Goal: Task Accomplishment & Management: Manage account settings

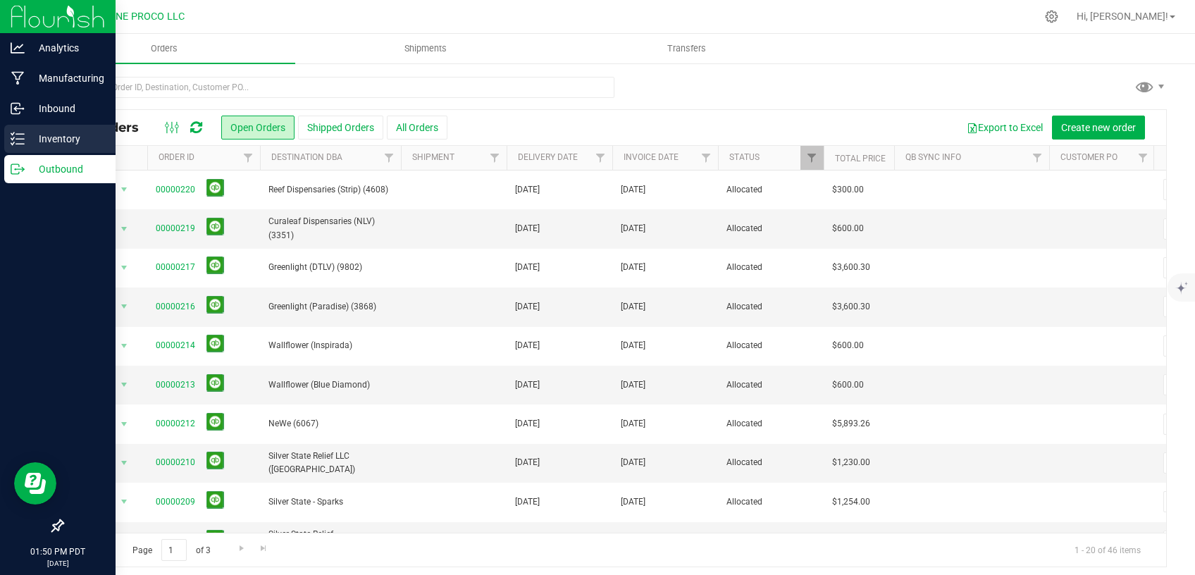
click at [9, 141] on div "Inventory" at bounding box center [59, 139] width 111 height 28
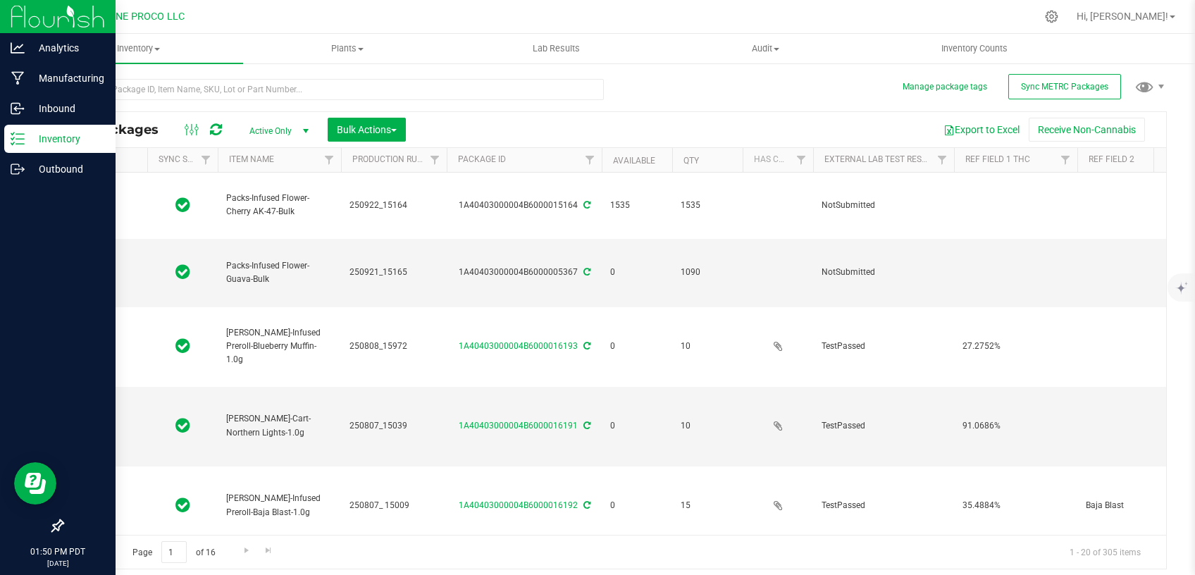
click at [275, 130] on span "Active Only" at bounding box center [277, 131] width 78 height 20
type input "[DATE]"
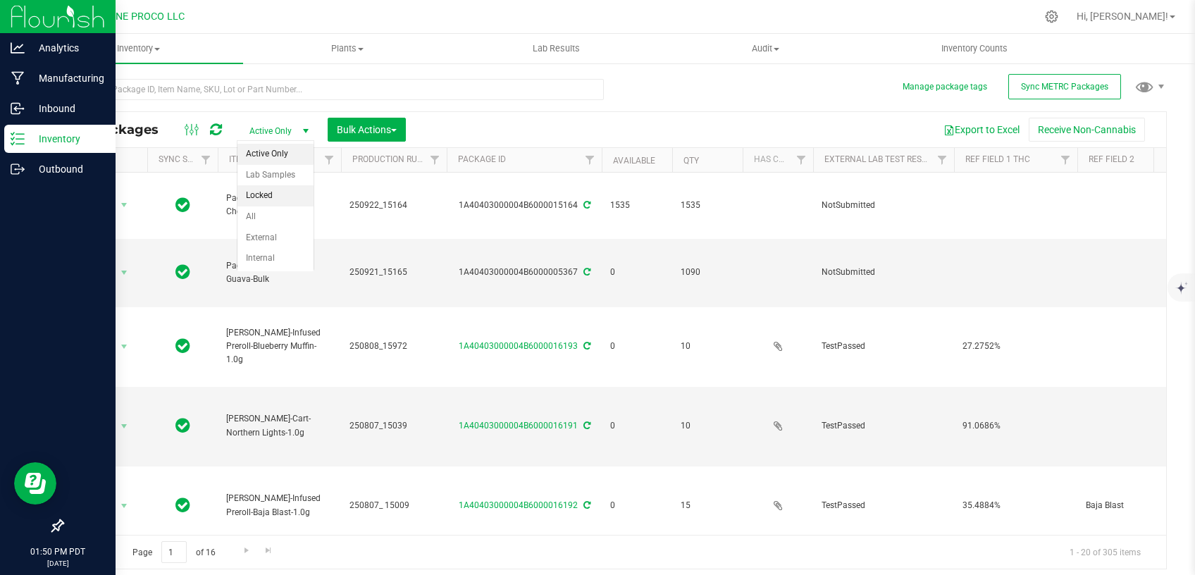
type input "[DATE]"
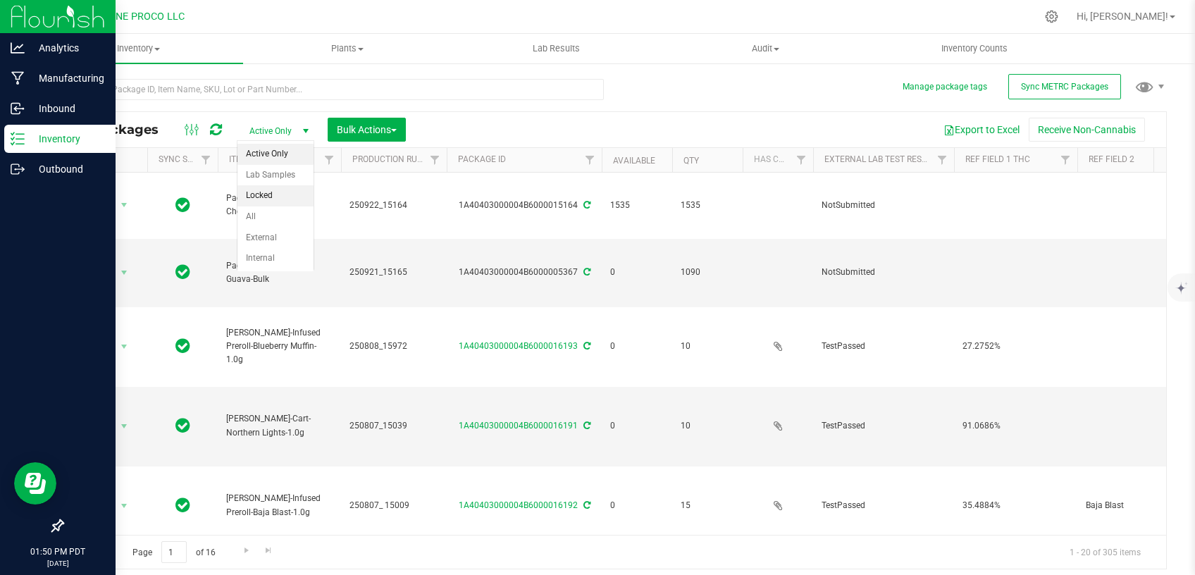
type input "[DATE]"
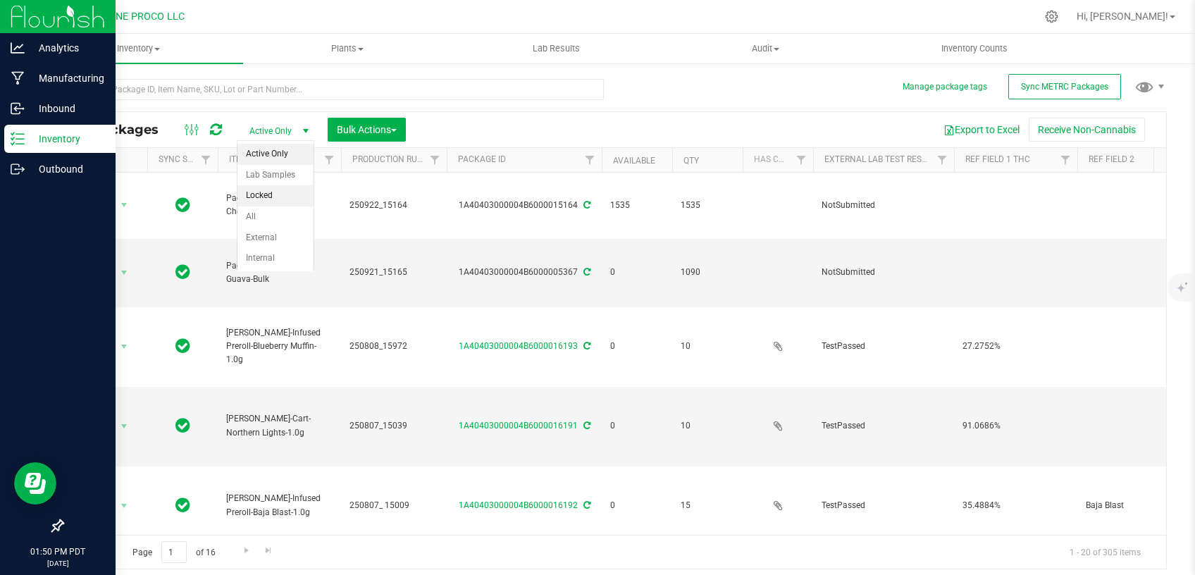
type input "[DATE]"
click at [276, 215] on li "All" at bounding box center [276, 216] width 76 height 21
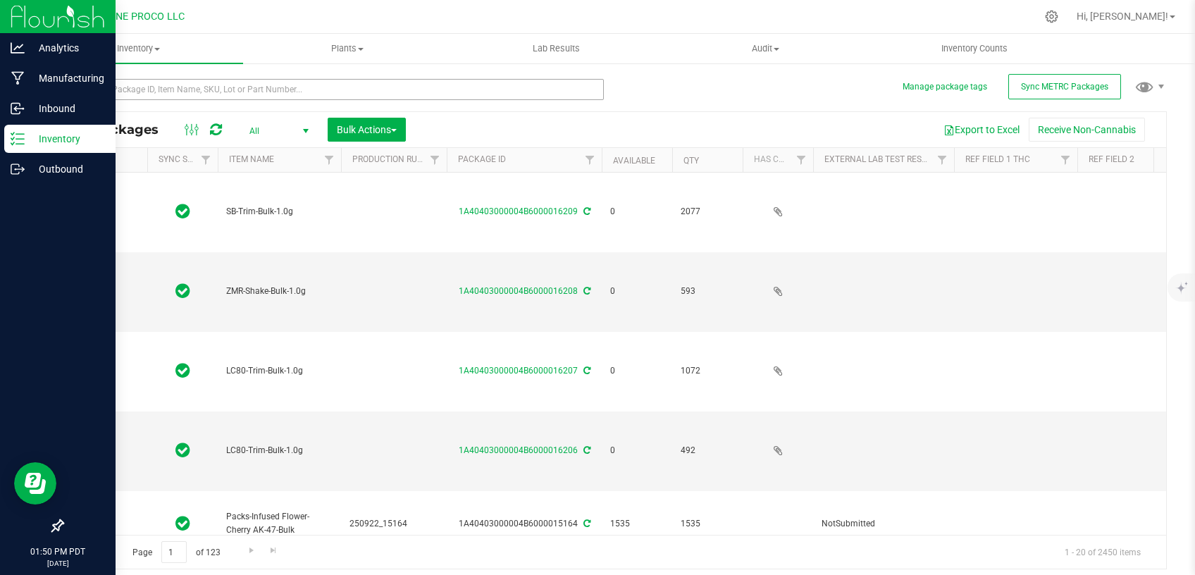
type input "[DATE]"
click at [266, 95] on input "text" at bounding box center [333, 89] width 542 height 21
paste input "250725_15181"
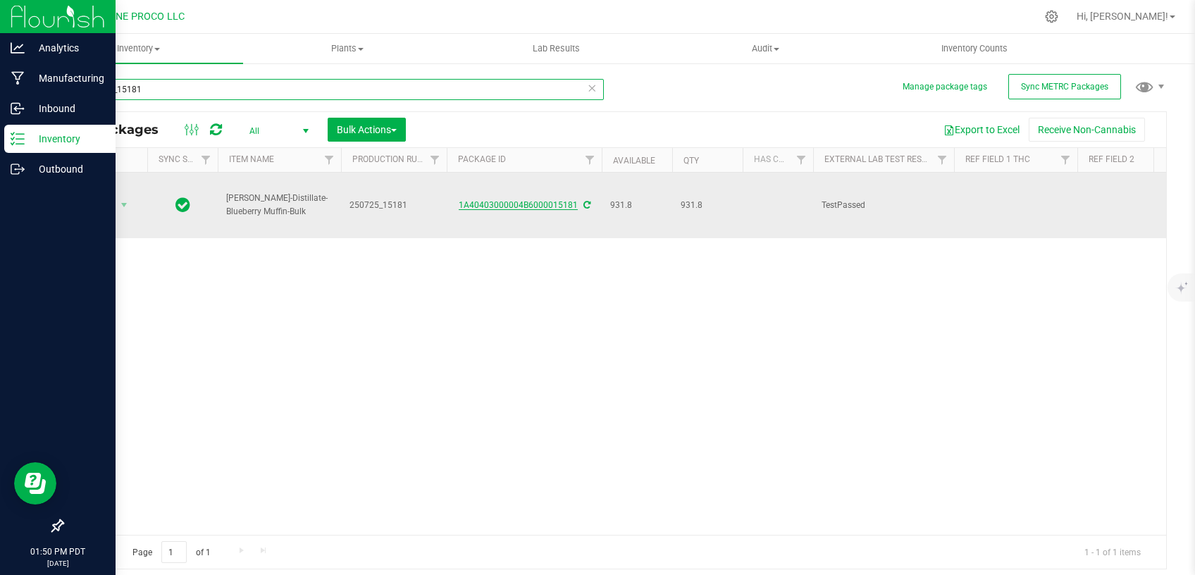
type input "250725_15181"
click at [510, 200] on link "1A40403000004B6000015181" at bounding box center [518, 205] width 119 height 10
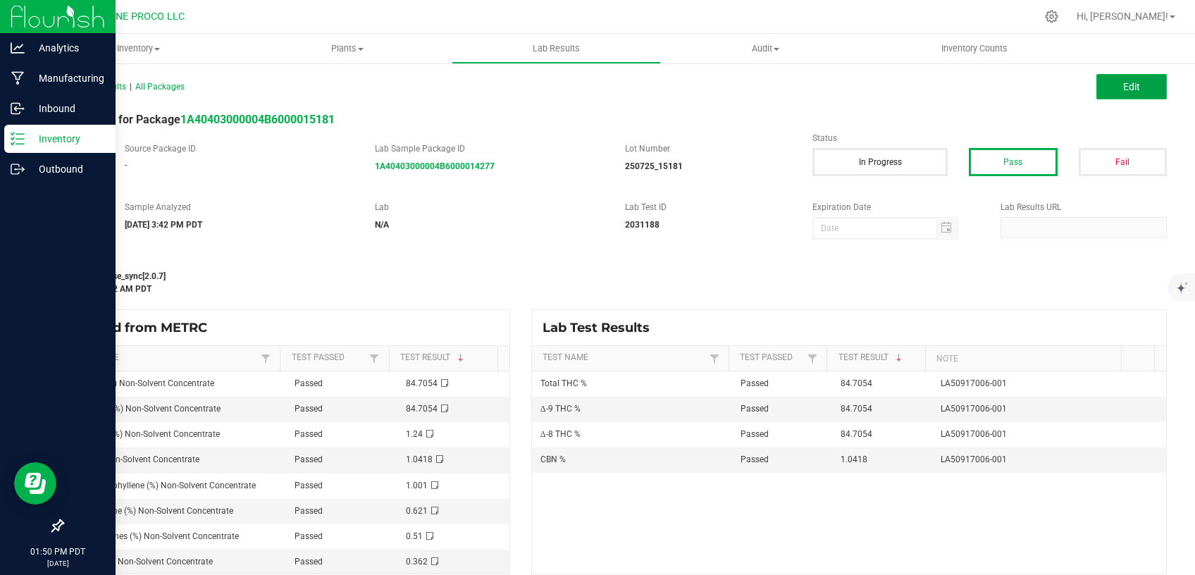
click at [1102, 82] on button "Edit" at bounding box center [1132, 86] width 70 height 25
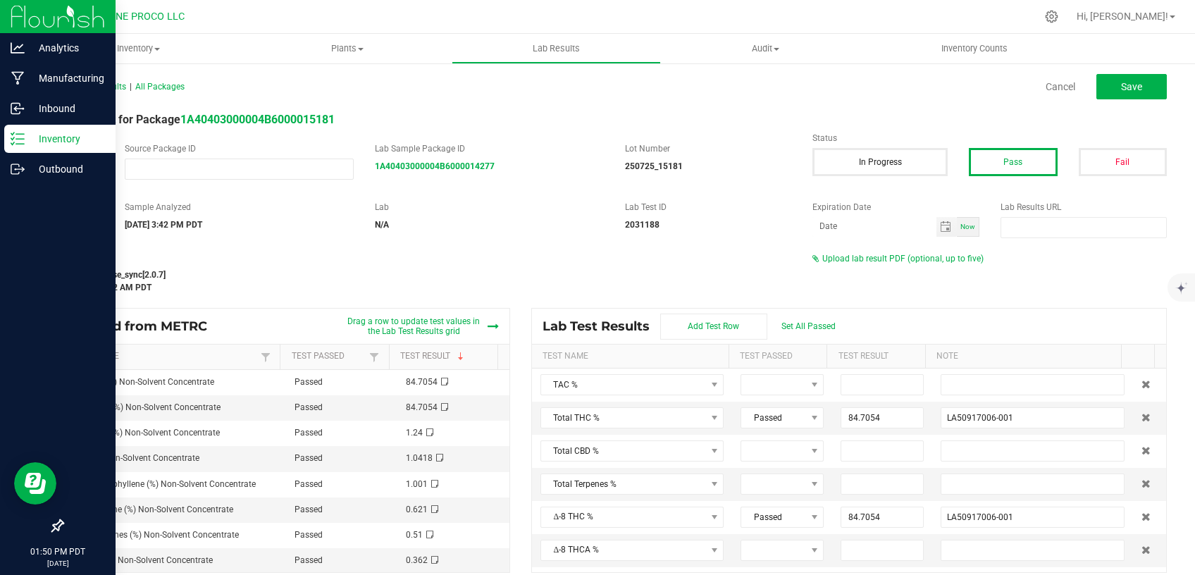
click at [884, 250] on div "All Lab Results | All Packages Cancel Save Lab Result for Package 1A40403000004…" at bounding box center [614, 324] width 1105 height 497
click at [884, 254] on span "Upload lab result PDF (optional, up to five)" at bounding box center [902, 259] width 161 height 10
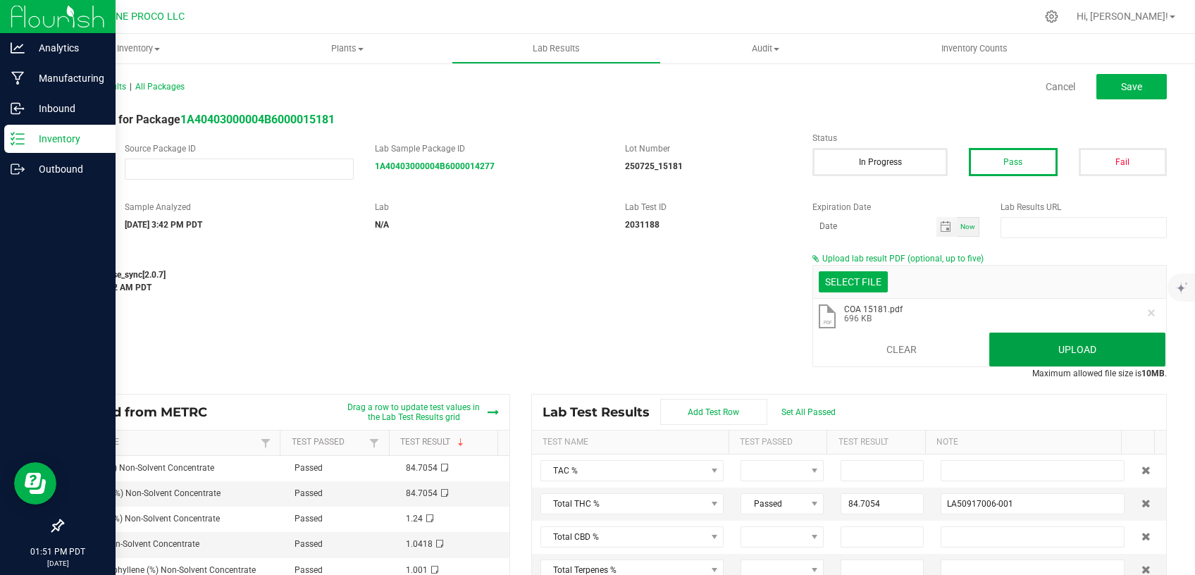
click at [1037, 365] on button "Upload" at bounding box center [1077, 350] width 176 height 34
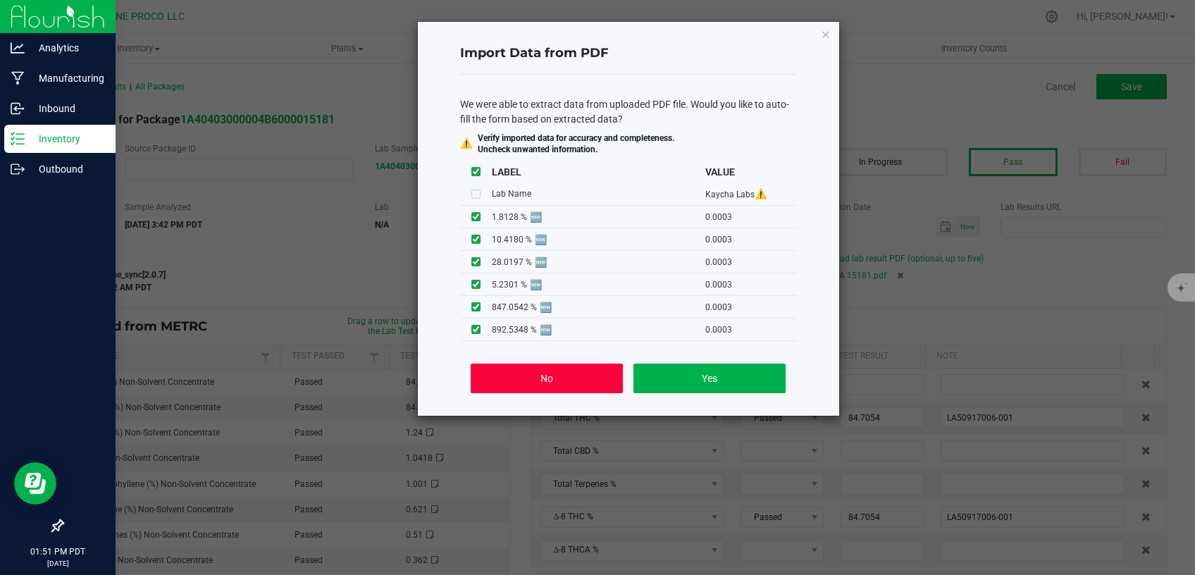
click at [600, 374] on button "No" at bounding box center [547, 379] width 152 height 30
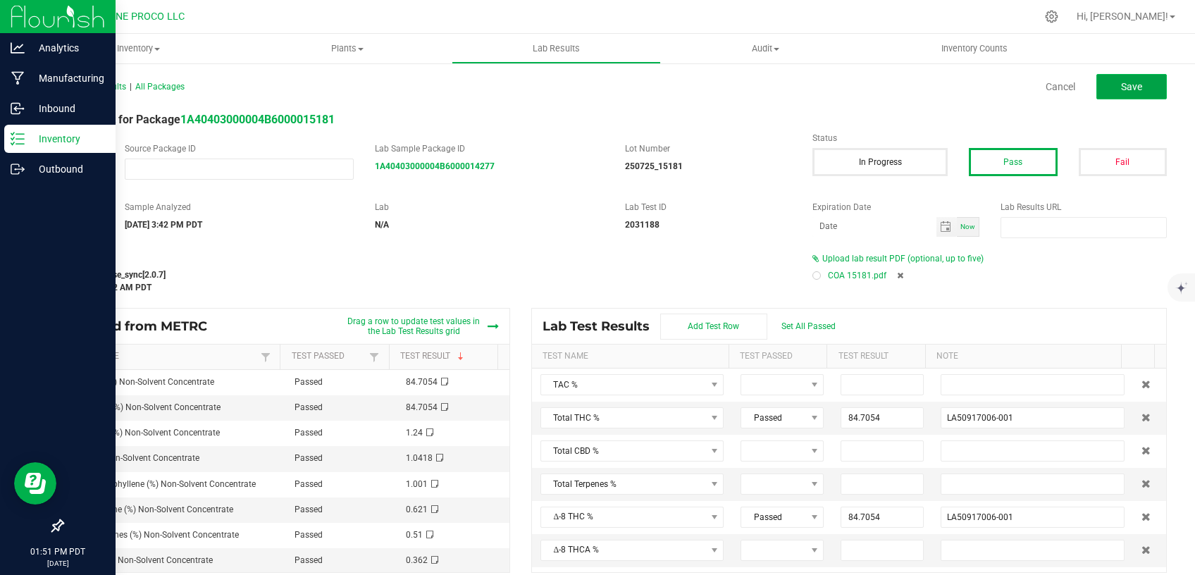
click at [1099, 93] on button "Save" at bounding box center [1132, 86] width 70 height 25
type input "84.7054"
type input "LA50917006-001"
type input "84.7054"
type input "LA50917006-001"
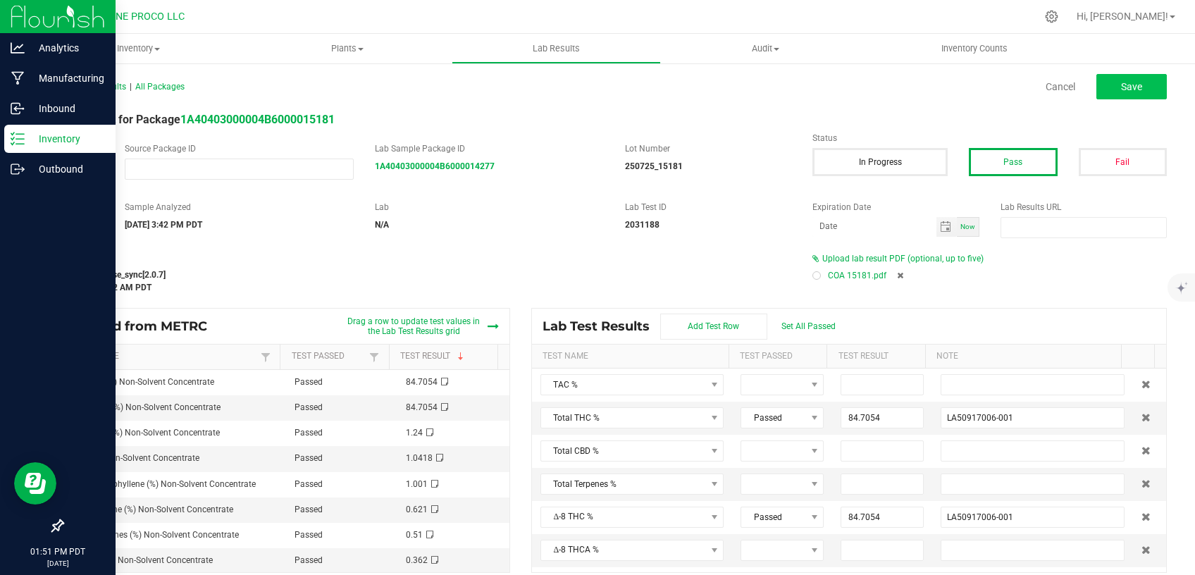
type input "1.0418"
type input "LA50917006-001"
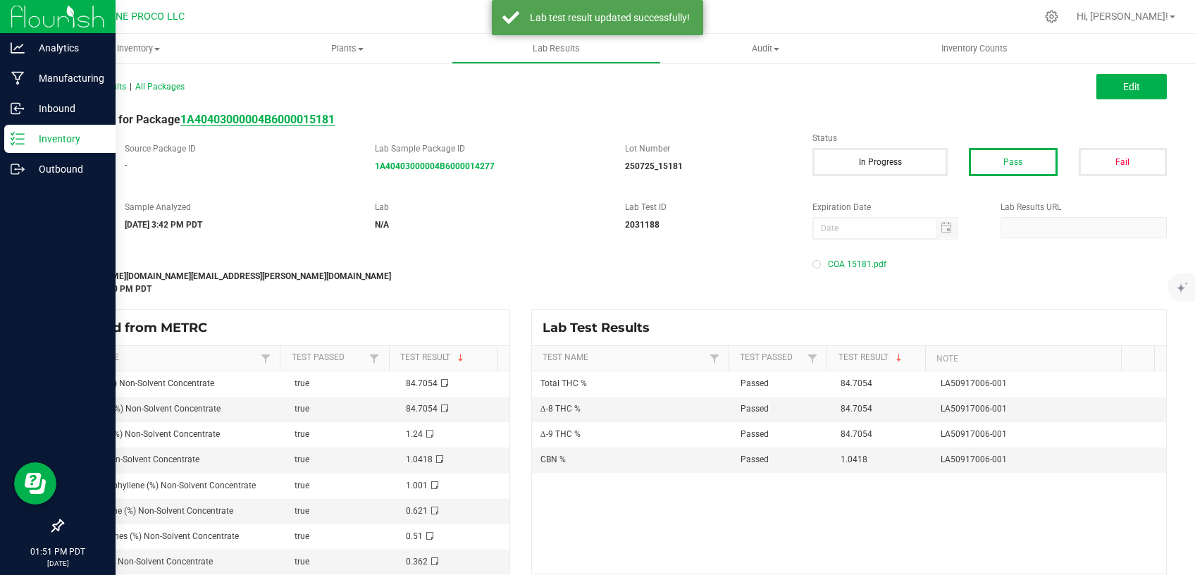
click at [324, 117] on strong "1A40403000004B6000015181" at bounding box center [257, 119] width 154 height 13
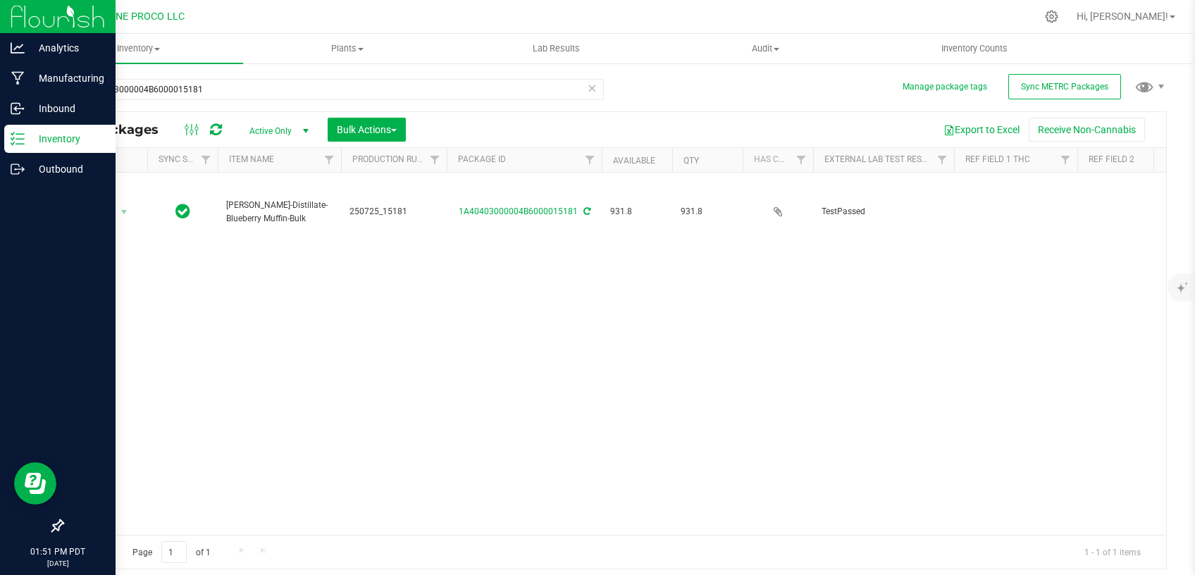
click at [1013, 276] on div "Action Action Adjust qty Create package Edit attributes Global inventory Locate…" at bounding box center [615, 354] width 1104 height 362
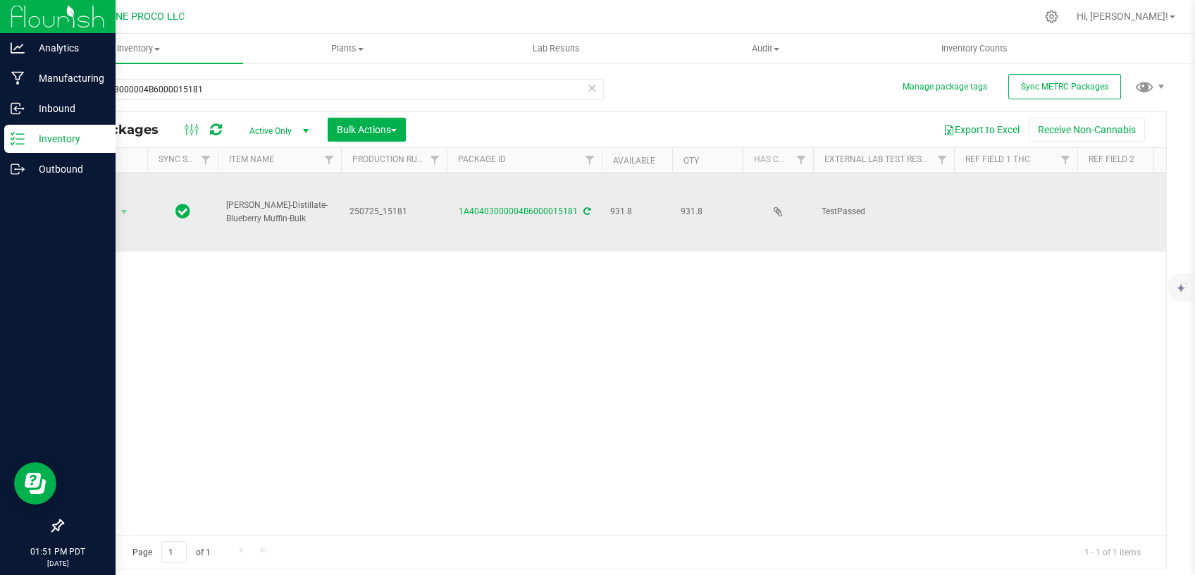
click at [1020, 190] on td at bounding box center [1015, 212] width 123 height 79
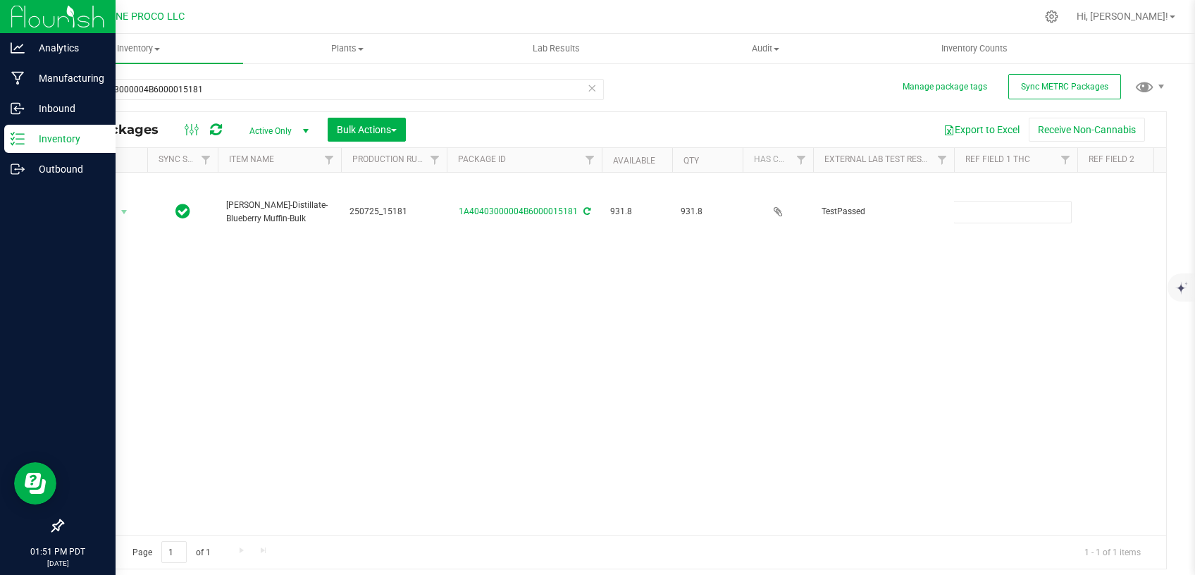
type input "84.7054%"
click at [923, 267] on div "Action Action Adjust qty Create package Edit attributes Global inventory Locate…" at bounding box center [615, 354] width 1104 height 362
click at [765, 405] on div "Action Action Adjust qty Create package Edit attributes Global inventory Locate…" at bounding box center [615, 354] width 1104 height 362
click at [1047, 314] on div "Action Action Adjust qty Create package Edit attributes Global inventory Locate…" at bounding box center [615, 354] width 1104 height 362
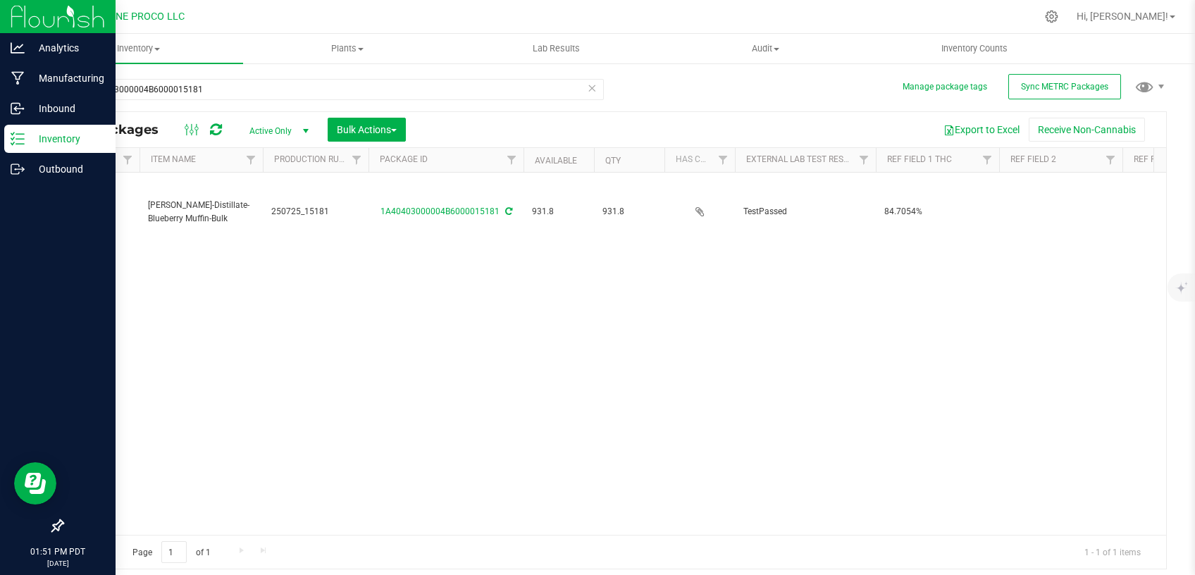
scroll to position [0, 183]
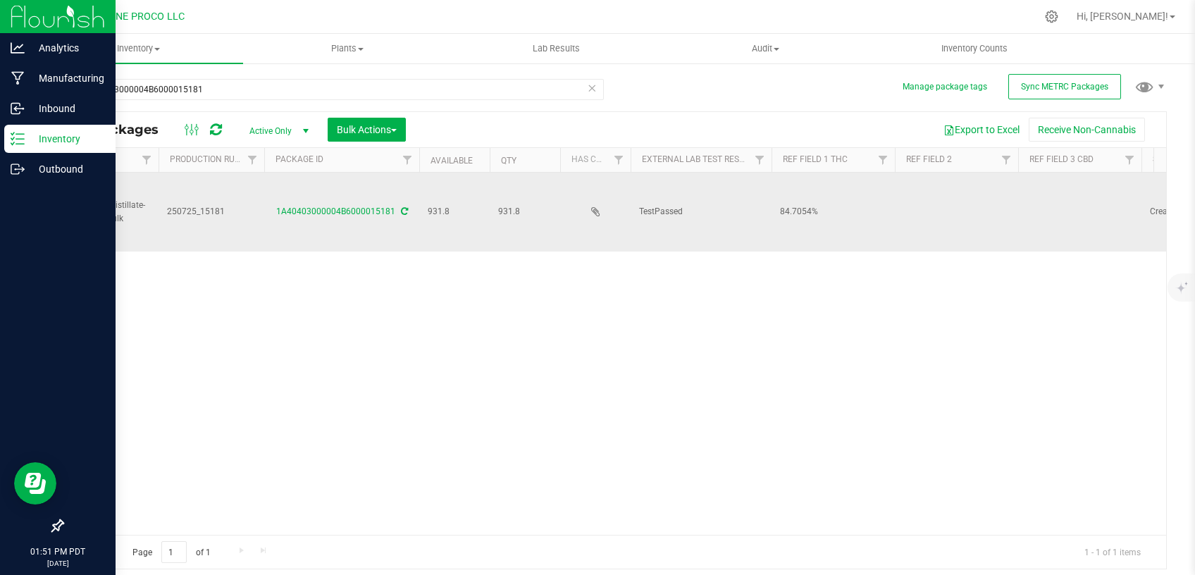
click at [1054, 184] on td at bounding box center [1079, 212] width 123 height 79
drag, startPoint x: 1070, startPoint y: 190, endPoint x: 935, endPoint y: 198, distance: 135.5
click at [1018, 201] on input "Total CBD 0.1813%" at bounding box center [1077, 212] width 118 height 22
type input "0.1813%"
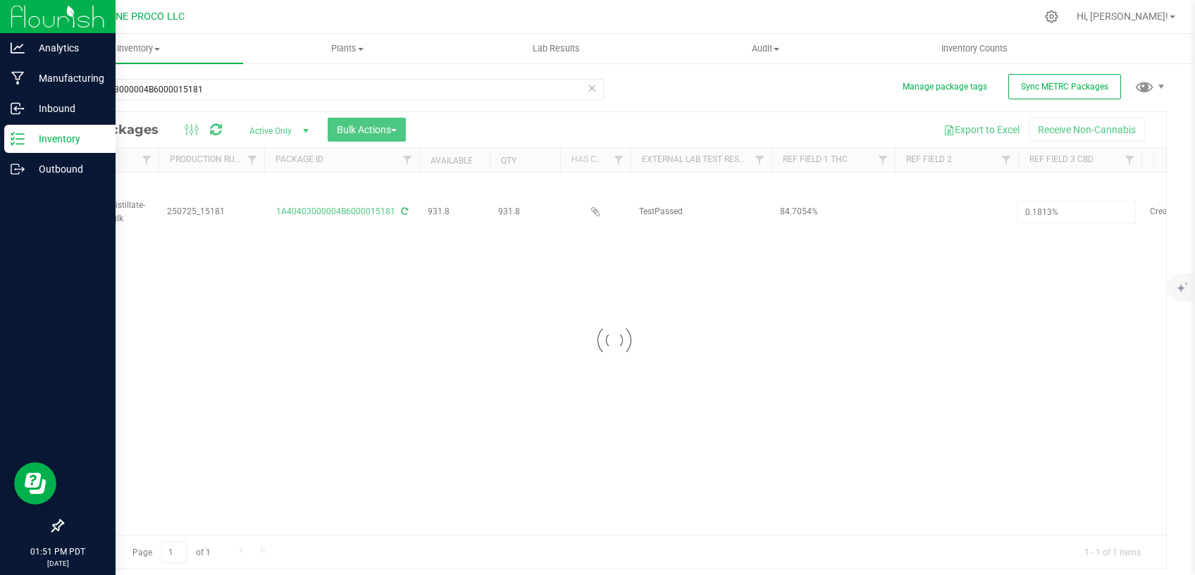
click at [839, 312] on div "Loading... Action Action Adjust qty Create package Edit attributes Global inven…" at bounding box center [615, 354] width 1104 height 362
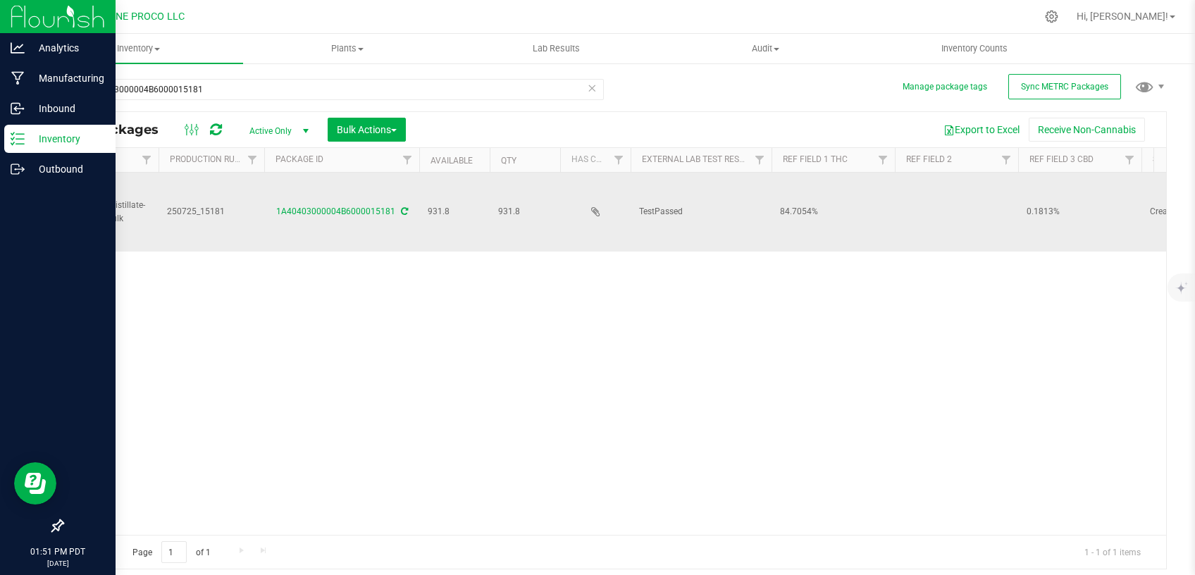
click at [927, 190] on td at bounding box center [956, 212] width 123 height 79
type input "b"
type input "Blueberry Muffin"
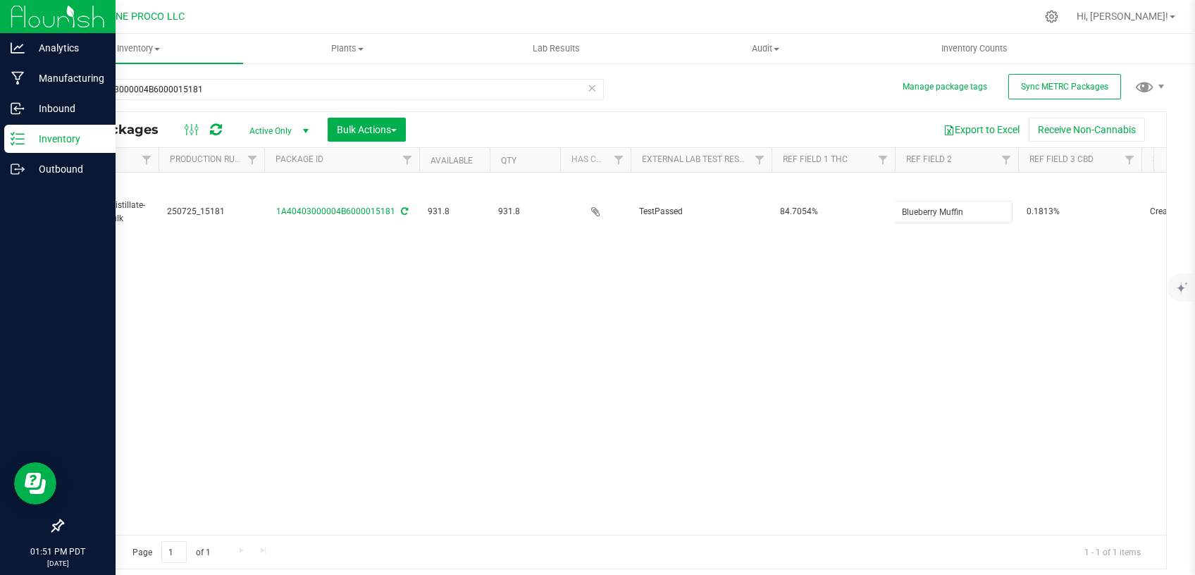
click at [872, 275] on div "Action Action Adjust qty Create package Edit attributes Global inventory Locate…" at bounding box center [615, 354] width 1104 height 362
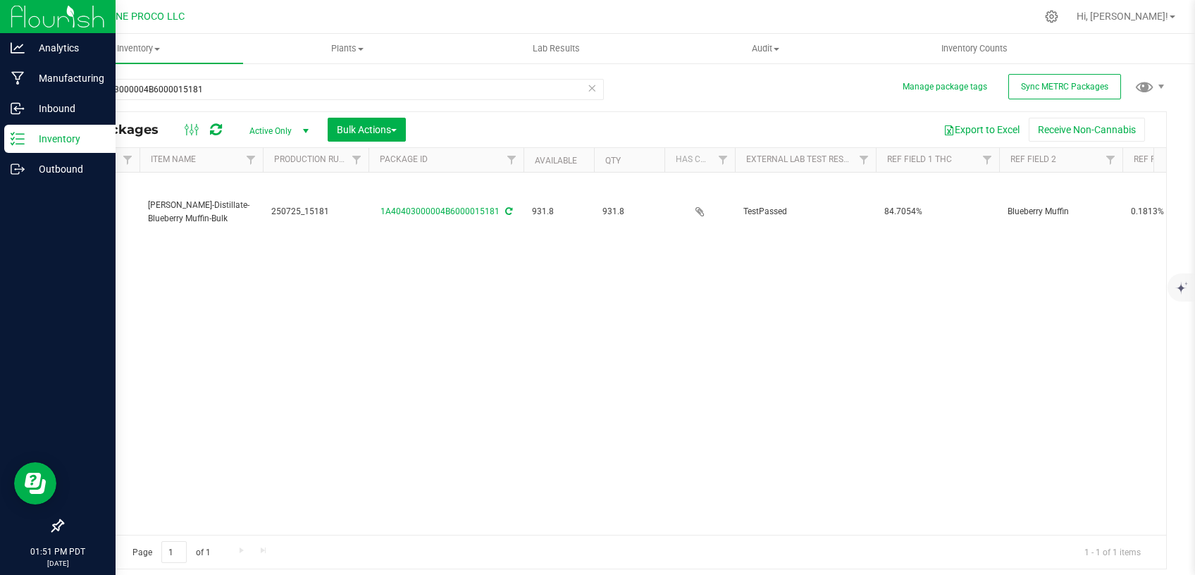
scroll to position [0, 0]
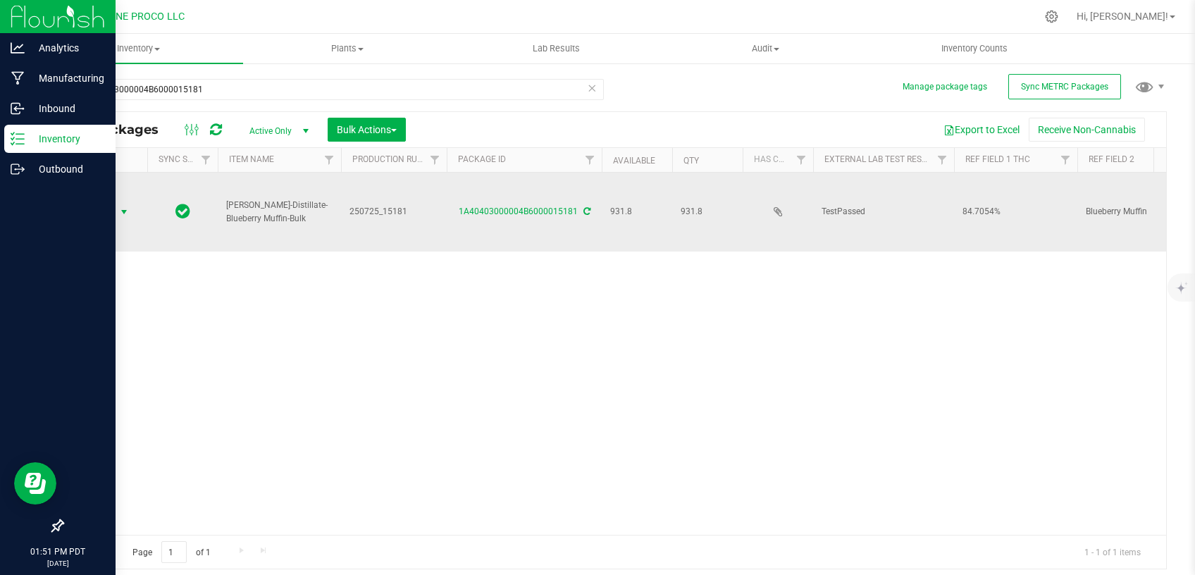
click at [120, 202] on span "select" at bounding box center [125, 212] width 18 height 20
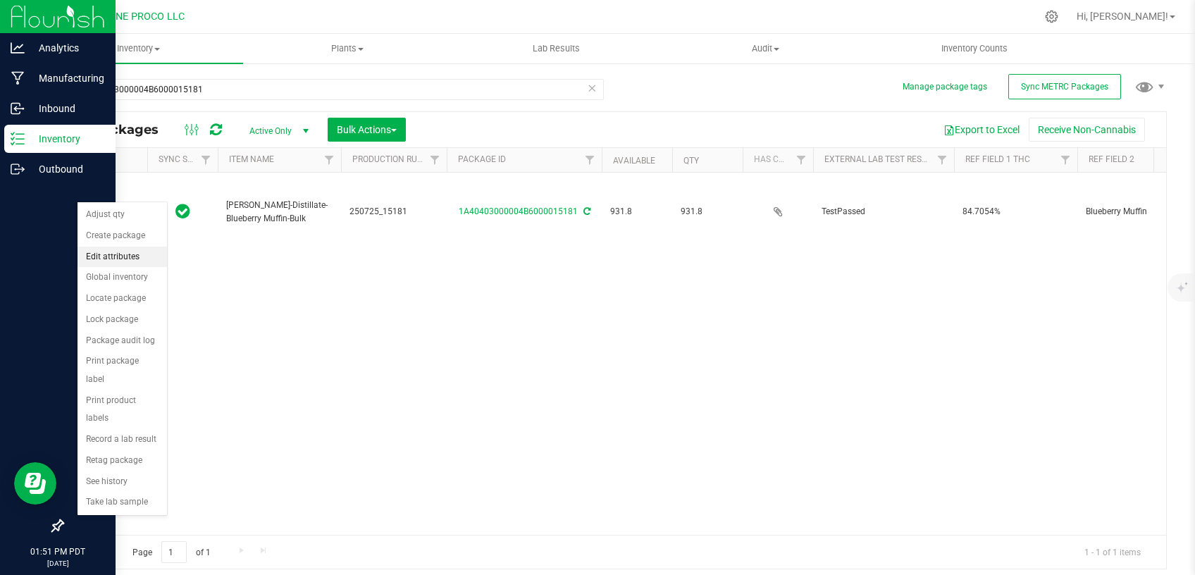
click at [127, 256] on li "Edit attributes" at bounding box center [123, 257] width 90 height 21
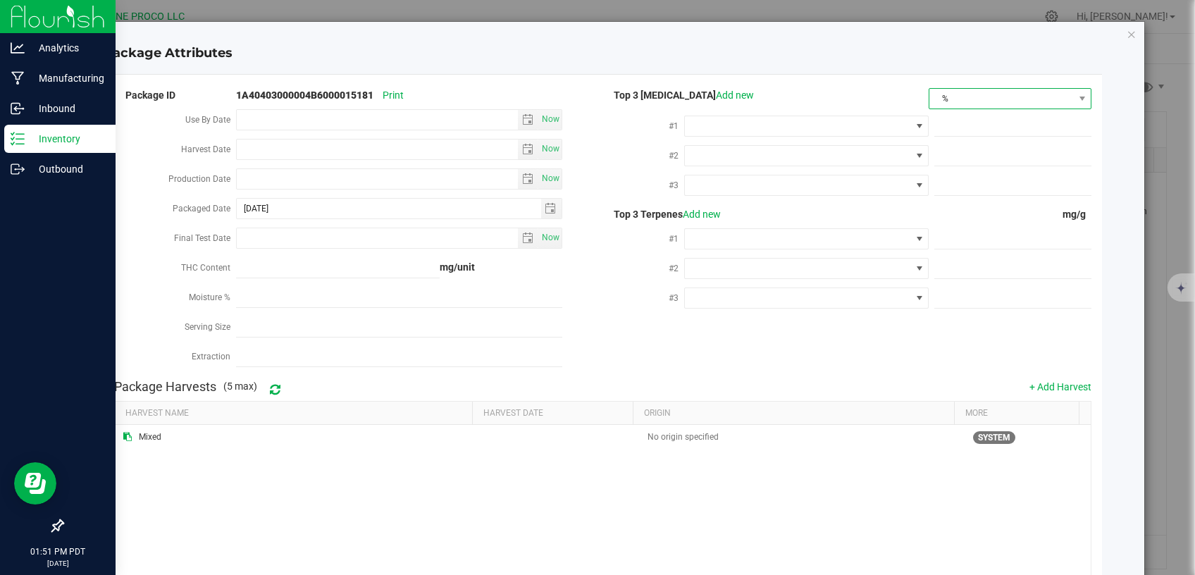
click at [942, 102] on span "%" at bounding box center [1002, 99] width 144 height 20
click at [973, 152] on li "mg/unit" at bounding box center [999, 148] width 160 height 24
click at [978, 123] on span at bounding box center [1013, 126] width 157 height 20
paste input "847.0542"
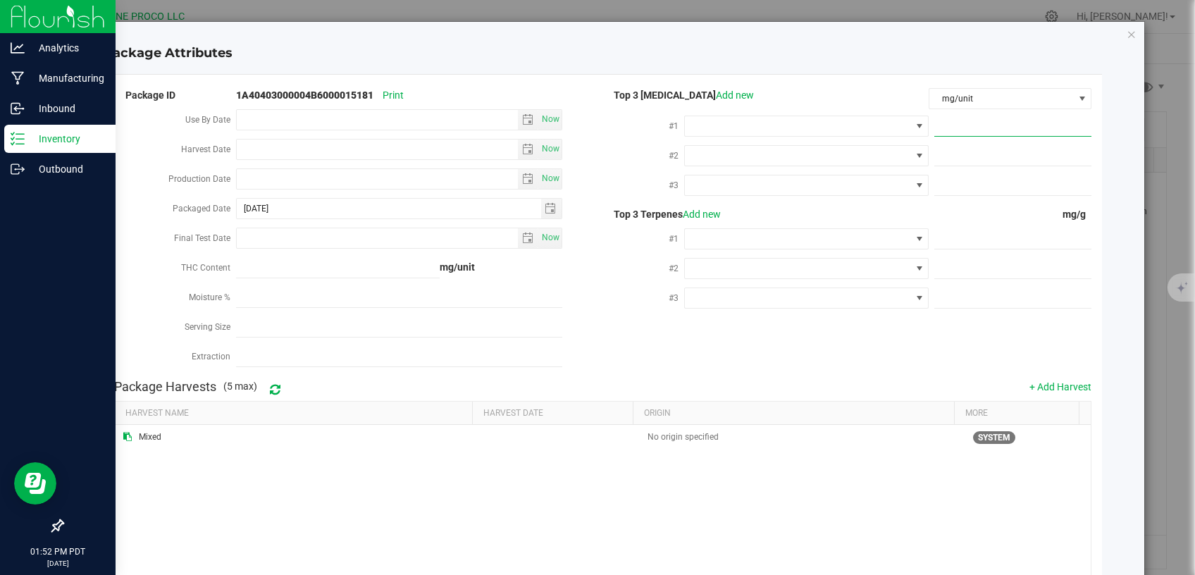
type input "847.0542"
click at [856, 128] on span at bounding box center [798, 126] width 226 height 20
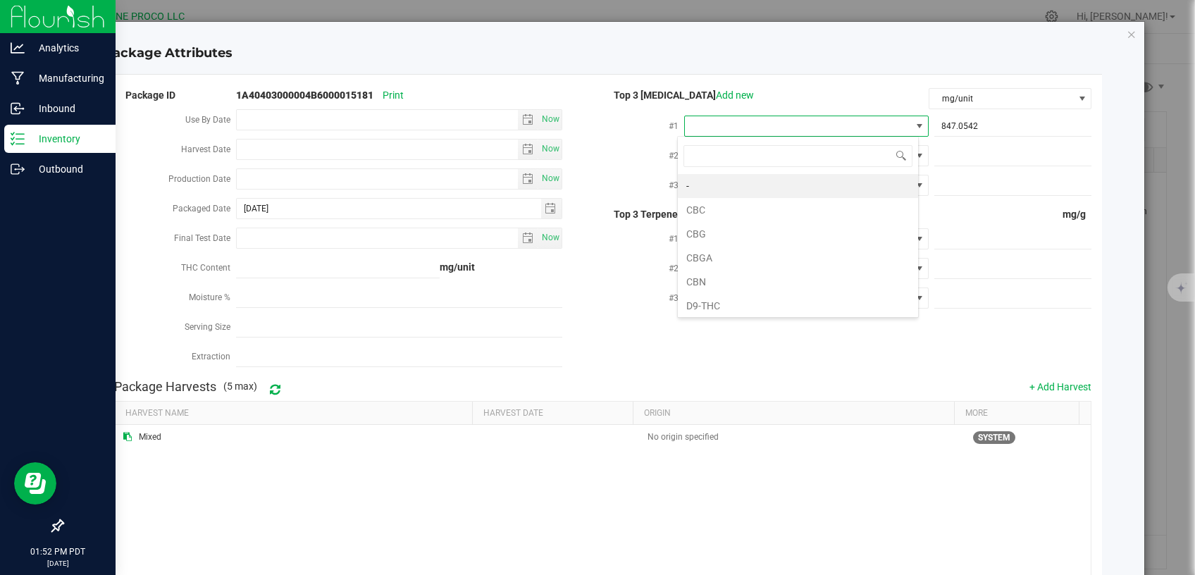
type input "d"
click at [758, 183] on li "D9-THC" at bounding box center [798, 186] width 240 height 24
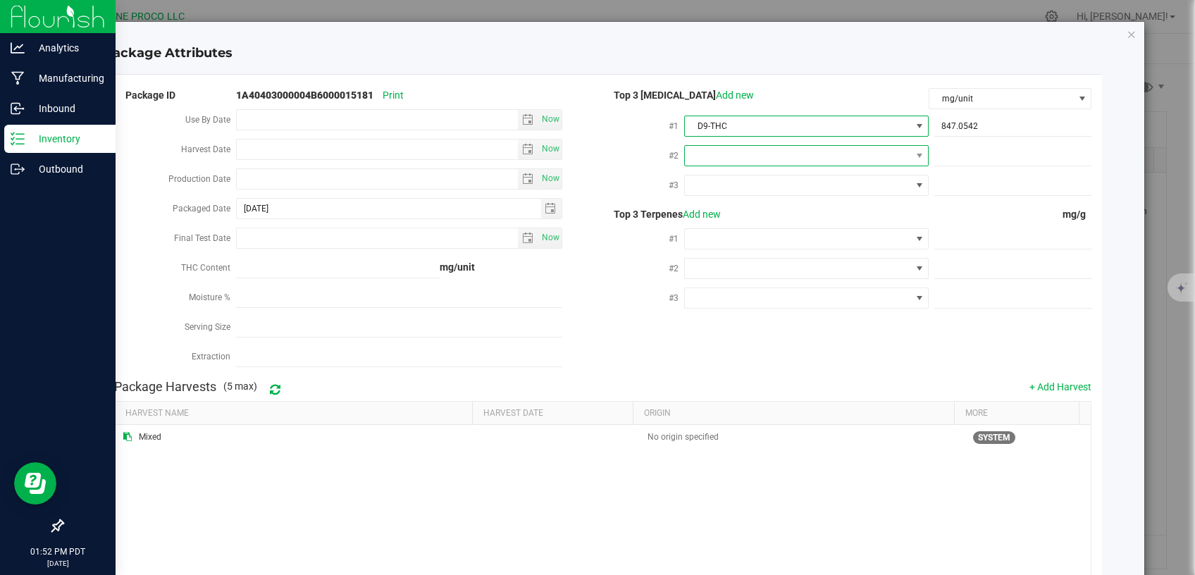
click at [827, 154] on span at bounding box center [798, 156] width 226 height 20
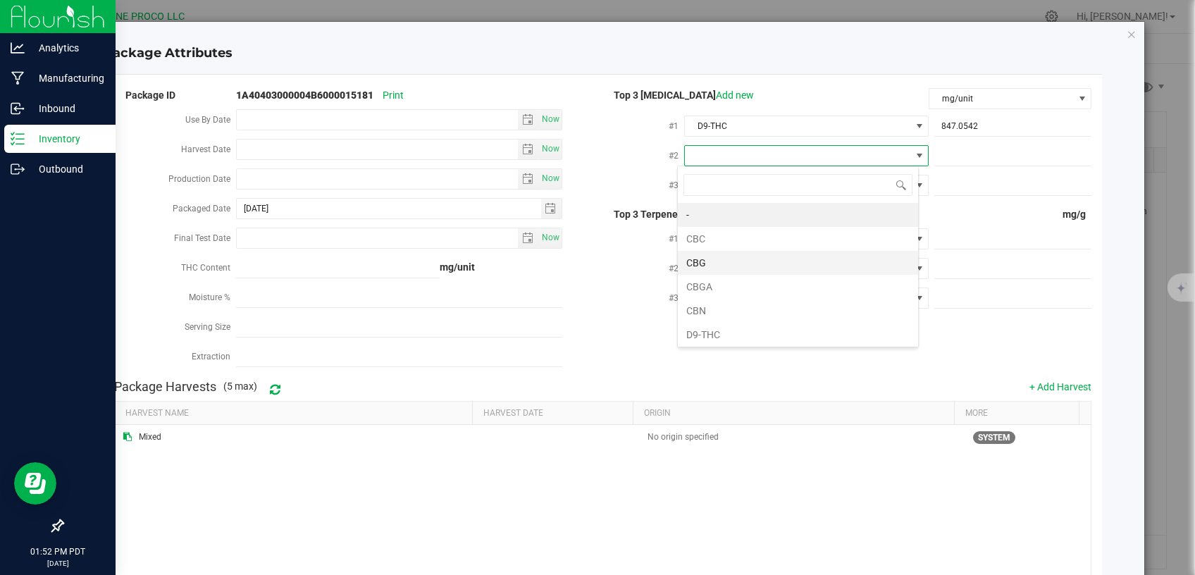
click at [724, 264] on li "CBG" at bounding box center [798, 263] width 240 height 24
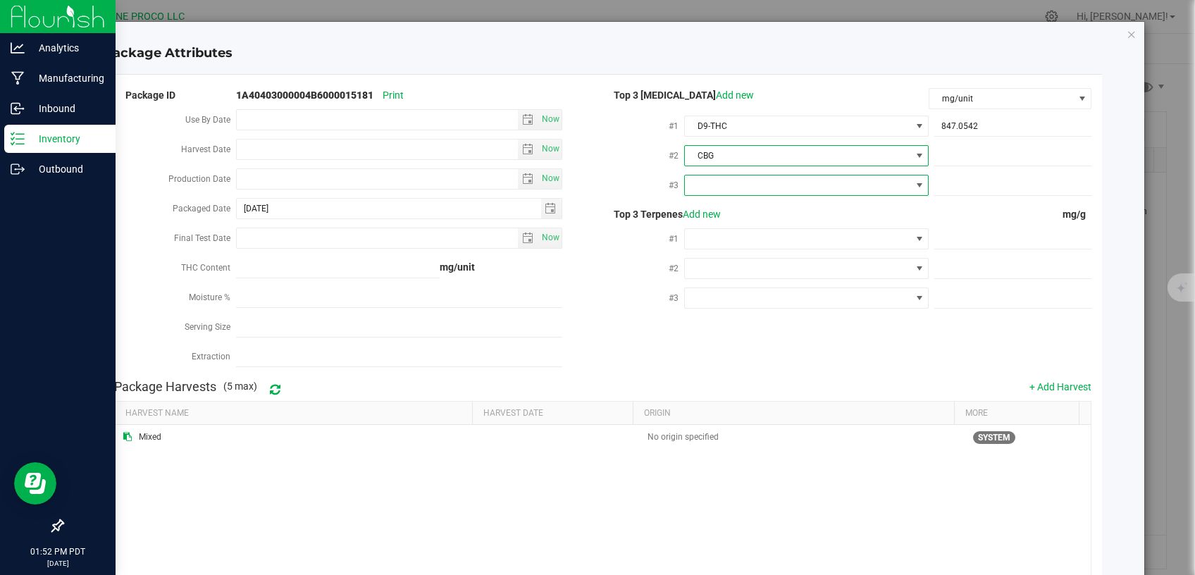
click at [739, 189] on span at bounding box center [798, 185] width 226 height 20
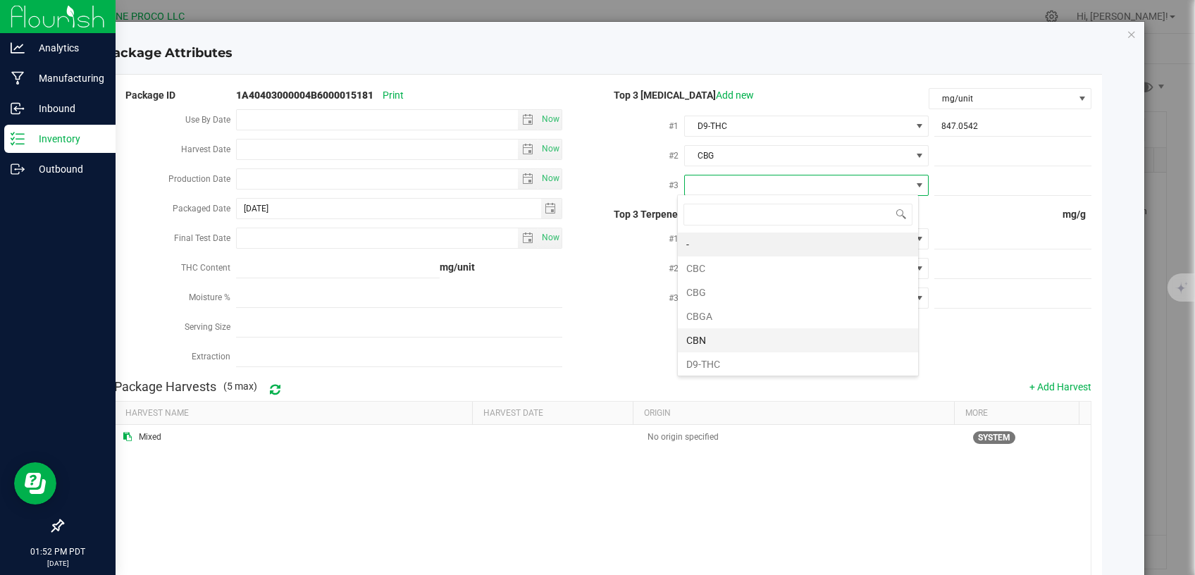
click at [714, 343] on li "CBN" at bounding box center [798, 340] width 240 height 24
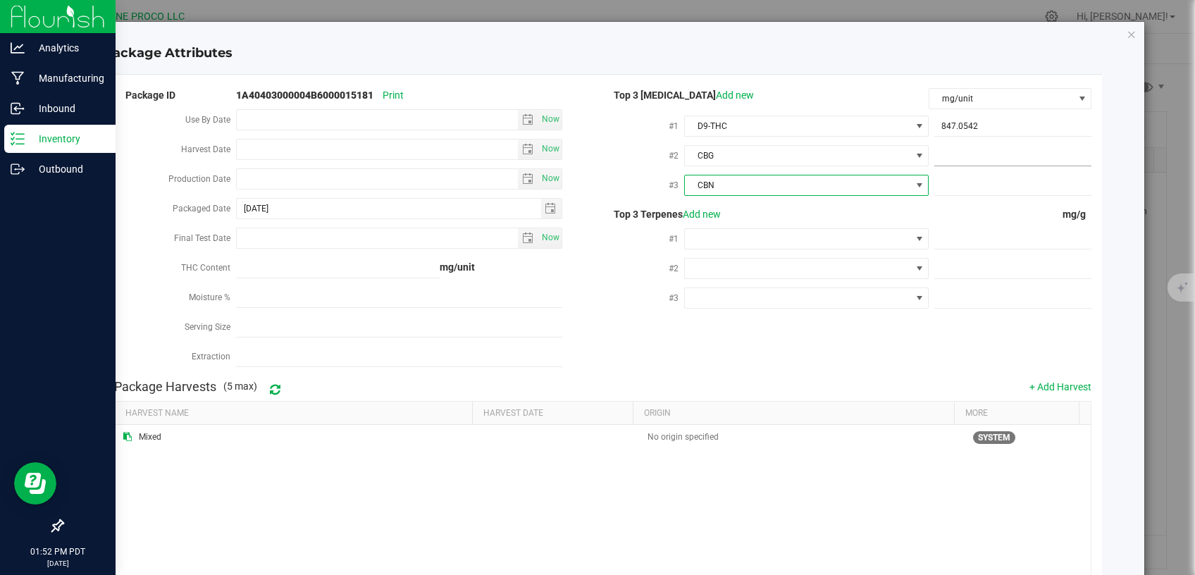
click at [938, 162] on span at bounding box center [1013, 156] width 157 height 20
paste input "28.0197"
type input "28.0197"
drag, startPoint x: 982, startPoint y: 195, endPoint x: 982, endPoint y: 185, distance: 9.2
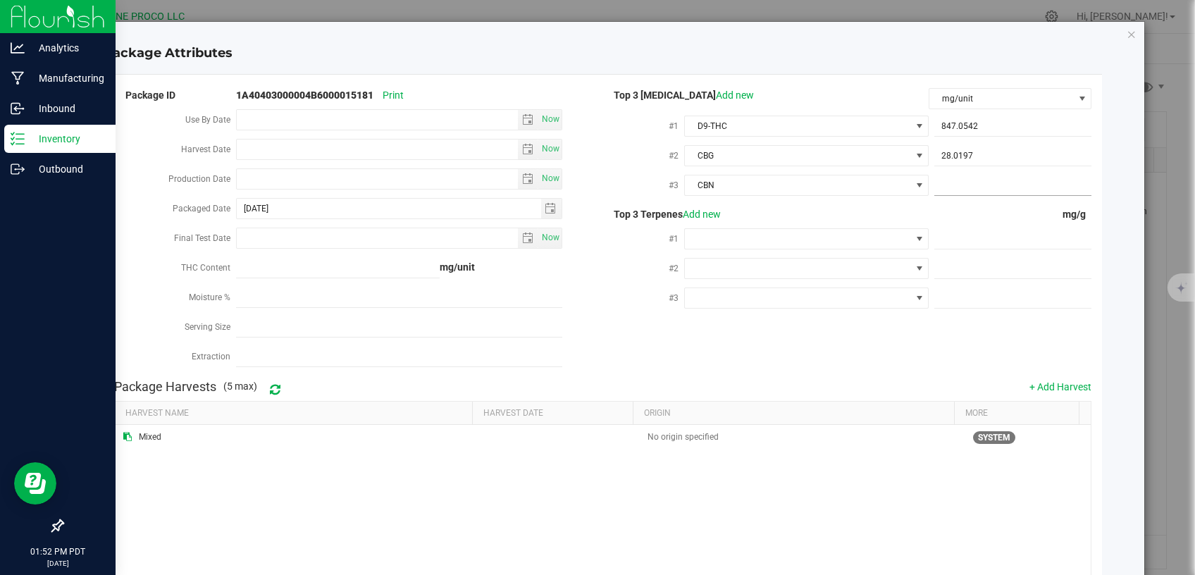
click at [982, 193] on div at bounding box center [1010, 184] width 163 height 25
click at [980, 183] on span at bounding box center [1013, 185] width 157 height 20
paste input "10.418"
type input "10.418"
type input "10.4180"
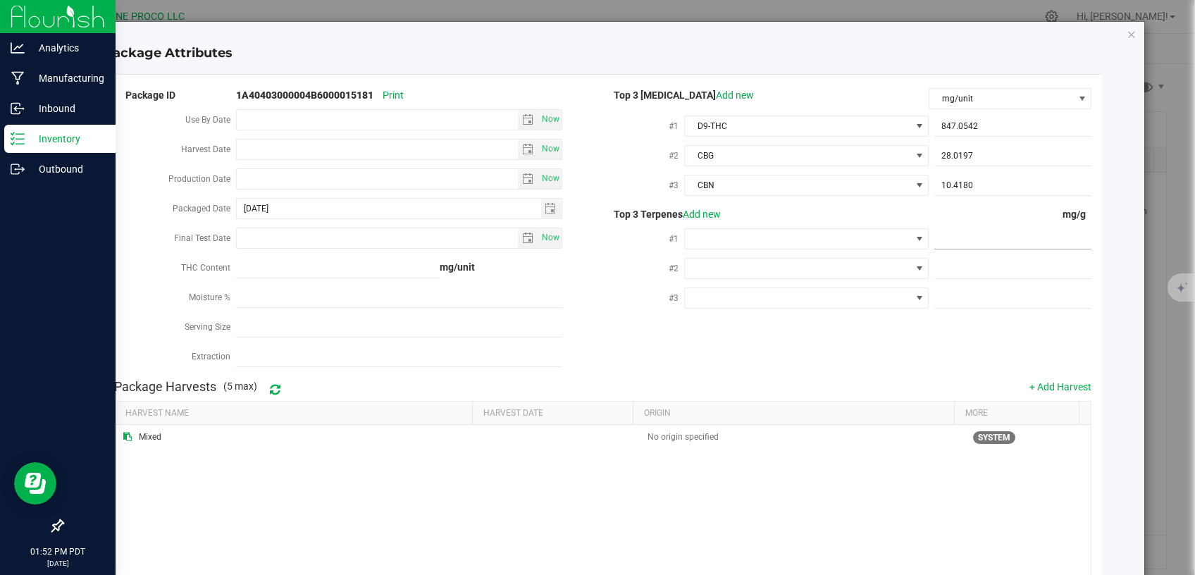
click at [956, 238] on span at bounding box center [1013, 239] width 157 height 20
paste input "12.395"
type input "12.395"
type input "12.3950"
click at [975, 261] on span at bounding box center [1013, 269] width 157 height 20
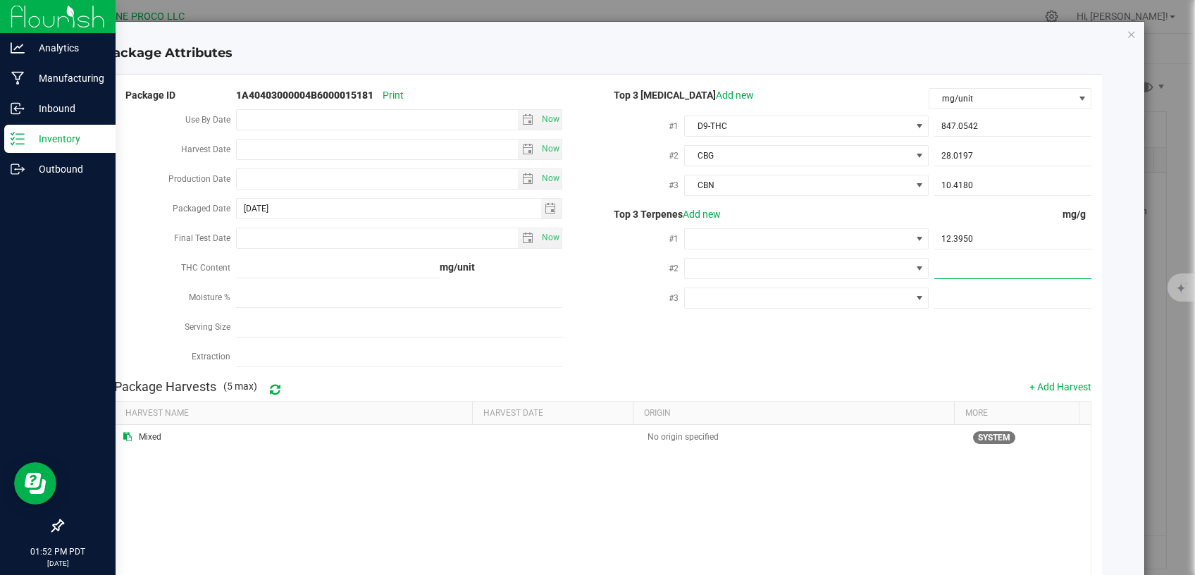
paste input "10.009"
type input "10.009"
type input "10.0090"
click at [1004, 288] on span at bounding box center [1013, 298] width 157 height 20
paste input "6.205"
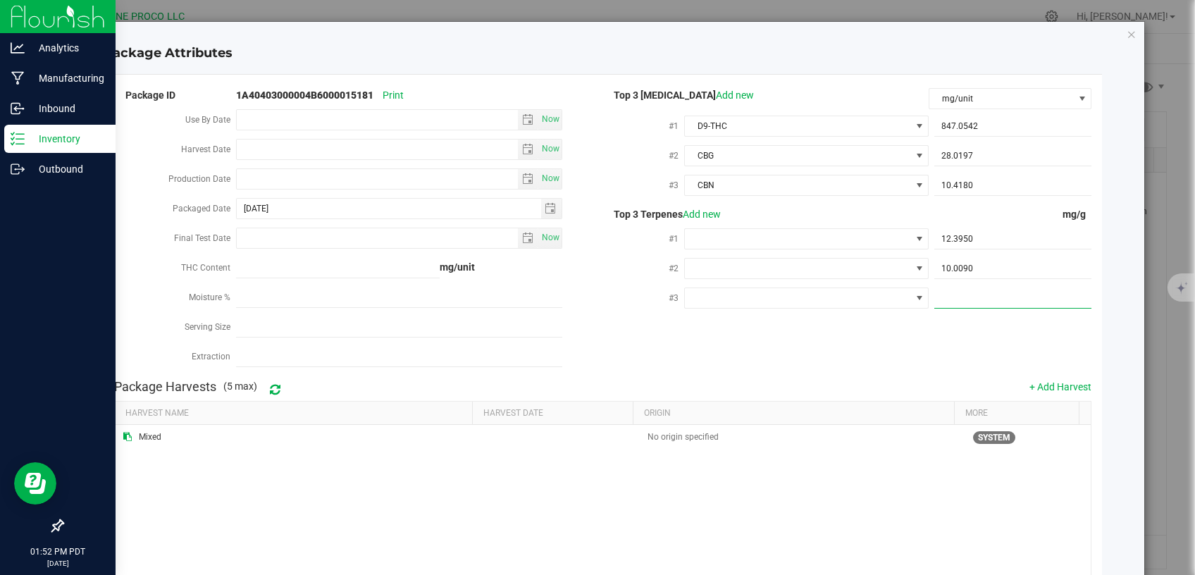
type input "6.205"
type input "6.2050"
click at [882, 343] on div "Package ID 1A40403000004B6000015181 Print Use By Date Now Harvest Date Now Prod…" at bounding box center [603, 229] width 978 height 287
click at [771, 228] on span at bounding box center [806, 238] width 245 height 21
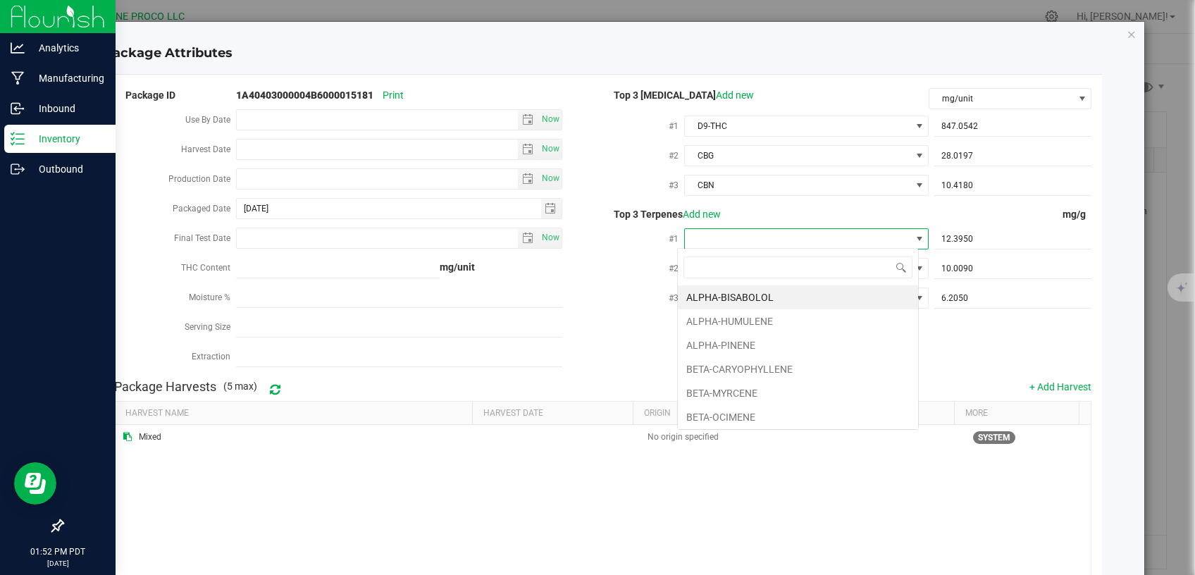
type input "d"
click at [736, 311] on li "D-LIMONENE" at bounding box center [798, 321] width 240 height 24
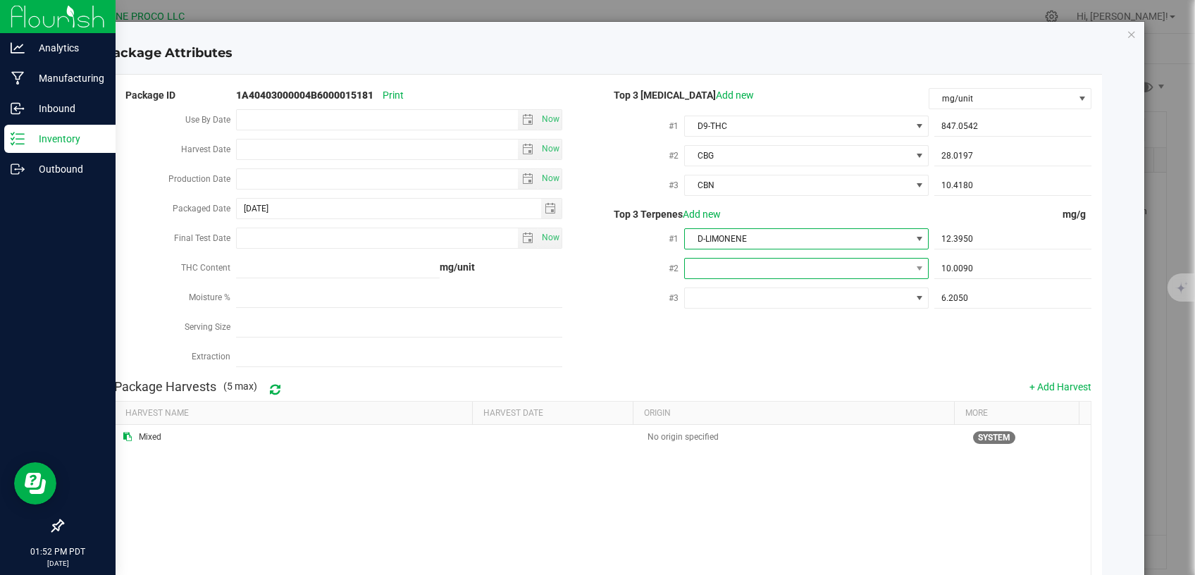
click at [738, 271] on span at bounding box center [798, 269] width 226 height 20
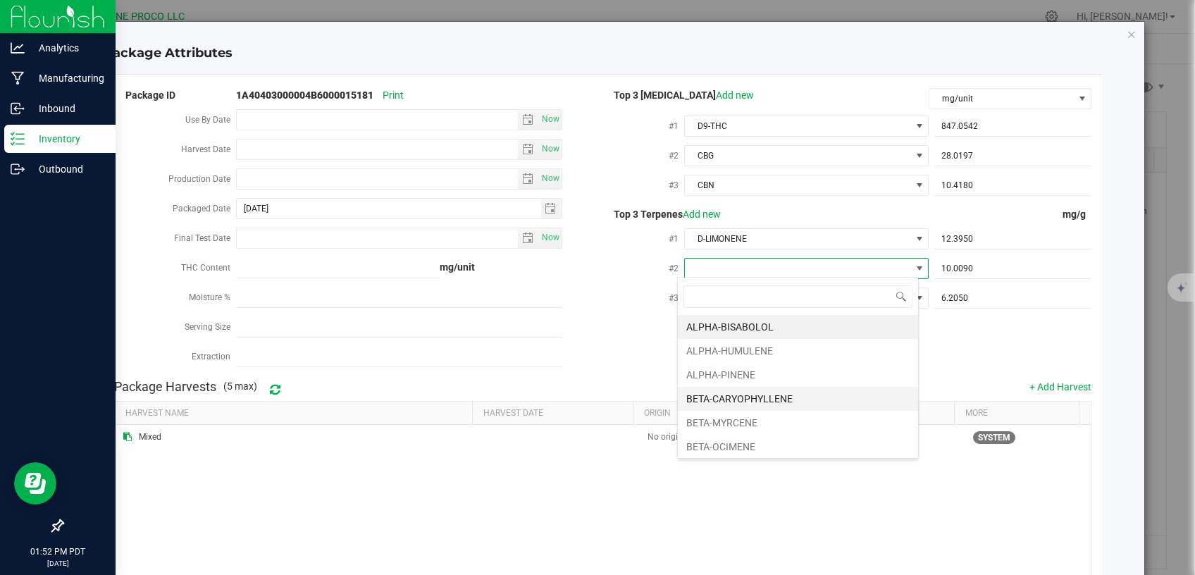
click at [727, 395] on li "BETA-CARYOPHYLLENE" at bounding box center [798, 399] width 240 height 24
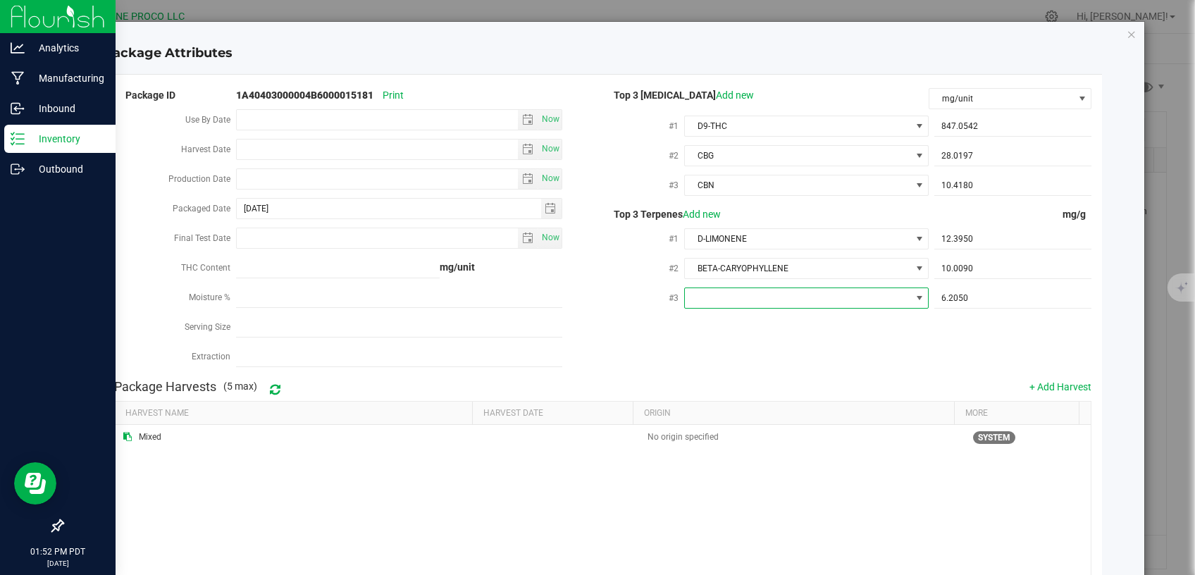
click at [776, 293] on span at bounding box center [798, 298] width 226 height 20
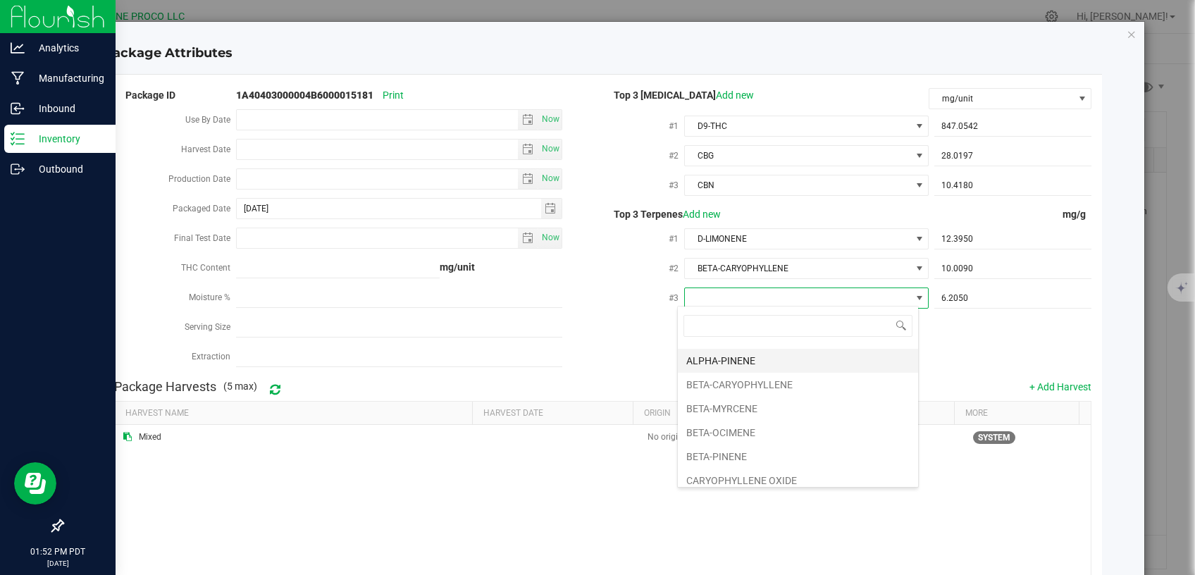
scroll to position [59, 0]
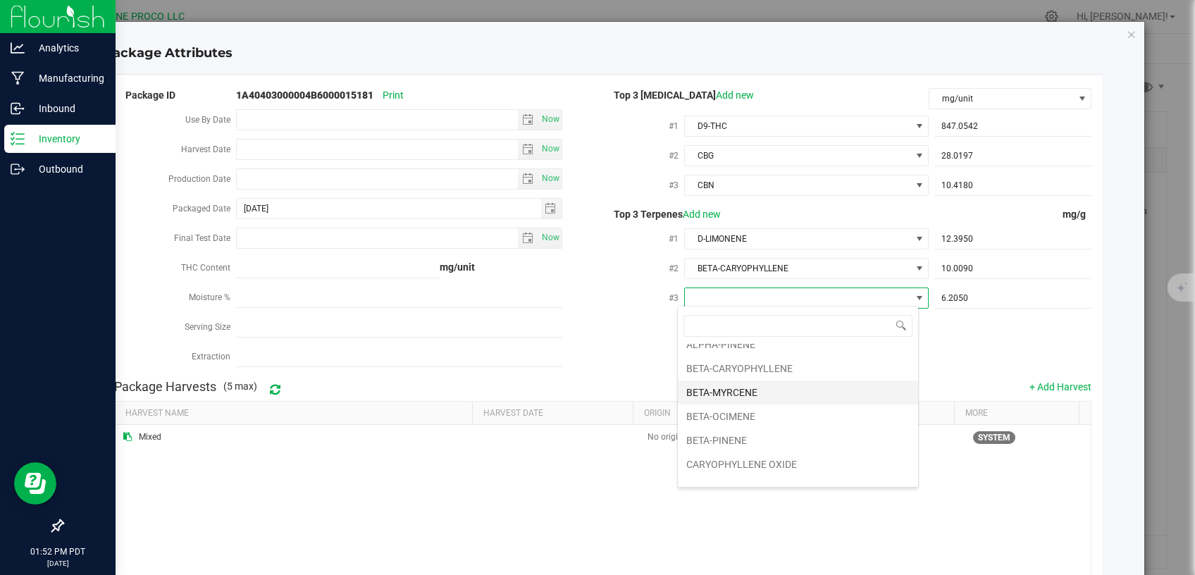
click at [735, 393] on li "BETA-MYRCENE" at bounding box center [798, 393] width 240 height 24
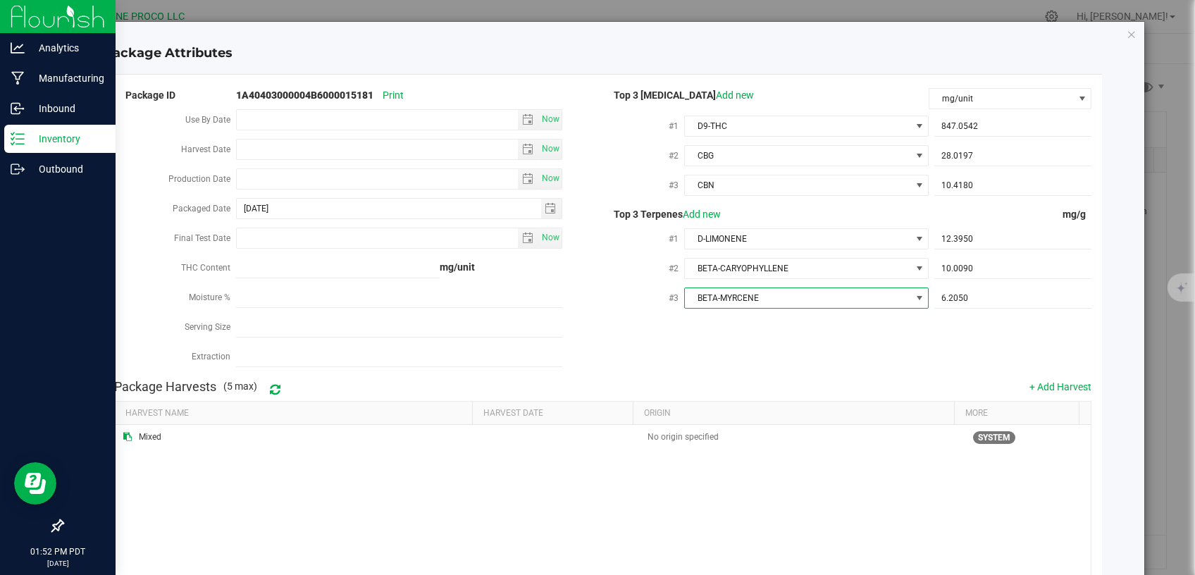
click at [662, 329] on div "Package ID 1A40403000004B6000015181 Print Use By Date Now Harvest Date Now Prod…" at bounding box center [603, 229] width 978 height 287
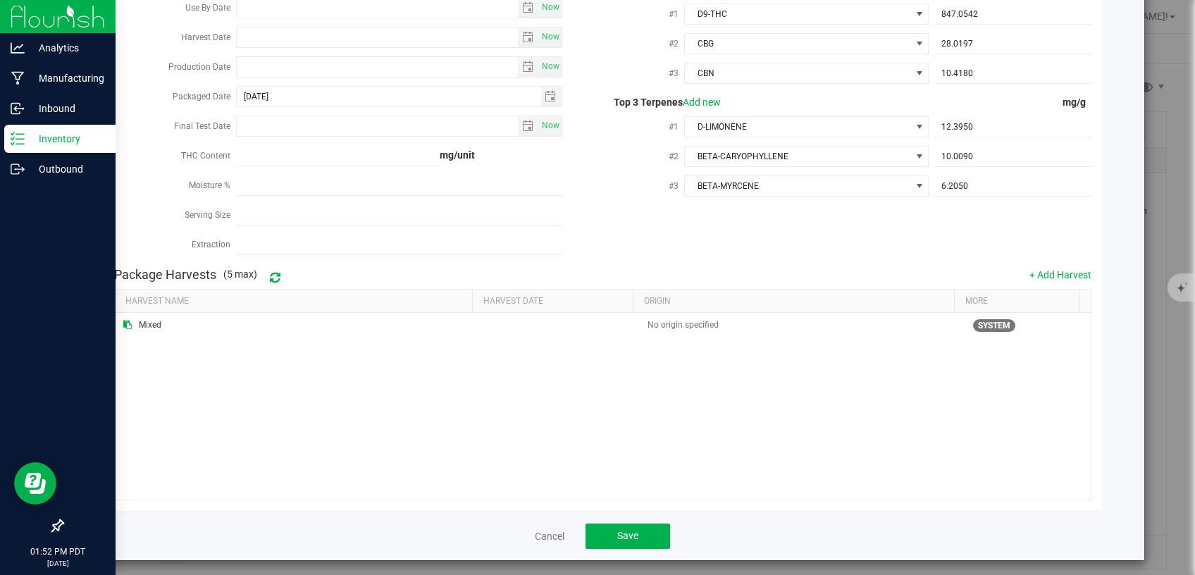
scroll to position [114, 0]
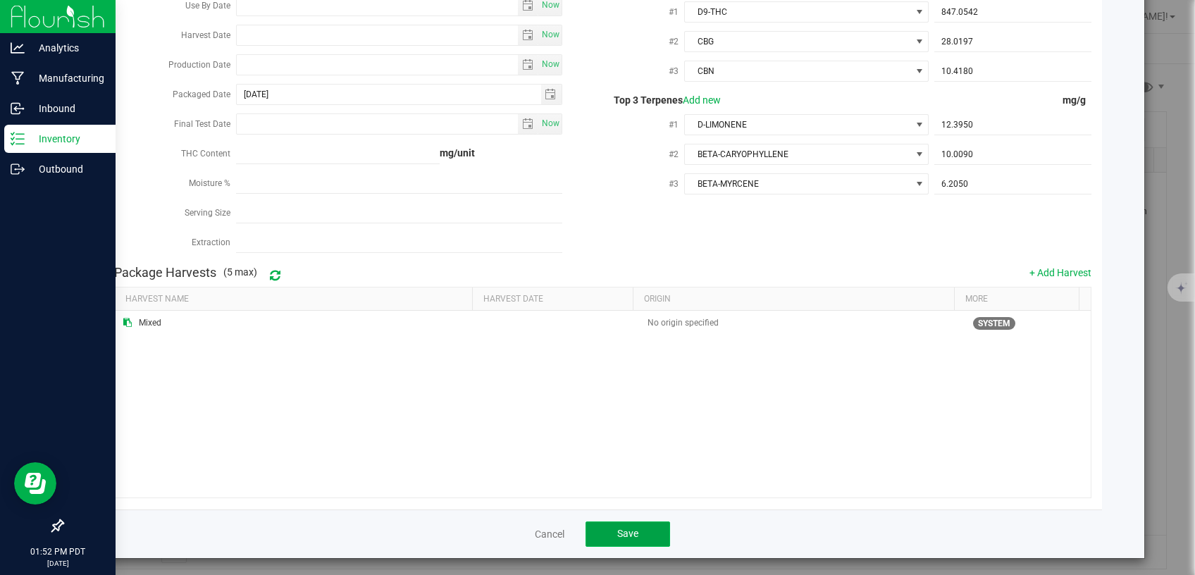
click at [604, 530] on button "Save" at bounding box center [628, 534] width 85 height 25
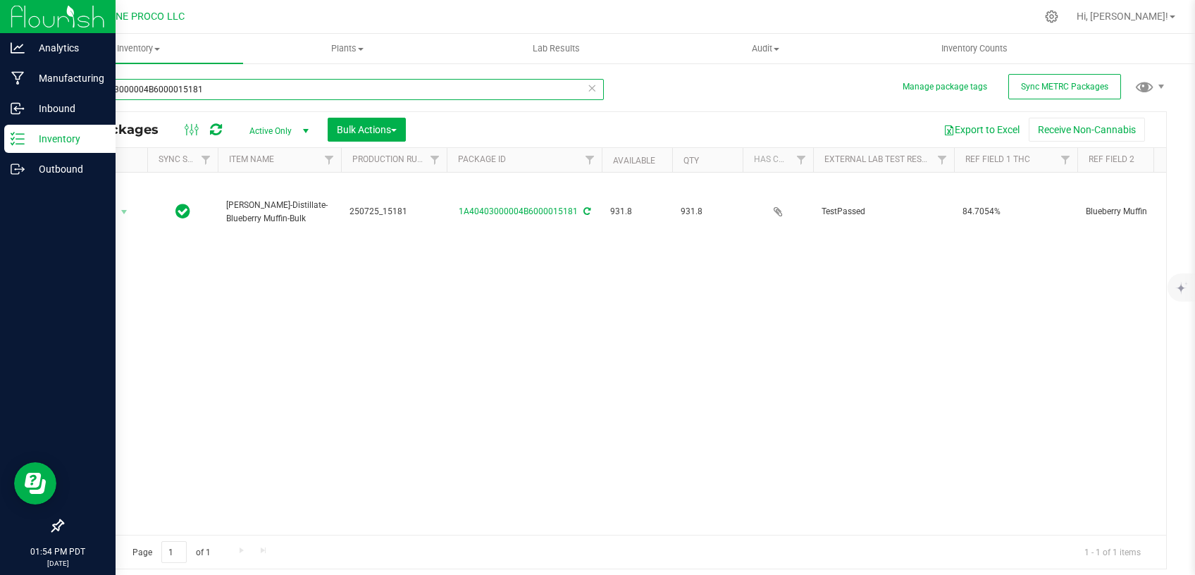
drag, startPoint x: 210, startPoint y: 89, endPoint x: 110, endPoint y: 91, distance: 100.1
click at [62, 97] on input "1A40403000004B6000015181" at bounding box center [333, 89] width 542 height 21
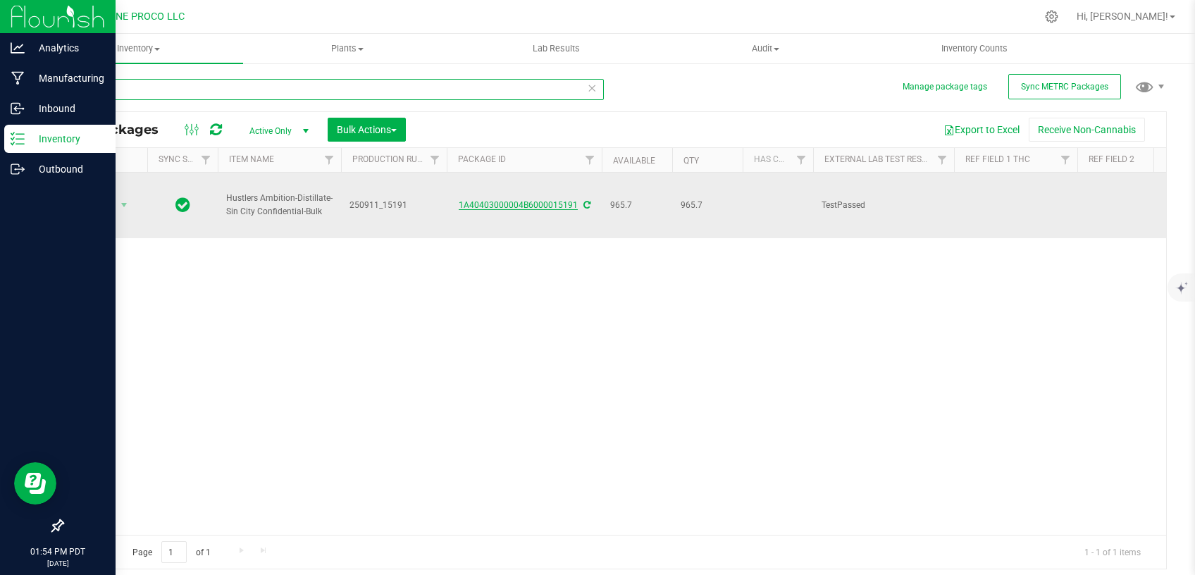
type input "15191"
click at [518, 200] on link "1A40403000004B6000015191" at bounding box center [518, 205] width 119 height 10
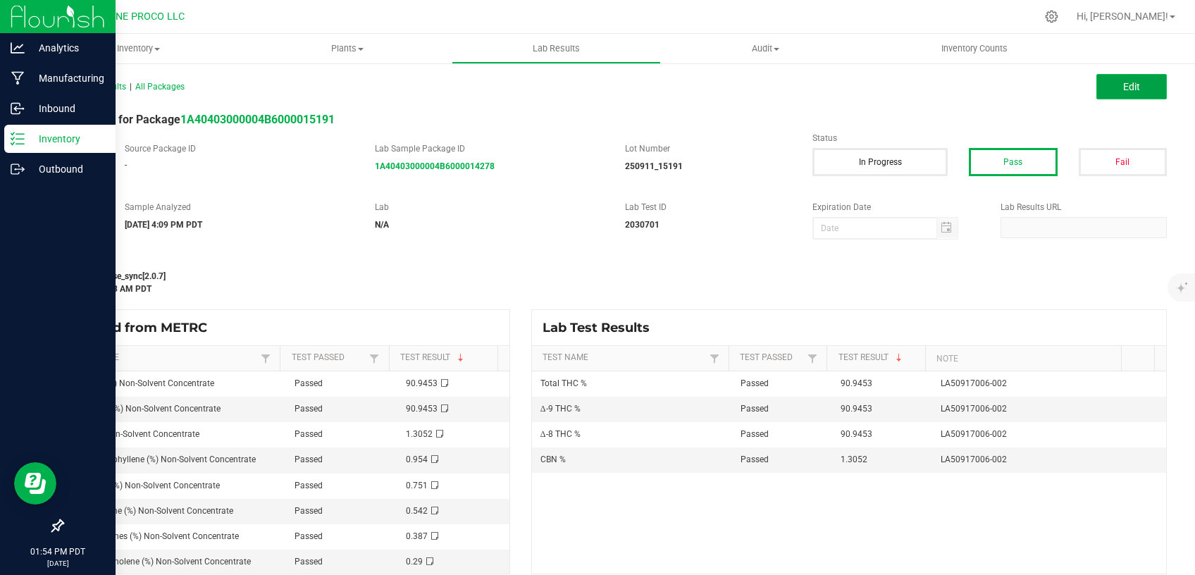
click at [1118, 95] on button "Edit" at bounding box center [1132, 86] width 70 height 25
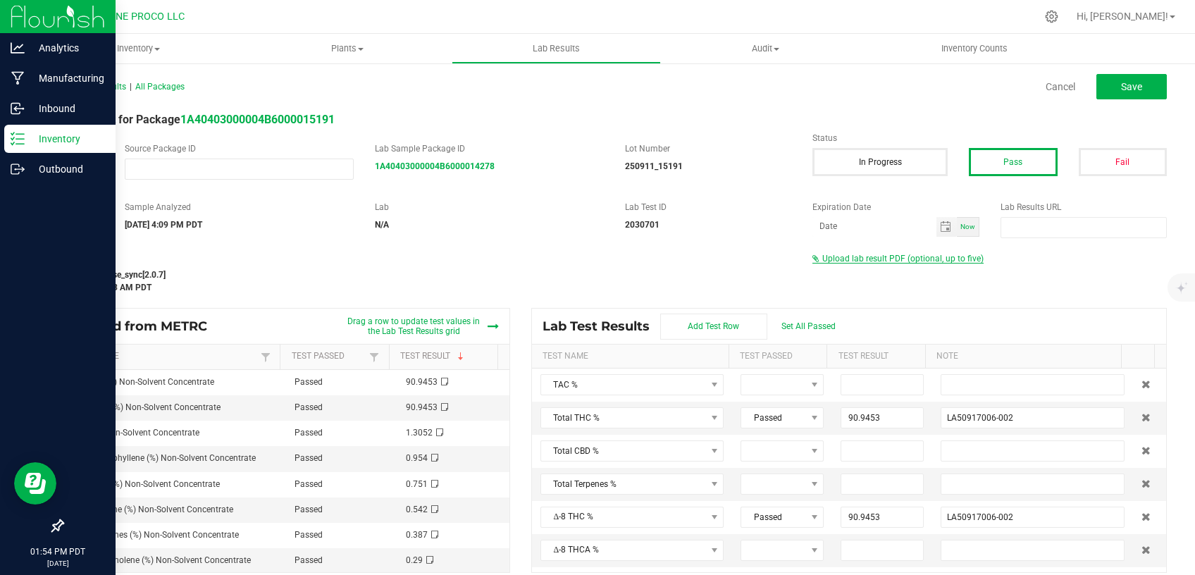
click at [870, 259] on span "Upload lab result PDF (optional, up to five)" at bounding box center [902, 259] width 161 height 10
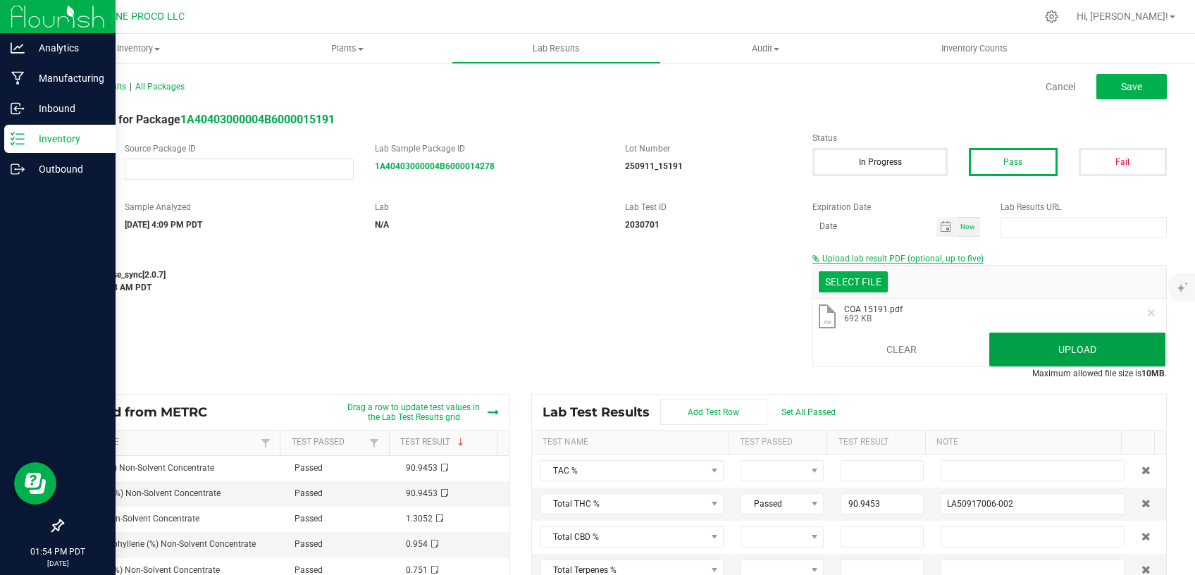
drag, startPoint x: 1011, startPoint y: 338, endPoint x: 823, endPoint y: 259, distance: 203.7
click at [1010, 338] on button "Upload" at bounding box center [1077, 350] width 176 height 34
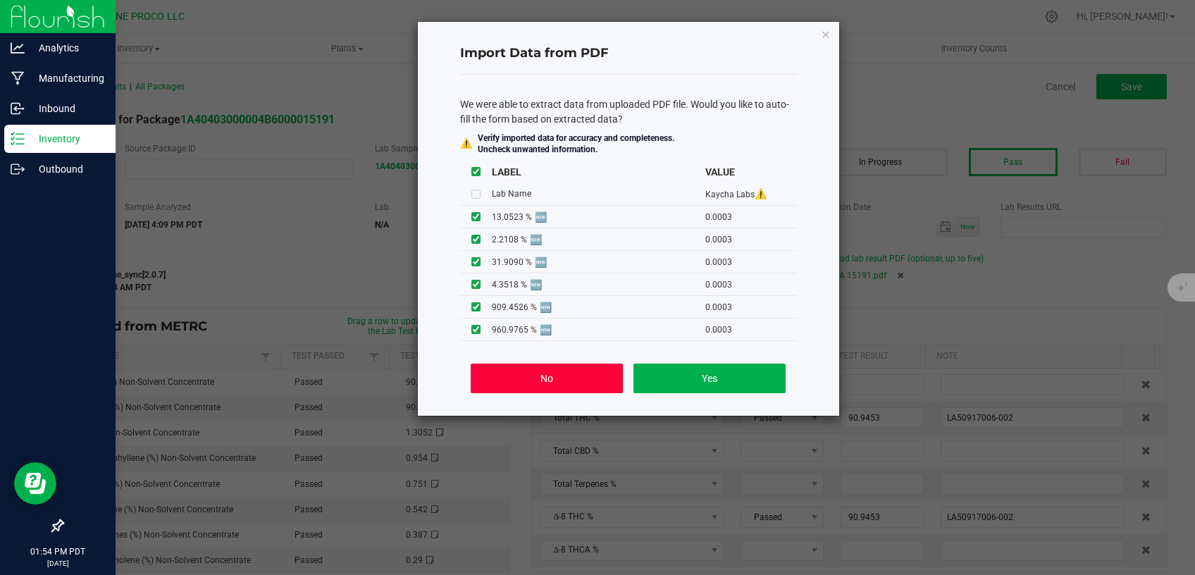
click at [605, 386] on button "No" at bounding box center [547, 379] width 152 height 30
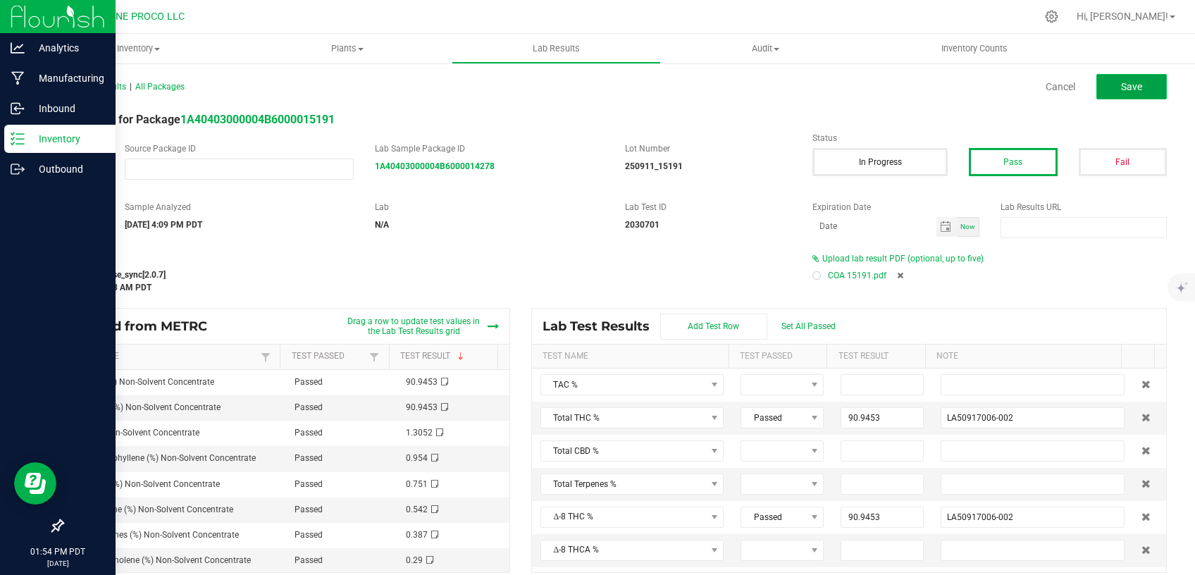
click at [1110, 80] on button "Save" at bounding box center [1132, 86] width 70 height 25
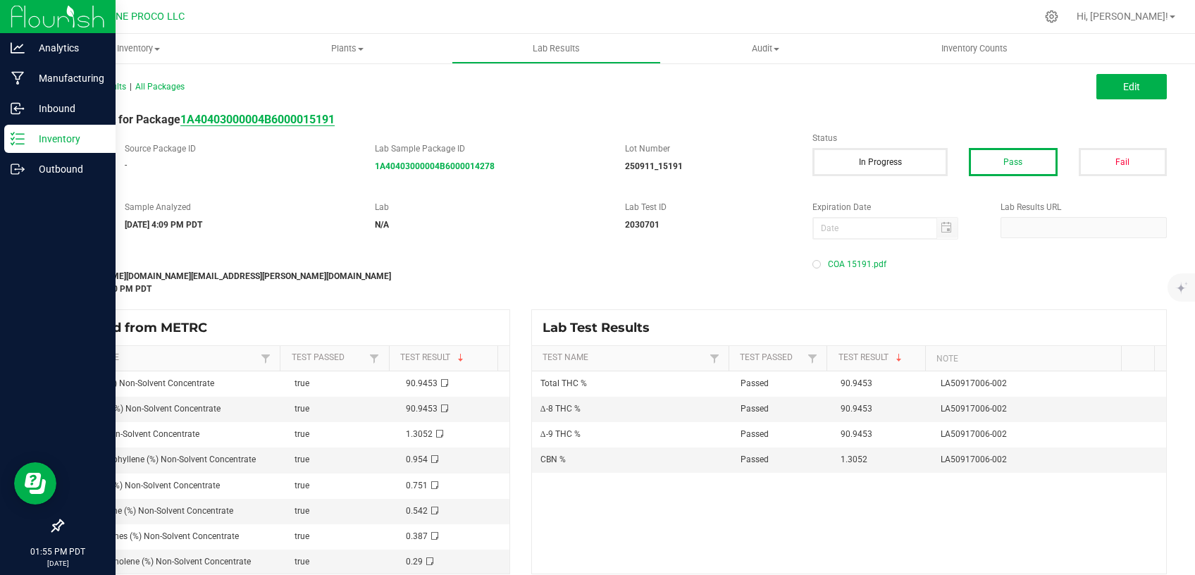
click at [269, 119] on strong "1A40403000004B6000015191" at bounding box center [257, 119] width 154 height 13
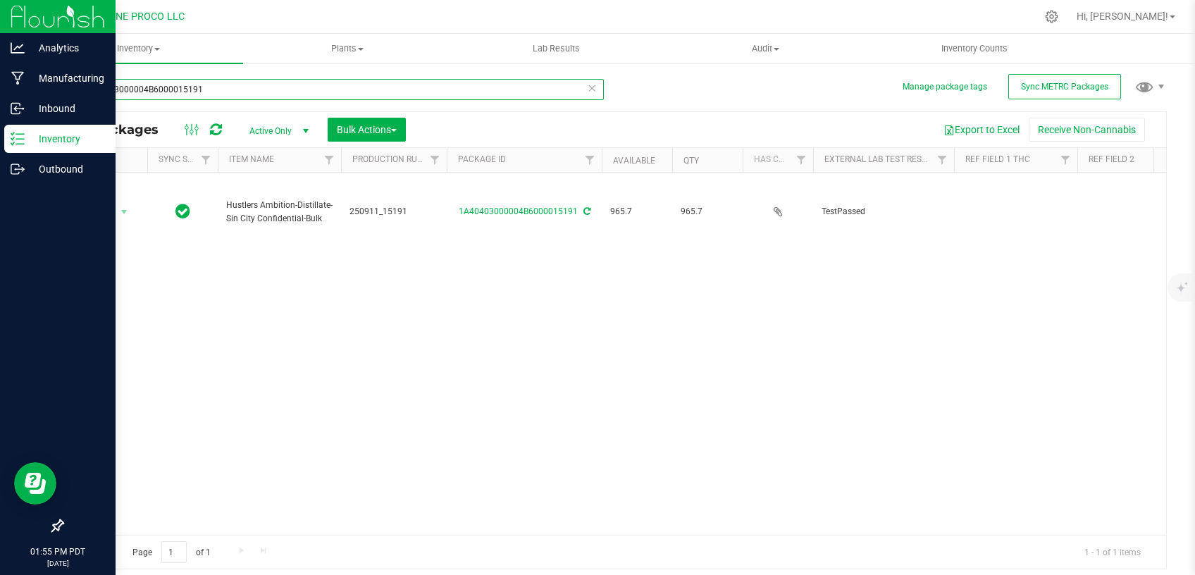
drag, startPoint x: 175, startPoint y: 87, endPoint x: 79, endPoint y: 94, distance: 96.8
click at [62, 98] on input "1A40403000004B6000015191" at bounding box center [333, 89] width 542 height 21
type input "15191"
click at [1073, 317] on div "Action Action Adjust qty Create package Edit attributes Global inventory Locate…" at bounding box center [615, 354] width 1104 height 362
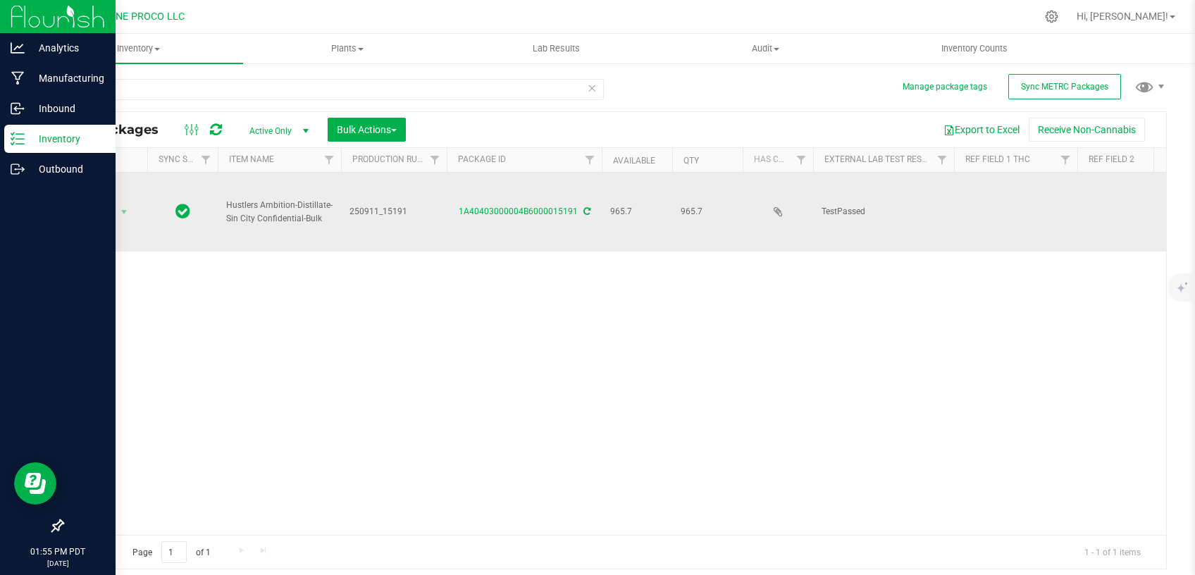
click at [1004, 182] on td at bounding box center [1015, 212] width 123 height 79
type input "90.9453%"
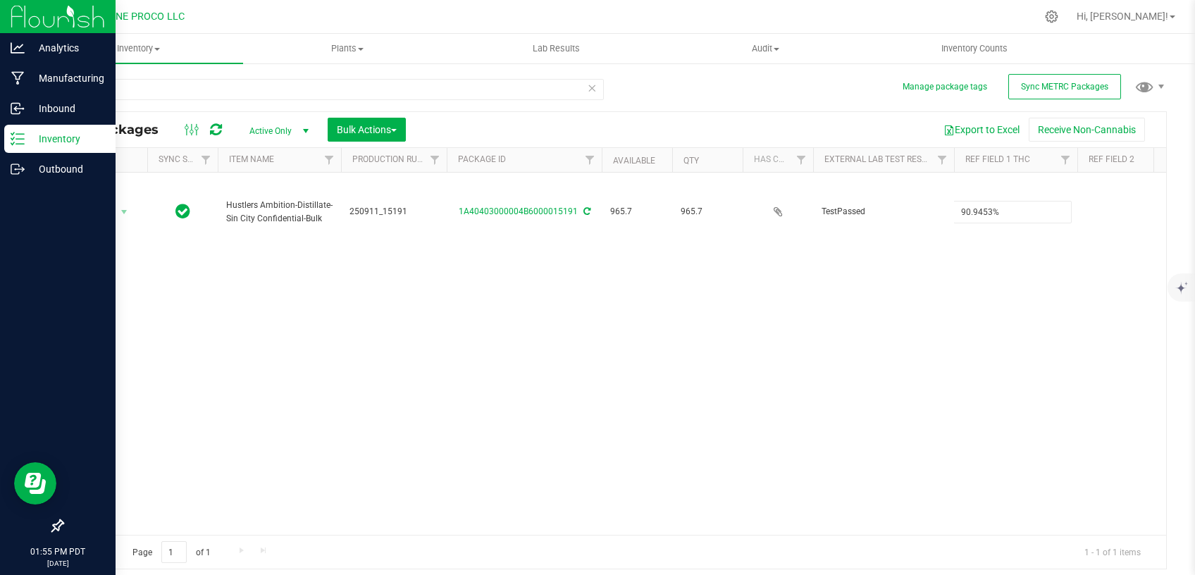
click at [947, 316] on div "Action Action Adjust qty Create package Edit attributes Global inventory Locate…" at bounding box center [615, 354] width 1104 height 362
click at [962, 378] on div "Action Action Adjust qty Create package Edit attributes Global inventory Locate…" at bounding box center [615, 354] width 1104 height 362
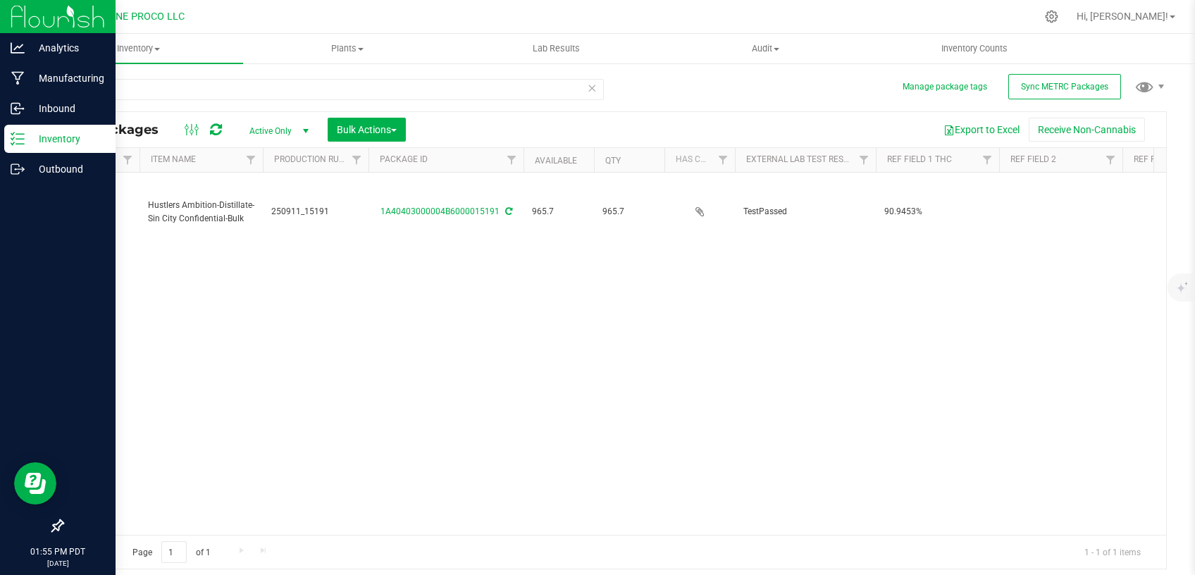
scroll to position [0, 183]
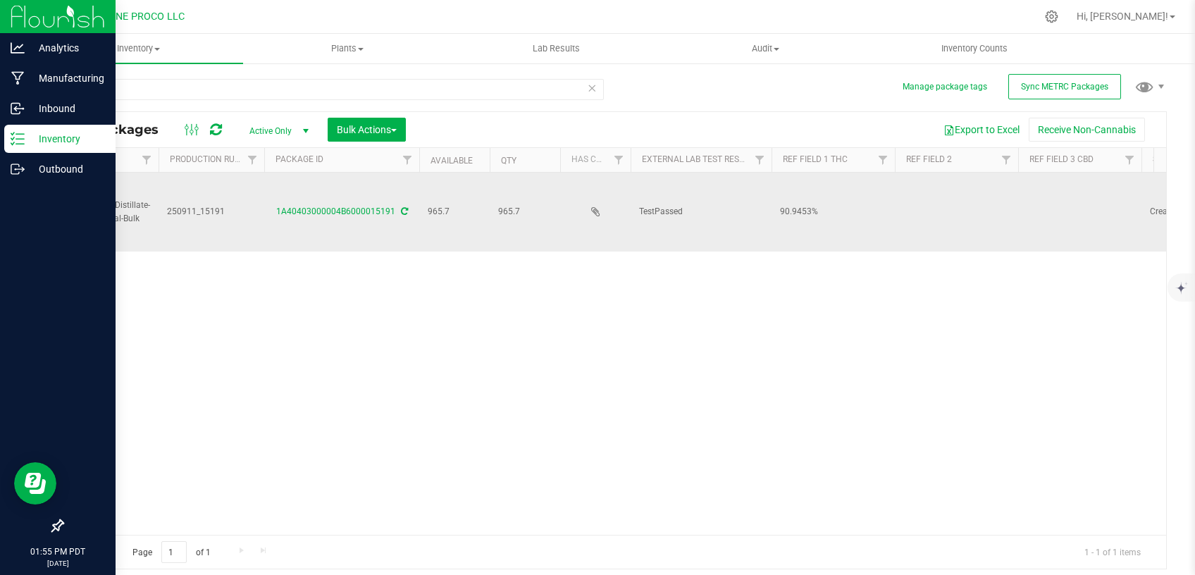
click at [1055, 184] on td at bounding box center [1079, 212] width 123 height 79
drag, startPoint x: 1069, startPoint y: 193, endPoint x: 945, endPoint y: 201, distance: 124.3
click at [1018, 201] on input "Total CBD 0.2211%" at bounding box center [1077, 212] width 118 height 22
type input "0.2211%"
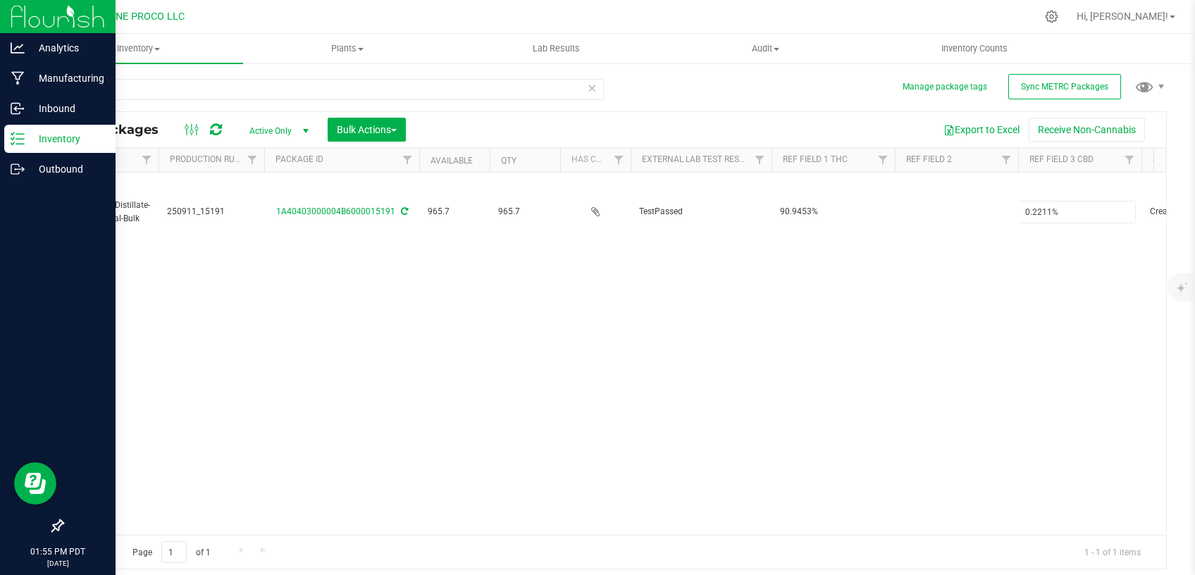
click at [822, 318] on div "Action Action Adjust qty Create package Edit attributes Global inventory Locate…" at bounding box center [615, 354] width 1104 height 362
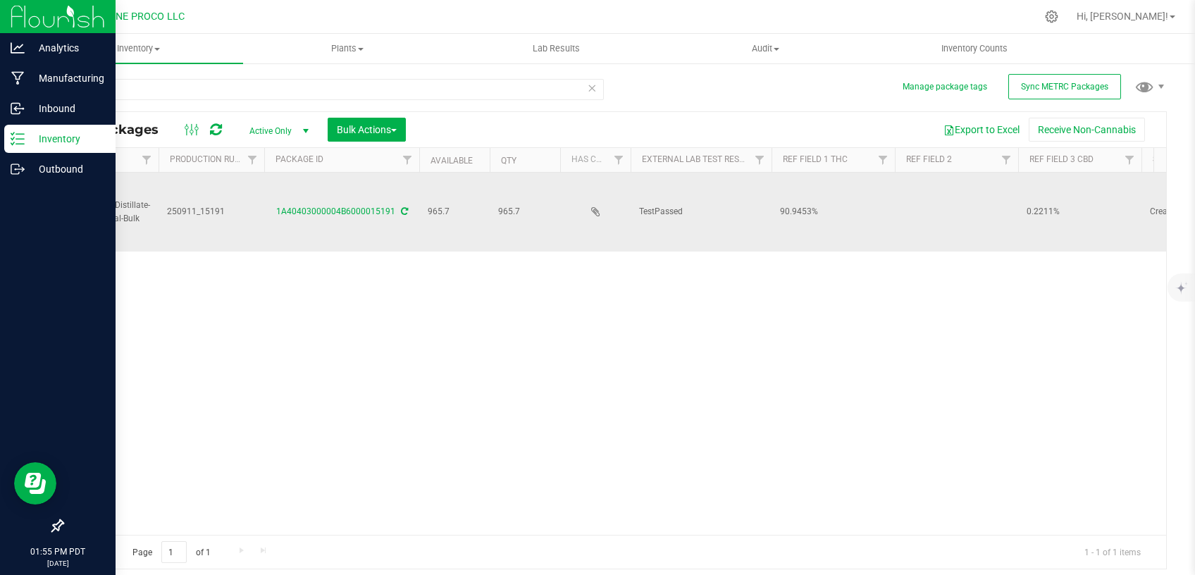
click at [936, 202] on td at bounding box center [956, 212] width 123 height 79
click at [904, 201] on input "Sin City Confidential" at bounding box center [953, 212] width 118 height 22
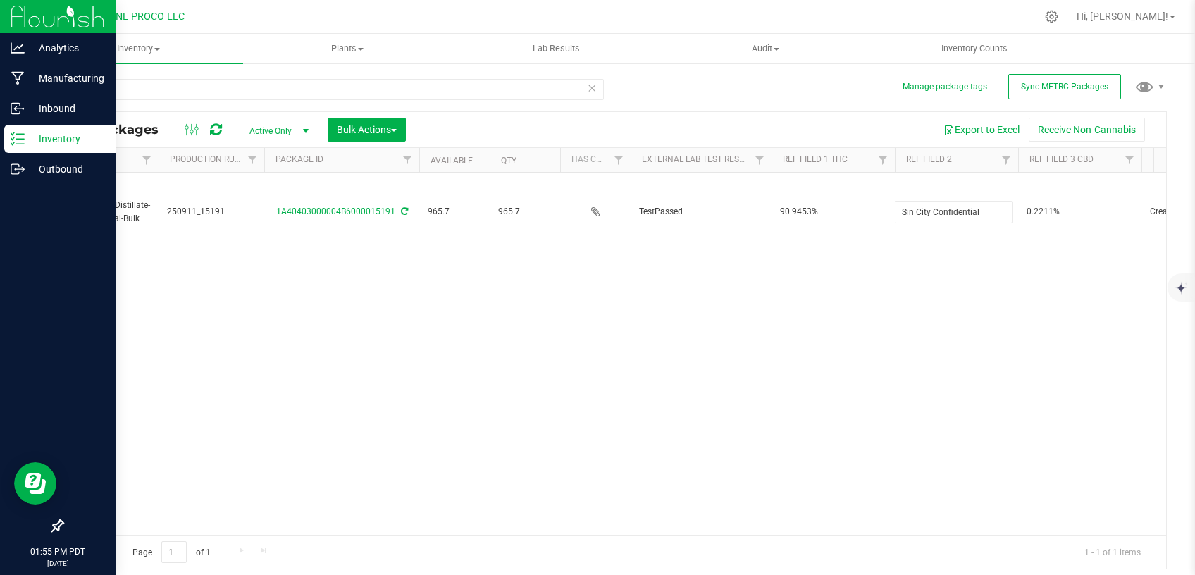
type input "Sin City Confidential"
click at [887, 319] on div "Loading... Action Action Adjust qty Create package Edit attributes Global inven…" at bounding box center [615, 354] width 1104 height 362
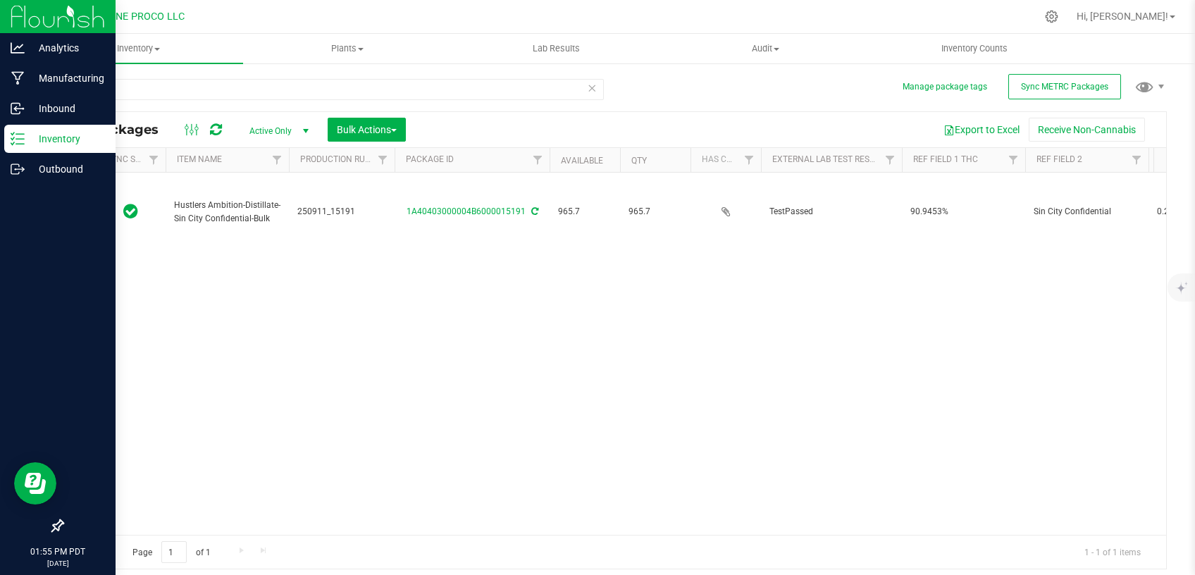
scroll to position [0, 0]
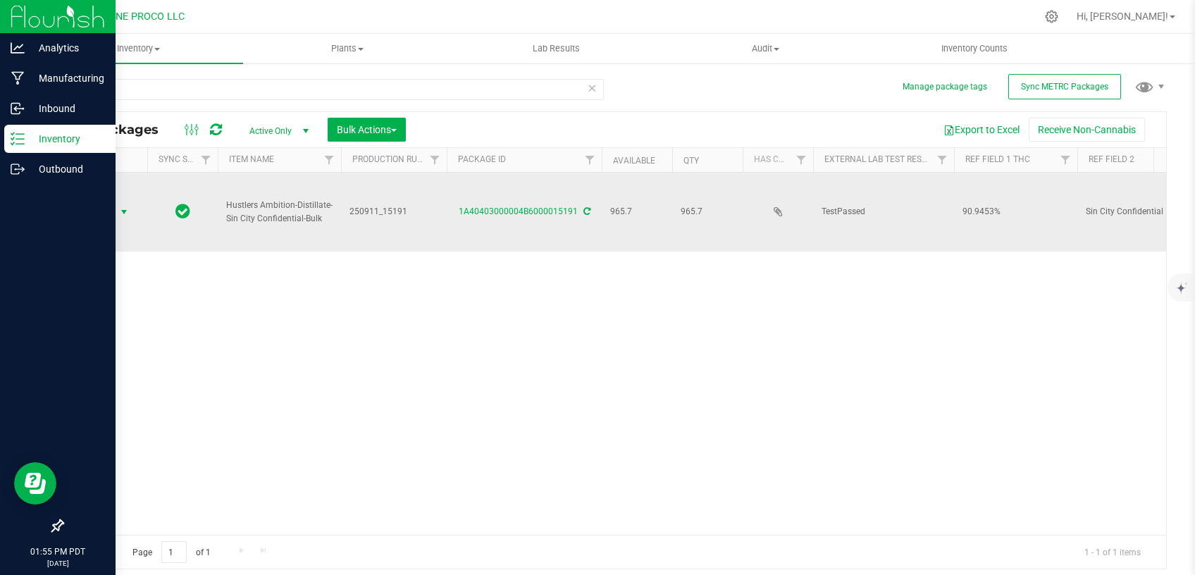
click at [117, 202] on span "select" at bounding box center [125, 212] width 18 height 20
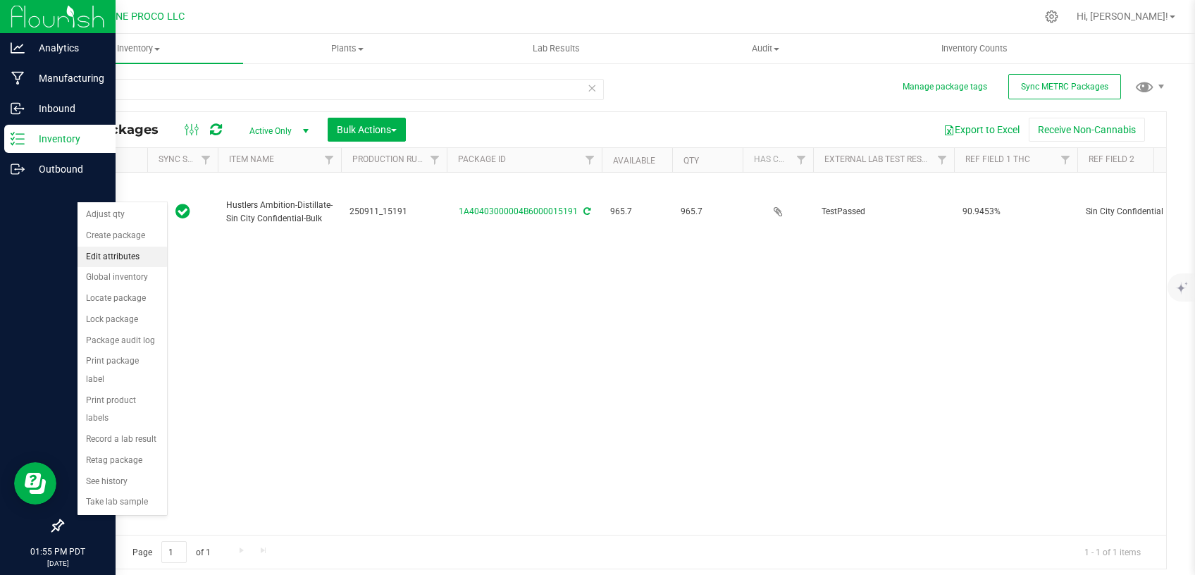
click at [125, 249] on li "Edit attributes" at bounding box center [123, 257] width 90 height 21
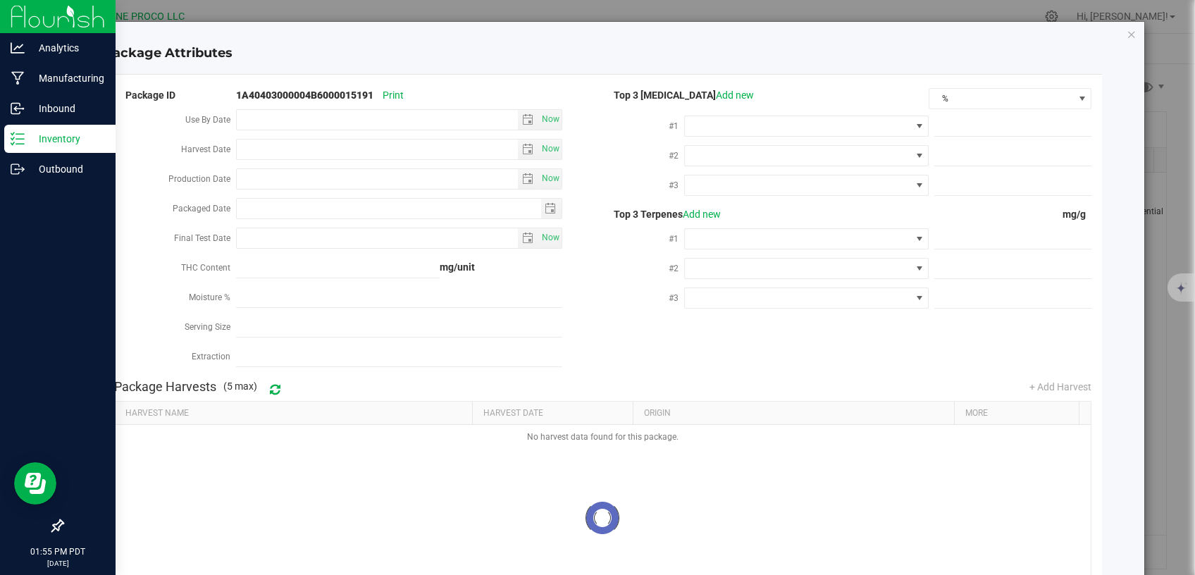
type input "[DATE]"
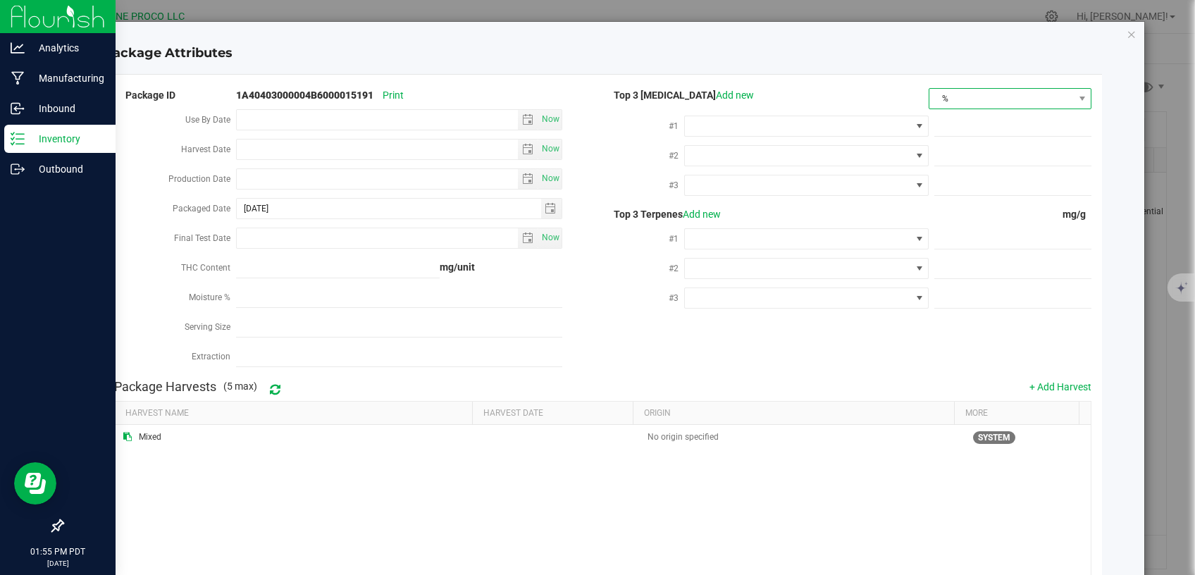
click at [938, 104] on span "%" at bounding box center [1002, 99] width 144 height 20
click at [942, 142] on li "mg/unit" at bounding box center [999, 148] width 160 height 24
click at [838, 132] on span at bounding box center [798, 126] width 226 height 20
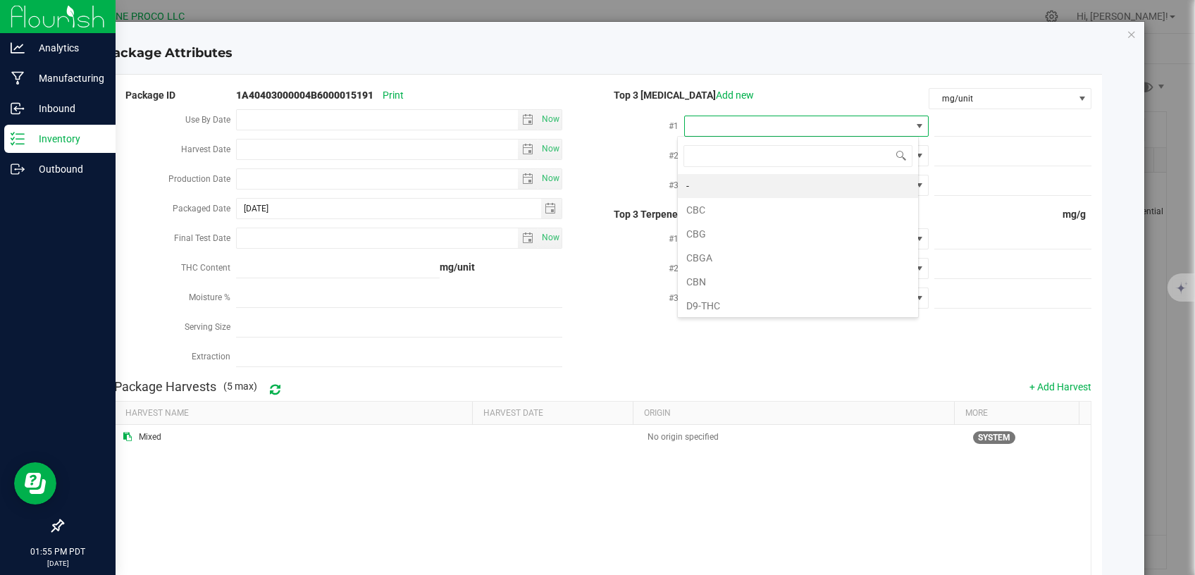
scroll to position [21, 241]
click at [844, 127] on span at bounding box center [798, 126] width 226 height 20
click at [748, 192] on li "D9-THC" at bounding box center [798, 186] width 240 height 24
click at [1010, 121] on span at bounding box center [1013, 126] width 157 height 20
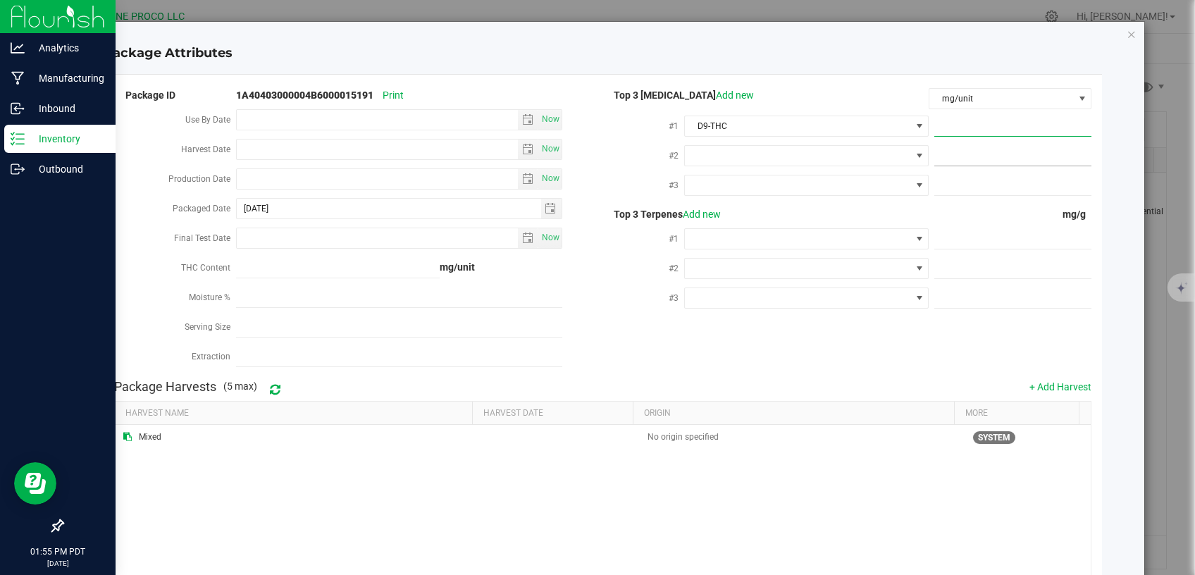
paste input "909.4526"
type input "909.4526"
click at [839, 160] on span at bounding box center [798, 156] width 226 height 20
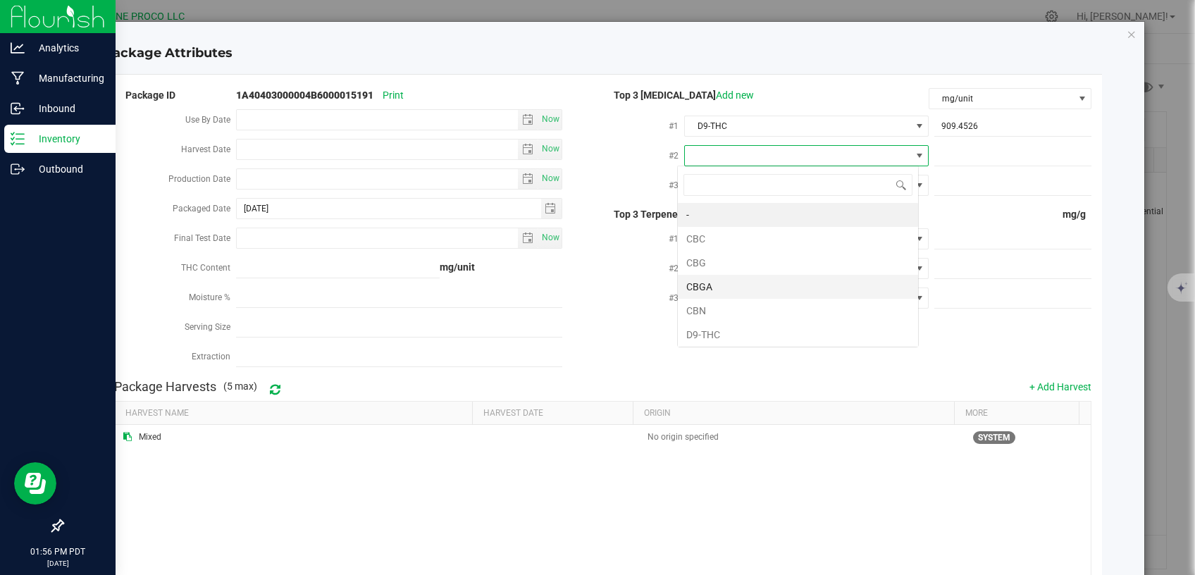
scroll to position [20, 241]
click at [729, 259] on li "CBG" at bounding box center [798, 263] width 240 height 24
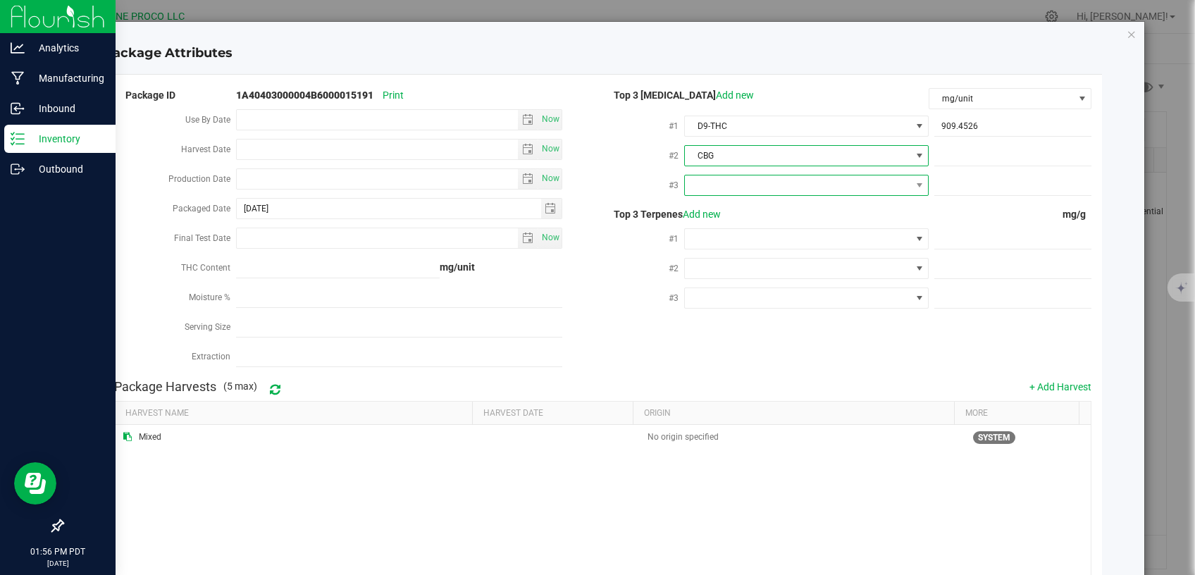
click at [781, 183] on span at bounding box center [798, 185] width 226 height 20
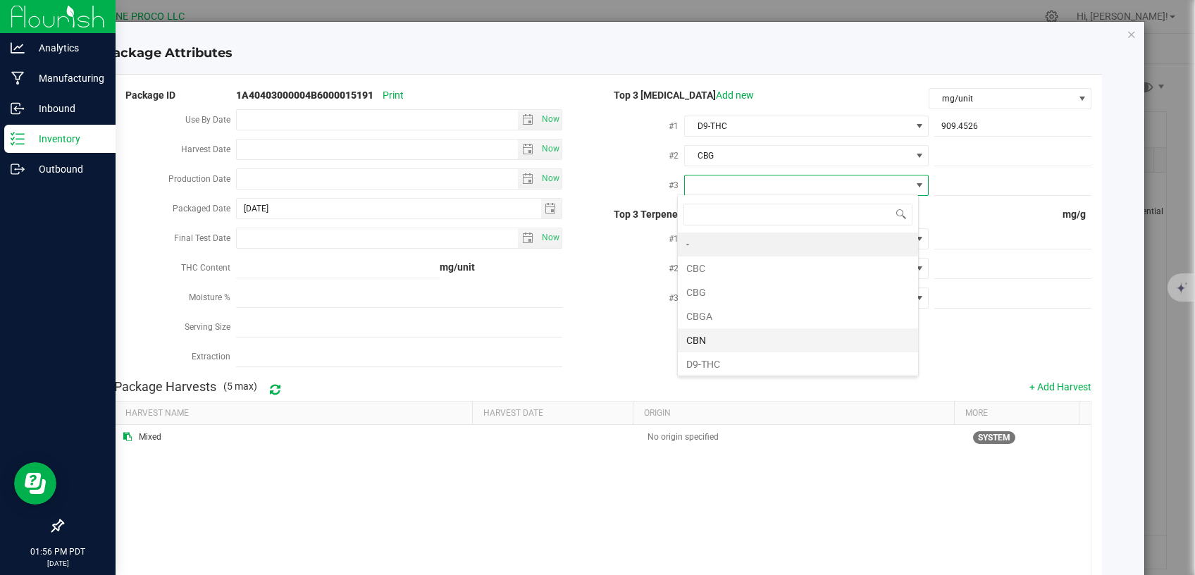
click at [727, 333] on li "CBN" at bounding box center [798, 340] width 240 height 24
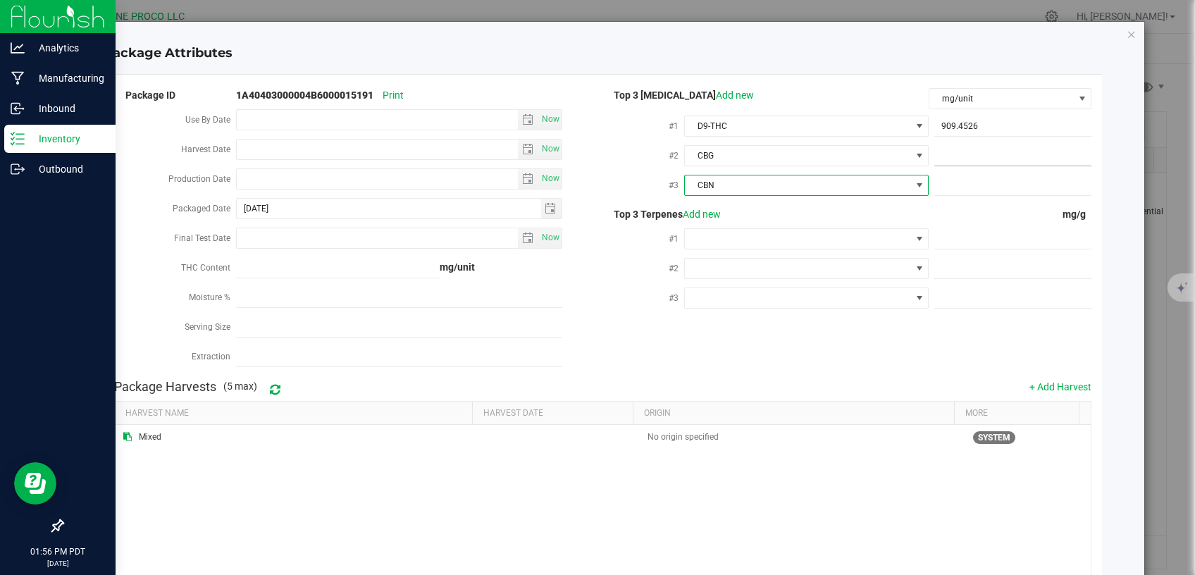
click at [953, 144] on div at bounding box center [1010, 154] width 163 height 25
click at [960, 153] on span at bounding box center [1013, 156] width 157 height 20
paste input "31.909"
type input "31.909"
type input "31.9090"
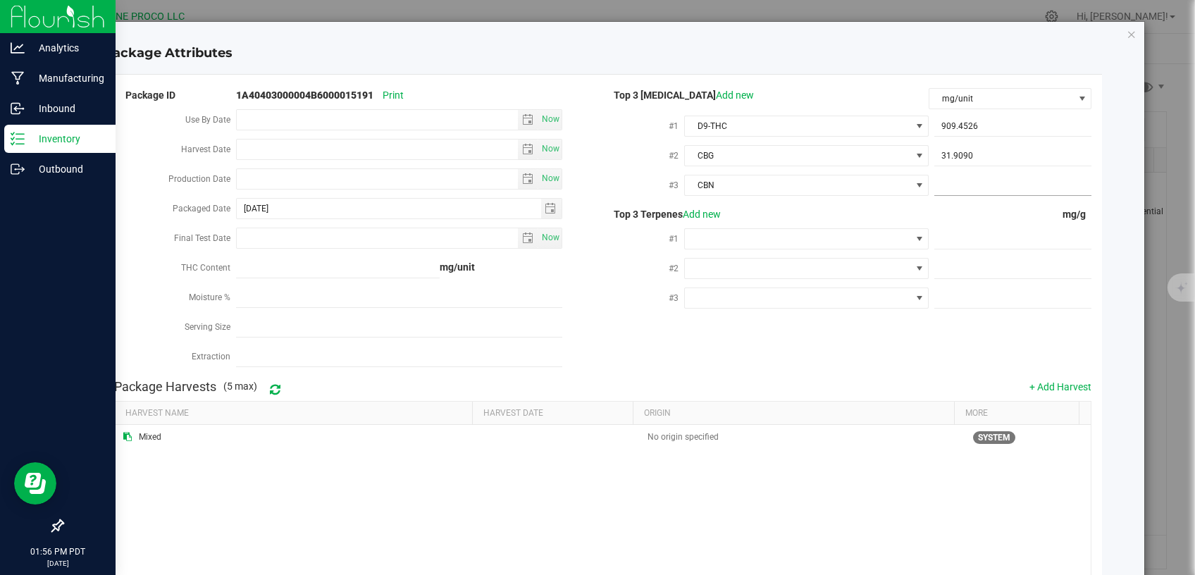
click at [968, 188] on span at bounding box center [1013, 185] width 157 height 20
paste input "13.0523"
type input "13.0523"
click at [963, 242] on span at bounding box center [1013, 239] width 157 height 20
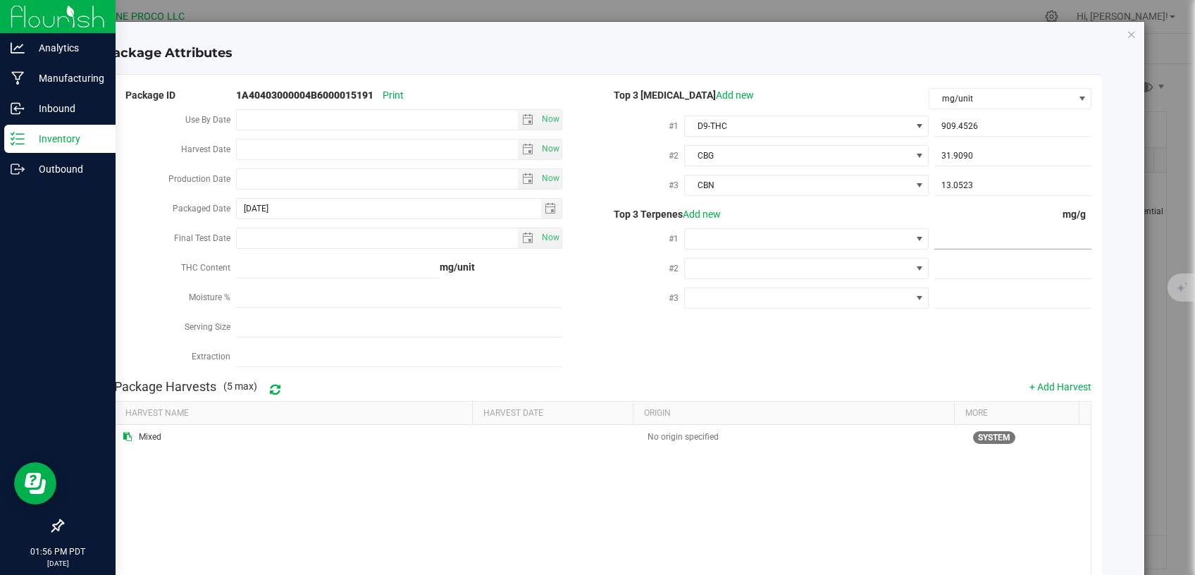
paste input "9.537"
type input "9.537"
type input "9.5370"
click at [963, 264] on span at bounding box center [1013, 269] width 157 height 20
paste input "7.508"
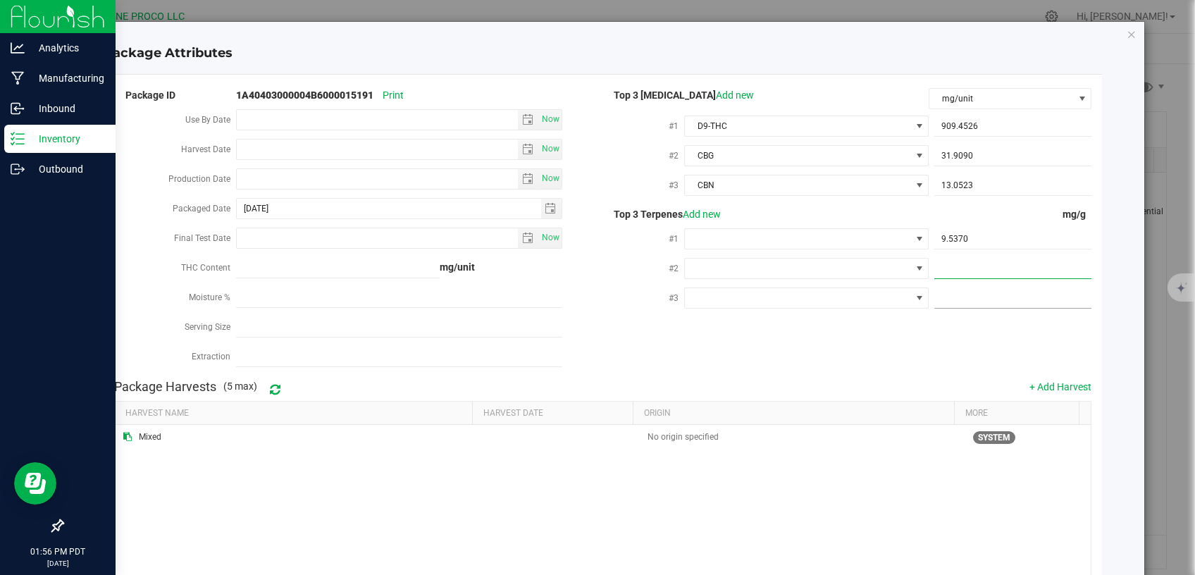
type input "7.508"
type input "7.5080"
click at [968, 307] on div at bounding box center [1010, 297] width 163 height 25
click at [963, 300] on span at bounding box center [1013, 298] width 157 height 20
paste input "5.416"
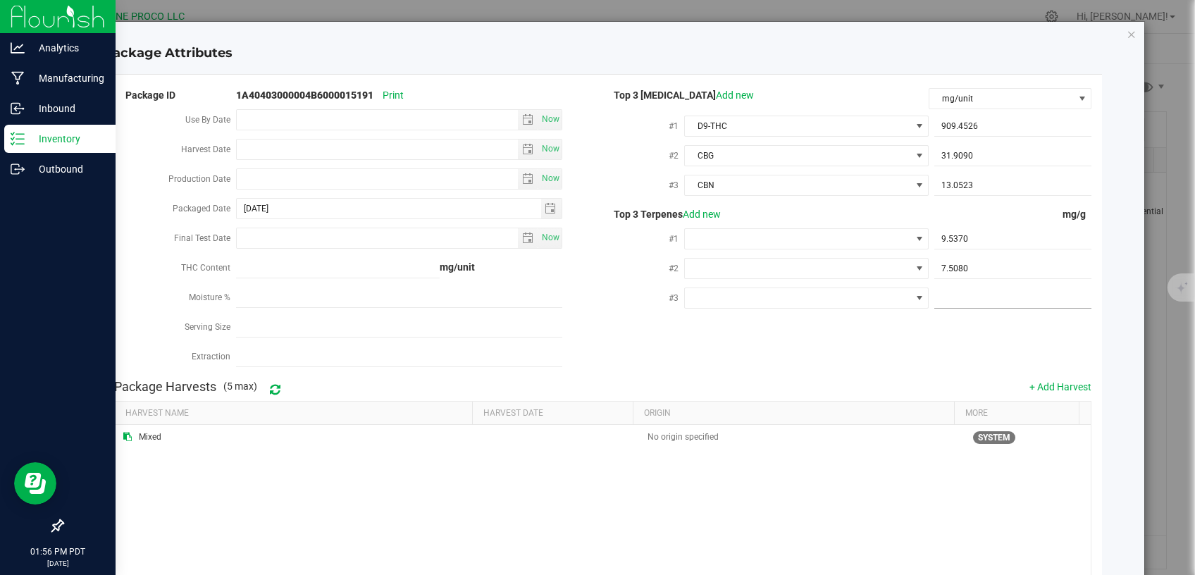
type input "5.416"
type input "5.4160"
click at [794, 239] on span at bounding box center [798, 239] width 226 height 20
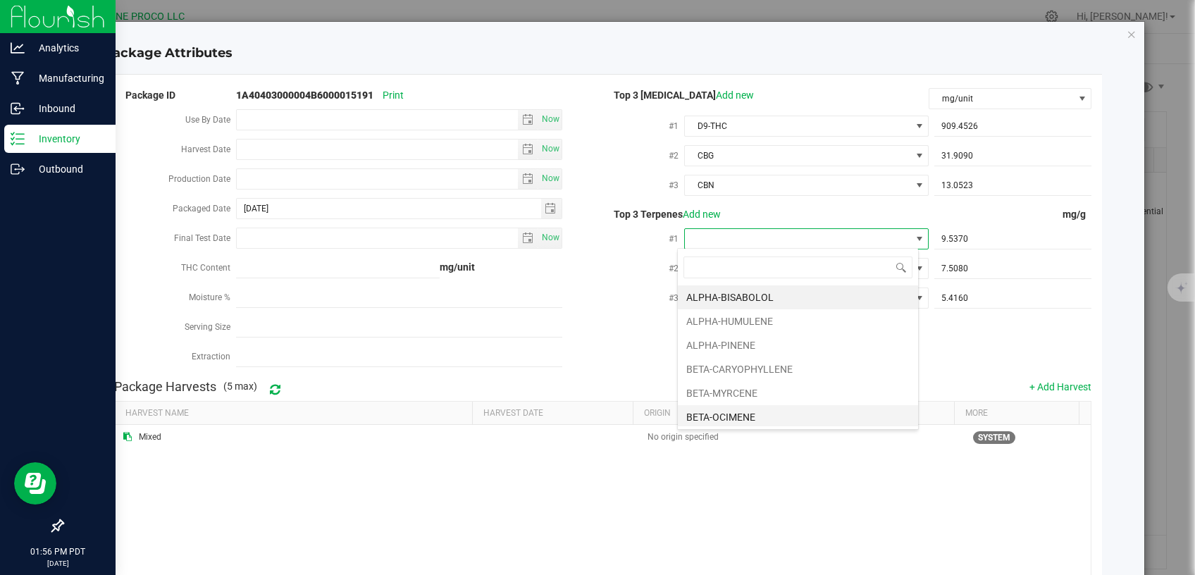
scroll to position [21, 241]
click at [754, 371] on li "BETA-CARYOPHYLLENE" at bounding box center [798, 369] width 240 height 24
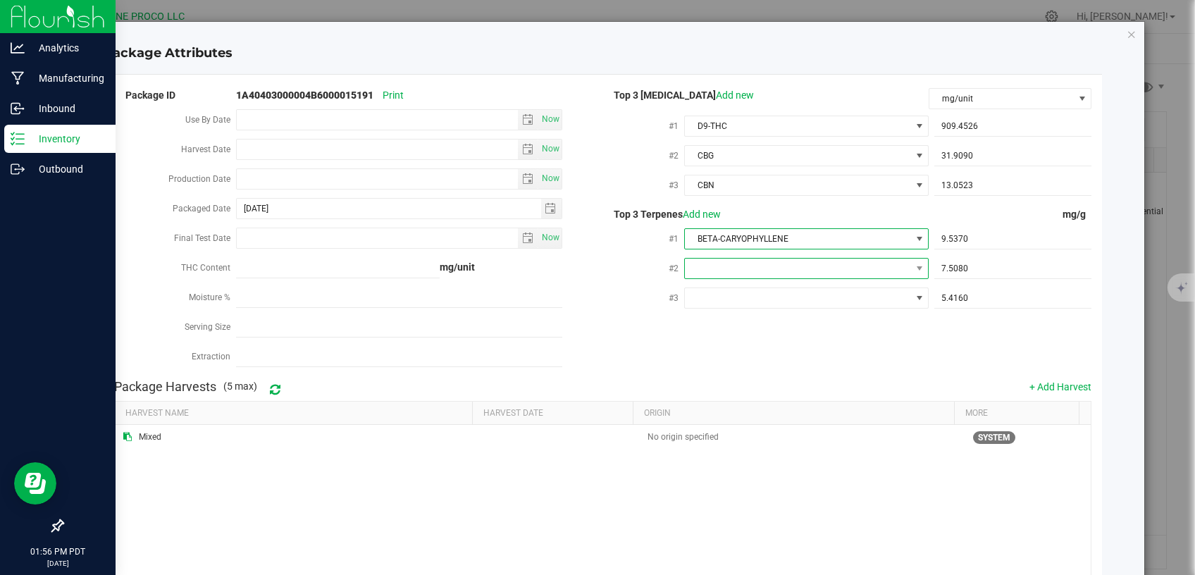
click at [783, 266] on span at bounding box center [798, 269] width 226 height 20
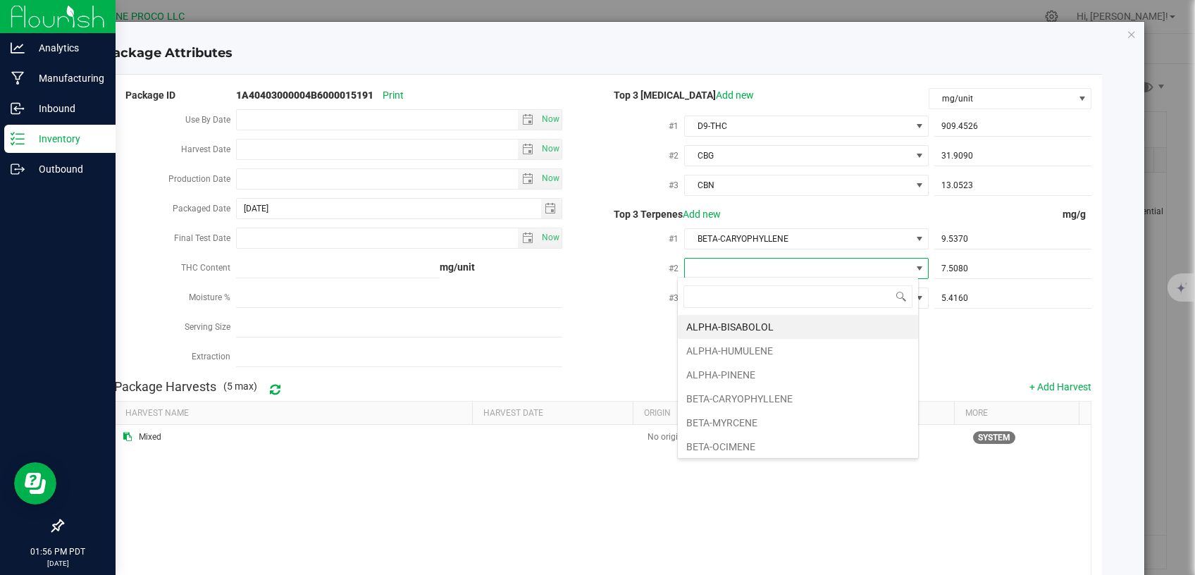
type input "D"
click at [746, 341] on li "D-LIMONENE" at bounding box center [798, 351] width 240 height 24
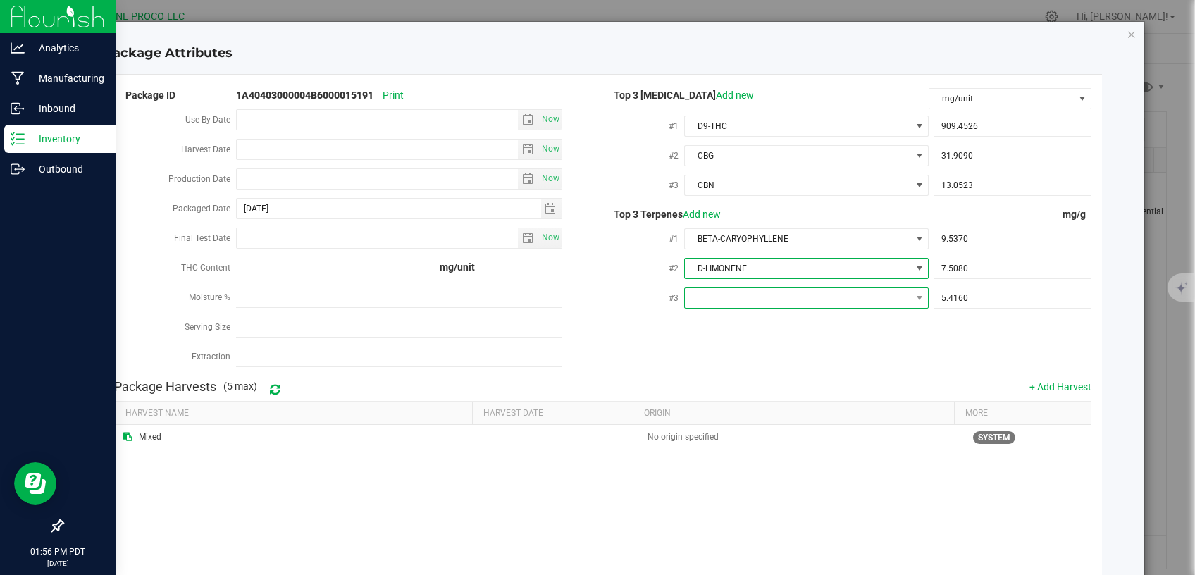
click at [805, 293] on span at bounding box center [798, 298] width 226 height 20
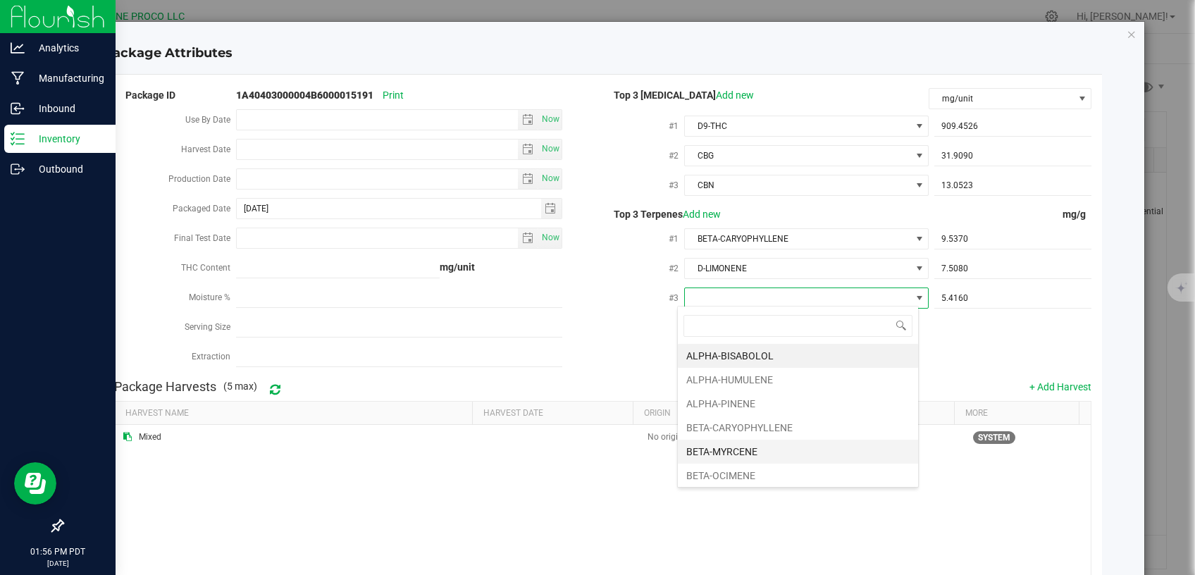
click at [729, 450] on li "BETA-MYRCENE" at bounding box center [798, 452] width 240 height 24
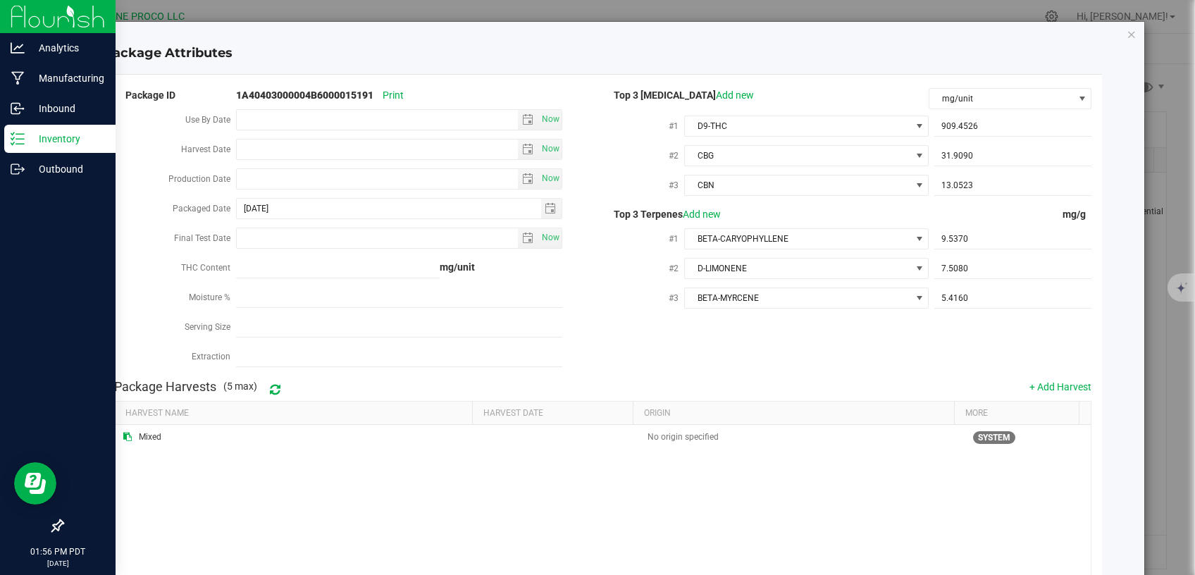
click at [726, 328] on div "Package ID 1A40403000004B6000015191 Print Use By Date Now Harvest Date Now Prod…" at bounding box center [603, 229] width 978 height 287
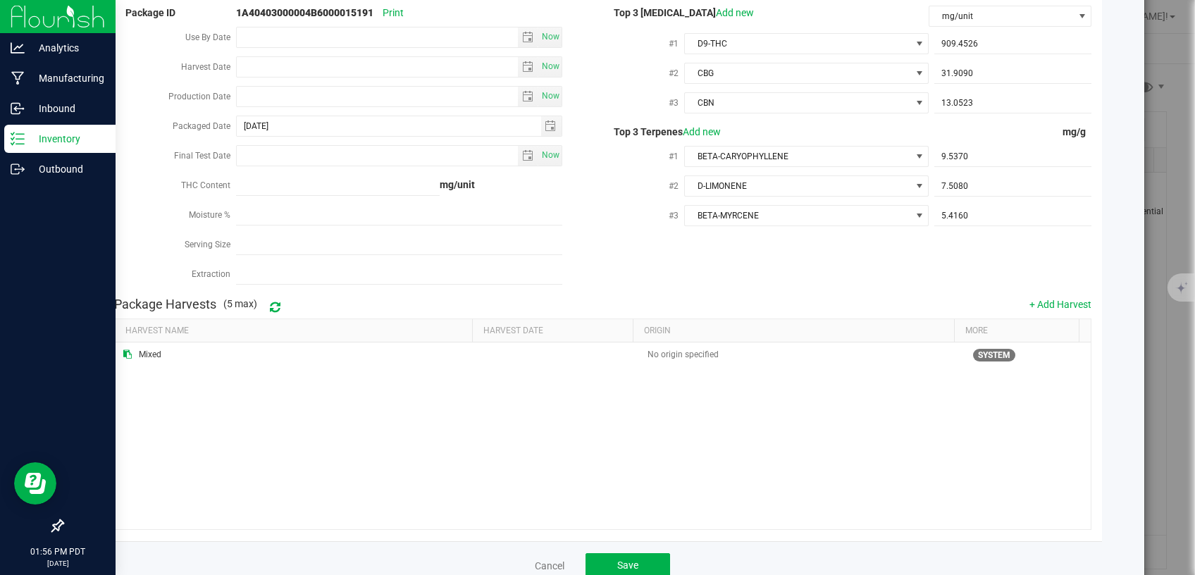
scroll to position [114, 0]
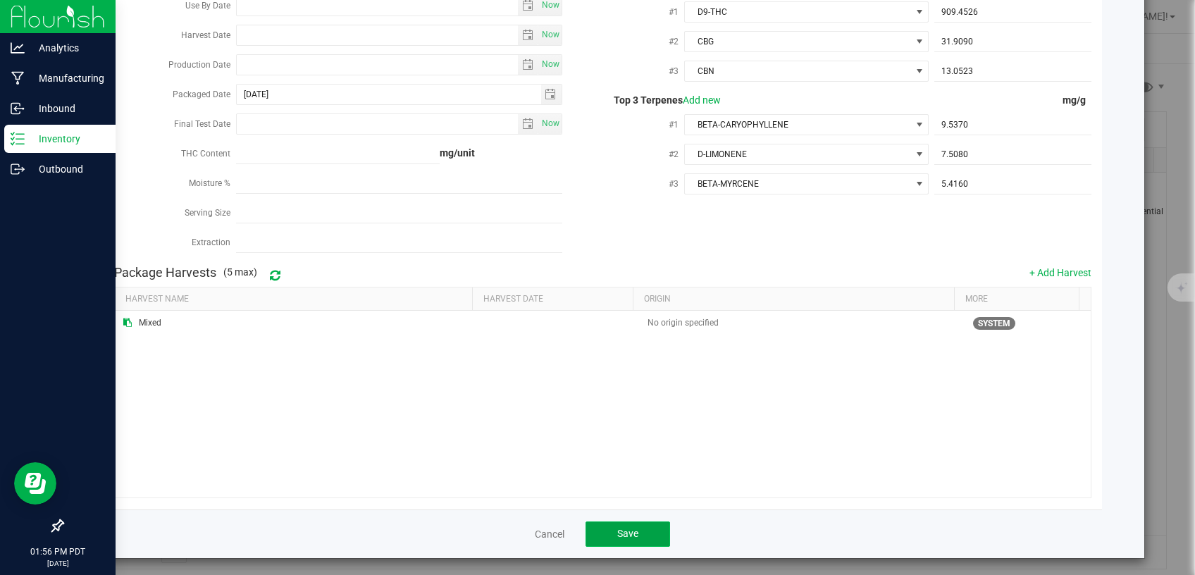
click at [636, 526] on button "Save" at bounding box center [628, 534] width 85 height 25
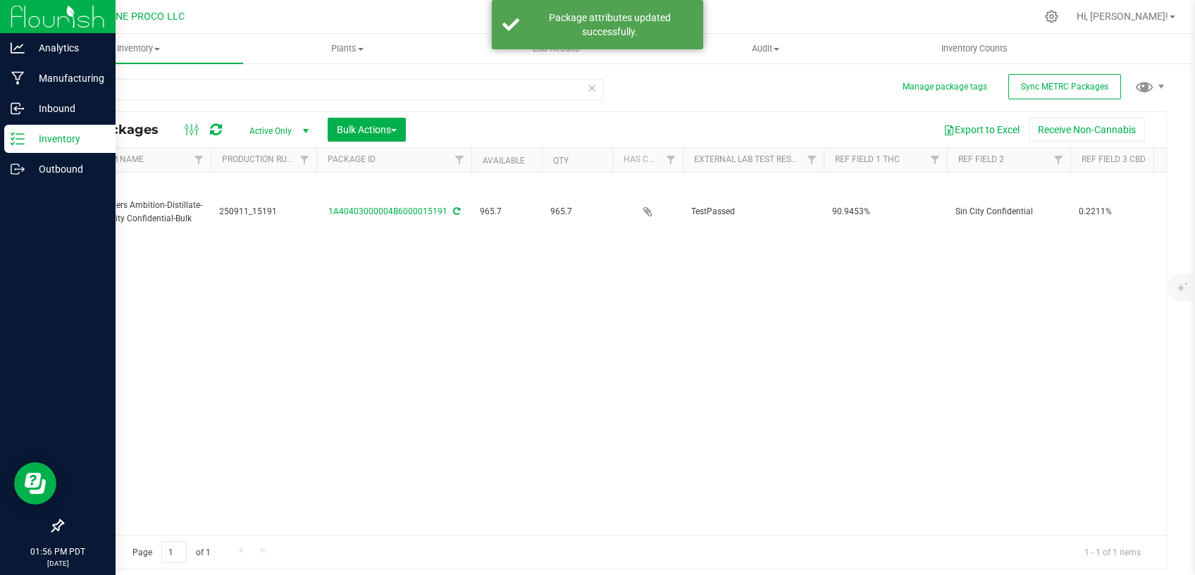
scroll to position [0, 0]
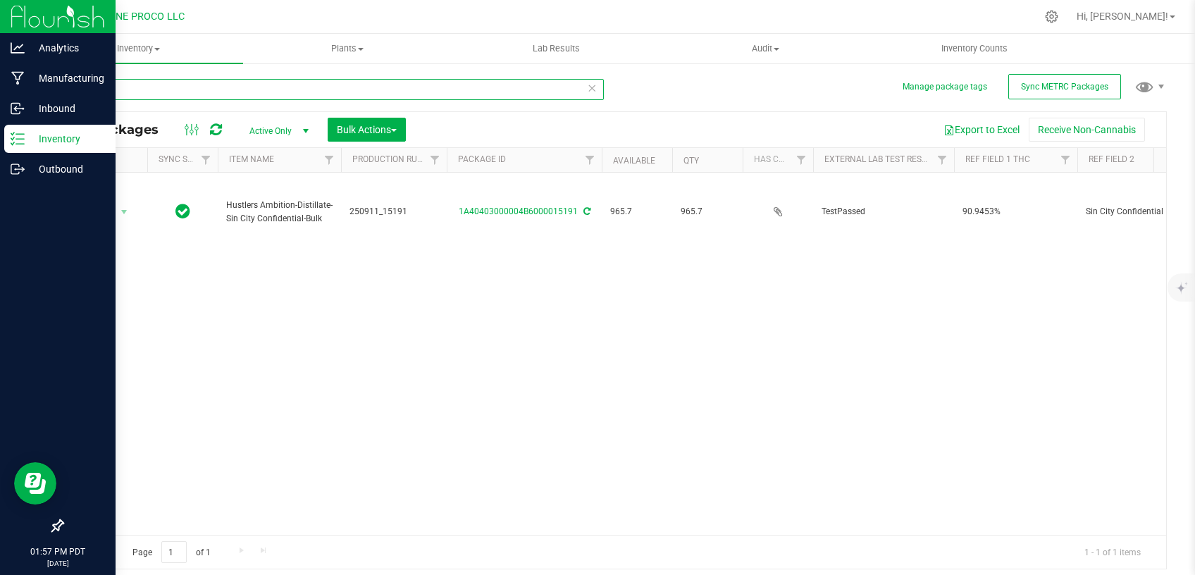
click at [147, 96] on input "15191" at bounding box center [333, 89] width 542 height 21
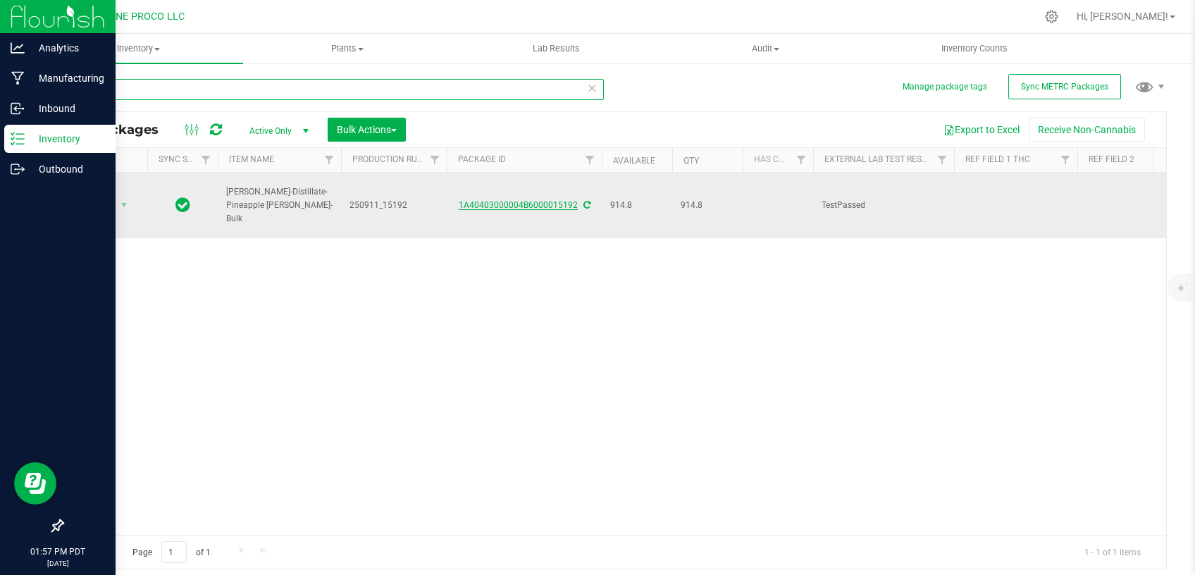
type input "15192"
click at [492, 200] on link "1A40403000004B6000015192" at bounding box center [518, 205] width 119 height 10
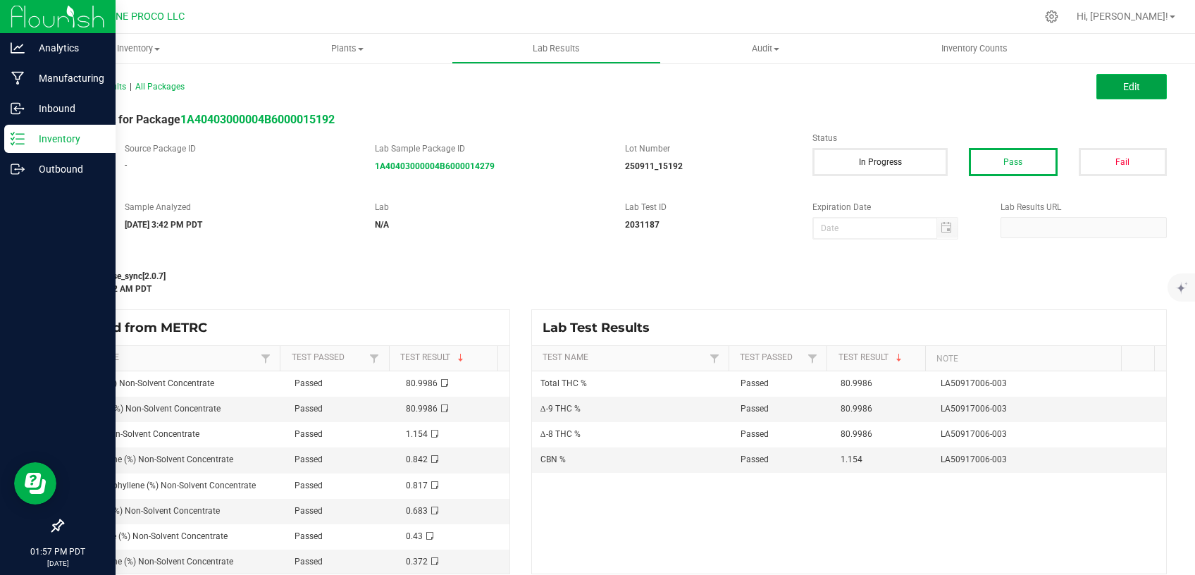
click at [1100, 82] on button "Edit" at bounding box center [1132, 86] width 70 height 25
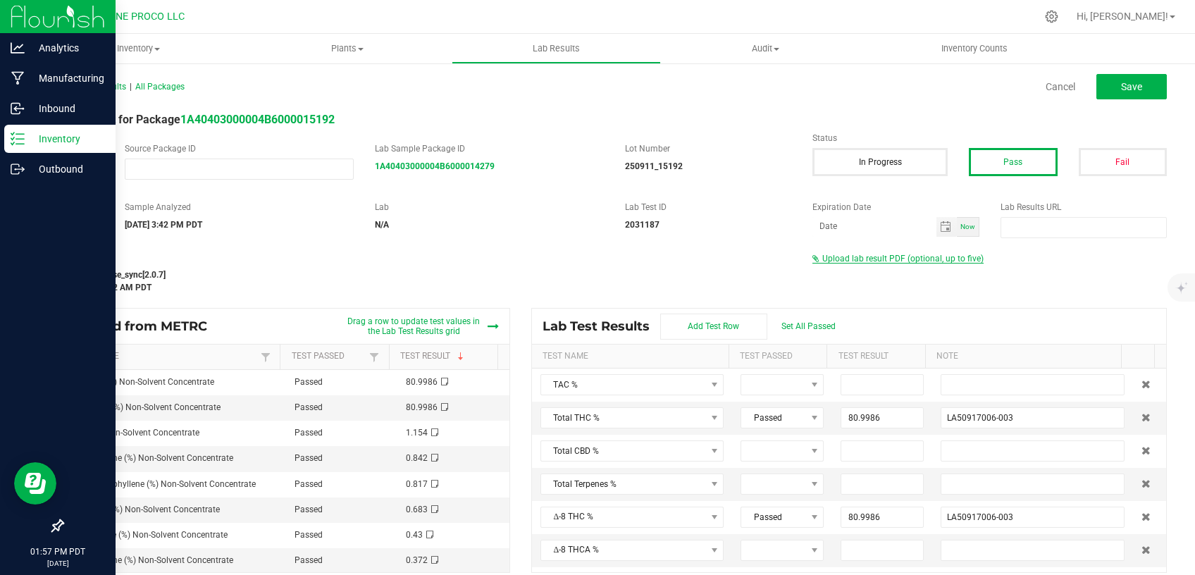
click at [853, 257] on span "Upload lab result PDF (optional, up to five)" at bounding box center [902, 259] width 161 height 10
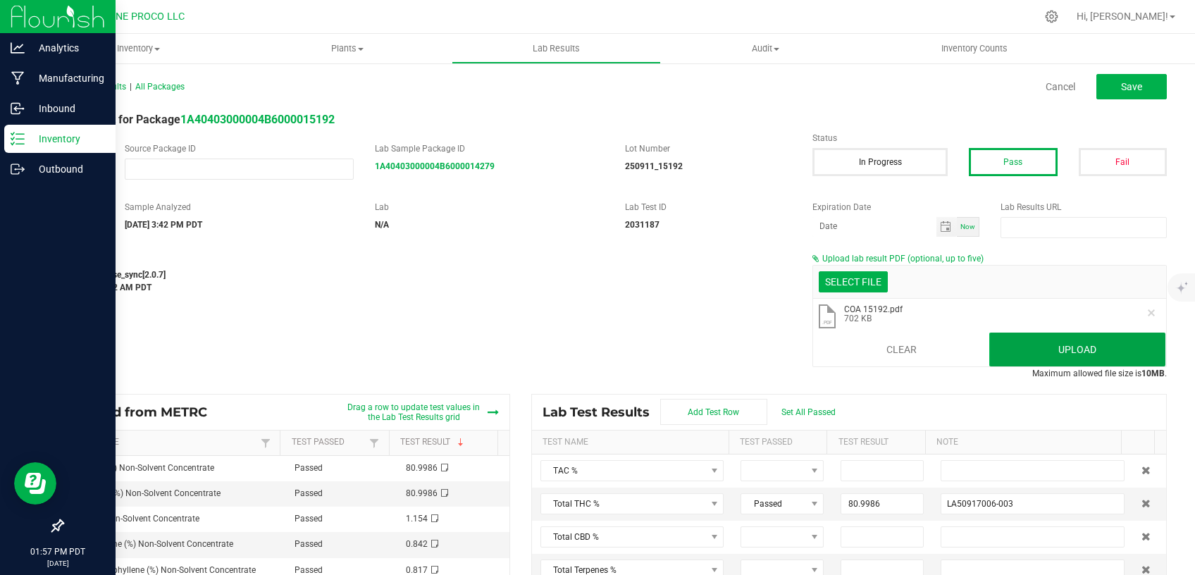
click at [1018, 347] on button "Upload" at bounding box center [1077, 350] width 176 height 34
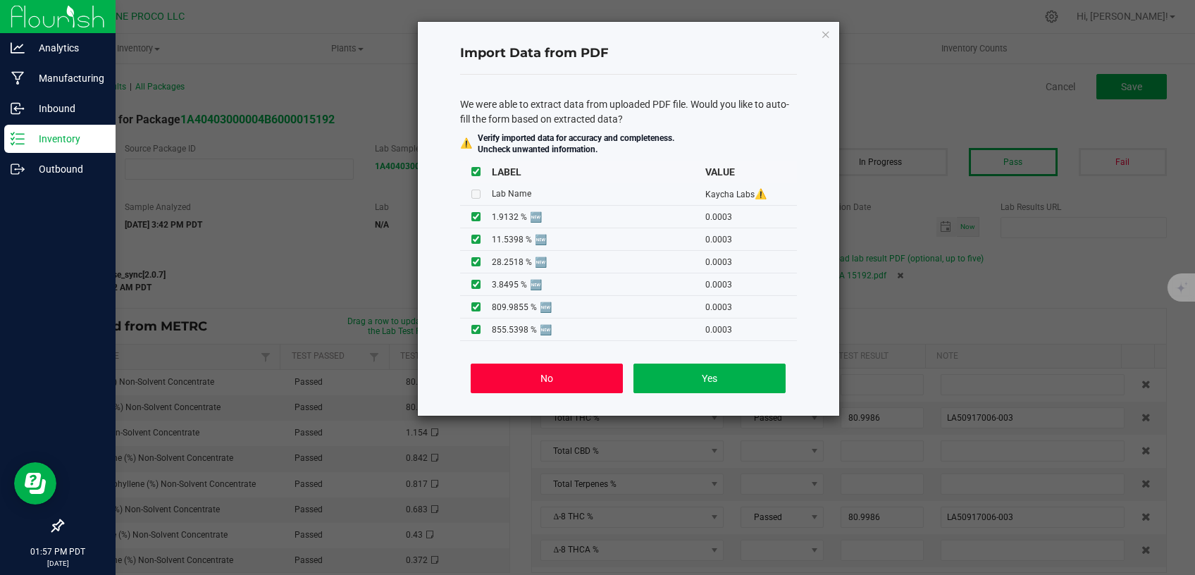
click at [520, 391] on button "No" at bounding box center [547, 379] width 152 height 30
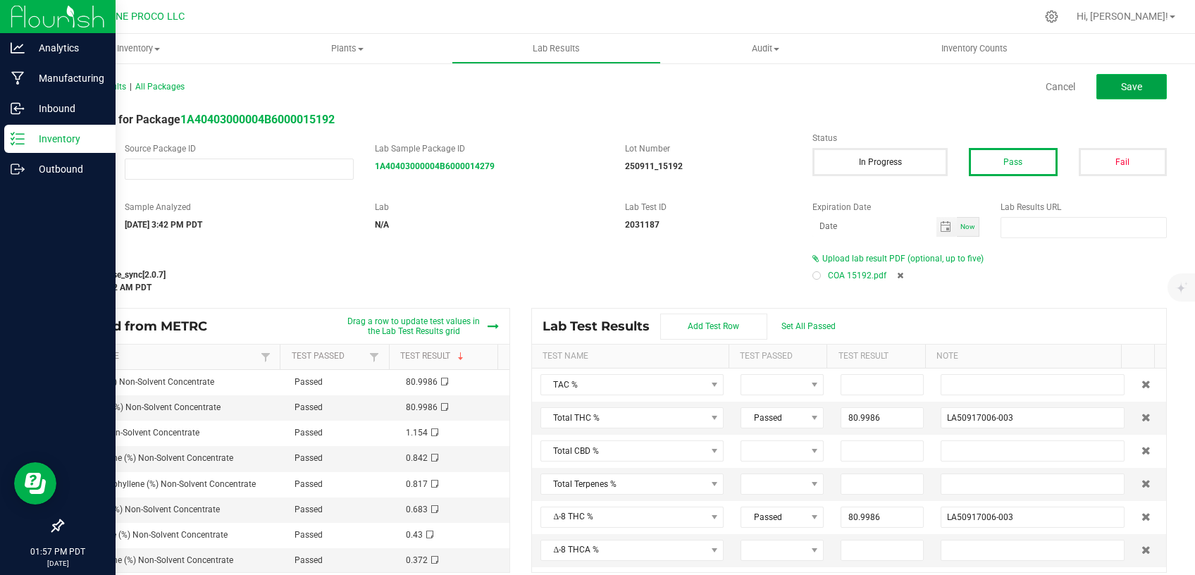
click at [1097, 85] on button "Save" at bounding box center [1132, 86] width 70 height 25
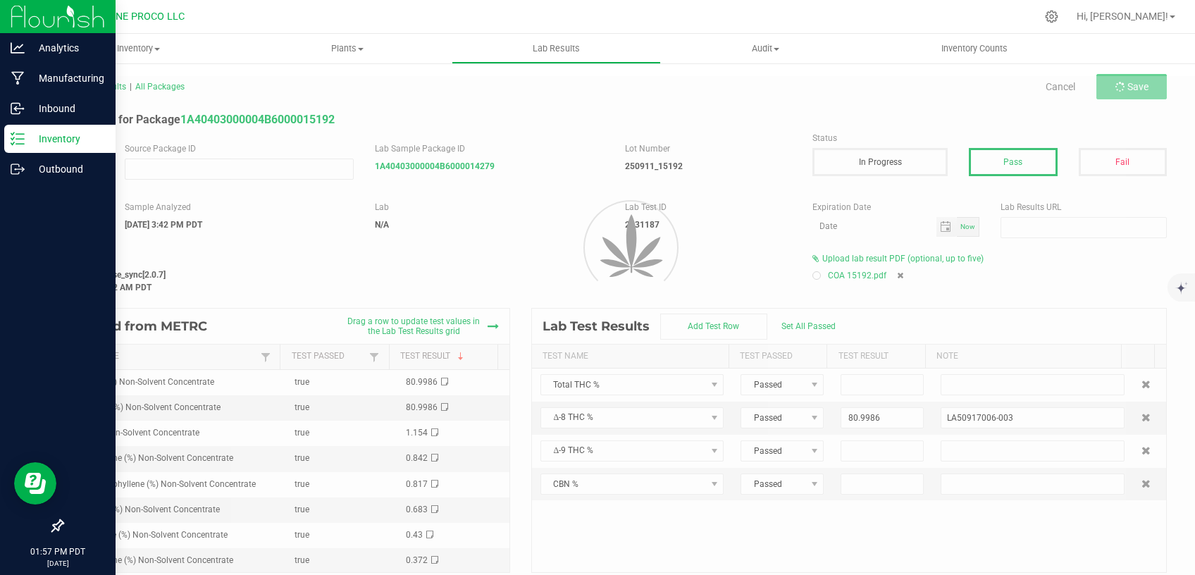
type input "80.9986"
type input "LA50917006-003"
type input "80.9986"
type input "LA50917006-003"
type input "1.1540"
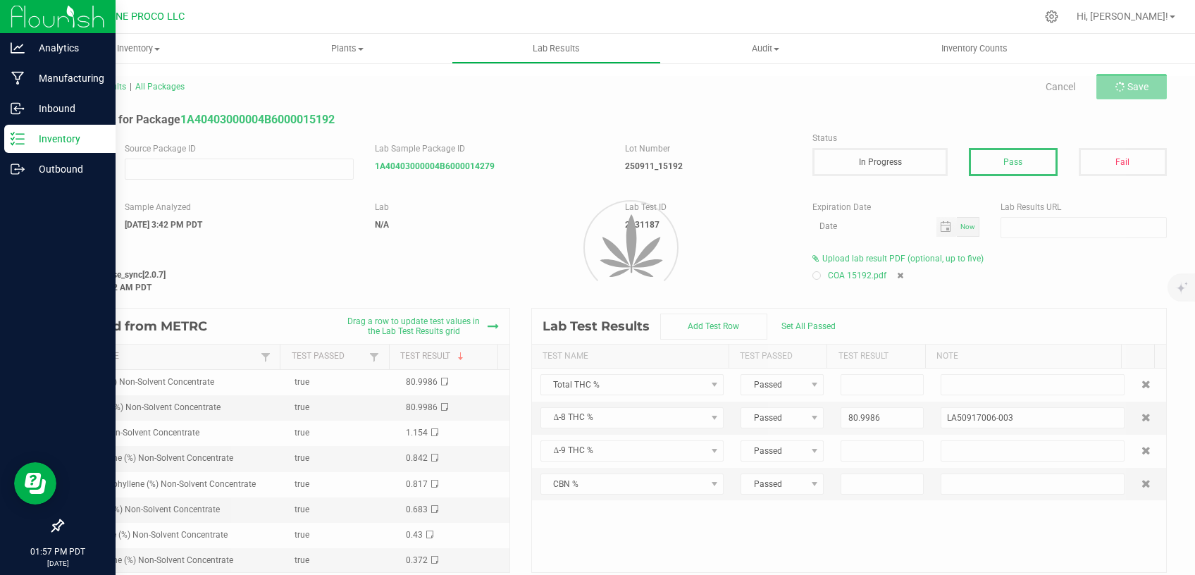
type input "LA50917006-003"
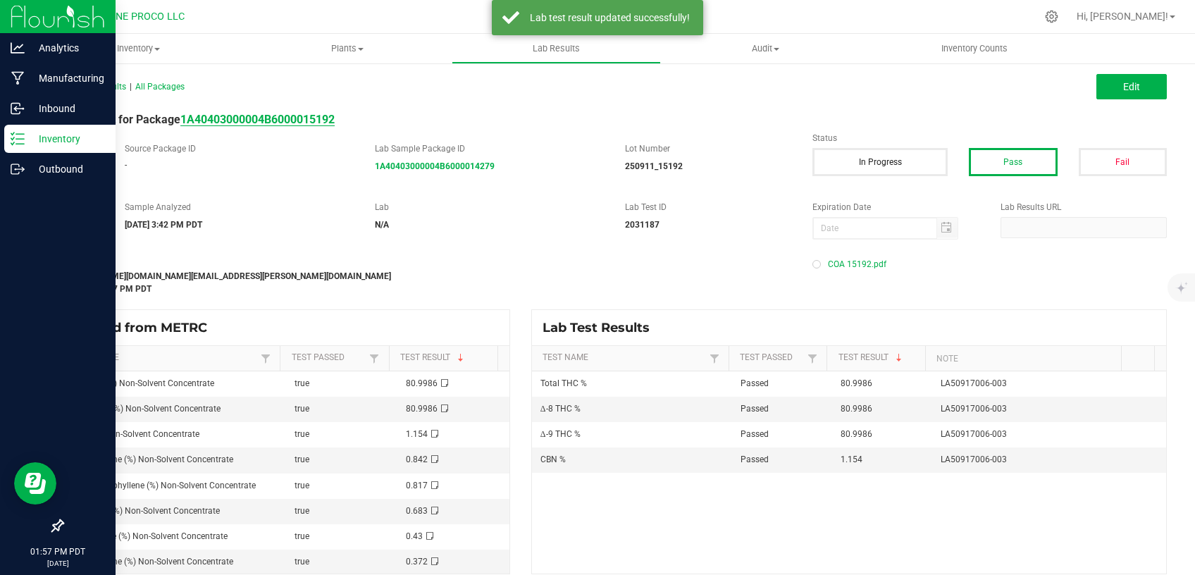
click at [238, 120] on strong "1A40403000004B6000015192" at bounding box center [257, 119] width 154 height 13
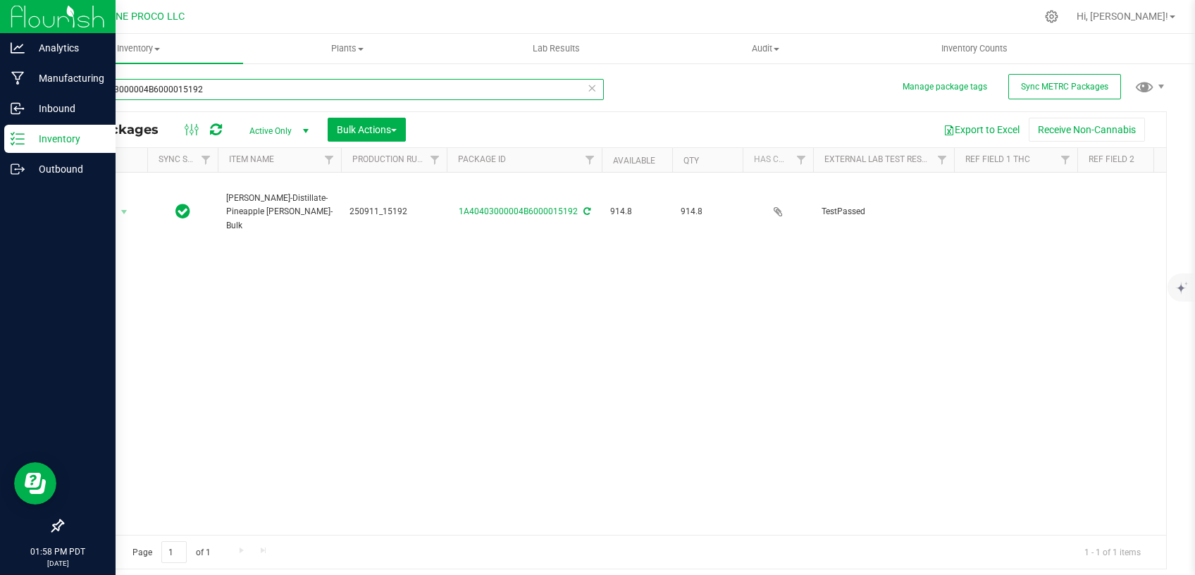
drag, startPoint x: 264, startPoint y: 81, endPoint x: 49, endPoint y: 83, distance: 215.0
click at [62, 83] on input "1A40403000004B6000015192" at bounding box center [333, 89] width 542 height 21
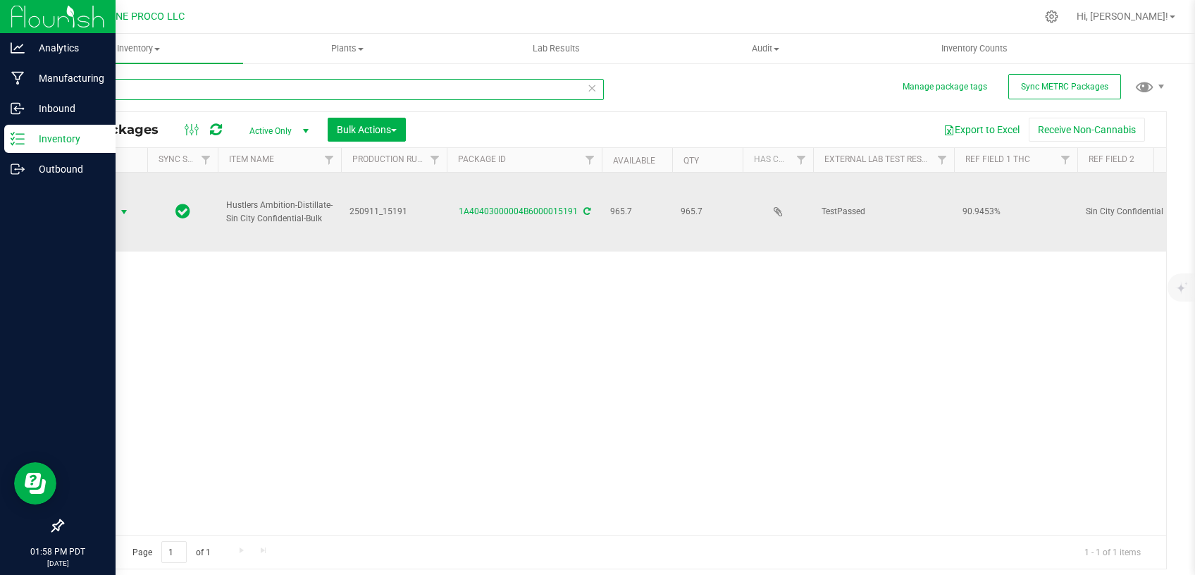
type input "15191"
click at [112, 202] on span "Action" at bounding box center [96, 212] width 38 height 20
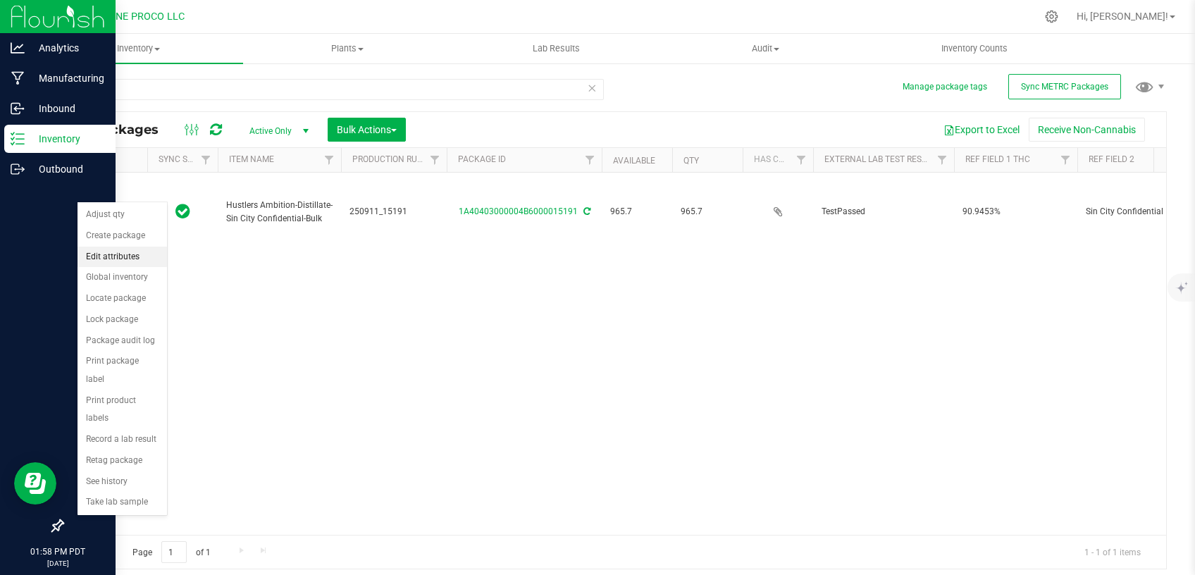
click at [120, 257] on li "Edit attributes" at bounding box center [123, 257] width 90 height 21
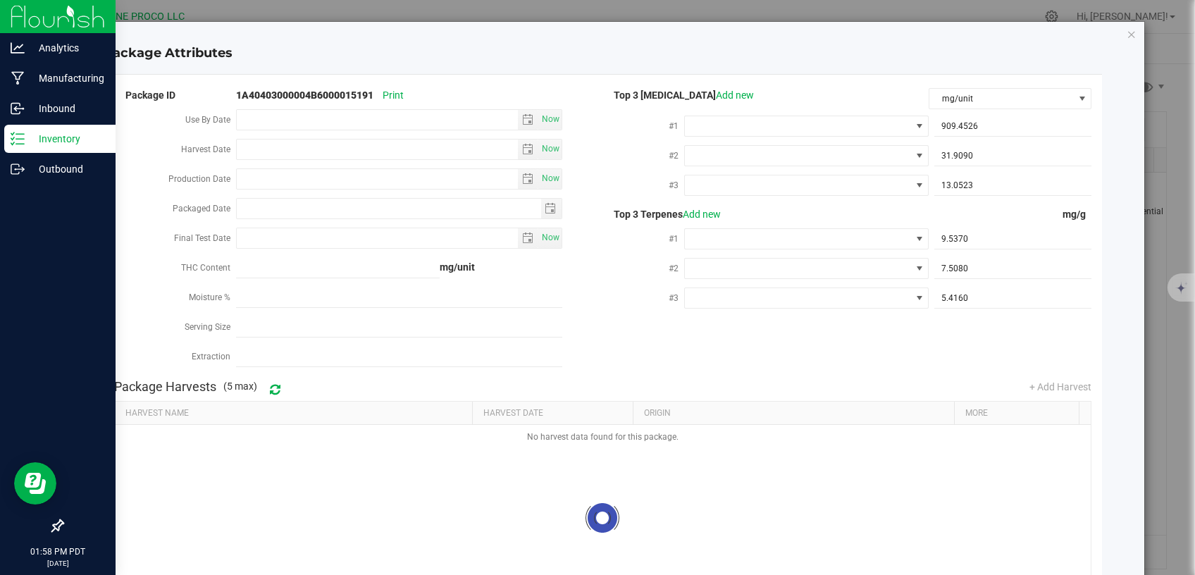
type input "[DATE]"
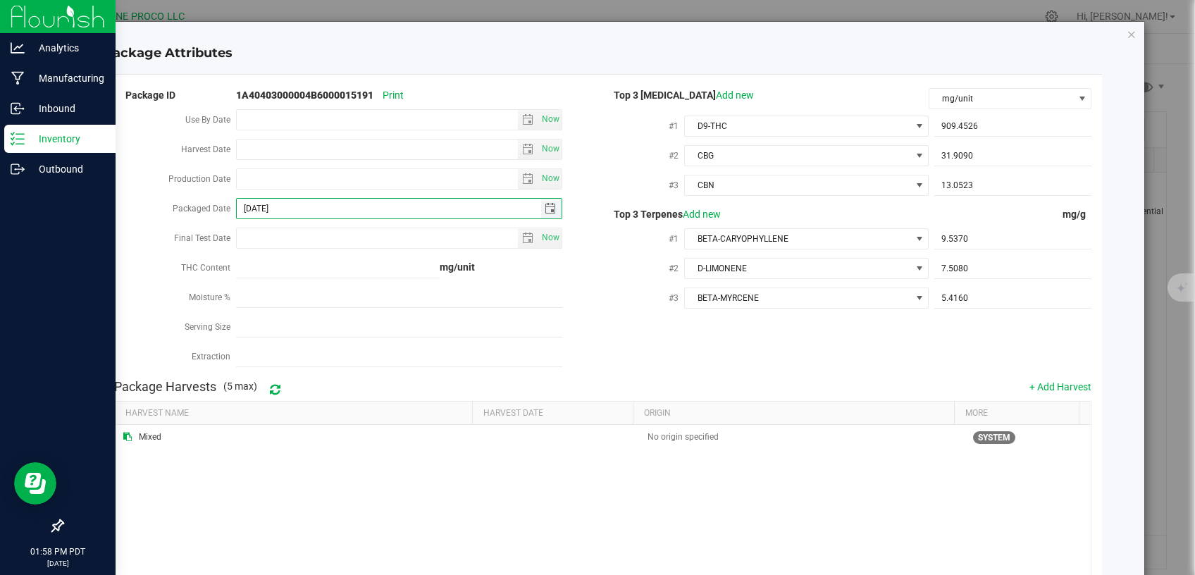
drag, startPoint x: 297, startPoint y: 206, endPoint x: 199, endPoint y: 211, distance: 98.1
click at [237, 210] on input "[DATE]" at bounding box center [389, 209] width 304 height 20
click at [270, 177] on input "Production Date" at bounding box center [377, 179] width 281 height 20
paste input "[DATE]"
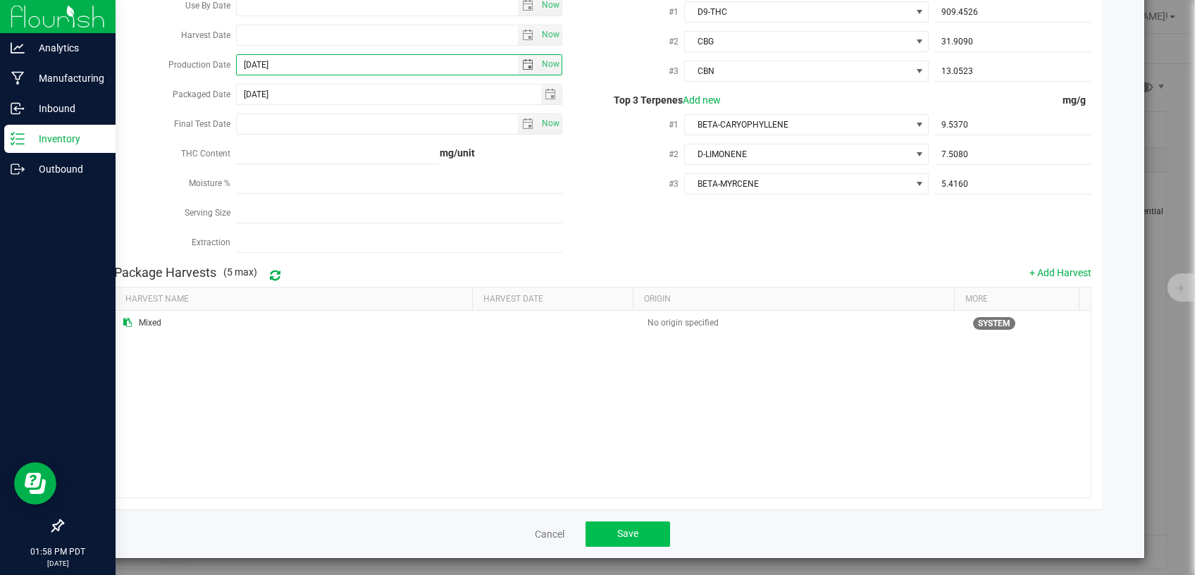
type input "[DATE]"
click at [616, 538] on button "Save" at bounding box center [628, 534] width 85 height 25
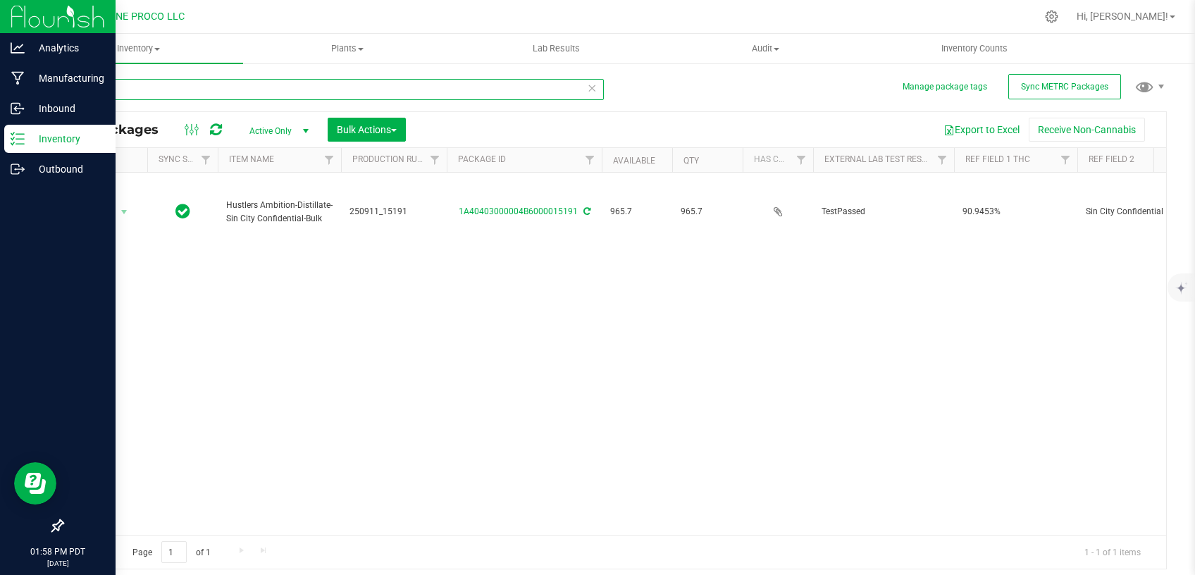
click at [199, 95] on input "15191" at bounding box center [333, 89] width 542 height 21
type input "15181"
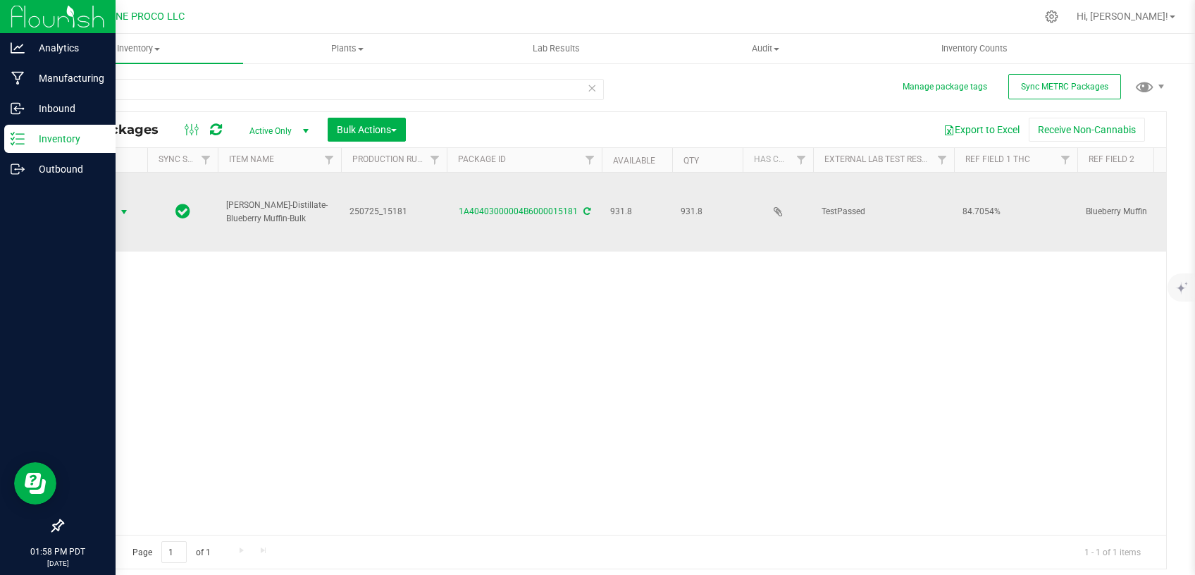
click at [129, 206] on span "select" at bounding box center [123, 211] width 11 height 11
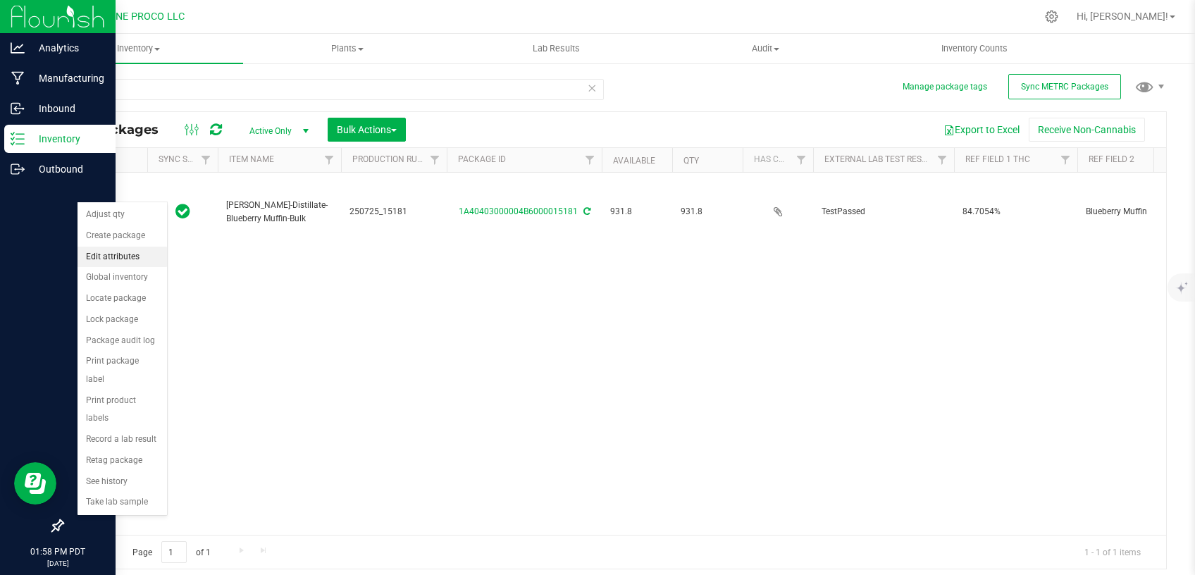
click at [141, 251] on li "Edit attributes" at bounding box center [123, 257] width 90 height 21
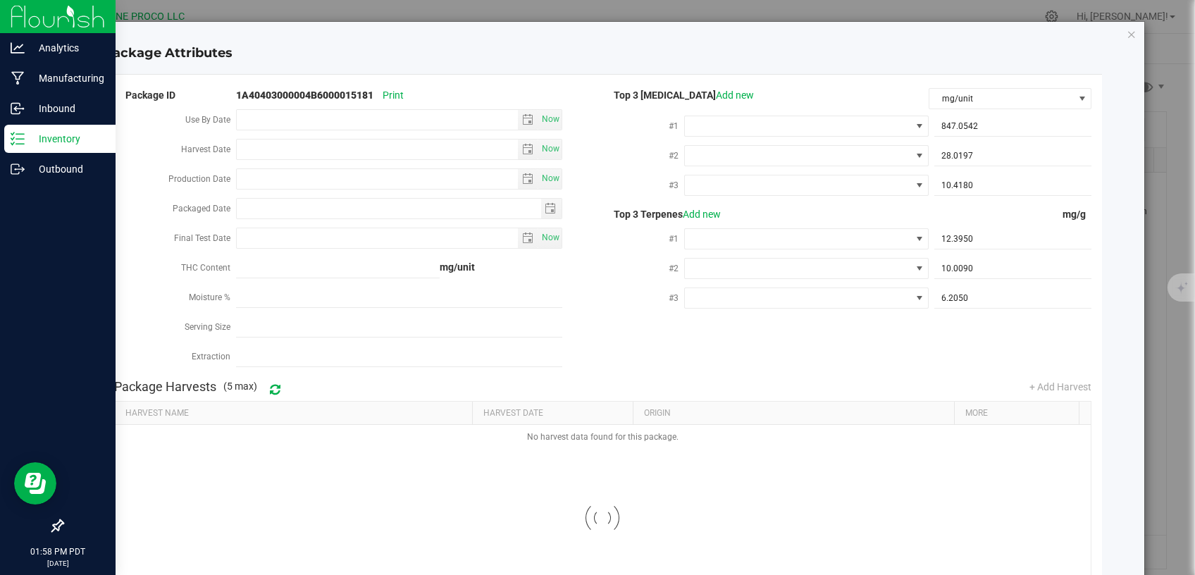
type input "[DATE]"
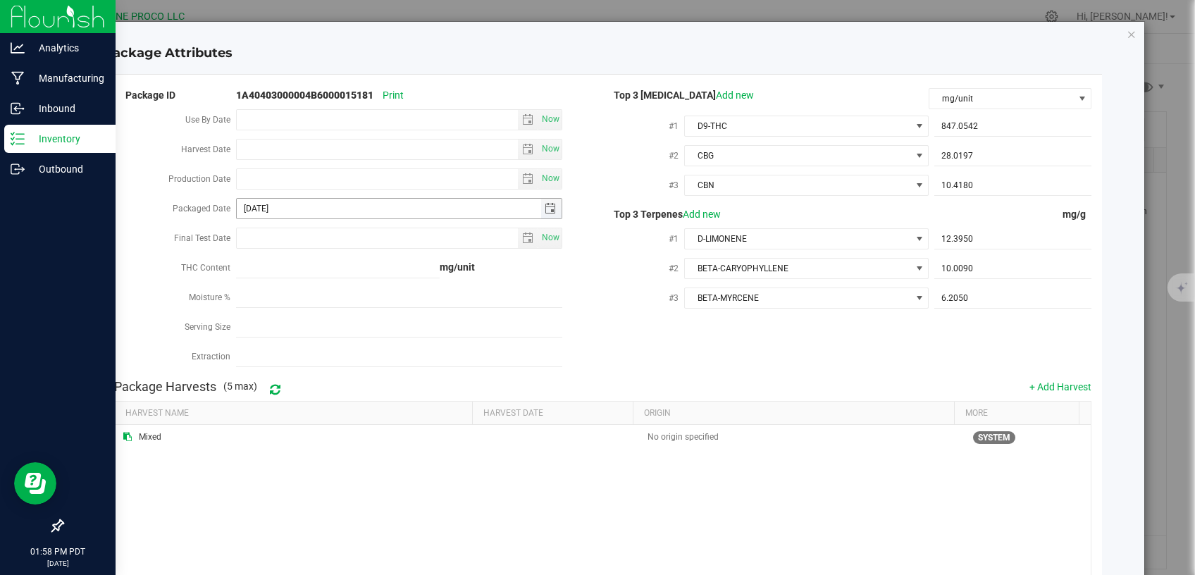
click at [314, 206] on input "[DATE]" at bounding box center [389, 209] width 304 height 20
drag, startPoint x: 313, startPoint y: 206, endPoint x: 169, endPoint y: 221, distance: 144.6
click at [237, 218] on input "[DATE]" at bounding box center [389, 209] width 304 height 20
click at [297, 173] on input "Production Date" at bounding box center [377, 179] width 281 height 20
paste input "[DATE]"
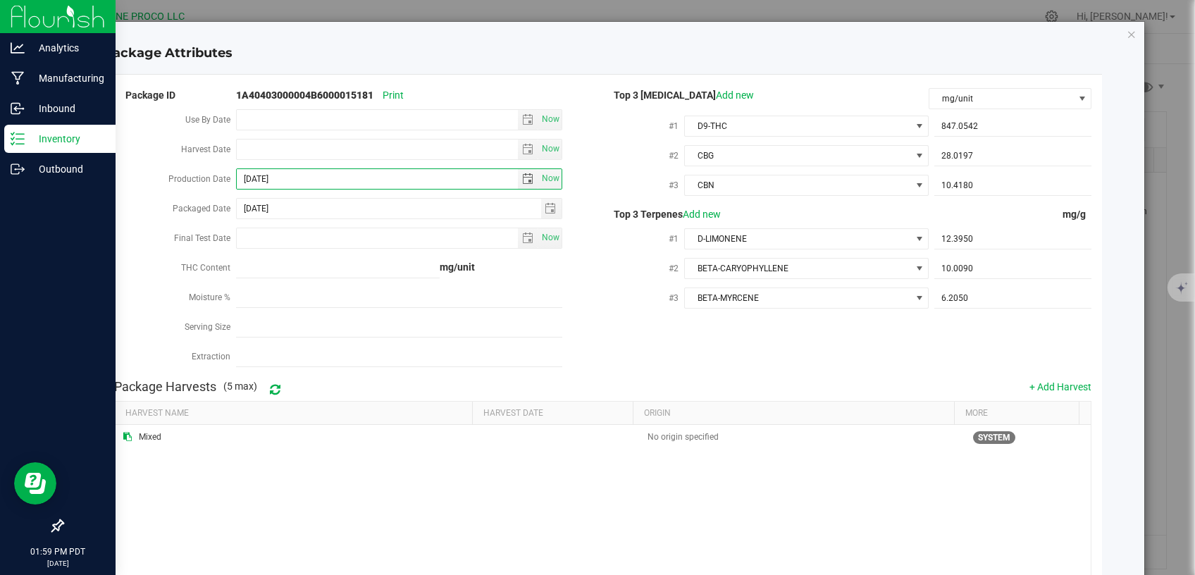
type input "[DATE]"
click at [574, 135] on div "Use By Date Now" at bounding box center [358, 121] width 489 height 30
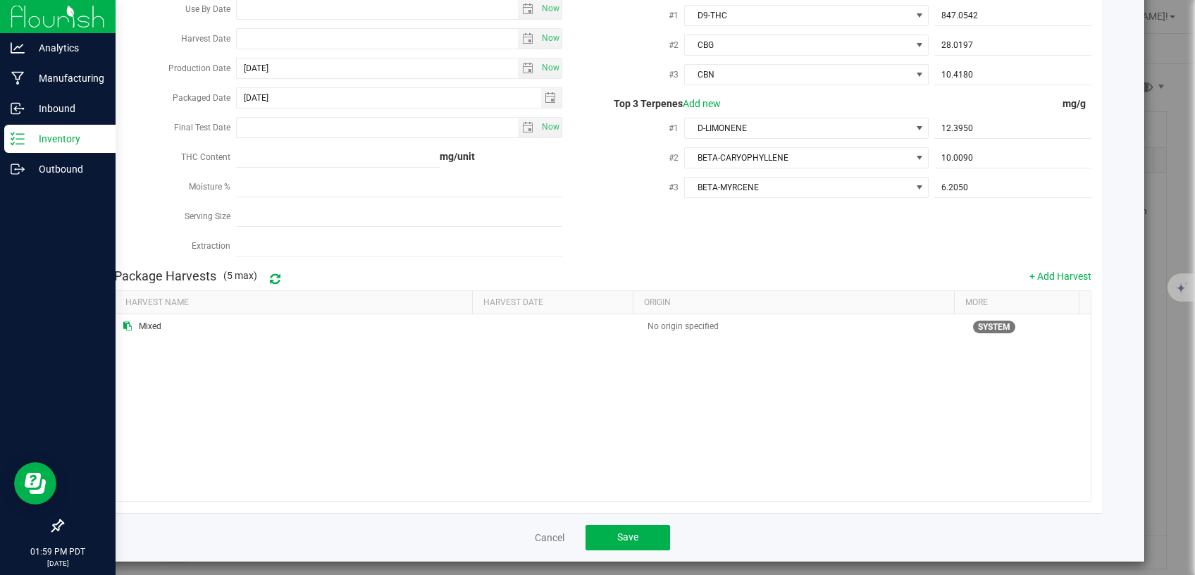
scroll to position [114, 0]
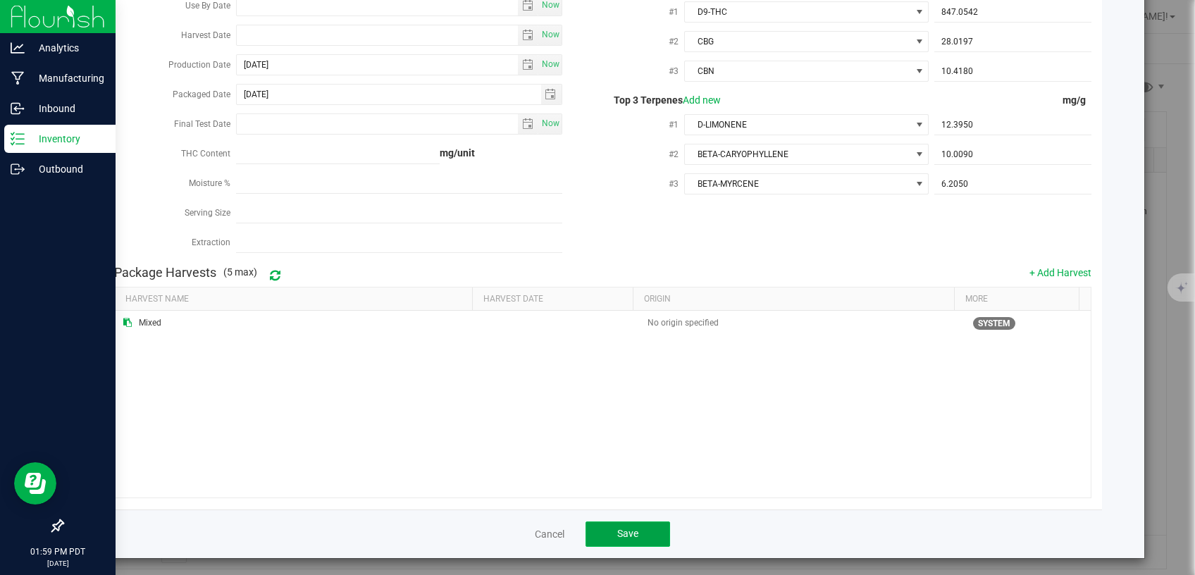
click at [633, 529] on button "Save" at bounding box center [628, 534] width 85 height 25
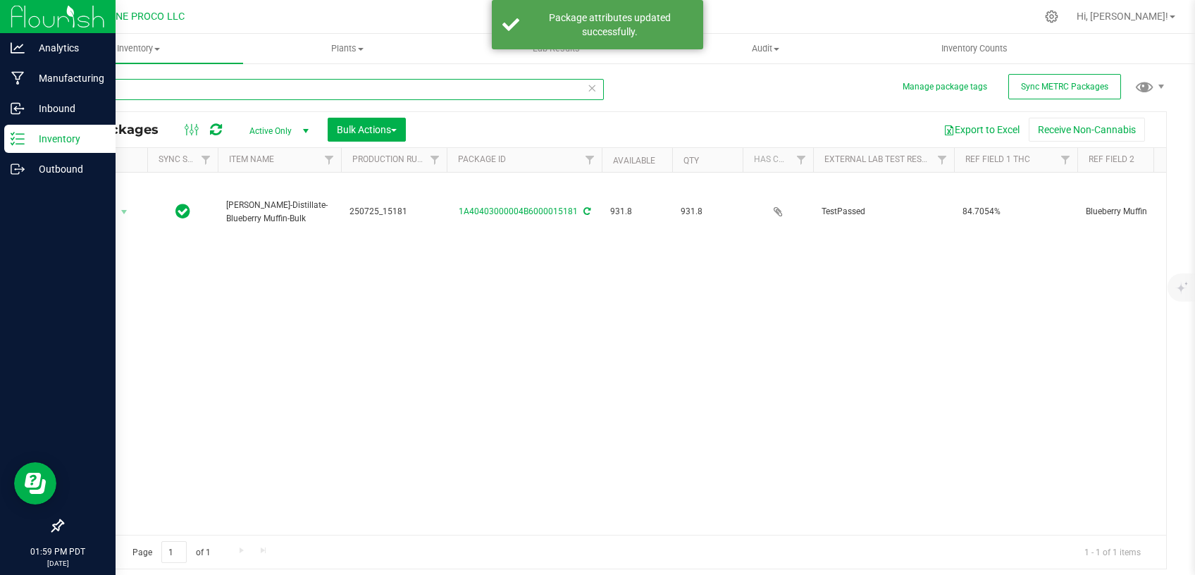
click at [161, 88] on input "15181" at bounding box center [333, 89] width 542 height 21
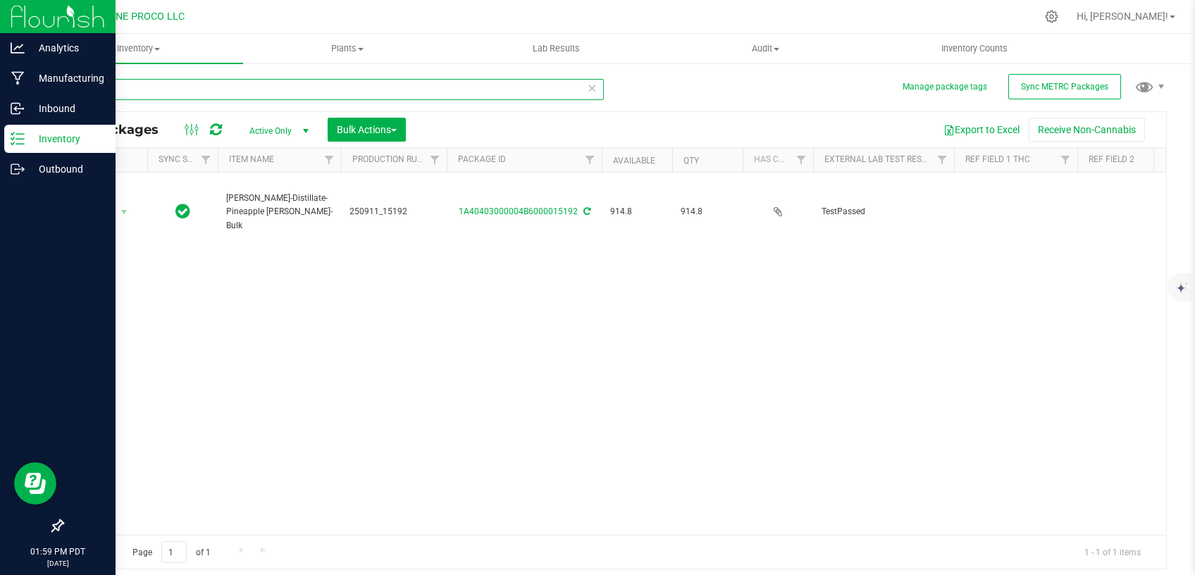
type input "15192"
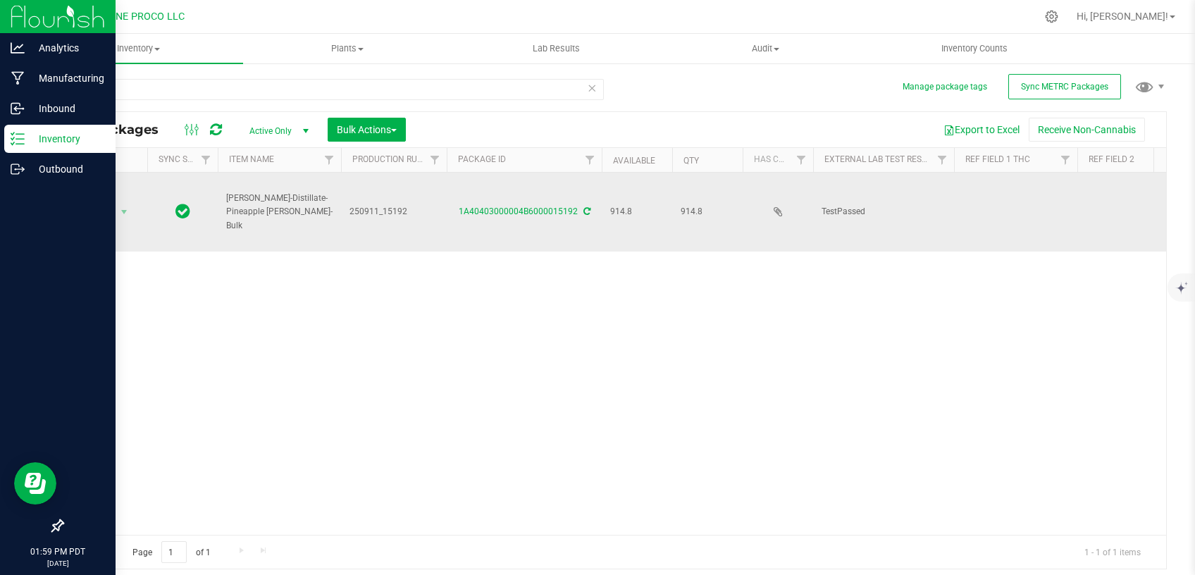
click at [992, 192] on td at bounding box center [1015, 212] width 123 height 79
type input "80.9986%"
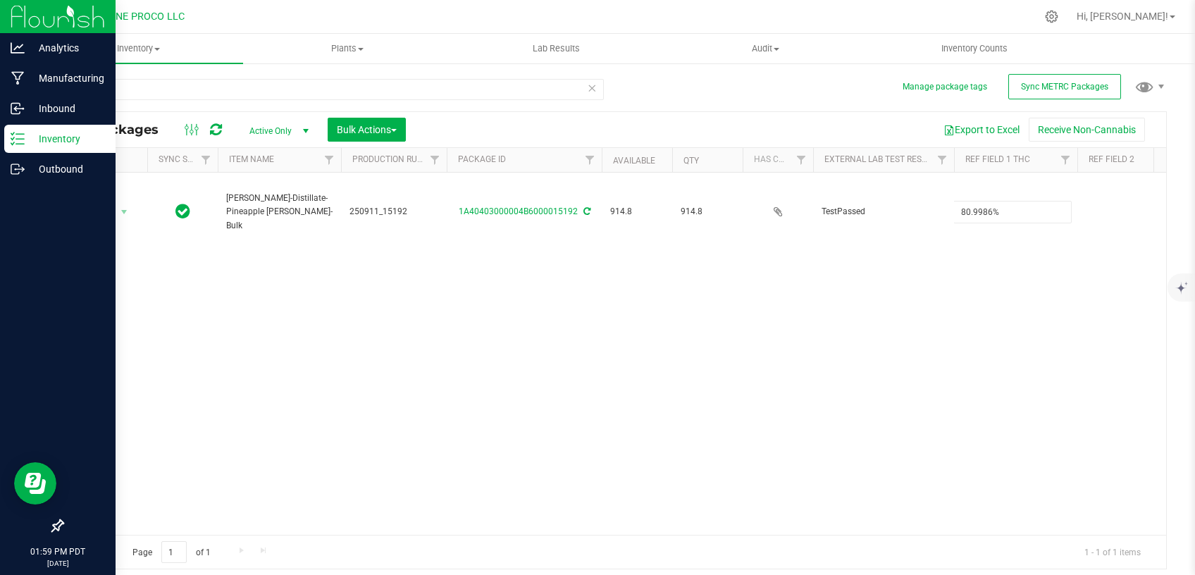
click at [897, 293] on div "Action Action Adjust qty Create package Edit attributes Global inventory Locate…" at bounding box center [615, 354] width 1104 height 362
click at [977, 343] on div "Action Action Adjust qty Create package Edit attributes Global inventory Locate…" at bounding box center [615, 354] width 1104 height 362
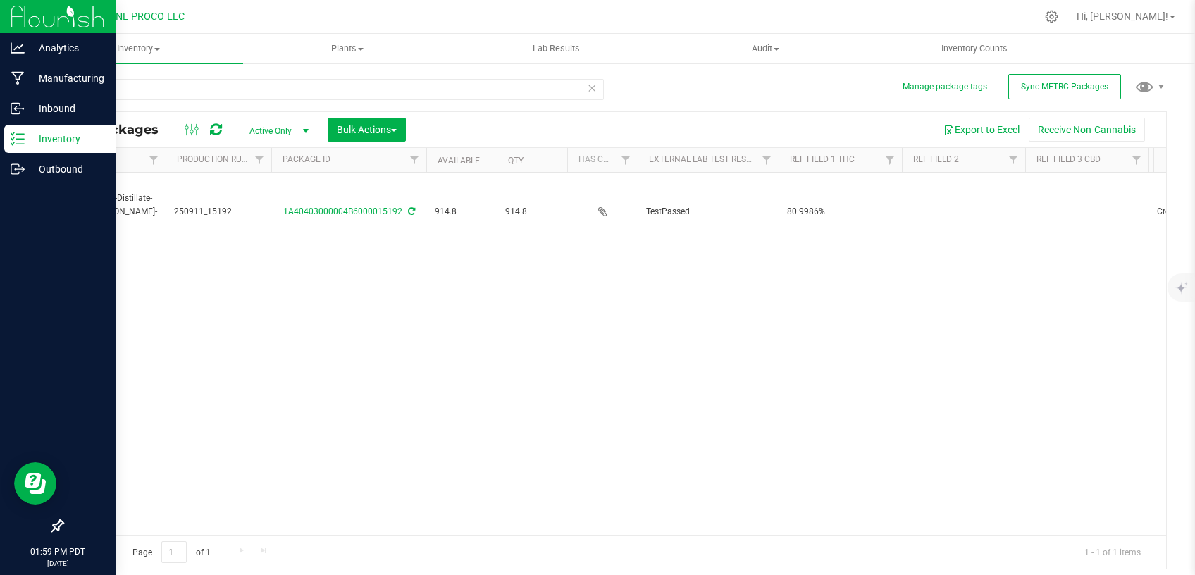
scroll to position [0, 209]
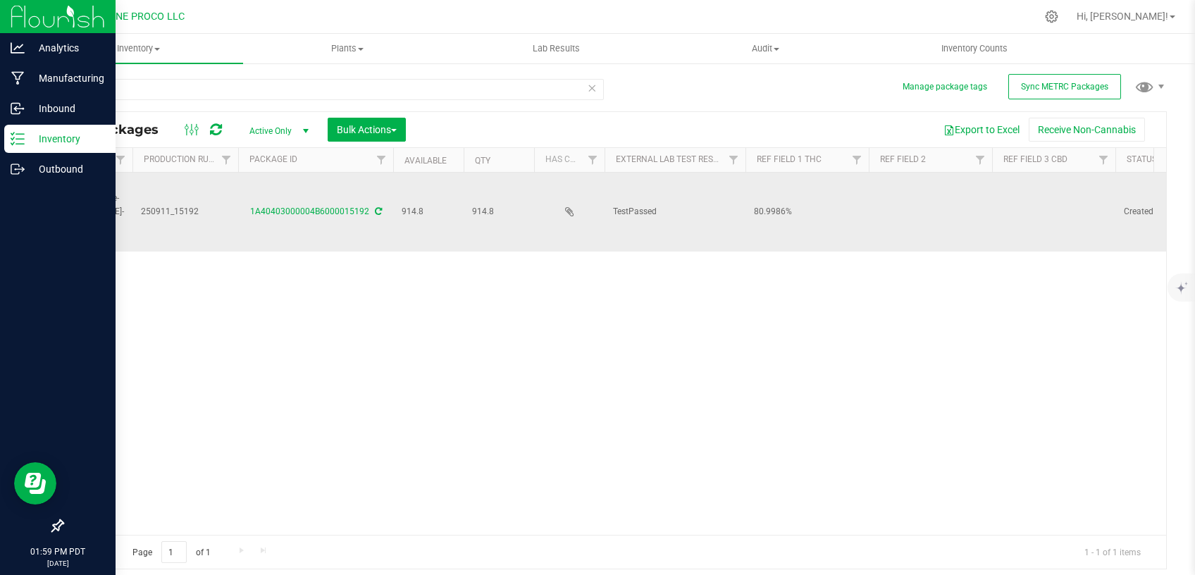
click at [1028, 192] on td at bounding box center [1053, 212] width 123 height 79
drag, startPoint x: 1047, startPoint y: 189, endPoint x: 863, endPoint y: 207, distance: 184.9
click at [992, 207] on input "Total CBD 0.1913%" at bounding box center [1051, 212] width 118 height 22
type input "0.1913%"
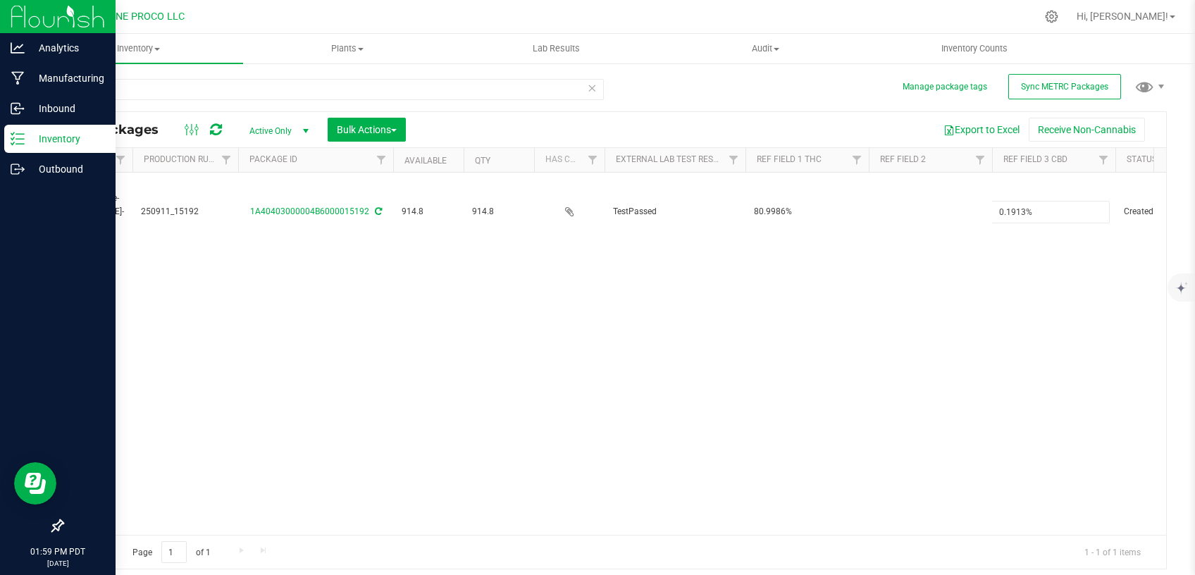
click at [899, 255] on div "Action Action Adjust qty Create package Edit attributes Global inventory Locate…" at bounding box center [615, 354] width 1104 height 362
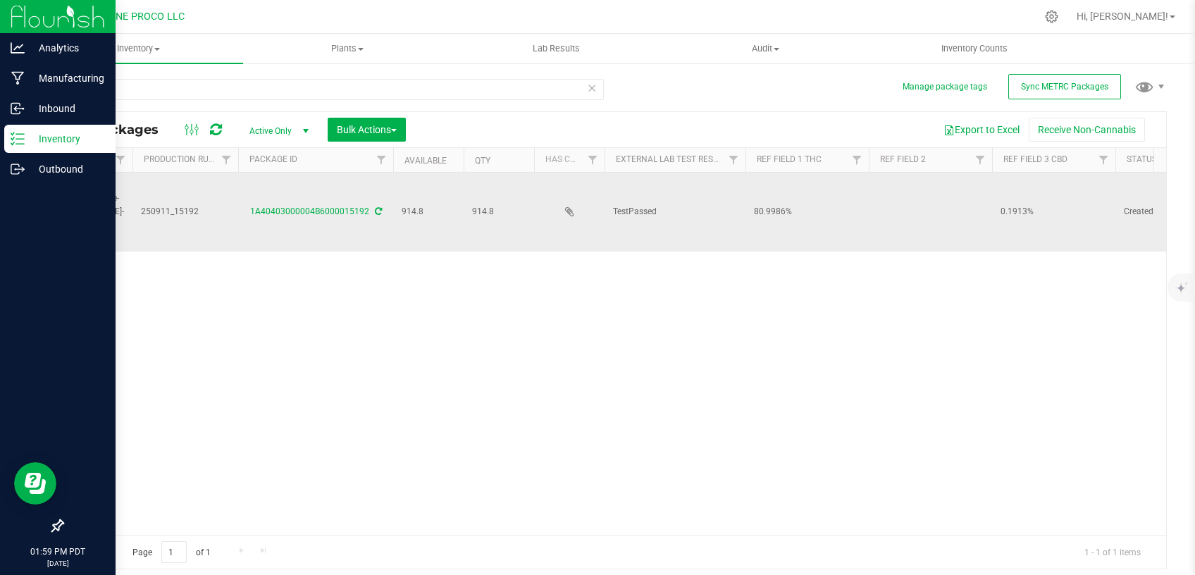
click at [910, 189] on td at bounding box center [930, 212] width 123 height 79
click at [878, 201] on input "Pineapple [PERSON_NAME]" at bounding box center [927, 212] width 118 height 22
type input "Pineapple [PERSON_NAME]"
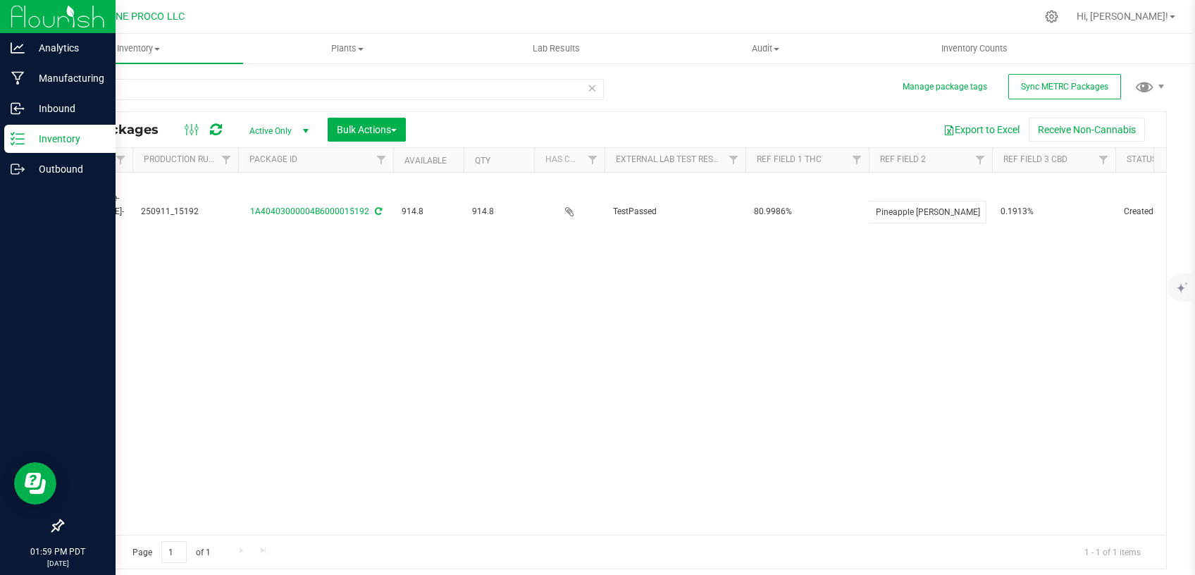
click at [916, 309] on div "Action Action Adjust qty Create package Edit attributes Global inventory Locate…" at bounding box center [615, 354] width 1104 height 362
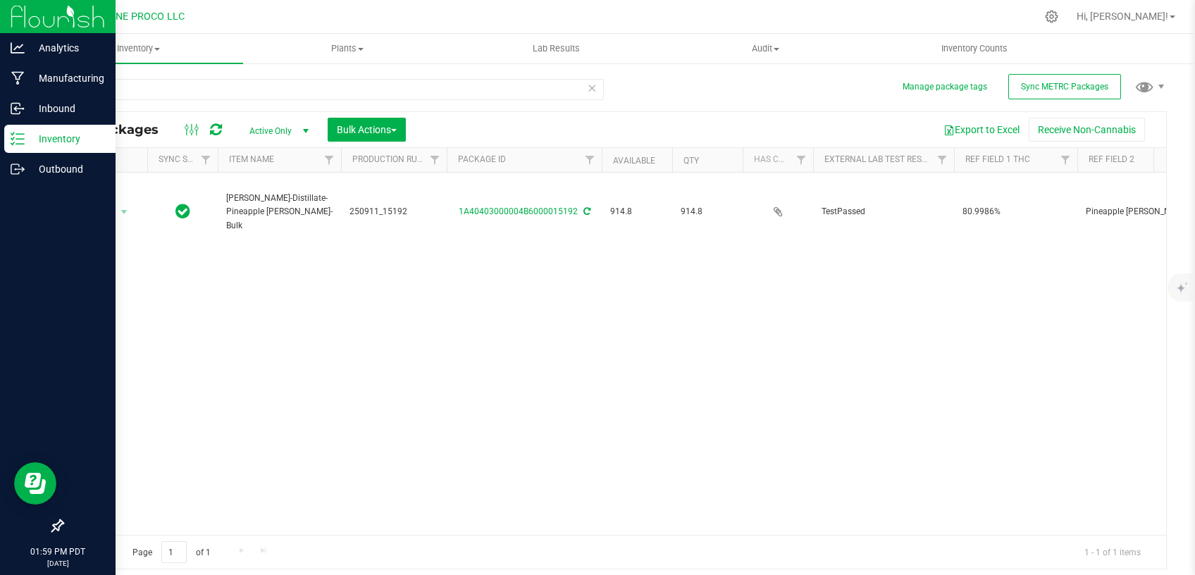
scroll to position [0, 0]
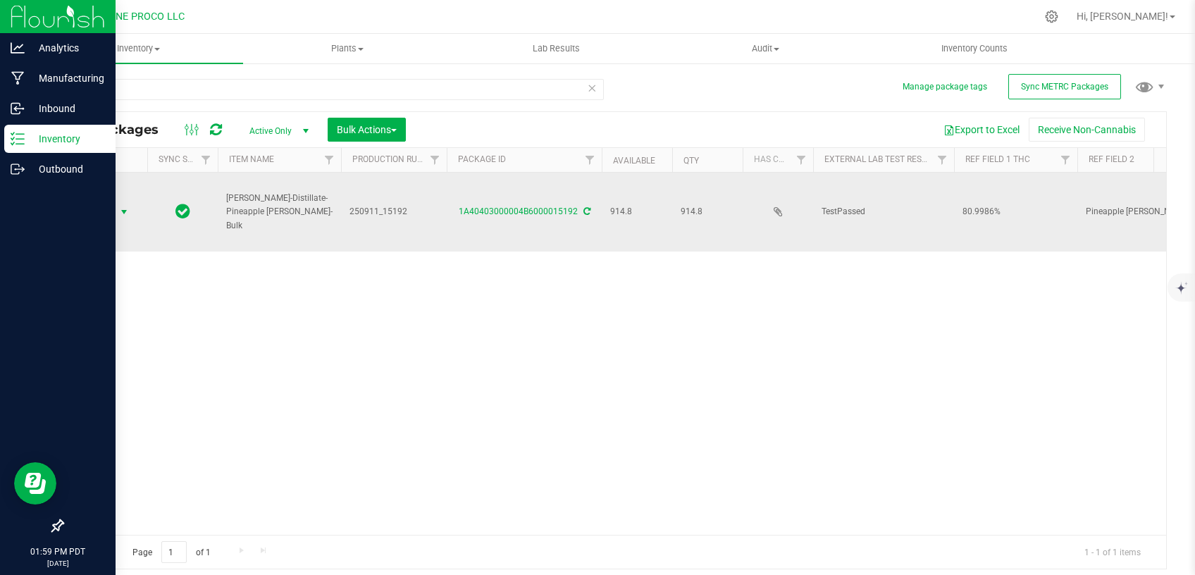
click at [122, 206] on span "select" at bounding box center [123, 211] width 11 height 11
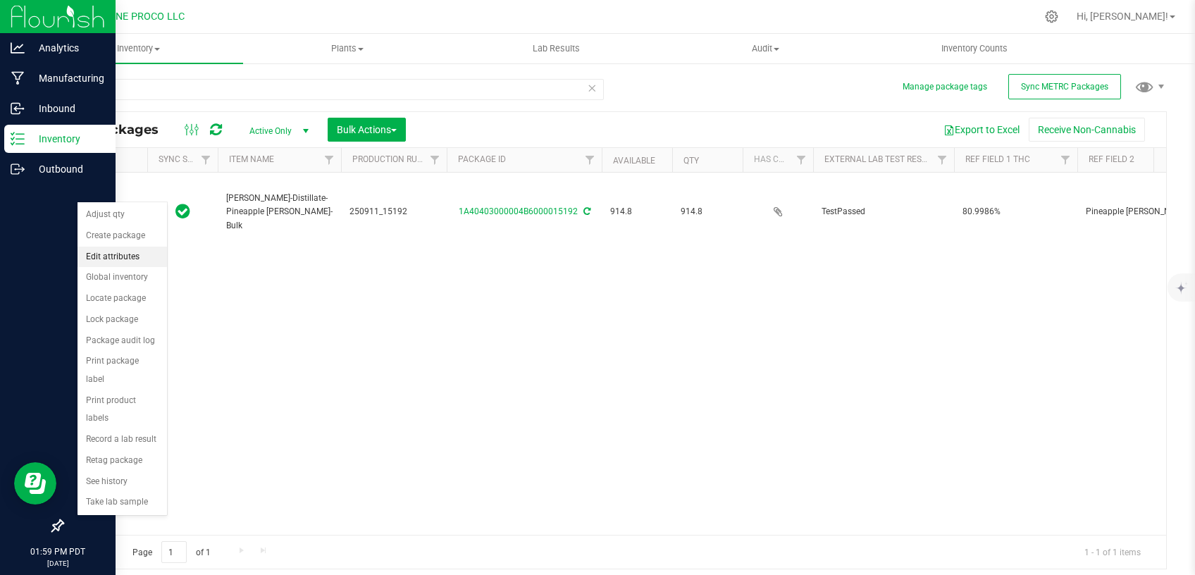
click at [136, 254] on li "Edit attributes" at bounding box center [123, 257] width 90 height 21
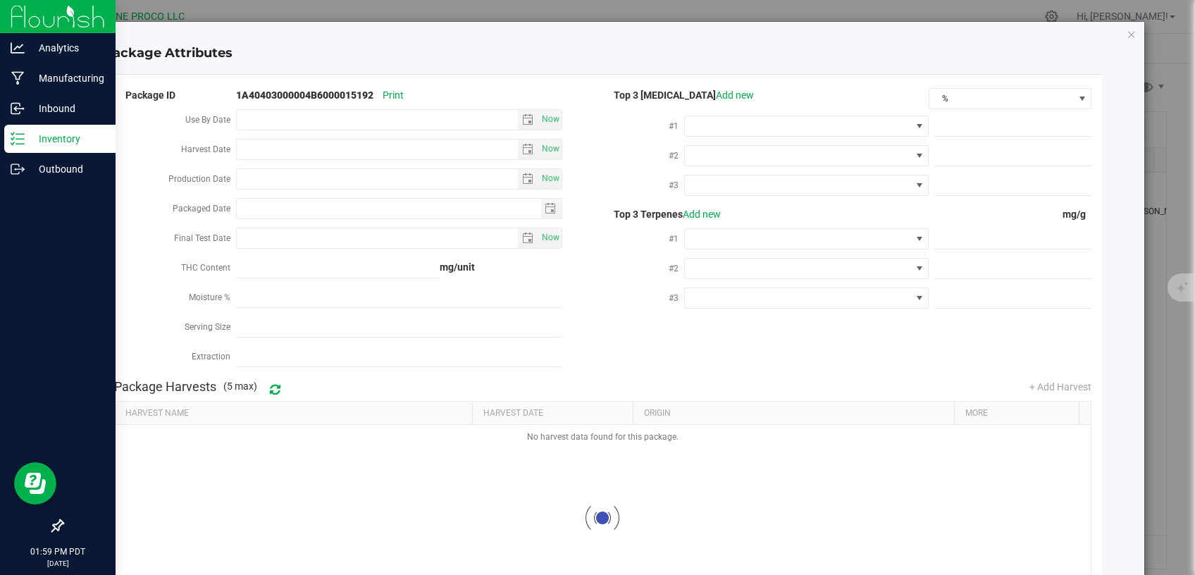
type input "[DATE]"
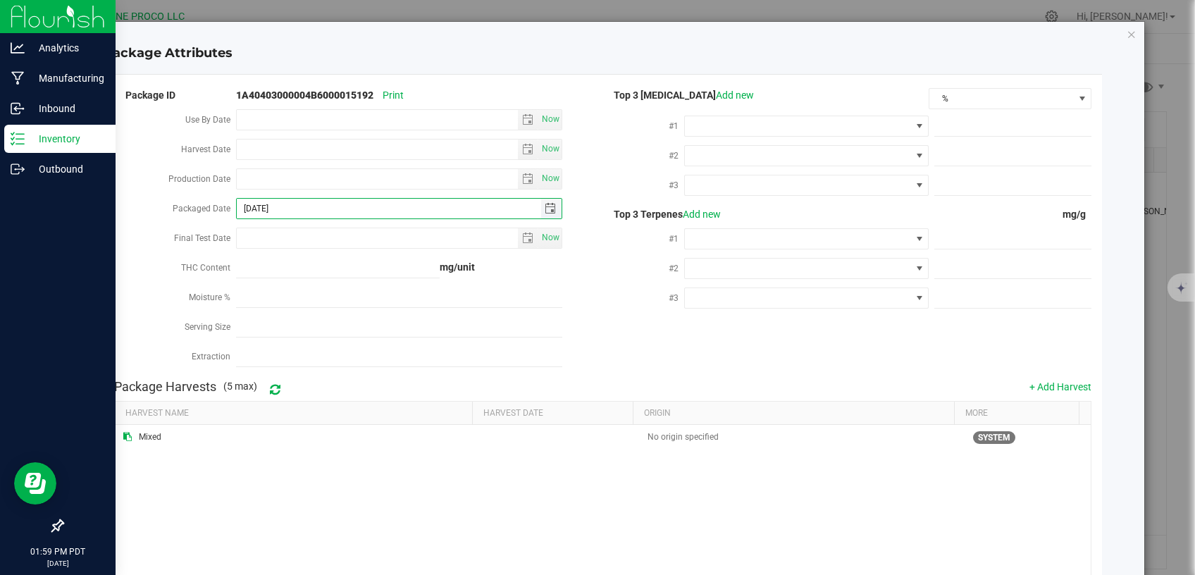
drag, startPoint x: 311, startPoint y: 204, endPoint x: 202, endPoint y: 211, distance: 108.7
click at [237, 209] on input "[DATE]" at bounding box center [389, 209] width 304 height 20
click at [285, 173] on input "Production Date" at bounding box center [377, 179] width 281 height 20
paste input "[DATE]"
type input "[DATE]"
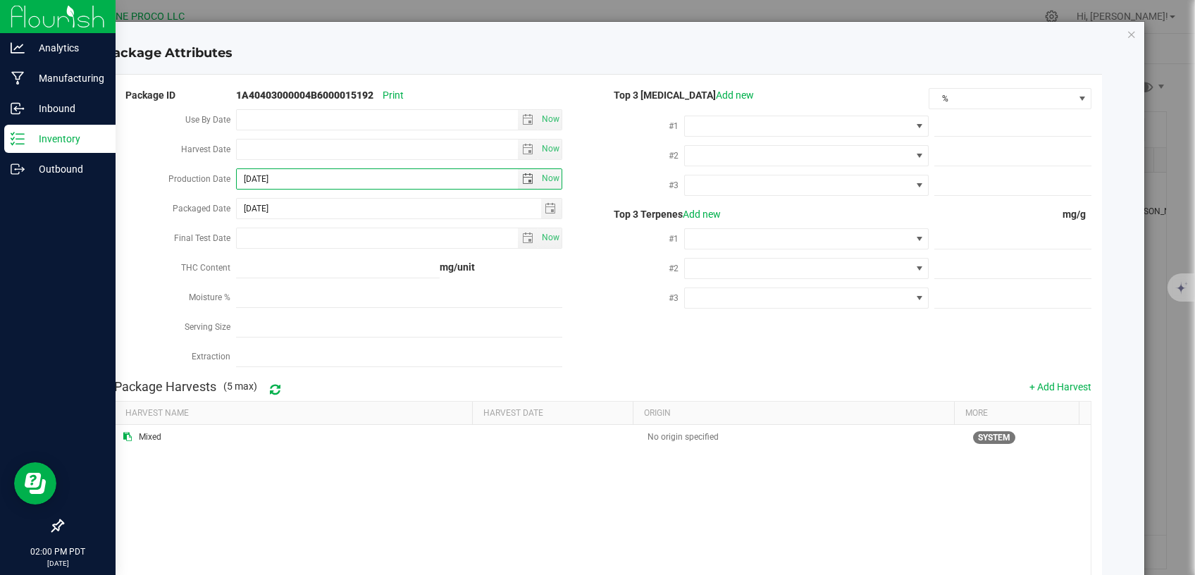
click at [629, 124] on div "#1" at bounding box center [644, 128] width 82 height 30
click at [969, 97] on span "%" at bounding box center [1002, 99] width 144 height 20
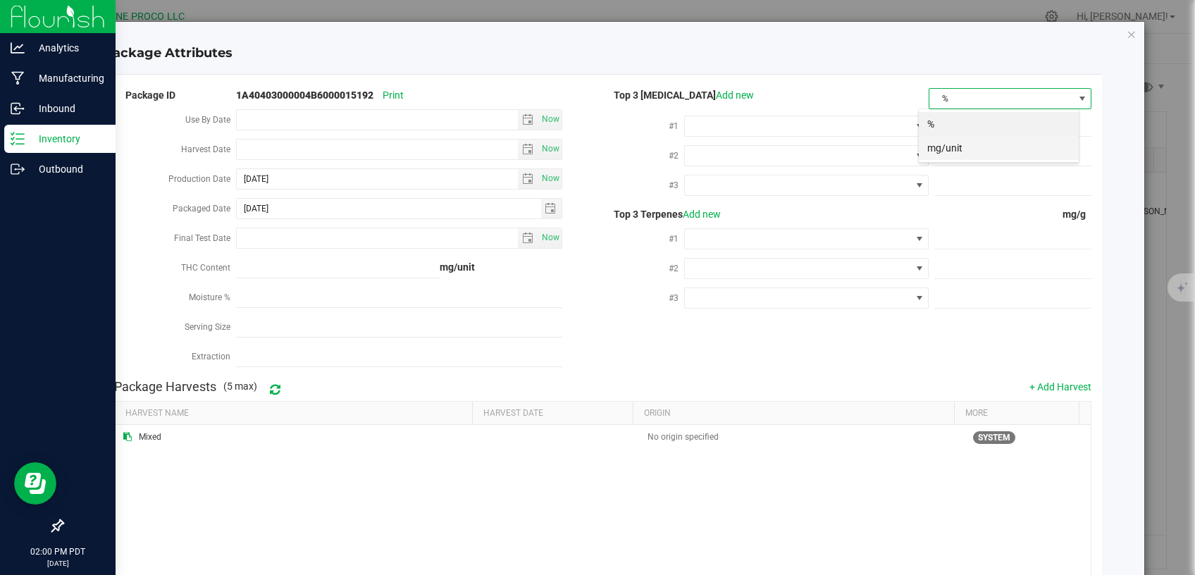
scroll to position [20, 161]
click at [956, 150] on li "mg/unit" at bounding box center [999, 148] width 160 height 24
click at [968, 131] on span at bounding box center [1013, 126] width 157 height 20
paste input "809.9855"
type input "809.9855"
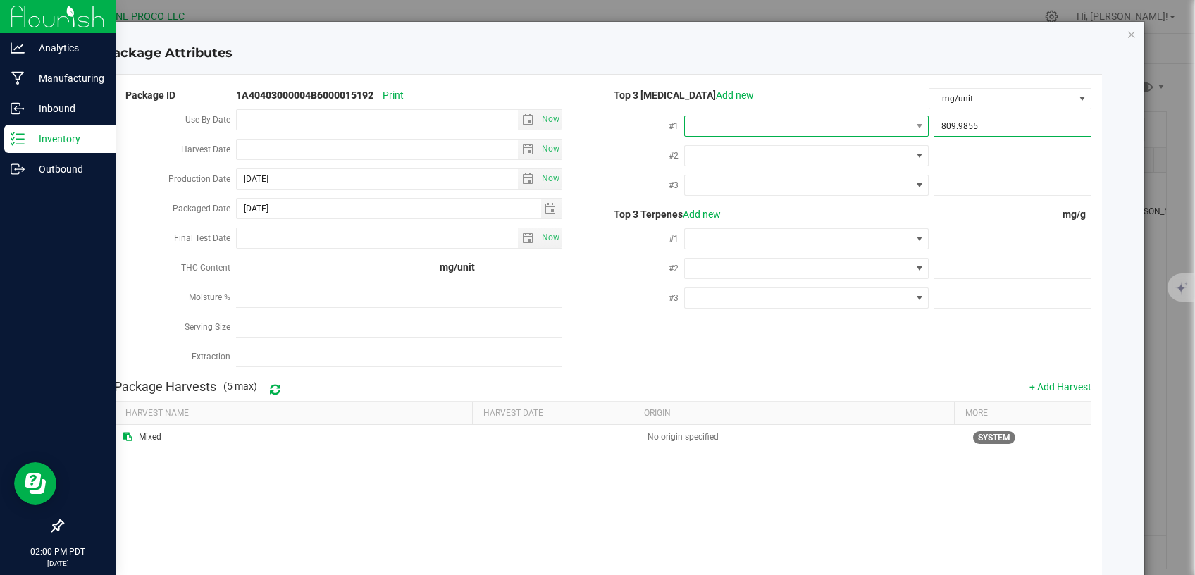
type input "809.9855"
click at [854, 127] on span at bounding box center [798, 126] width 226 height 20
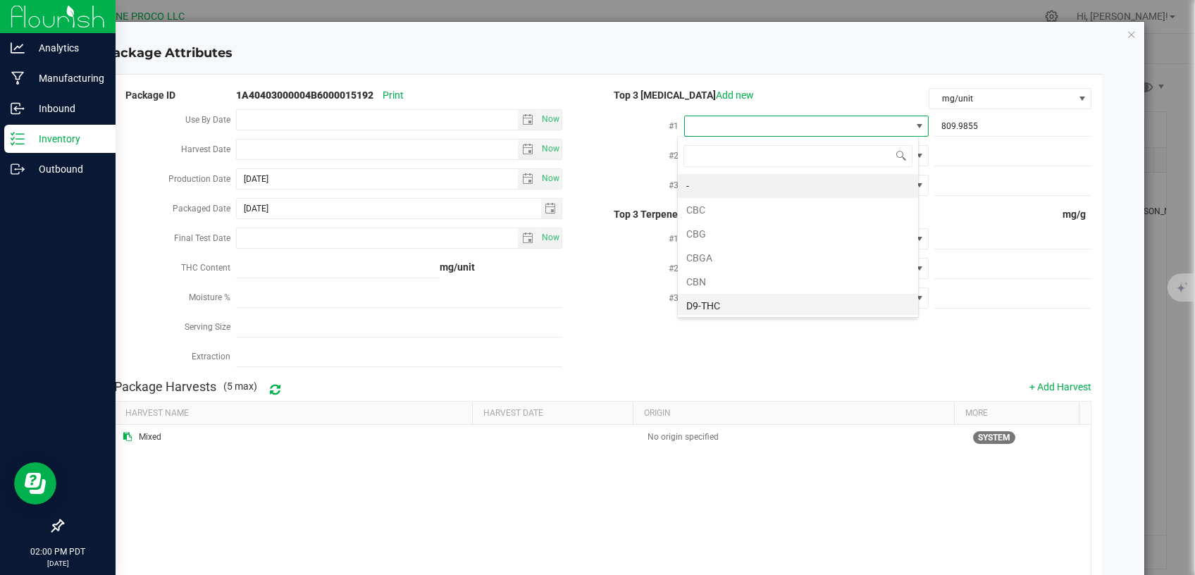
click at [726, 307] on li "D9-THC" at bounding box center [798, 306] width 240 height 24
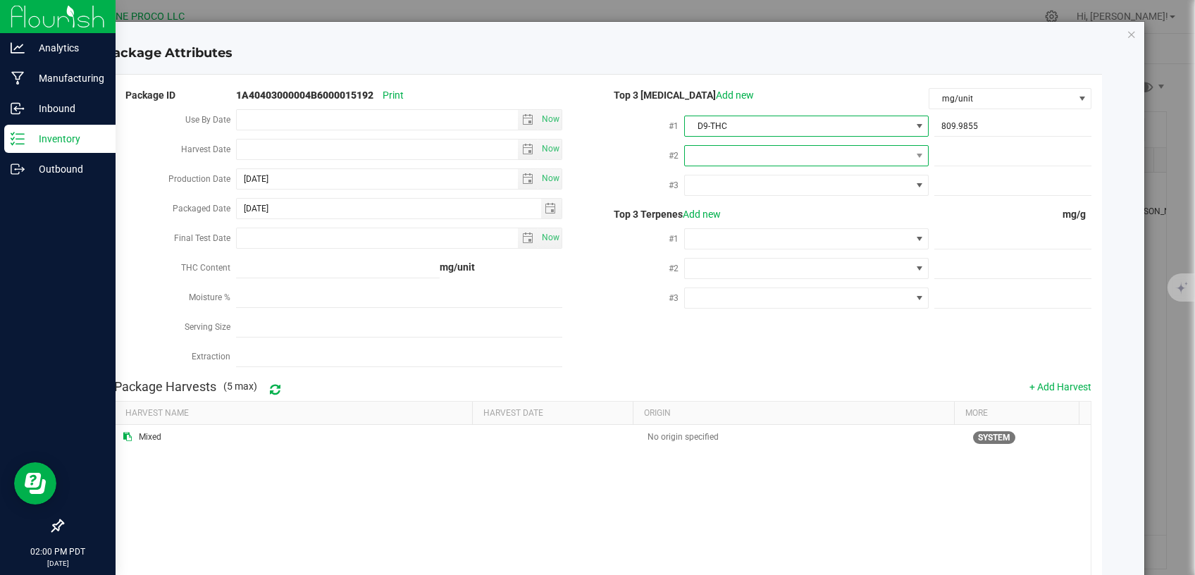
click at [822, 152] on span at bounding box center [798, 156] width 226 height 20
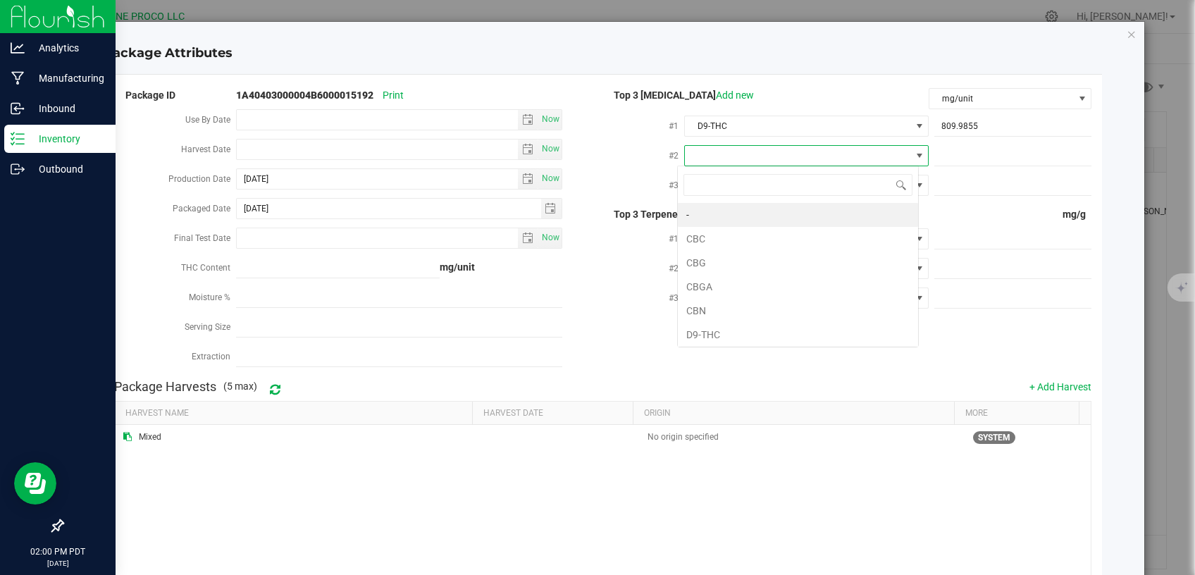
scroll to position [20, 241]
click at [739, 260] on li "CBG" at bounding box center [798, 263] width 240 height 24
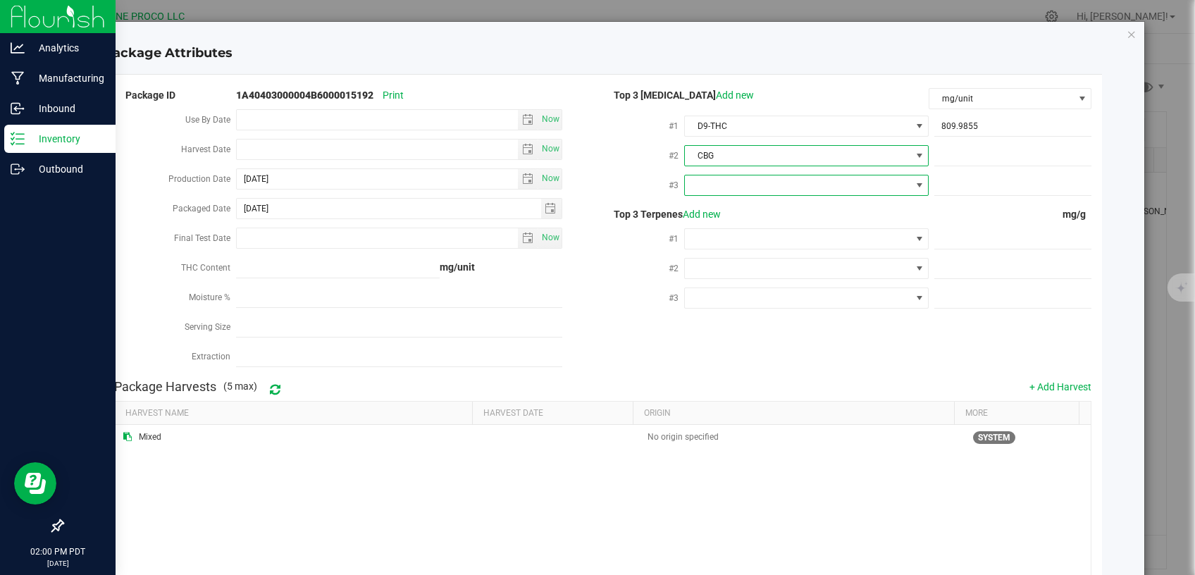
click at [759, 191] on span at bounding box center [798, 185] width 226 height 20
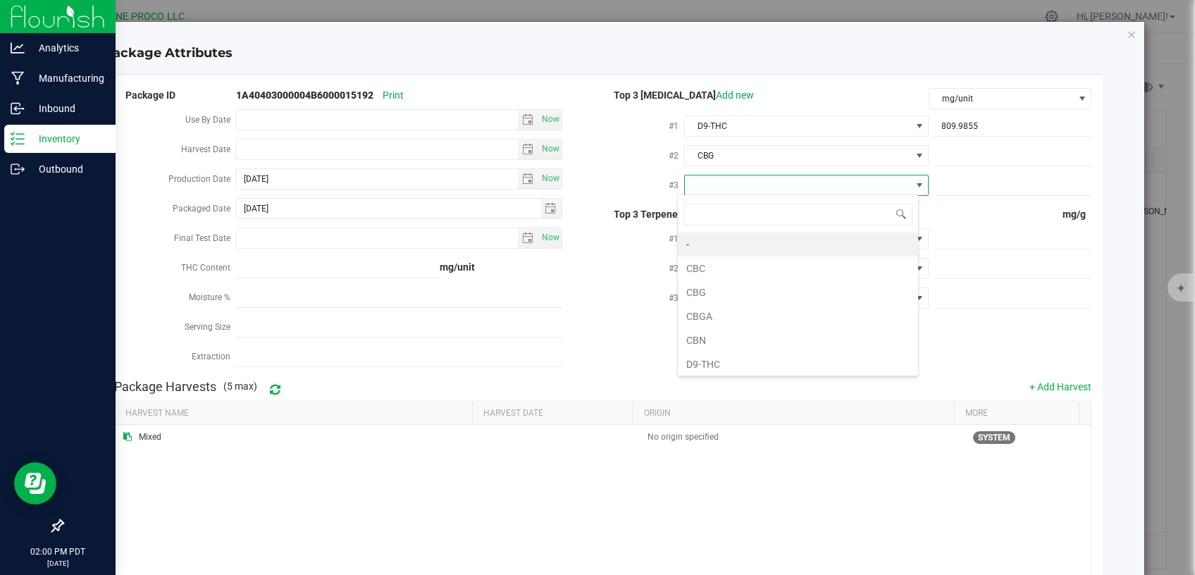
scroll to position [0, 0]
click at [729, 340] on li "CBN" at bounding box center [798, 340] width 240 height 24
click at [968, 159] on span at bounding box center [1013, 156] width 157 height 20
paste input "28.2518"
type input "28.2518"
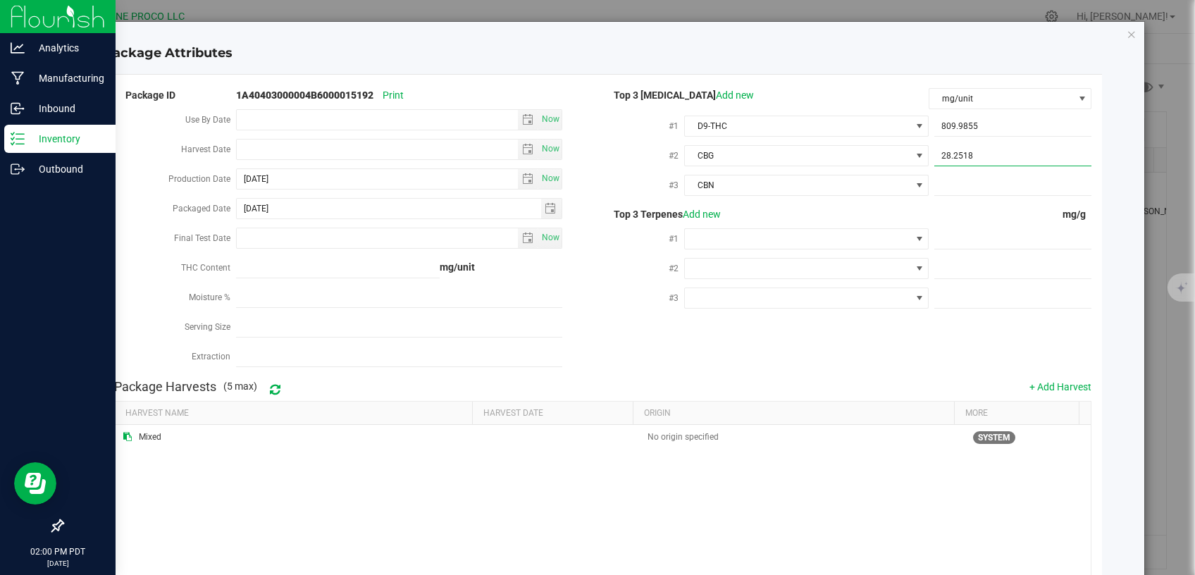
type input "28.2518"
click at [968, 190] on span at bounding box center [1013, 185] width 157 height 20
paste input "11.5398"
type input "11.5398"
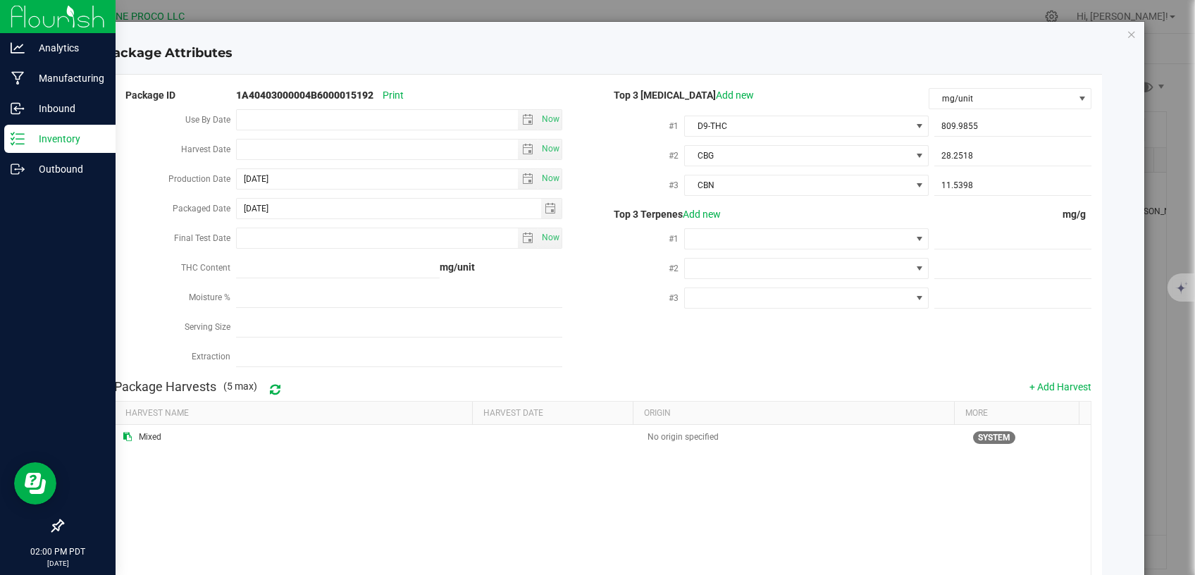
click at [965, 204] on div "Top 3 [MEDICAL_DATA] Add new mg/unit #1 D9-THC 809.9855 809.9855 #2 CBG 28.2518…" at bounding box center [847, 203] width 489 height 234
drag, startPoint x: 964, startPoint y: 233, endPoint x: 935, endPoint y: 311, distance: 83.6
click at [965, 233] on span at bounding box center [1013, 239] width 157 height 20
paste input "8.421"
type input "8.421"
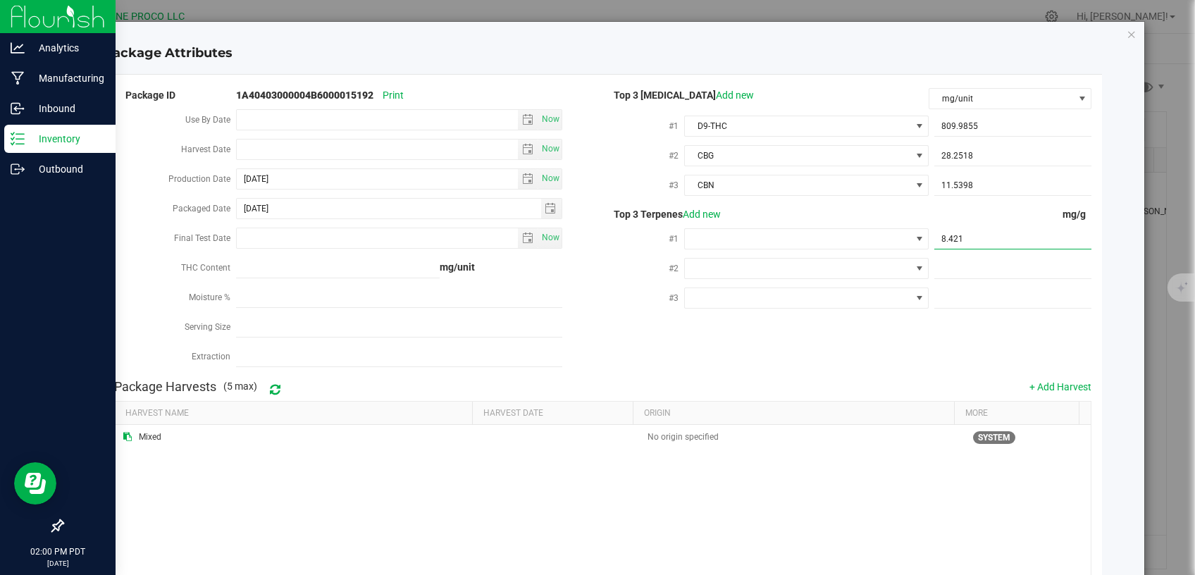
type input "8.4210"
click at [995, 263] on span at bounding box center [1013, 269] width 157 height 20
paste input "8.166"
type input "8.166"
type input "8.1660"
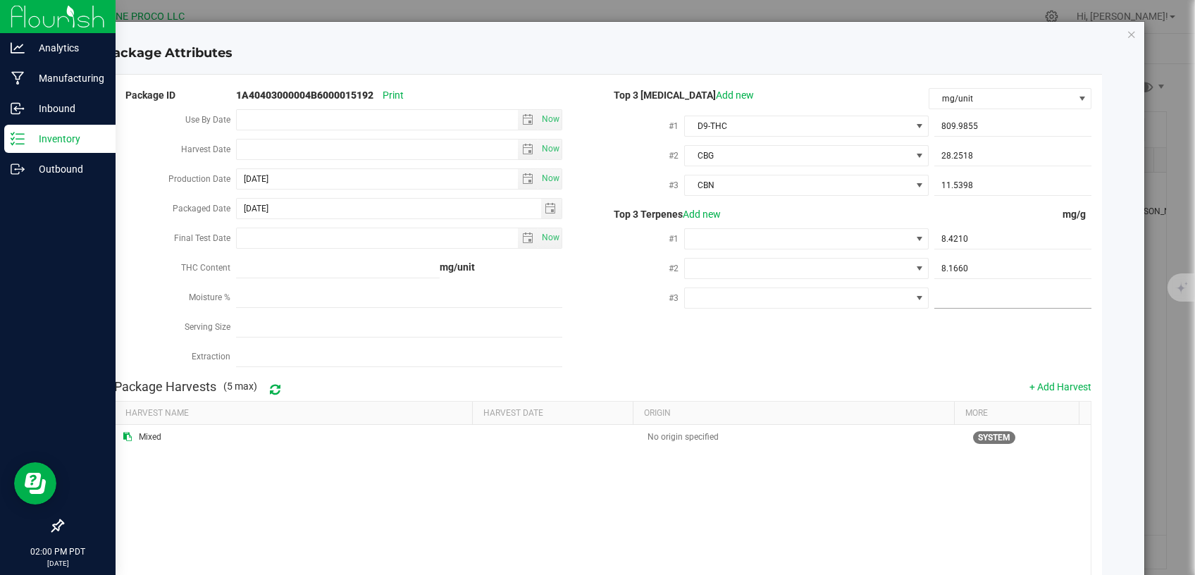
click at [944, 298] on span at bounding box center [1013, 298] width 157 height 20
paste input "6.831"
type input "6.831"
type input "6.8310"
click at [793, 240] on span at bounding box center [798, 239] width 226 height 20
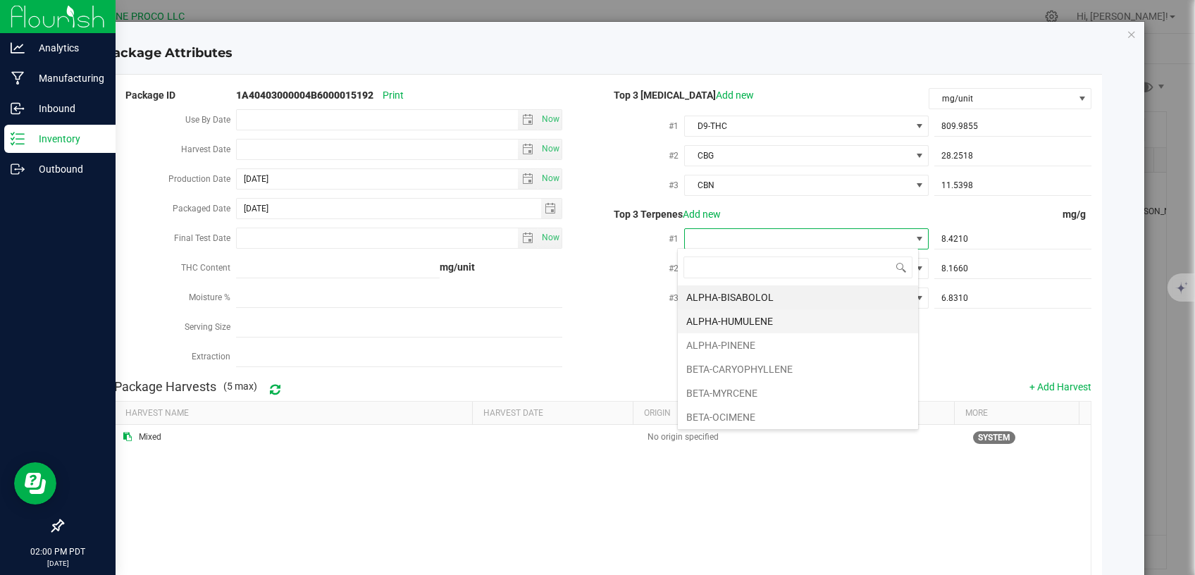
scroll to position [21, 241]
drag, startPoint x: 706, startPoint y: 385, endPoint x: 712, endPoint y: 373, distance: 13.2
click at [706, 386] on li "BETA-MYRCENE" at bounding box center [798, 393] width 240 height 24
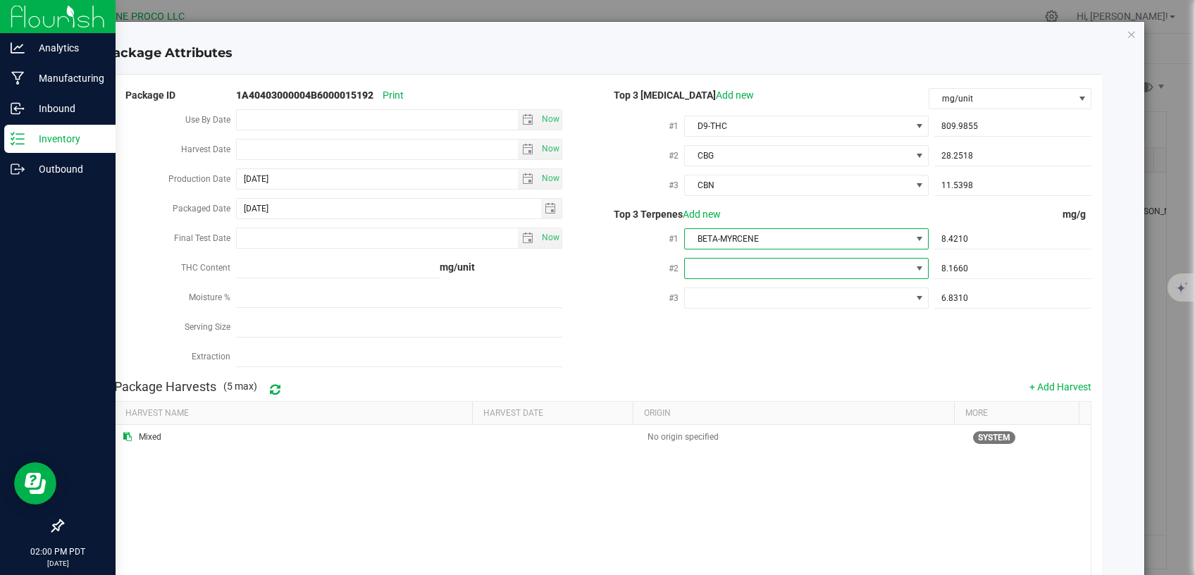
click at [764, 270] on span at bounding box center [798, 269] width 226 height 20
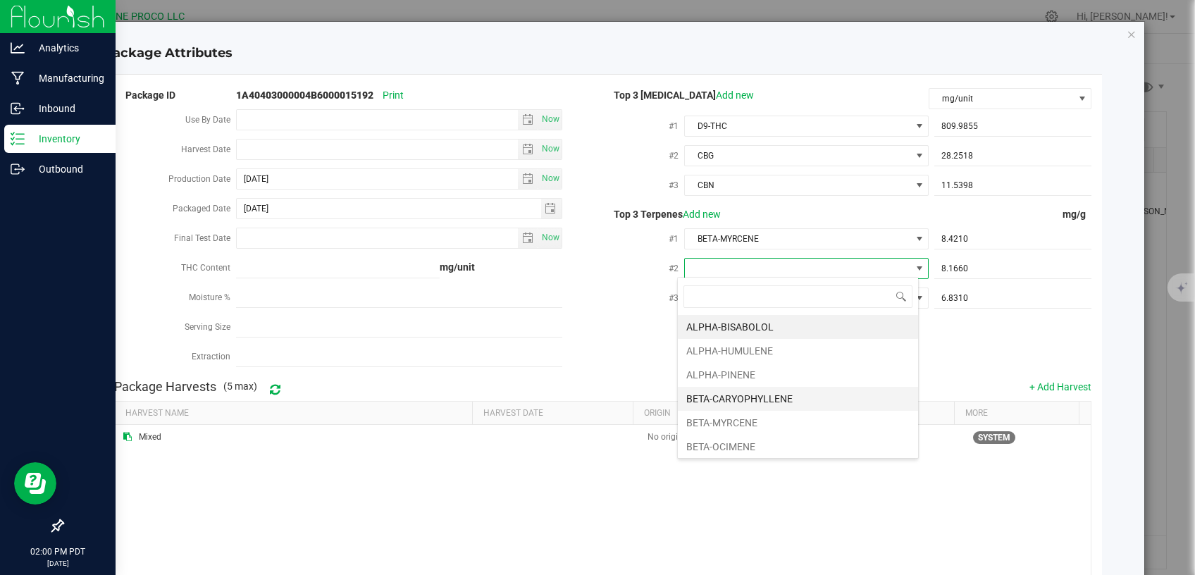
click at [739, 391] on li "BETA-CARYOPHYLLENE" at bounding box center [798, 399] width 240 height 24
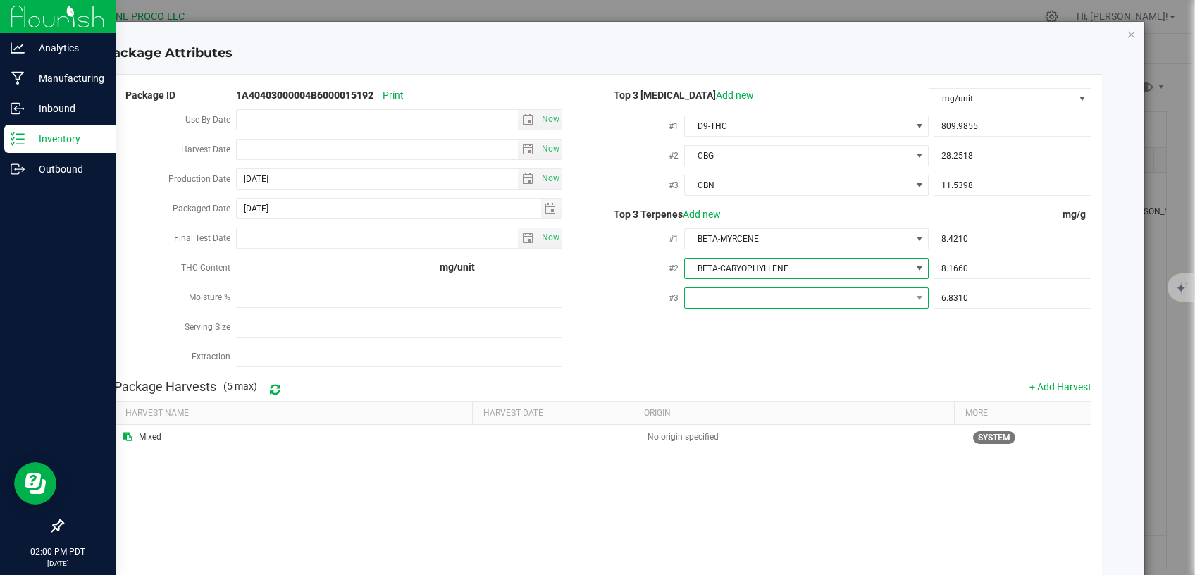
click at [798, 296] on span at bounding box center [798, 298] width 226 height 20
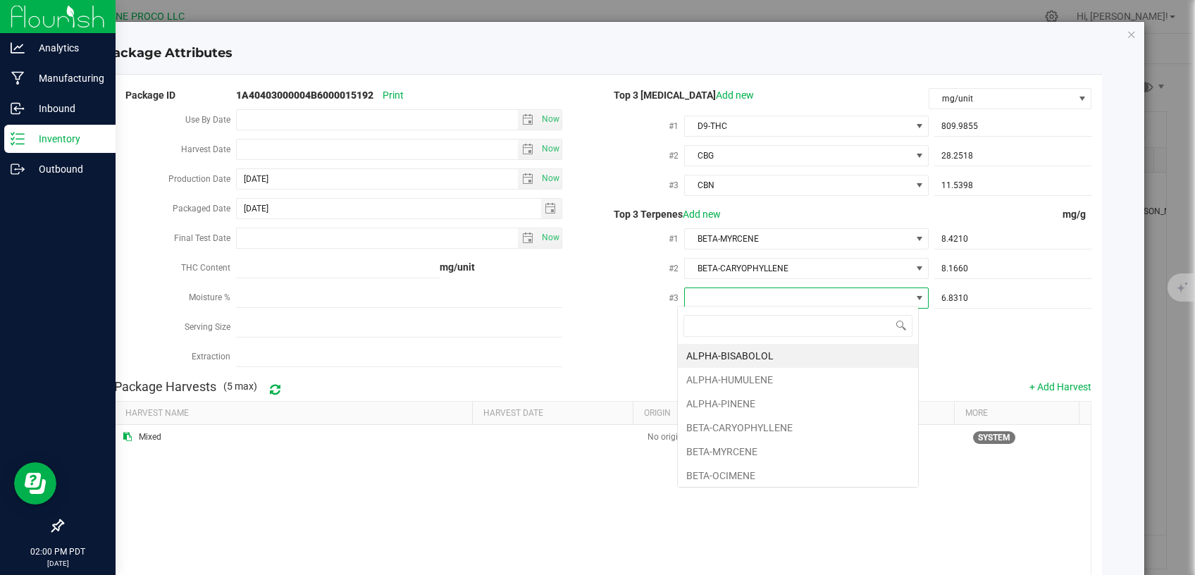
type input "D"
click at [730, 376] on li "D-LIMONENE" at bounding box center [798, 380] width 240 height 24
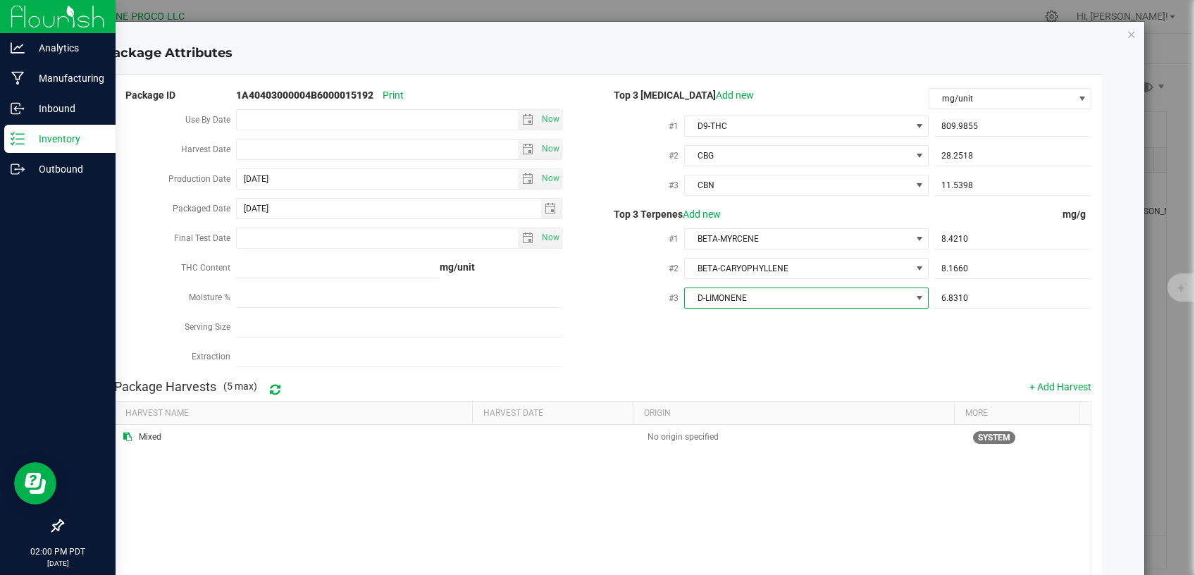
click at [679, 351] on div "Package ID 1A40403000004B6000015192 Print Use By Date Now Harvest Date Now Prod…" at bounding box center [603, 229] width 978 height 287
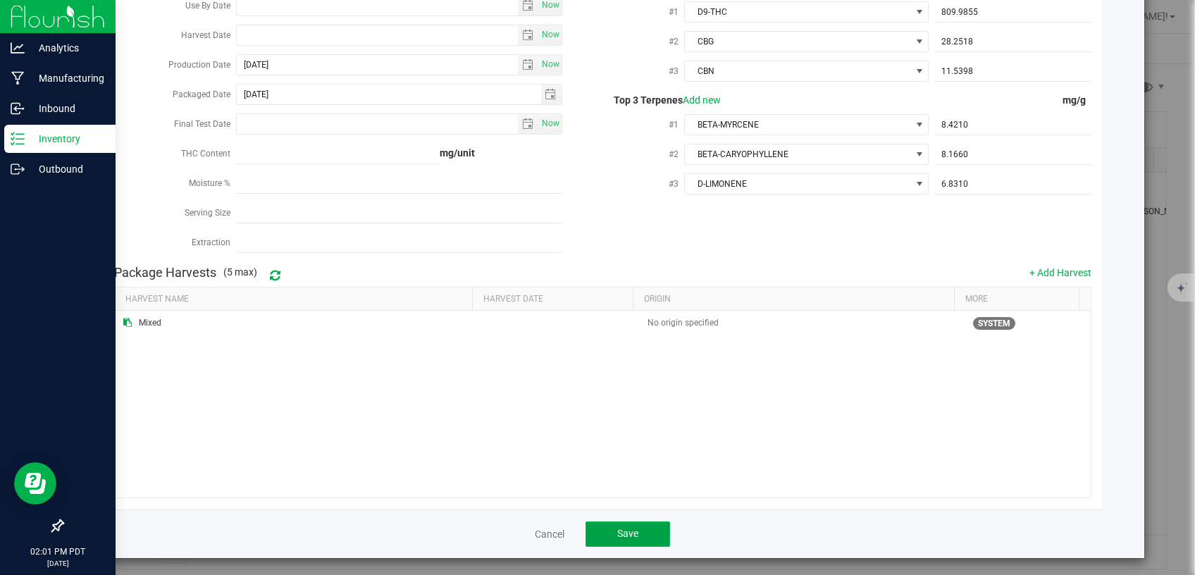
click at [639, 531] on button "Save" at bounding box center [628, 534] width 85 height 25
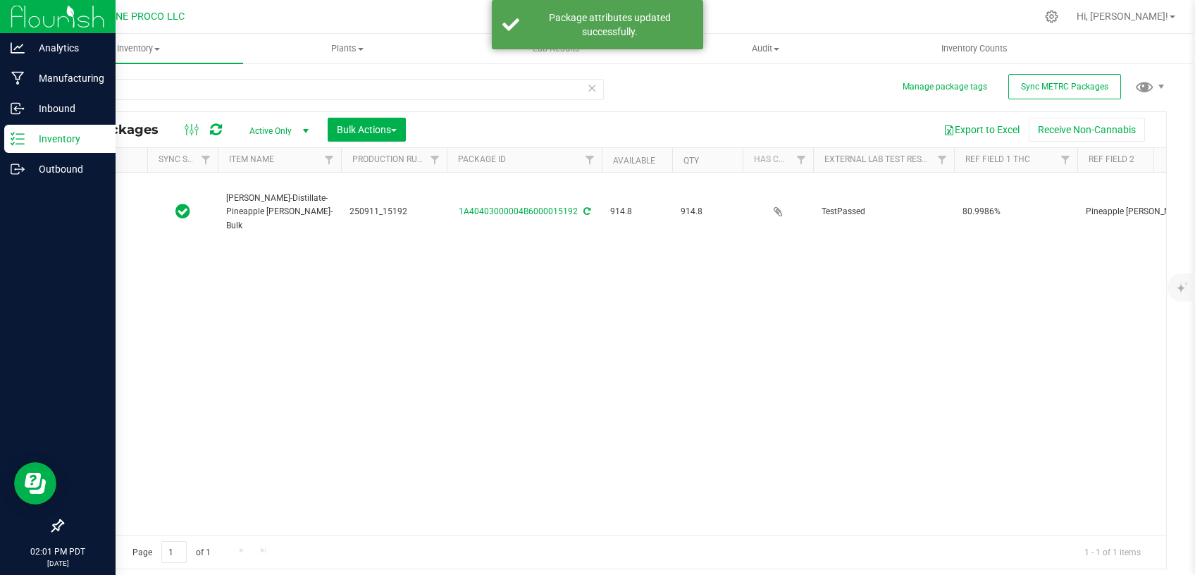
type input "[DATE]"
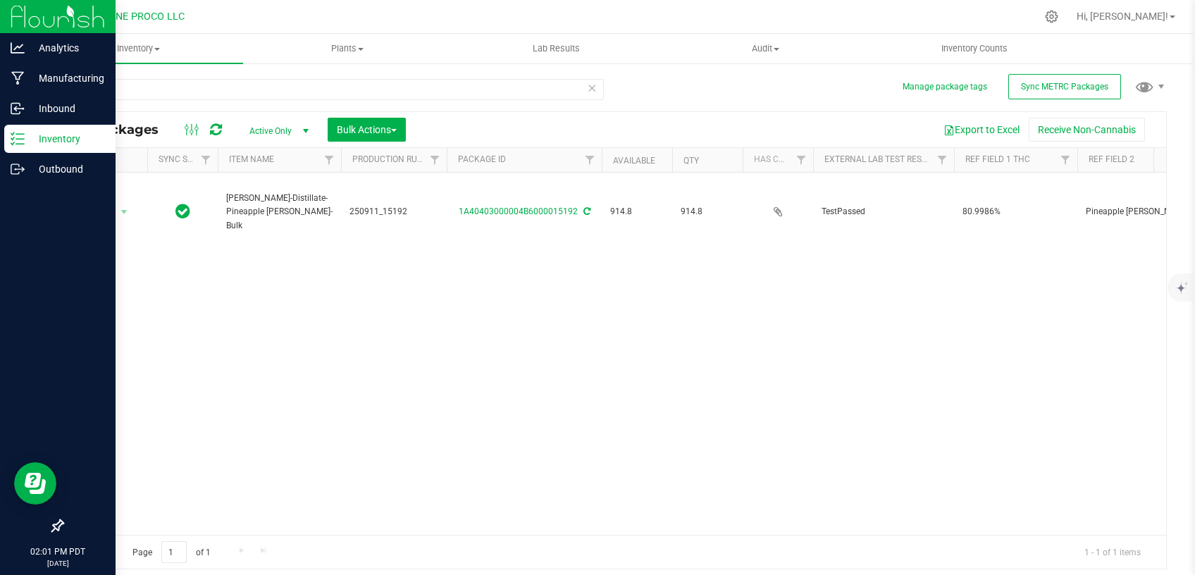
click at [197, 100] on div "15192" at bounding box center [333, 95] width 542 height 32
click at [199, 94] on input "15192" at bounding box center [333, 89] width 542 height 21
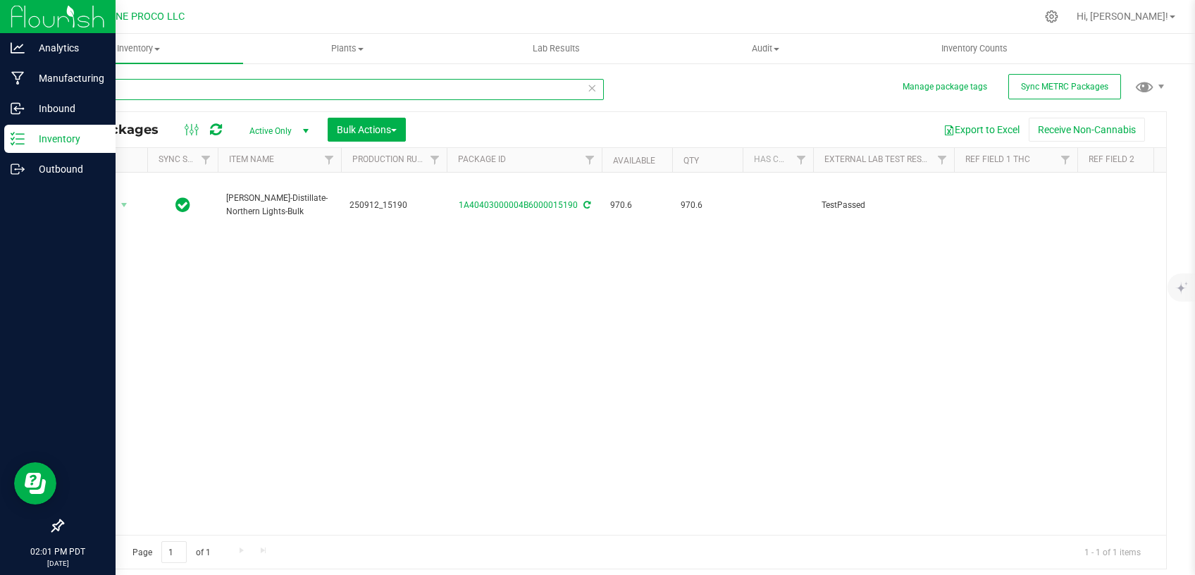
type input "15190"
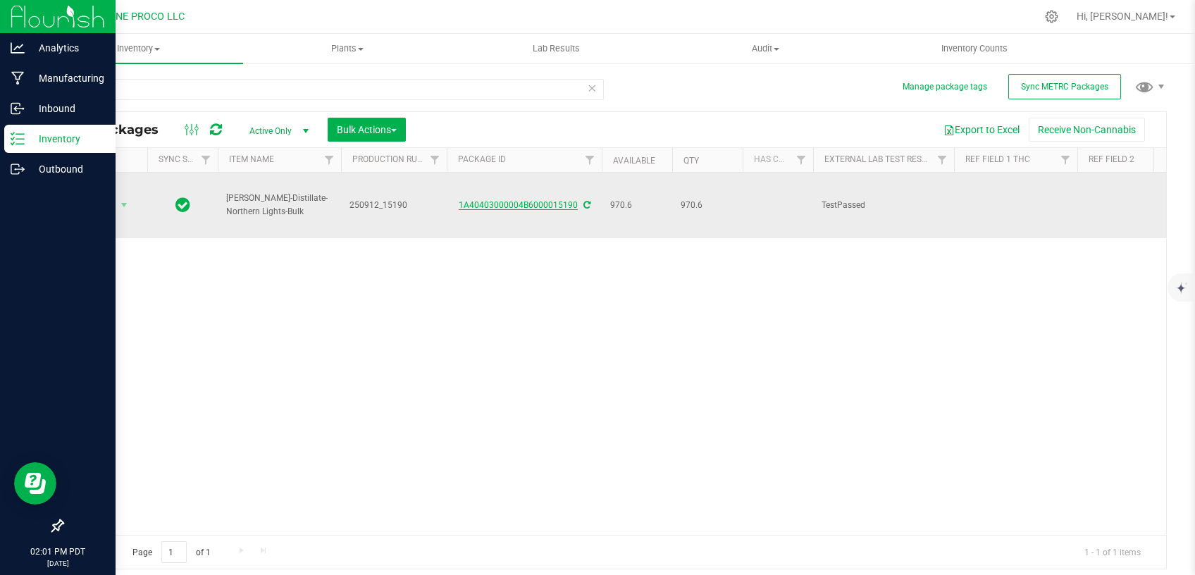
click at [553, 200] on link "1A40403000004B6000015190" at bounding box center [518, 205] width 119 height 10
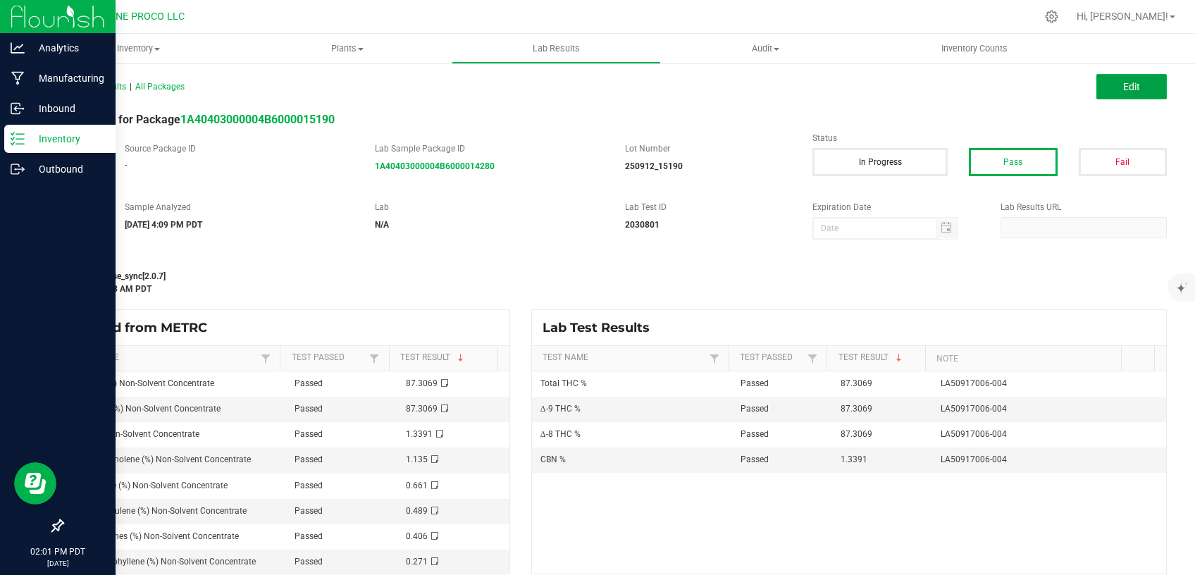
drag, startPoint x: 1121, startPoint y: 78, endPoint x: 929, endPoint y: 252, distance: 258.5
click at [1120, 78] on button "Edit" at bounding box center [1132, 86] width 70 height 25
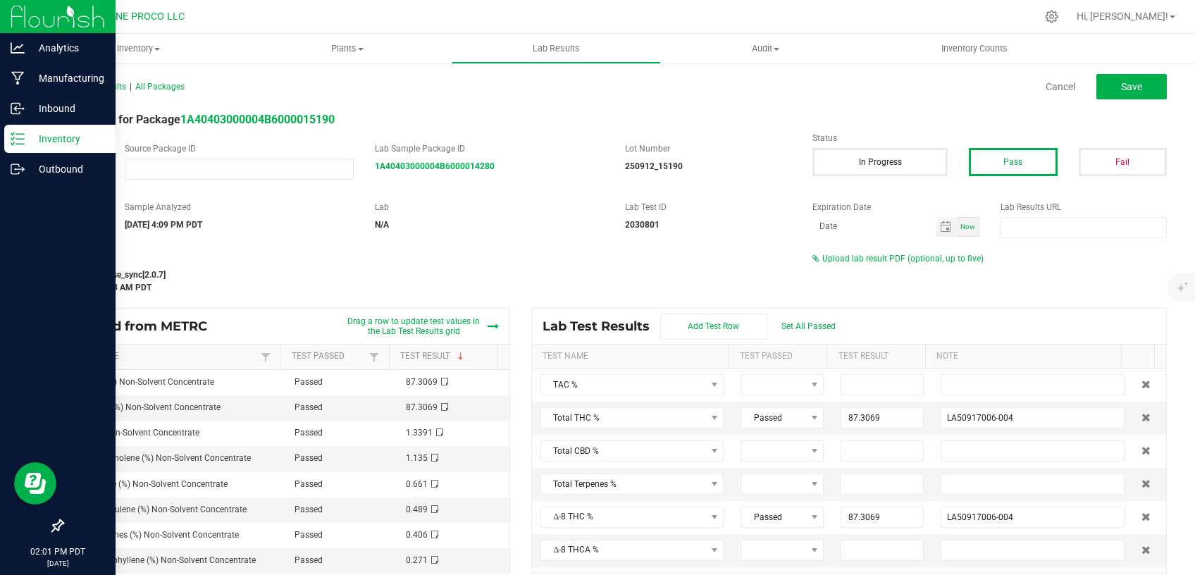
click at [898, 254] on div "Upload lab result PDF (optional, up to five)" at bounding box center [990, 258] width 354 height 13
click at [898, 254] on span "Upload lab result PDF (optional, up to five)" at bounding box center [902, 259] width 161 height 10
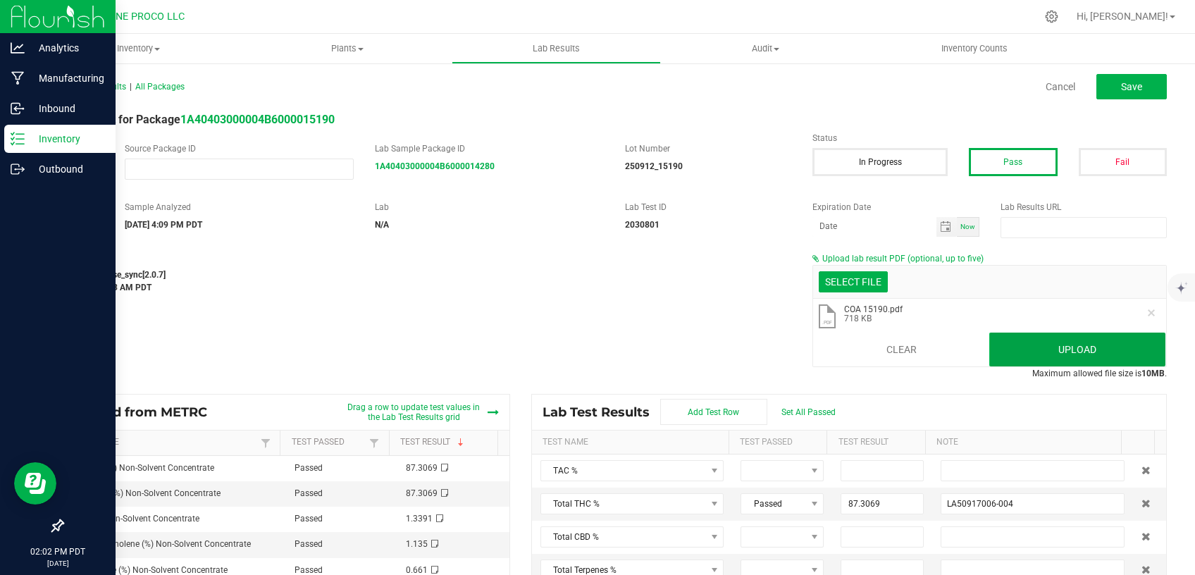
click at [1032, 343] on button "Upload" at bounding box center [1077, 350] width 176 height 34
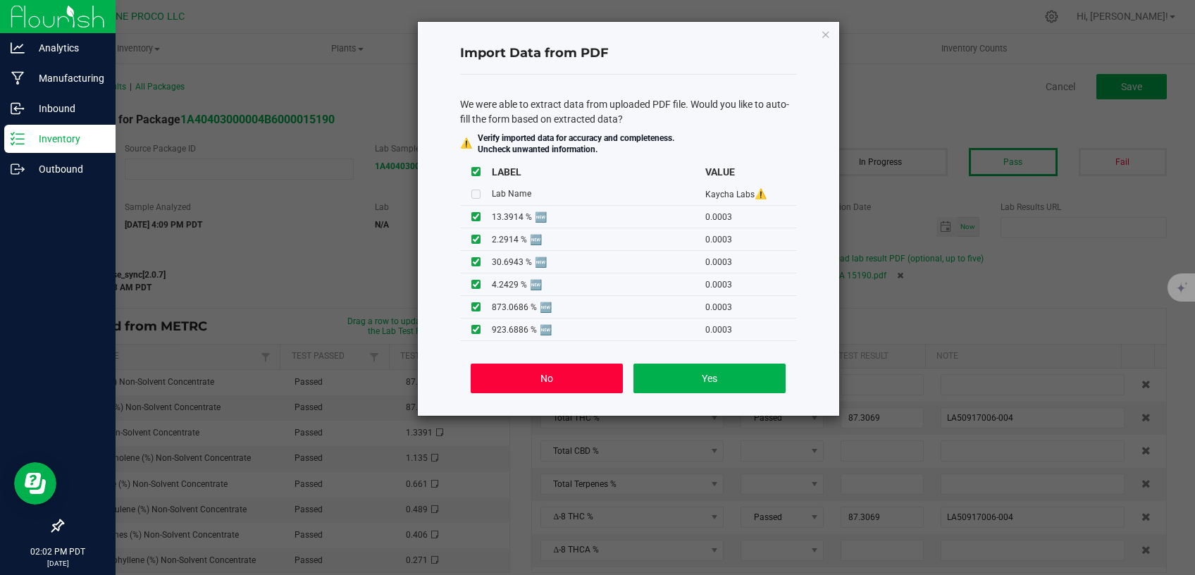
click at [557, 374] on button "No" at bounding box center [547, 379] width 152 height 30
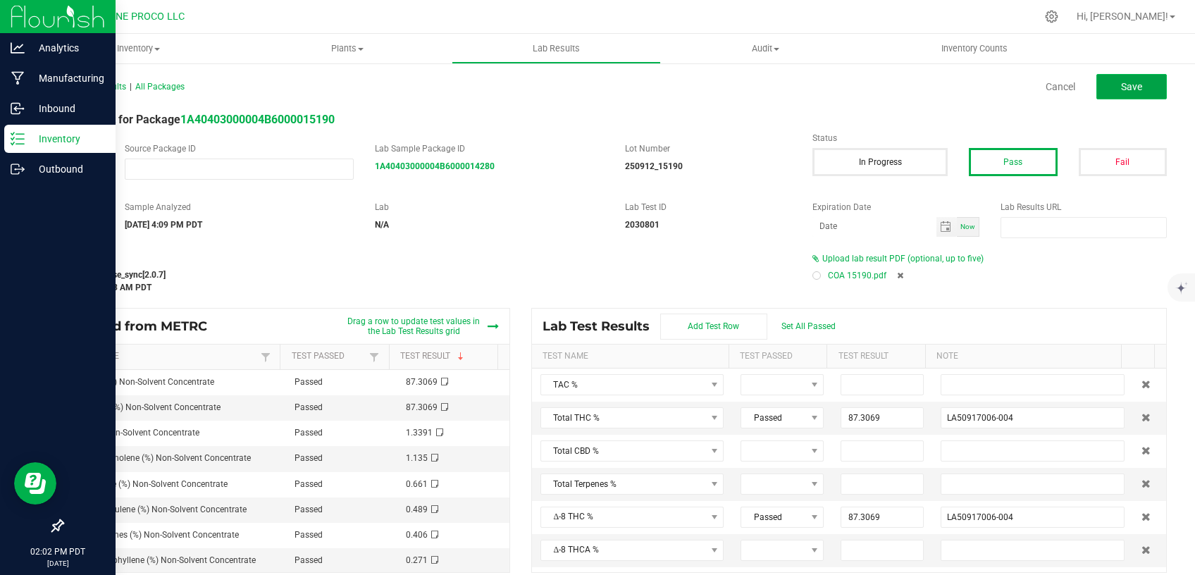
click at [1104, 86] on button "Save" at bounding box center [1132, 86] width 70 height 25
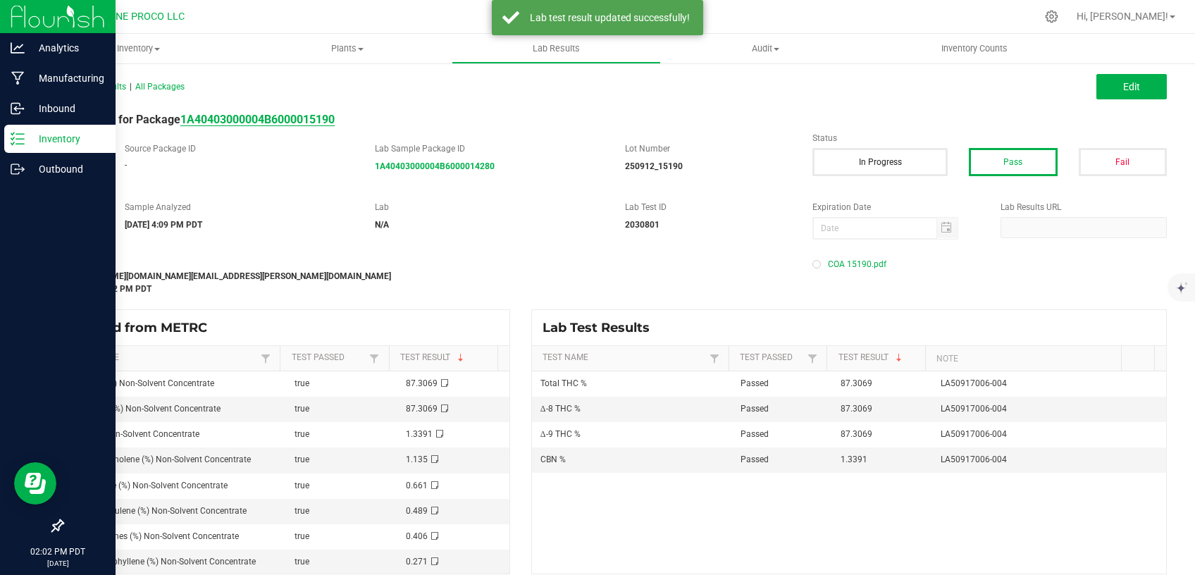
click at [272, 119] on strong "1A40403000004B6000015190" at bounding box center [257, 119] width 154 height 13
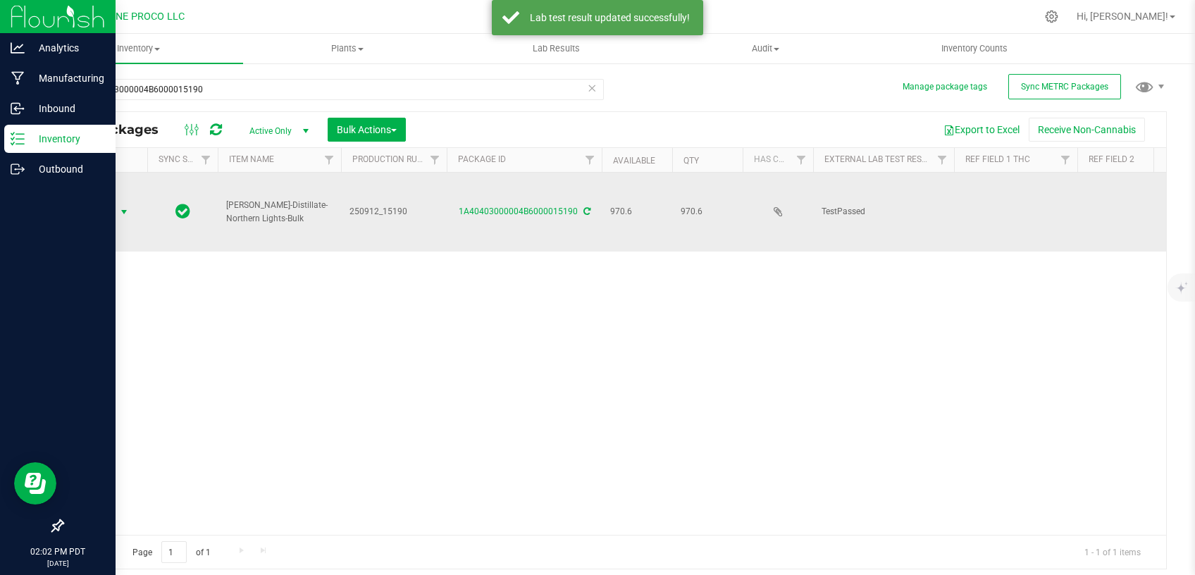
click at [121, 206] on span "select" at bounding box center [123, 211] width 11 height 11
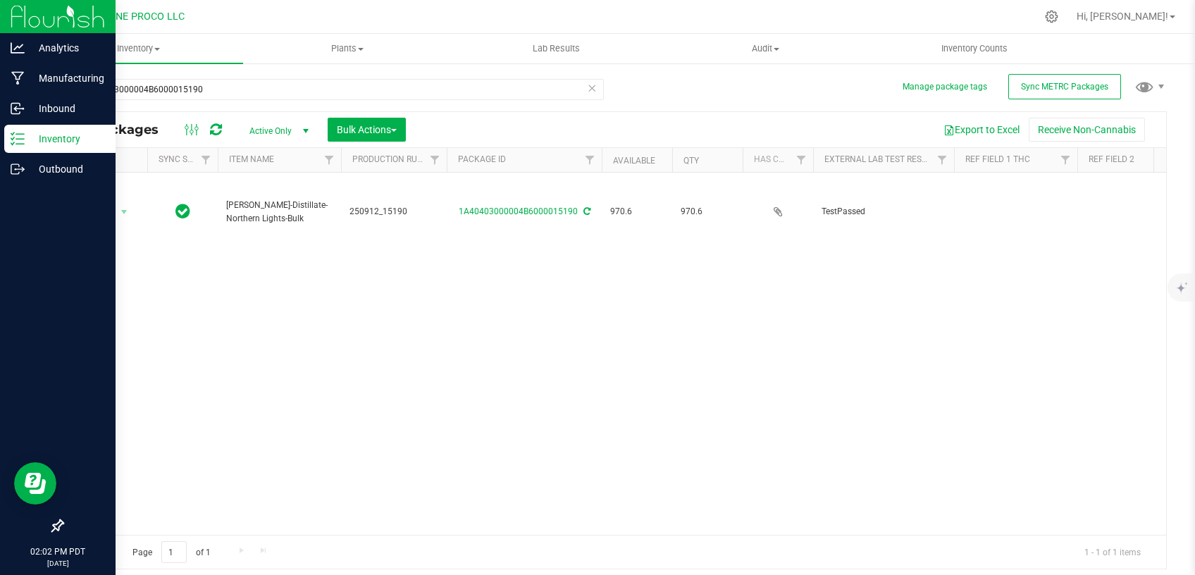
click at [995, 289] on div "Action Action Adjust qty Create package Edit attributes Global inventory Locate…" at bounding box center [615, 354] width 1104 height 362
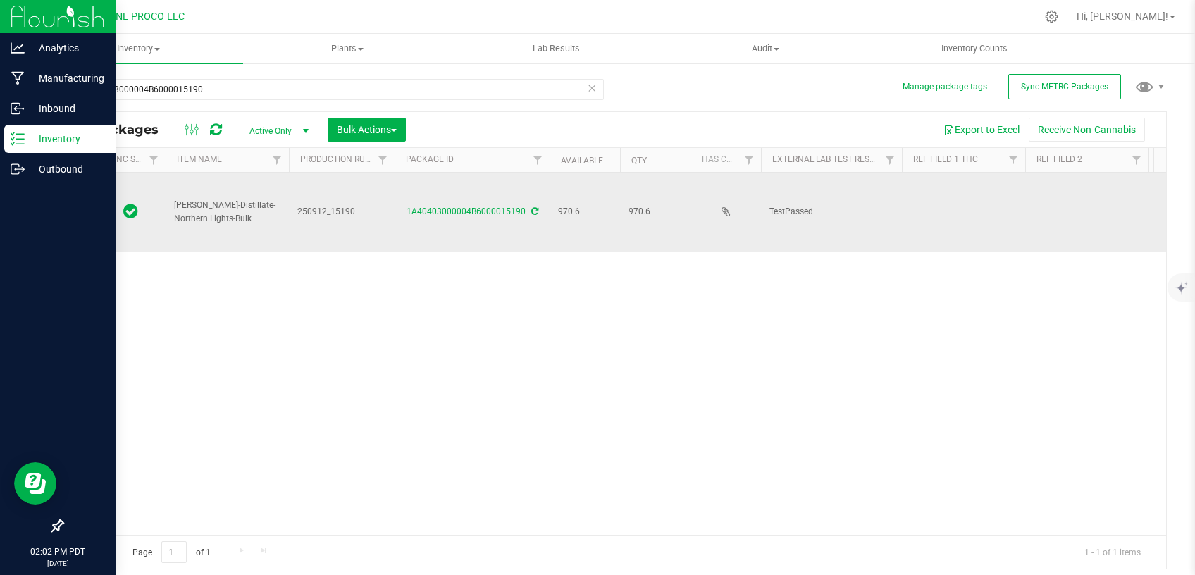
click at [974, 192] on td at bounding box center [963, 212] width 123 height 79
type input "87.3069%"
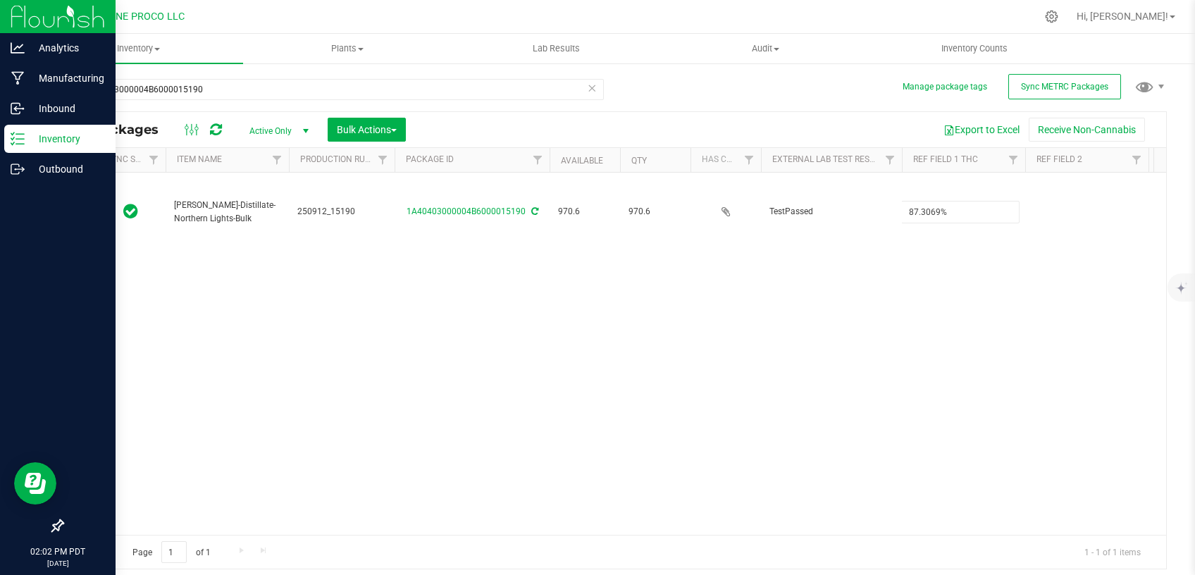
click at [932, 256] on div "Action Action Adjust qty Create package Edit attributes Global inventory Locate…" at bounding box center [615, 354] width 1104 height 362
click at [1052, 307] on div "Action Action Adjust qty Create package Edit attributes Global inventory Locate…" at bounding box center [615, 354] width 1104 height 362
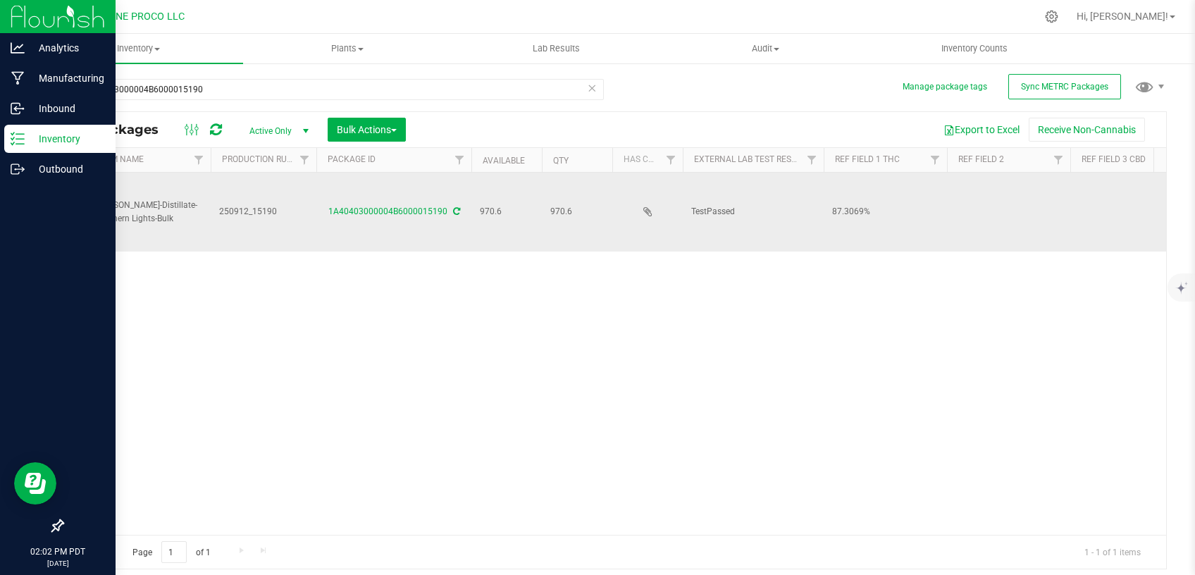
click at [1107, 187] on td at bounding box center [1132, 212] width 123 height 79
drag, startPoint x: 1119, startPoint y: 192, endPoint x: 990, endPoint y: 206, distance: 129.7
click at [1070, 206] on input "Total CBD 0.2291%" at bounding box center [1129, 212] width 118 height 22
type input "0.2291%"
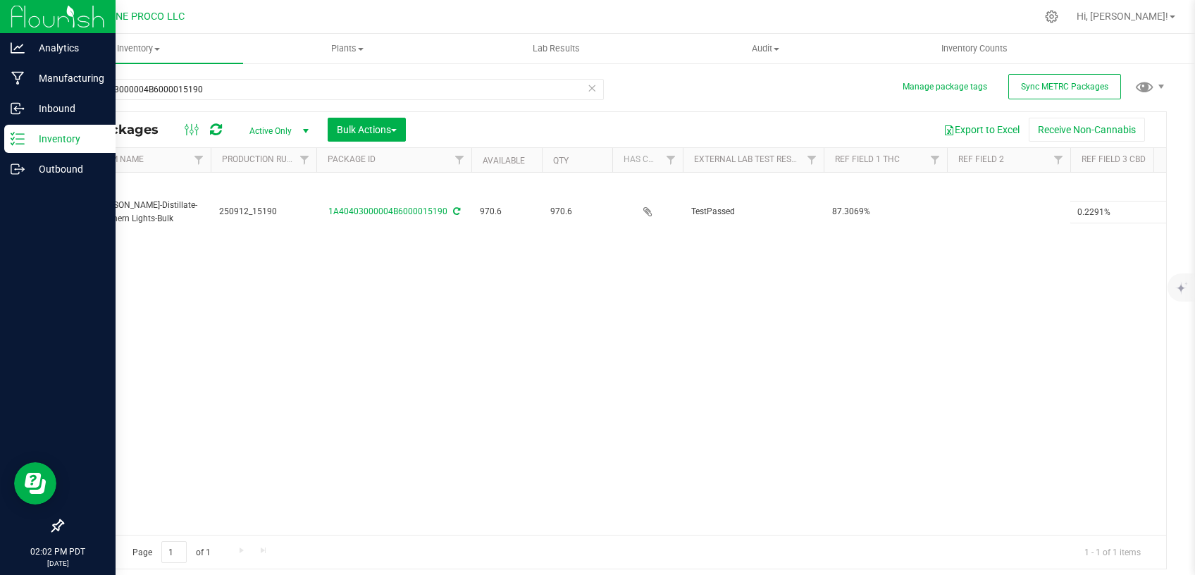
click at [718, 322] on div "Action Action Adjust qty Create package Edit attributes Global inventory Locate…" at bounding box center [615, 354] width 1104 height 362
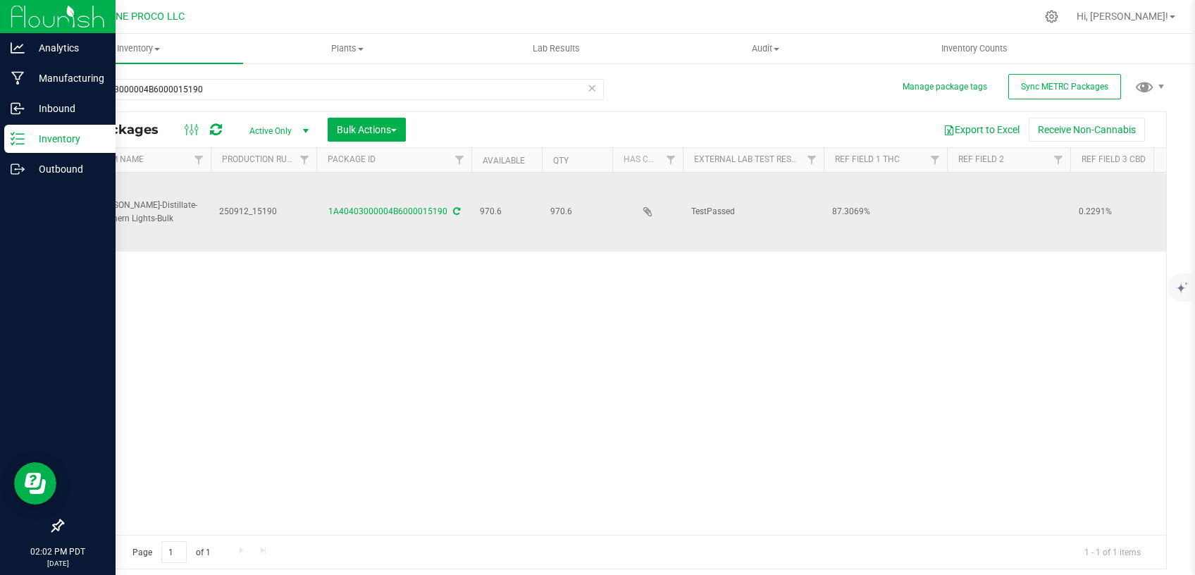
click at [990, 183] on td at bounding box center [1008, 212] width 123 height 79
click at [955, 201] on input "Northern Lights" at bounding box center [1005, 212] width 118 height 22
type input "Northern Lights"
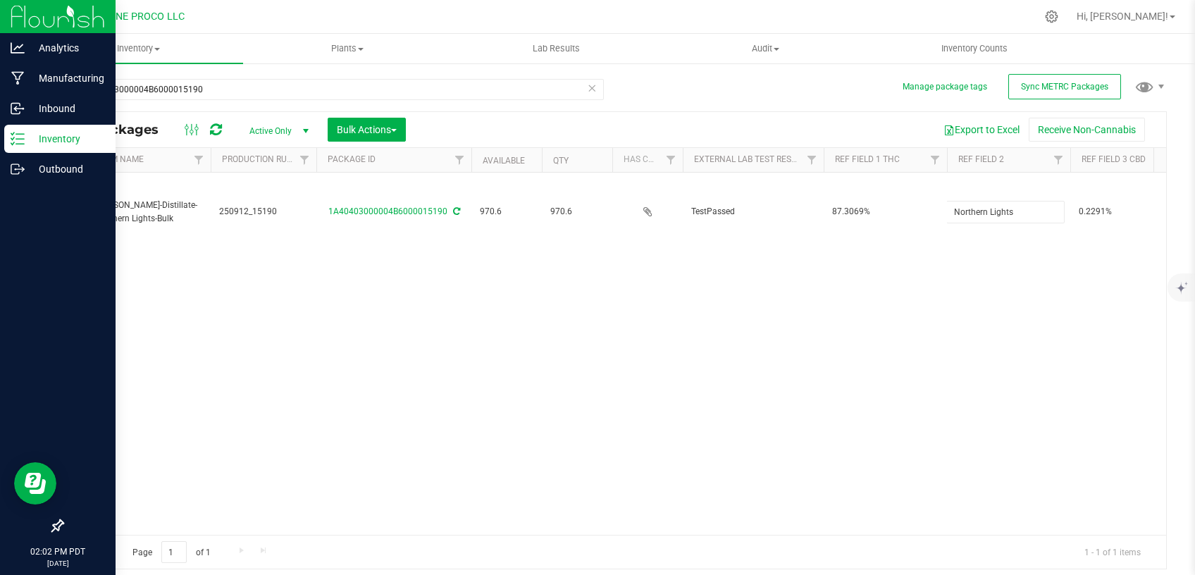
click at [915, 360] on div "Action Action Adjust qty Create package Edit attributes Global inventory Locate…" at bounding box center [615, 354] width 1104 height 362
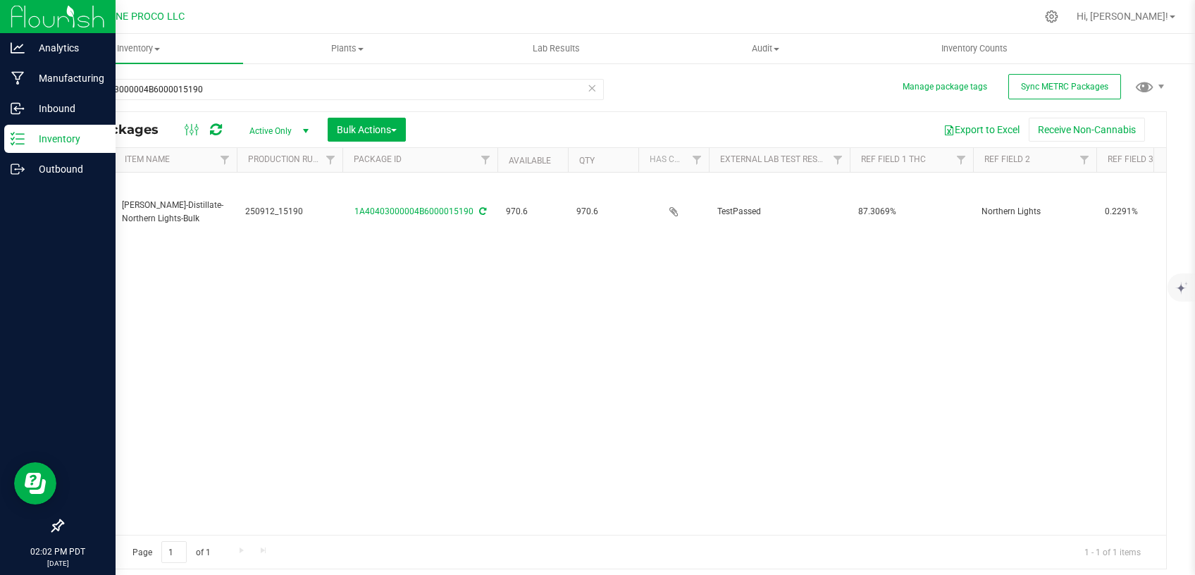
scroll to position [0, 0]
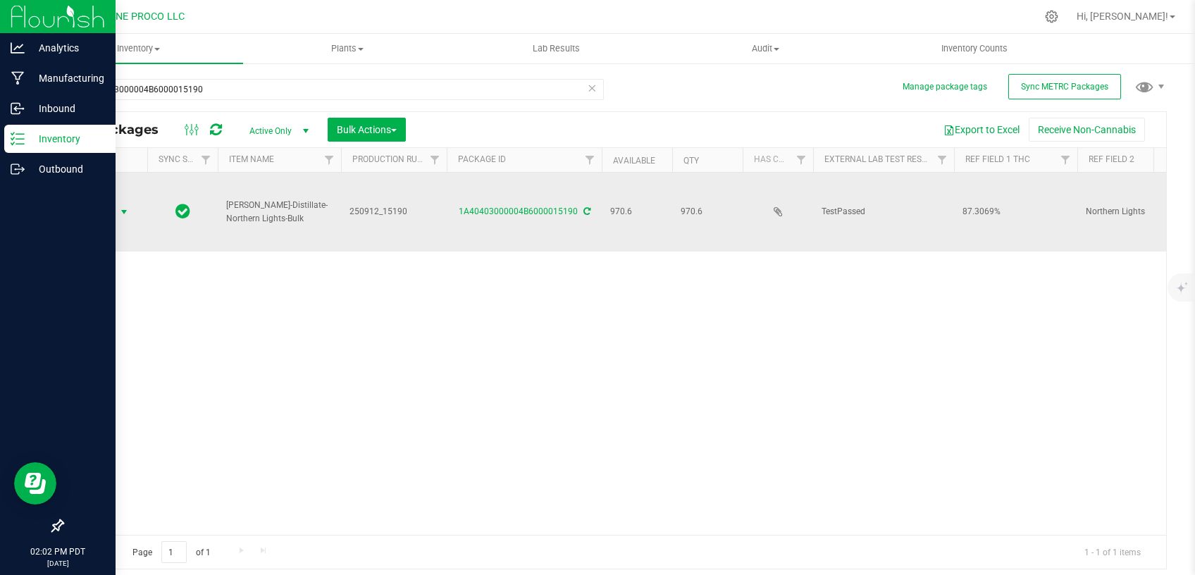
click at [113, 202] on span "Action" at bounding box center [96, 212] width 38 height 20
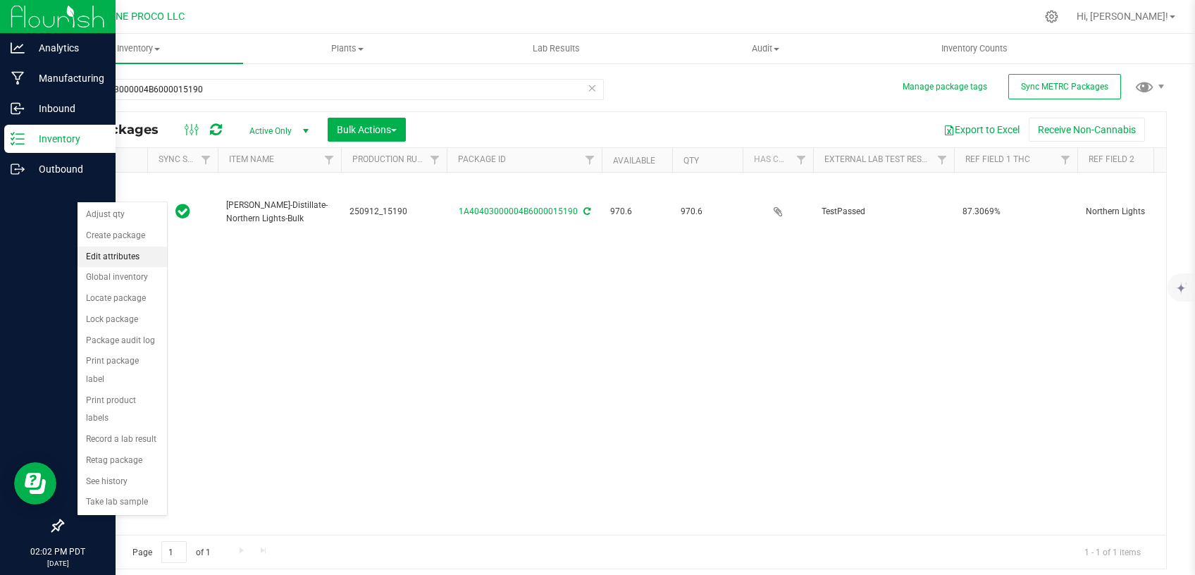
click at [118, 257] on li "Edit attributes" at bounding box center [123, 257] width 90 height 21
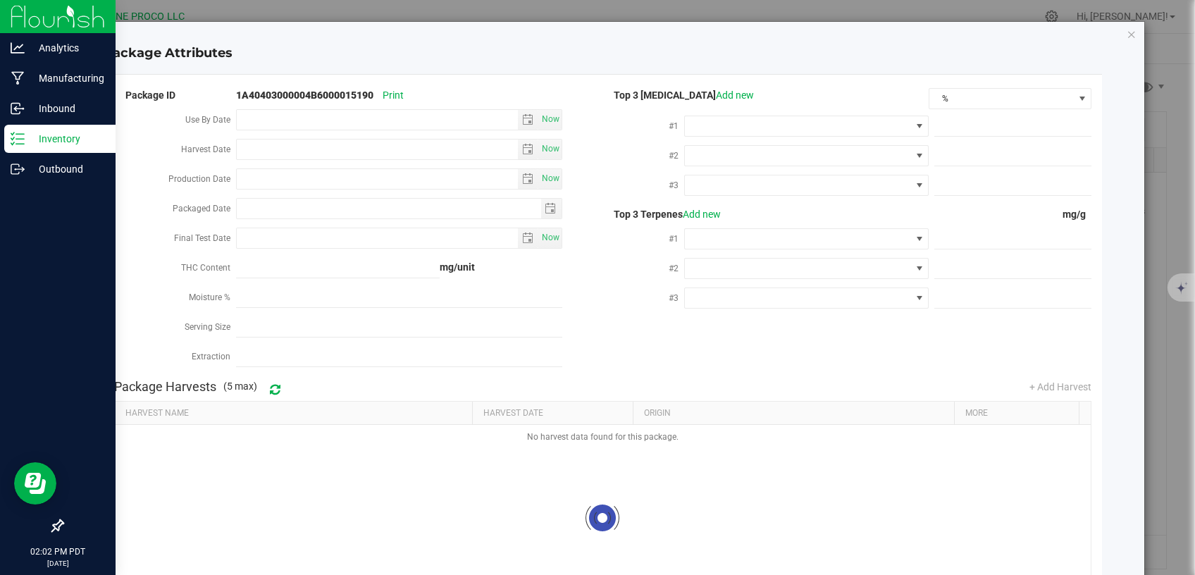
type input "[DATE]"
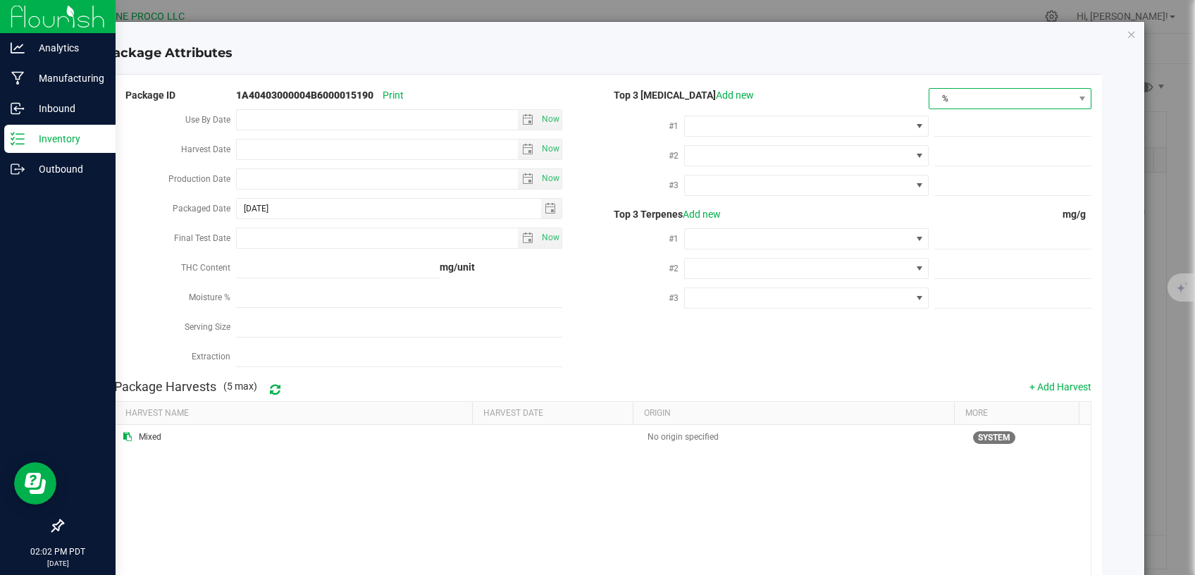
click at [951, 101] on span "%" at bounding box center [1002, 99] width 144 height 20
click at [954, 146] on li "mg/unit" at bounding box center [999, 148] width 160 height 24
drag, startPoint x: 300, startPoint y: 210, endPoint x: 137, endPoint y: 211, distance: 162.8
click at [237, 211] on input "[DATE]" at bounding box center [389, 209] width 304 height 20
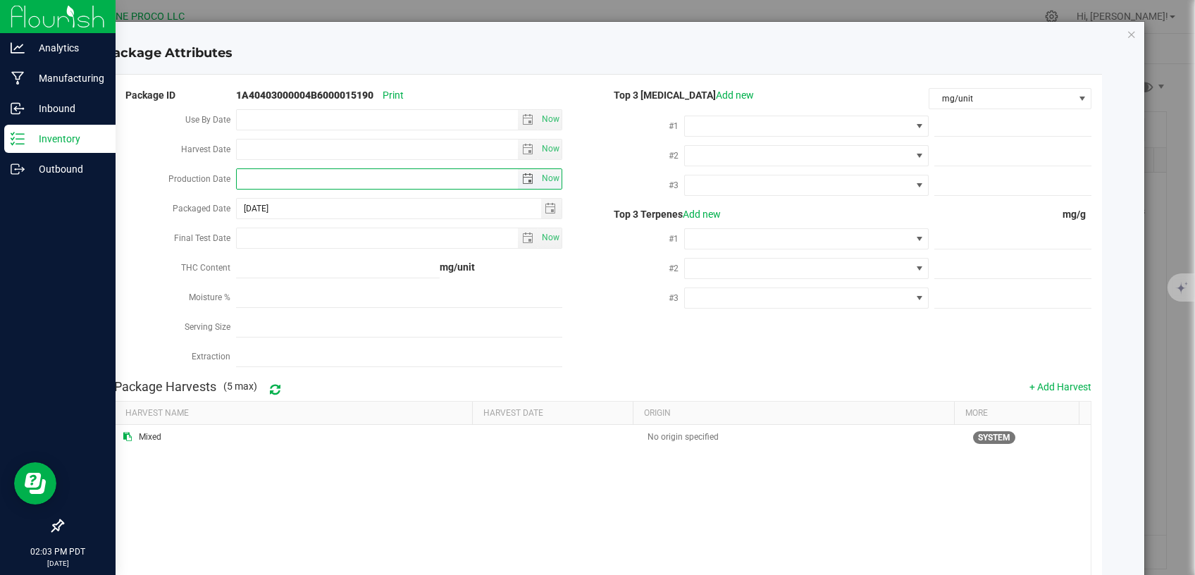
click at [264, 179] on input "Production Date" at bounding box center [377, 179] width 281 height 20
paste input "[DATE]"
type input "[DATE]"
click at [608, 285] on div "#3" at bounding box center [644, 300] width 82 height 30
click at [984, 130] on span at bounding box center [1013, 126] width 157 height 20
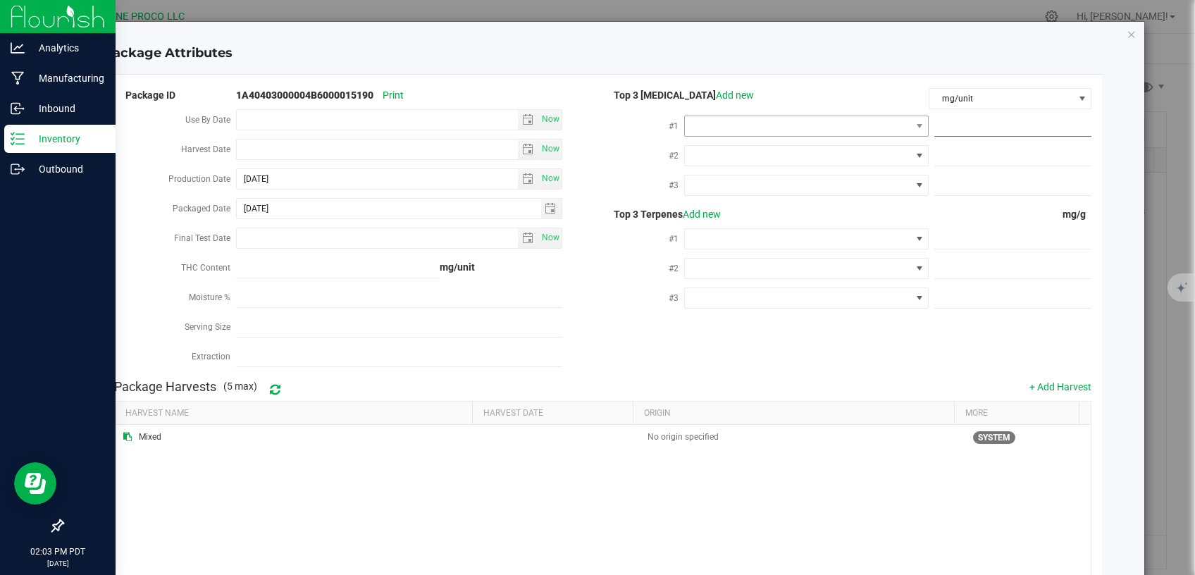
paste input "873.0686"
type input "873.0686"
click at [866, 123] on span at bounding box center [798, 126] width 226 height 20
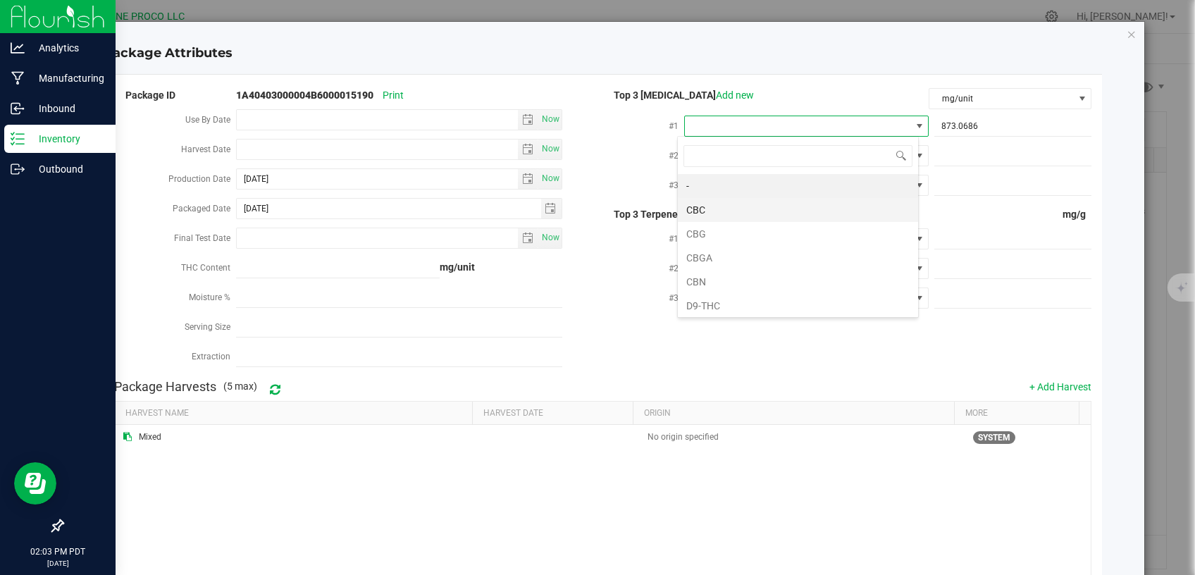
scroll to position [21, 241]
click at [731, 311] on li "D9-THC" at bounding box center [798, 306] width 240 height 24
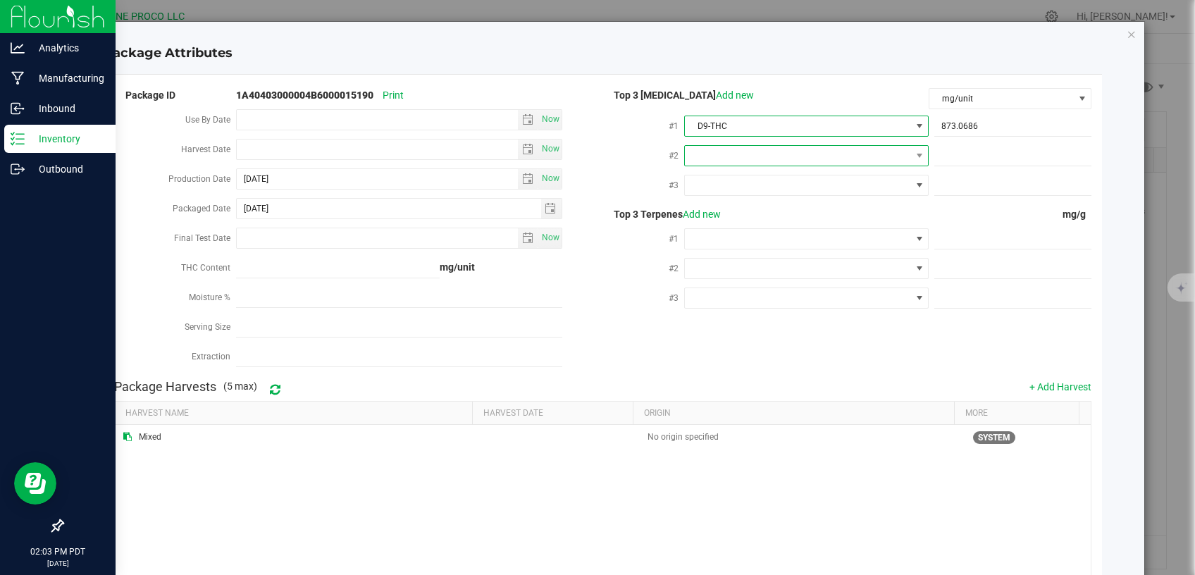
click at [791, 152] on span at bounding box center [798, 156] width 226 height 20
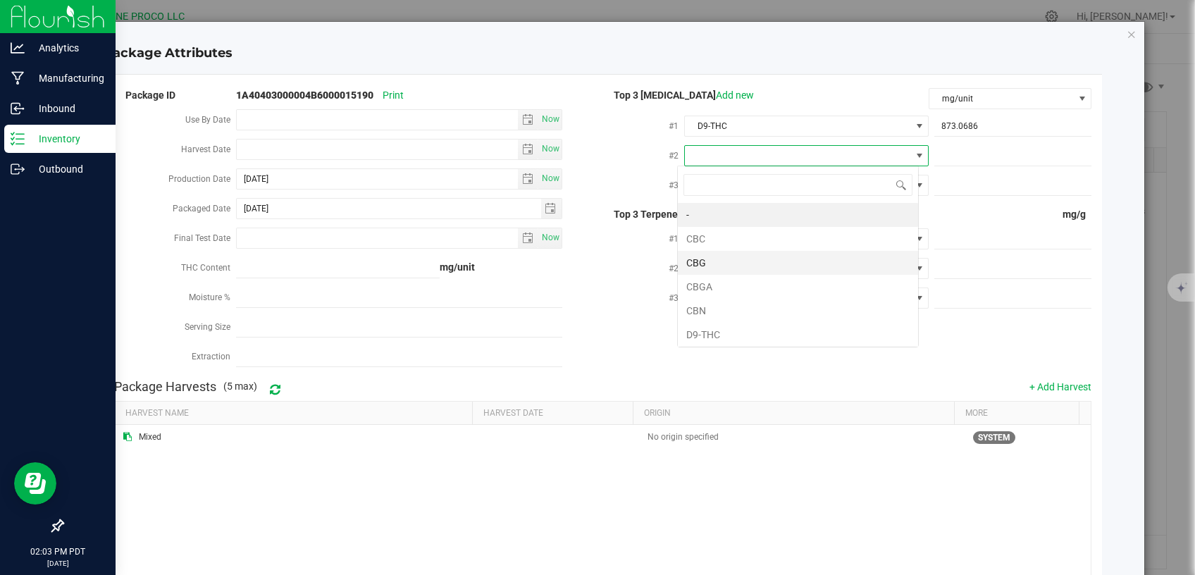
scroll to position [20, 241]
click at [767, 260] on li "CBG" at bounding box center [798, 263] width 240 height 24
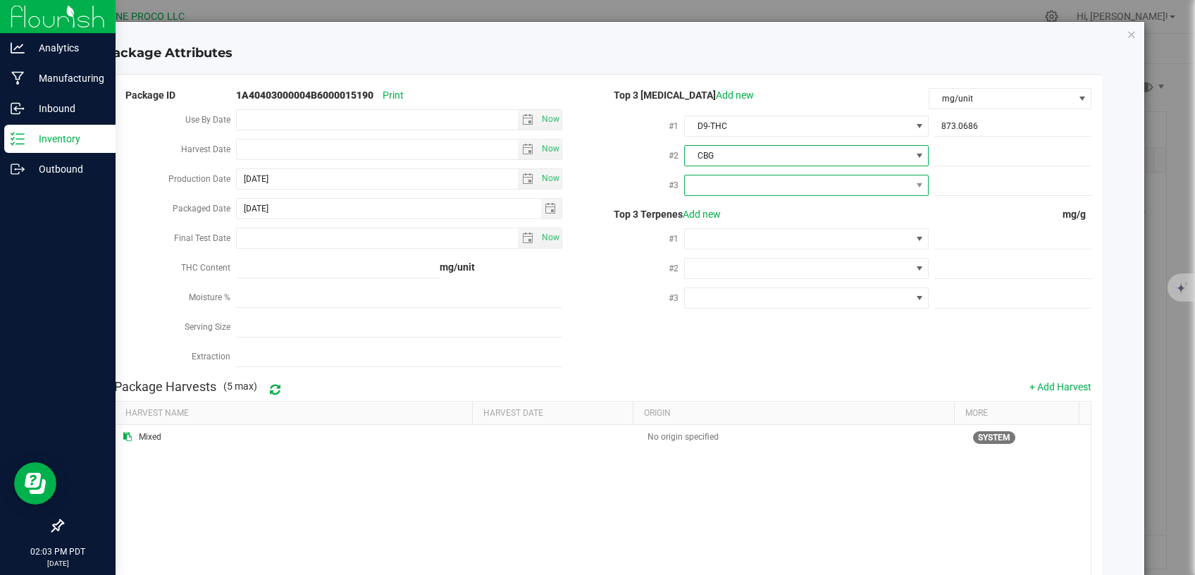
click at [775, 183] on span at bounding box center [798, 185] width 226 height 20
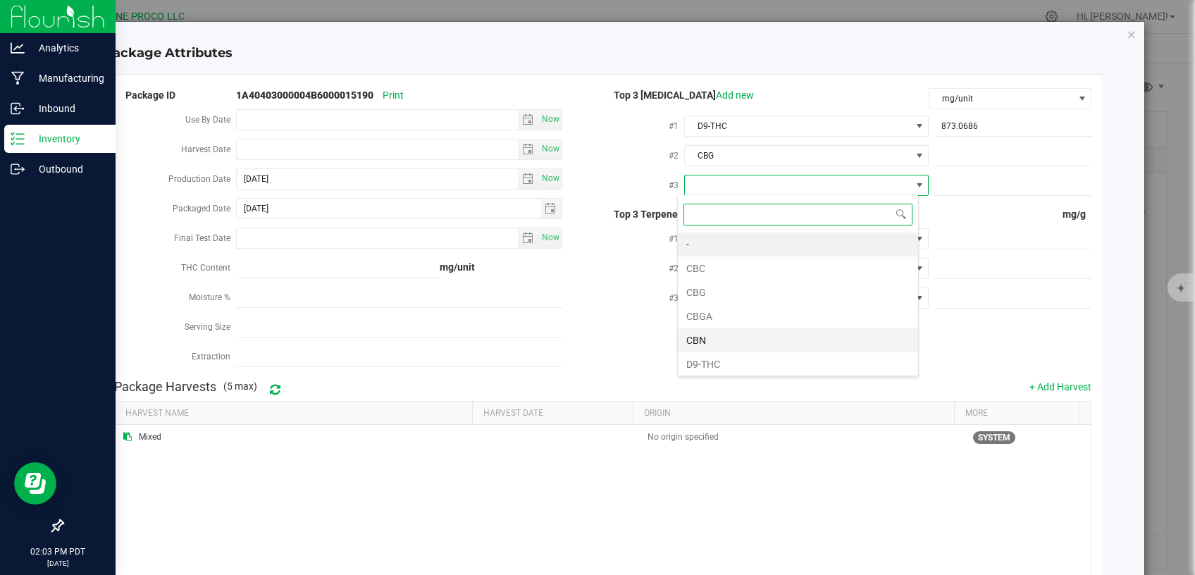
click at [715, 335] on li "CBN" at bounding box center [798, 340] width 240 height 24
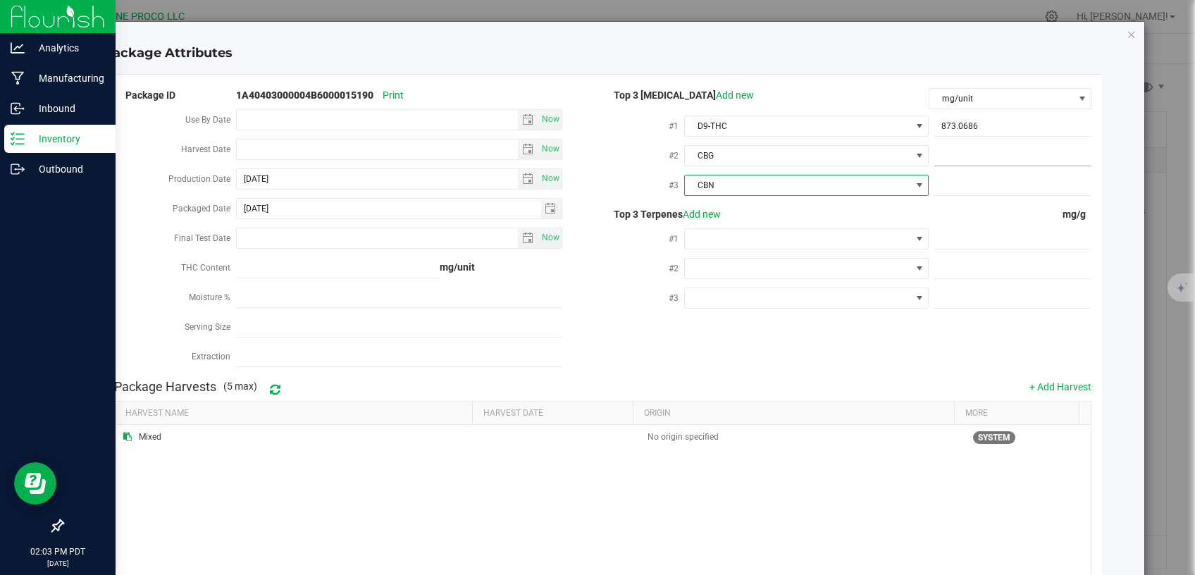
click at [954, 157] on span at bounding box center [1013, 156] width 157 height 20
paste input "30.6943"
type input "30.6943"
click at [994, 177] on span at bounding box center [1013, 185] width 157 height 20
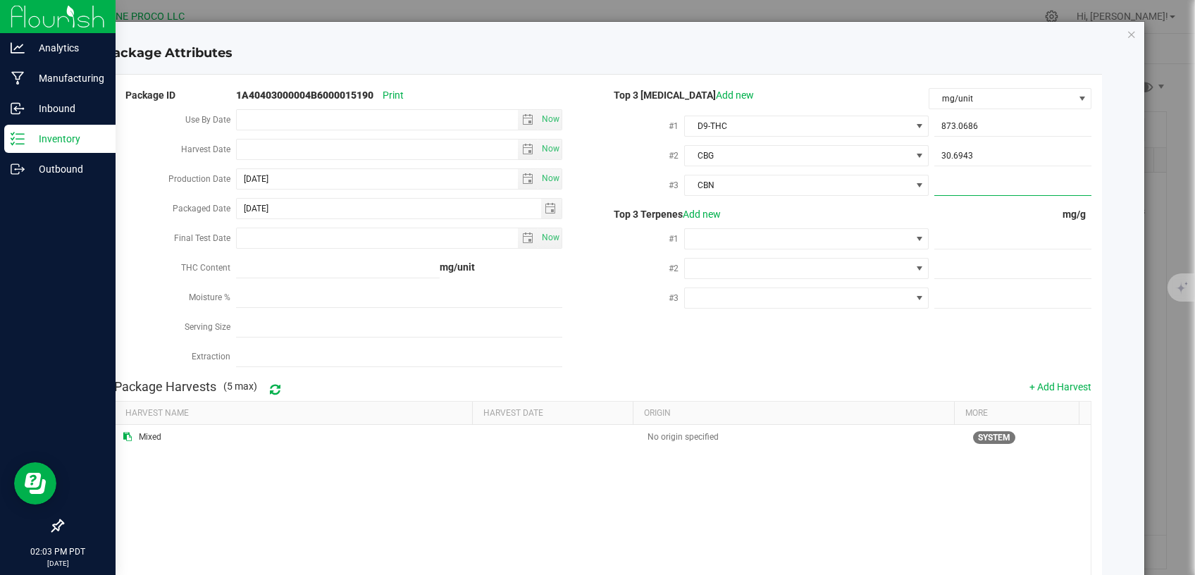
paste input "13.3914"
type input "13.3914"
click at [972, 211] on div "mg/g" at bounding box center [1010, 214] width 163 height 15
click at [976, 233] on span at bounding box center [1013, 239] width 157 height 20
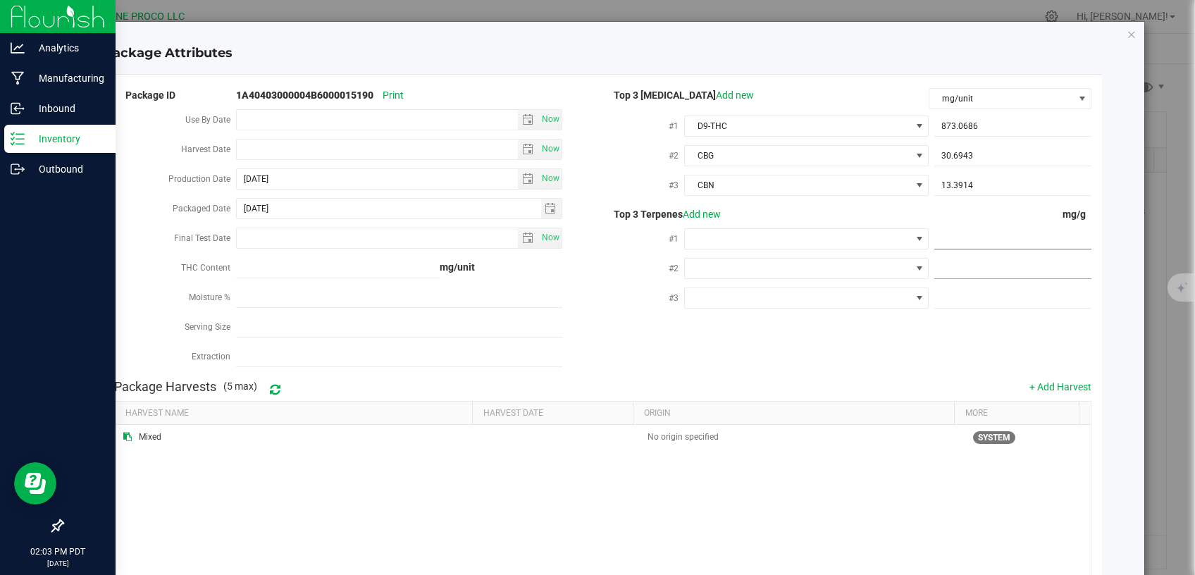
paste input "11.346"
type input "11.346"
type input "11.3460"
click at [980, 267] on span at bounding box center [1013, 269] width 157 height 20
paste input "6.615"
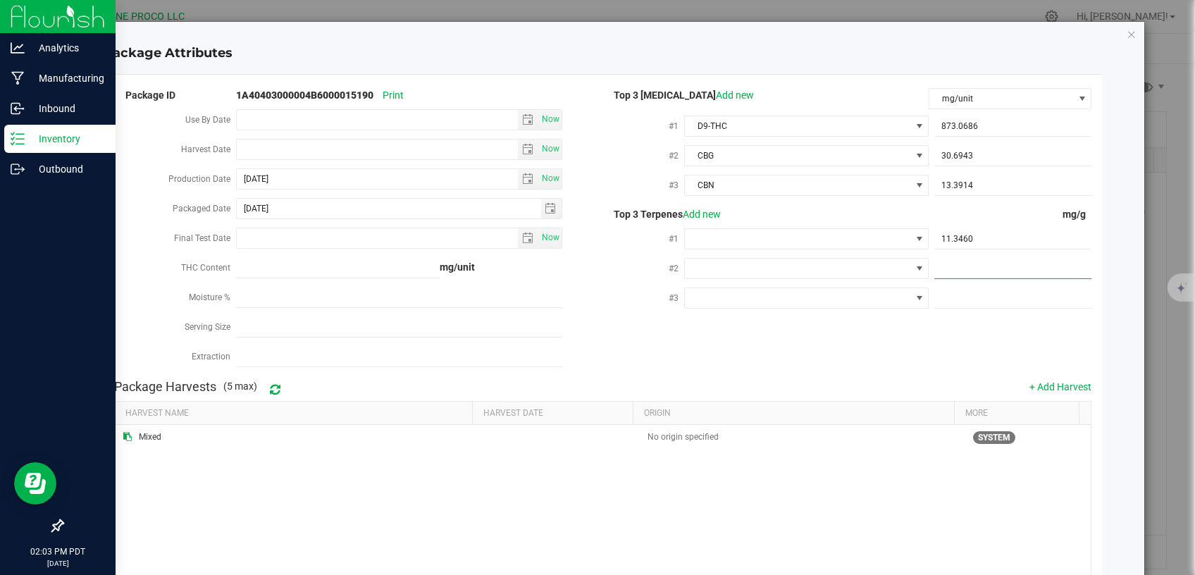
type input "6.615"
type input "6.6150"
click at [954, 299] on span at bounding box center [1013, 298] width 157 height 20
paste input "4.892"
type input "4.892"
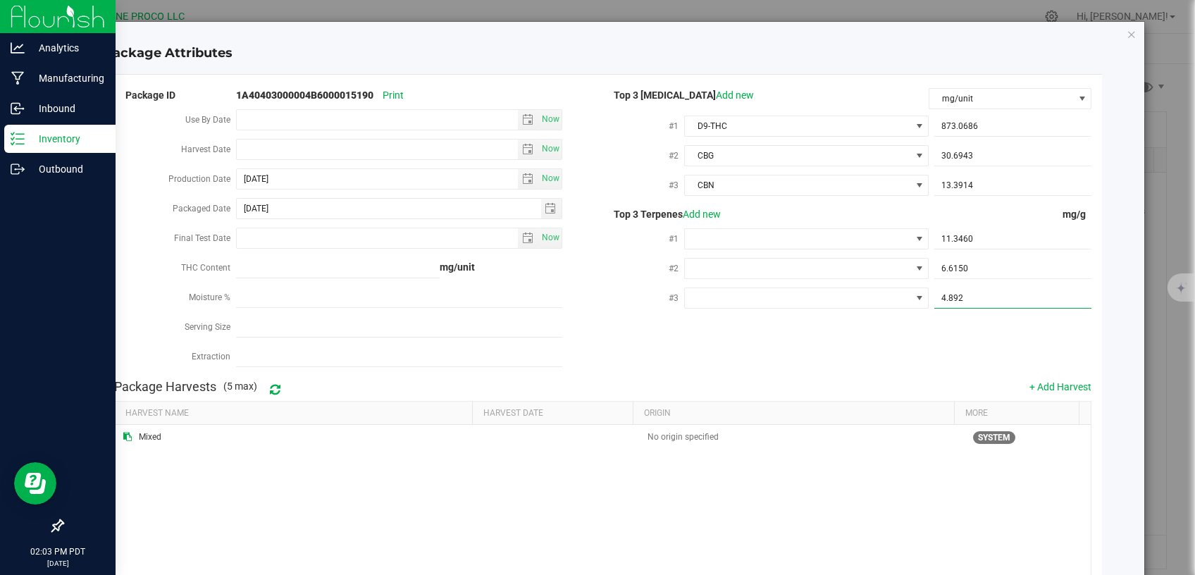
type input "4.8920"
click at [762, 236] on span at bounding box center [798, 239] width 226 height 20
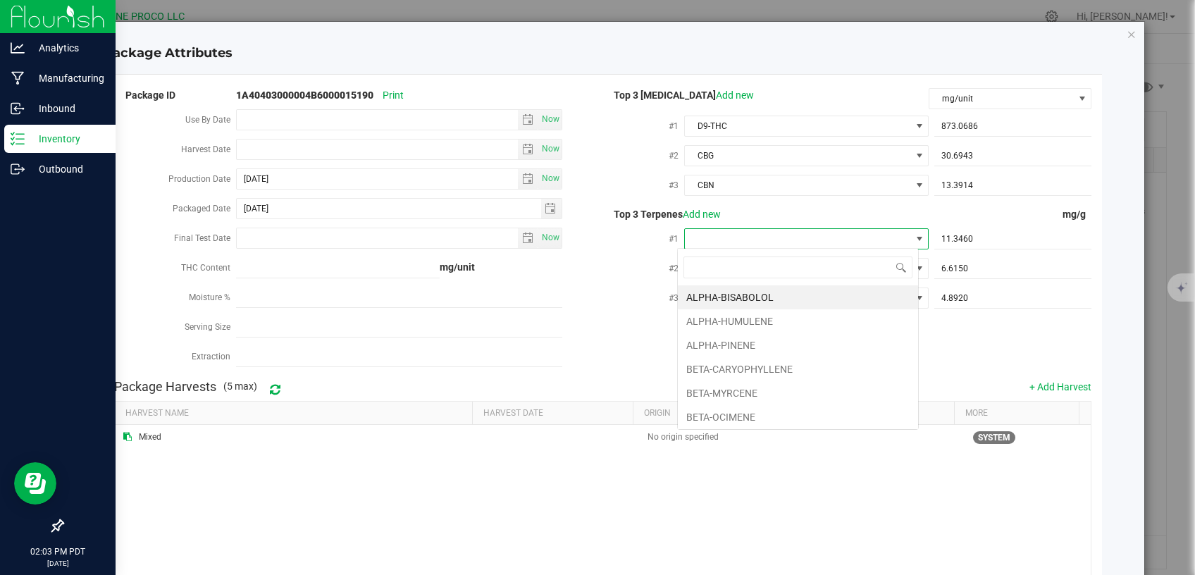
scroll to position [21, 241]
type input "TER"
click at [734, 305] on li "TERPINOLENE" at bounding box center [798, 297] width 240 height 24
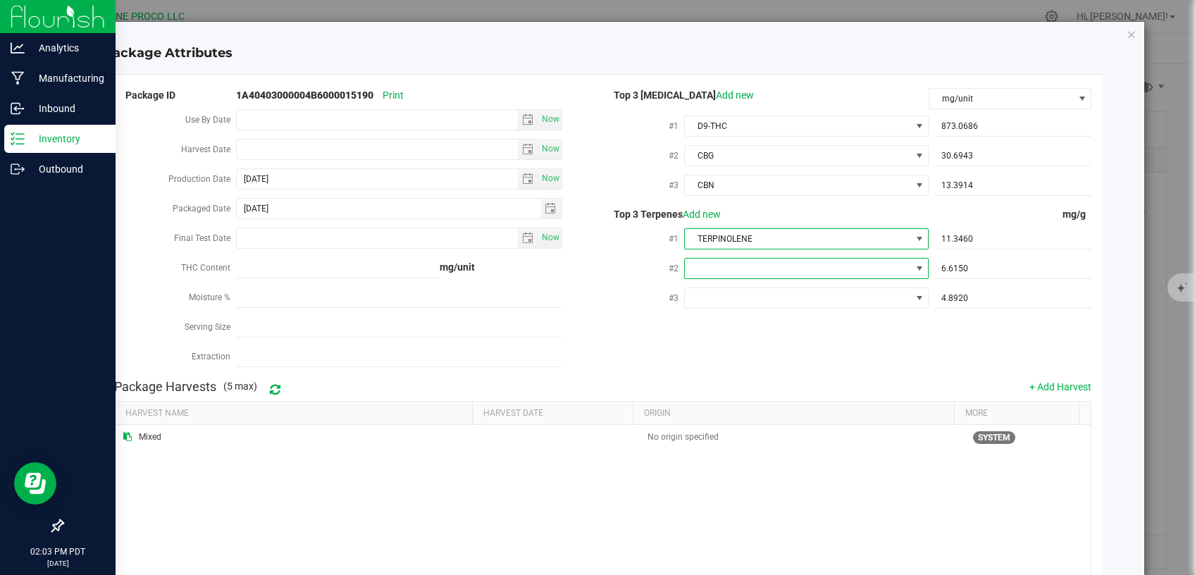
click at [746, 269] on span at bounding box center [798, 269] width 226 height 20
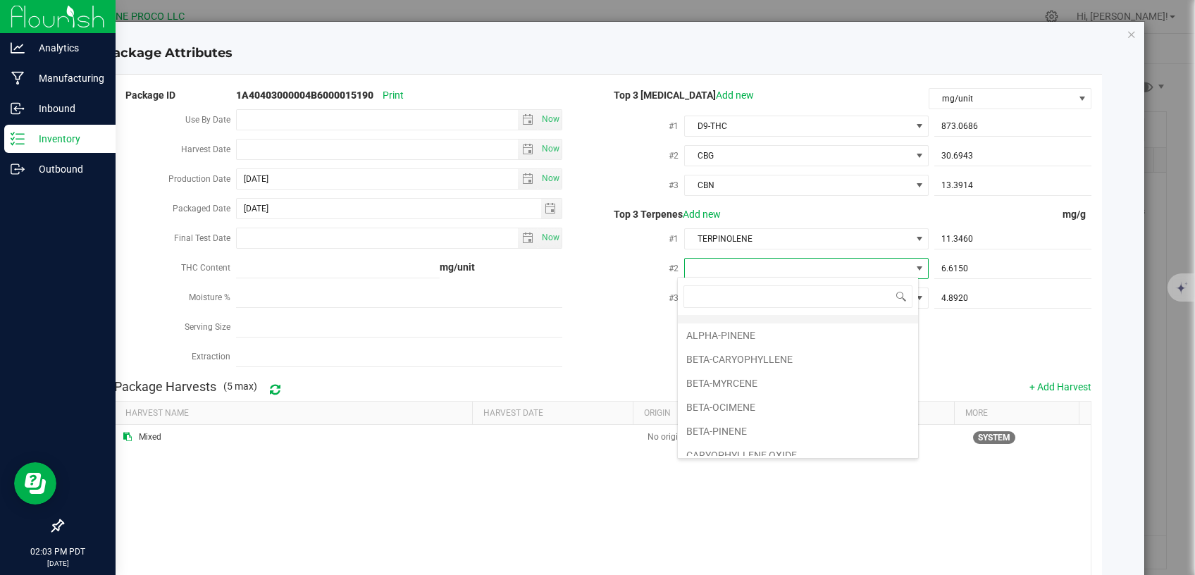
scroll to position [59, 0]
click at [741, 405] on li "BETA-PINENE" at bounding box center [798, 412] width 240 height 24
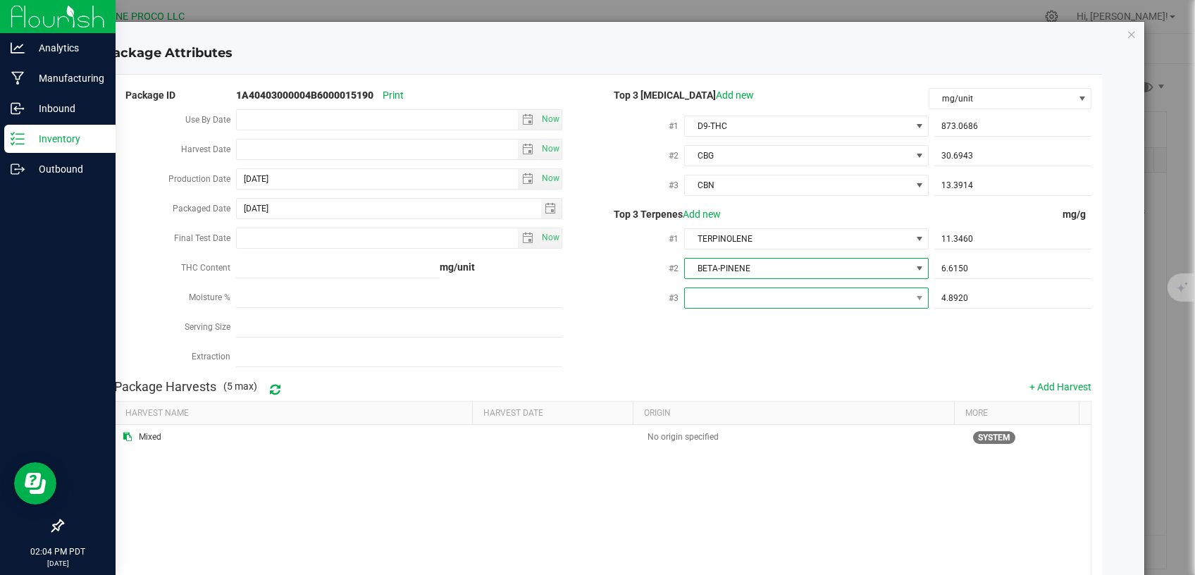
click at [797, 292] on span at bounding box center [798, 298] width 226 height 20
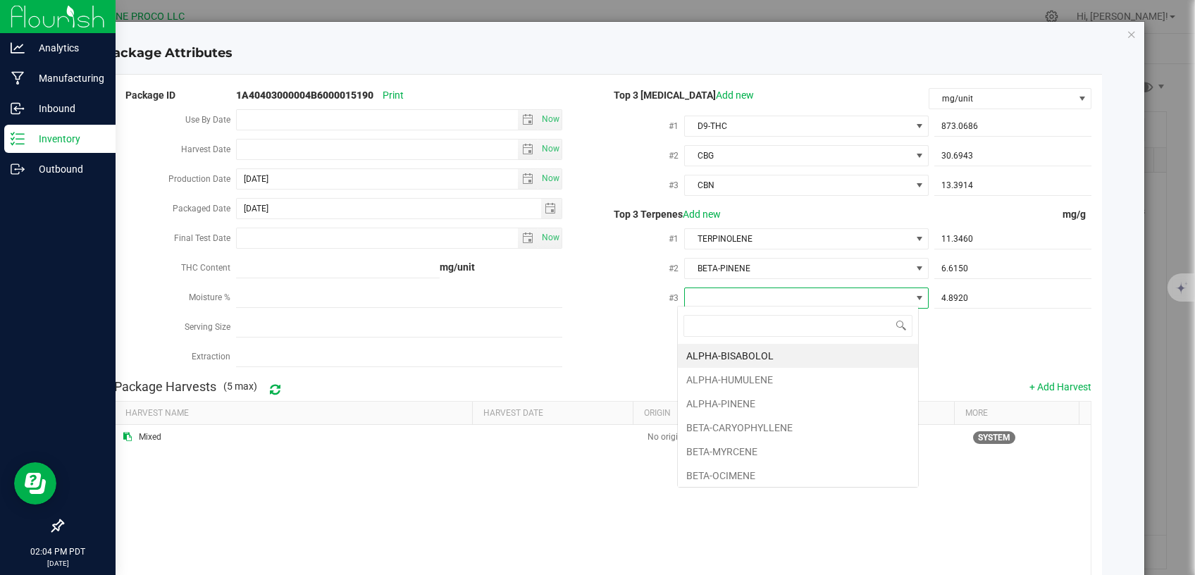
scroll to position [21, 241]
click at [756, 386] on li "ALPHA-HUMULENE" at bounding box center [798, 380] width 240 height 24
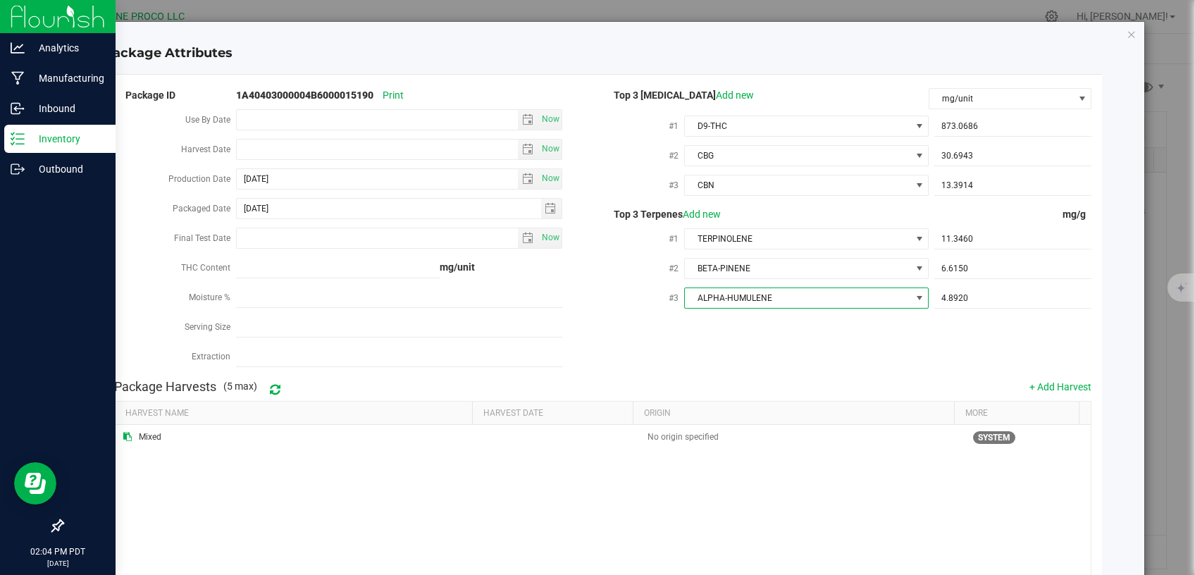
scroll to position [114, 0]
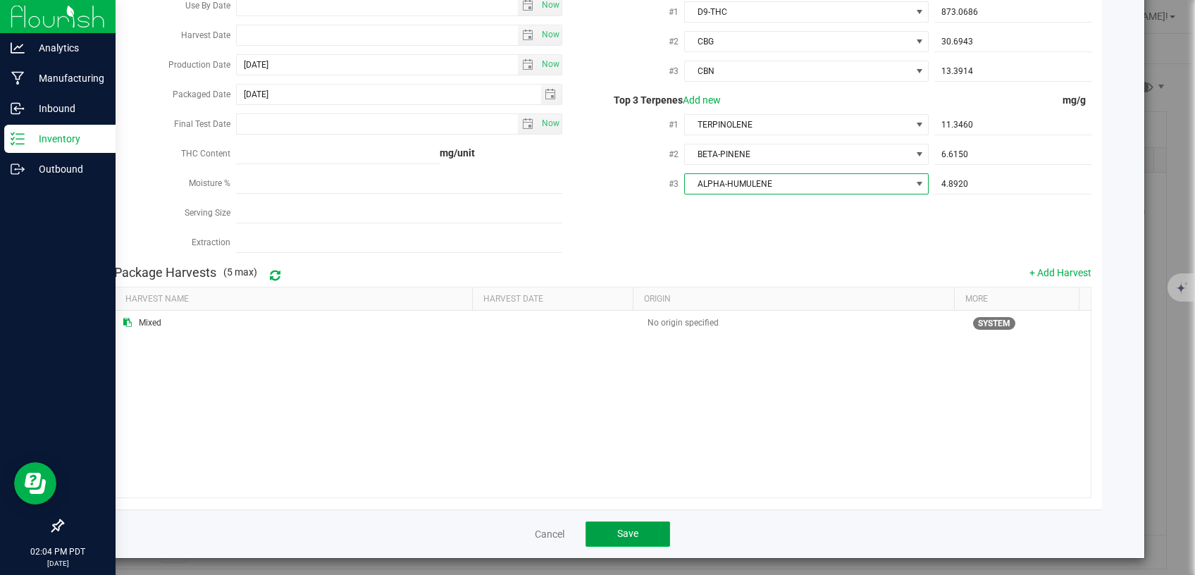
click at [640, 531] on button "Save" at bounding box center [628, 534] width 85 height 25
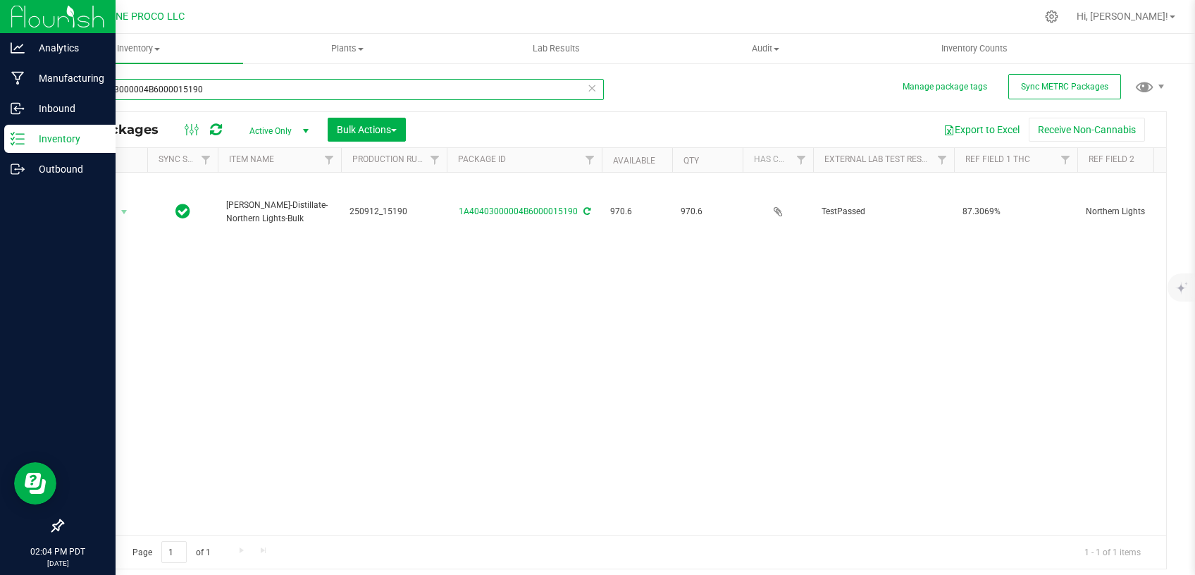
click at [271, 82] on input "1A40403000004B6000015190" at bounding box center [333, 89] width 542 height 21
drag, startPoint x: 271, startPoint y: 82, endPoint x: 0, endPoint y: 97, distance: 271.0
click at [62, 97] on input "1A40403000004B6000015190" at bounding box center [333, 89] width 542 height 21
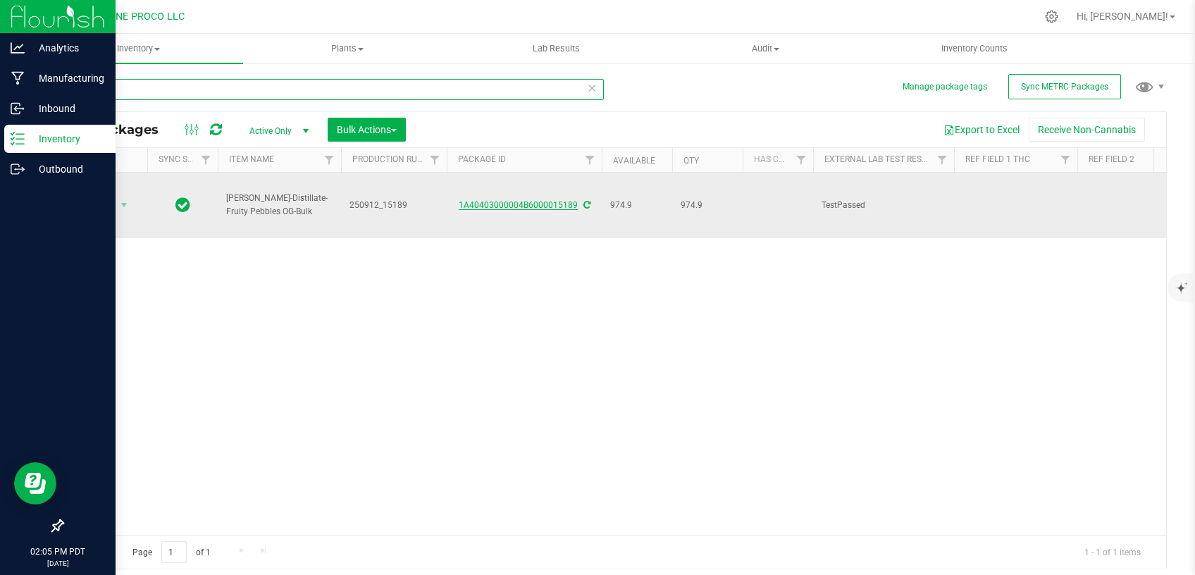
type input "15189"
click at [493, 200] on link "1A40403000004B6000015189" at bounding box center [518, 205] width 119 height 10
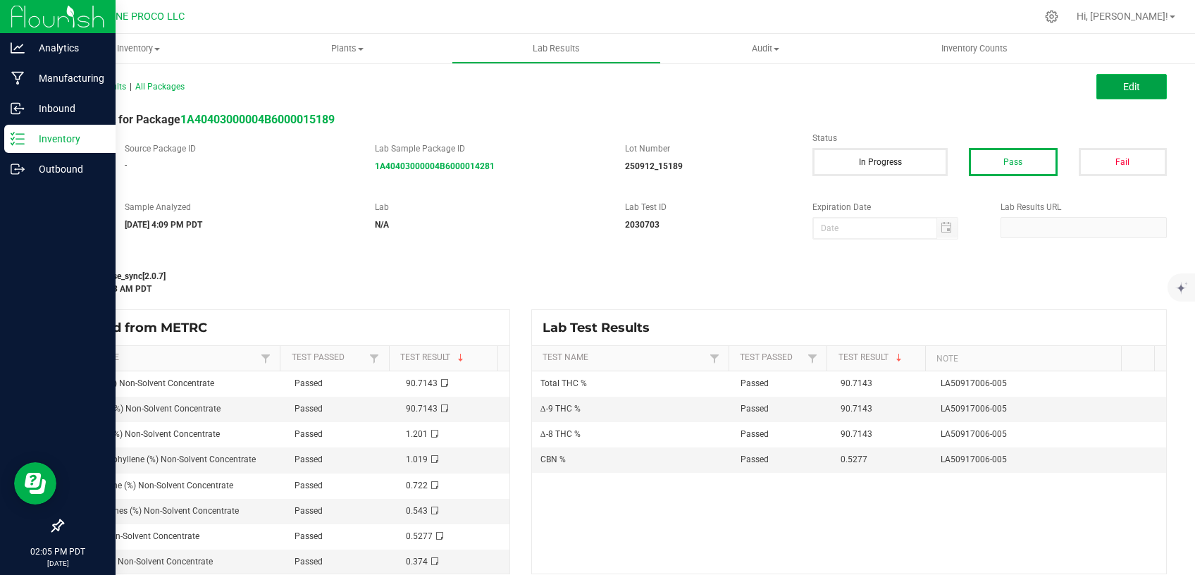
click at [1140, 88] on button "Edit" at bounding box center [1132, 86] width 70 height 25
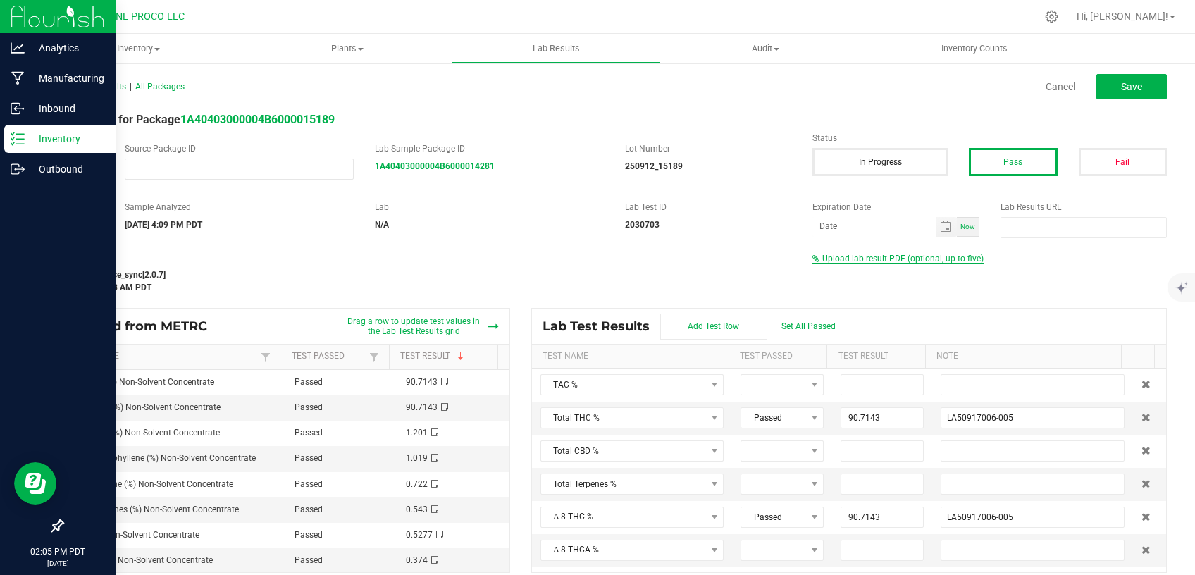
click at [858, 258] on span "Upload lab result PDF (optional, up to five)" at bounding box center [902, 259] width 161 height 10
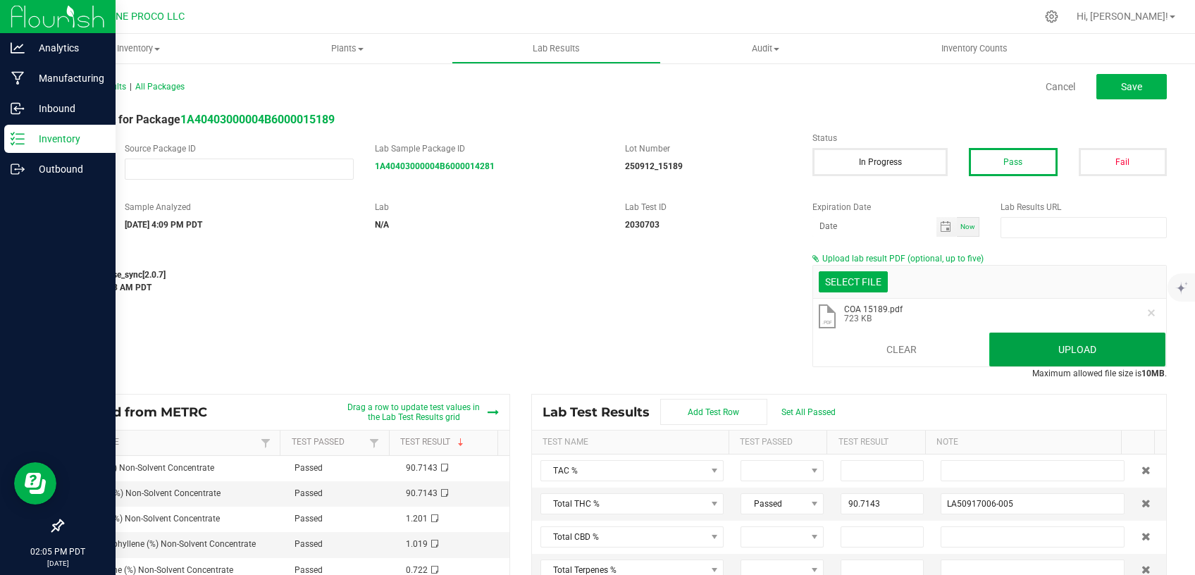
click at [995, 346] on button "Upload" at bounding box center [1077, 350] width 176 height 34
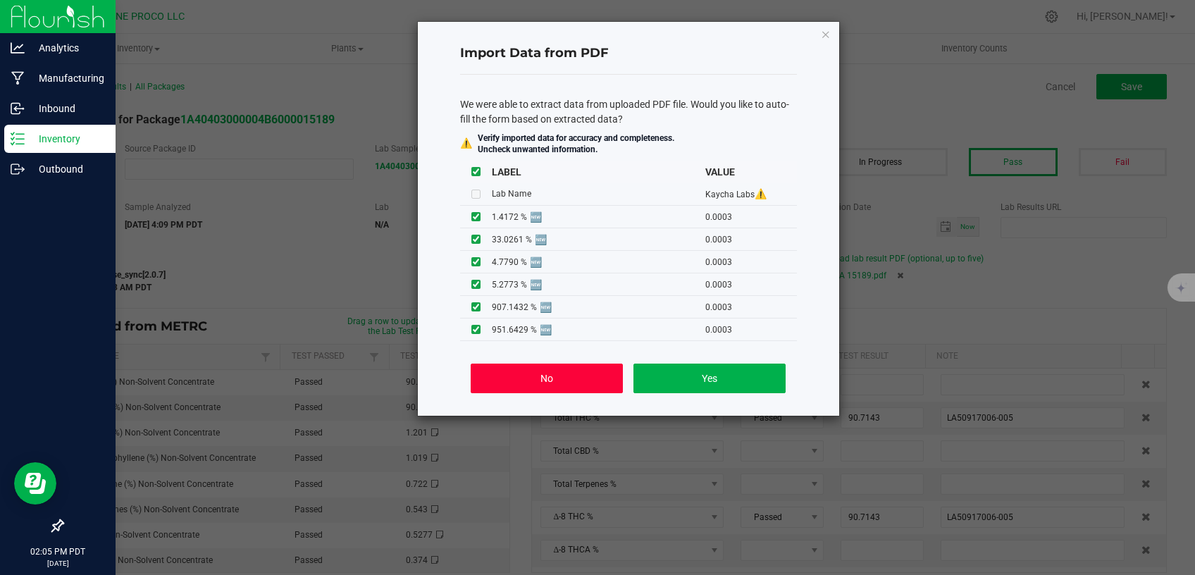
click at [565, 377] on button "No" at bounding box center [547, 379] width 152 height 30
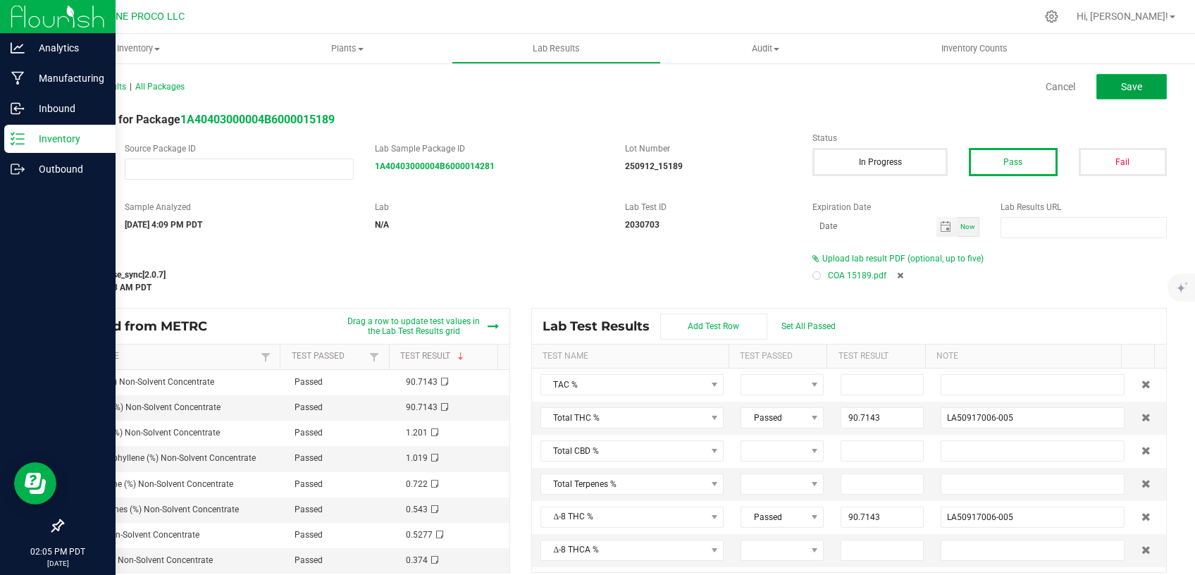
click at [1121, 83] on span "Save" at bounding box center [1131, 86] width 21 height 11
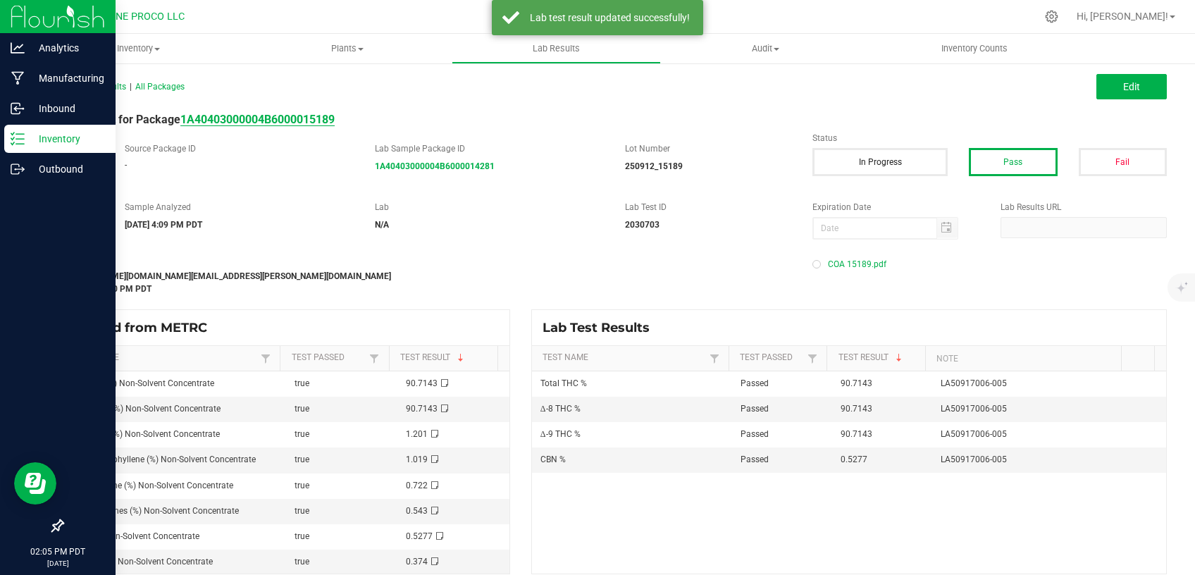
click at [292, 115] on strong "1A40403000004B6000015189" at bounding box center [257, 119] width 154 height 13
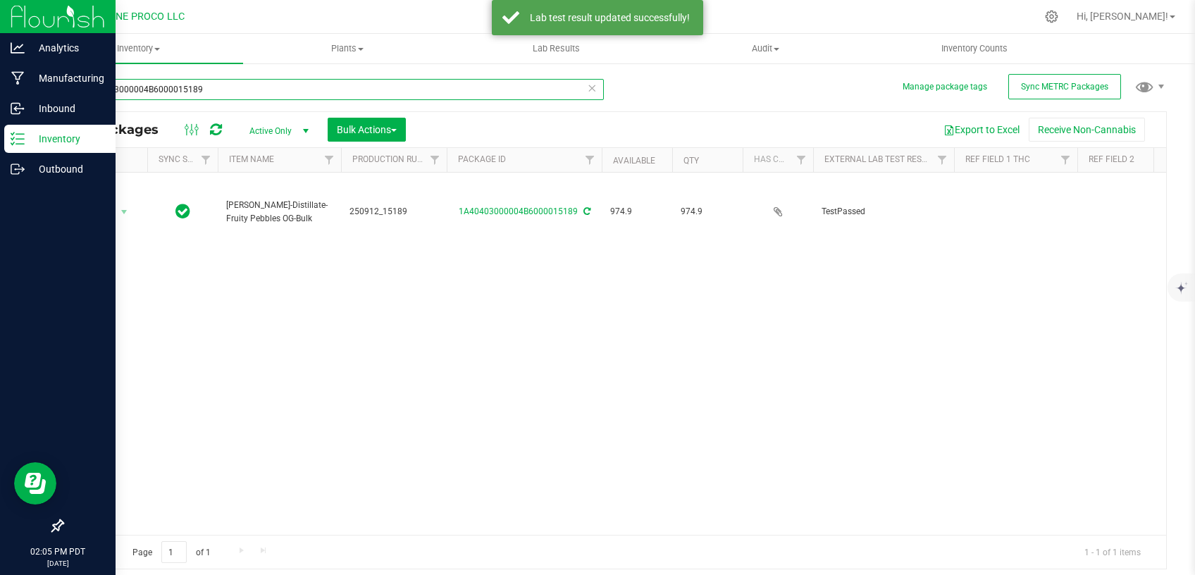
drag, startPoint x: 176, startPoint y: 88, endPoint x: 33, endPoint y: 97, distance: 143.4
click at [62, 97] on input "1A40403000004B6000015189" at bounding box center [333, 89] width 542 height 21
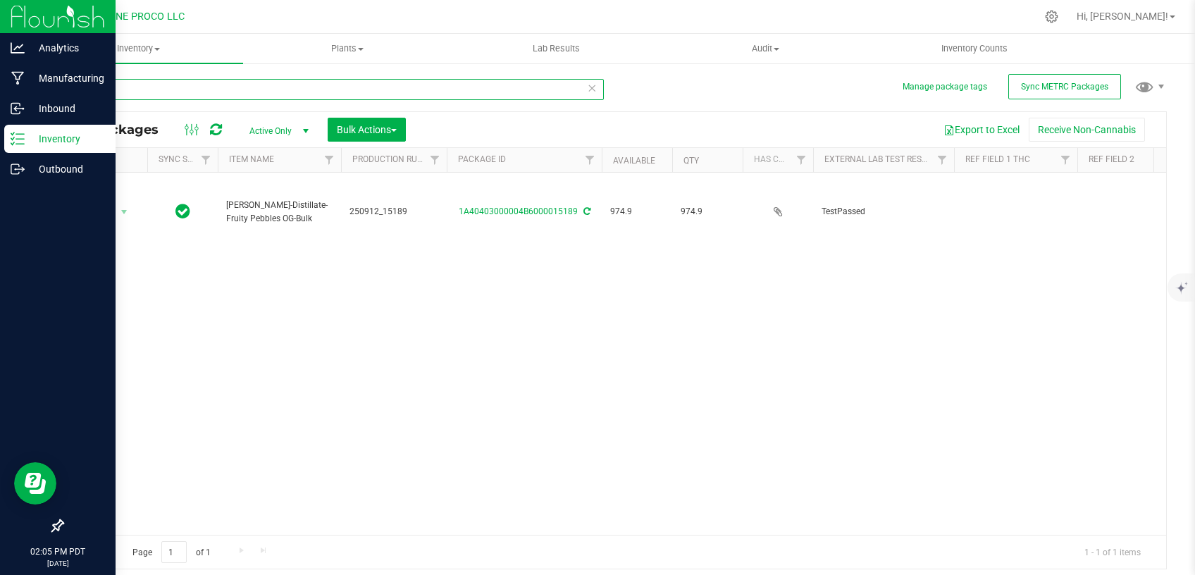
type input "15189"
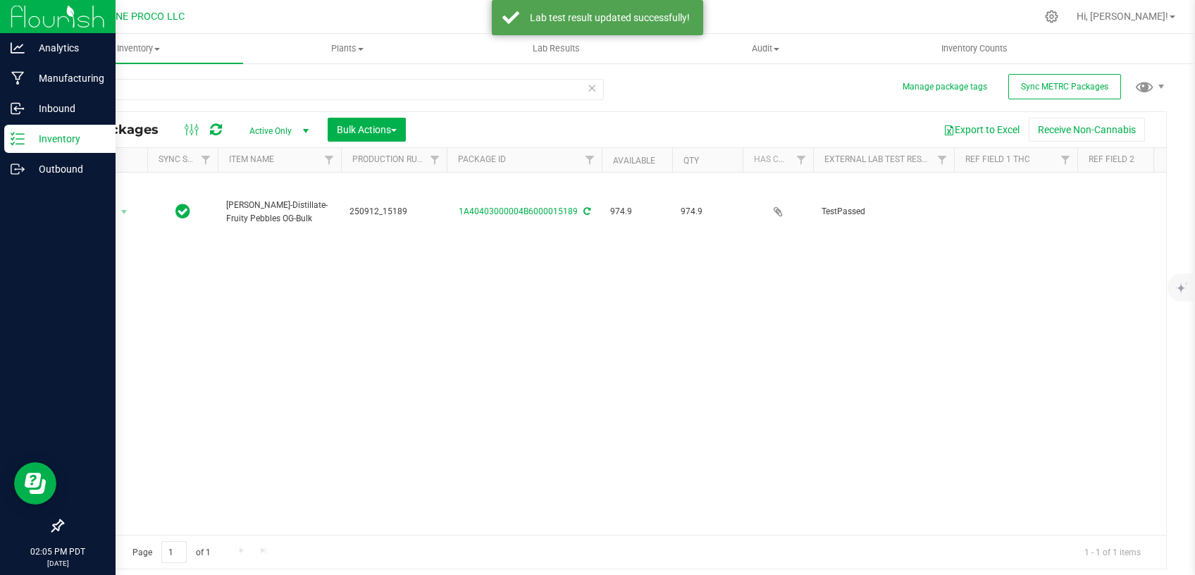
click at [383, 237] on div "Action Action Adjust qty Create package Edit attributes Global inventory Locate…" at bounding box center [615, 354] width 1104 height 362
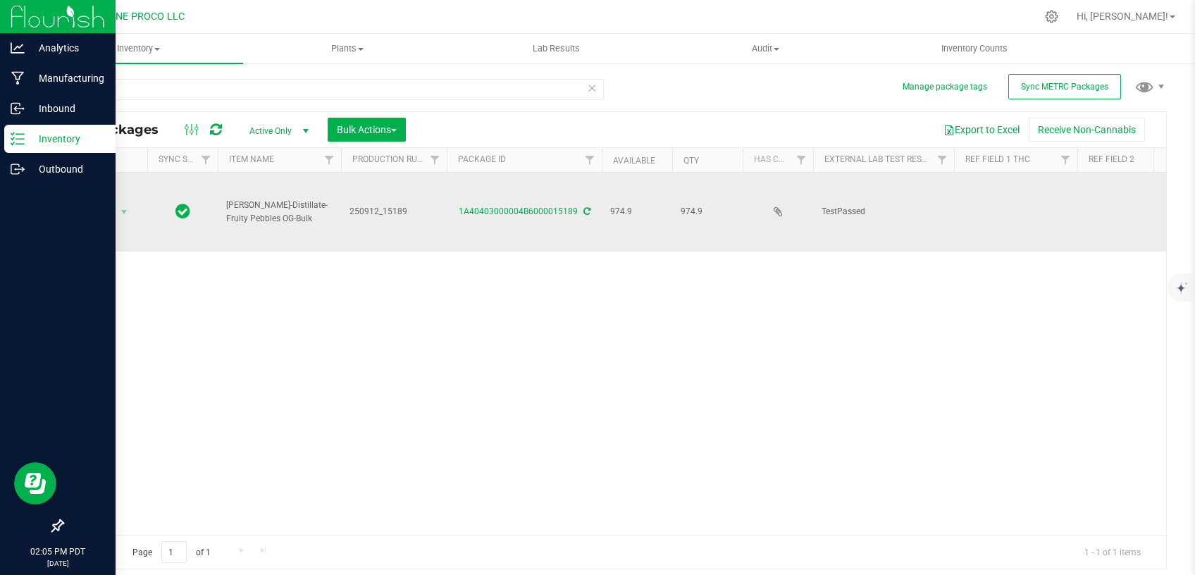
click at [999, 183] on td at bounding box center [1015, 212] width 123 height 79
type input "90.7143%"
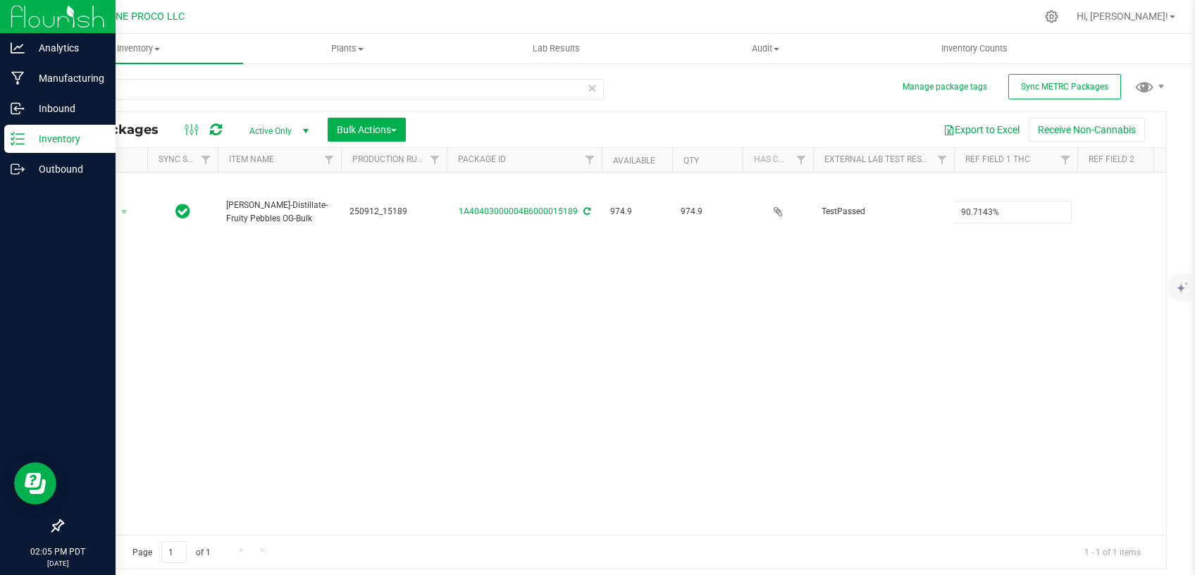
click at [955, 267] on div "Action Action Adjust qty Create package Edit attributes Global inventory Locate…" at bounding box center [615, 354] width 1104 height 362
click at [1059, 335] on div "Action Action Adjust qty Create package Edit attributes Global inventory Locate…" at bounding box center [615, 354] width 1104 height 362
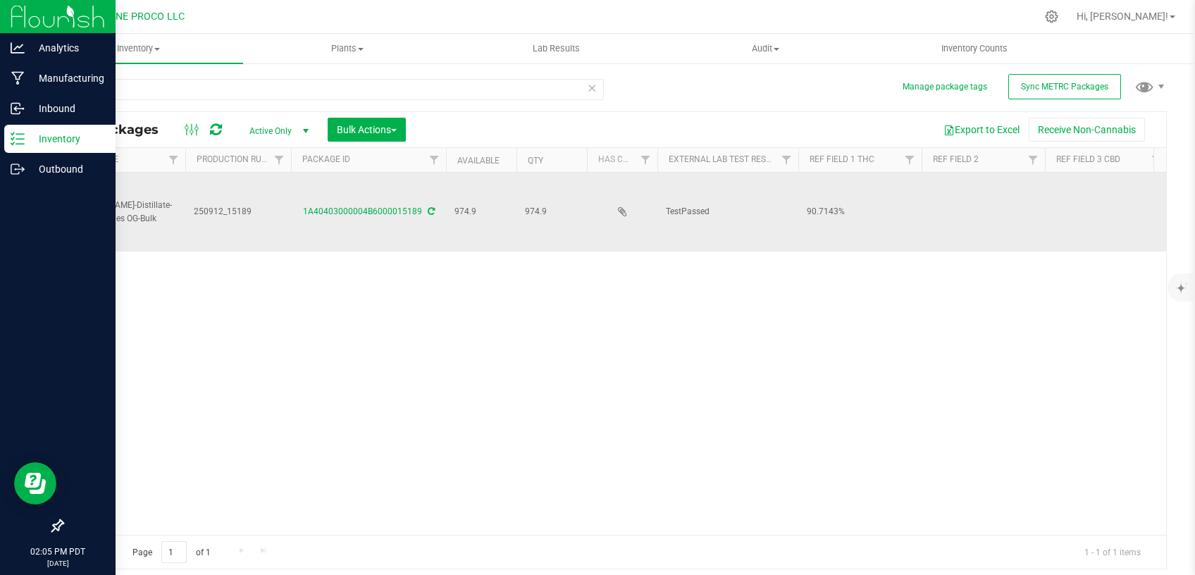
scroll to position [0, 156]
click at [1096, 187] on td at bounding box center [1105, 212] width 123 height 79
drag, startPoint x: 1096, startPoint y: 192, endPoint x: 953, endPoint y: 208, distance: 144.0
click at [1044, 208] on input "Total CBD 0.1417%" at bounding box center [1103, 212] width 118 height 22
type input "0.1417%"
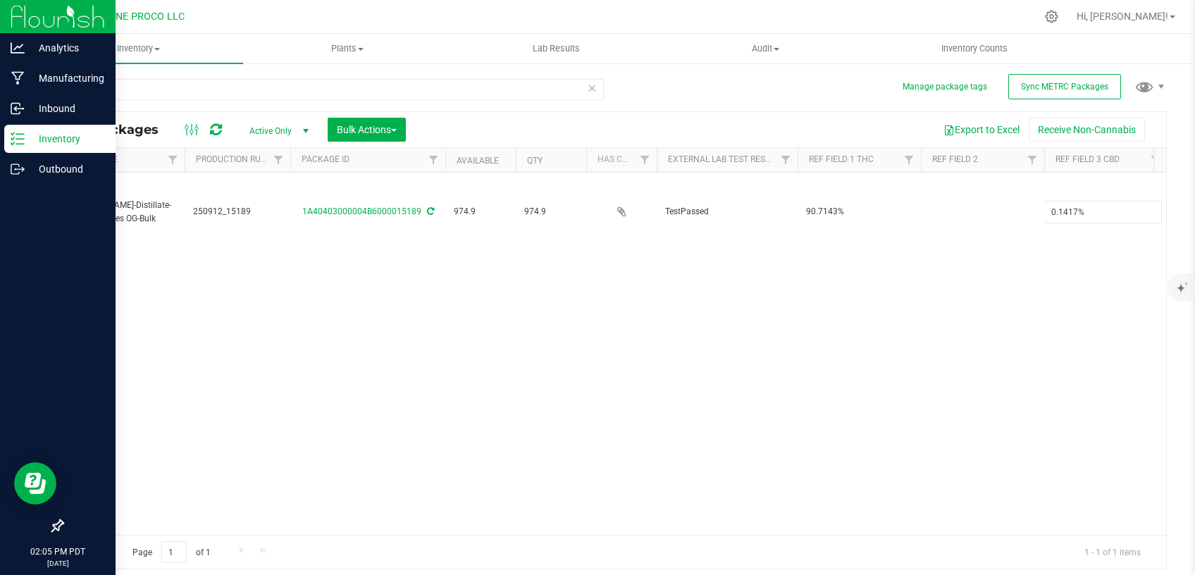
click at [859, 301] on div "Action Action Adjust qty Create package Edit attributes Global inventory Locate…" at bounding box center [615, 354] width 1104 height 362
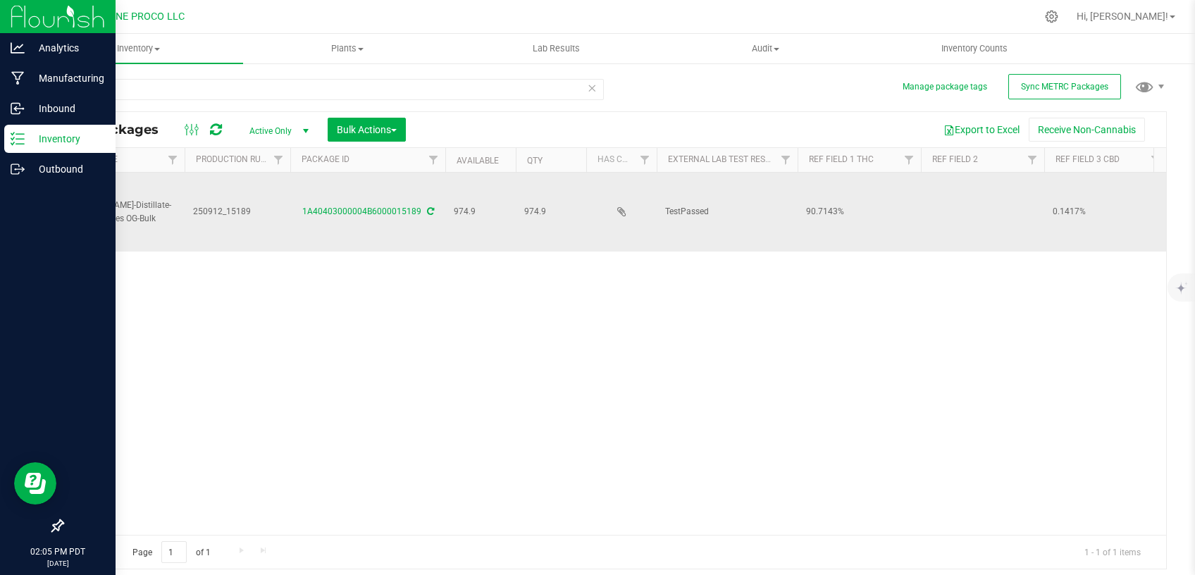
click at [963, 190] on td at bounding box center [982, 212] width 123 height 79
click at [931, 201] on input "Fruity Pebbles OG" at bounding box center [979, 212] width 118 height 22
type input "Fruity Pebbles OG"
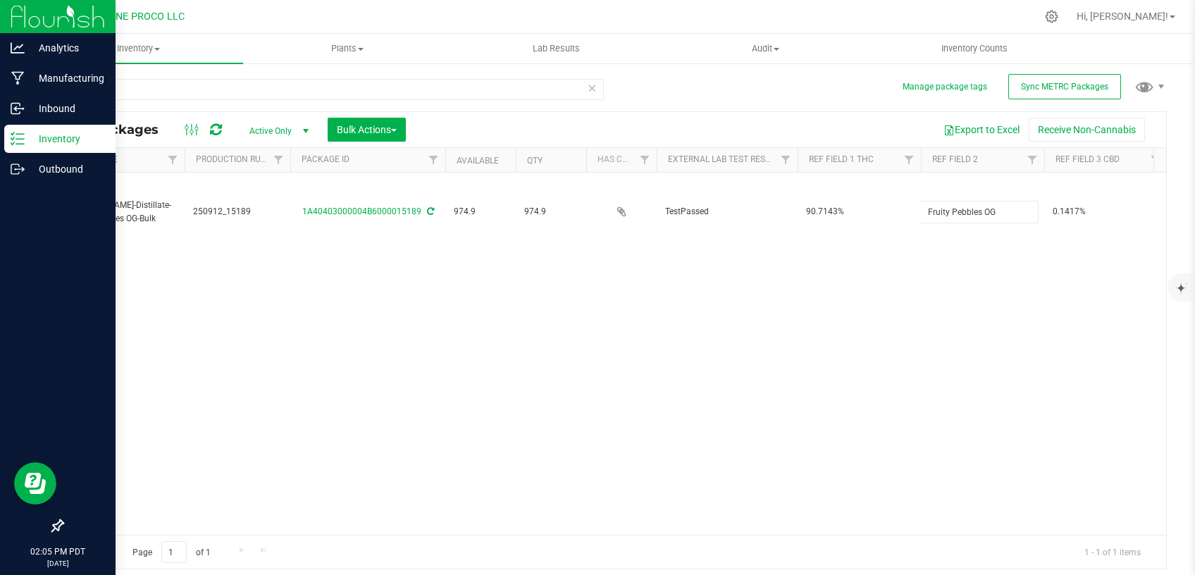
click at [929, 283] on div "Action Action Adjust qty Create package Edit attributes Global inventory Locate…" at bounding box center [615, 354] width 1104 height 362
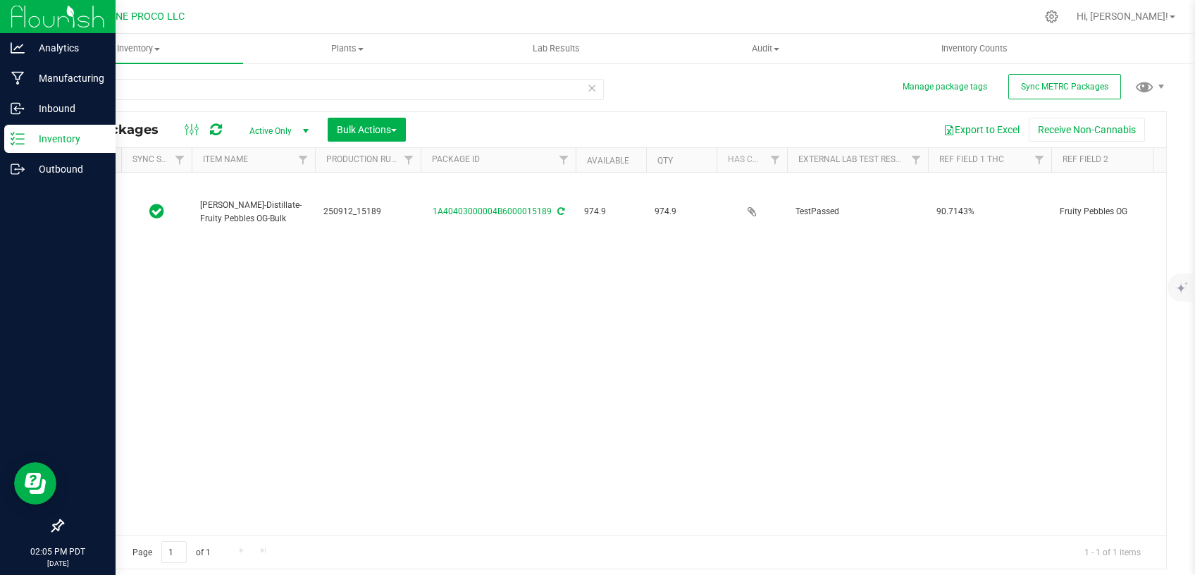
scroll to position [0, 0]
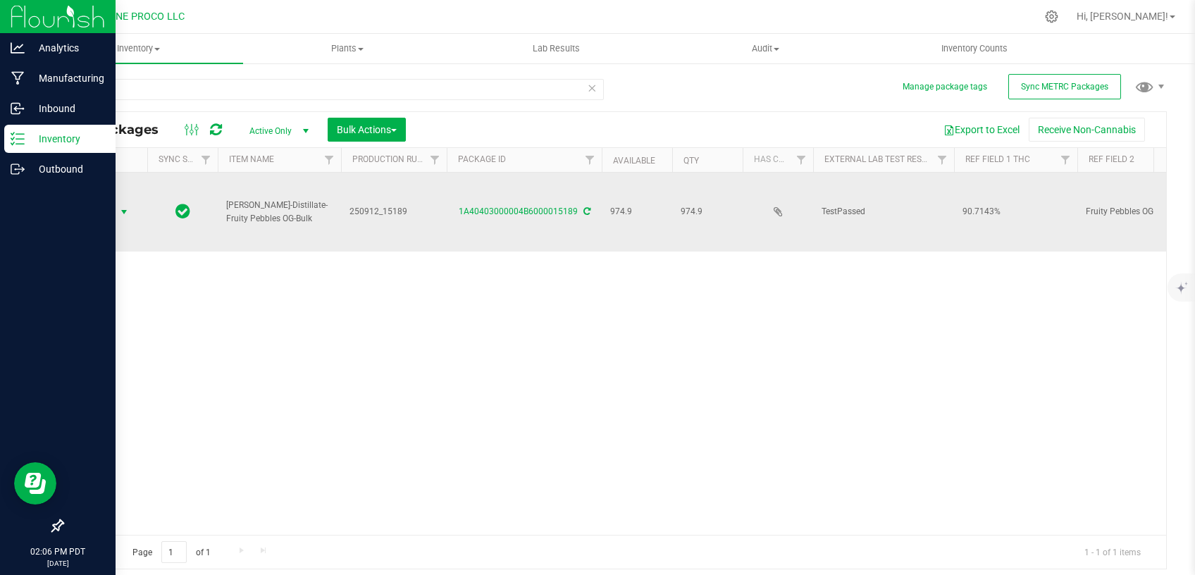
click at [125, 206] on span "select" at bounding box center [123, 211] width 11 height 11
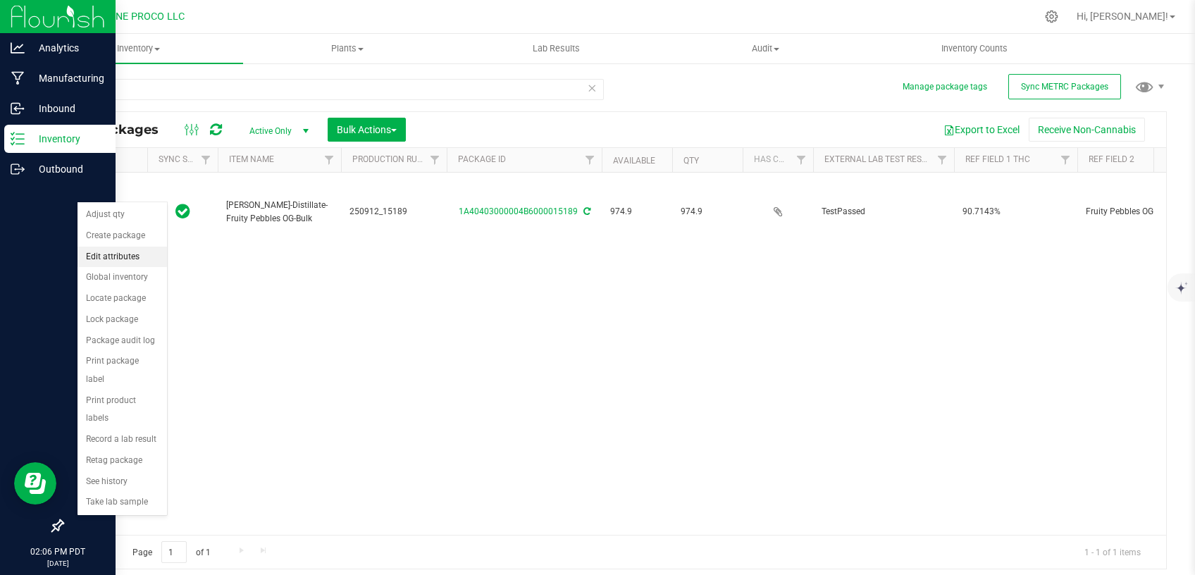
click at [127, 252] on li "Edit attributes" at bounding box center [123, 257] width 90 height 21
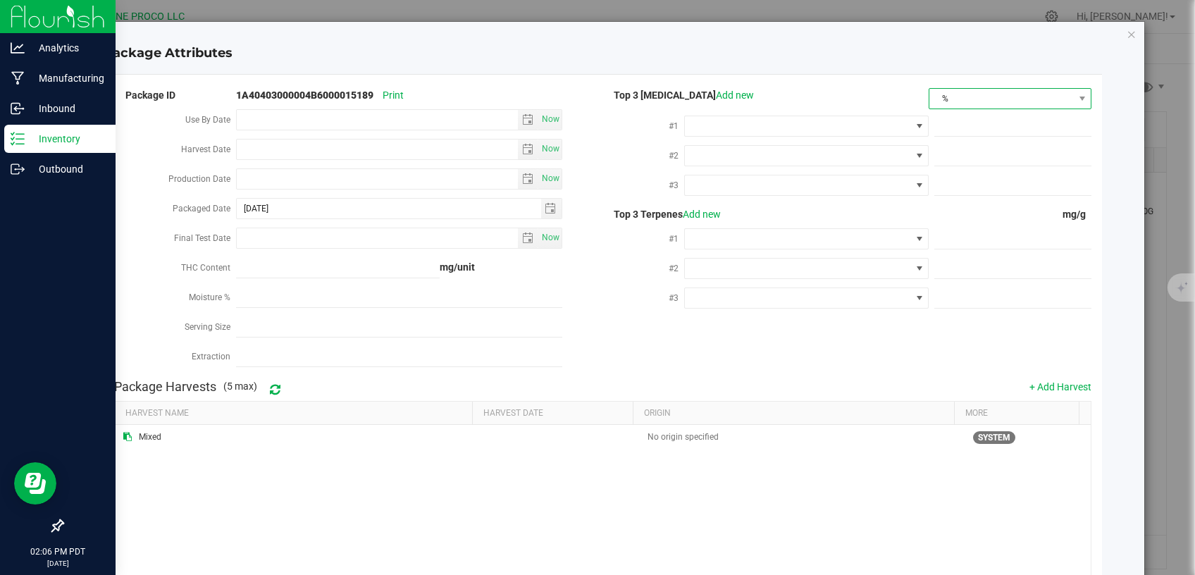
click at [1019, 99] on span "%" at bounding box center [1002, 99] width 144 height 20
click at [986, 152] on li "mg/unit" at bounding box center [999, 148] width 160 height 24
click at [797, 127] on span at bounding box center [798, 126] width 226 height 20
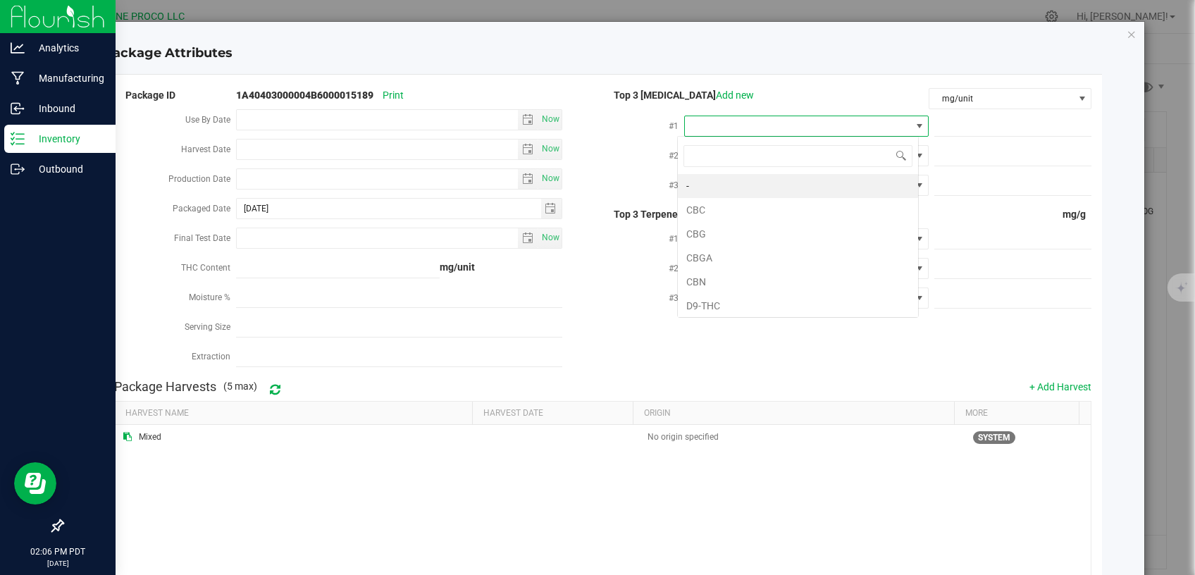
scroll to position [21, 241]
click at [768, 129] on span at bounding box center [798, 126] width 226 height 20
drag, startPoint x: 746, startPoint y: 193, endPoint x: 961, endPoint y: 126, distance: 225.8
click at [746, 192] on li "D9-THC" at bounding box center [798, 186] width 240 height 24
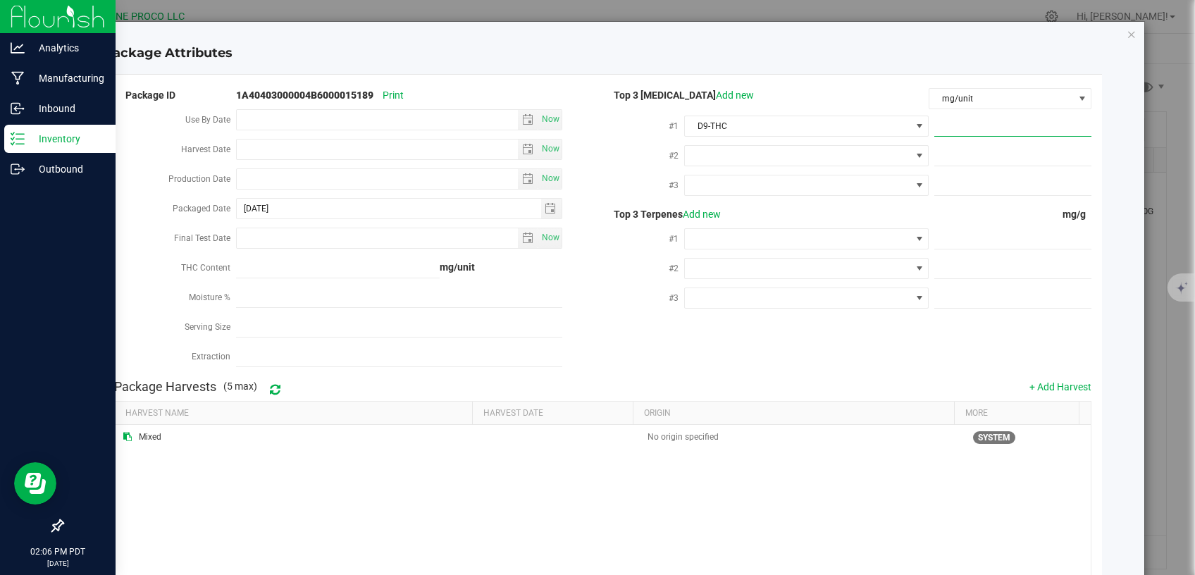
click at [970, 121] on span at bounding box center [1013, 126] width 157 height 20
paste input "907.1432"
type input "907.1432"
click at [791, 152] on span at bounding box center [798, 156] width 226 height 20
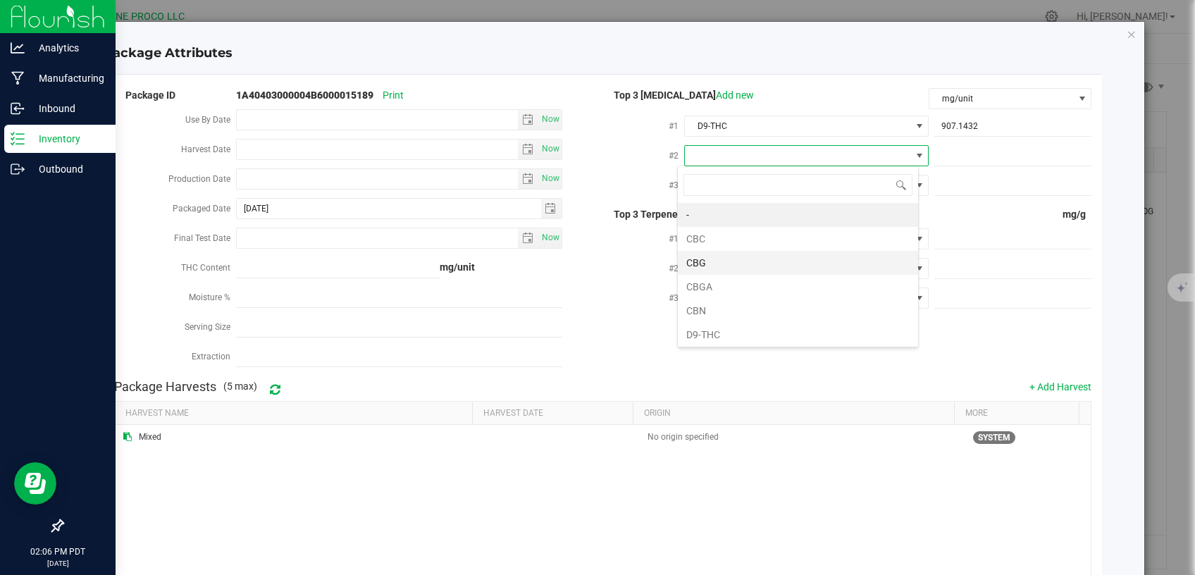
scroll to position [20, 241]
click at [720, 256] on li "CBG" at bounding box center [798, 263] width 240 height 24
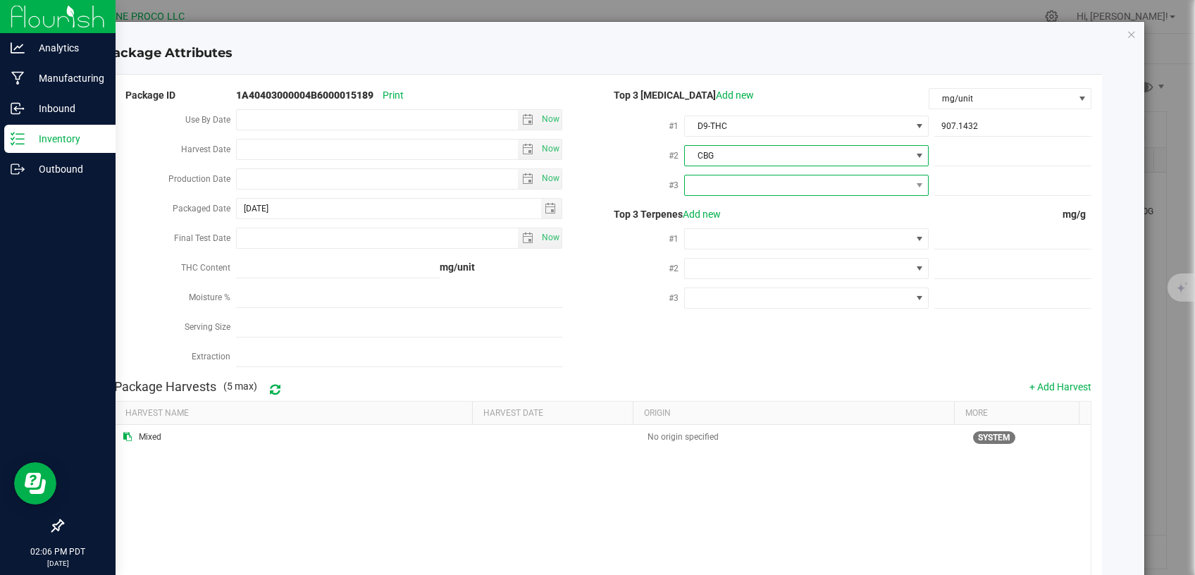
click at [751, 188] on span at bounding box center [798, 185] width 226 height 20
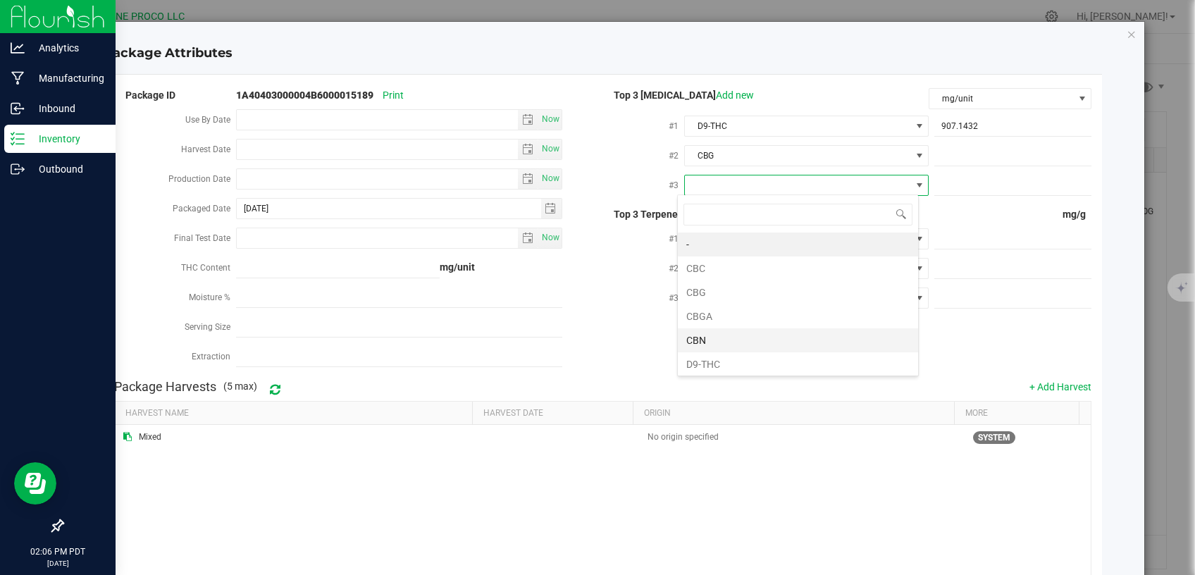
click at [741, 335] on li "CBN" at bounding box center [798, 340] width 240 height 24
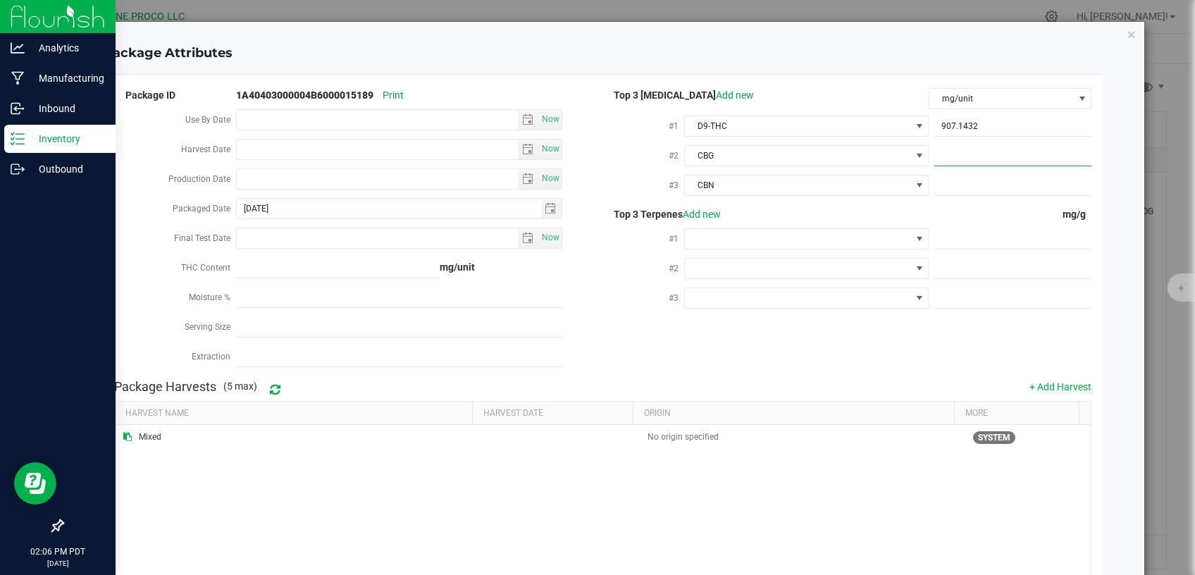
click at [953, 147] on span at bounding box center [1013, 156] width 157 height 20
paste input "33.0261"
type input "33.0261"
click at [983, 172] on div at bounding box center [1010, 184] width 163 height 25
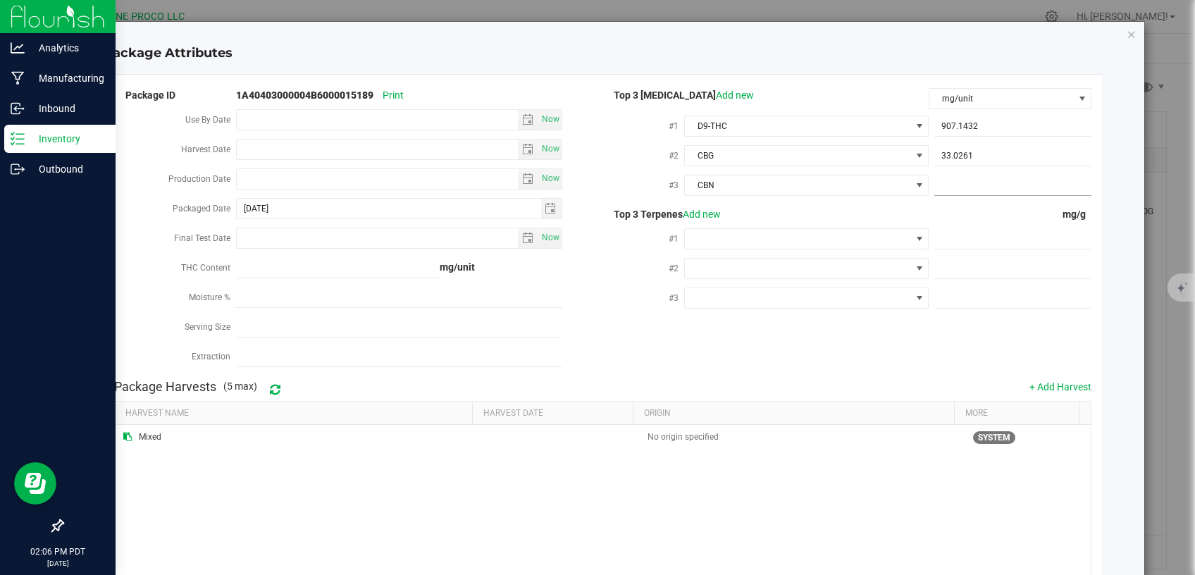
drag, startPoint x: 953, startPoint y: 184, endPoint x: 937, endPoint y: 218, distance: 37.9
click at [953, 183] on span at bounding box center [1013, 185] width 157 height 20
paste input "5.2773"
type input "5.2773"
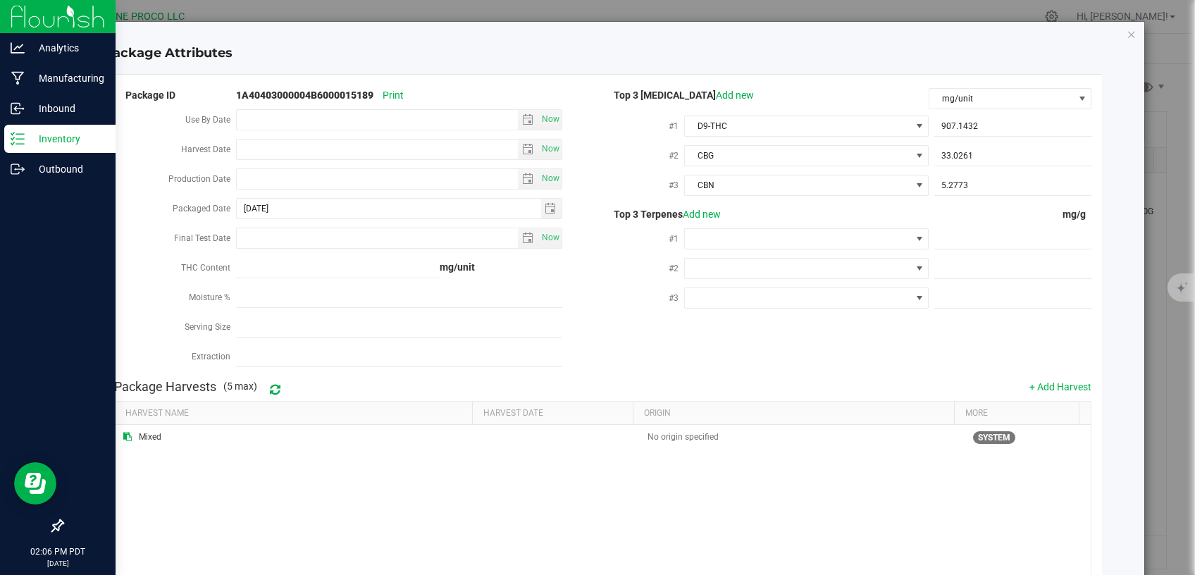
click at [968, 227] on div at bounding box center [1010, 238] width 163 height 25
click at [963, 234] on span at bounding box center [1013, 239] width 157 height 20
paste input "12.008"
type input "12.008"
type input "12.0080"
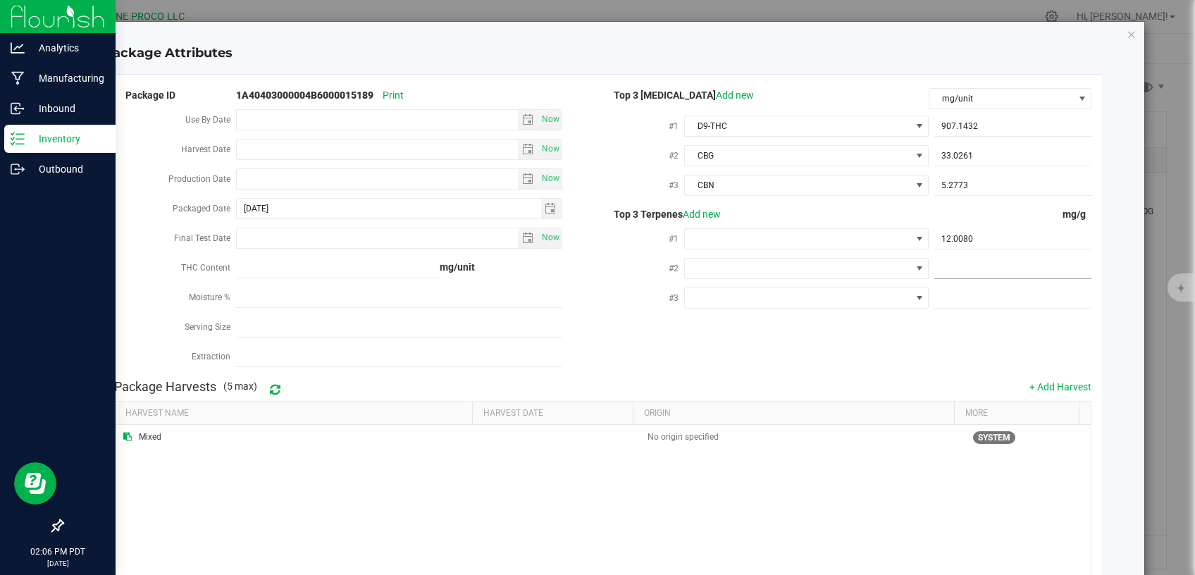
click at [982, 261] on span at bounding box center [1013, 269] width 157 height 20
paste input "10.193"
type input "10.193"
type input "10.1930"
click at [995, 292] on span at bounding box center [1013, 298] width 157 height 20
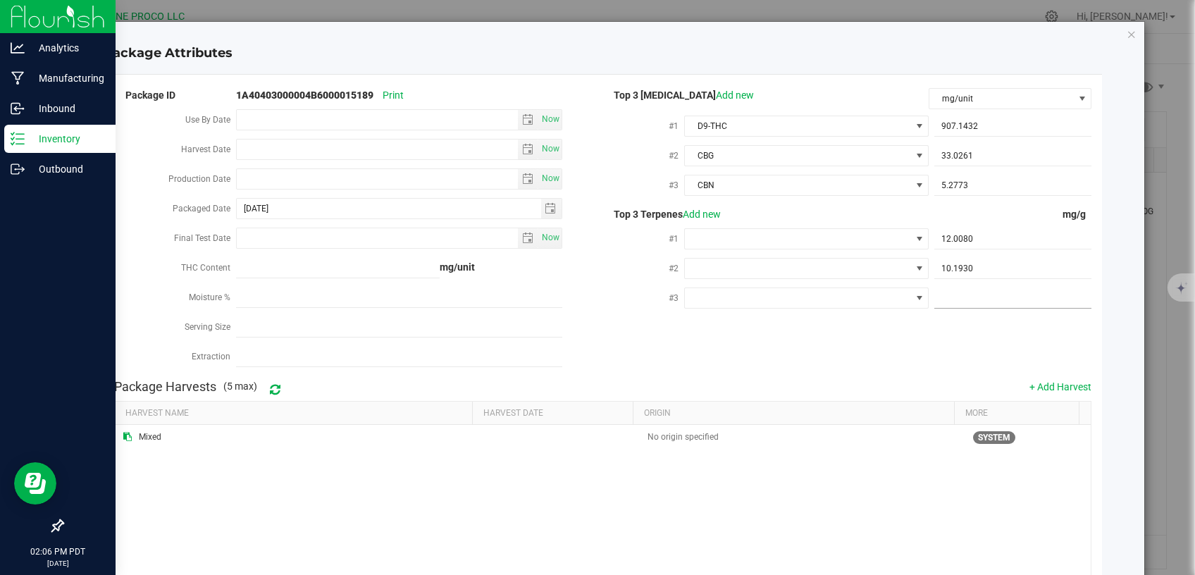
paste input "7.218"
type input "7.218"
type input "7.2180"
click at [815, 239] on span at bounding box center [798, 239] width 226 height 20
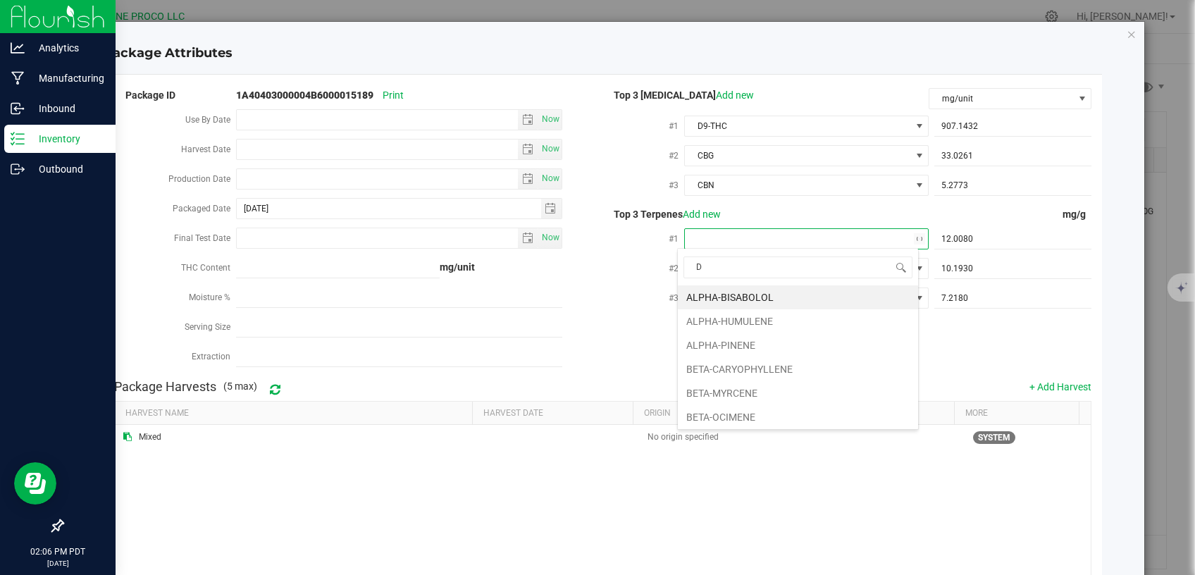
scroll to position [21, 241]
click at [770, 314] on li "D-LIMONENE" at bounding box center [798, 321] width 240 height 24
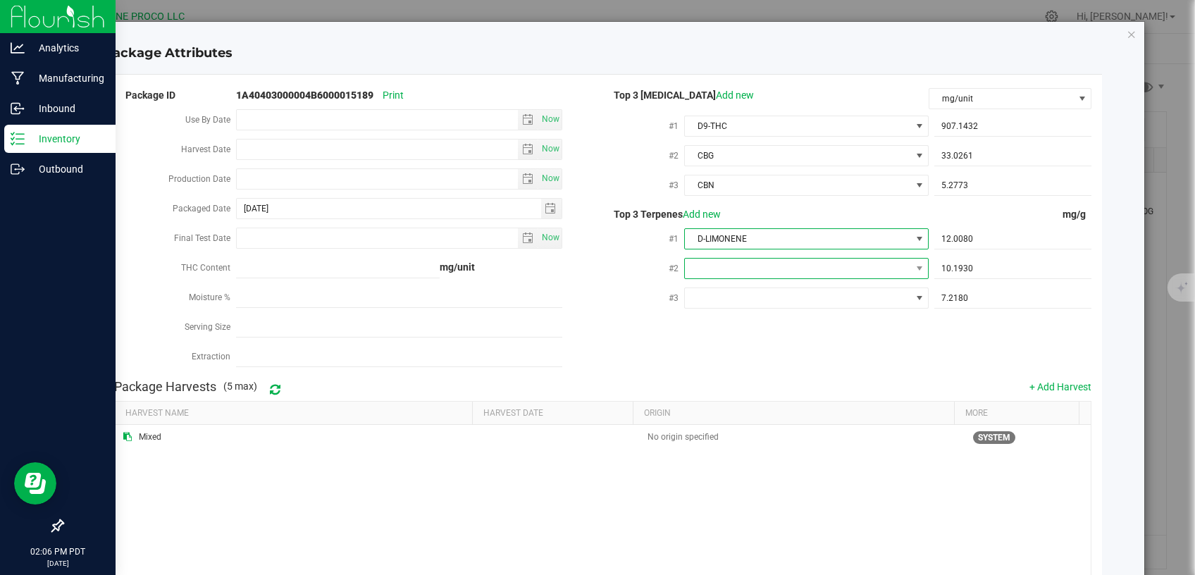
click at [781, 261] on span at bounding box center [798, 269] width 226 height 20
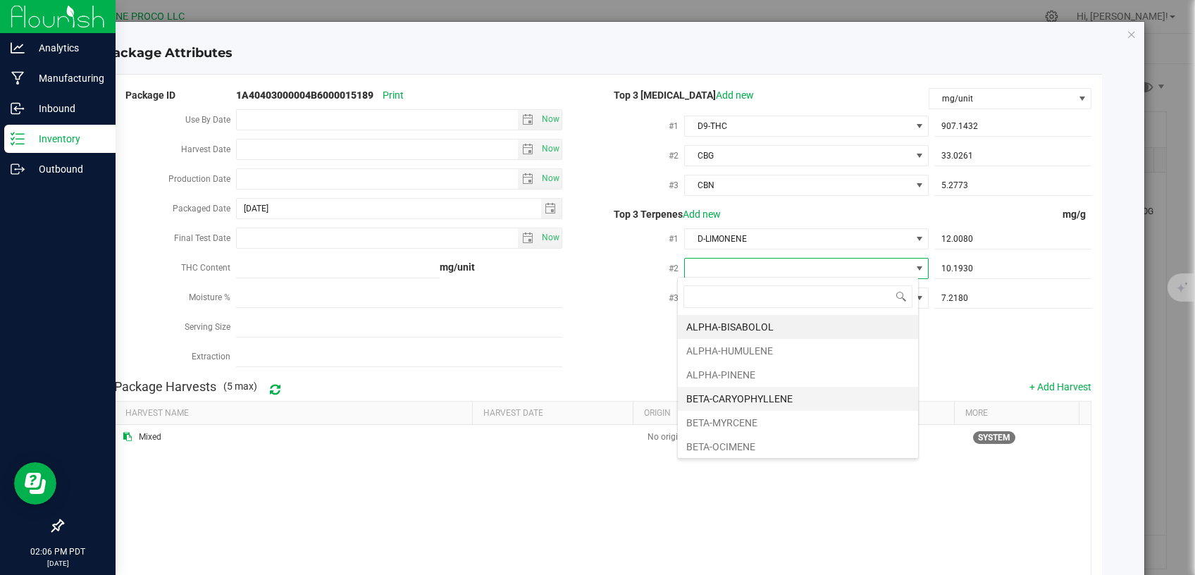
click at [756, 403] on li "BETA-CARYOPHYLLENE" at bounding box center [798, 399] width 240 height 24
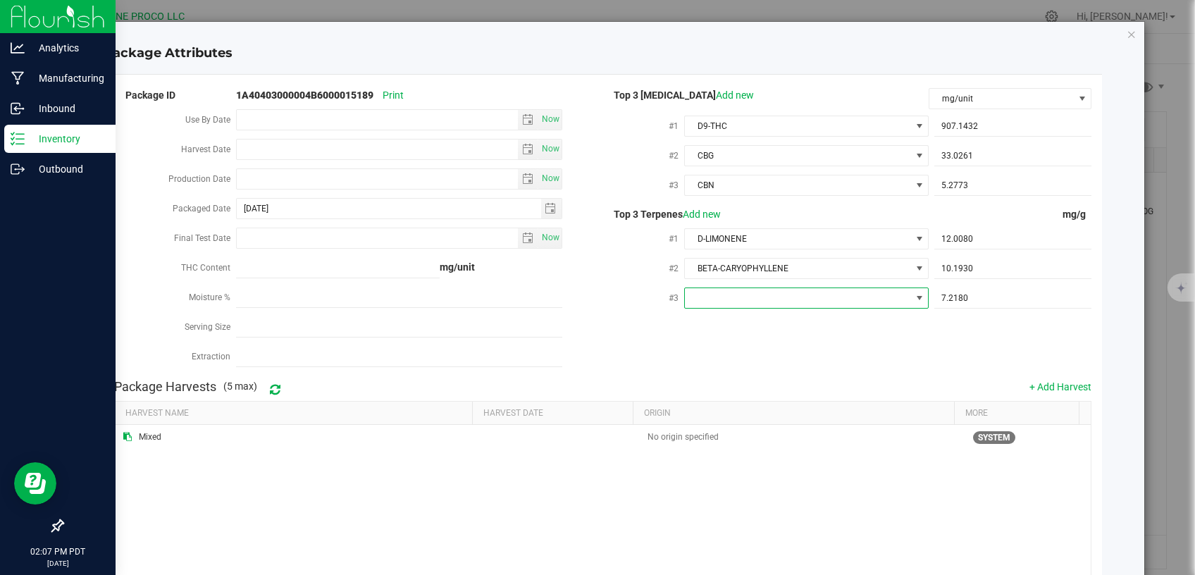
click at [792, 293] on span at bounding box center [798, 298] width 226 height 20
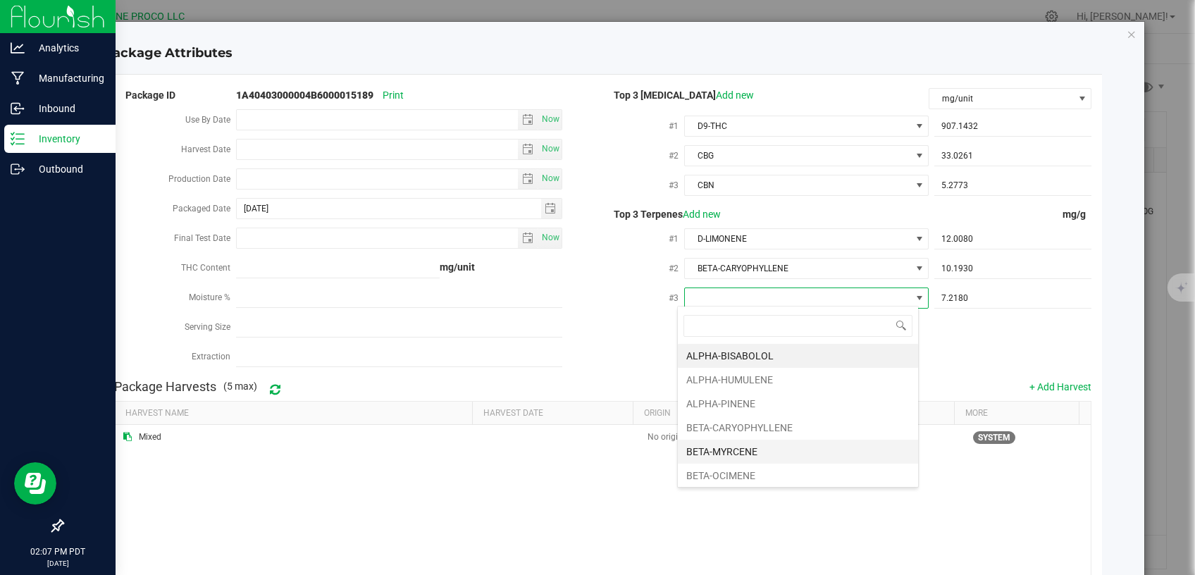
click at [736, 454] on li "BETA-MYRCENE" at bounding box center [798, 452] width 240 height 24
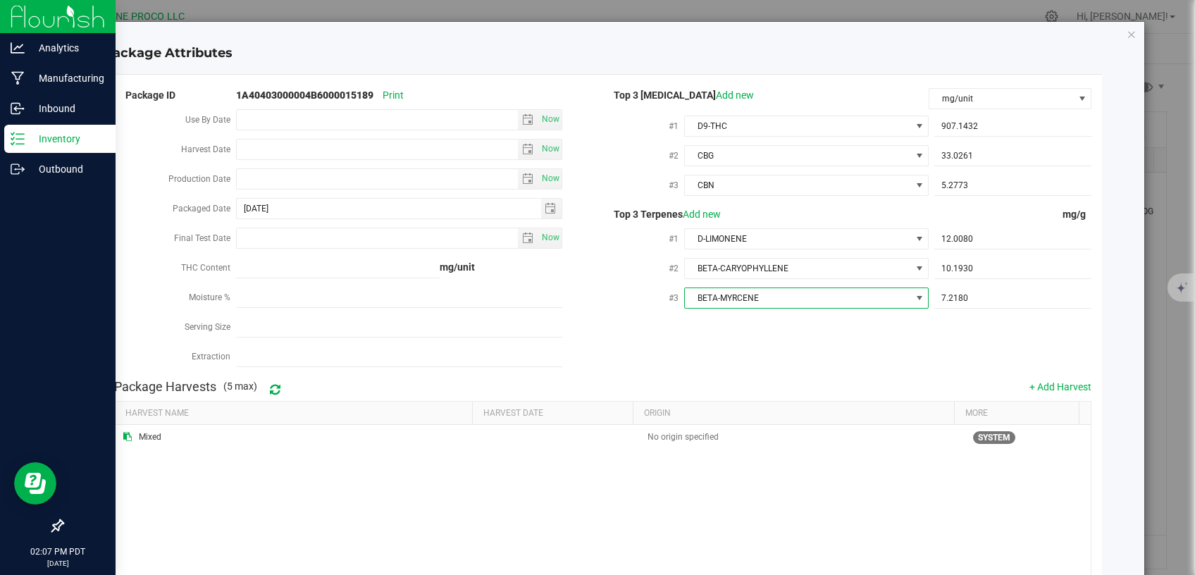
click at [735, 354] on div "Package ID 1A40403000004B6000015189 Print Use By Date Now Harvest Date Now Prod…" at bounding box center [603, 229] width 978 height 287
drag, startPoint x: 293, startPoint y: 204, endPoint x: 168, endPoint y: 211, distance: 124.9
click at [237, 211] on input "[DATE]" at bounding box center [389, 209] width 304 height 20
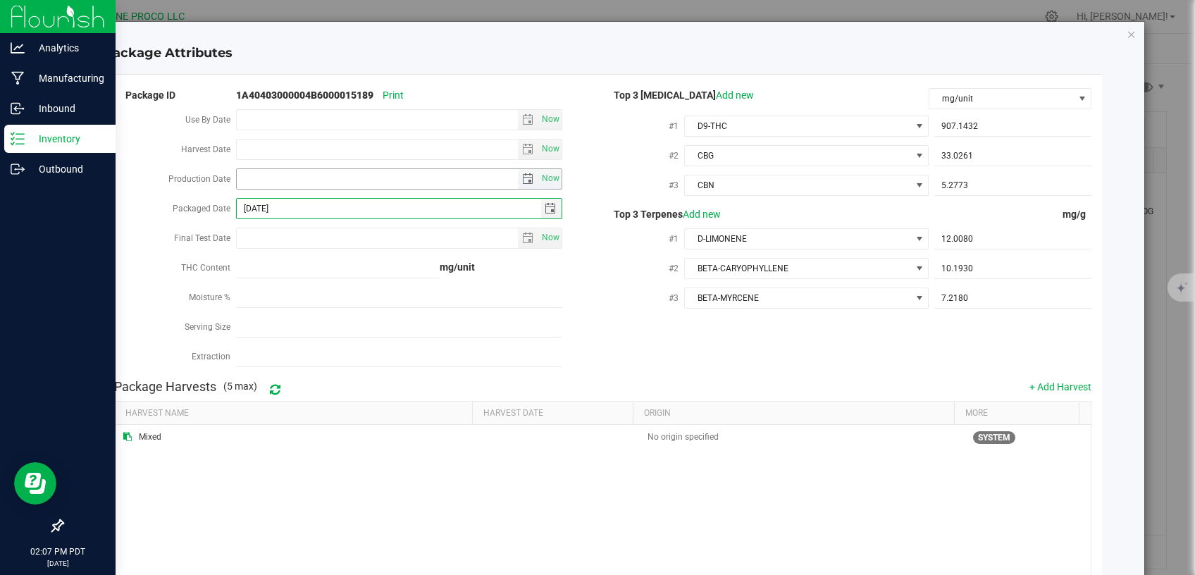
click at [270, 175] on input "Production Date" at bounding box center [377, 179] width 281 height 20
paste input "[DATE]"
type input "[DATE]"
click at [591, 194] on div "Production Date [DATE] Now" at bounding box center [358, 181] width 489 height 30
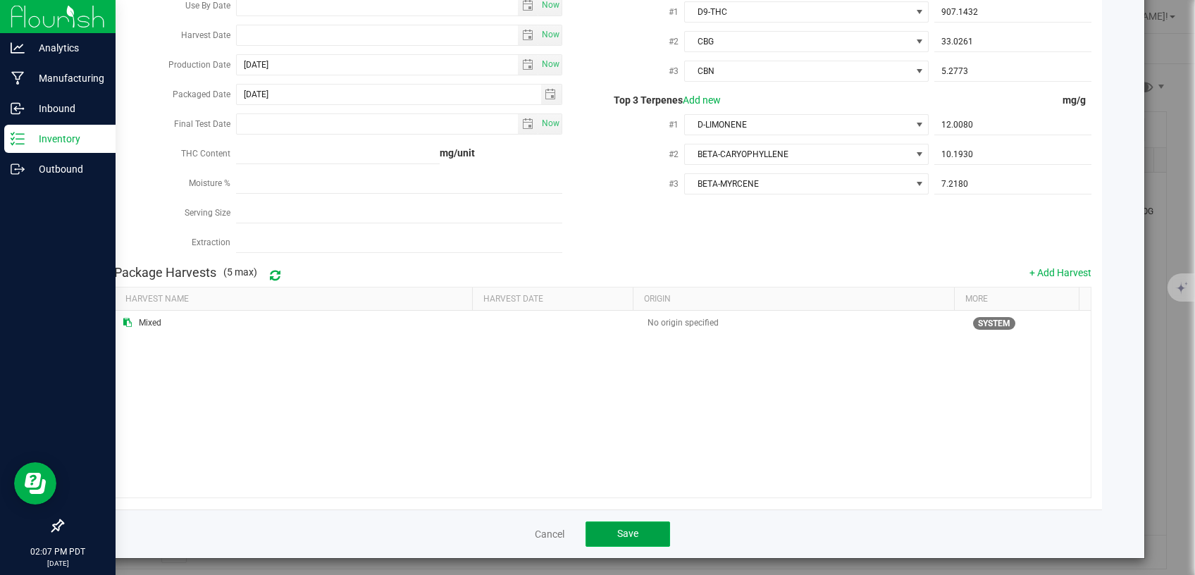
click at [609, 522] on button "Save" at bounding box center [628, 534] width 85 height 25
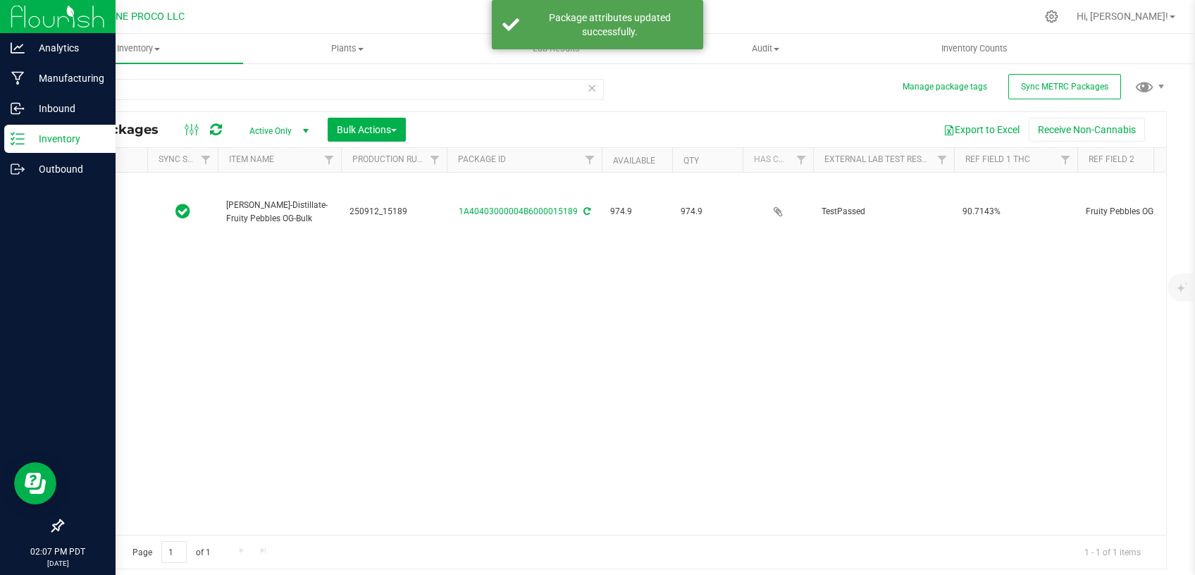
type input "[DATE]"
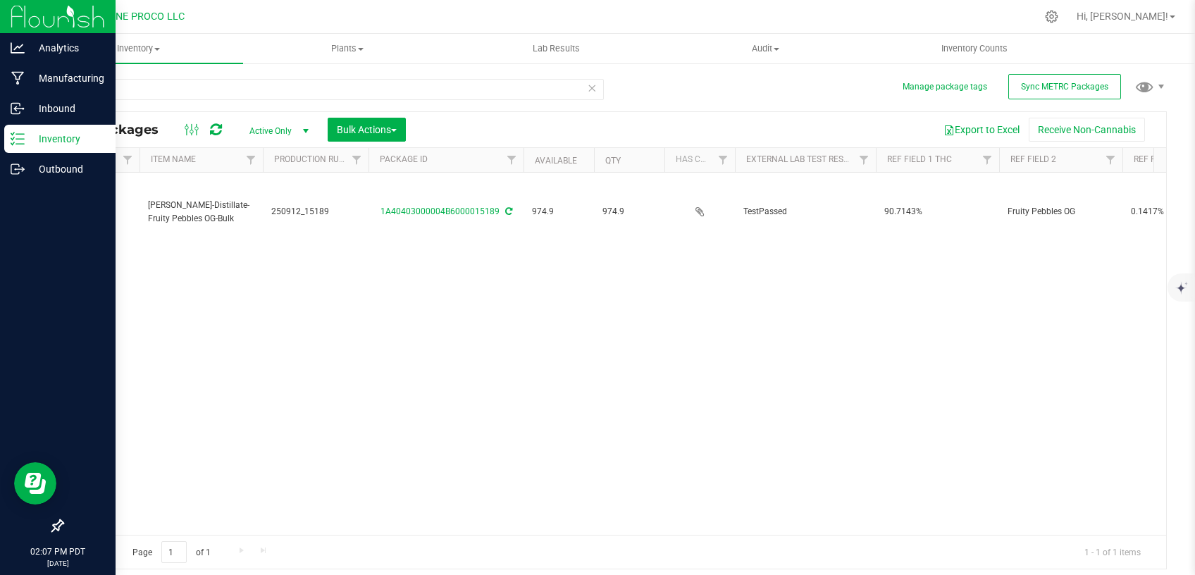
scroll to position [0, 0]
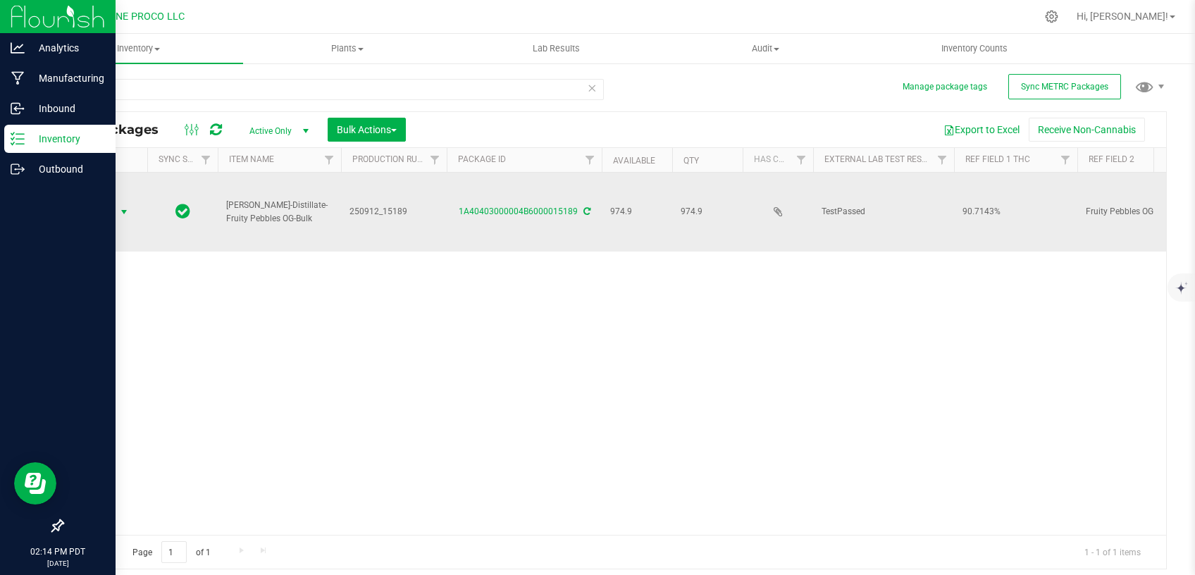
click at [109, 202] on span "Action" at bounding box center [96, 212] width 38 height 20
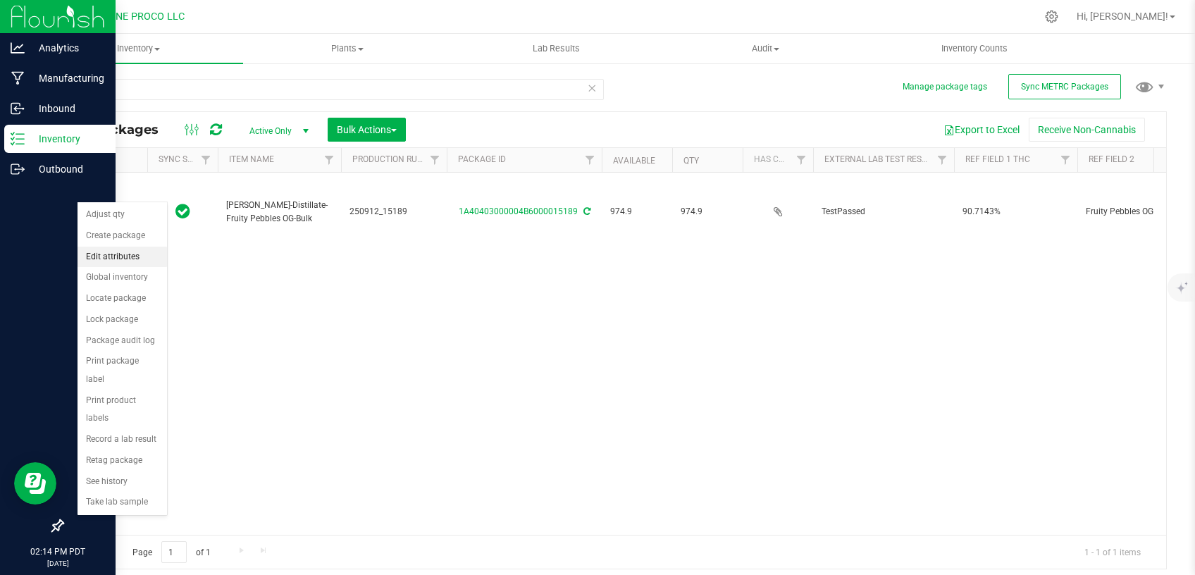
click at [118, 257] on li "Edit attributes" at bounding box center [123, 257] width 90 height 21
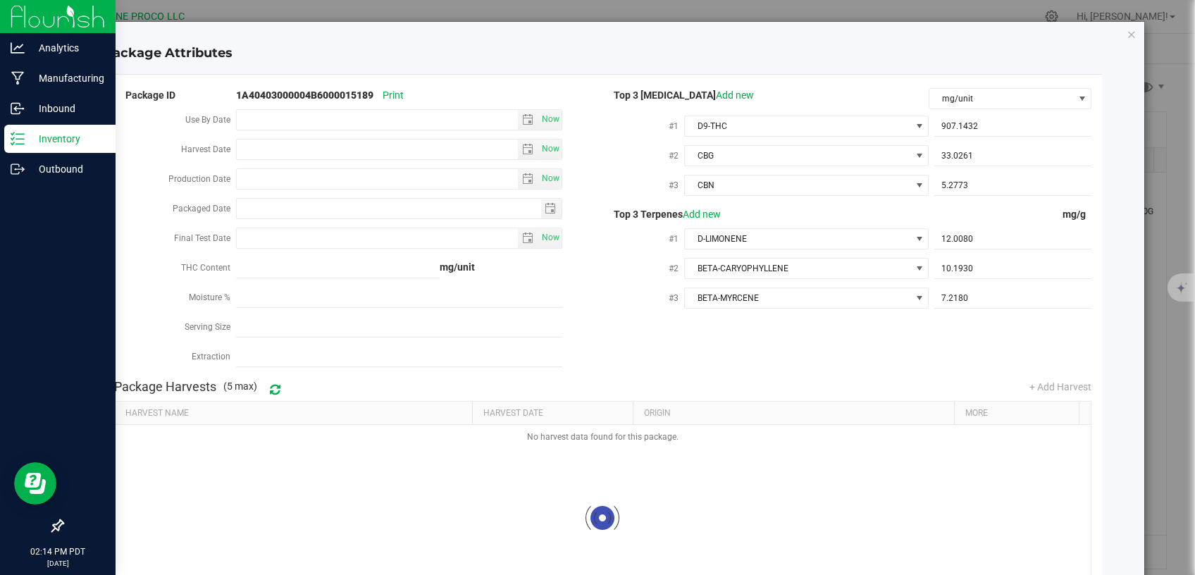
type input "[DATE]"
click at [1127, 33] on icon "Close modal" at bounding box center [1132, 33] width 10 height 17
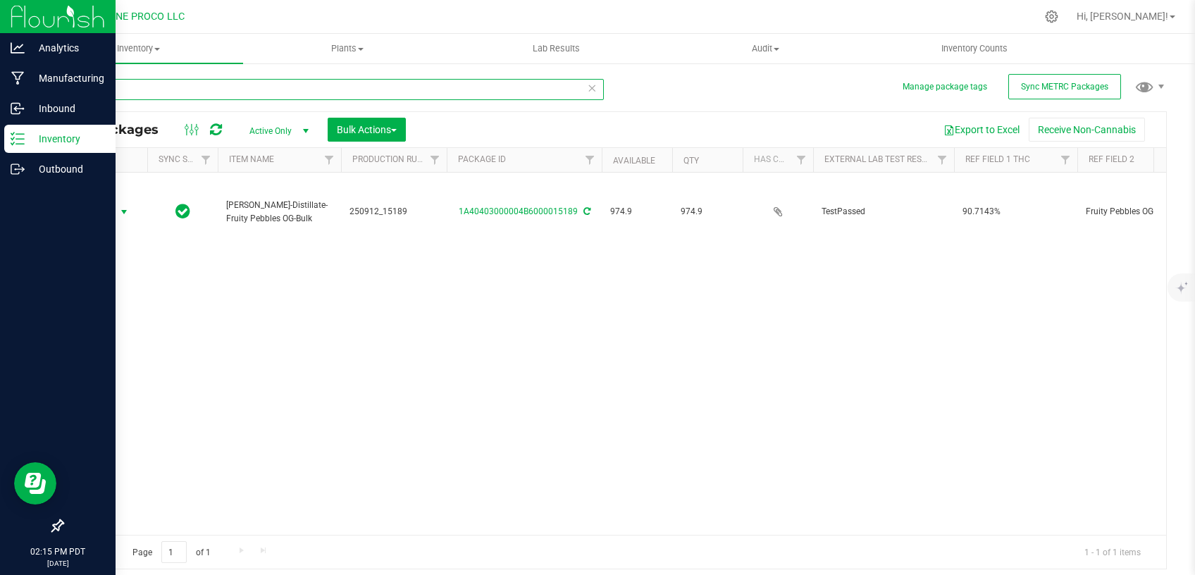
click at [266, 87] on input "15189" at bounding box center [333, 89] width 542 height 21
click at [267, 125] on span "Active Only" at bounding box center [277, 131] width 78 height 20
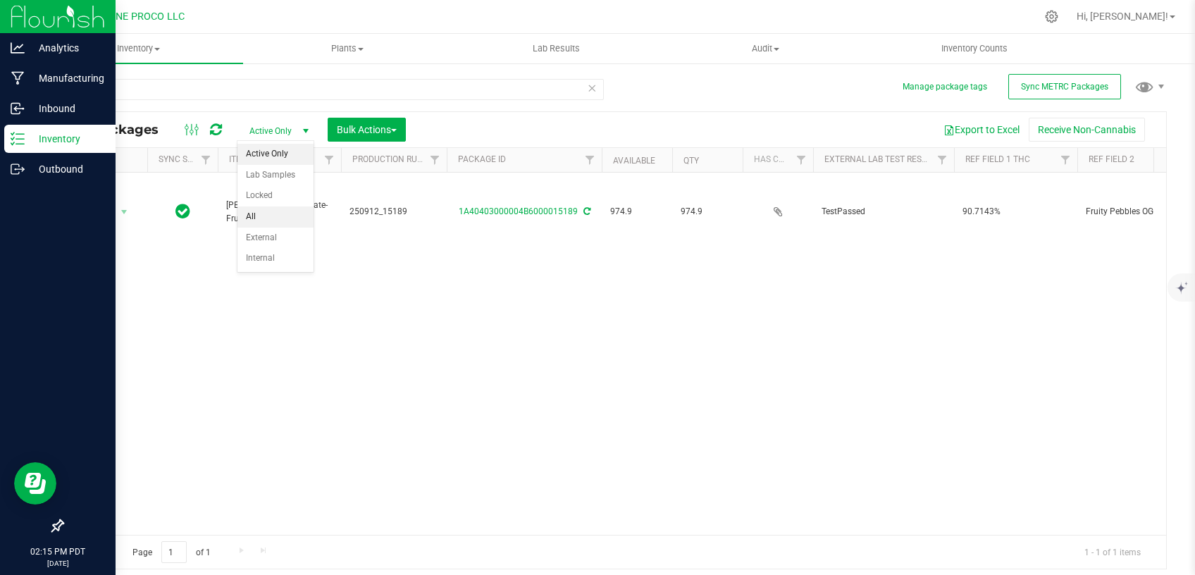
click at [278, 216] on li "All" at bounding box center [276, 216] width 76 height 21
type input "[DATE]"
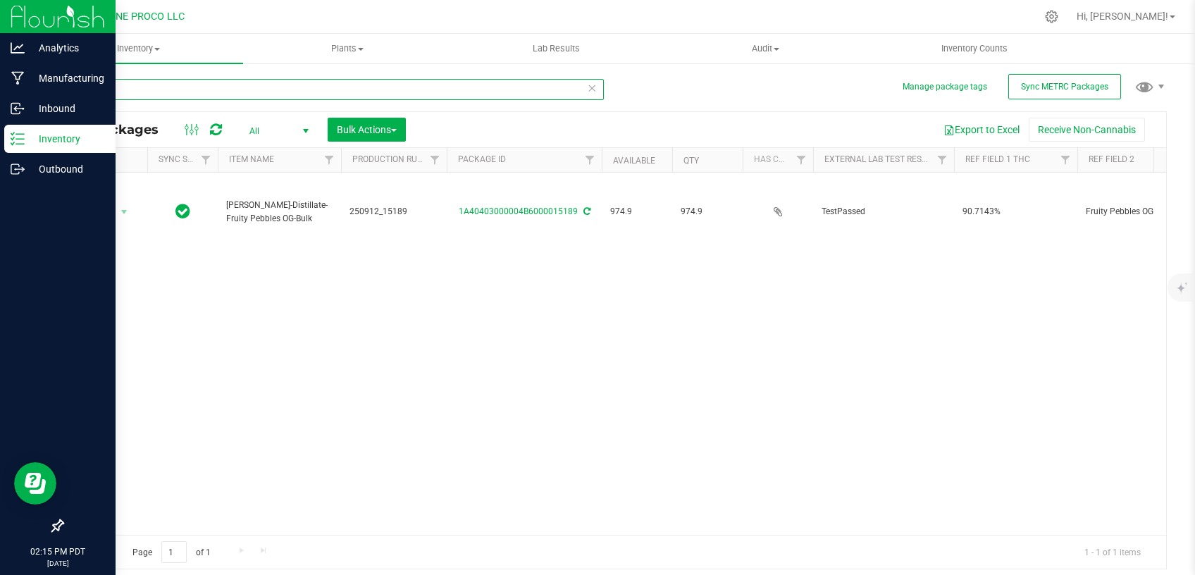
click at [163, 82] on input "15189" at bounding box center [333, 89] width 542 height 21
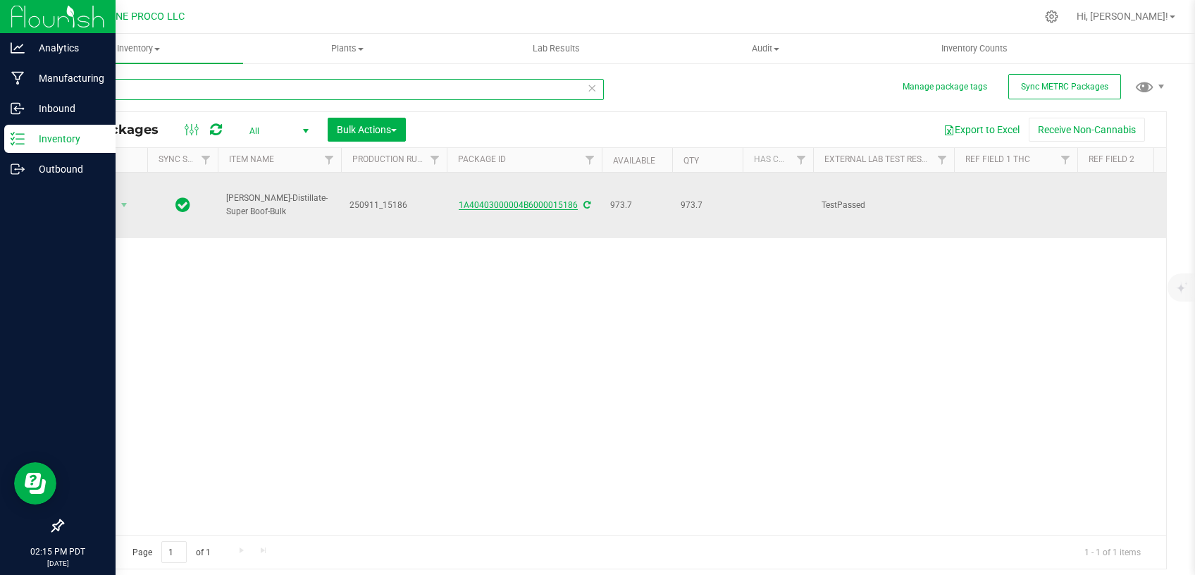
type input "15186"
click at [502, 200] on link "1A40403000004B6000015186" at bounding box center [518, 205] width 119 height 10
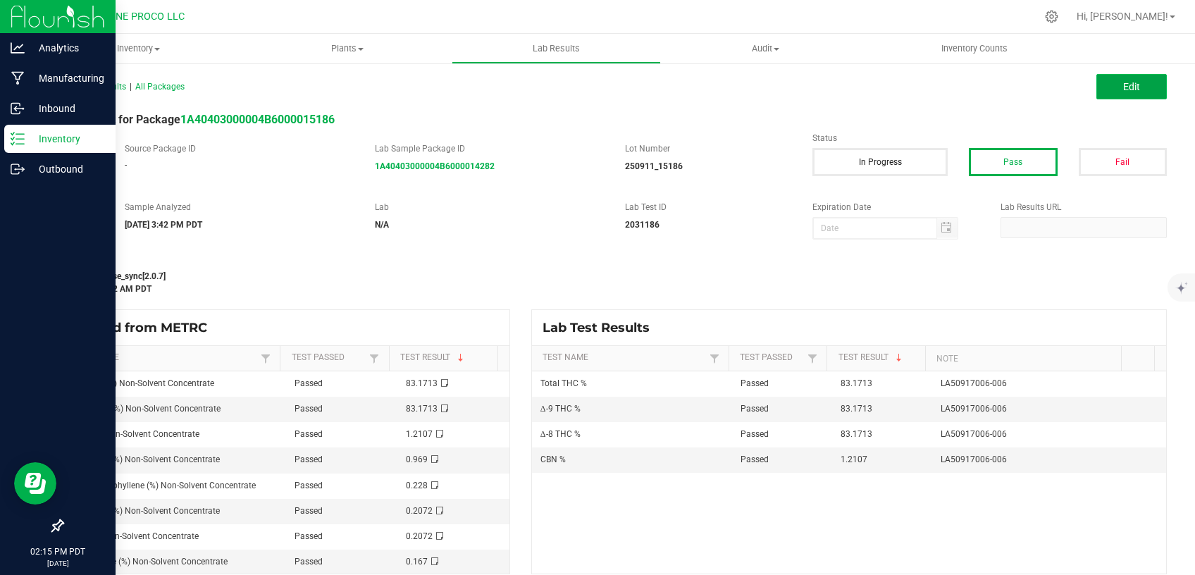
click at [1107, 80] on button "Edit" at bounding box center [1132, 86] width 70 height 25
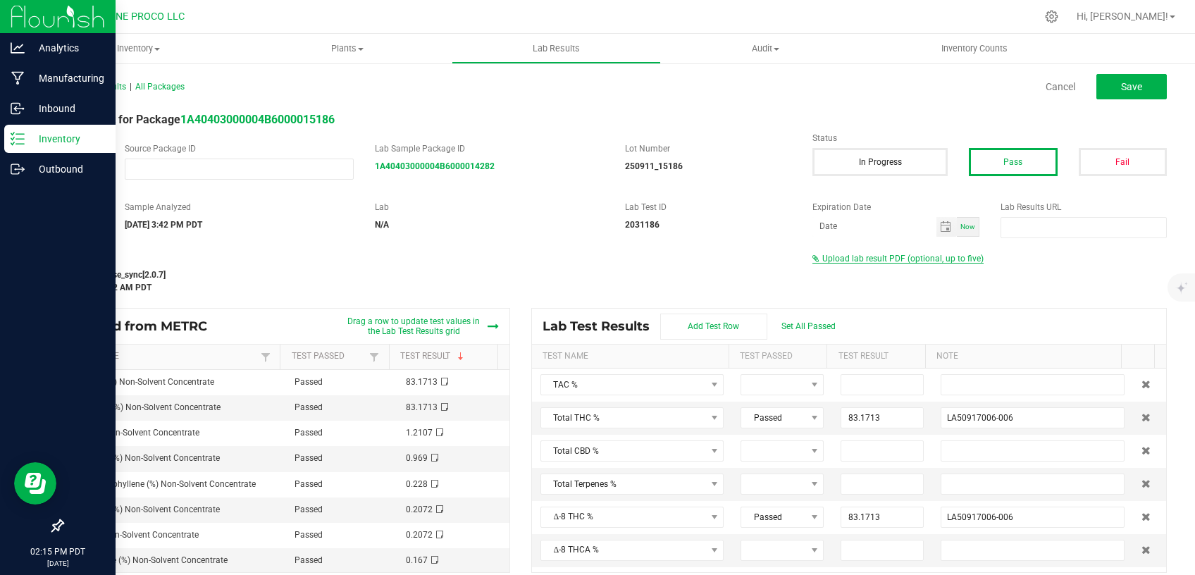
click at [863, 254] on span "Upload lab result PDF (optional, up to five)" at bounding box center [902, 259] width 161 height 10
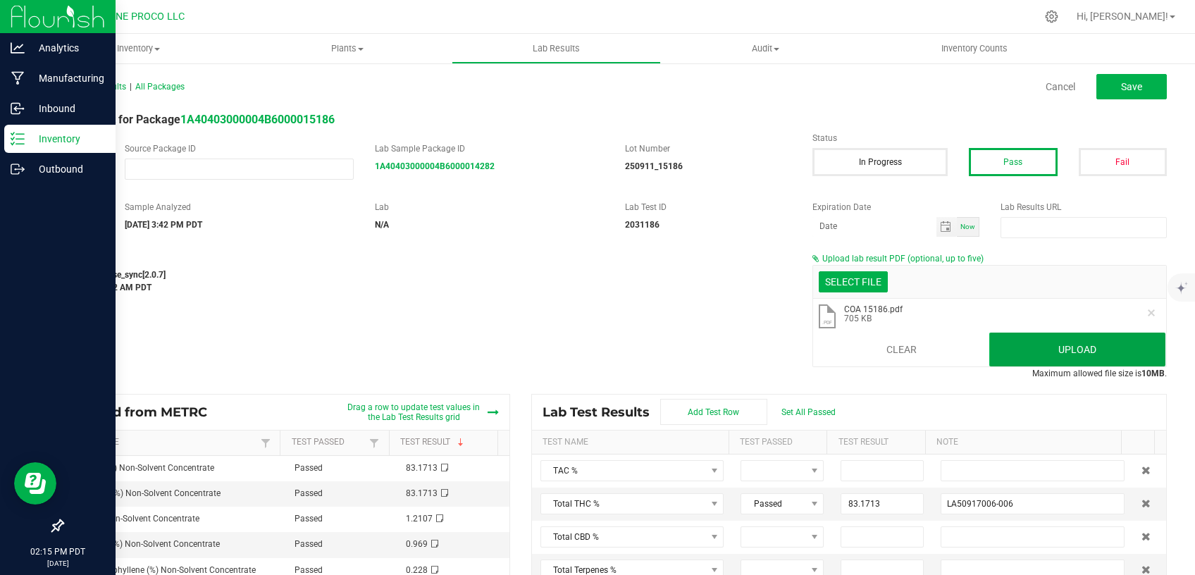
click at [1002, 340] on button "Upload" at bounding box center [1077, 350] width 176 height 34
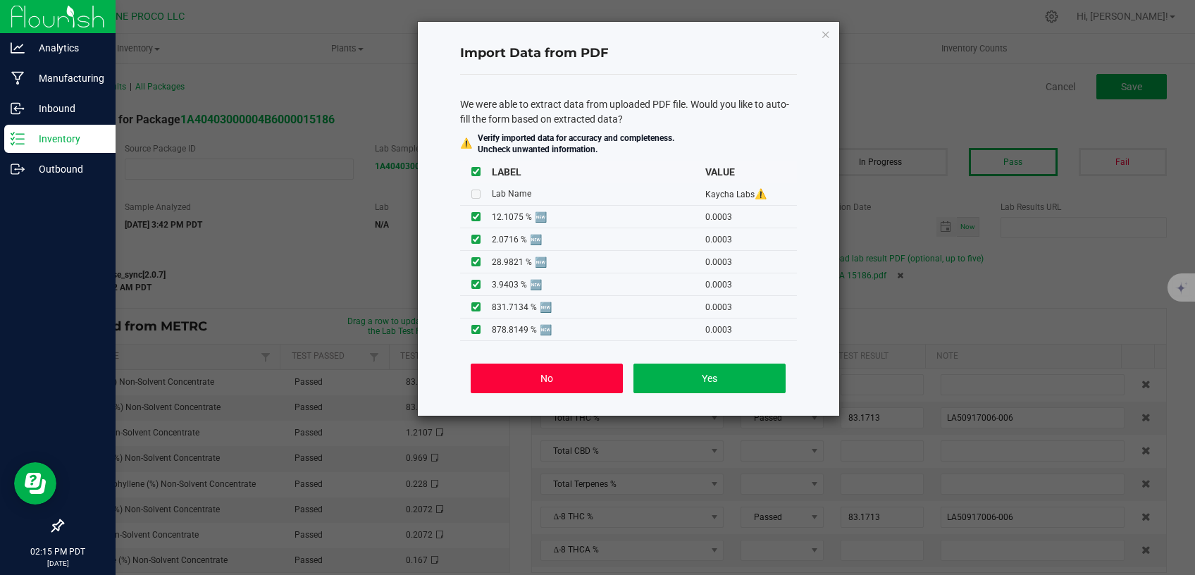
click at [531, 385] on button "No" at bounding box center [547, 379] width 152 height 30
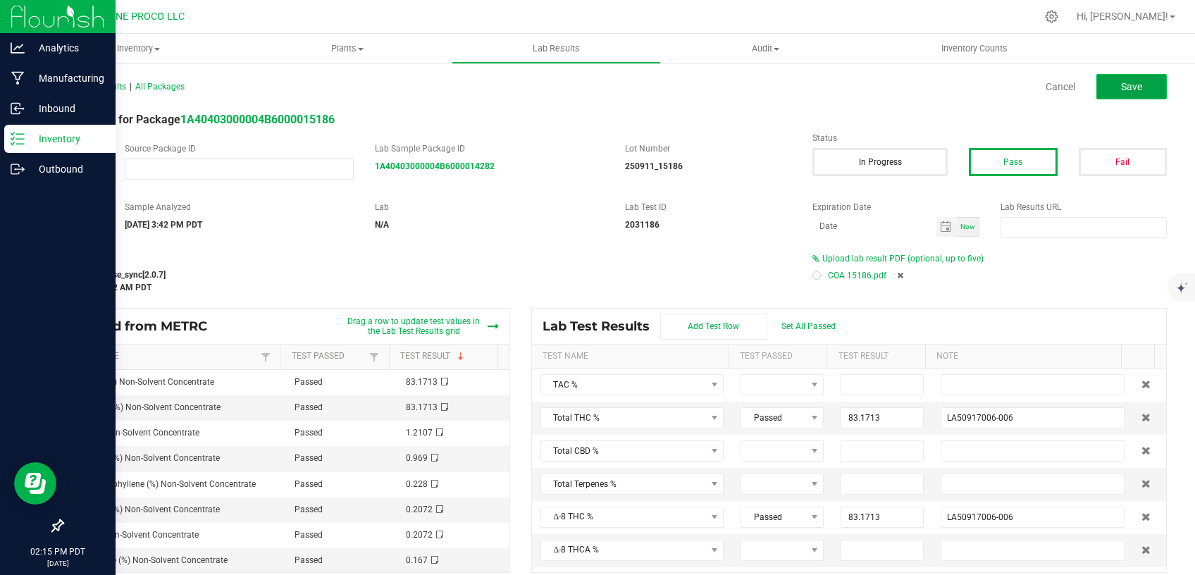
click at [1097, 89] on button "Save" at bounding box center [1132, 86] width 70 height 25
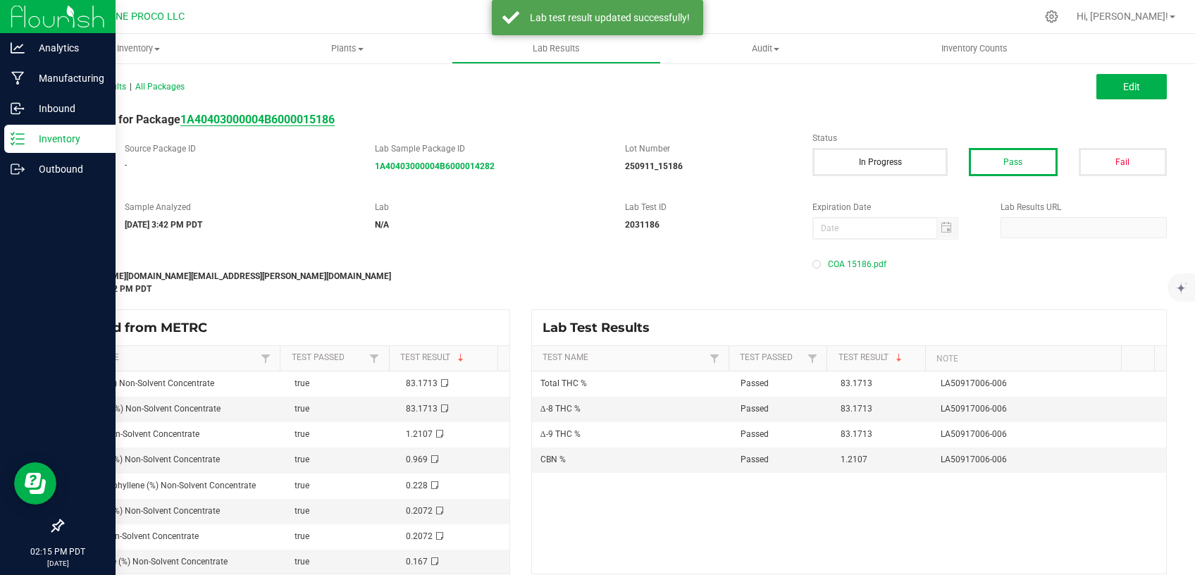
click at [317, 120] on strong "1A40403000004B6000015186" at bounding box center [257, 119] width 154 height 13
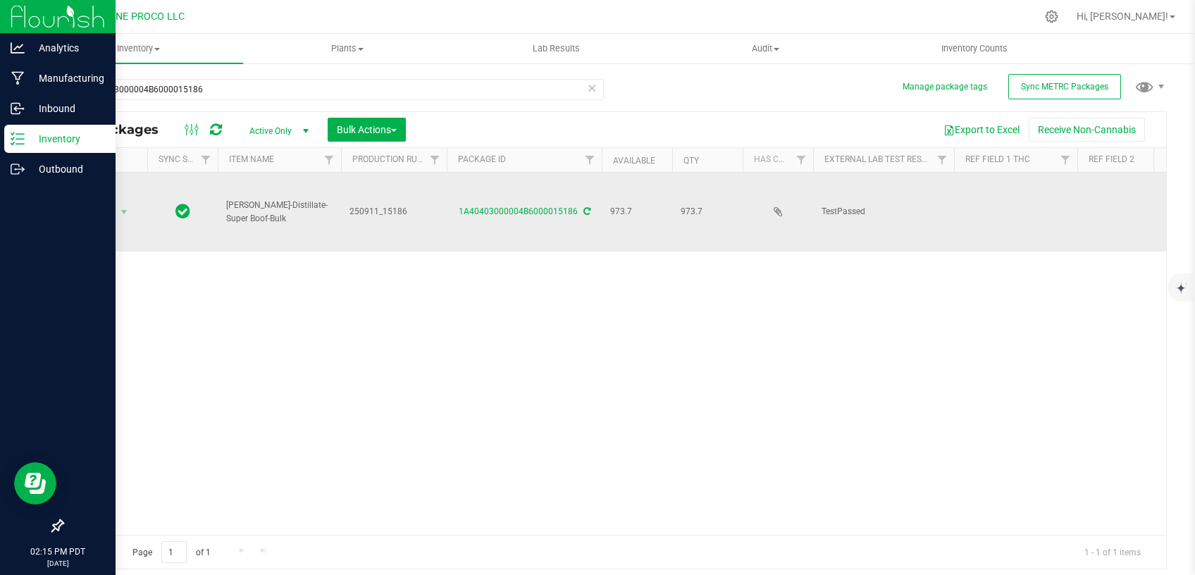
click at [1020, 190] on td at bounding box center [1015, 212] width 123 height 79
type input "83.1713%"
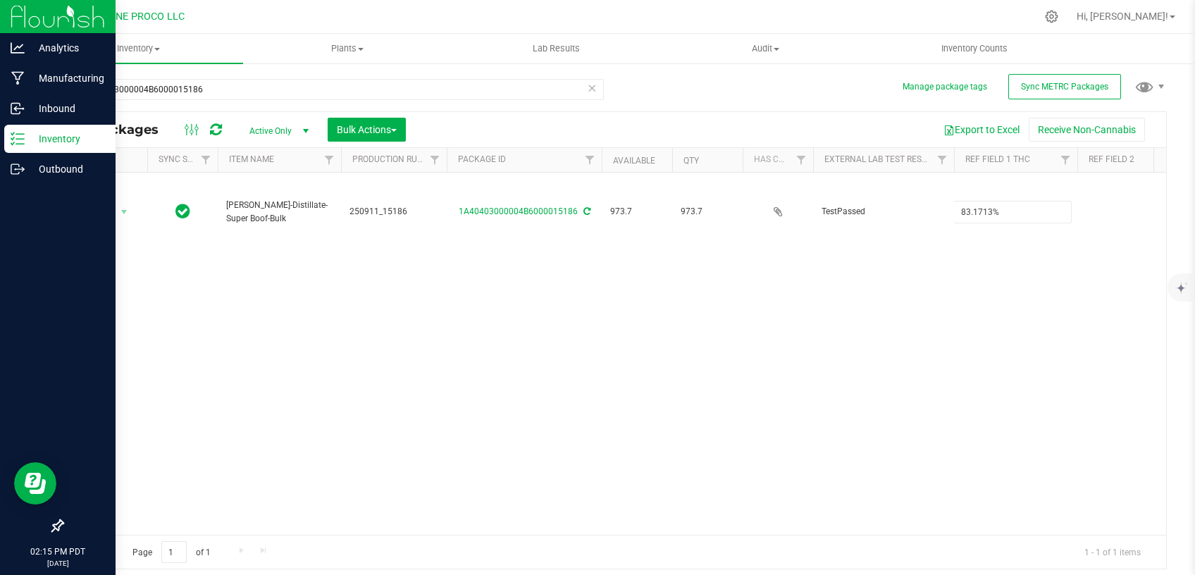
click at [976, 249] on div "Action Action Adjust qty Create package Edit attributes Global inventory Locate…" at bounding box center [615, 354] width 1104 height 362
click at [857, 376] on div "Action Action Adjust qty Create package Edit attributes Global inventory Locate…" at bounding box center [615, 354] width 1104 height 362
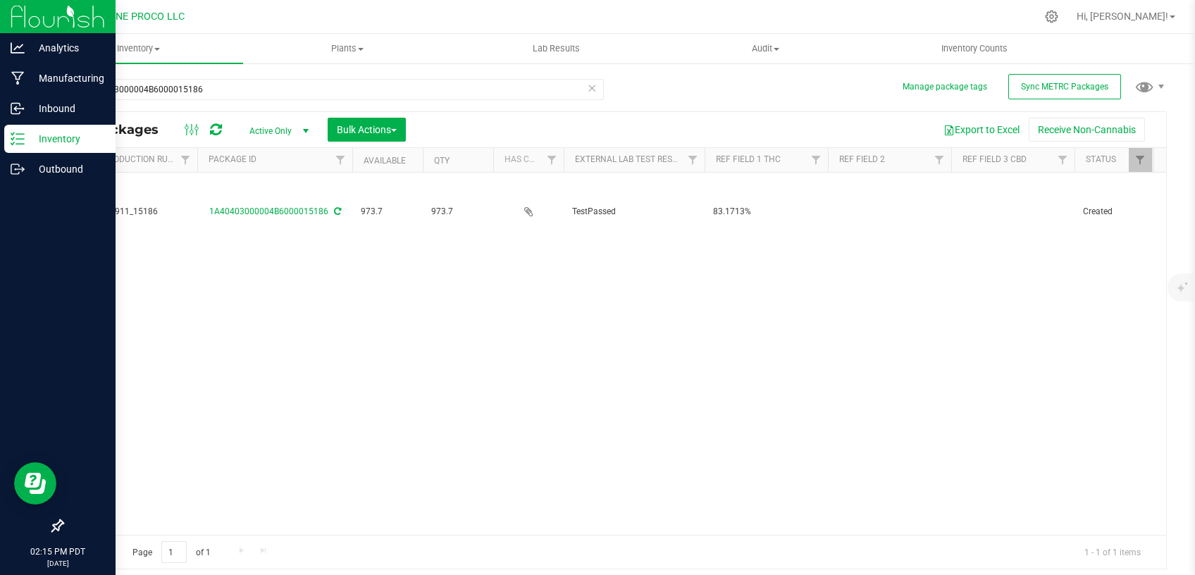
scroll to position [0, 261]
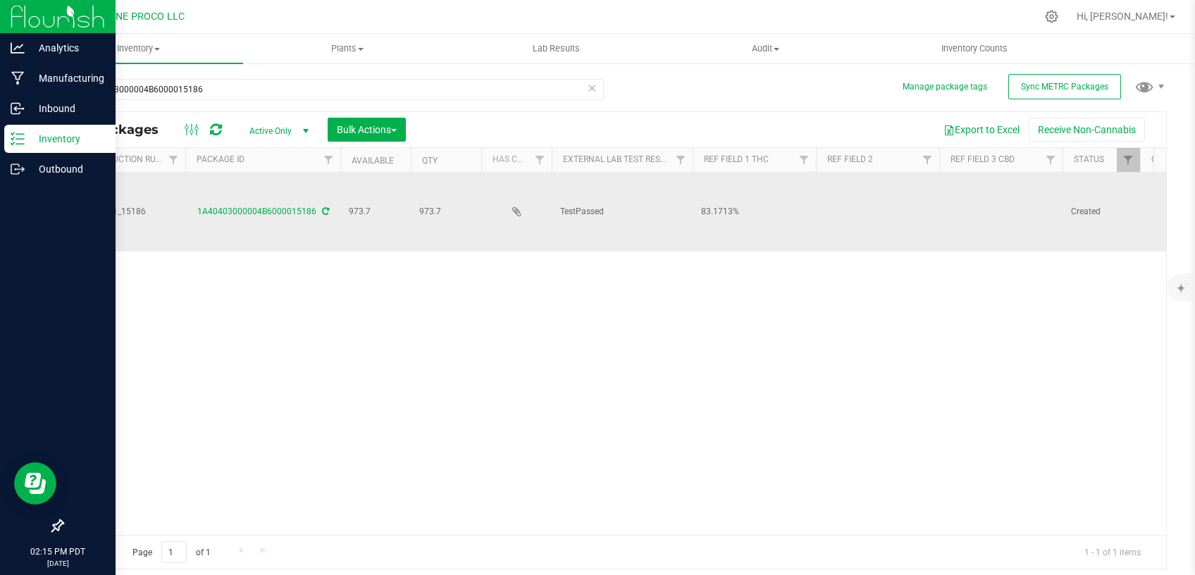
click at [977, 196] on td at bounding box center [1000, 212] width 123 height 79
drag, startPoint x: 992, startPoint y: 190, endPoint x: 858, endPoint y: 207, distance: 135.1
click at [939, 208] on input "Total CBD 0.2072%" at bounding box center [998, 212] width 118 height 22
type input "0.2072%"
drag, startPoint x: 1014, startPoint y: 185, endPoint x: 1061, endPoint y: 187, distance: 47.3
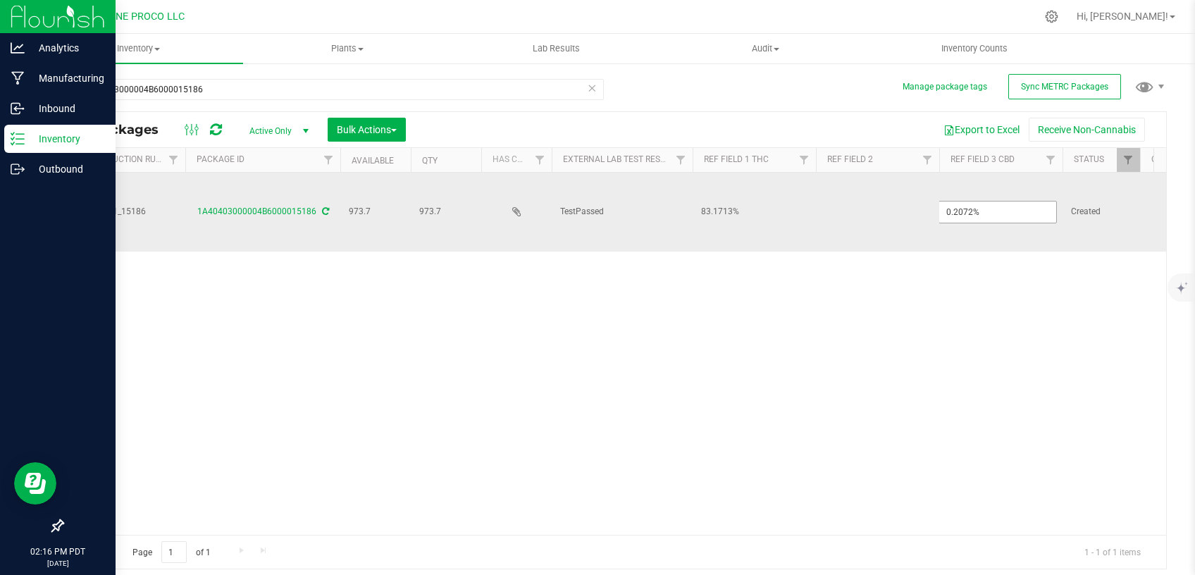
click at [1057, 201] on input "0.2072%" at bounding box center [998, 212] width 118 height 22
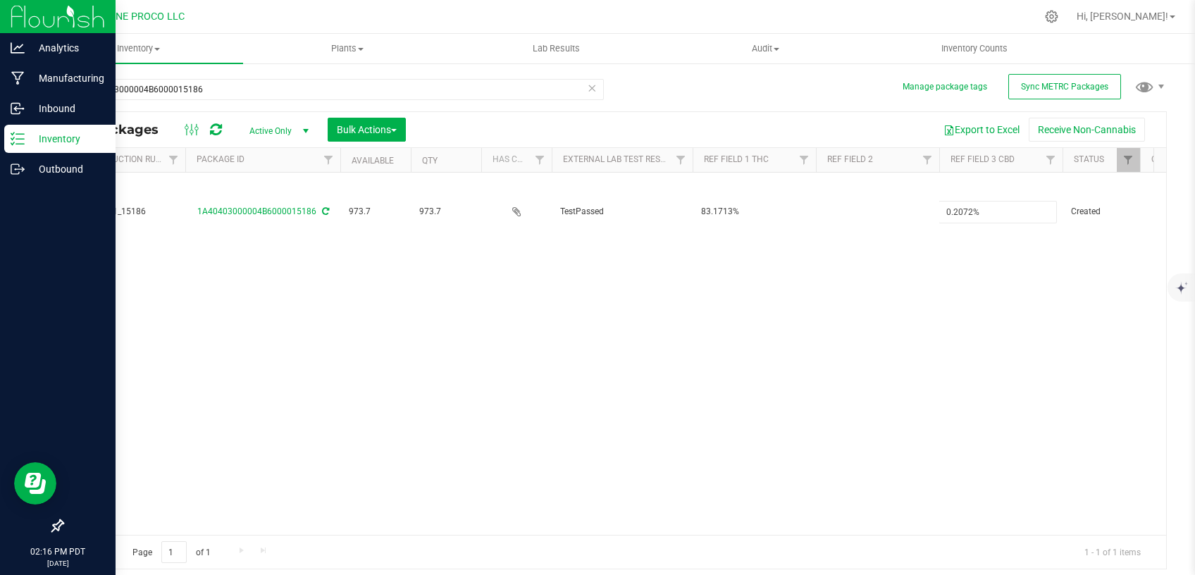
click at [967, 288] on div "Action Action Adjust qty Create package Edit attributes Global inventory Locate…" at bounding box center [615, 354] width 1104 height 362
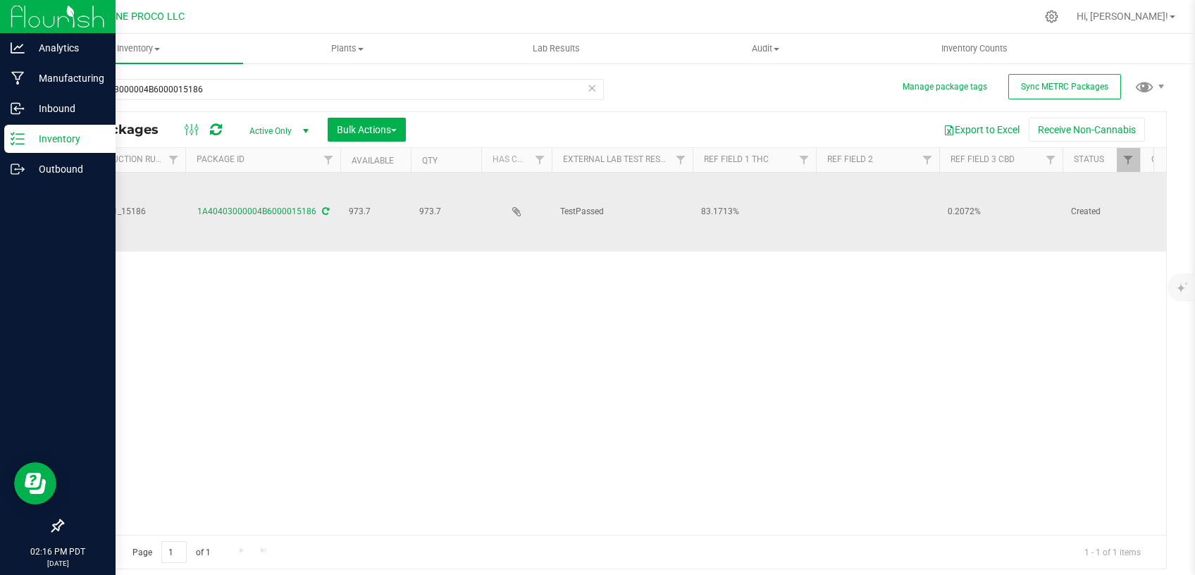
click at [856, 177] on td at bounding box center [877, 212] width 123 height 79
click at [829, 201] on input "Super Boof" at bounding box center [874, 212] width 118 height 22
type input "Super Boof"
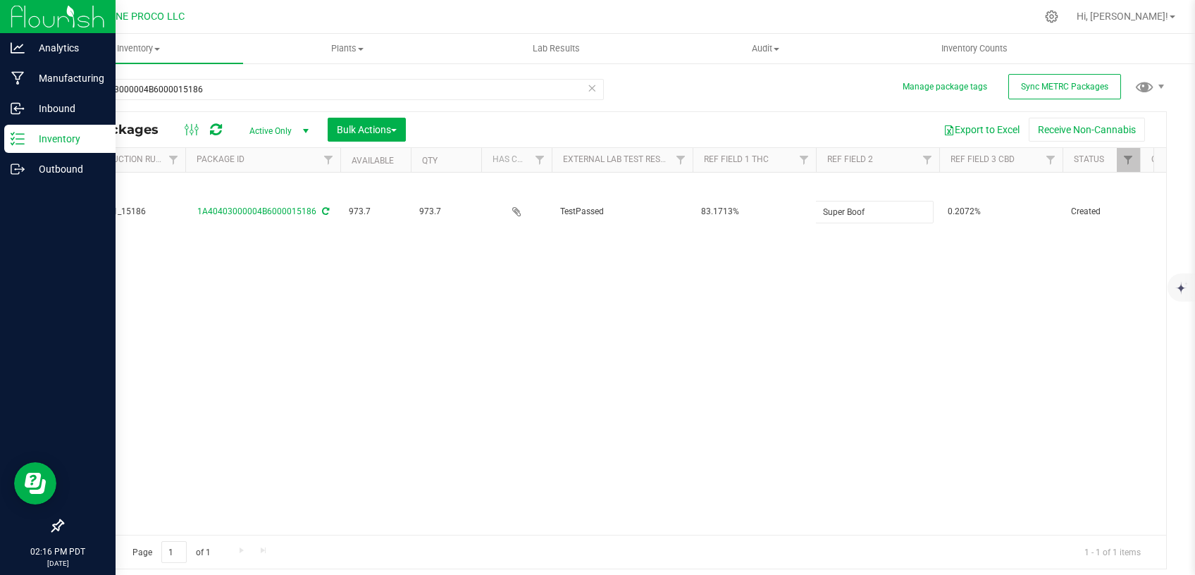
click at [805, 292] on div "Action Action Adjust qty Create package Edit attributes Global inventory Locate…" at bounding box center [615, 354] width 1104 height 362
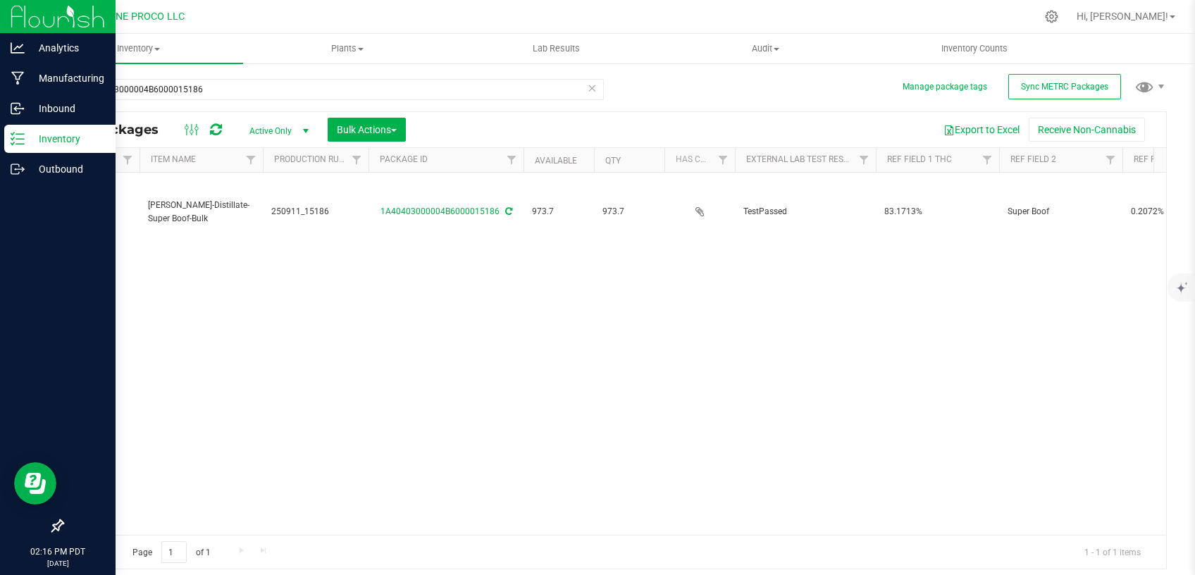
scroll to position [0, 0]
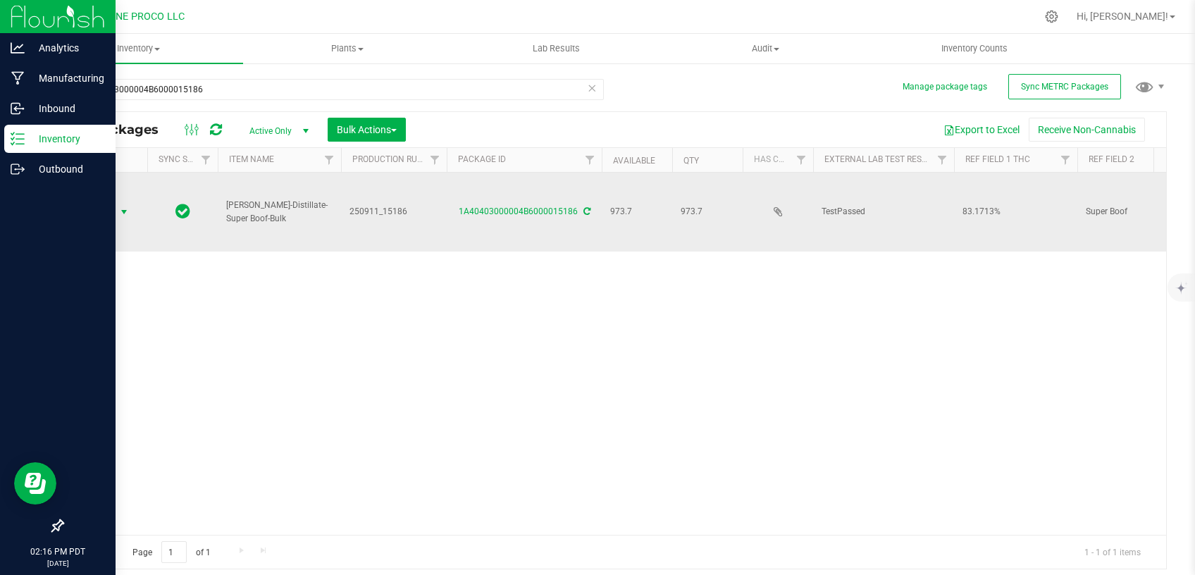
click at [125, 206] on span "select" at bounding box center [123, 211] width 11 height 11
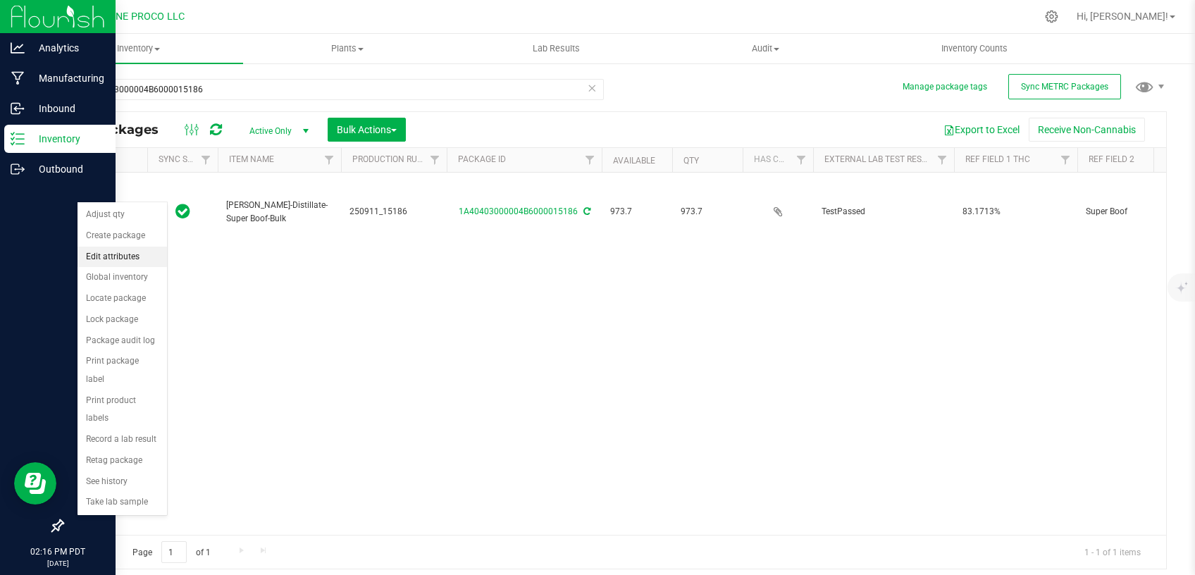
click at [131, 252] on li "Edit attributes" at bounding box center [123, 257] width 90 height 21
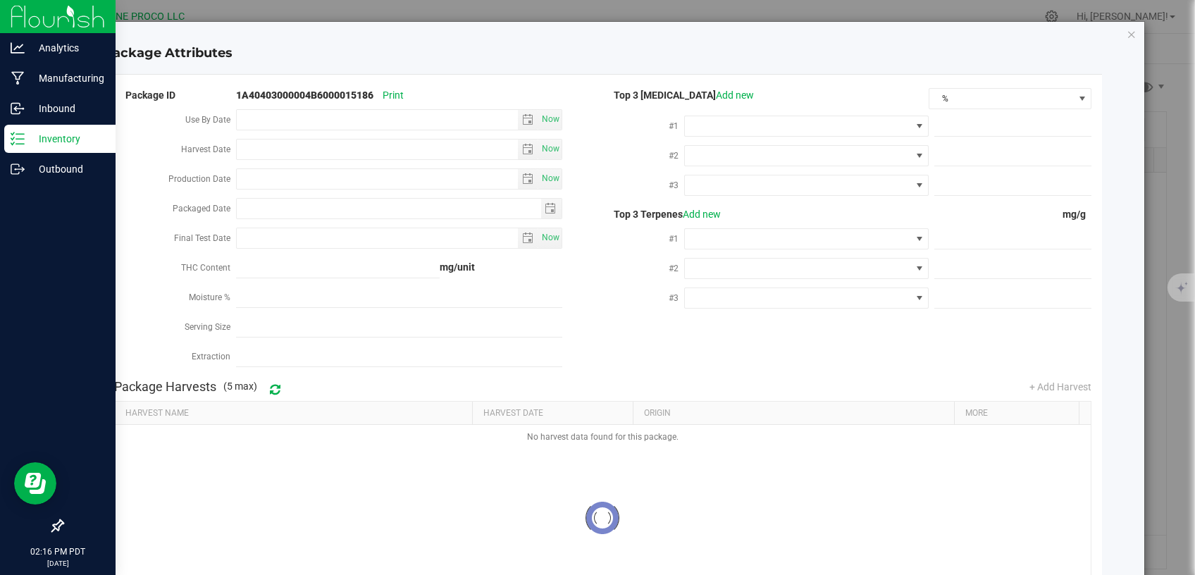
type input "[DATE]"
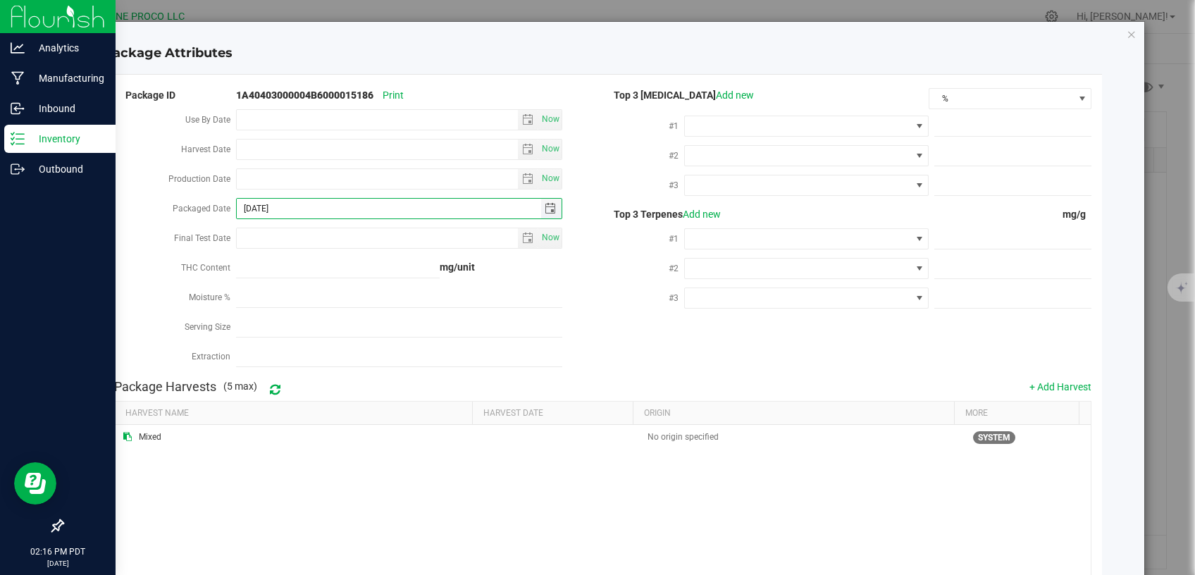
drag, startPoint x: 324, startPoint y: 209, endPoint x: 190, endPoint y: 214, distance: 134.7
click at [237, 213] on input "[DATE]" at bounding box center [389, 209] width 304 height 20
click at [316, 179] on input "Production Date" at bounding box center [377, 179] width 281 height 20
paste input "[DATE]"
type input "[DATE]"
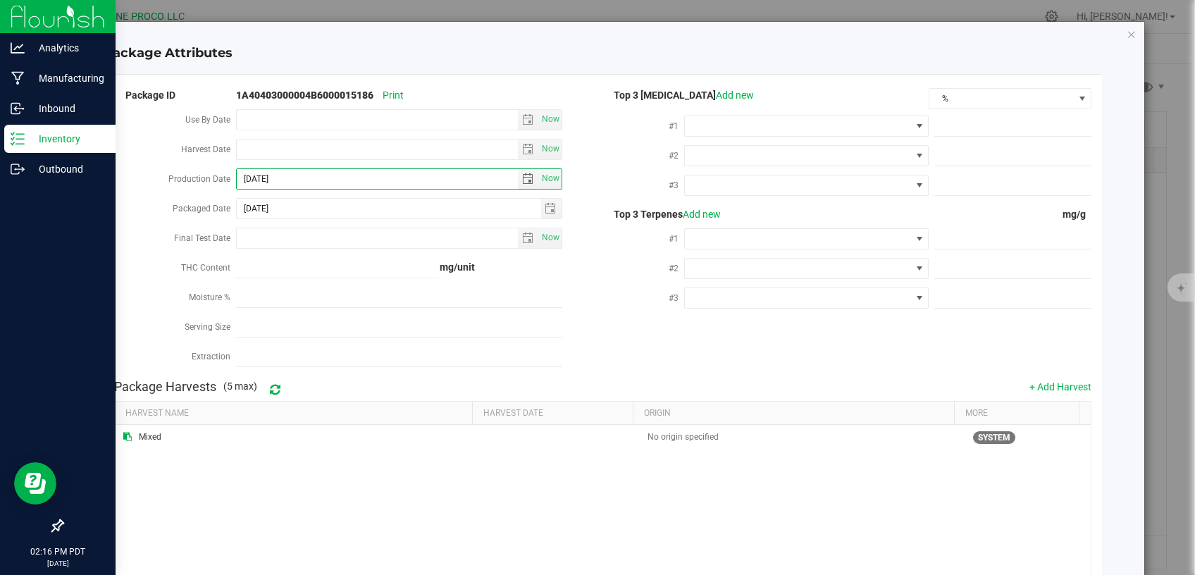
click at [624, 259] on div "#2" at bounding box center [644, 270] width 82 height 30
click at [968, 94] on span "%" at bounding box center [1002, 99] width 144 height 20
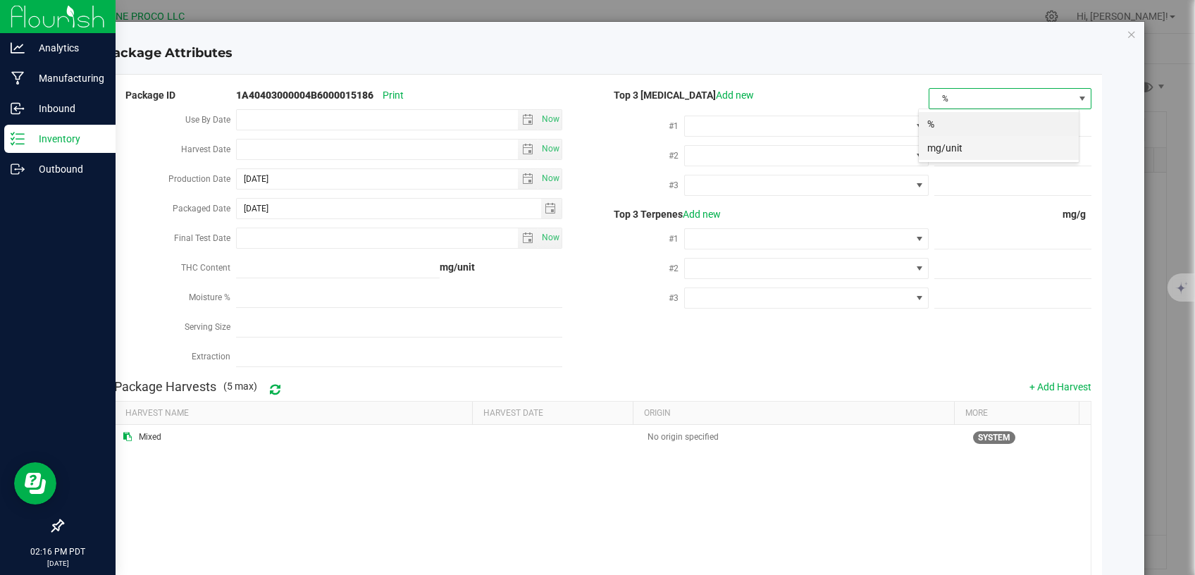
click at [947, 149] on li "mg/unit" at bounding box center [999, 148] width 160 height 24
click at [1007, 128] on span at bounding box center [1013, 126] width 157 height 20
paste input "831.7134"
type input "831.7134"
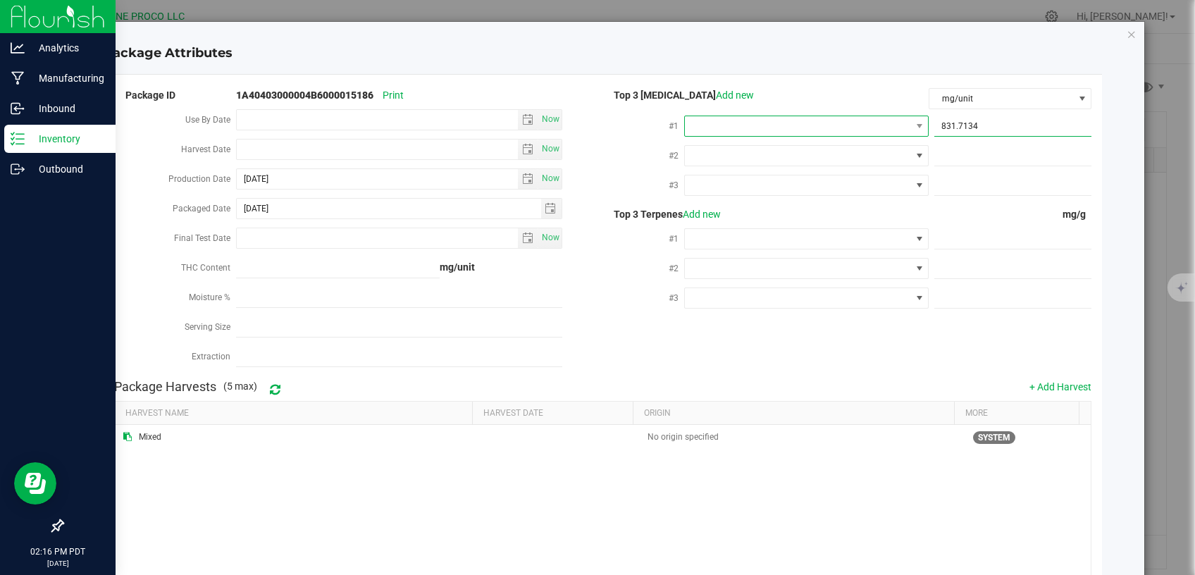
type input "831.7134"
click at [870, 129] on span at bounding box center [798, 126] width 226 height 20
type input "D"
drag, startPoint x: 773, startPoint y: 188, endPoint x: 774, endPoint y: 231, distance: 43.0
click at [773, 190] on li "D9-THC" at bounding box center [798, 186] width 240 height 24
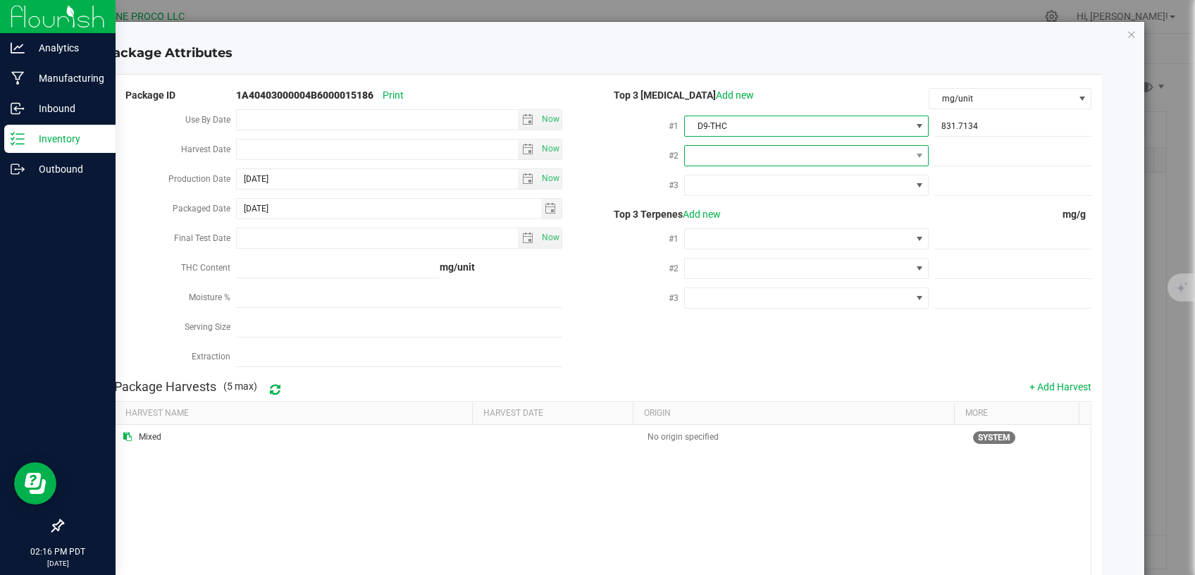
click at [819, 153] on span at bounding box center [798, 156] width 226 height 20
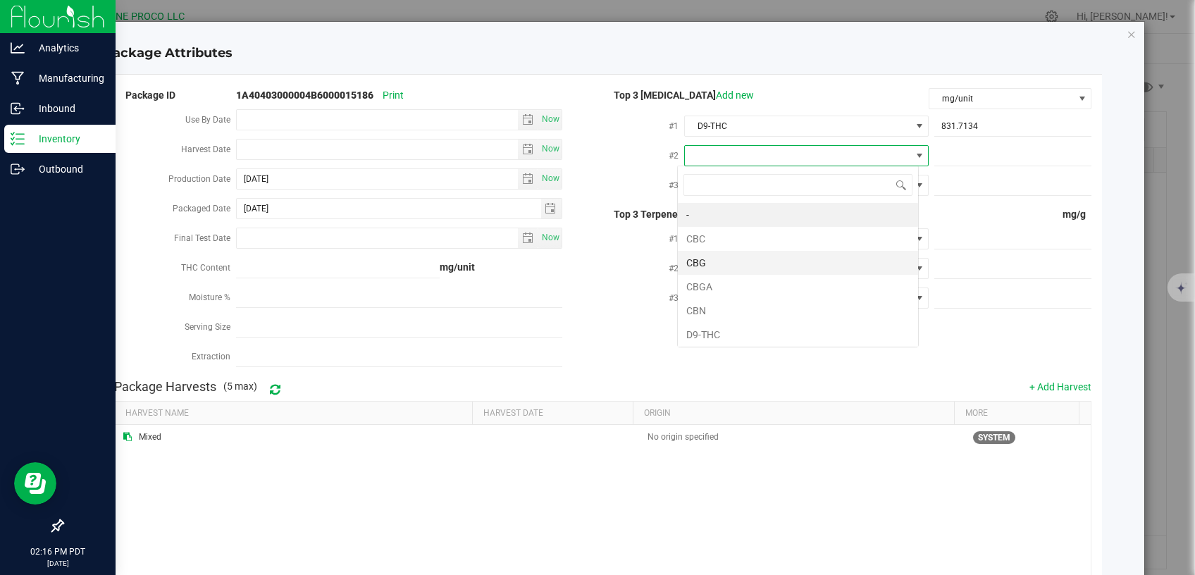
scroll to position [20, 241]
click at [717, 261] on li "CBG" at bounding box center [798, 263] width 240 height 24
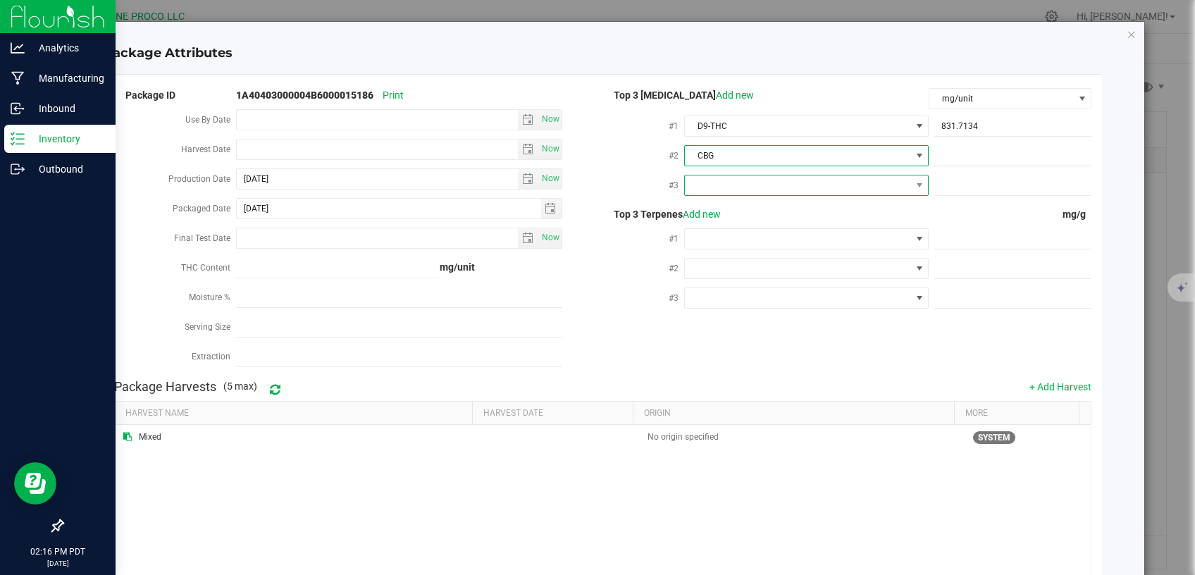
click at [756, 185] on span at bounding box center [798, 185] width 226 height 20
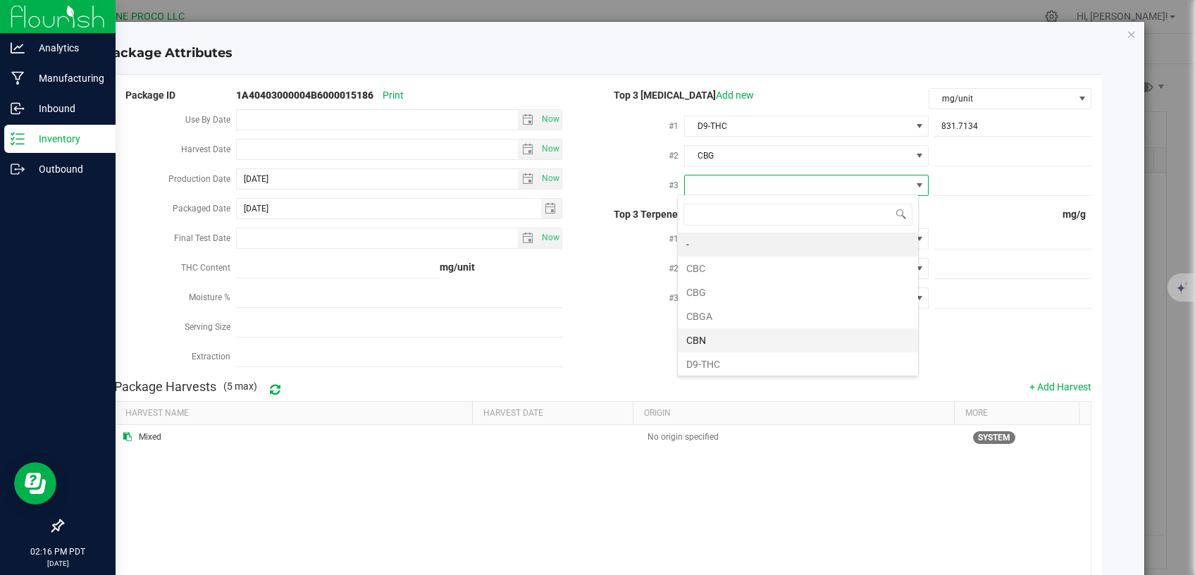
click at [727, 340] on li "CBN" at bounding box center [798, 340] width 240 height 24
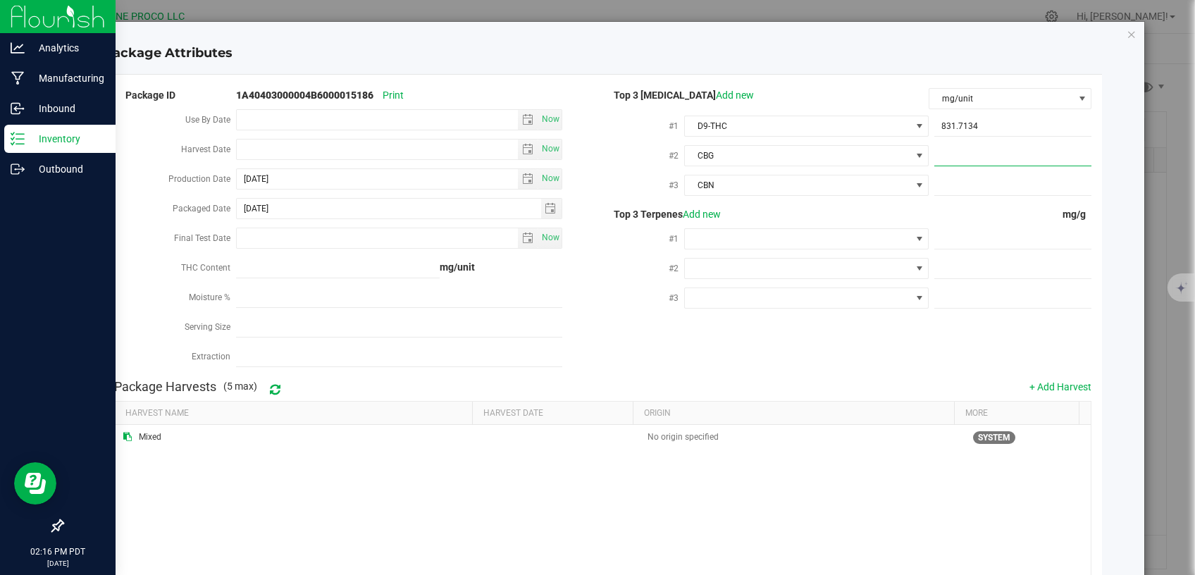
click at [972, 155] on span at bounding box center [1013, 156] width 157 height 20
paste input "28.9821"
type input "28.9821"
click at [963, 189] on span at bounding box center [1013, 185] width 157 height 20
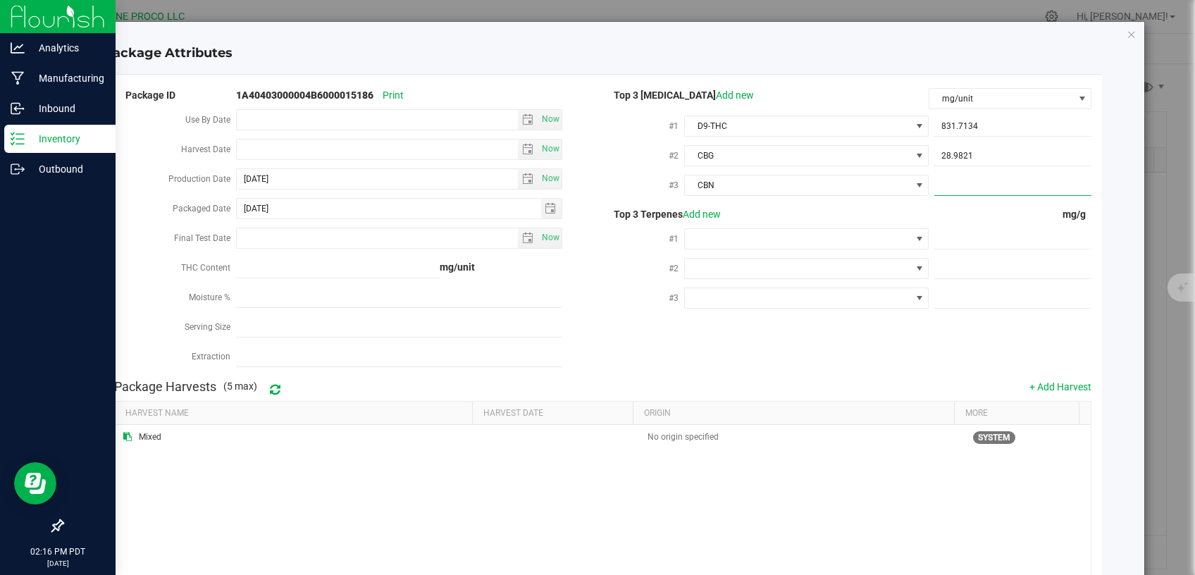
paste input "12.1075"
type input "12.1075"
click at [1010, 233] on span at bounding box center [1013, 239] width 157 height 20
paste input "9.693"
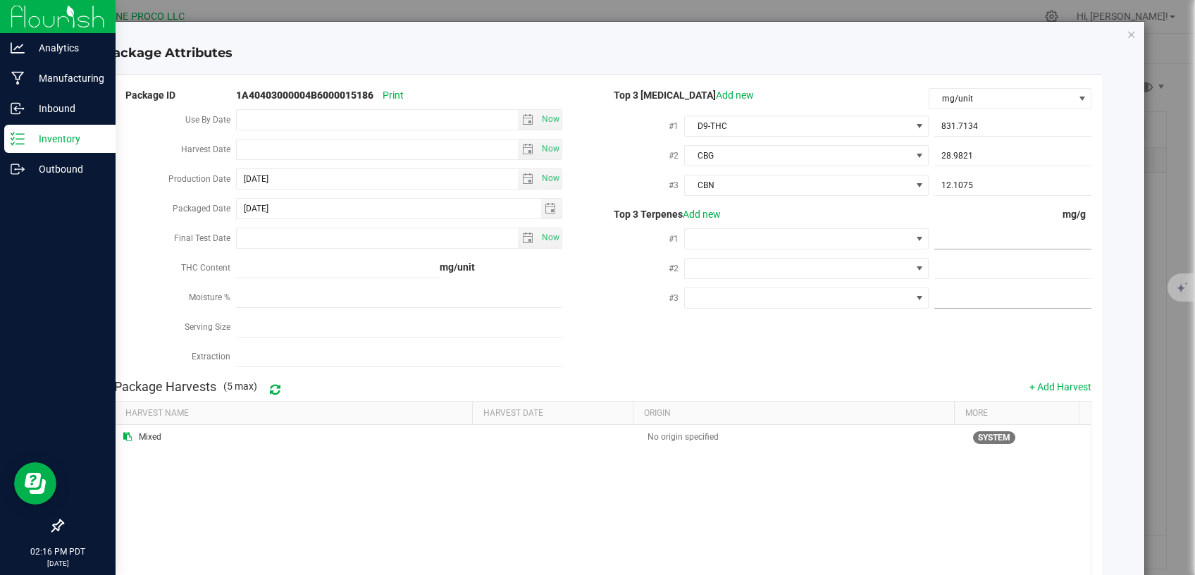
type input "9.693"
type input "9.6930"
click at [639, 570] on div "Mixed No origin specified SYSTEM" at bounding box center [603, 518] width 977 height 186
click at [996, 269] on span at bounding box center [1013, 269] width 157 height 20
paste input "2.276"
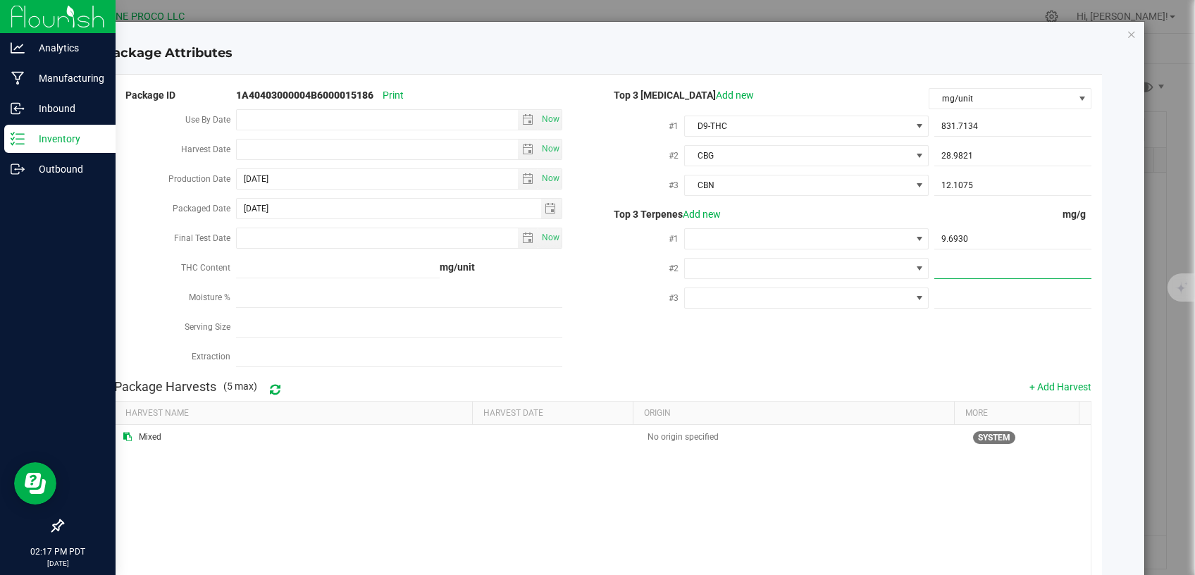
type input "2.276"
type input "2.2760"
click at [999, 297] on span at bounding box center [1013, 298] width 157 height 20
paste input "1.665"
type input "1.665"
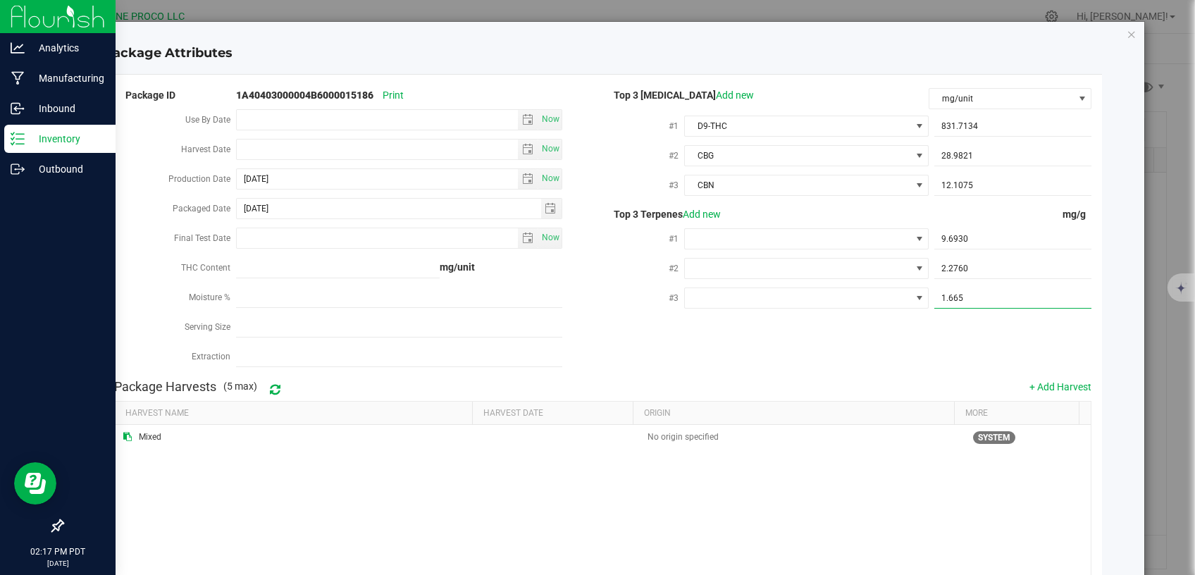
type input "1.6650"
click at [813, 247] on span at bounding box center [798, 239] width 226 height 20
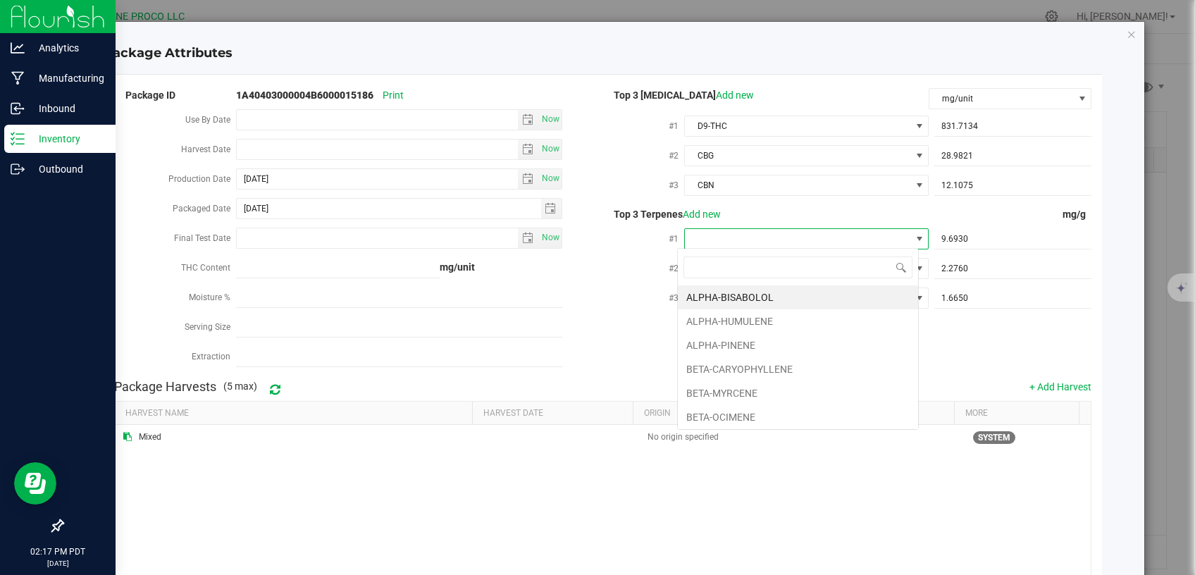
scroll to position [21, 241]
type input "D"
click at [760, 312] on li "D-LIMONENE" at bounding box center [798, 321] width 240 height 24
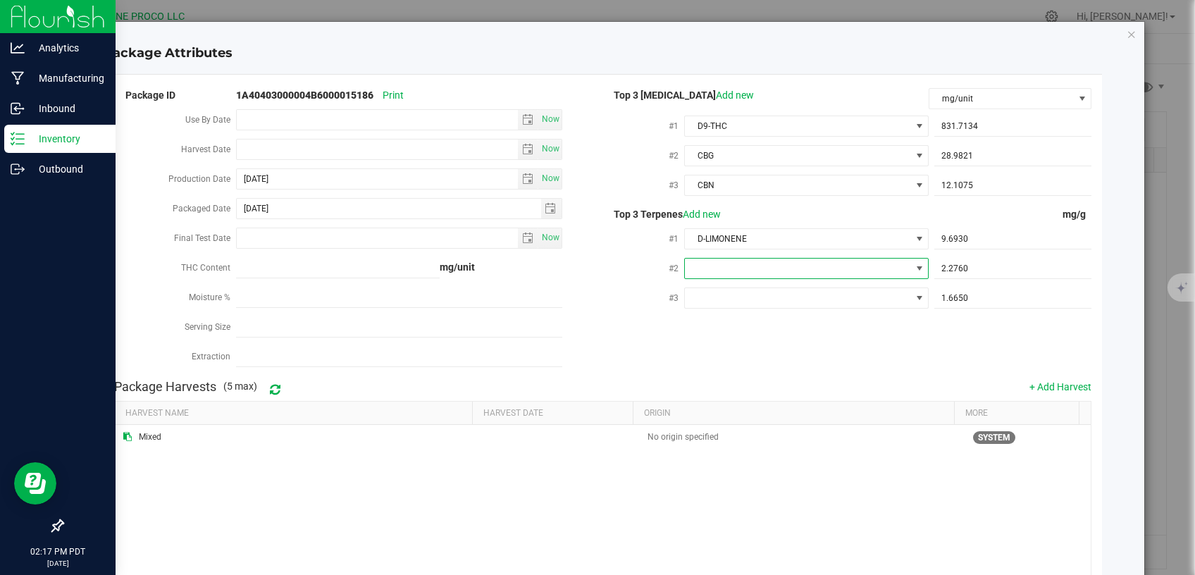
click at [767, 266] on span at bounding box center [798, 269] width 226 height 20
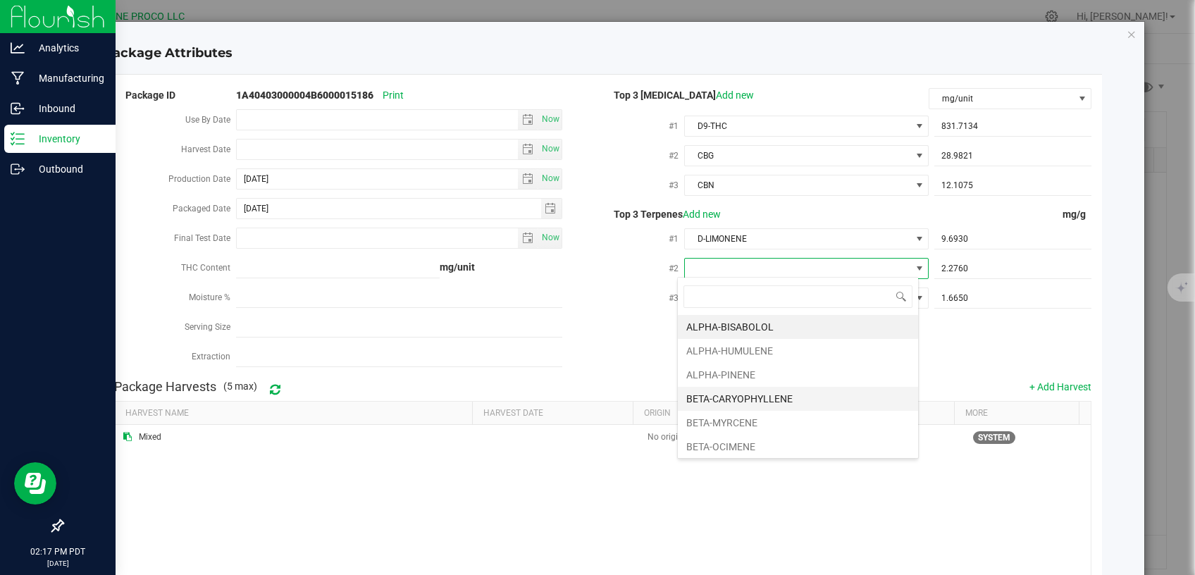
click at [743, 395] on li "BETA-CARYOPHYLLENE" at bounding box center [798, 399] width 240 height 24
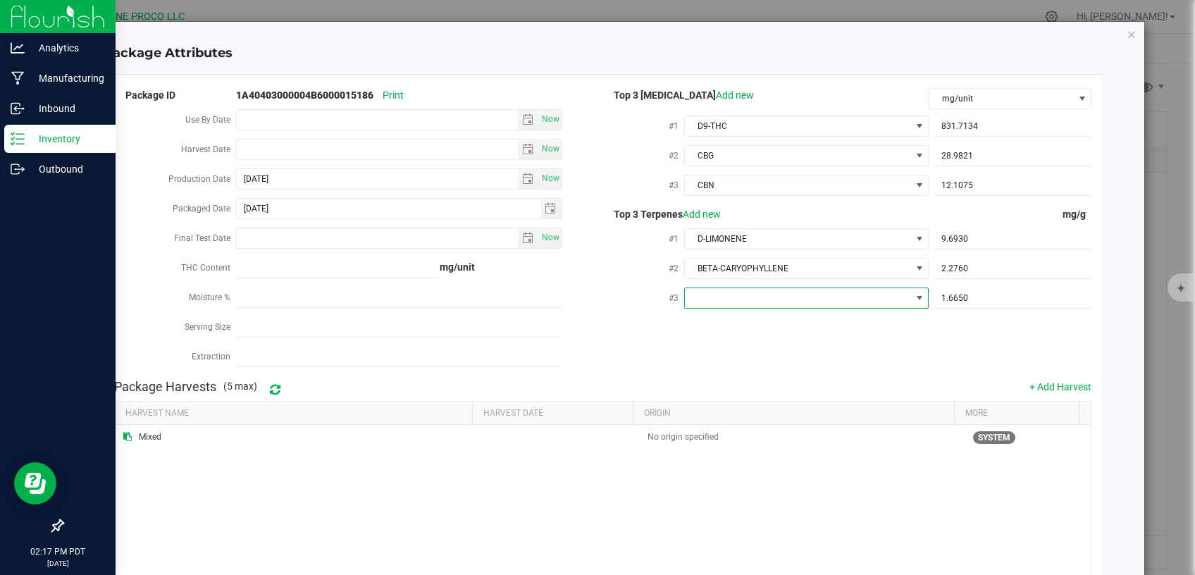
click at [753, 297] on span at bounding box center [798, 298] width 226 height 20
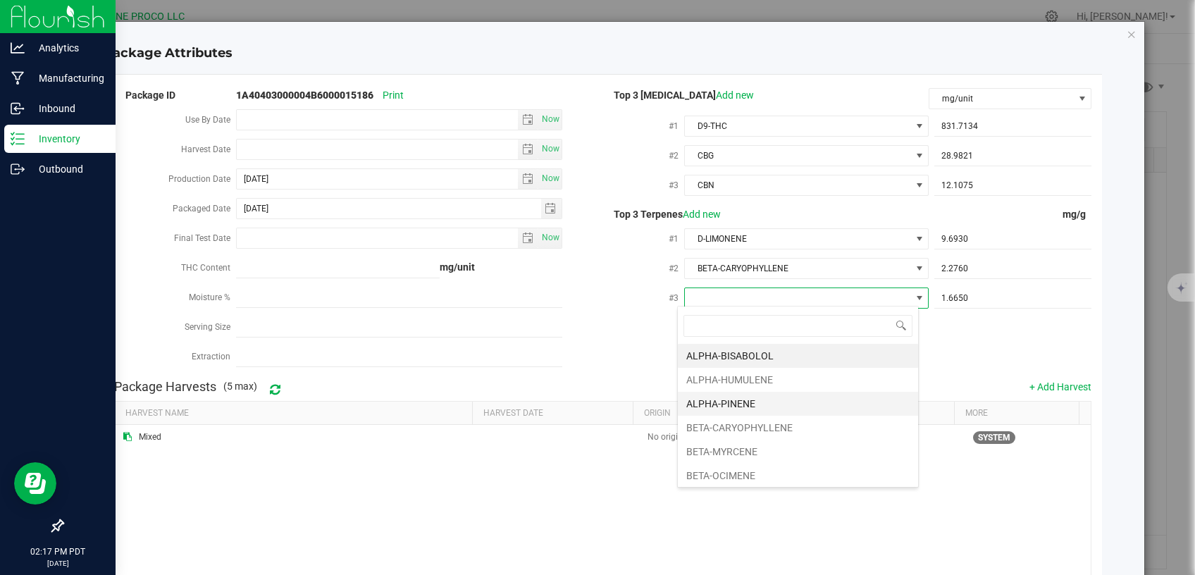
scroll to position [59, 0]
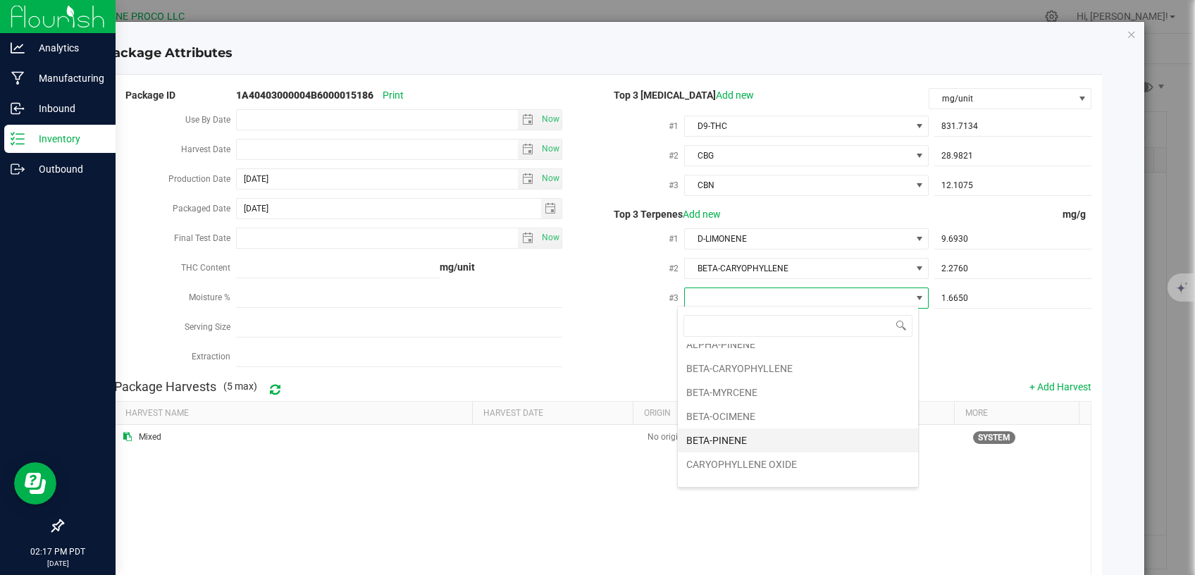
click at [747, 434] on li "BETA-PINENE" at bounding box center [798, 440] width 240 height 24
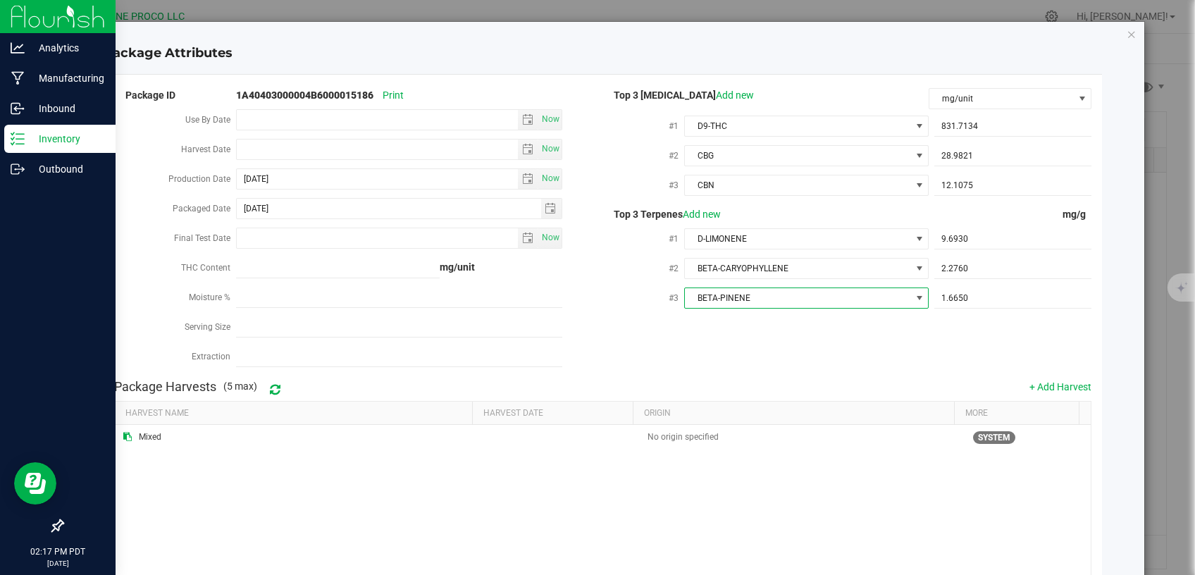
click at [745, 338] on div "Package ID 1A40403000004B6000015186 Print Use By Date Now Harvest Date Now Prod…" at bounding box center [603, 229] width 978 height 287
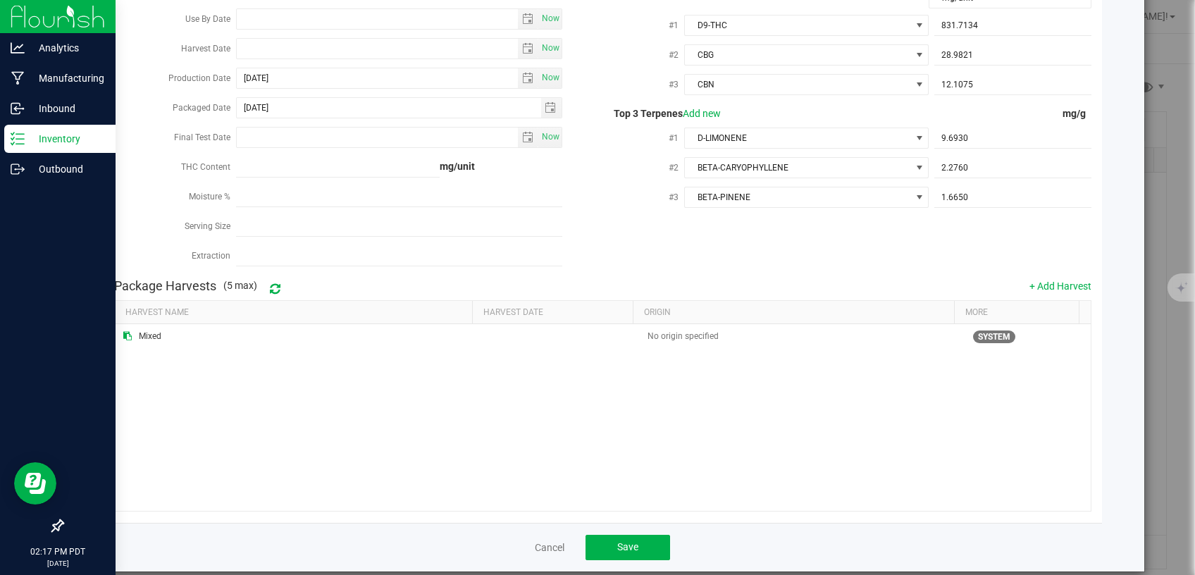
scroll to position [114, 0]
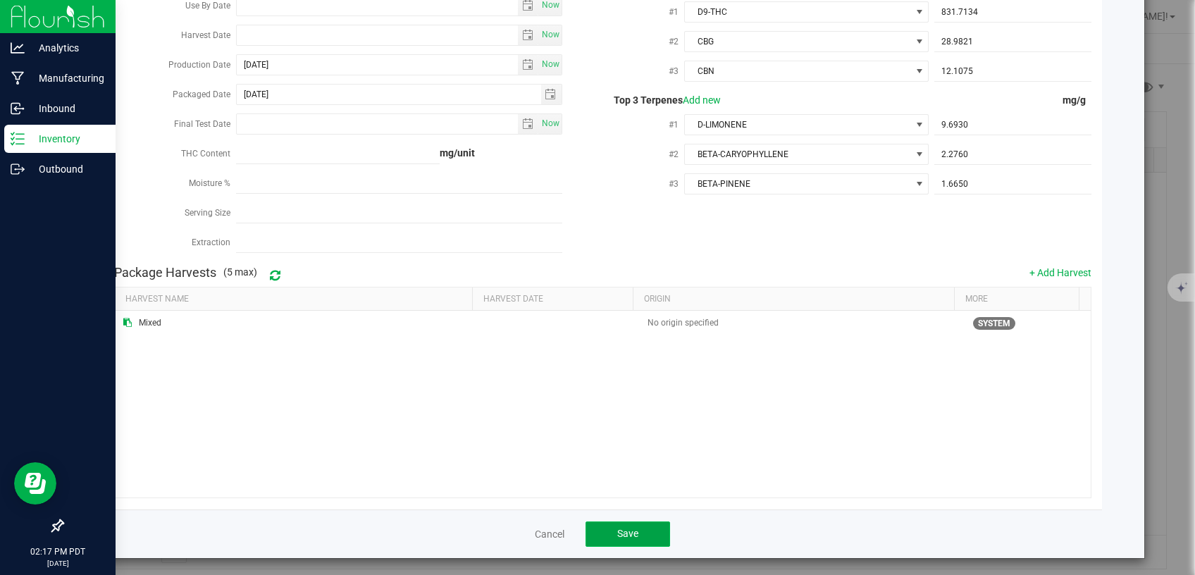
click at [631, 531] on span "Save" at bounding box center [627, 533] width 21 height 11
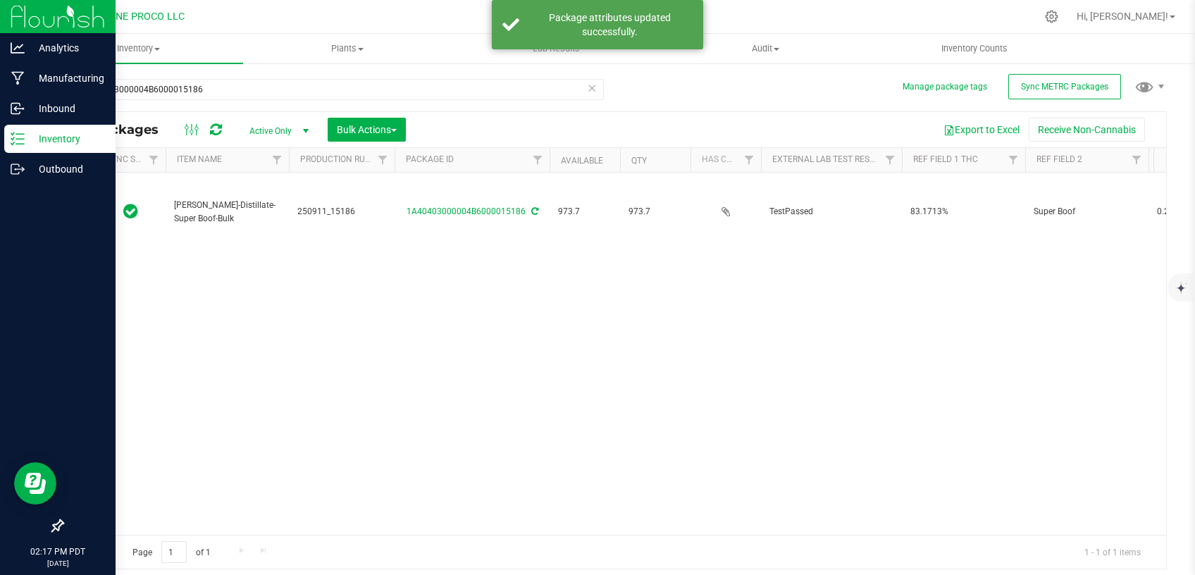
scroll to position [0, 0]
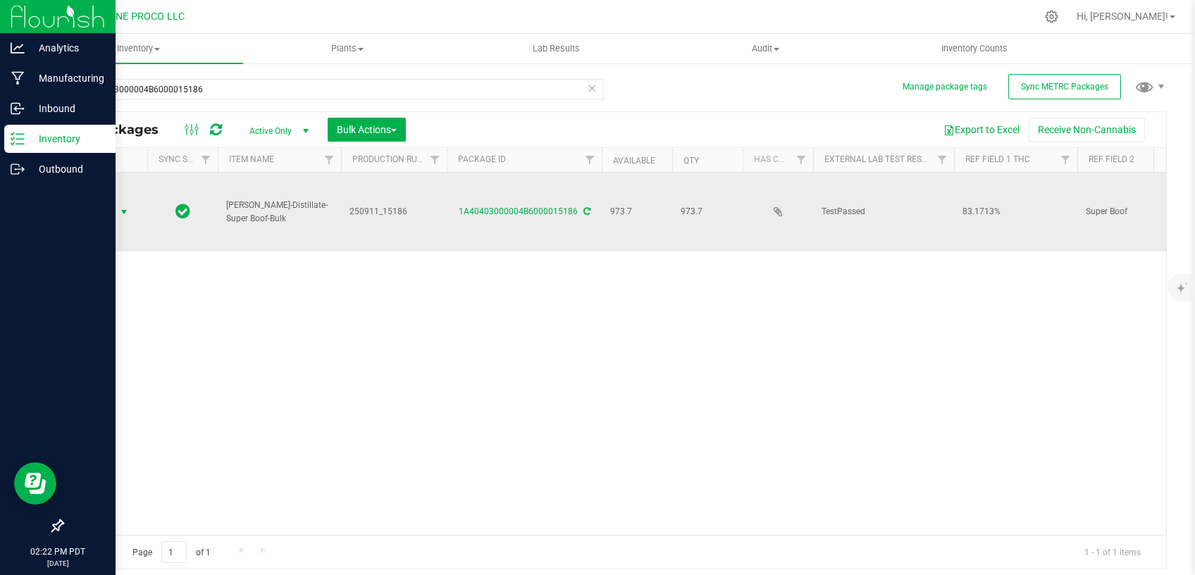
click at [94, 202] on span "Action" at bounding box center [96, 212] width 38 height 20
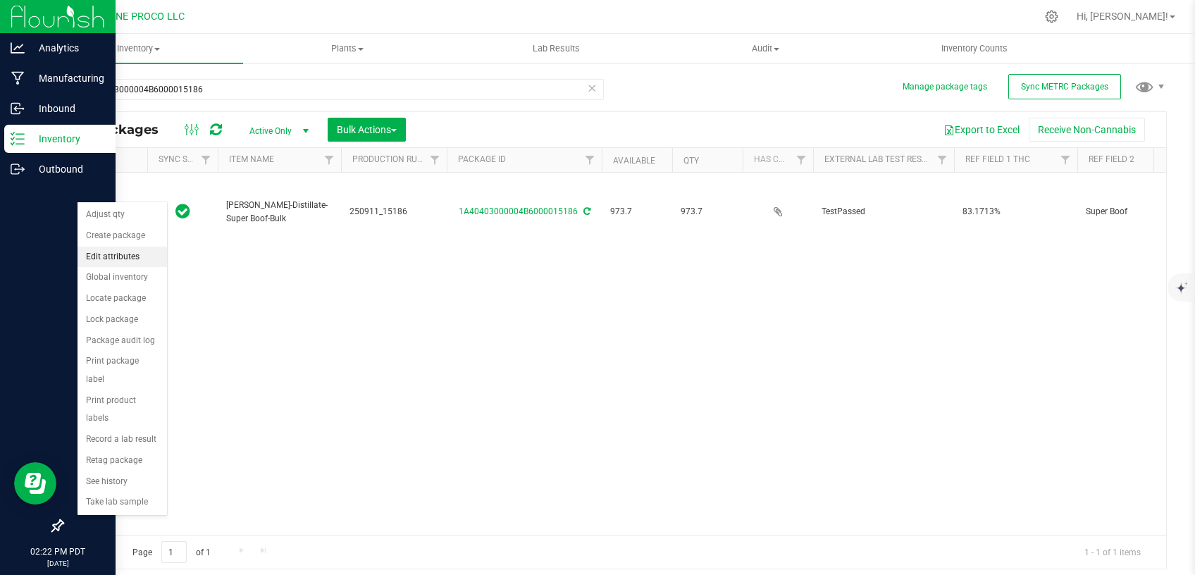
click at [129, 258] on li "Edit attributes" at bounding box center [123, 257] width 90 height 21
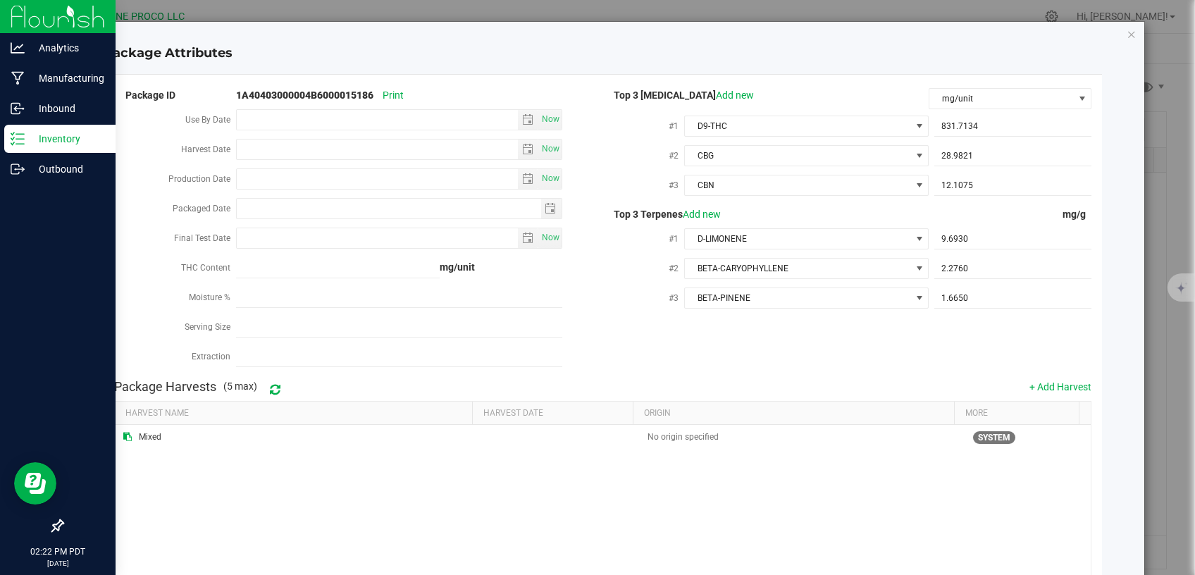
type input "[DATE]"
click at [1127, 38] on icon "Close modal" at bounding box center [1132, 33] width 10 height 17
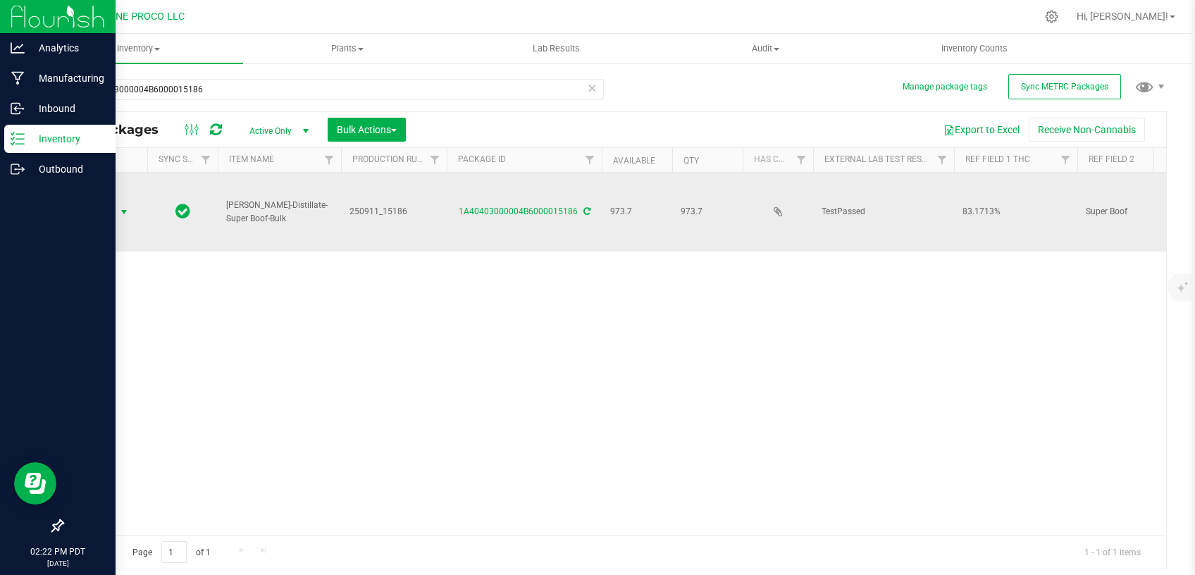
click at [98, 202] on span "Action" at bounding box center [96, 212] width 38 height 20
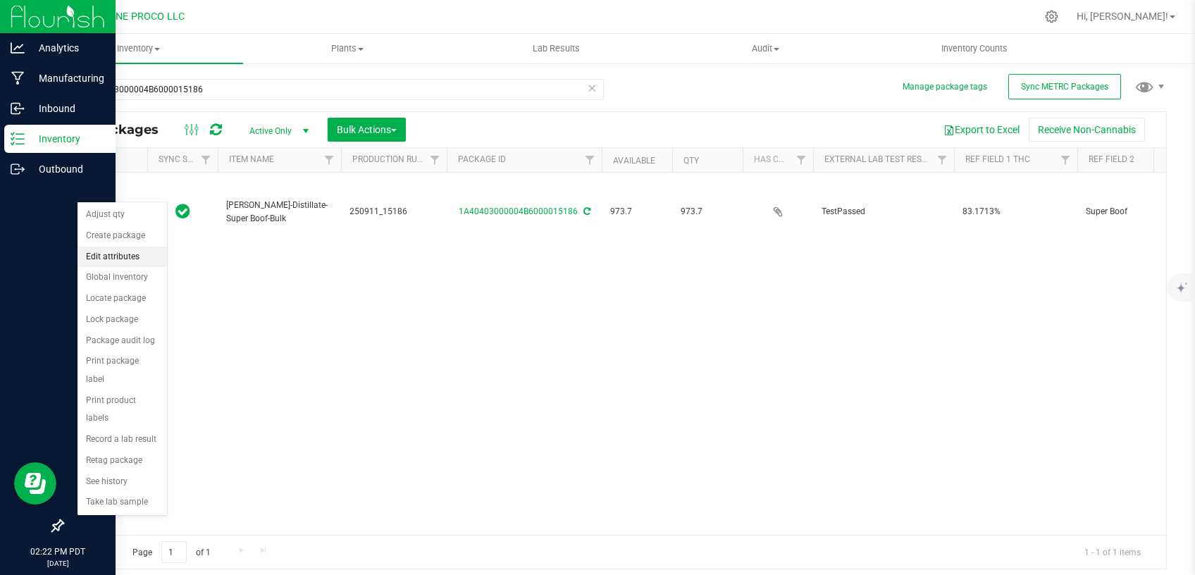
click at [118, 257] on li "Edit attributes" at bounding box center [123, 257] width 90 height 21
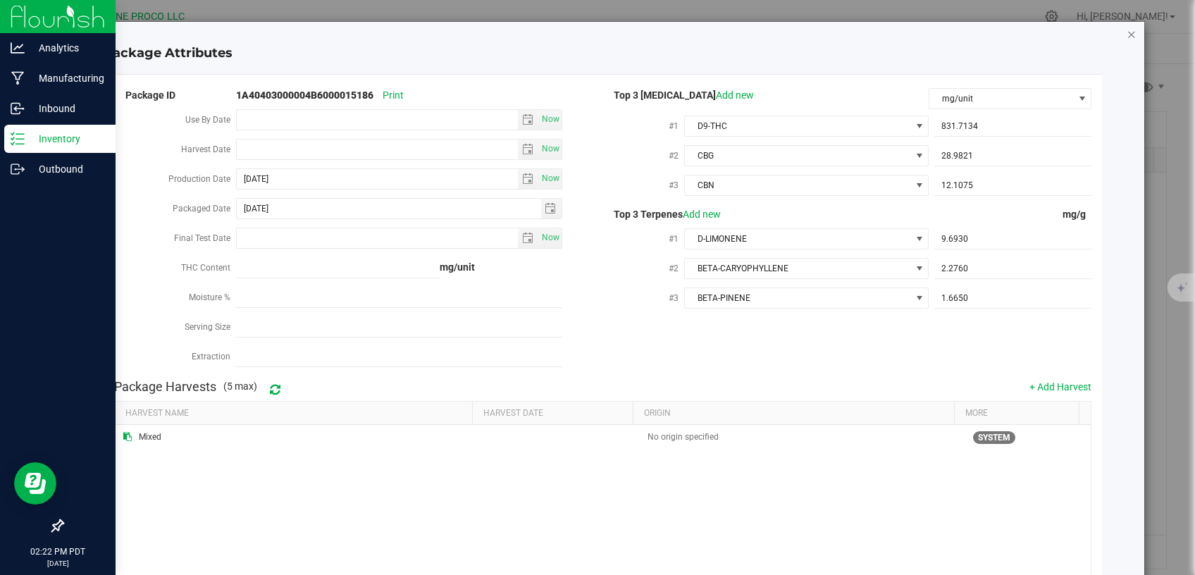
click at [1127, 40] on icon "Close modal" at bounding box center [1132, 33] width 10 height 17
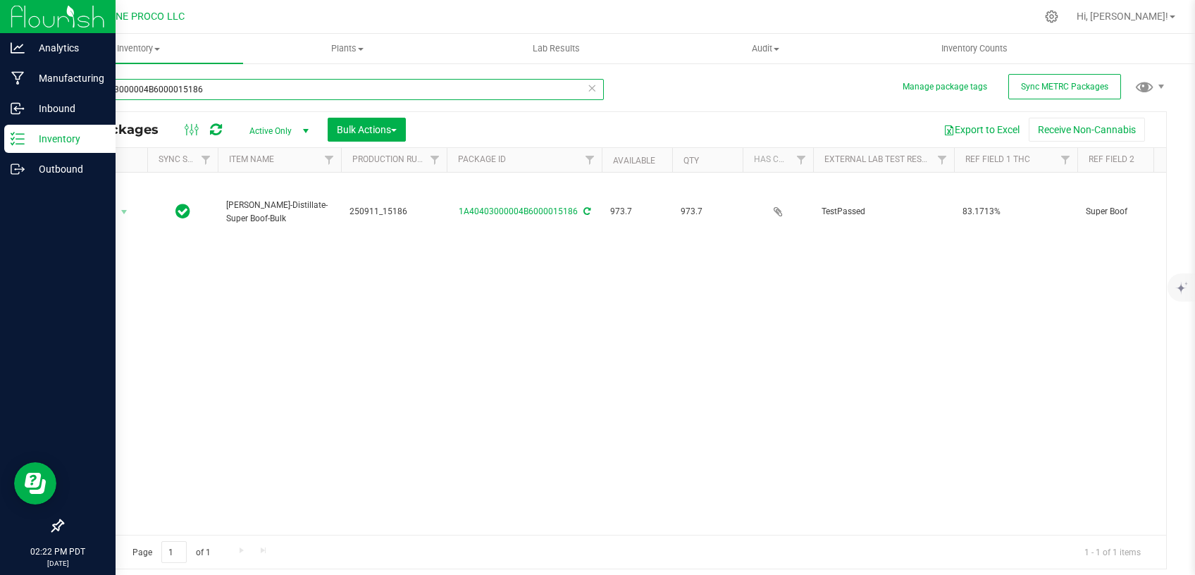
drag, startPoint x: 230, startPoint y: 88, endPoint x: 60, endPoint y: 95, distance: 170.7
click at [62, 100] on input "1A40403000004B6000015186" at bounding box center [333, 89] width 542 height 21
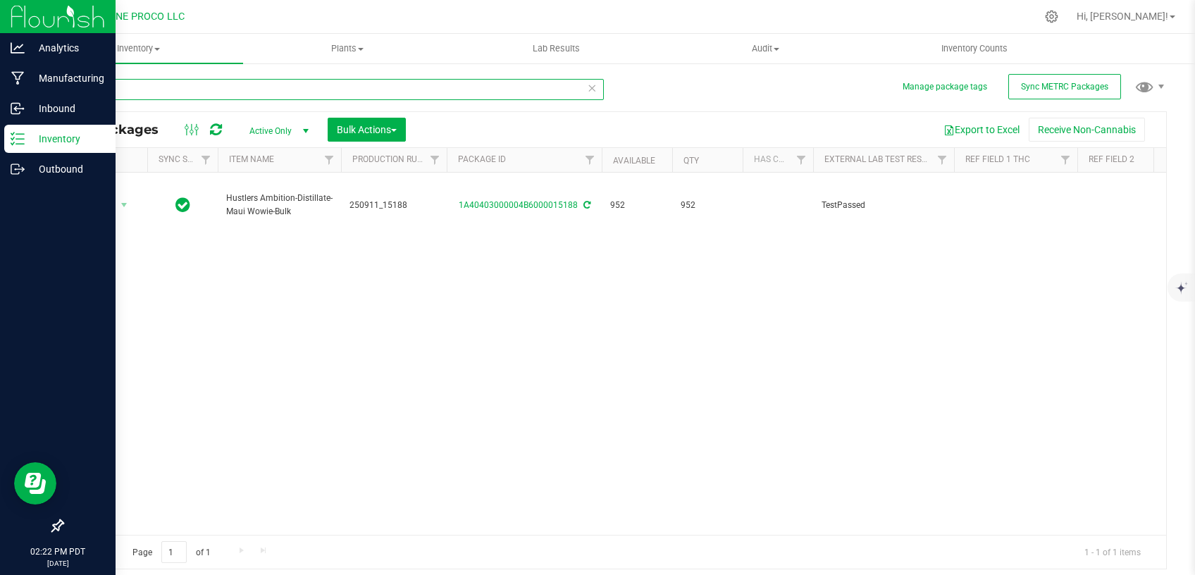
type input "15188"
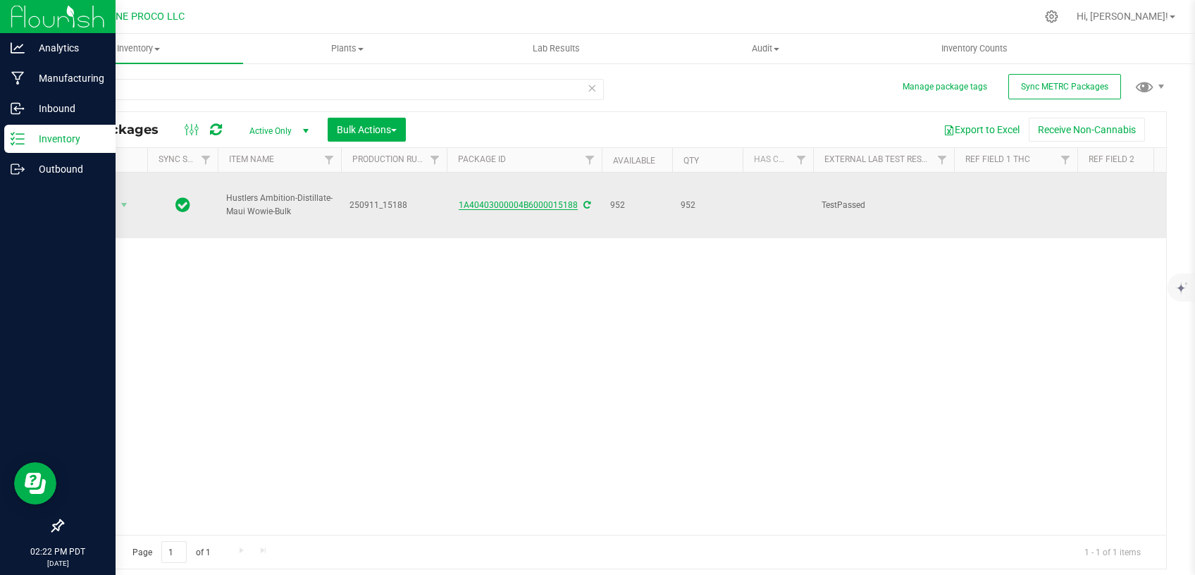
click at [493, 200] on link "1A40403000004B6000015188" at bounding box center [518, 205] width 119 height 10
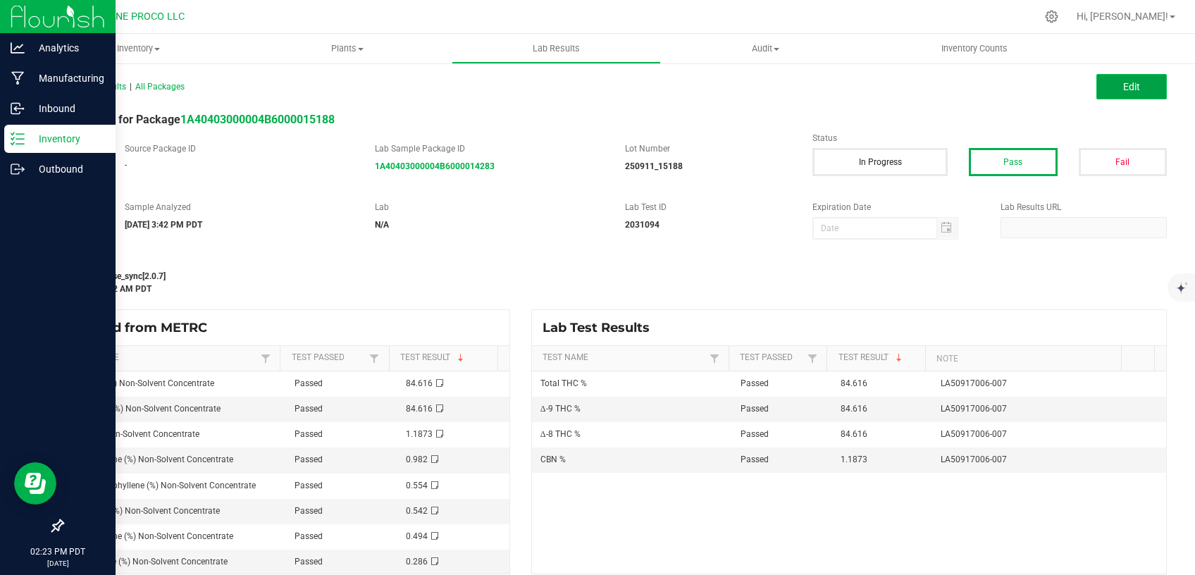
click at [1121, 93] on button "Edit" at bounding box center [1132, 86] width 70 height 25
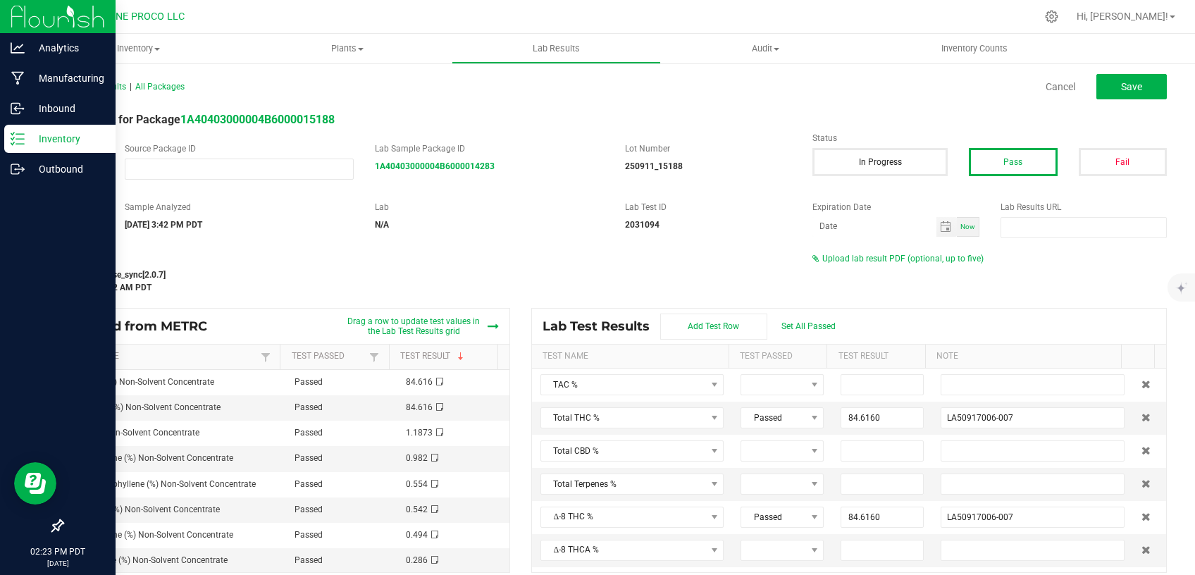
click at [853, 257] on span "Upload lab result PDF (optional, up to five)" at bounding box center [902, 259] width 161 height 10
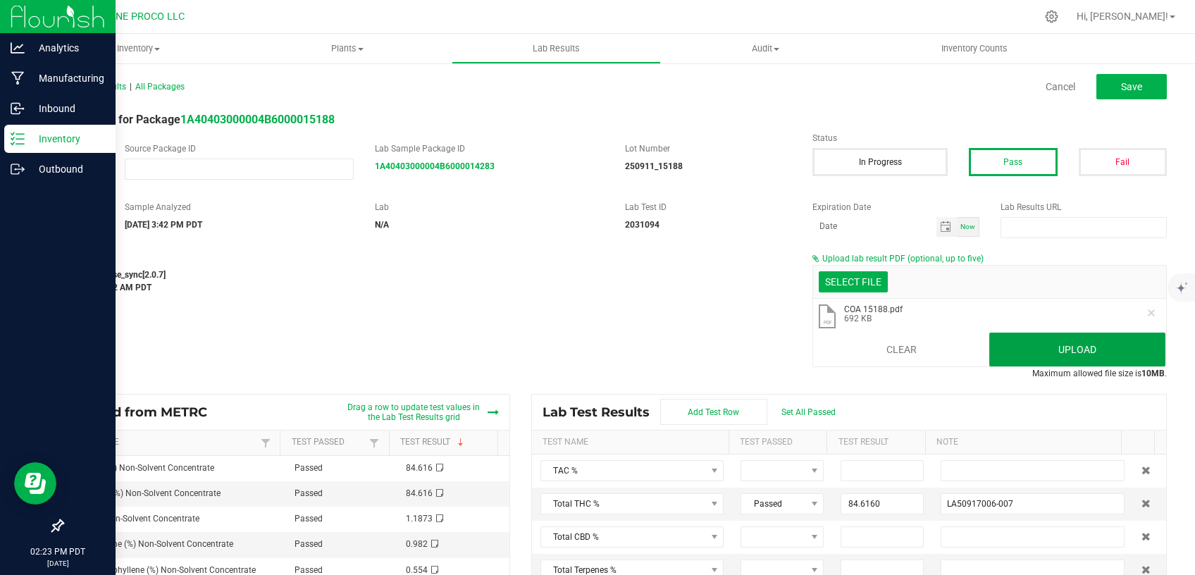
click at [1010, 348] on button "Upload" at bounding box center [1077, 350] width 176 height 34
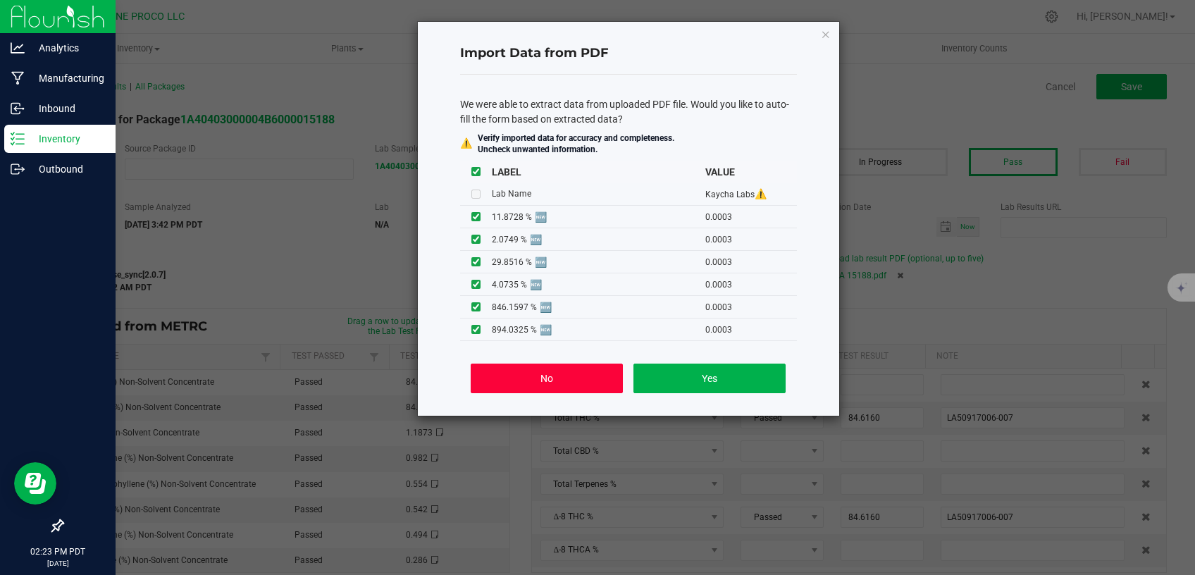
click at [575, 377] on button "No" at bounding box center [547, 379] width 152 height 30
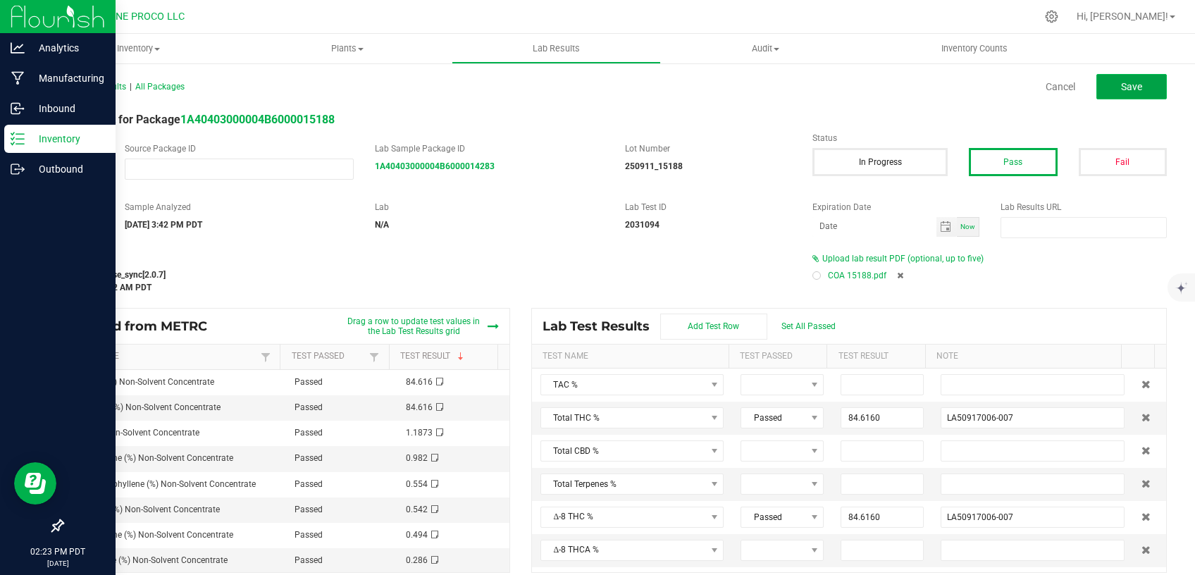
click at [1145, 77] on button "Save" at bounding box center [1132, 86] width 70 height 25
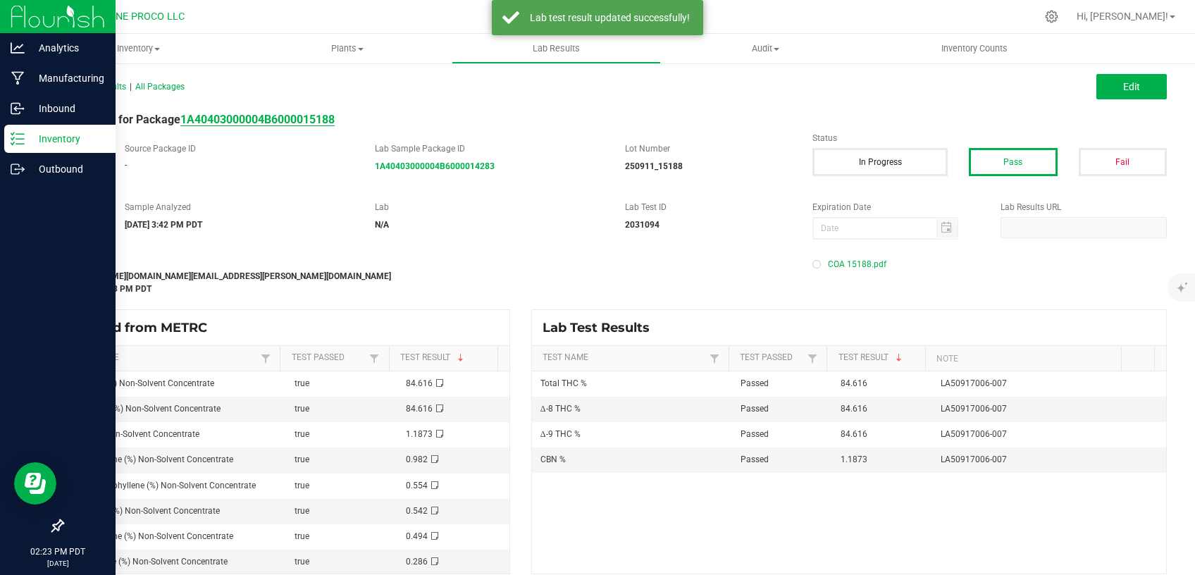
click at [300, 123] on strong "1A40403000004B6000015188" at bounding box center [257, 119] width 154 height 13
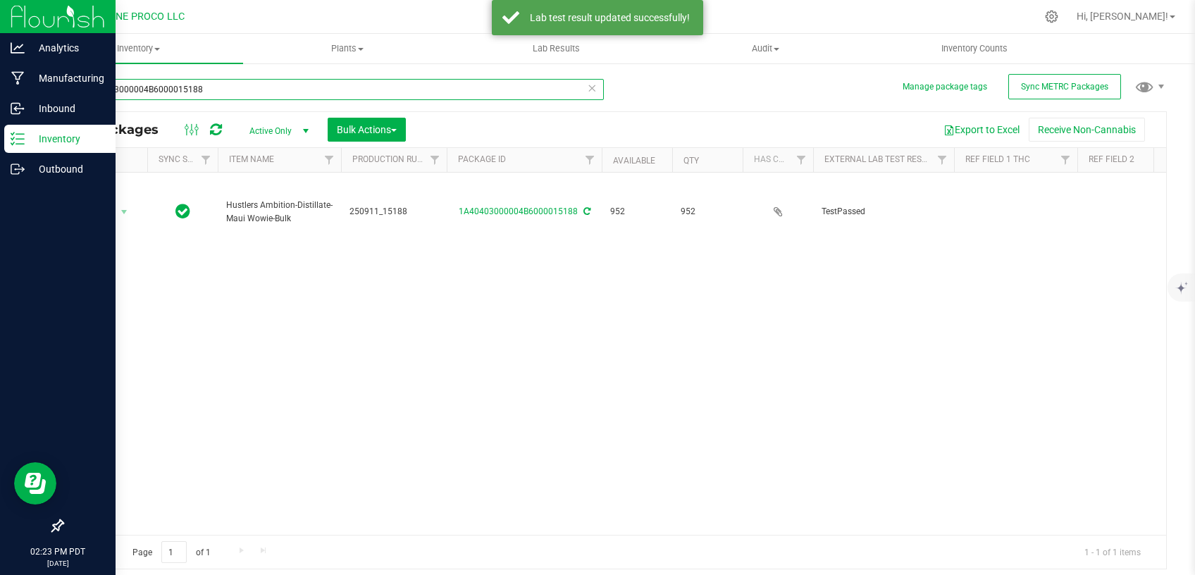
drag, startPoint x: 176, startPoint y: 88, endPoint x: 0, endPoint y: 101, distance: 176.6
click at [62, 100] on input "1A40403000004B6000015188" at bounding box center [333, 89] width 542 height 21
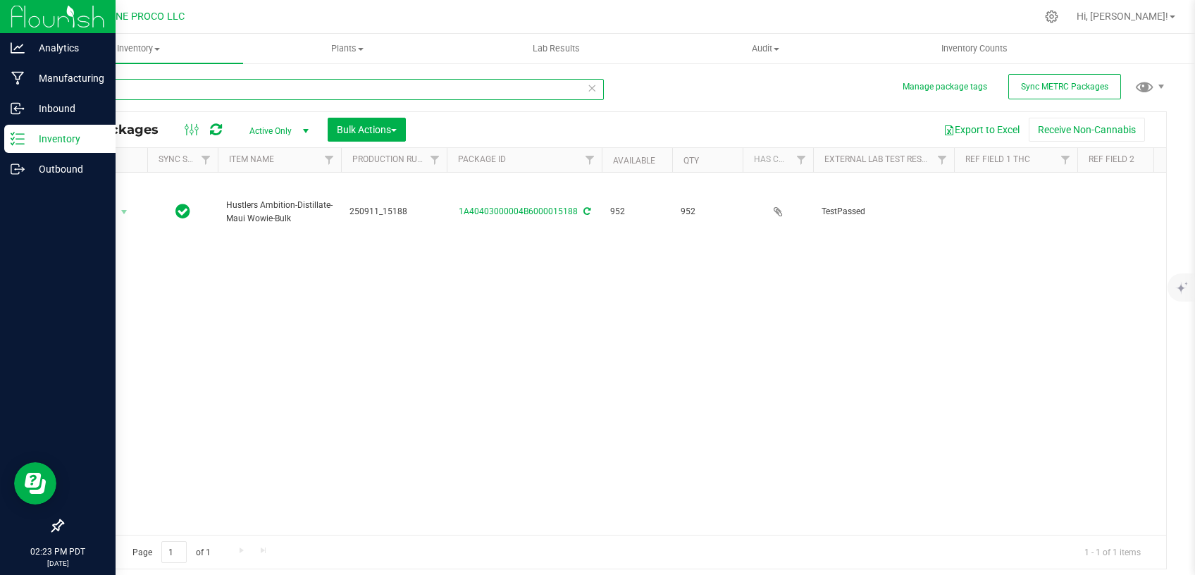
type input "15188"
click at [280, 129] on span "Active Only" at bounding box center [277, 131] width 78 height 20
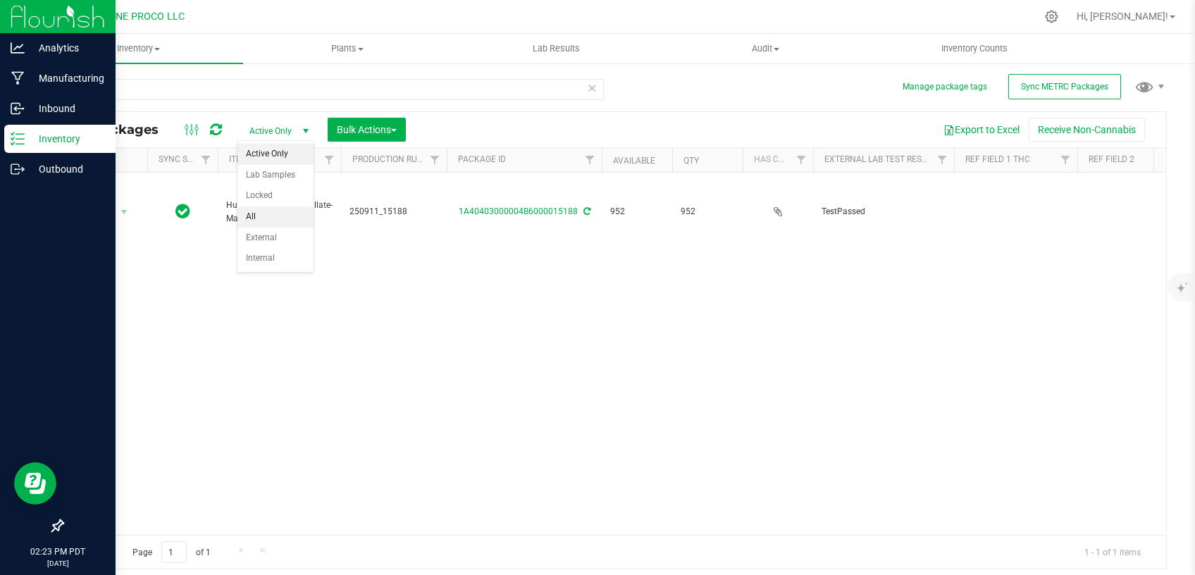
click at [267, 214] on li "All" at bounding box center [276, 216] width 76 height 21
click at [998, 265] on div "Action Action Adjust qty Create package Edit attributes Global inventory Locate…" at bounding box center [615, 354] width 1104 height 362
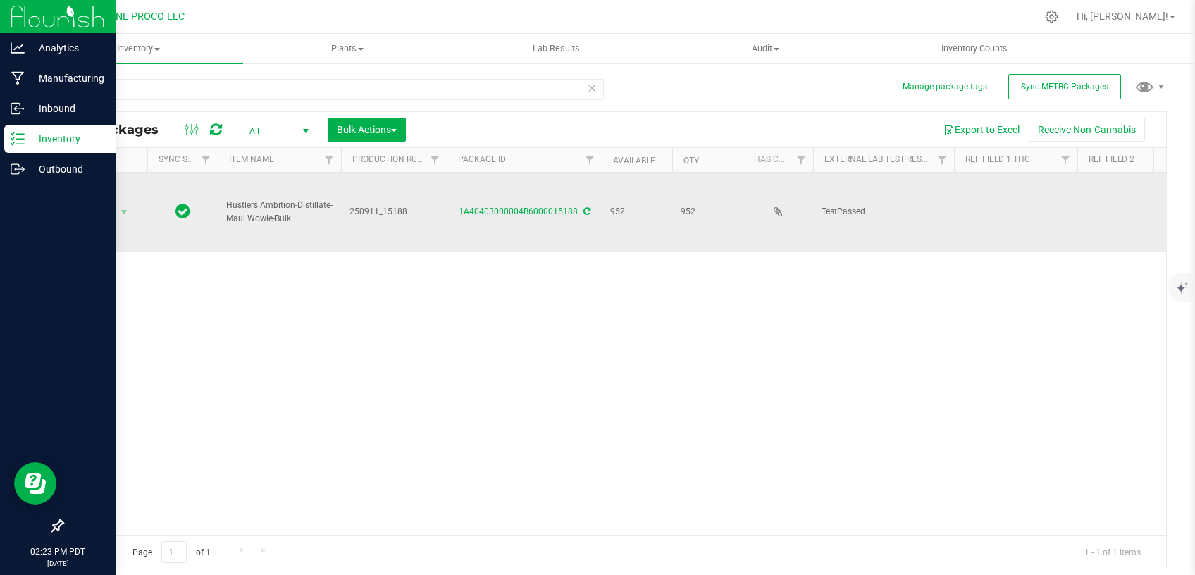
click at [985, 196] on td at bounding box center [1015, 212] width 123 height 79
type input "84.6160%"
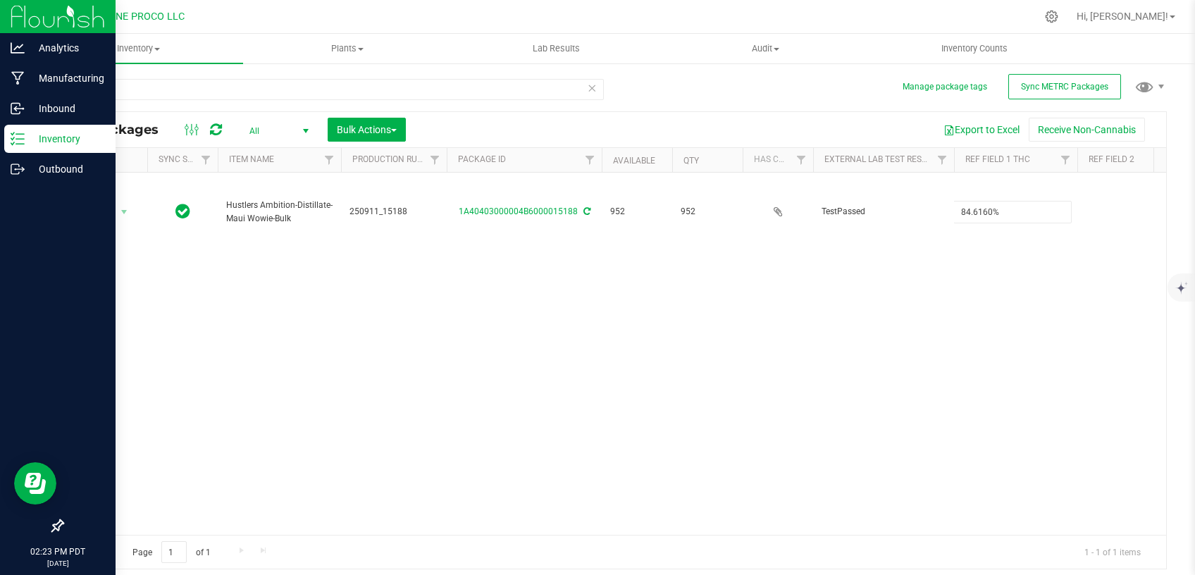
click at [946, 276] on div "Action Action Adjust qty Create package Edit attributes Global inventory Locate…" at bounding box center [615, 354] width 1104 height 362
click at [975, 298] on div "Action Action Adjust qty Create package Edit attributes Global inventory Locate…" at bounding box center [615, 354] width 1104 height 362
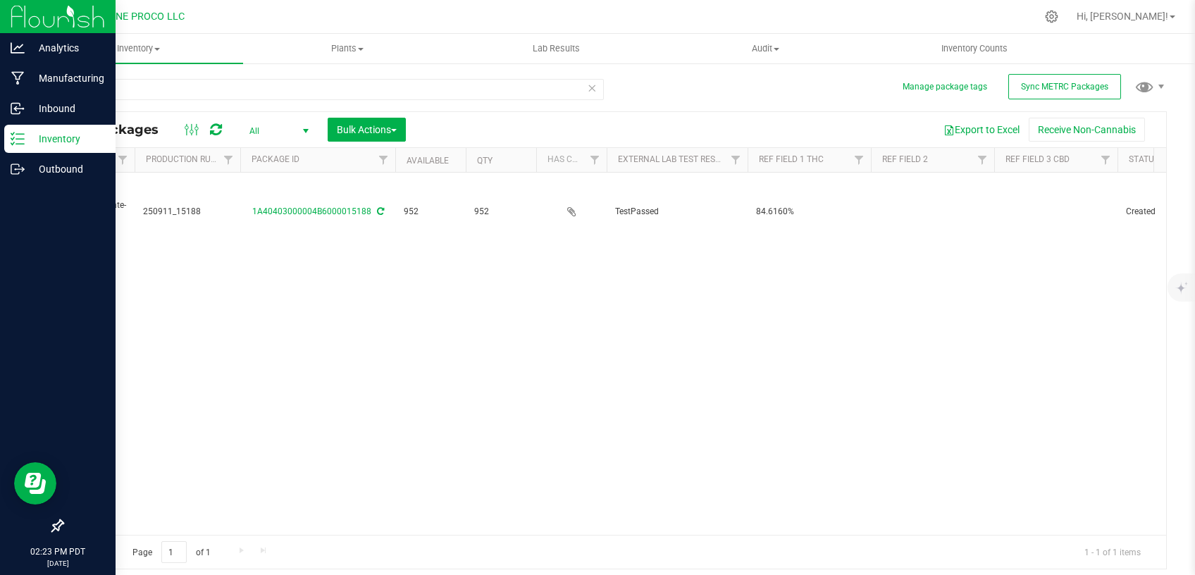
scroll to position [0, 209]
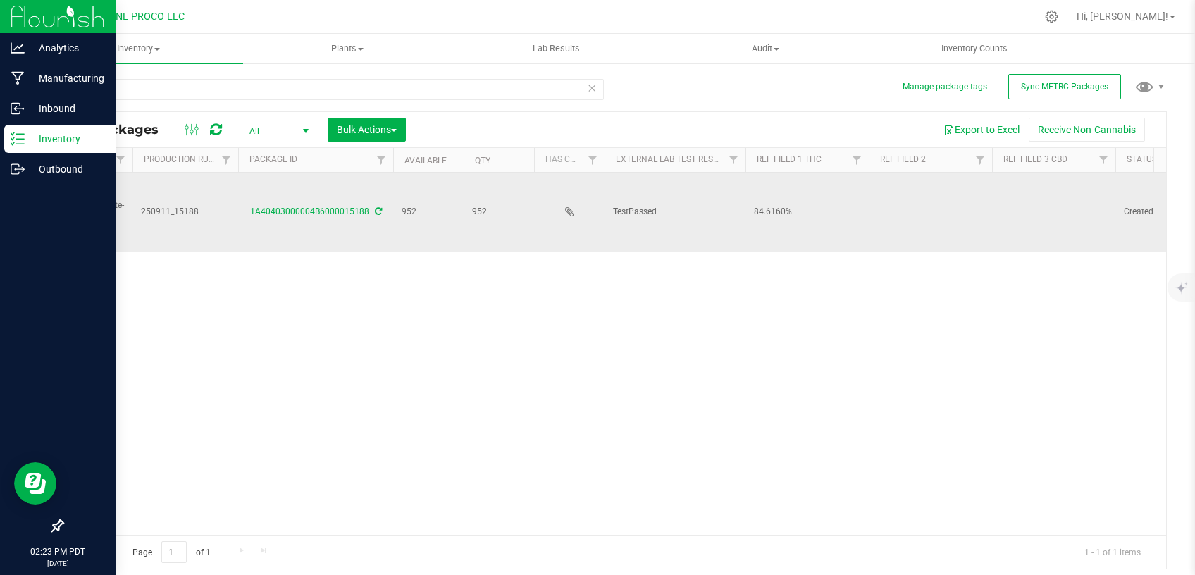
click at [1033, 187] on td at bounding box center [1053, 212] width 123 height 79
drag, startPoint x: 1043, startPoint y: 194, endPoint x: 906, endPoint y: 204, distance: 137.1
click at [992, 204] on input "Total CBD 0.2075%" at bounding box center [1051, 212] width 118 height 22
type input "0.2075%"
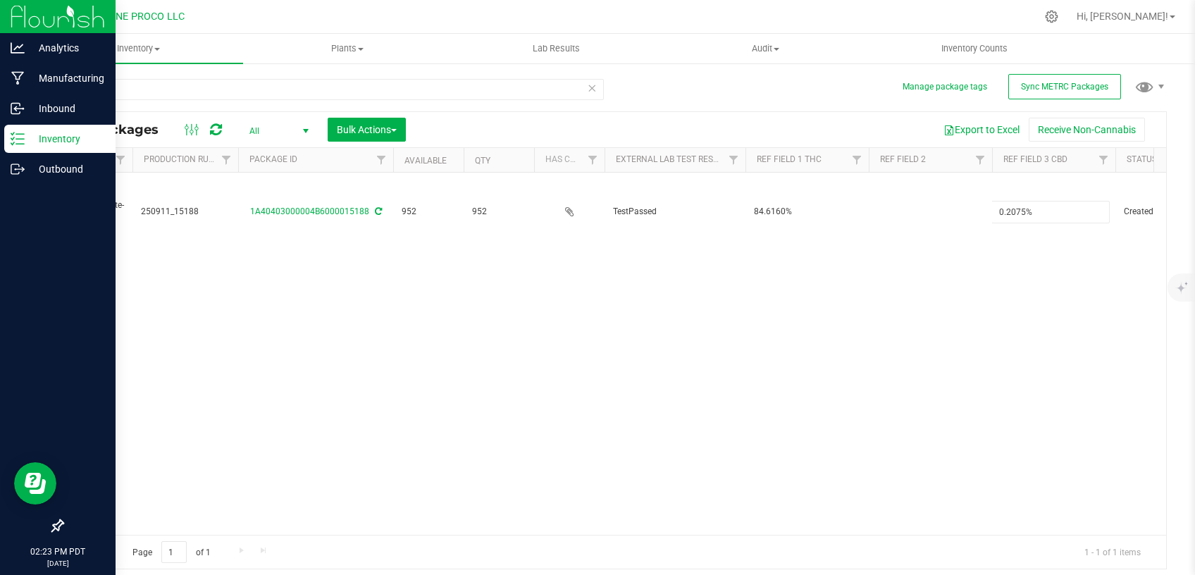
click at [761, 337] on div "Action Action Adjust qty Create package Edit attributes Global inventory Locate…" at bounding box center [615, 354] width 1104 height 362
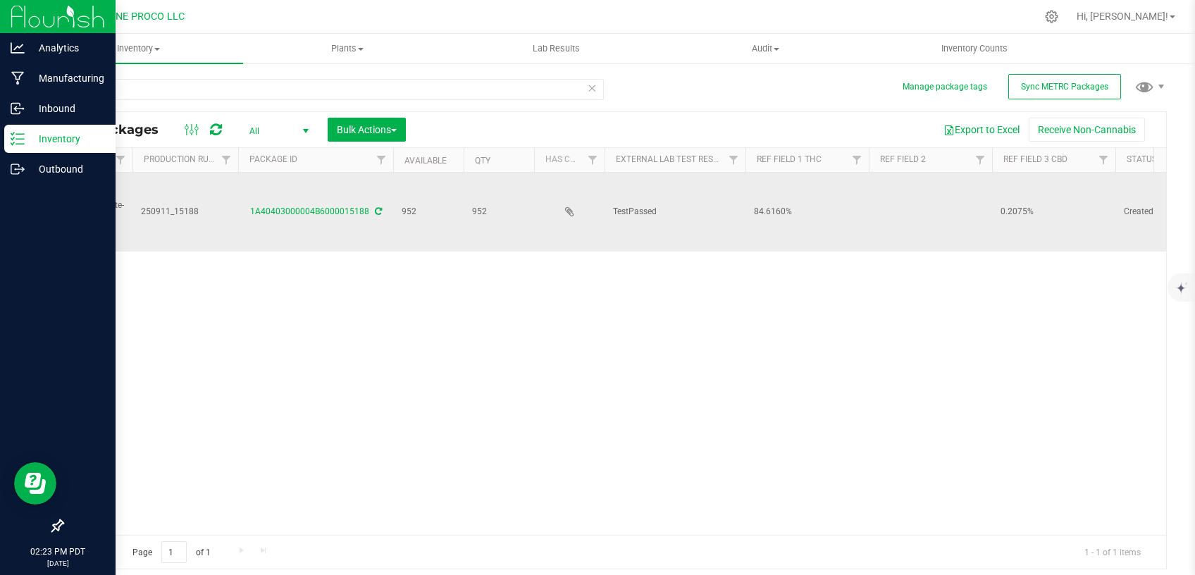
click at [911, 195] on td at bounding box center [930, 212] width 123 height 79
click at [877, 201] on input "Maui Wowie" at bounding box center [927, 212] width 118 height 22
type input "Maui Wowie"
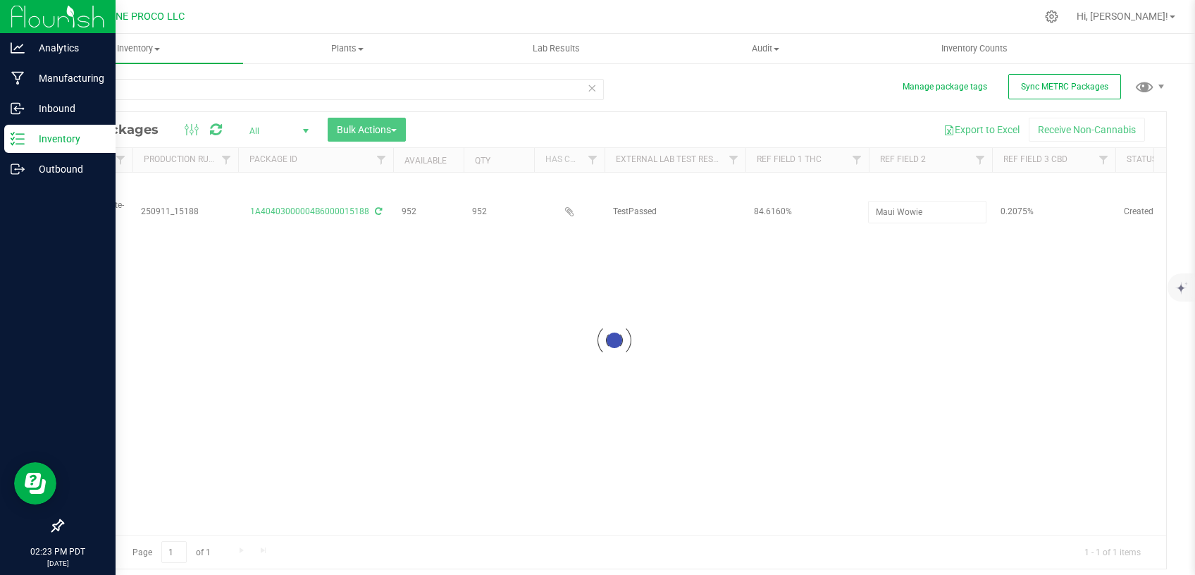
click at [817, 348] on div "Loading... Action Action Adjust qty Create package Edit attributes Global inven…" at bounding box center [615, 354] width 1104 height 362
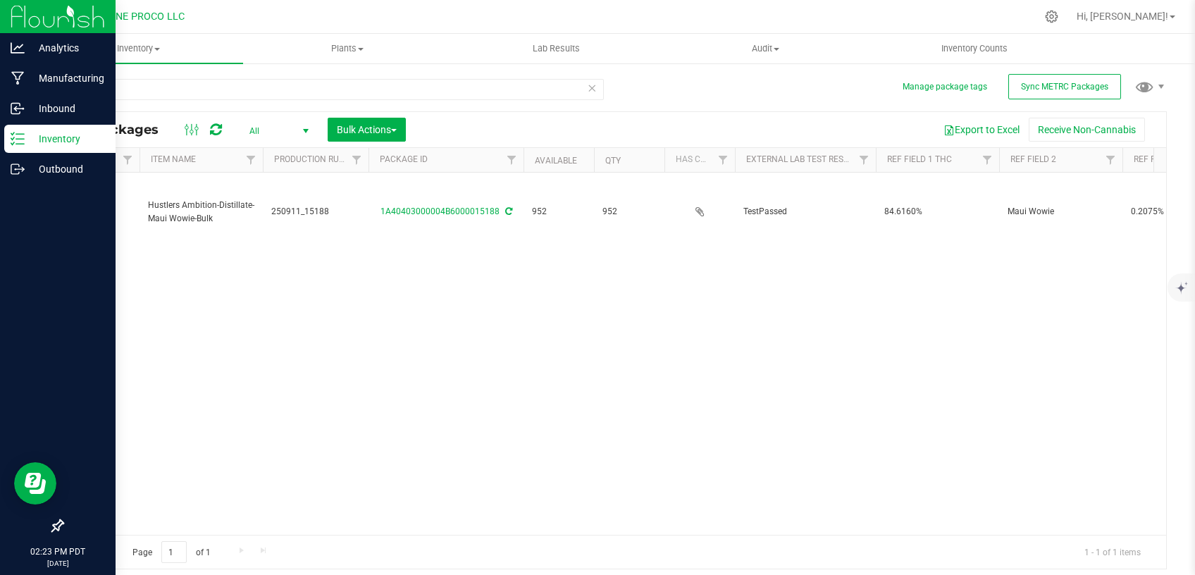
scroll to position [0, 0]
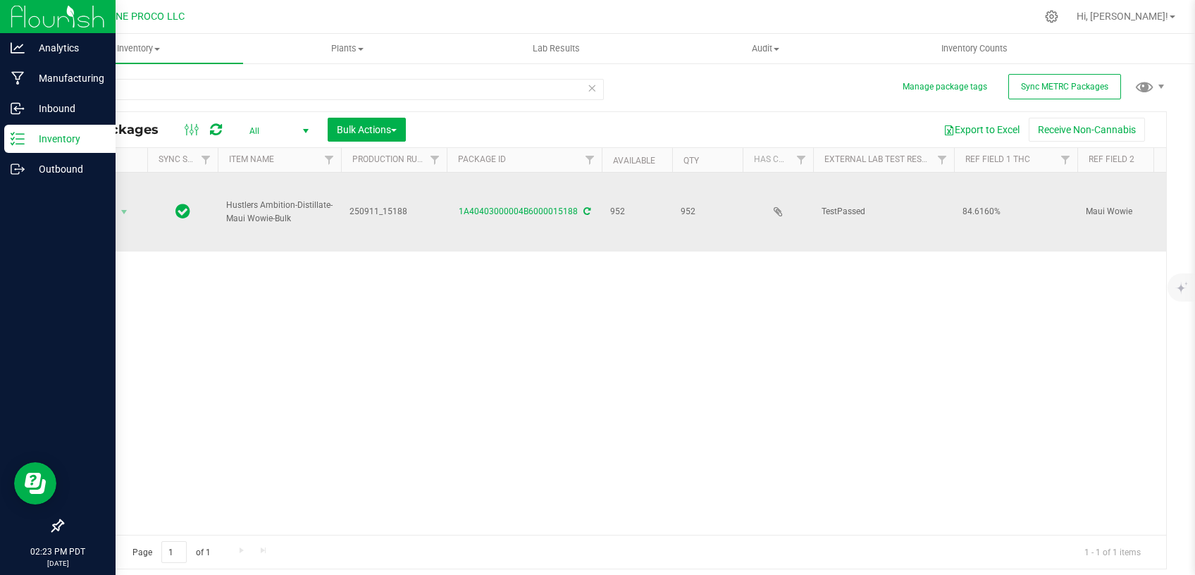
click at [111, 202] on span "Action" at bounding box center [96, 212] width 38 height 20
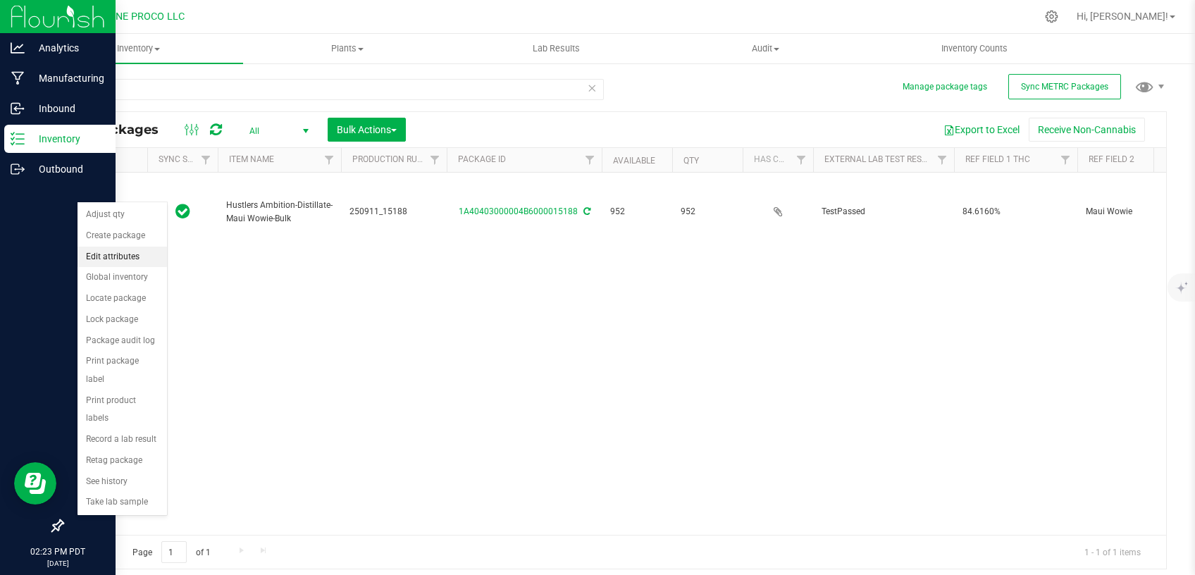
click at [127, 254] on li "Edit attributes" at bounding box center [123, 257] width 90 height 21
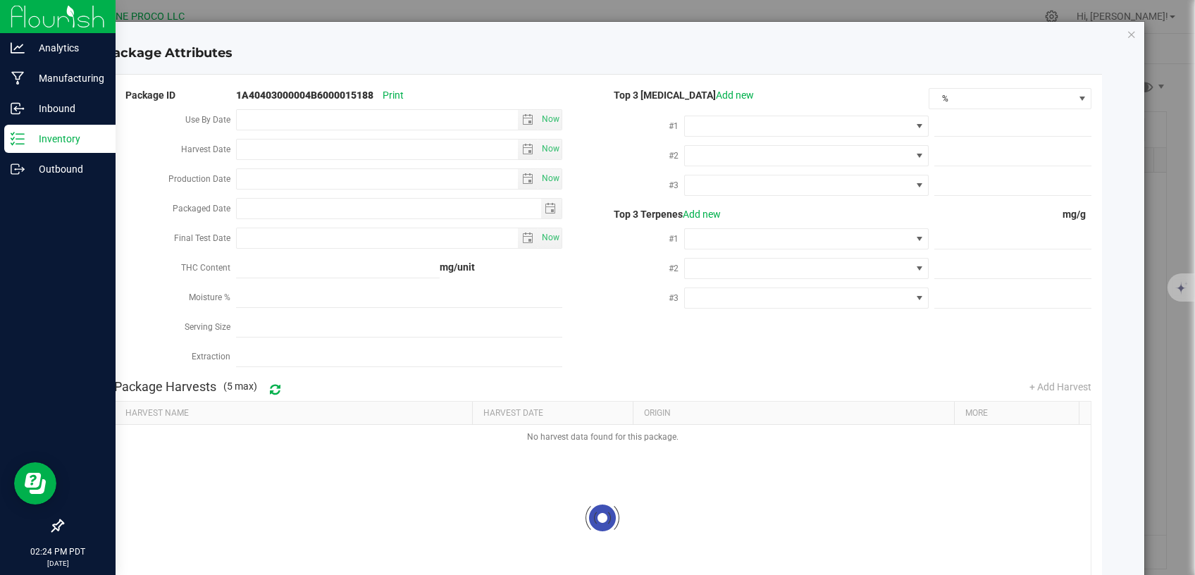
type input "[DATE]"
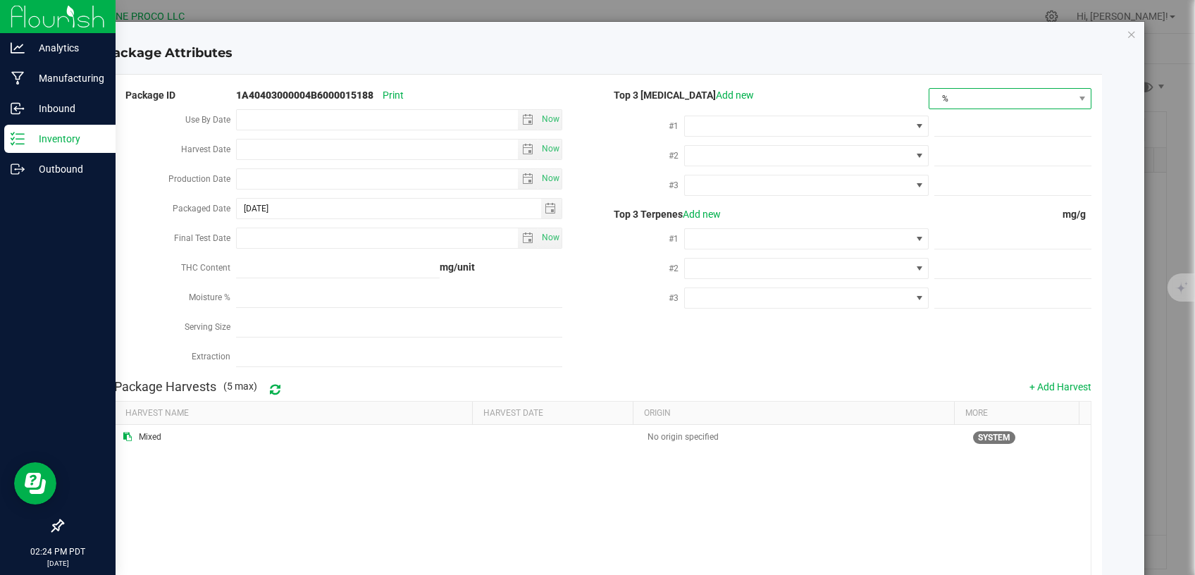
click at [982, 97] on span "%" at bounding box center [1002, 99] width 144 height 20
click at [949, 148] on li "mg/unit" at bounding box center [999, 148] width 160 height 24
click at [830, 132] on span at bounding box center [798, 126] width 226 height 20
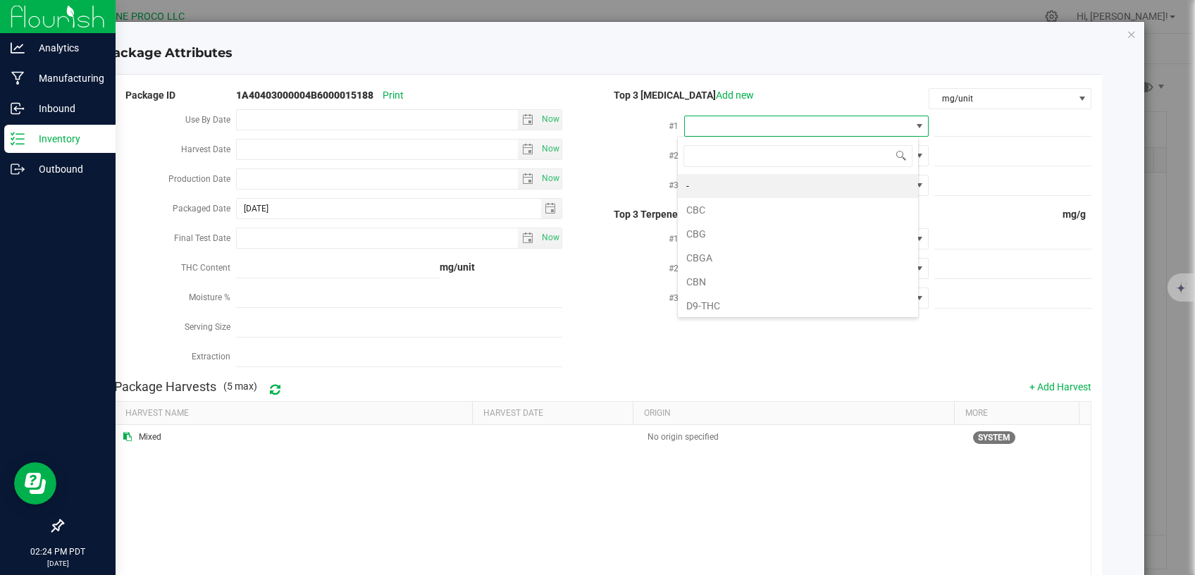
scroll to position [21, 241]
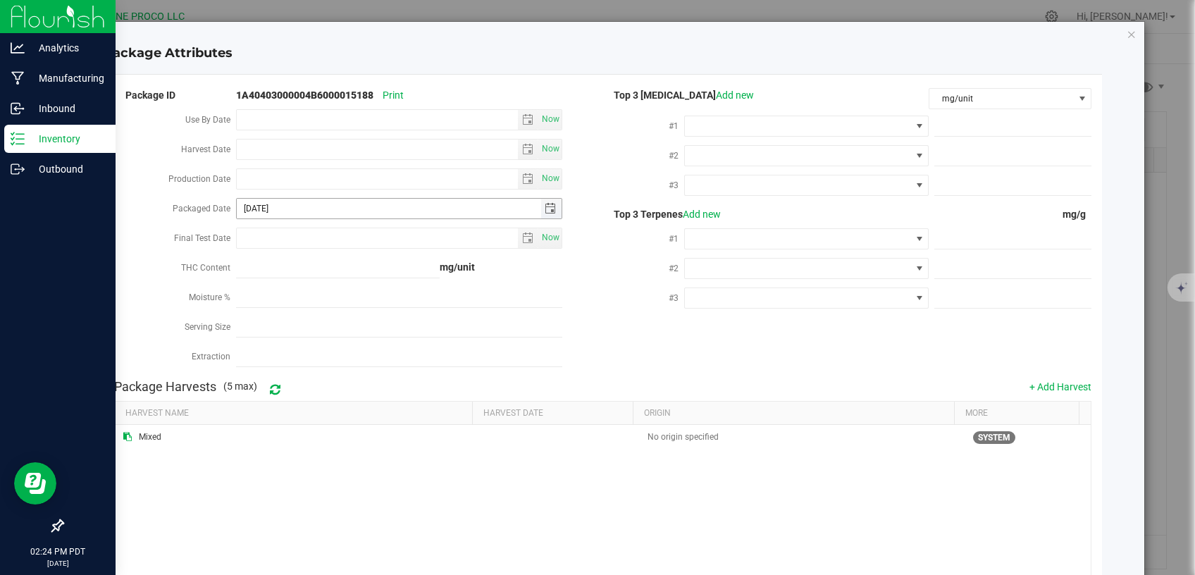
drag, startPoint x: 293, startPoint y: 211, endPoint x: 172, endPoint y: 209, distance: 121.2
click at [237, 211] on input "[DATE]" at bounding box center [389, 209] width 304 height 20
click at [284, 171] on input "Production Date" at bounding box center [377, 179] width 281 height 20
paste input "[DATE]"
type input "[DATE]"
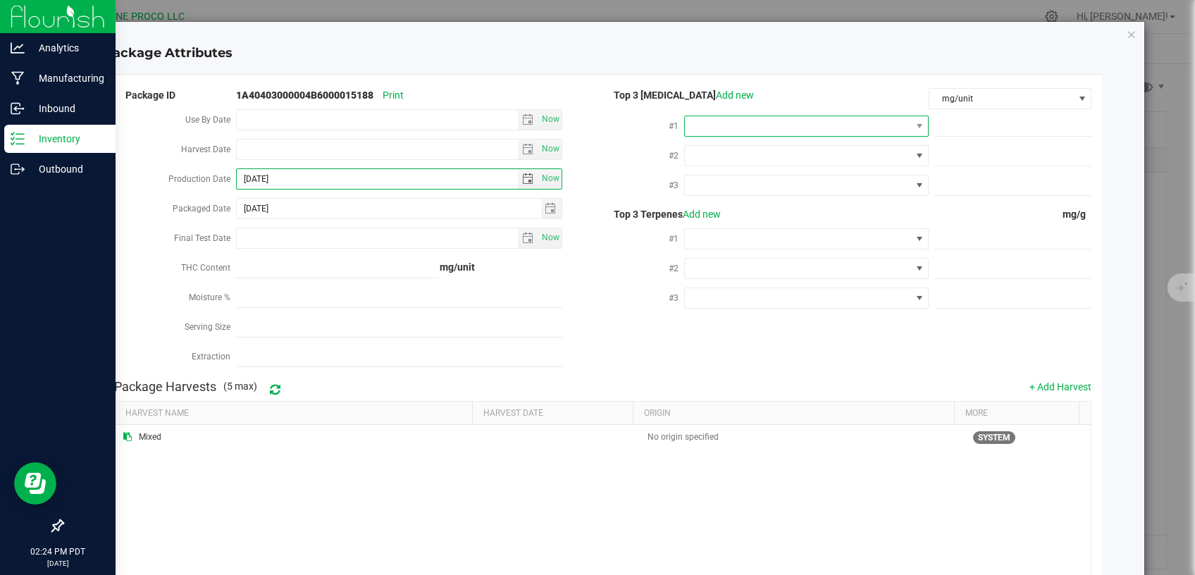
click at [814, 125] on span at bounding box center [798, 126] width 226 height 20
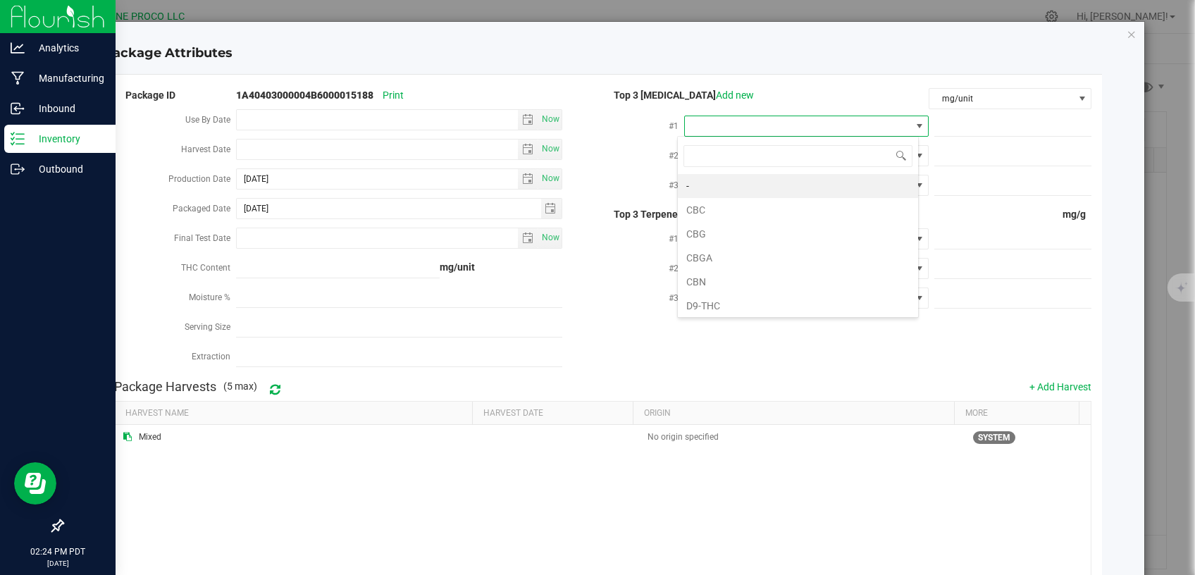
drag, startPoint x: 755, startPoint y: 306, endPoint x: 748, endPoint y: 312, distance: 9.0
click at [755, 307] on li "D9-THC" at bounding box center [798, 306] width 240 height 24
click at [1006, 131] on span at bounding box center [1013, 126] width 157 height 20
paste input "846.1597"
type input "846.1597"
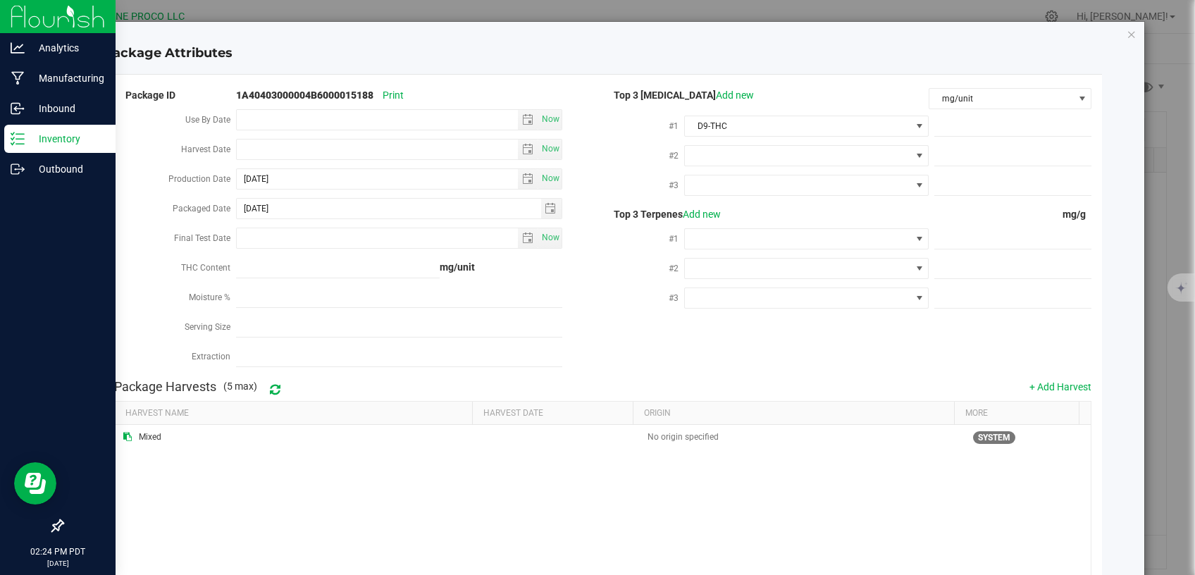
type input "846.1597"
drag, startPoint x: 975, startPoint y: 154, endPoint x: 966, endPoint y: 161, distance: 11.1
click at [975, 154] on span at bounding box center [1013, 156] width 157 height 20
paste input "29.8516"
type input "29.8516"
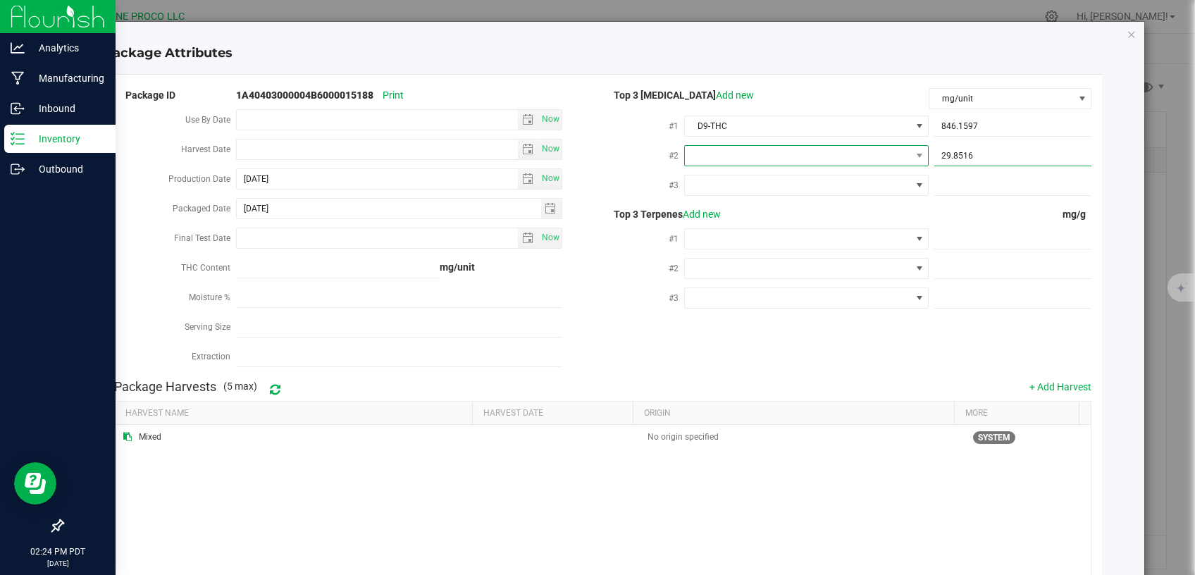
type input "29.8516"
click at [847, 157] on span at bounding box center [798, 156] width 226 height 20
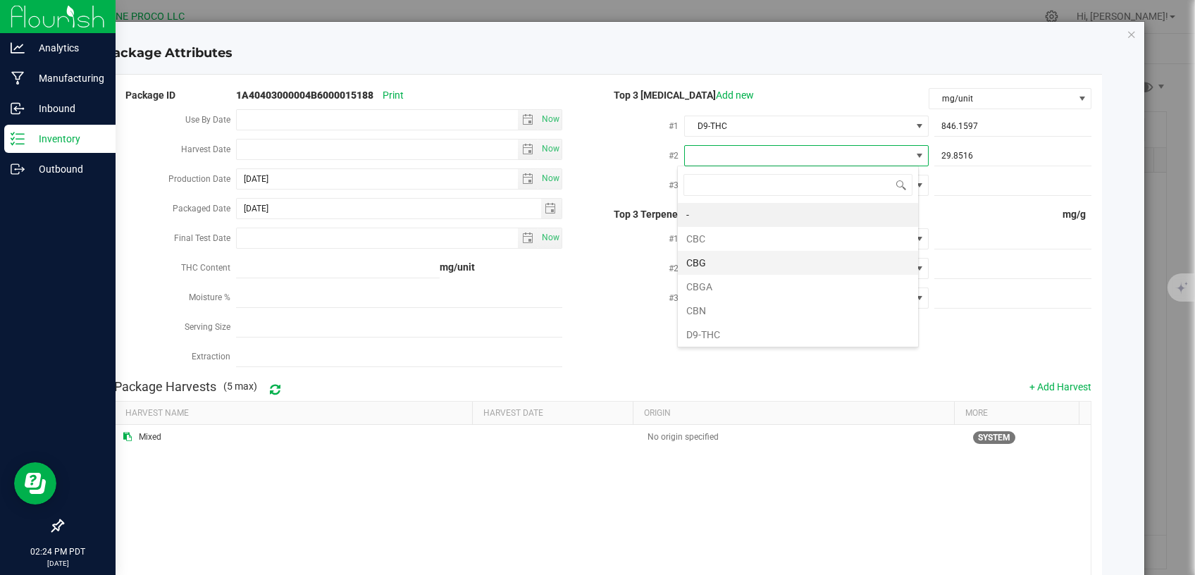
scroll to position [20, 241]
click at [751, 262] on li "CBG" at bounding box center [798, 263] width 240 height 24
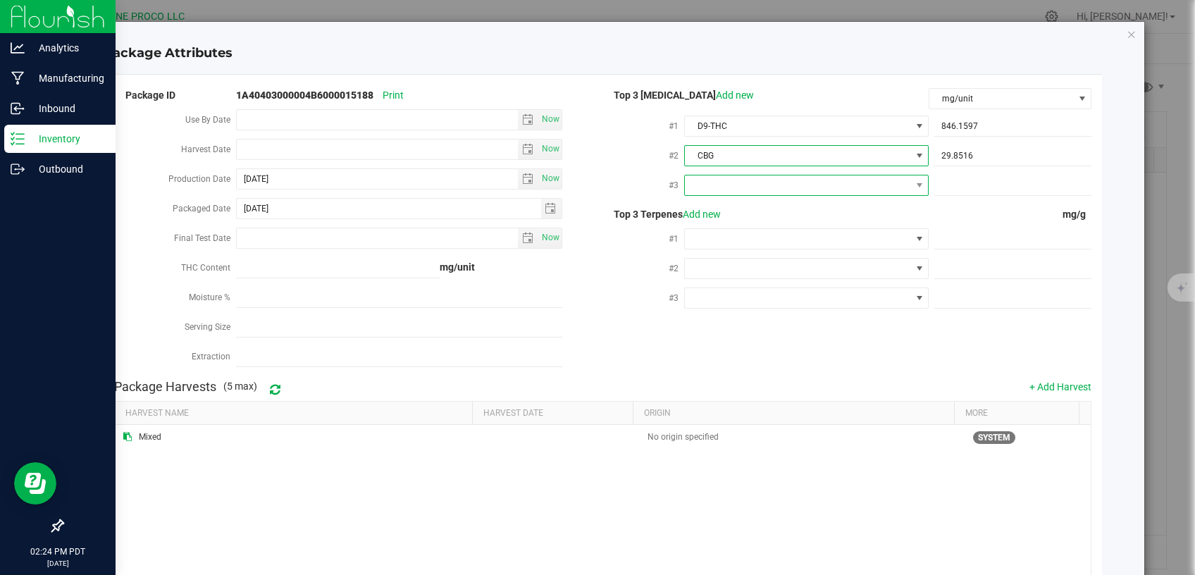
click at [772, 191] on span at bounding box center [798, 185] width 226 height 20
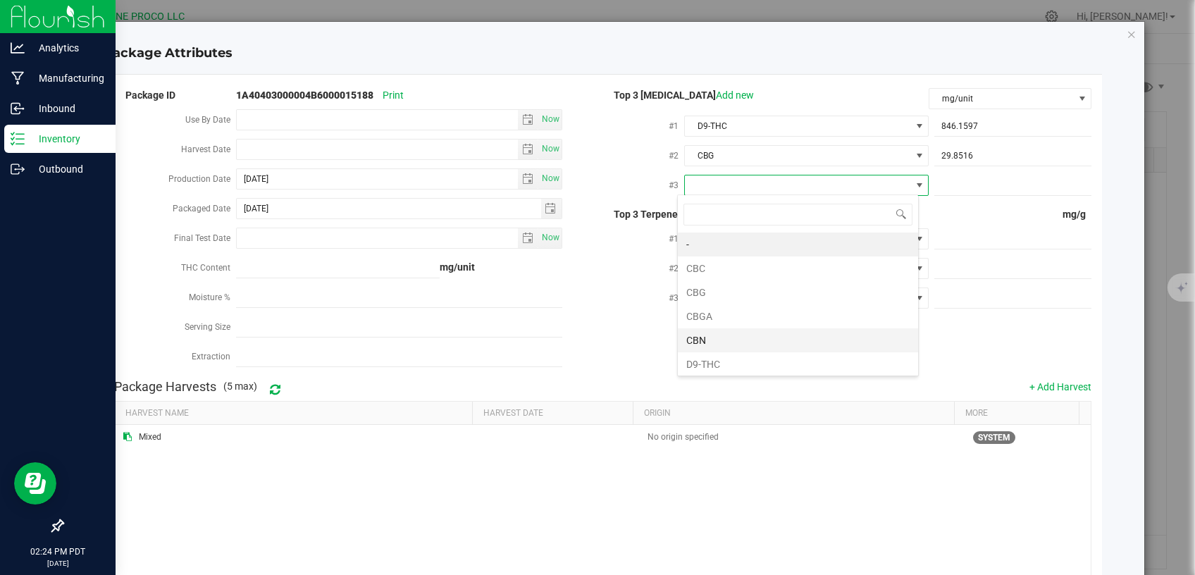
click at [731, 337] on li "CBN" at bounding box center [798, 340] width 240 height 24
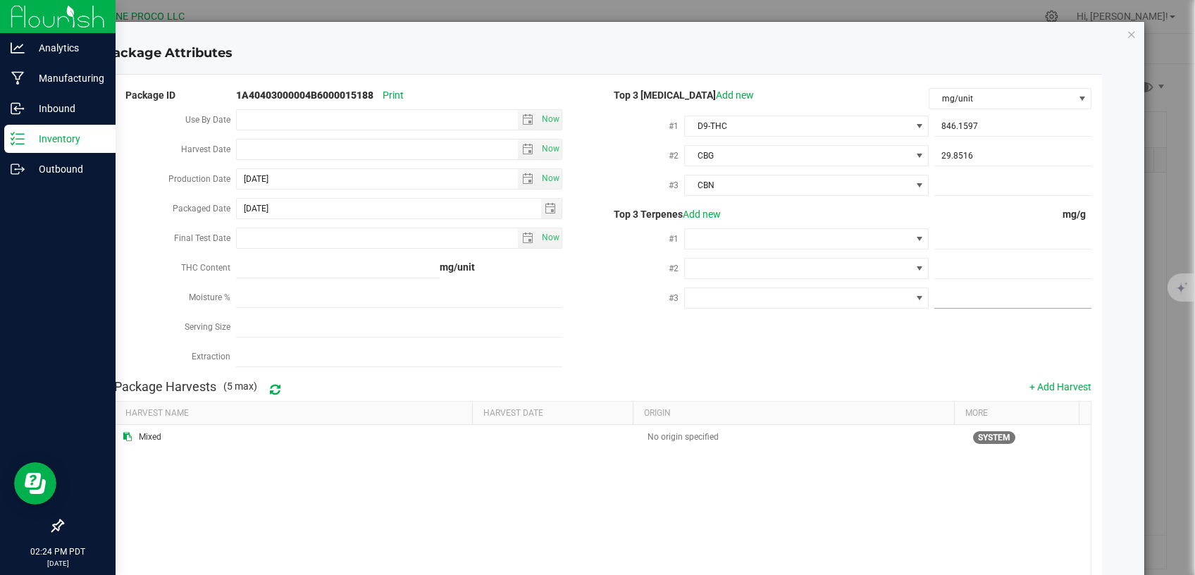
click at [980, 293] on span at bounding box center [1013, 298] width 157 height 20
paste input "11.8728"
type input "11.8728"
drag, startPoint x: 968, startPoint y: 295, endPoint x: 899, endPoint y: 298, distance: 69.8
click at [935, 298] on input "11.8728" at bounding box center [1013, 298] width 157 height 20
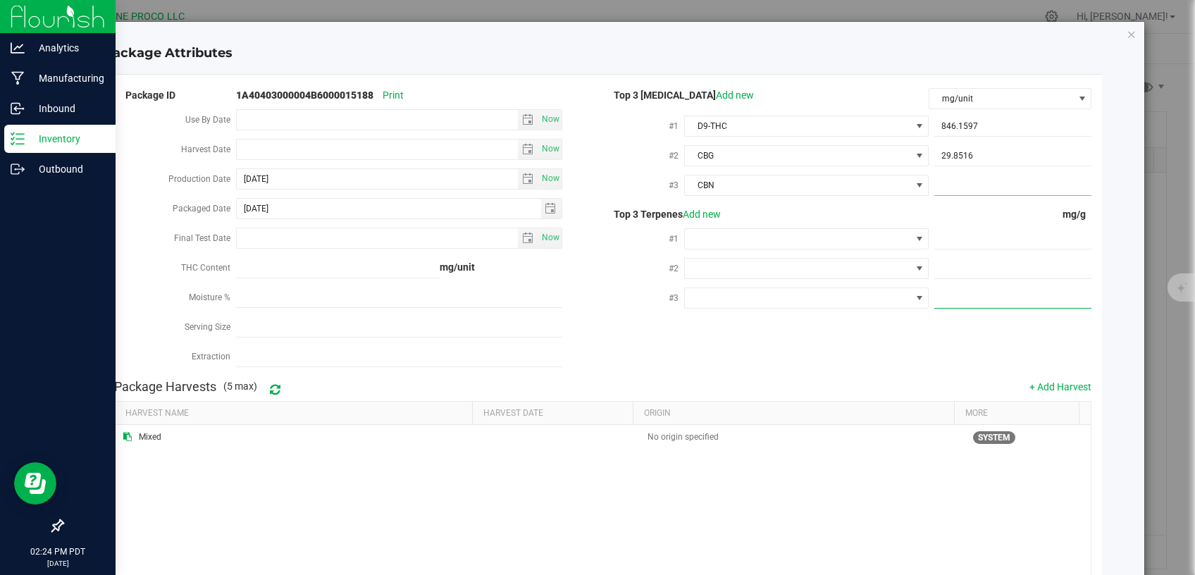
click at [952, 186] on span at bounding box center [1013, 185] width 157 height 20
paste input "11.8728"
type input "11.8728"
click at [914, 209] on div "Top 3 Terpenes Add new" at bounding box center [766, 214] width 326 height 15
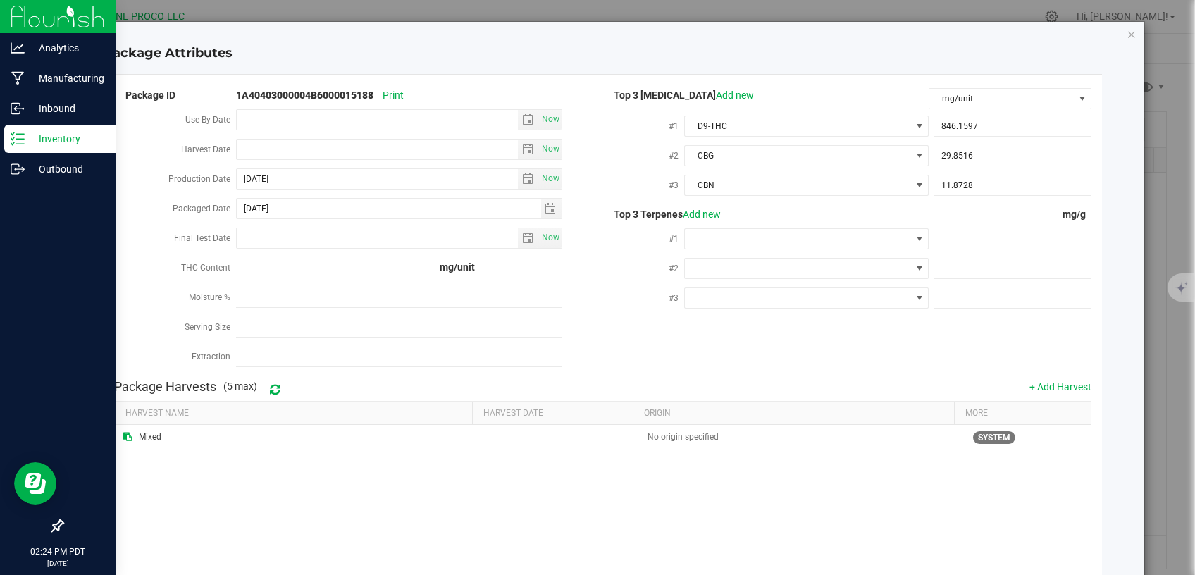
click at [978, 227] on div at bounding box center [1010, 238] width 163 height 25
click at [975, 235] on span at bounding box center [1013, 239] width 157 height 20
paste input "9.824"
type input "9.824"
type input "9.8240"
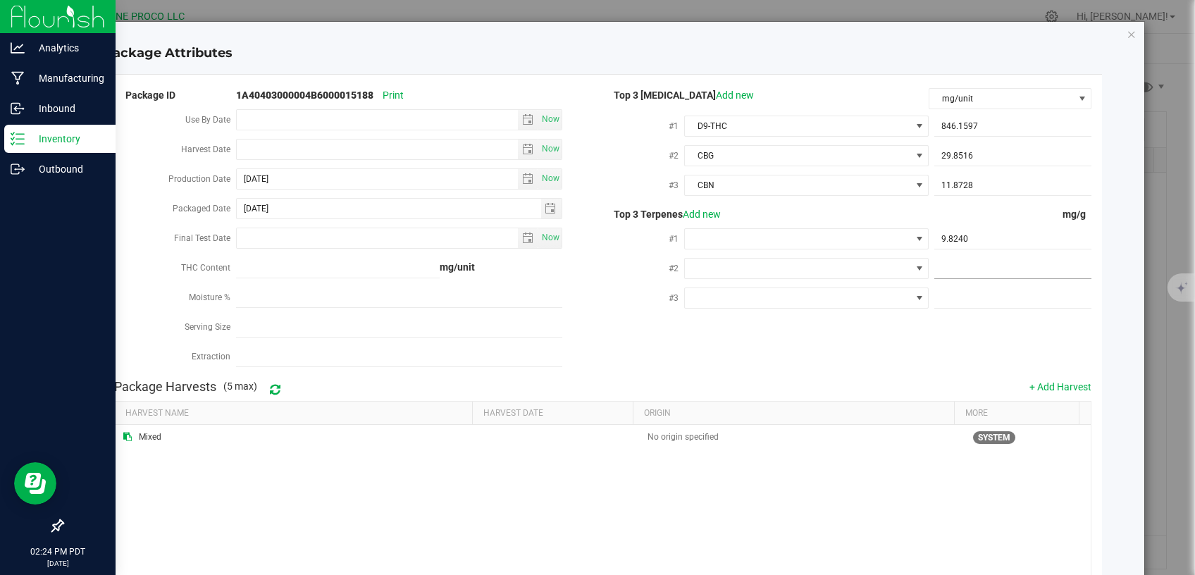
click at [958, 271] on span at bounding box center [1013, 269] width 157 height 20
paste input "5.539"
type input "5.539"
type input "5.5390"
click at [958, 307] on div at bounding box center [1010, 297] width 163 height 25
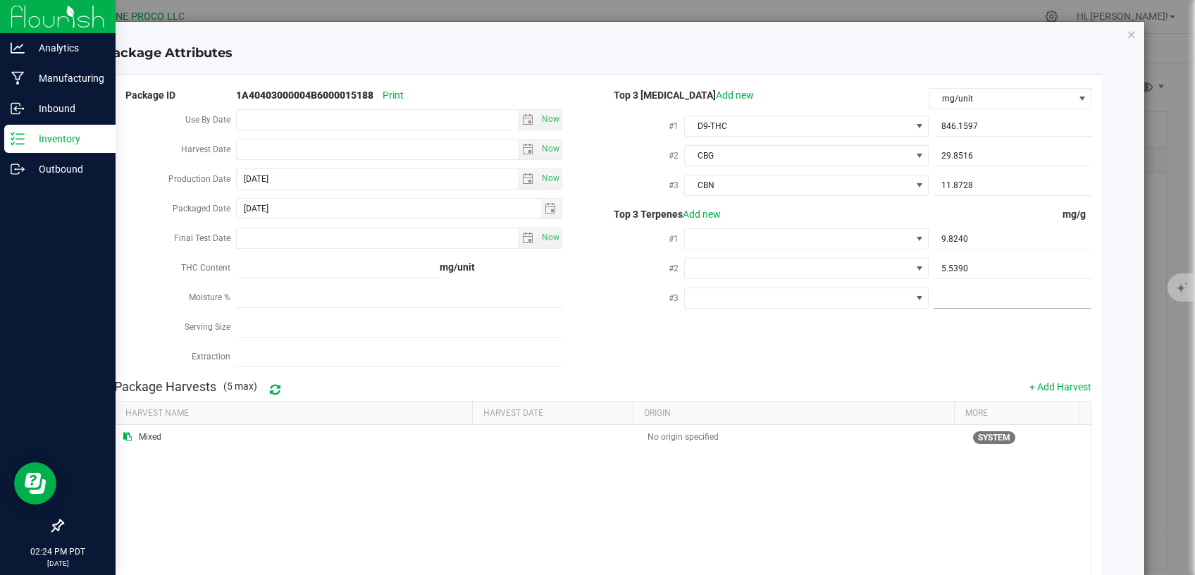
click at [957, 301] on span at bounding box center [1013, 298] width 157 height 20
paste input "5.421"
type input "5.421"
type input "5.4210"
click at [918, 335] on div "Package ID 1A40403000004B6000015188 Print Use By Date Now Harvest Date Now Prod…" at bounding box center [603, 229] width 978 height 287
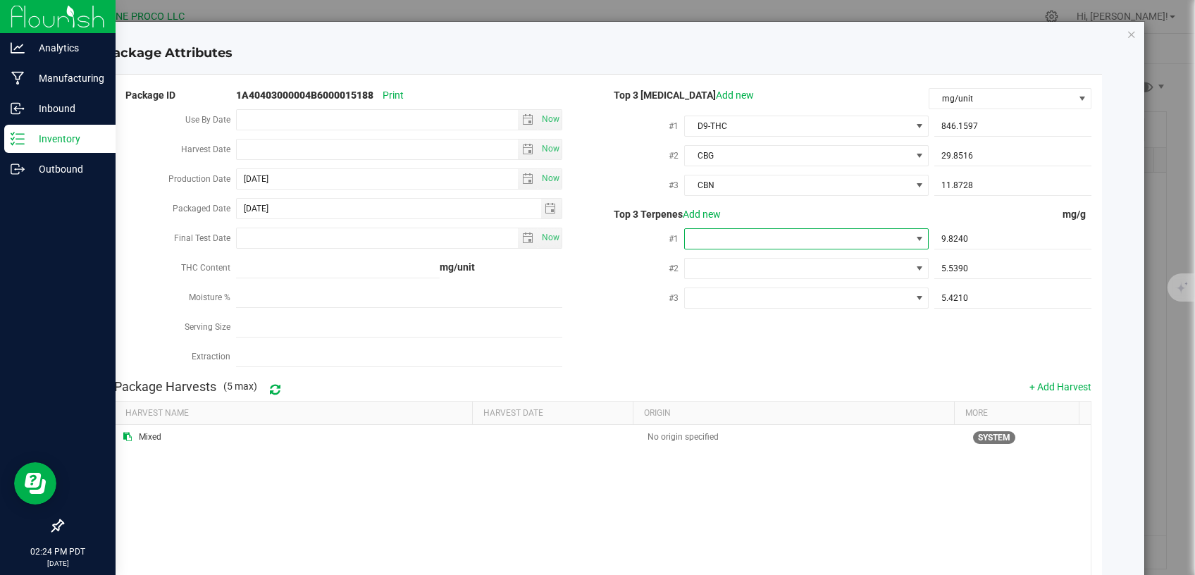
click at [770, 241] on span at bounding box center [798, 239] width 226 height 20
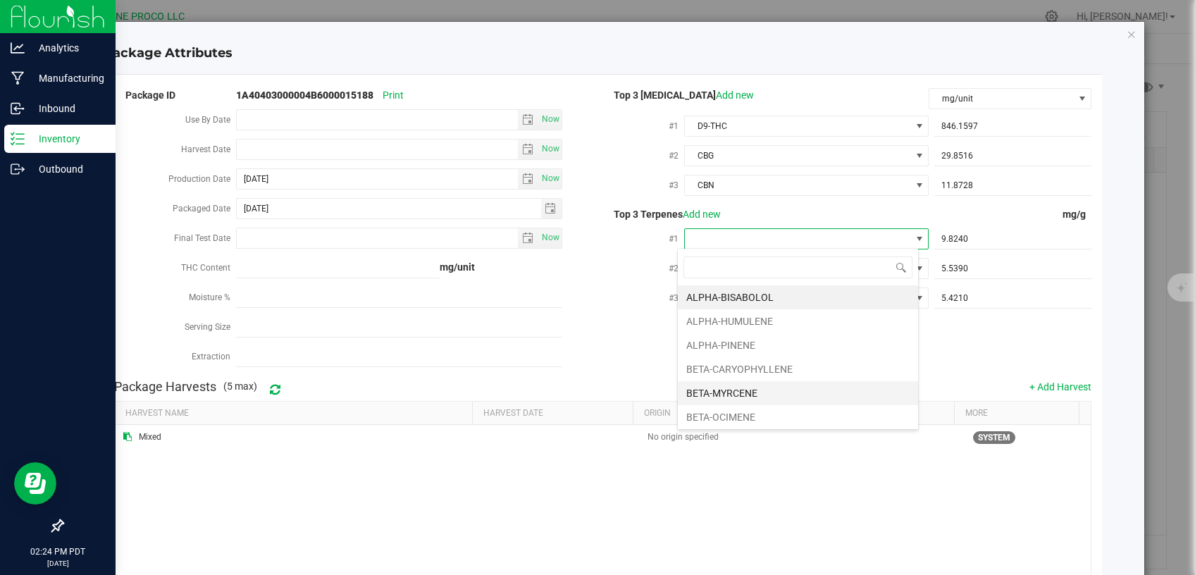
click at [733, 390] on li "BETA-MYRCENE" at bounding box center [798, 393] width 240 height 24
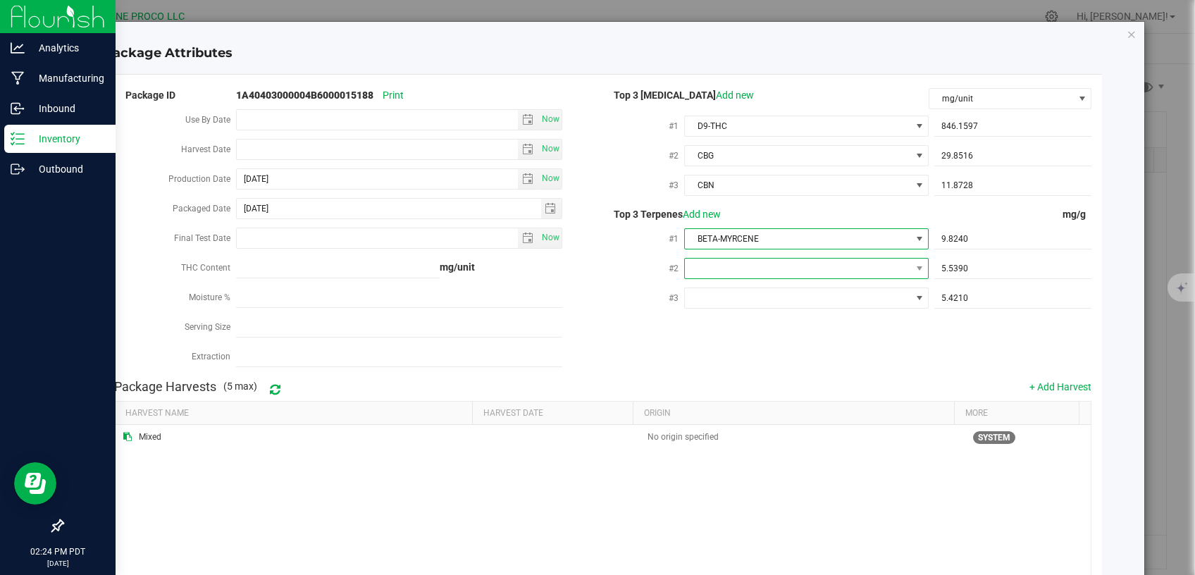
click at [759, 261] on span at bounding box center [798, 269] width 226 height 20
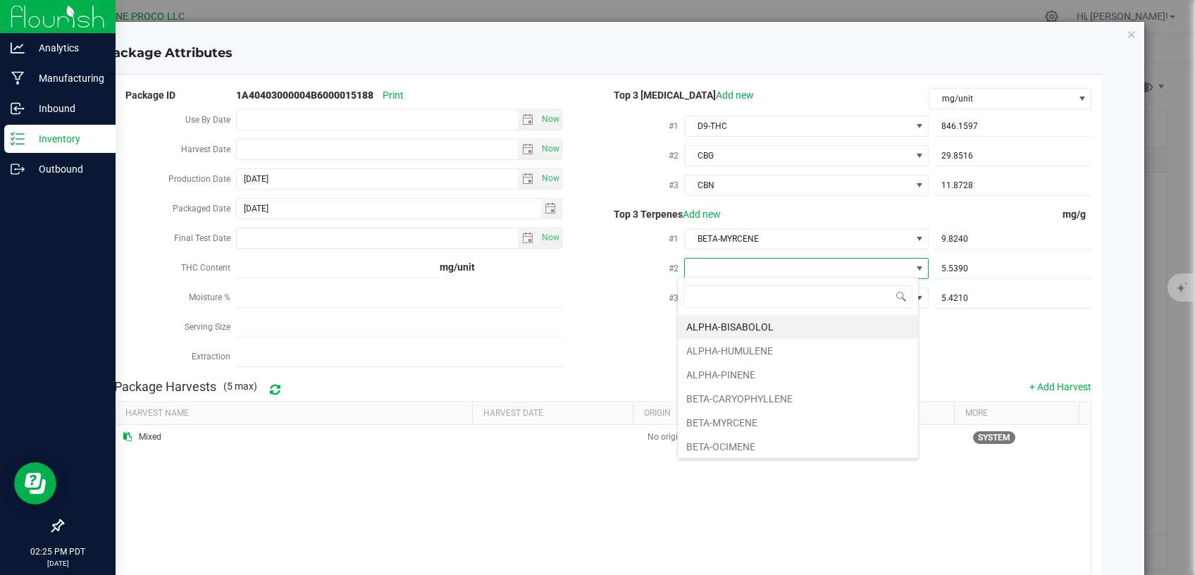
click at [739, 402] on li "BETA-CARYOPHYLLENE" at bounding box center [798, 399] width 240 height 24
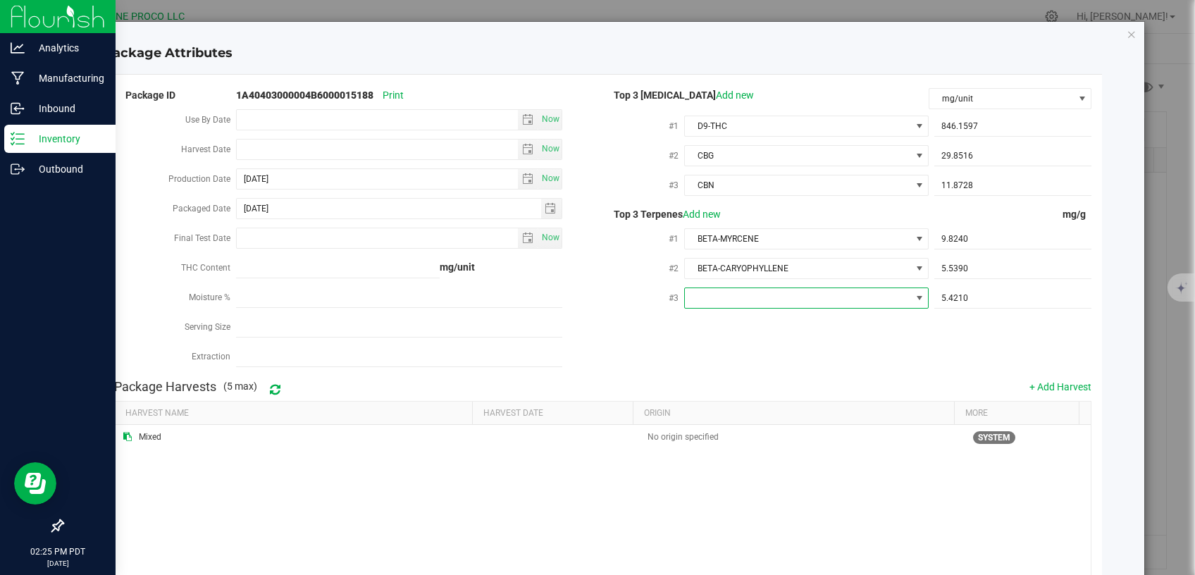
click at [797, 293] on span at bounding box center [798, 298] width 226 height 20
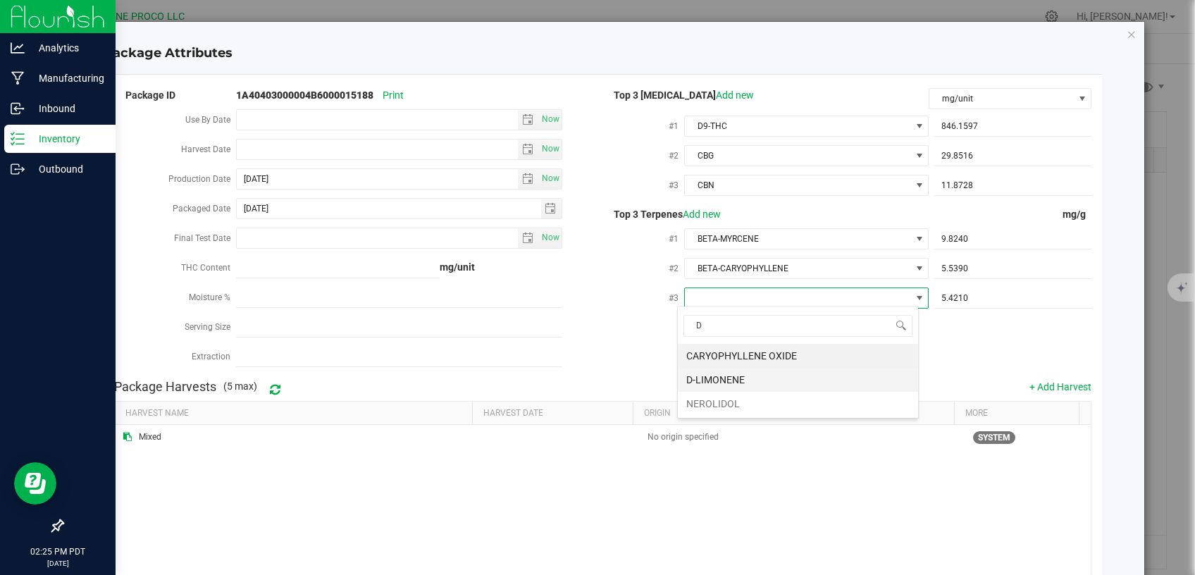
click at [732, 372] on li "D-LIMONENE" at bounding box center [798, 380] width 240 height 24
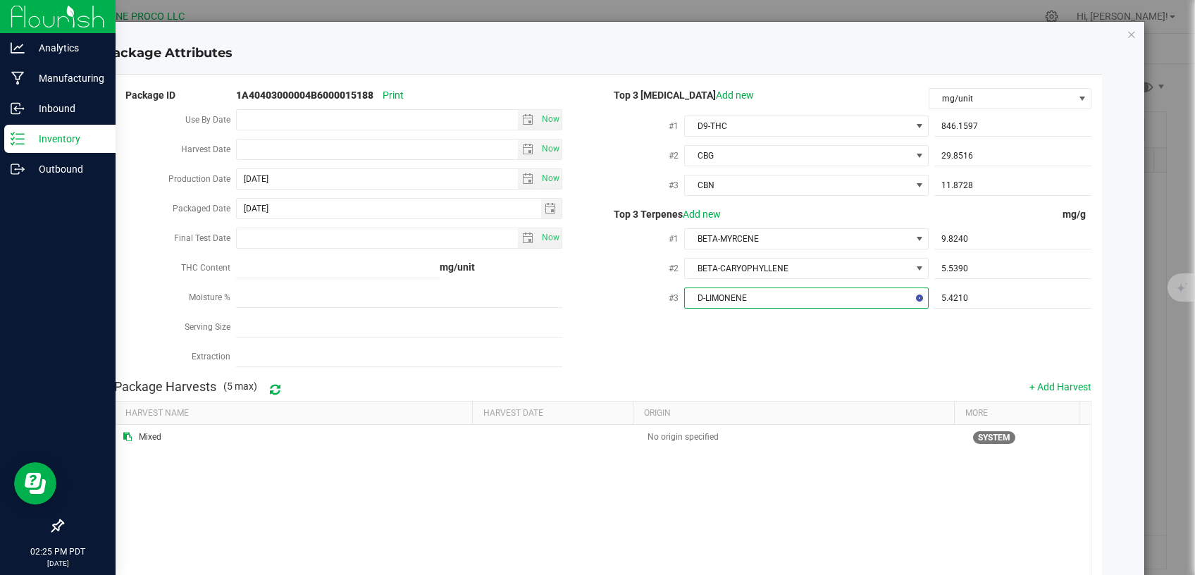
click at [660, 326] on div "Package ID 1A40403000004B6000015188 Print Use By Date Now Harvest Date Now Prod…" at bounding box center [603, 229] width 978 height 287
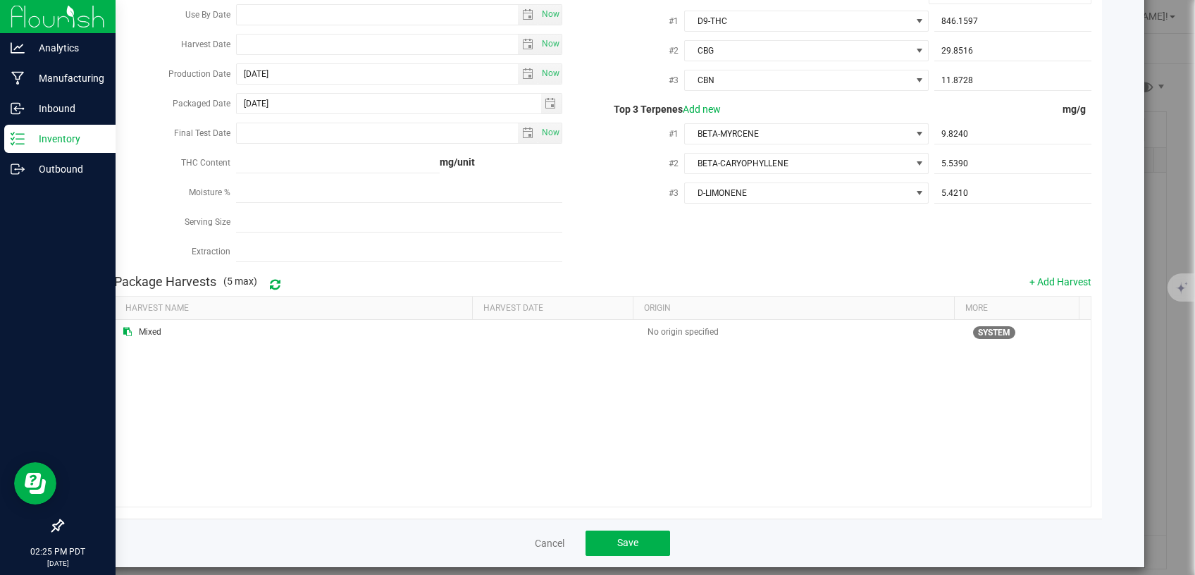
scroll to position [114, 0]
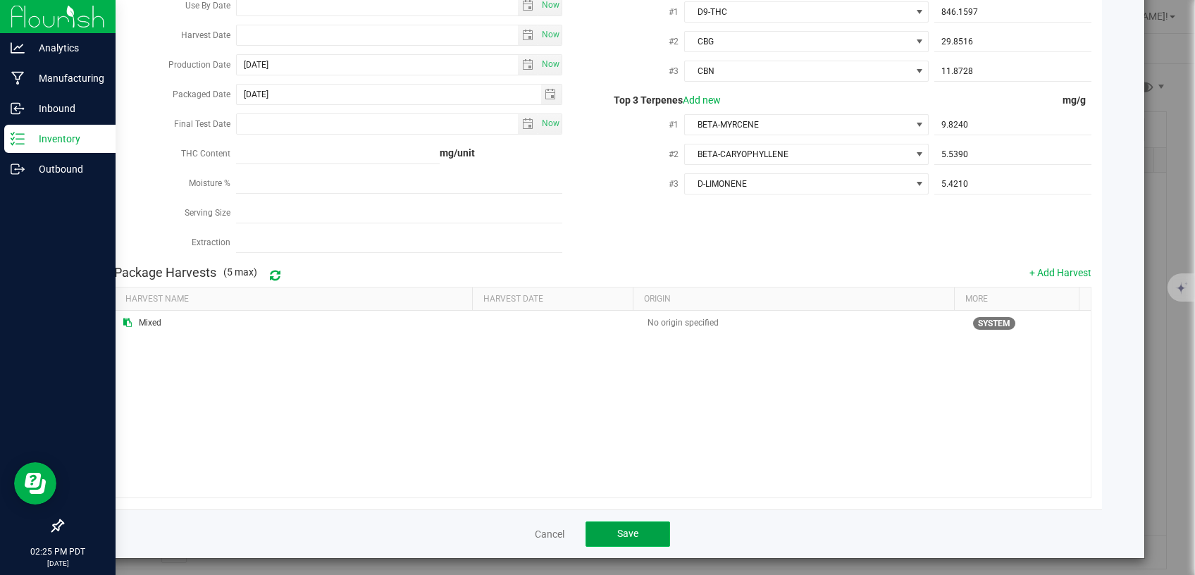
click at [637, 527] on button "Save" at bounding box center [628, 534] width 85 height 25
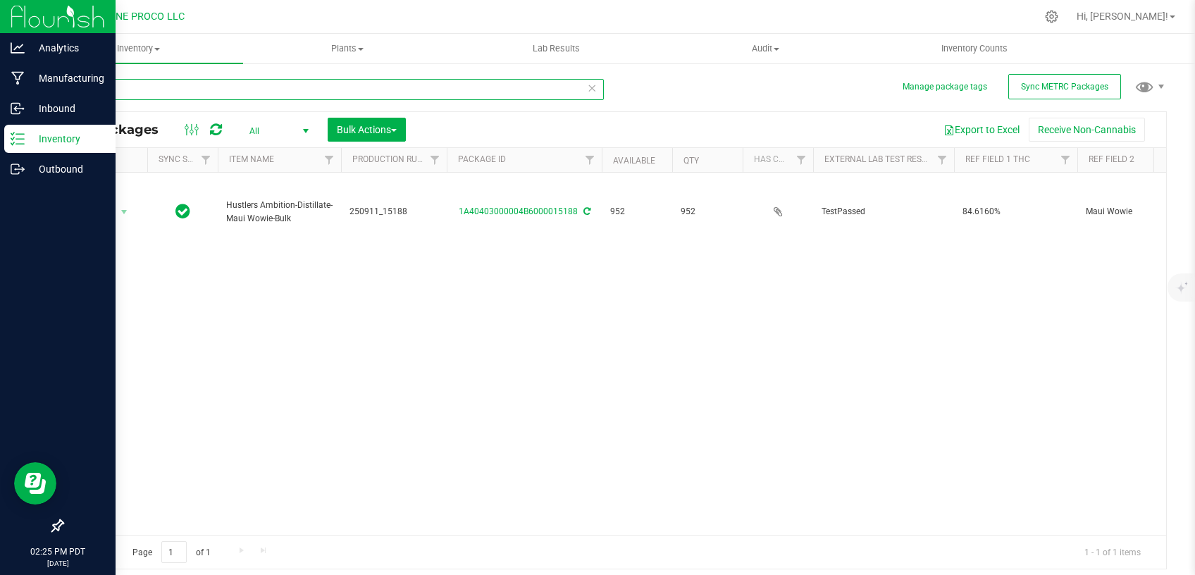
click at [224, 83] on input "15188" at bounding box center [333, 89] width 542 height 21
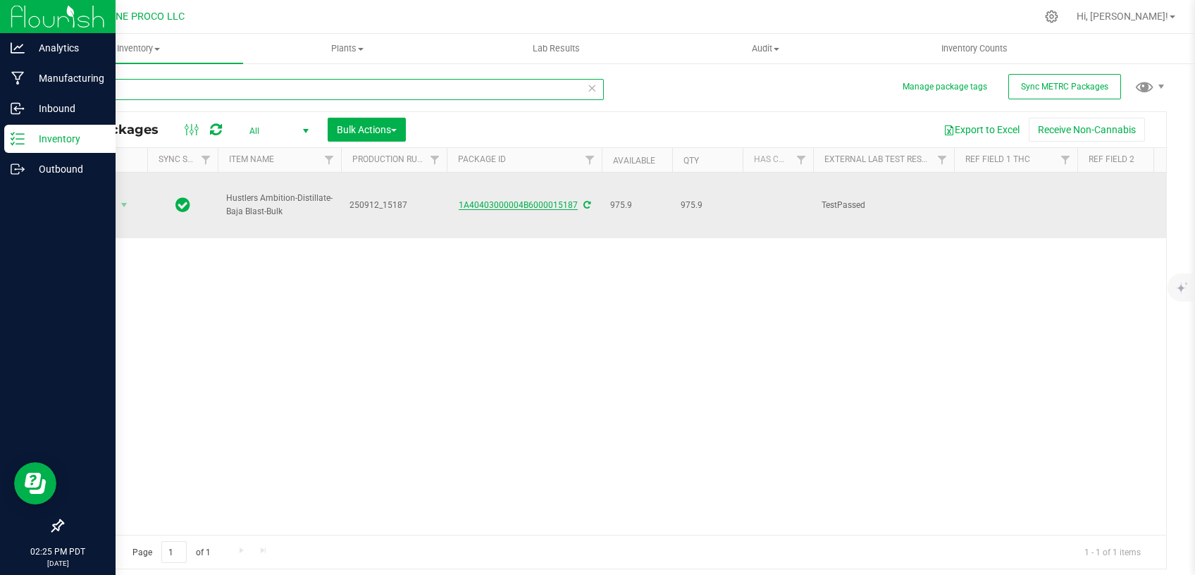
type input "15187"
click at [517, 200] on link "1A40403000004B6000015187" at bounding box center [518, 205] width 119 height 10
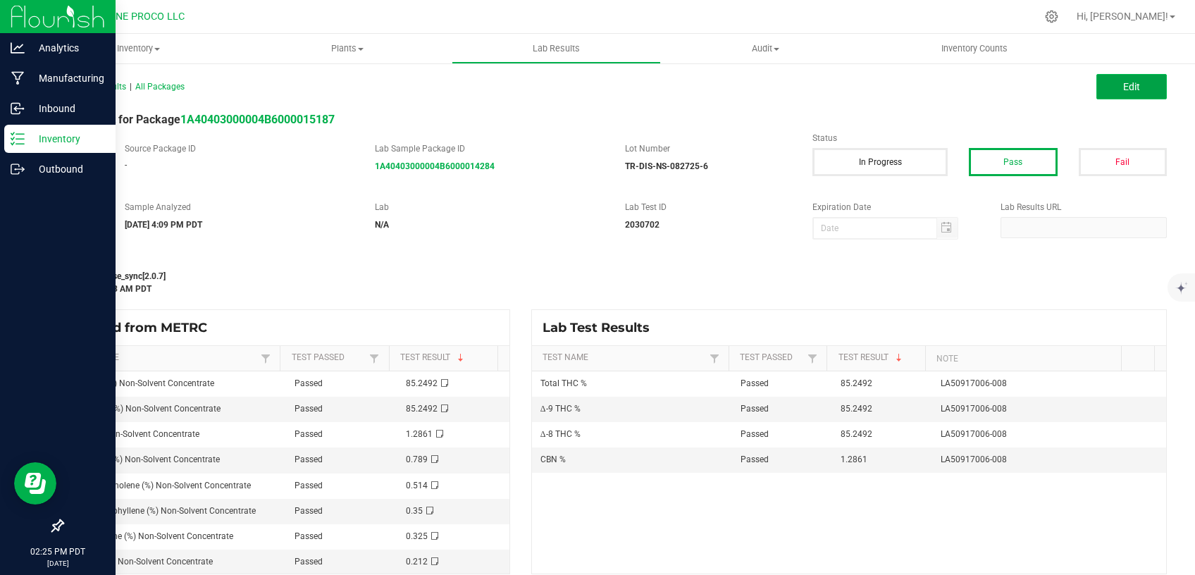
click at [1106, 82] on button "Edit" at bounding box center [1132, 86] width 70 height 25
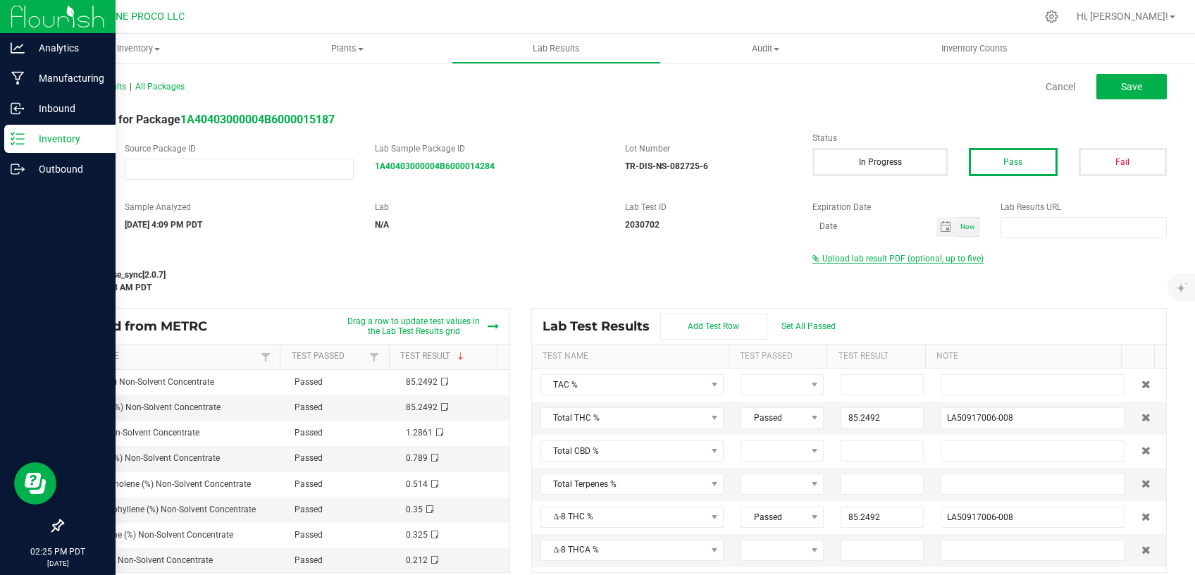
click at [913, 254] on span "Upload lab result PDF (optional, up to five)" at bounding box center [902, 259] width 161 height 10
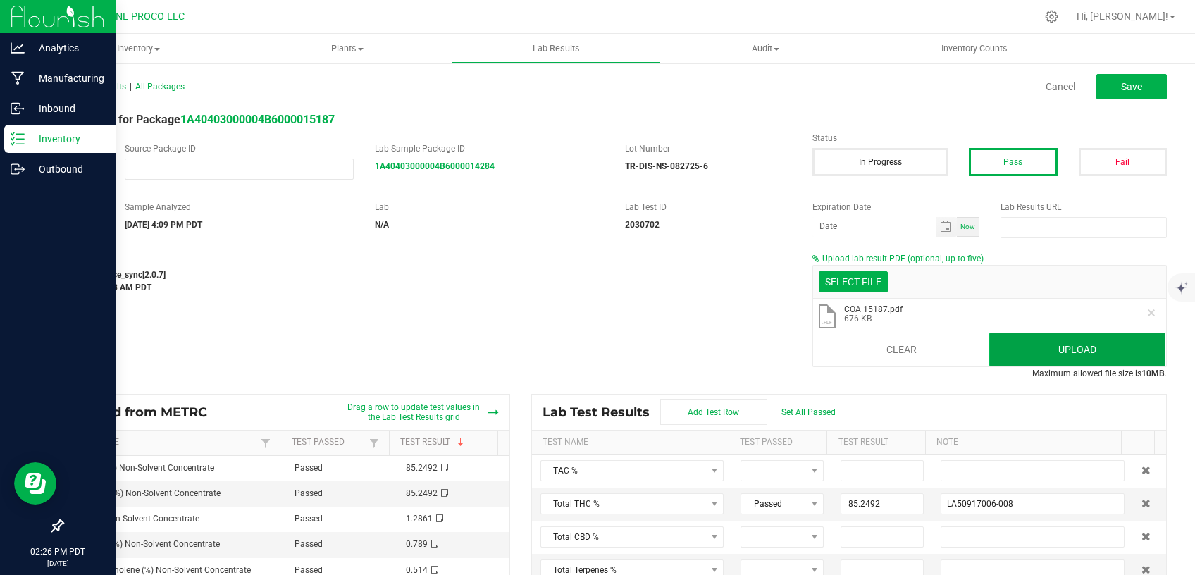
click at [1016, 353] on button "Upload" at bounding box center [1077, 350] width 176 height 34
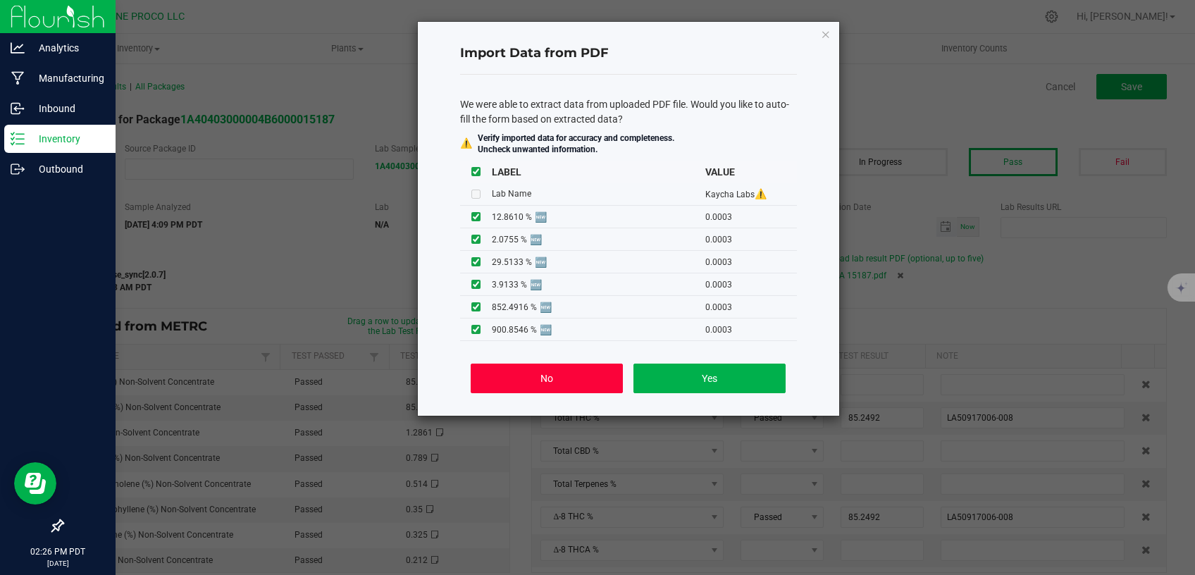
click at [577, 375] on button "No" at bounding box center [547, 379] width 152 height 30
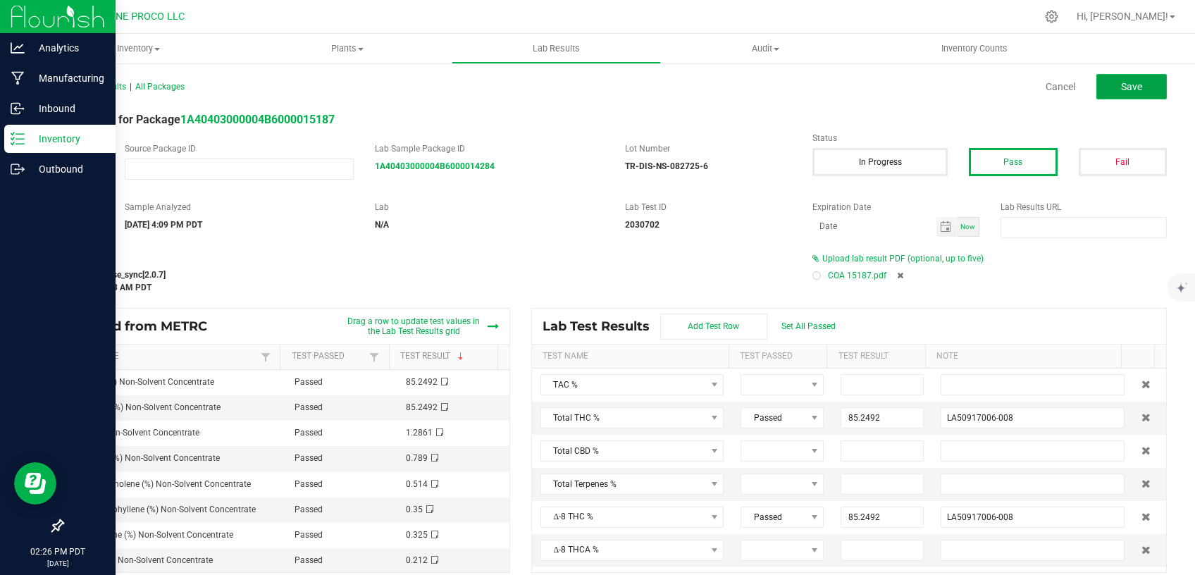
click at [1121, 84] on span "Save" at bounding box center [1131, 86] width 21 height 11
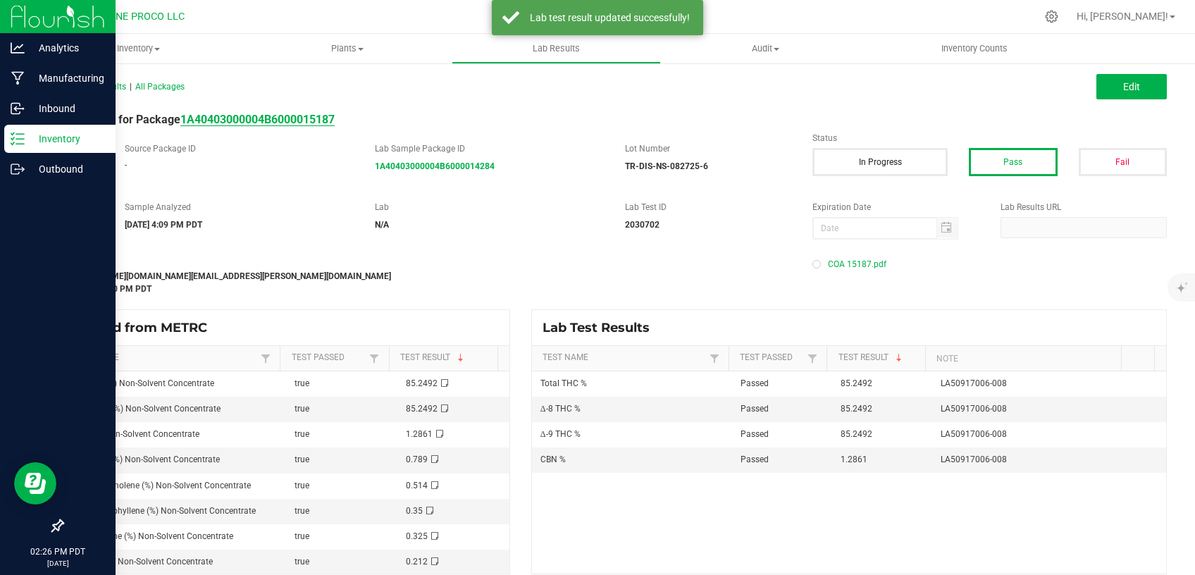
click at [271, 118] on strong "1A40403000004B6000015187" at bounding box center [257, 119] width 154 height 13
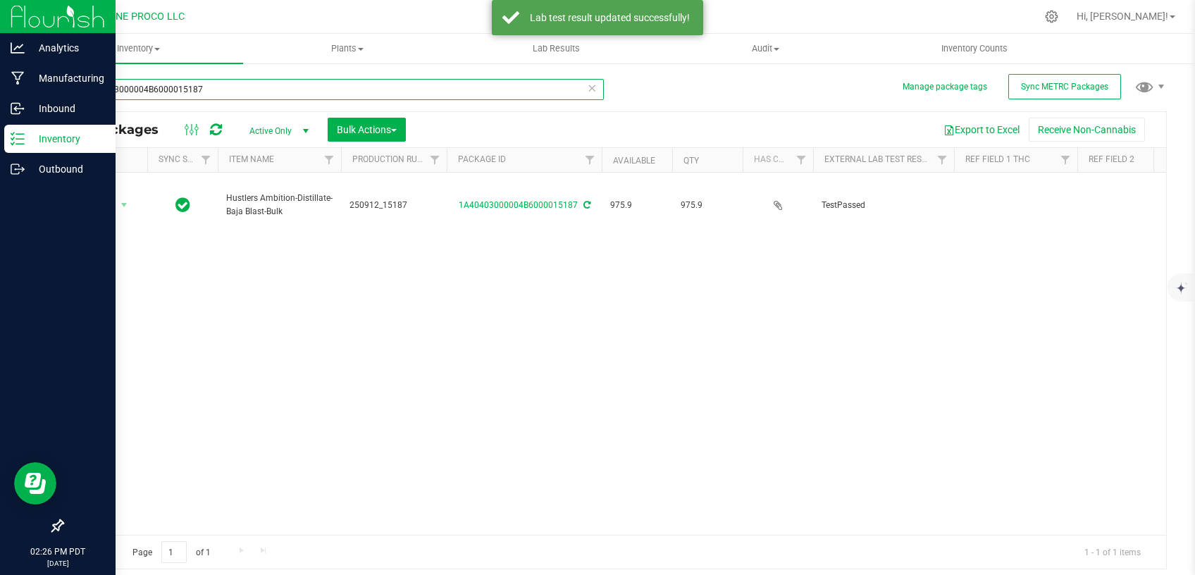
drag, startPoint x: 177, startPoint y: 89, endPoint x: 56, endPoint y: 105, distance: 121.6
click at [62, 100] on input "1A40403000004B6000015187" at bounding box center [333, 89] width 542 height 21
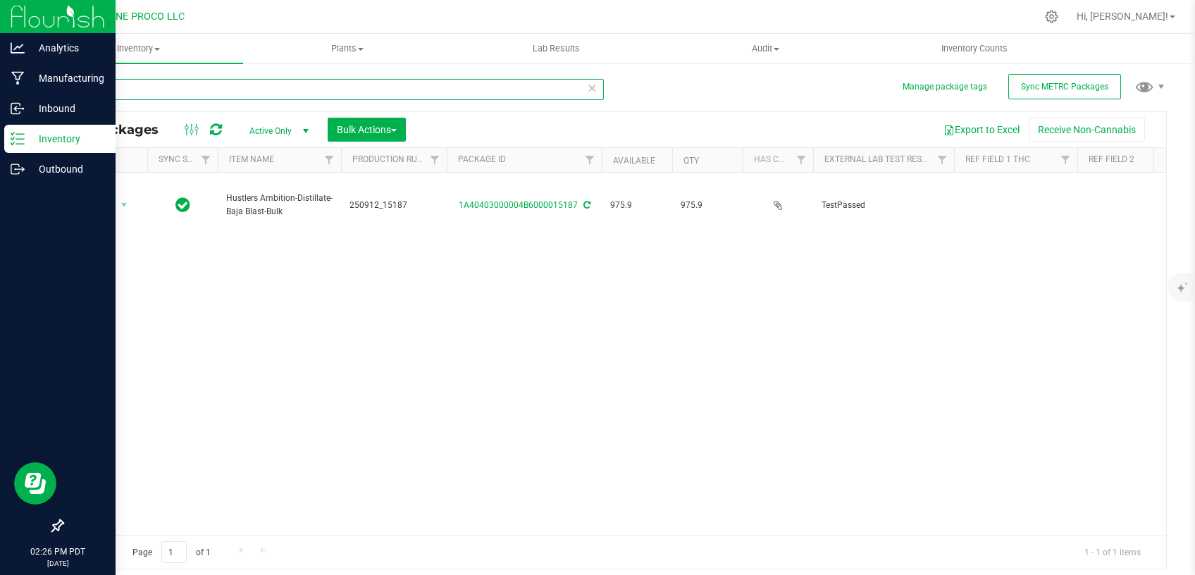
type input "15187"
click at [1022, 267] on div "Action Action Adjust qty Create package Edit attributes Global inventory Locate…" at bounding box center [615, 354] width 1104 height 362
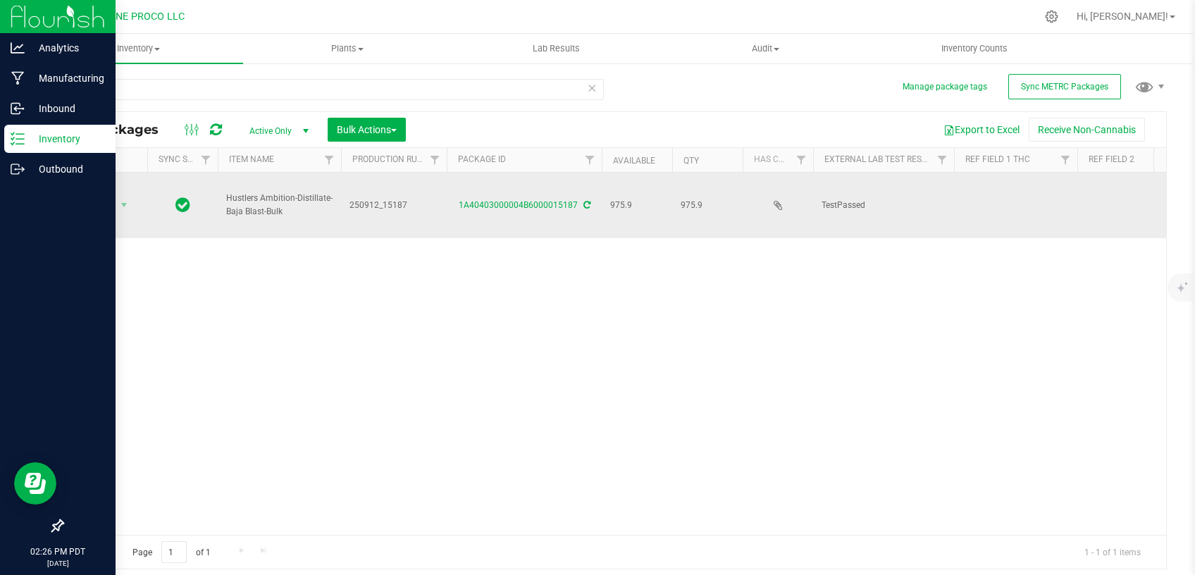
click at [1006, 190] on td at bounding box center [1015, 206] width 123 height 66
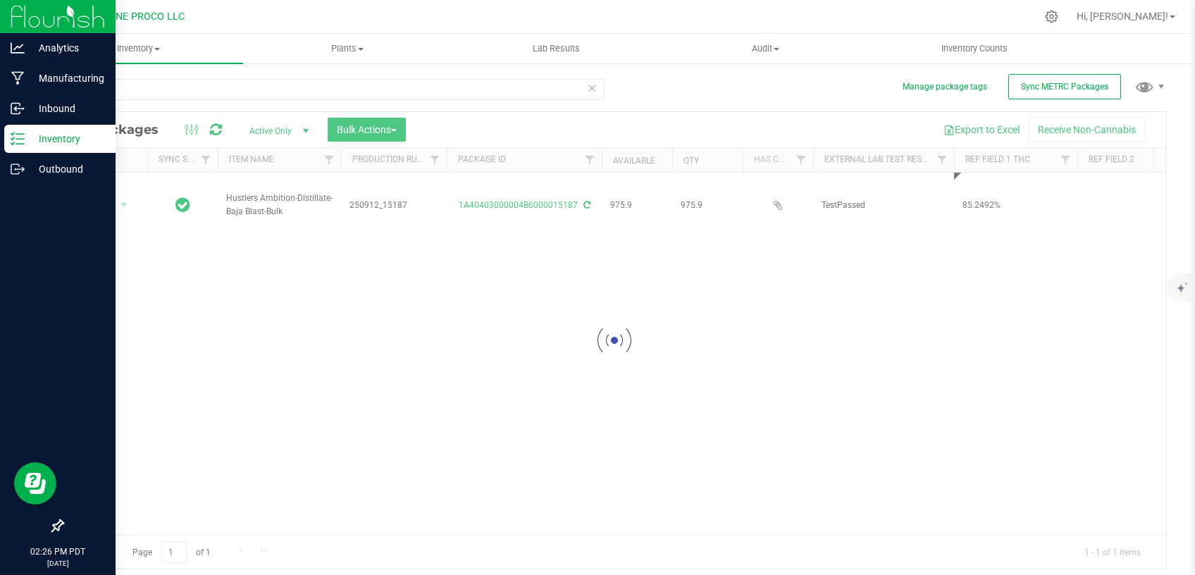
click at [946, 303] on div "Loading... Action Action Adjust qty Create package Edit attributes Global inven…" at bounding box center [615, 354] width 1104 height 362
click at [1031, 415] on div "Action Action Adjust qty Create package Edit attributes Global inventory Locate…" at bounding box center [615, 354] width 1104 height 362
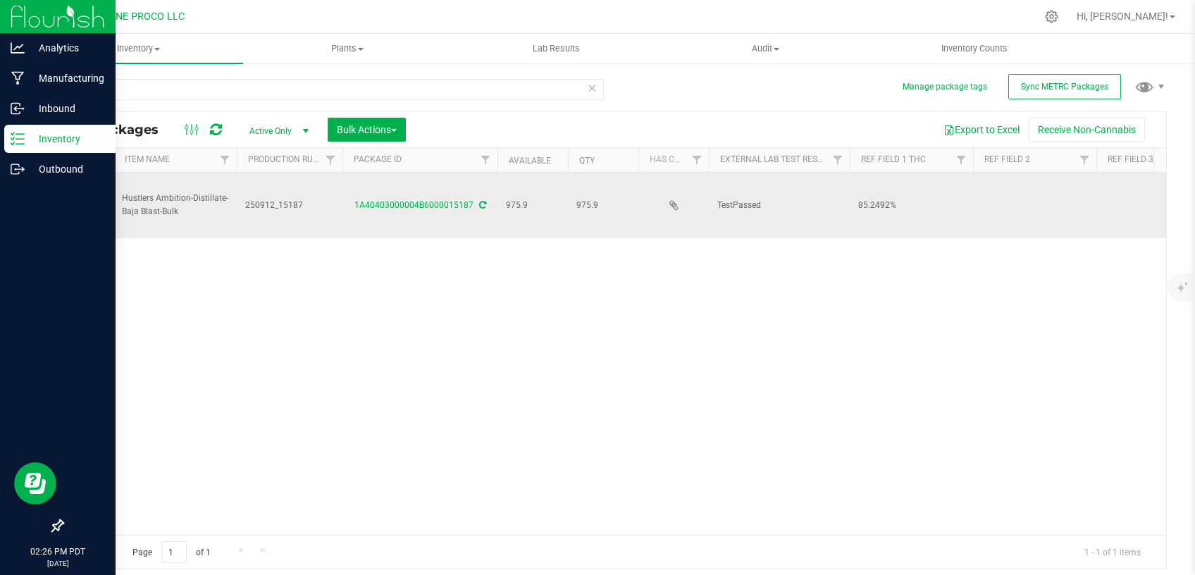
click at [1123, 185] on td at bounding box center [1158, 206] width 123 height 66
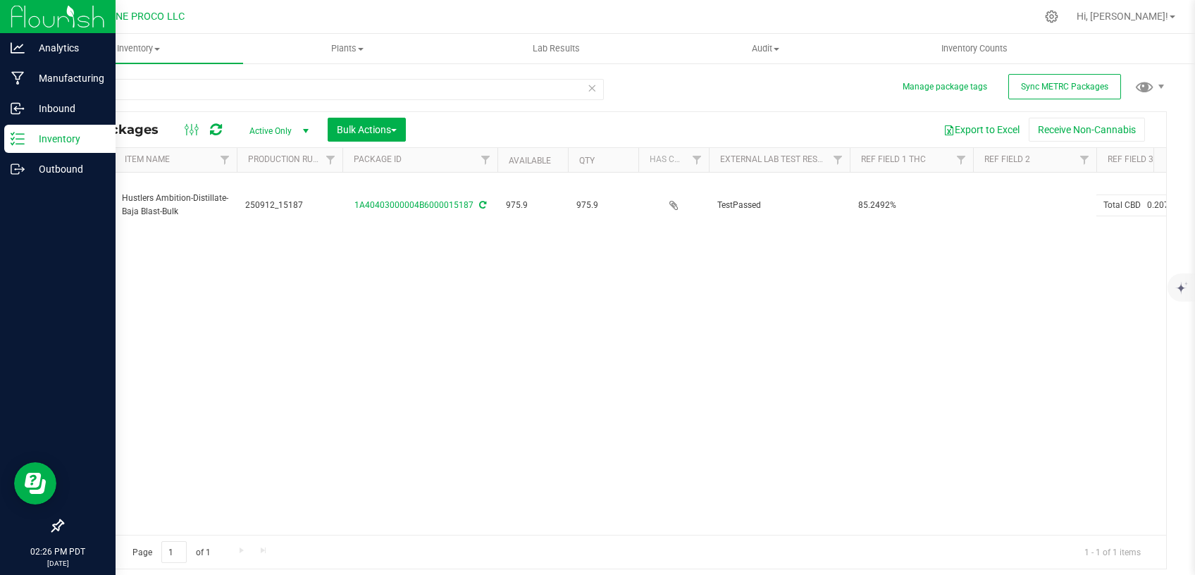
scroll to position [0, 132]
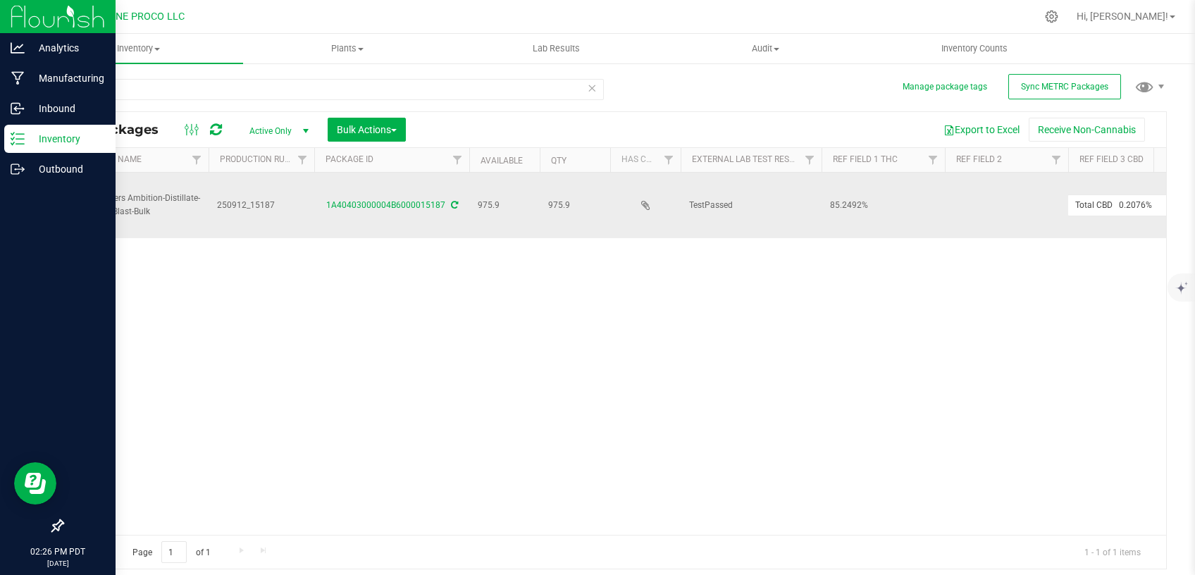
drag, startPoint x: 1123, startPoint y: 190, endPoint x: 1023, endPoint y: 201, distance: 100.0
click at [1068, 206] on input "Total CBD 0.2076%" at bounding box center [1127, 206] width 118 height 22
type input "0.2076%"
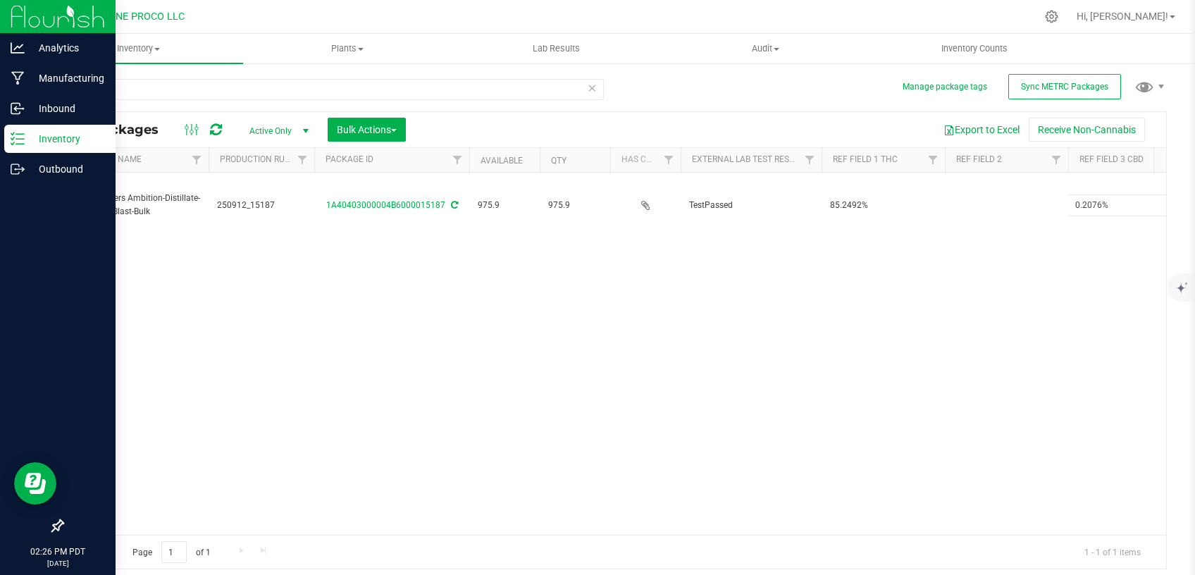
click at [872, 352] on div "Action Action Adjust qty Create package Edit attributes Global inventory Locate…" at bounding box center [615, 354] width 1104 height 362
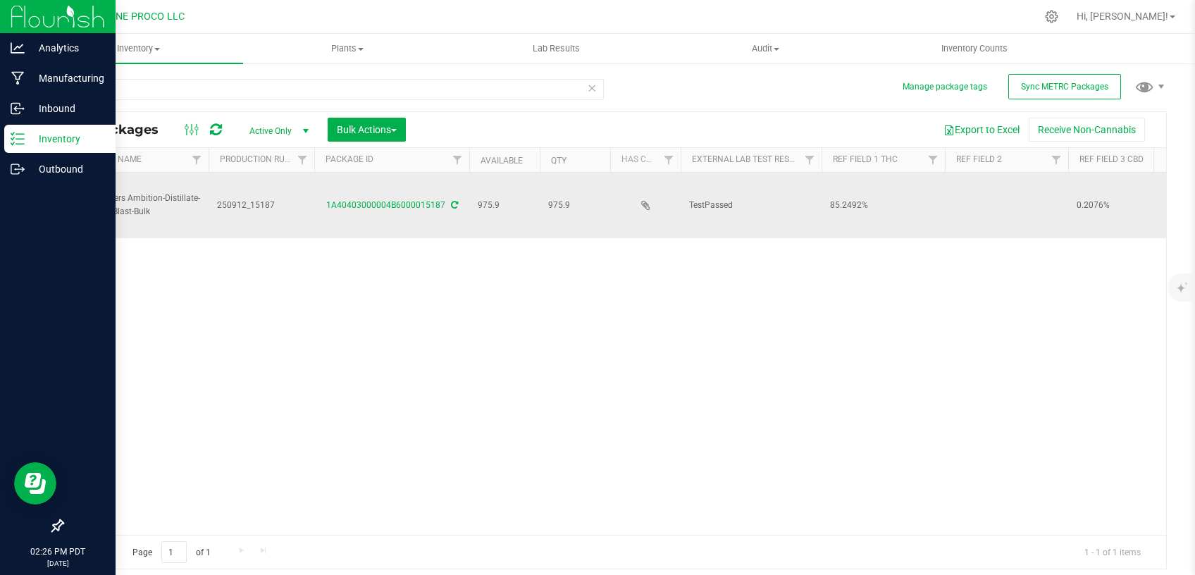
drag, startPoint x: 1006, startPoint y: 185, endPoint x: 981, endPoint y: 208, distance: 33.9
click at [1006, 185] on td at bounding box center [1006, 206] width 123 height 66
click at [957, 195] on input "Baja Blast" at bounding box center [1003, 206] width 118 height 22
type input "Baja Blast"
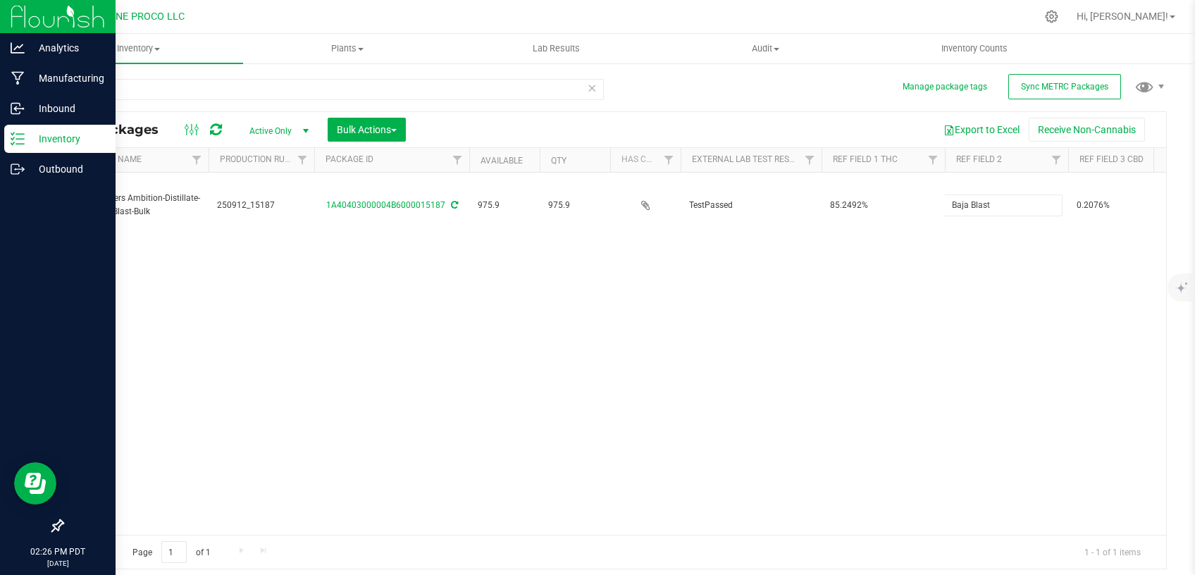
click at [862, 347] on div "Action Action Adjust qty Create package Edit attributes Global inventory Locate…" at bounding box center [615, 354] width 1104 height 362
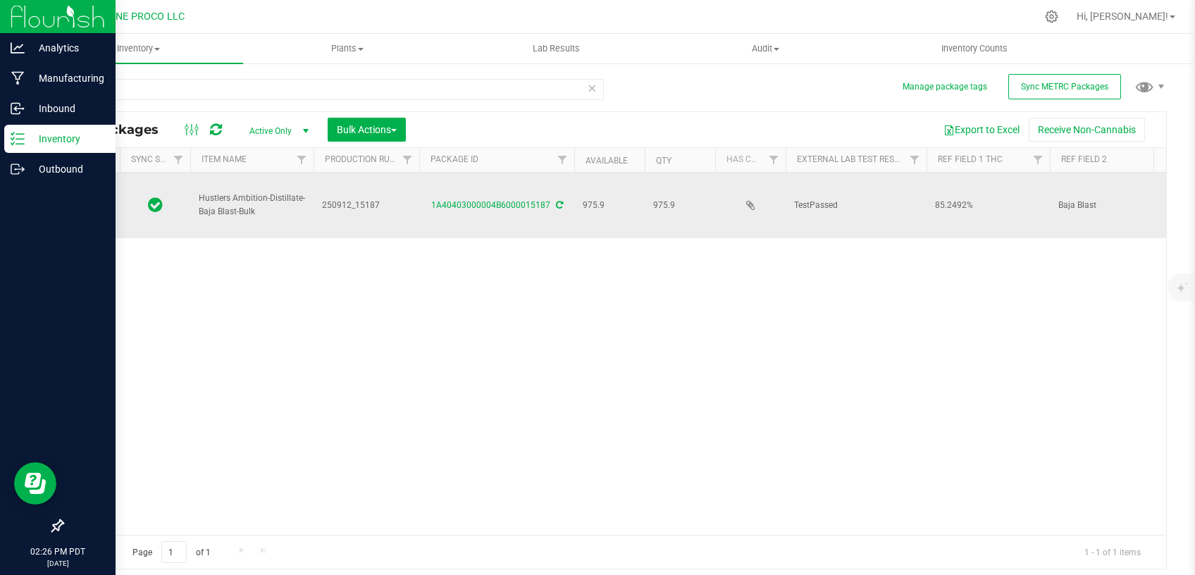
scroll to position [0, 0]
click at [98, 195] on span "Action" at bounding box center [96, 205] width 38 height 20
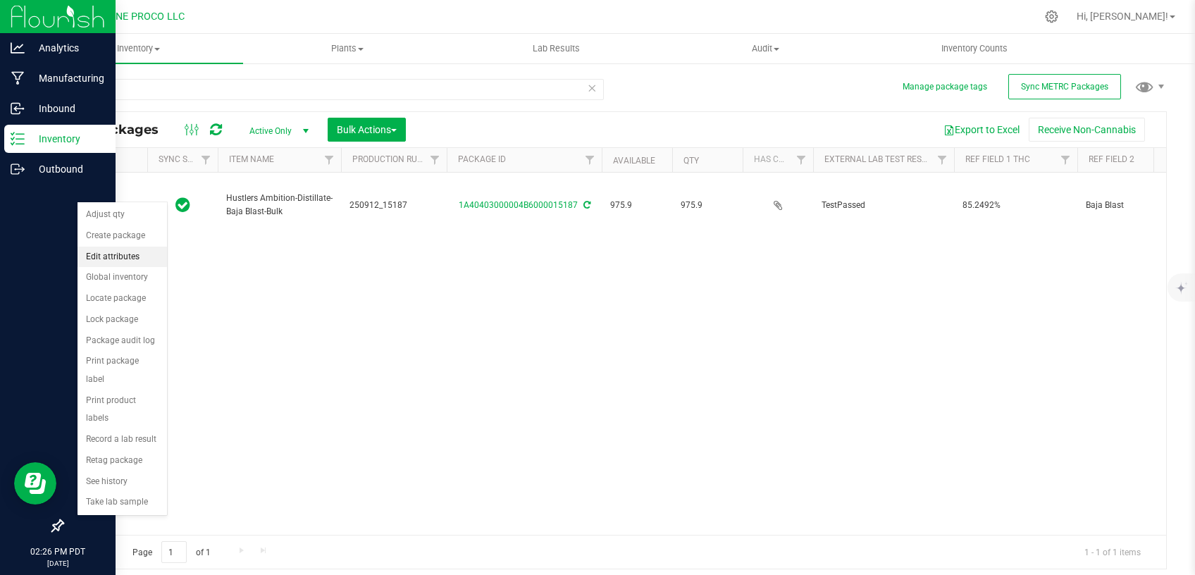
click at [125, 261] on li "Edit attributes" at bounding box center [123, 257] width 90 height 21
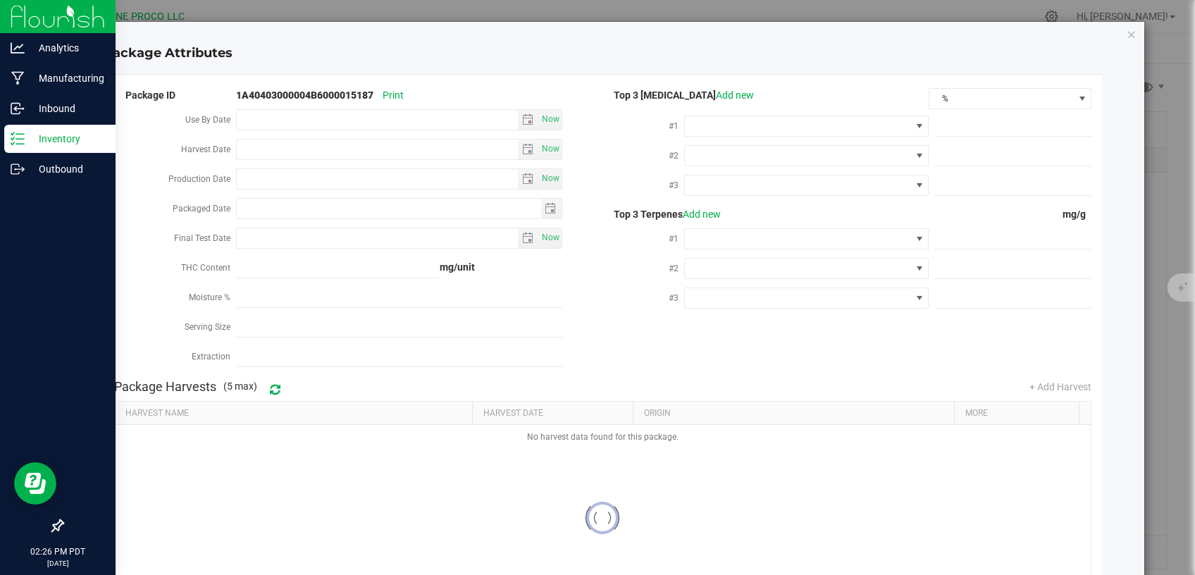
type input "[DATE]"
click at [978, 98] on span "%" at bounding box center [1002, 99] width 144 height 20
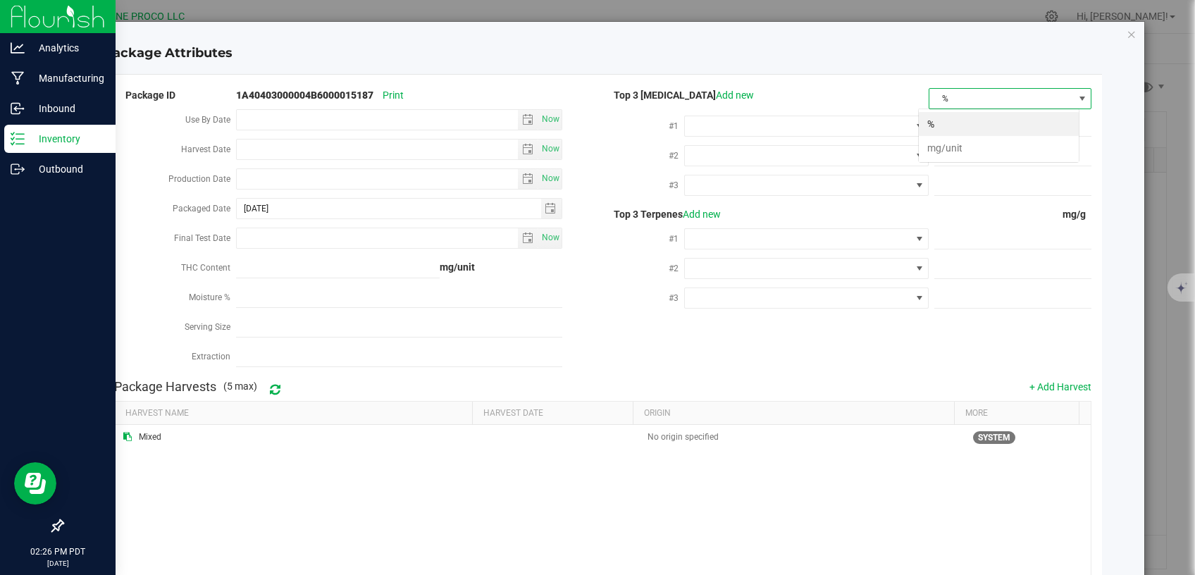
scroll to position [20, 161]
click at [939, 151] on li "mg/unit" at bounding box center [999, 148] width 160 height 24
click at [818, 120] on span at bounding box center [798, 126] width 226 height 20
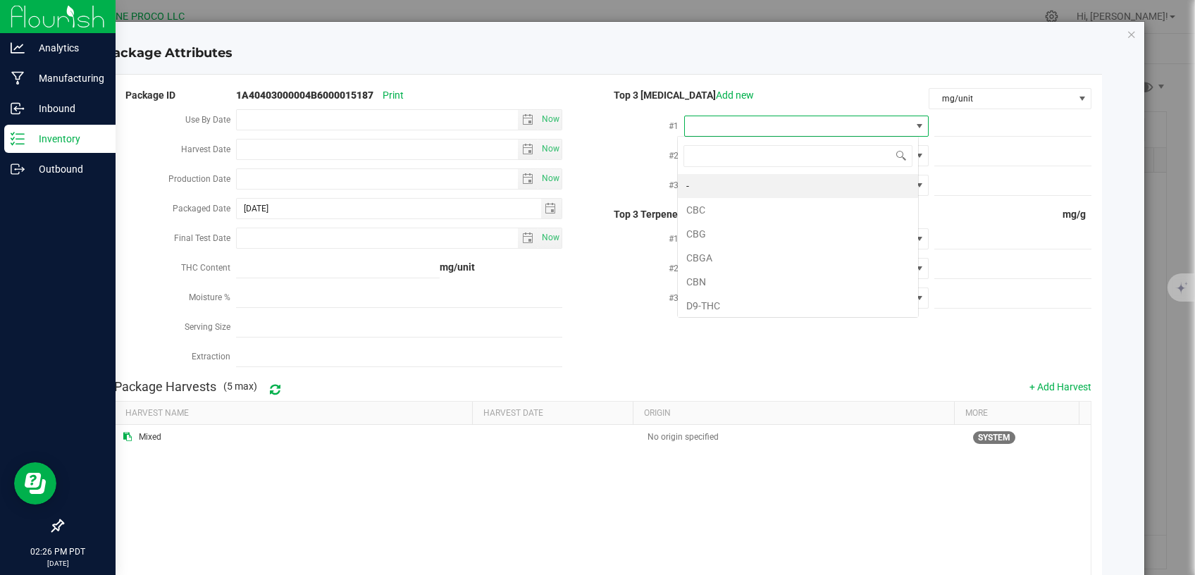
scroll to position [21, 241]
click at [729, 304] on li "D9-THC" at bounding box center [798, 306] width 240 height 24
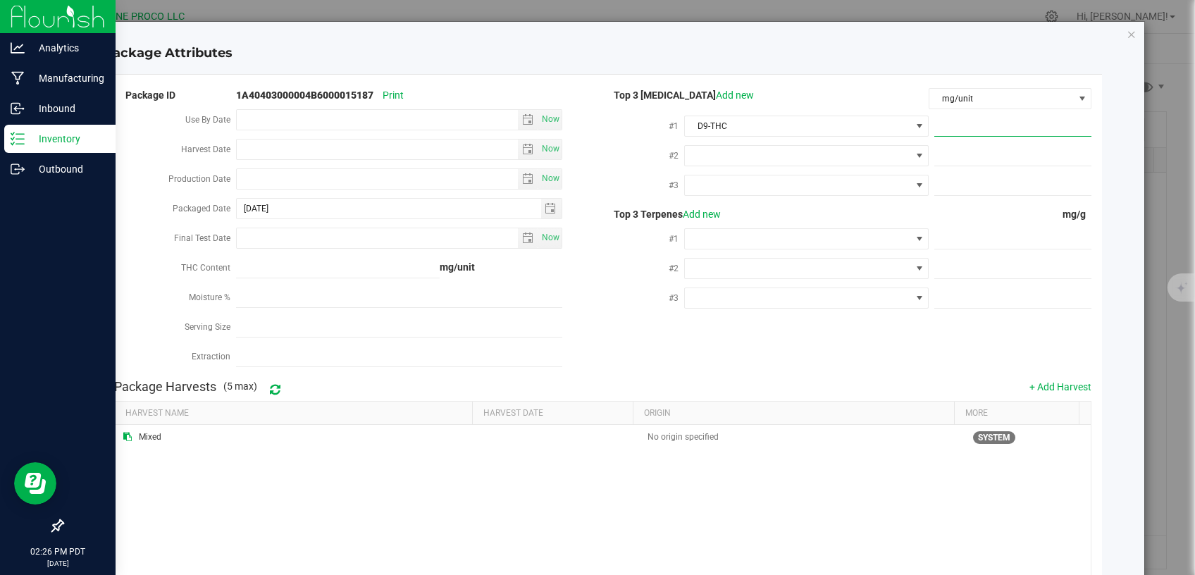
click at [955, 130] on span at bounding box center [1013, 126] width 157 height 20
paste input "852.4916"
type input "852.4916"
click at [808, 156] on span at bounding box center [798, 156] width 226 height 20
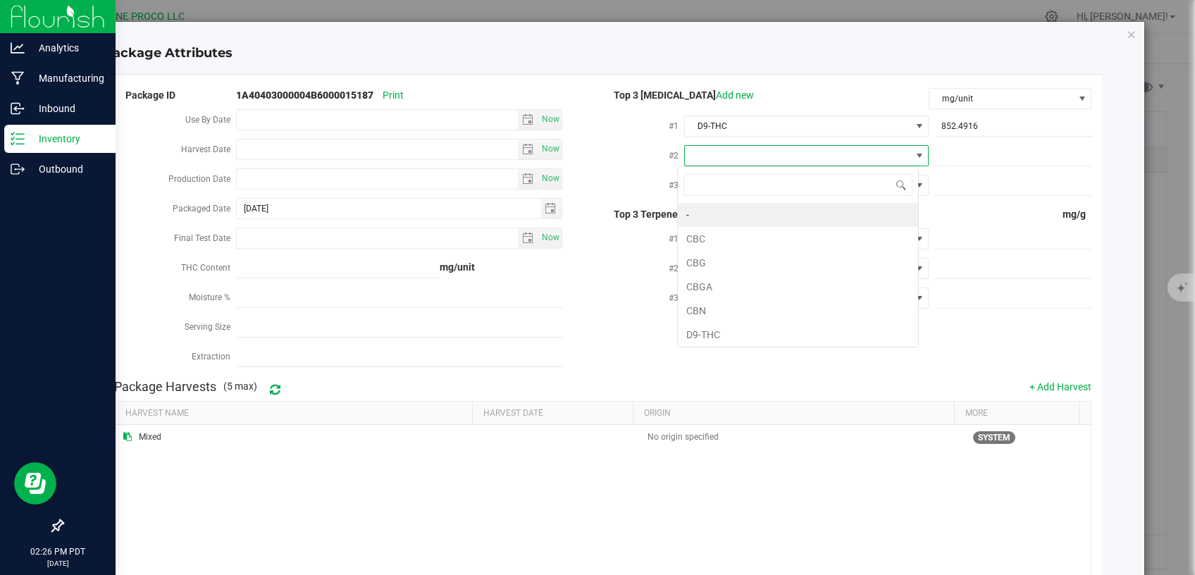
scroll to position [20, 241]
click at [729, 266] on li "CBG" at bounding box center [798, 263] width 240 height 24
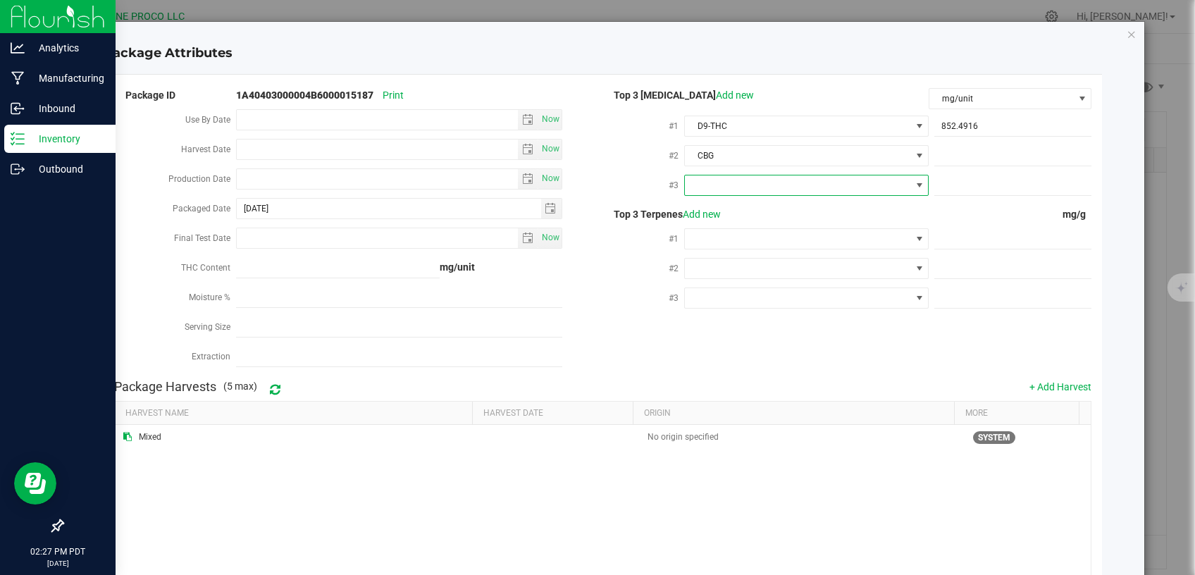
click at [740, 184] on span at bounding box center [798, 185] width 226 height 20
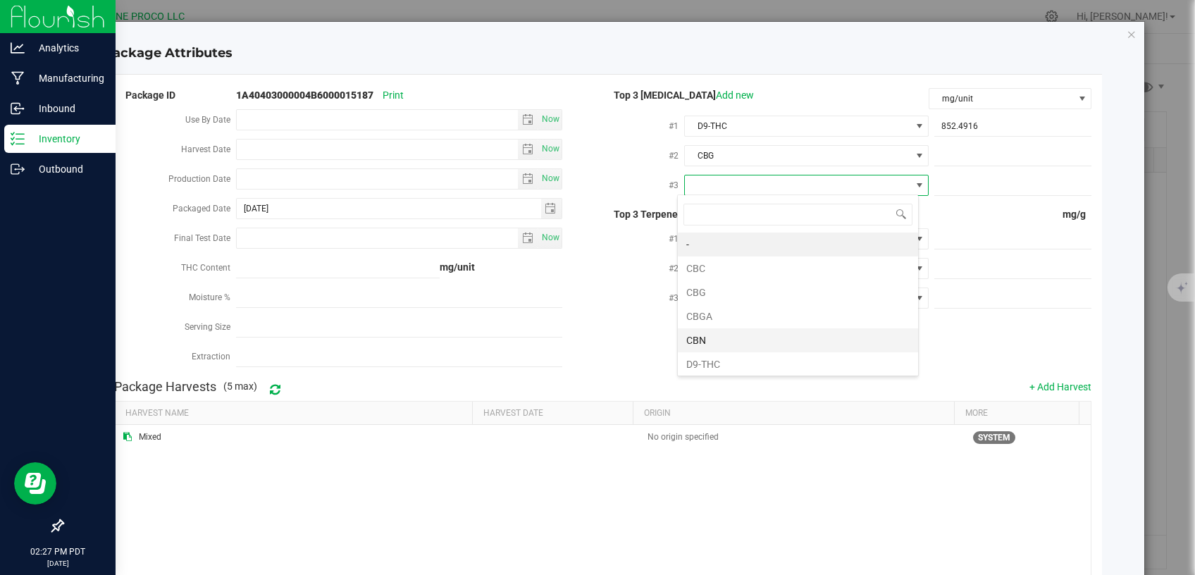
click at [708, 338] on li "CBN" at bounding box center [798, 340] width 240 height 24
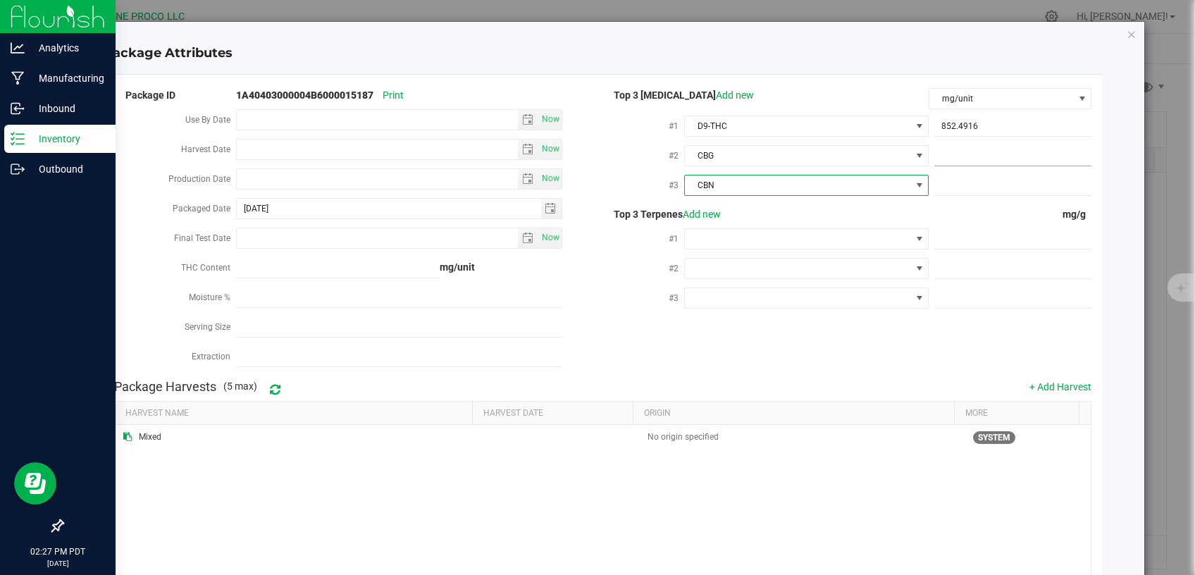
click at [967, 149] on span at bounding box center [1013, 156] width 157 height 20
paste input "29.5133"
type input "29.5133"
click at [985, 175] on span at bounding box center [1013, 185] width 157 height 20
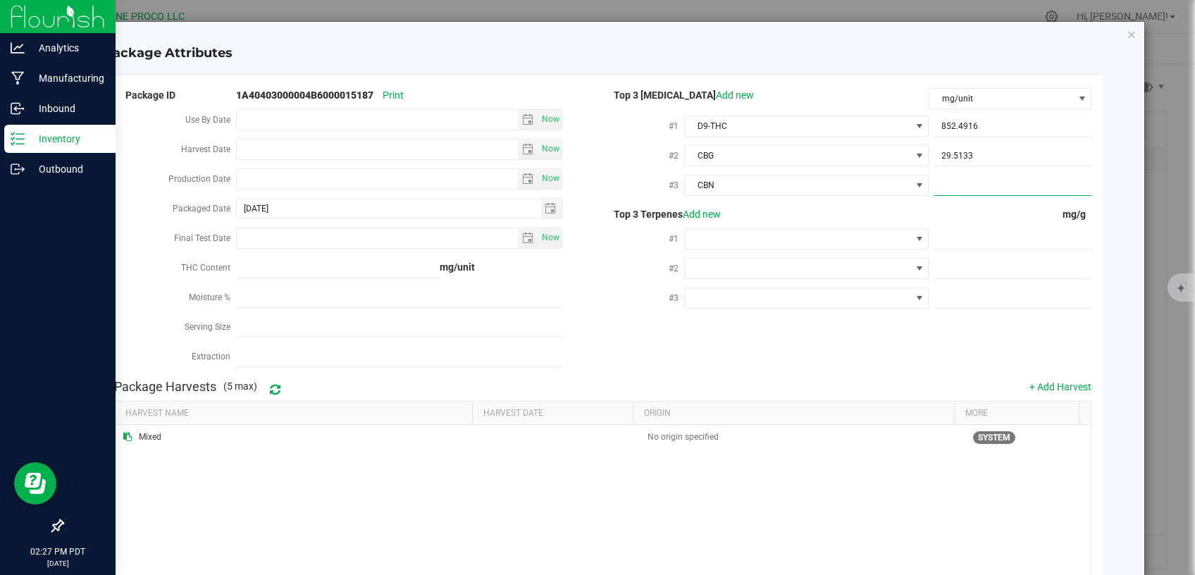
paste input "12.861"
type input "12.861"
type input "12.8610"
click at [991, 240] on span at bounding box center [1013, 239] width 157 height 20
paste input "7.894"
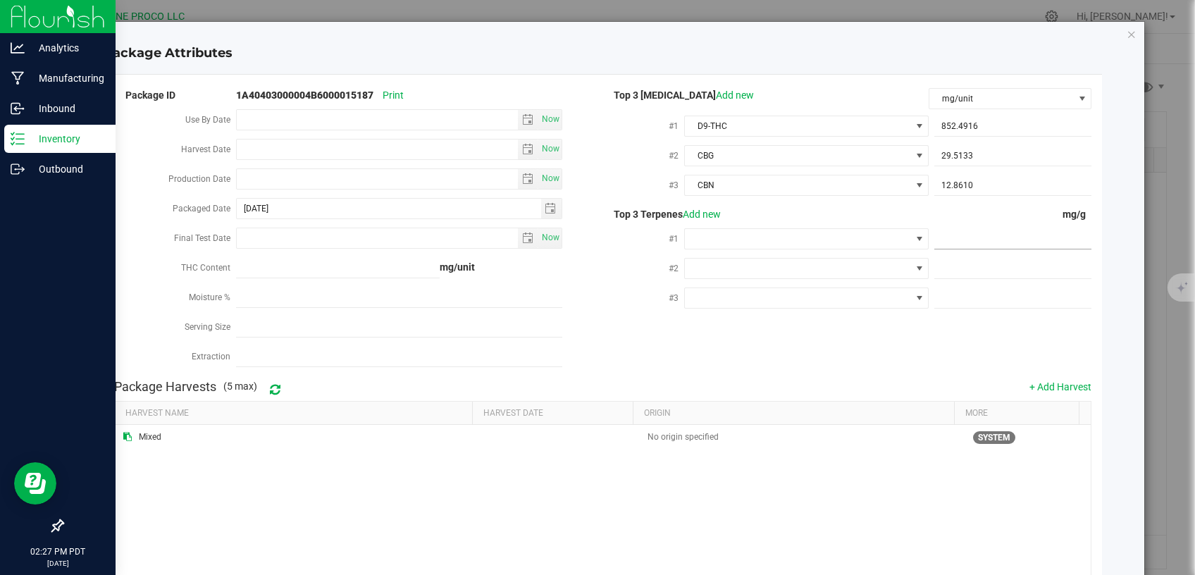
type input "7.894"
type input "7.8940"
click at [975, 264] on span at bounding box center [1013, 269] width 157 height 20
paste input "5.135"
type input "5.135"
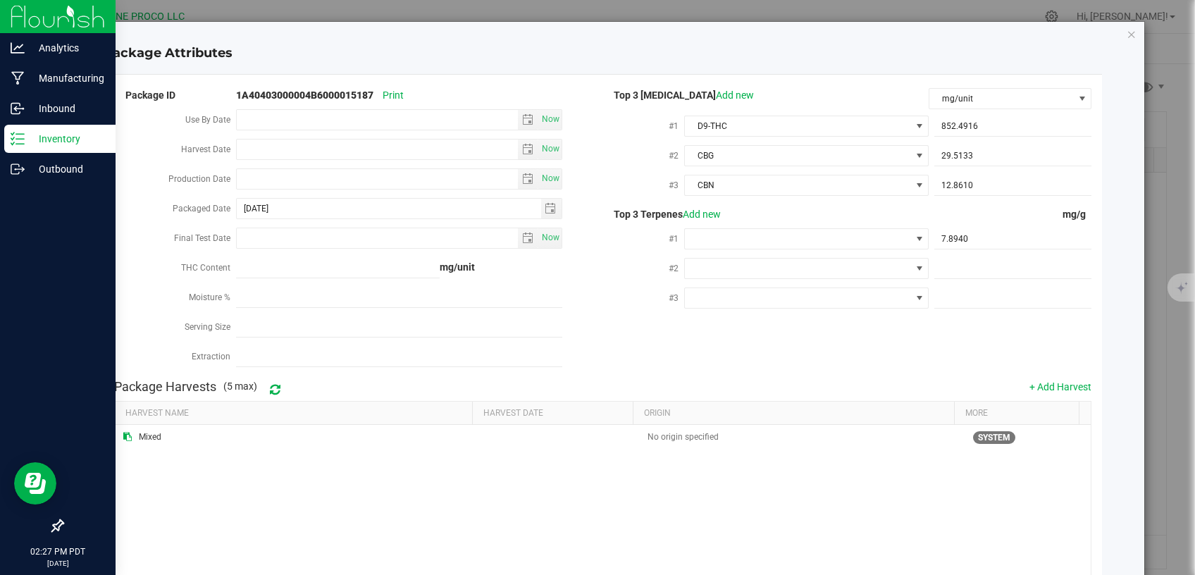
type input "5.1350"
click at [975, 285] on div at bounding box center [1010, 297] width 163 height 25
click at [970, 290] on span at bounding box center [1013, 298] width 157 height 20
paste input "3.503"
type input "3.503"
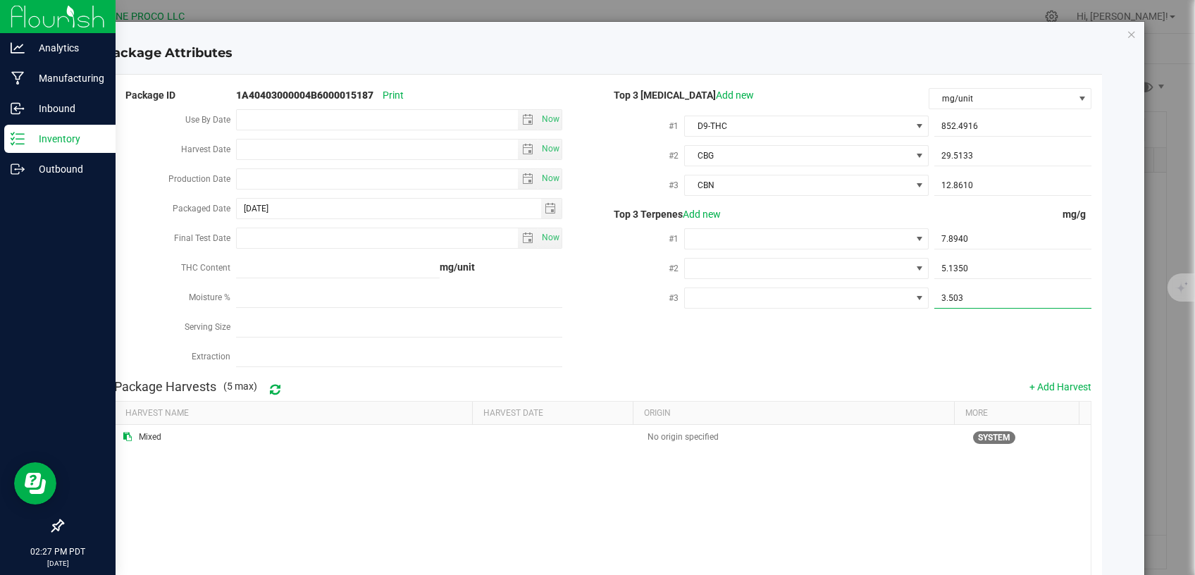
type input "3.5030"
click at [758, 239] on span at bounding box center [798, 239] width 226 height 20
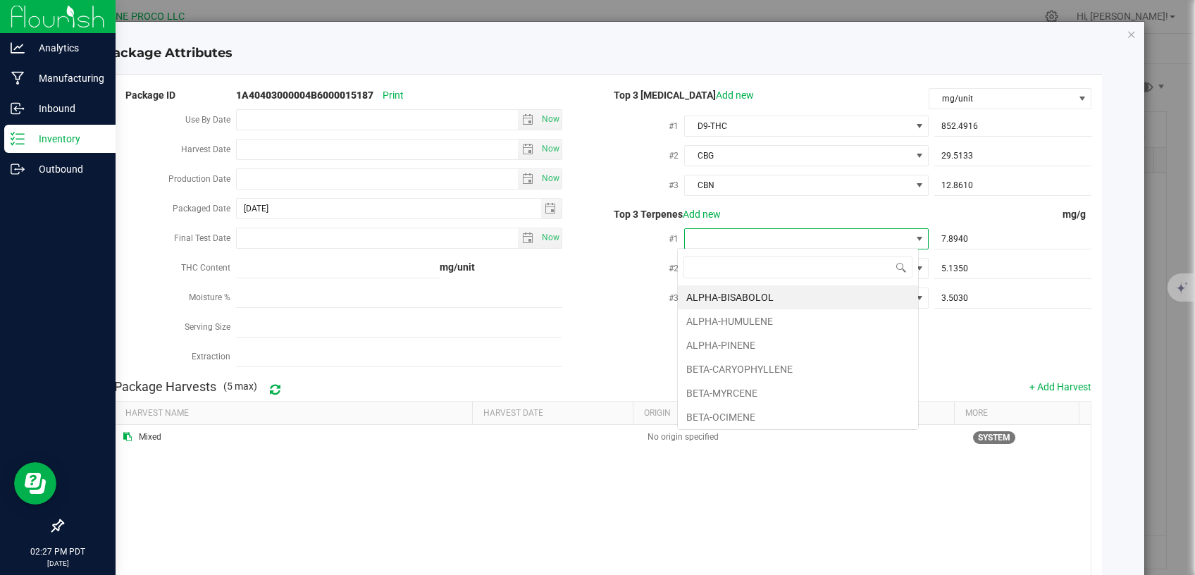
type input "D"
click at [729, 321] on li "D-LIMONENE" at bounding box center [798, 321] width 240 height 24
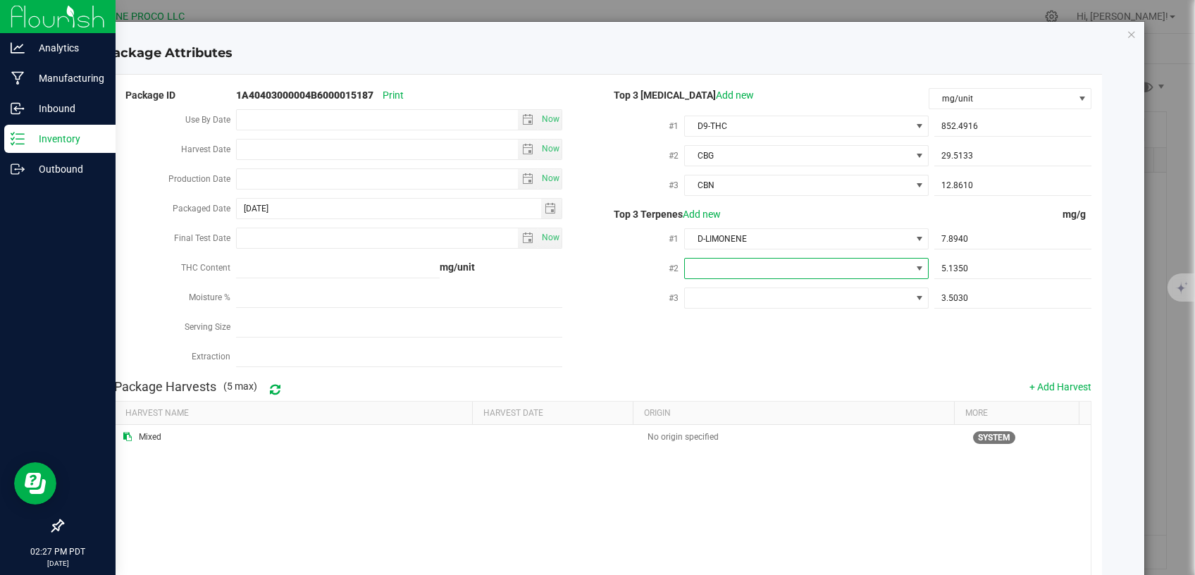
click at [760, 264] on span at bounding box center [798, 269] width 226 height 20
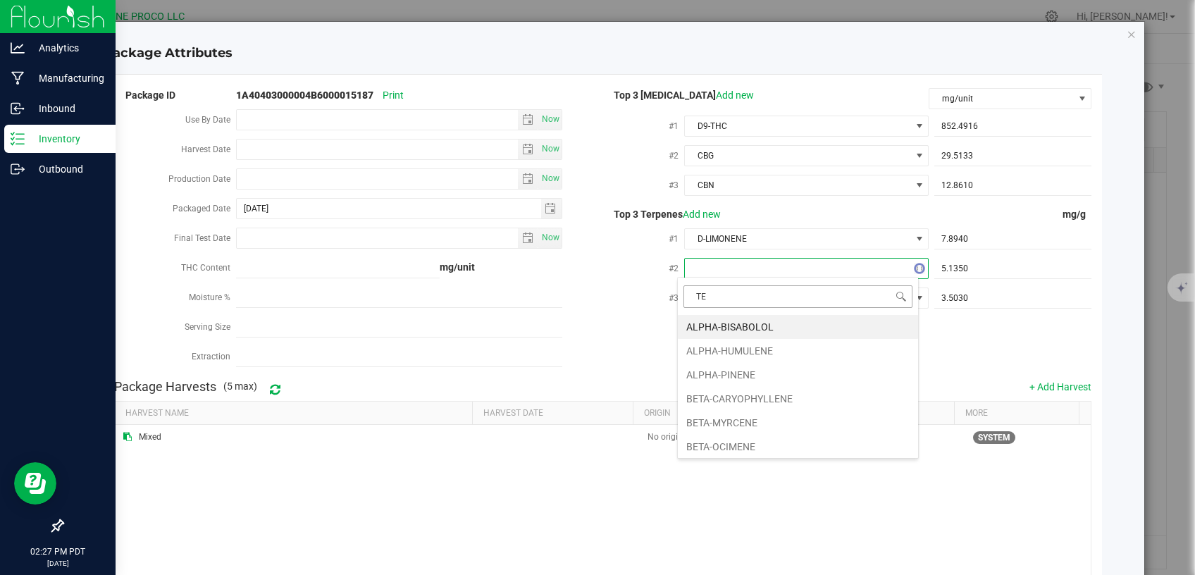
type input "TER"
click at [736, 323] on li "TERPINOLENE" at bounding box center [798, 327] width 240 height 24
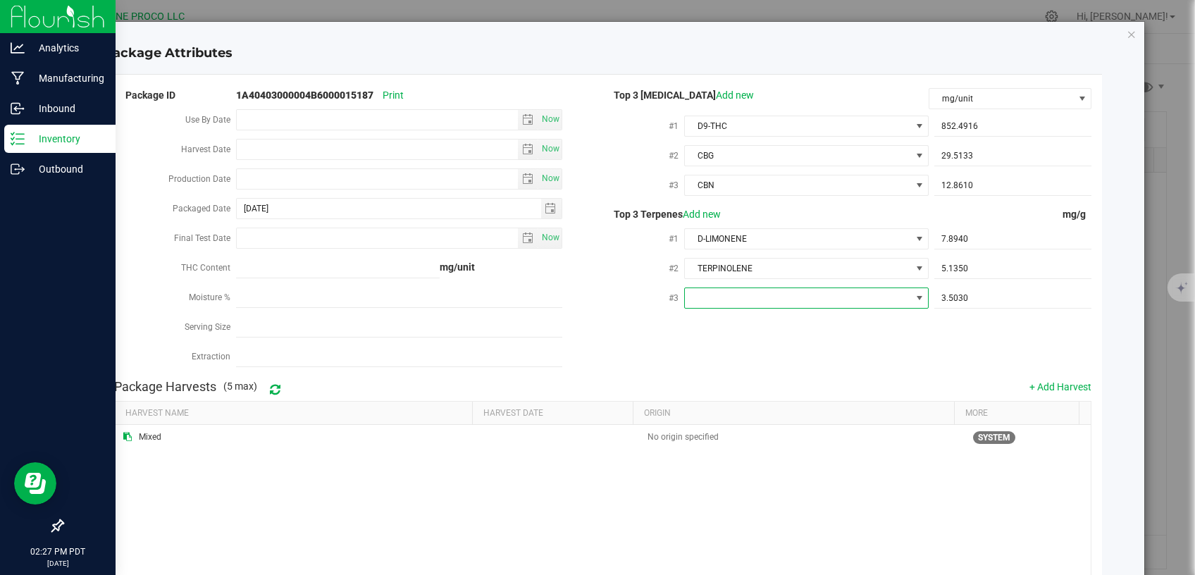
click at [807, 294] on span at bounding box center [798, 298] width 226 height 20
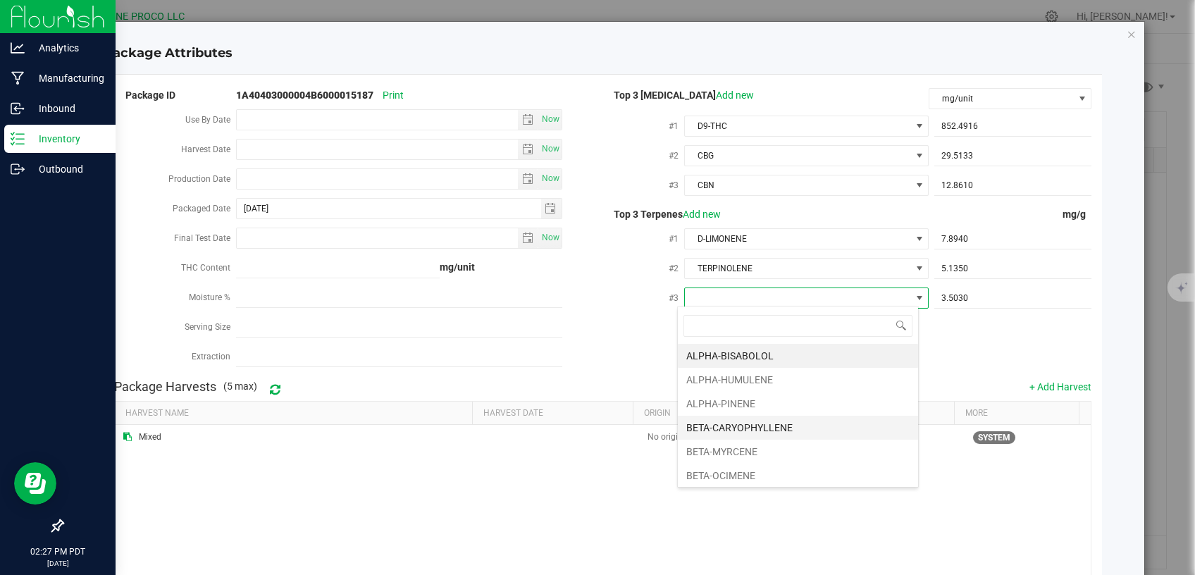
click at [741, 423] on li "BETA-CARYOPHYLLENE" at bounding box center [798, 428] width 240 height 24
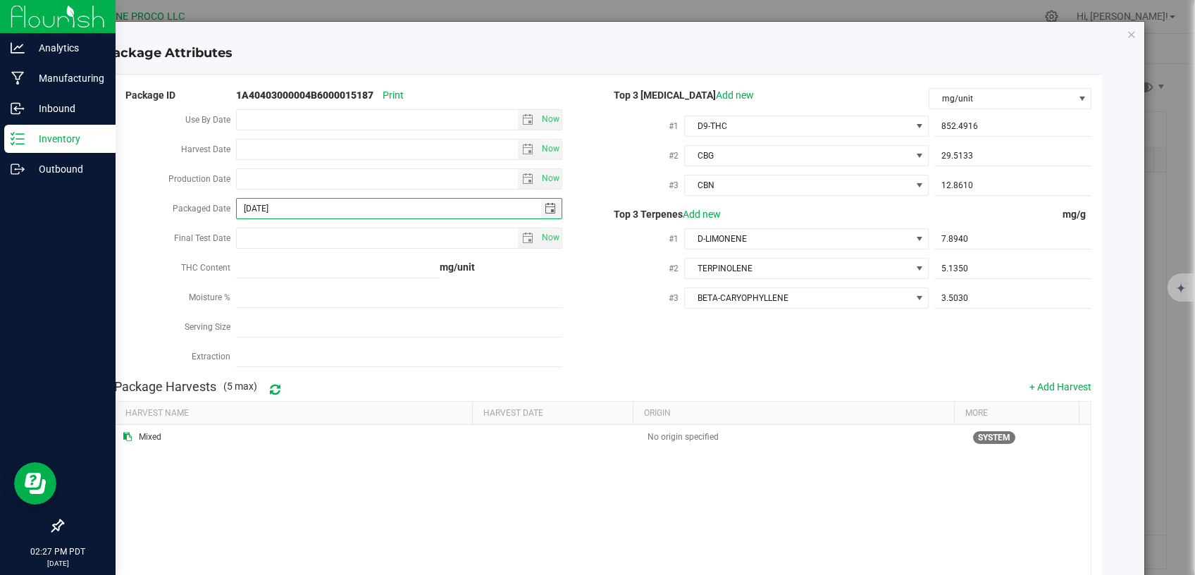
drag, startPoint x: 317, startPoint y: 204, endPoint x: 172, endPoint y: 221, distance: 146.2
click at [237, 218] on input "[DATE]" at bounding box center [389, 209] width 304 height 20
click at [291, 183] on input "Production Date" at bounding box center [377, 179] width 281 height 20
paste input "[DATE]"
click at [611, 276] on div "#2" at bounding box center [644, 270] width 82 height 30
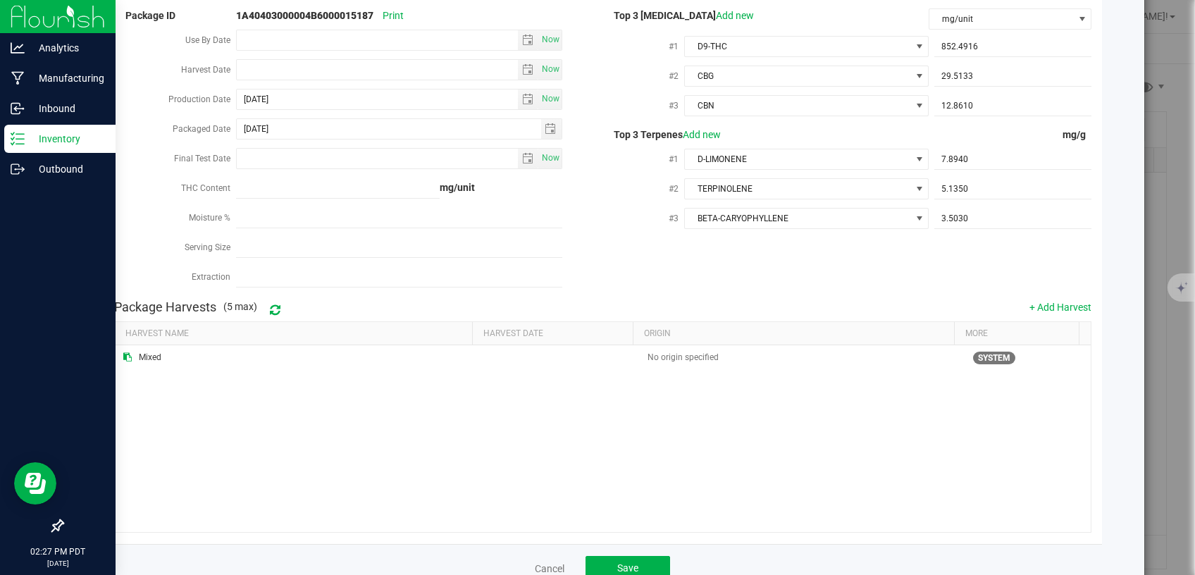
scroll to position [114, 0]
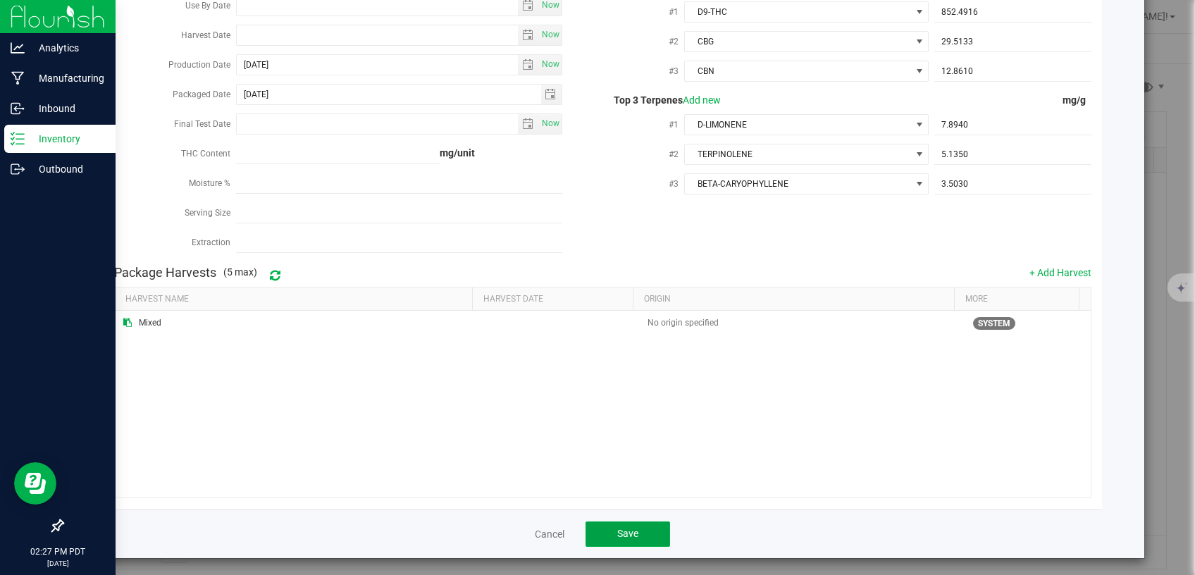
click at [603, 526] on button "Save" at bounding box center [628, 534] width 85 height 25
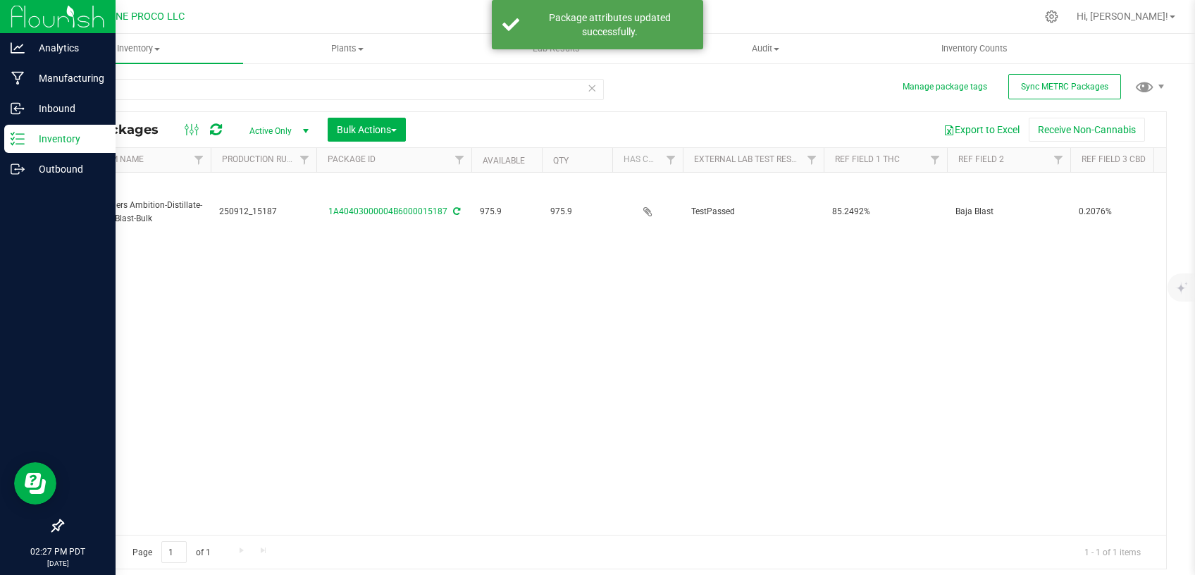
scroll to position [0, 0]
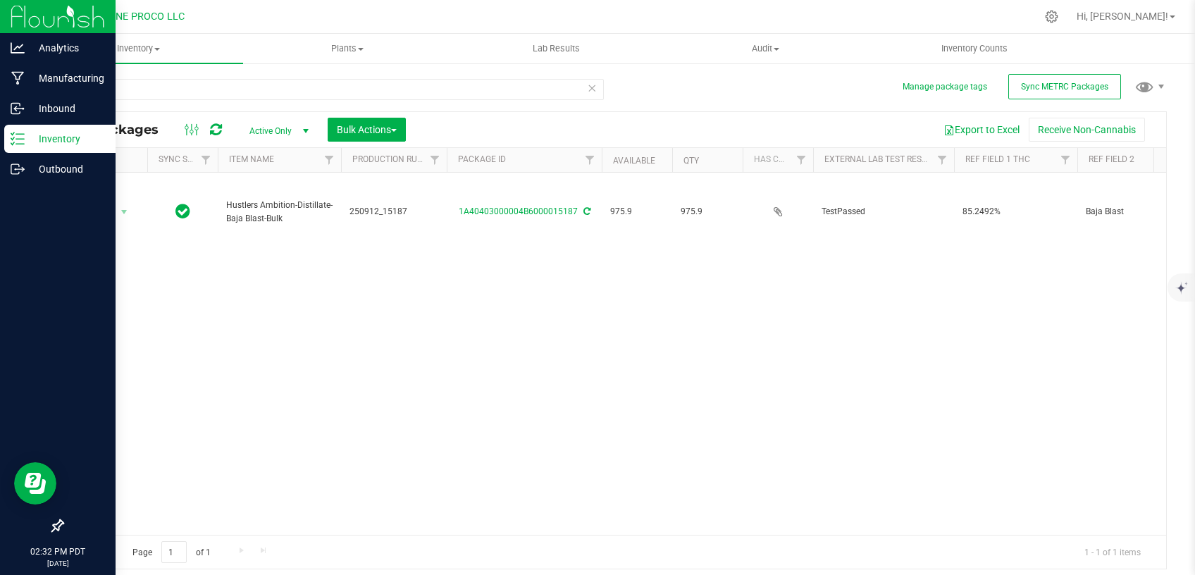
click at [35, 144] on p "Inventory" at bounding box center [67, 138] width 85 height 17
click at [49, 168] on p "Outbound" at bounding box center [67, 169] width 85 height 17
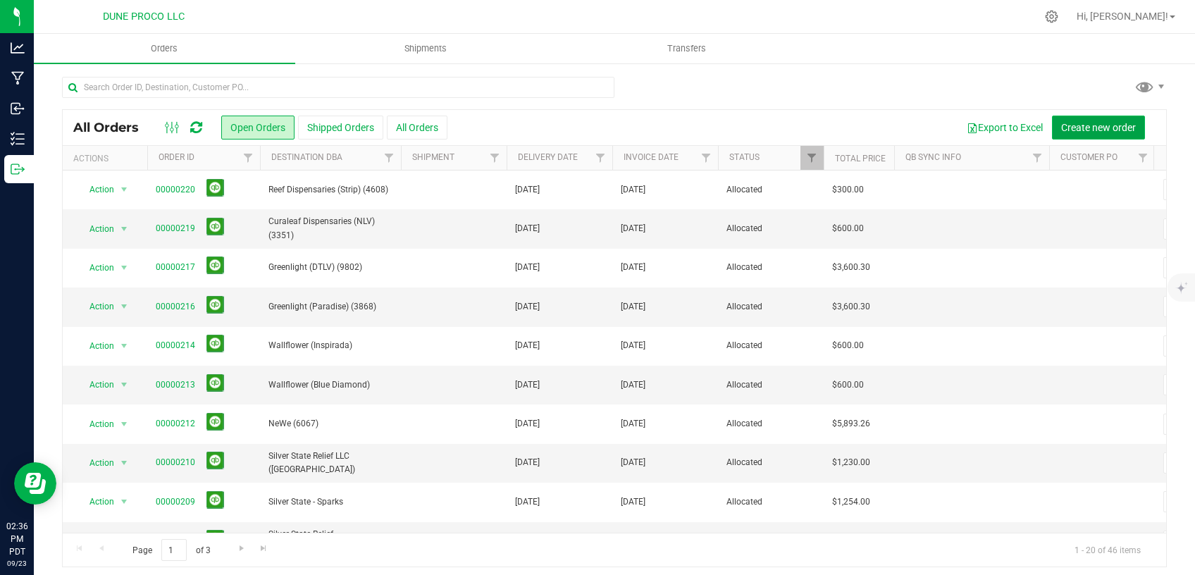
click at [1105, 121] on button "Create new order" at bounding box center [1098, 128] width 93 height 24
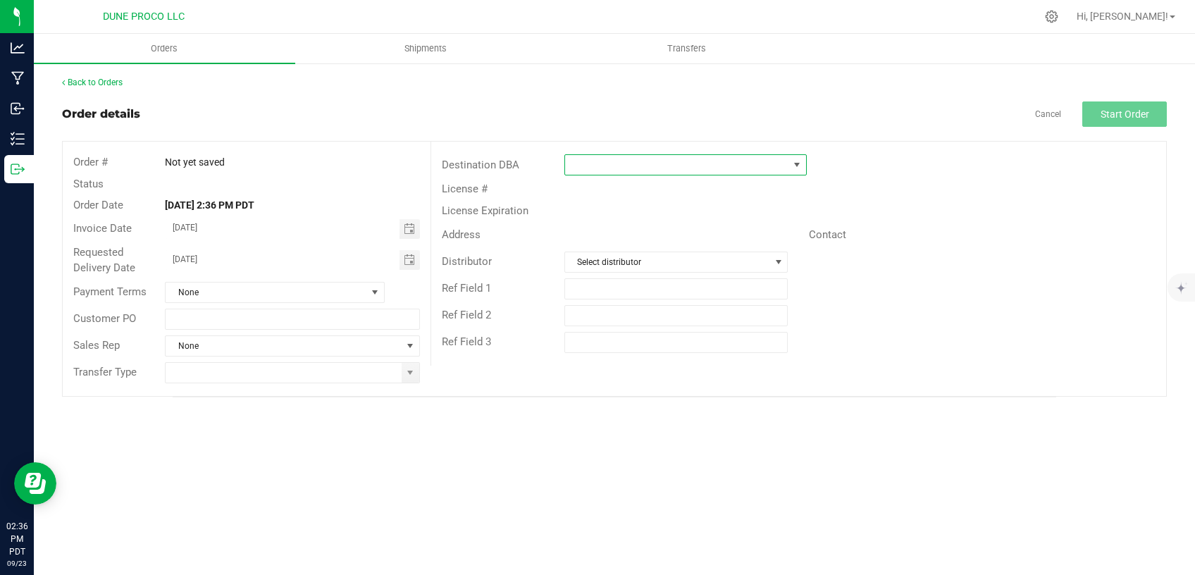
click at [666, 166] on span at bounding box center [676, 165] width 223 height 20
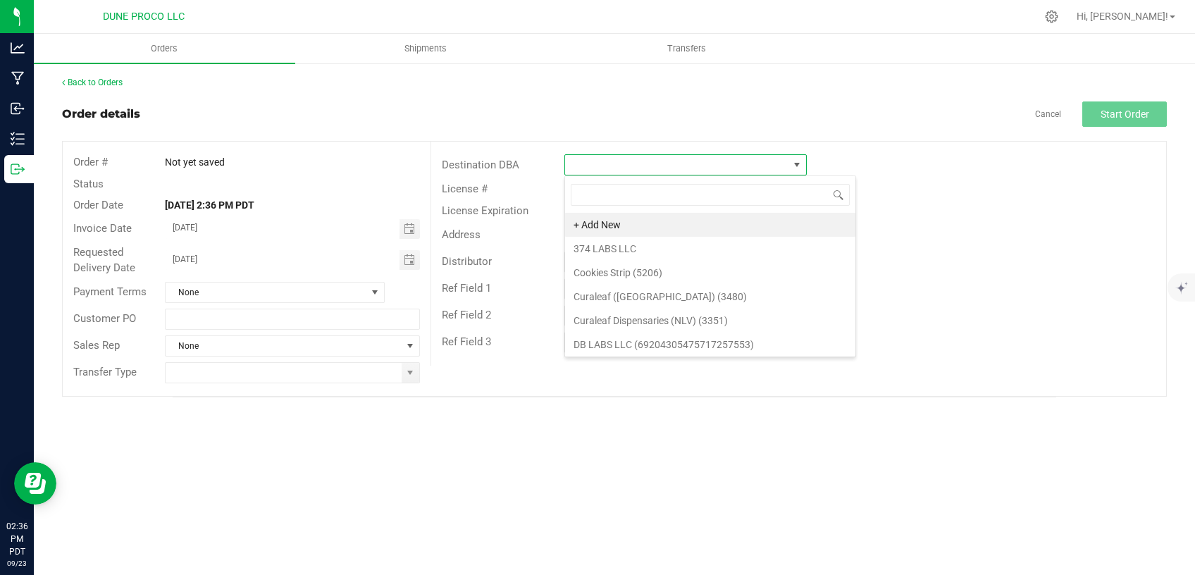
scroll to position [21, 242]
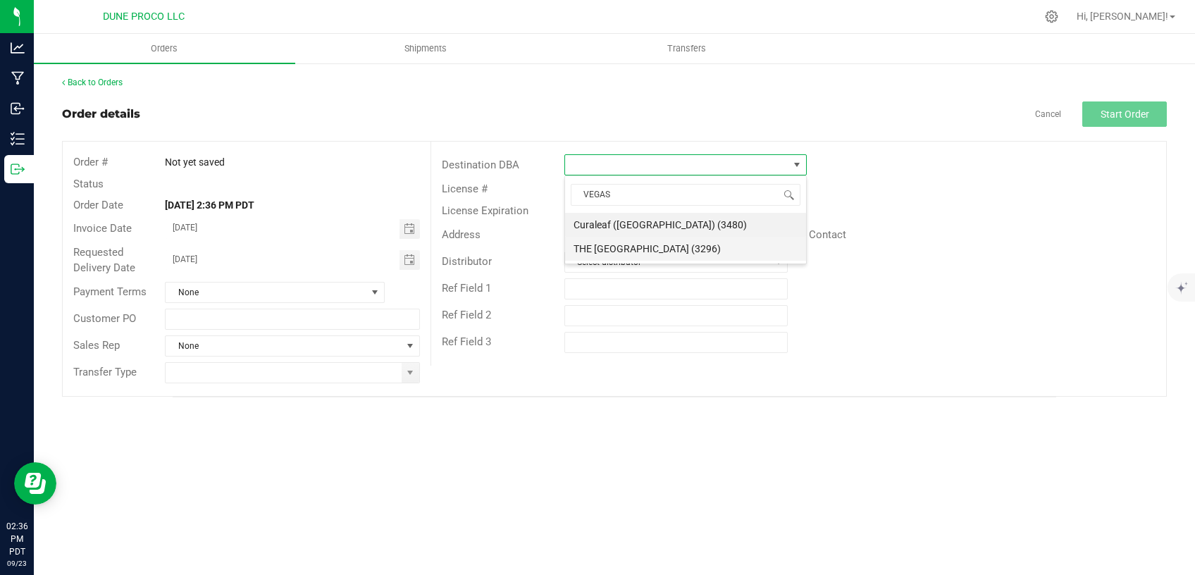
click at [617, 249] on li "THE [GEOGRAPHIC_DATA] (3296)" at bounding box center [685, 249] width 241 height 24
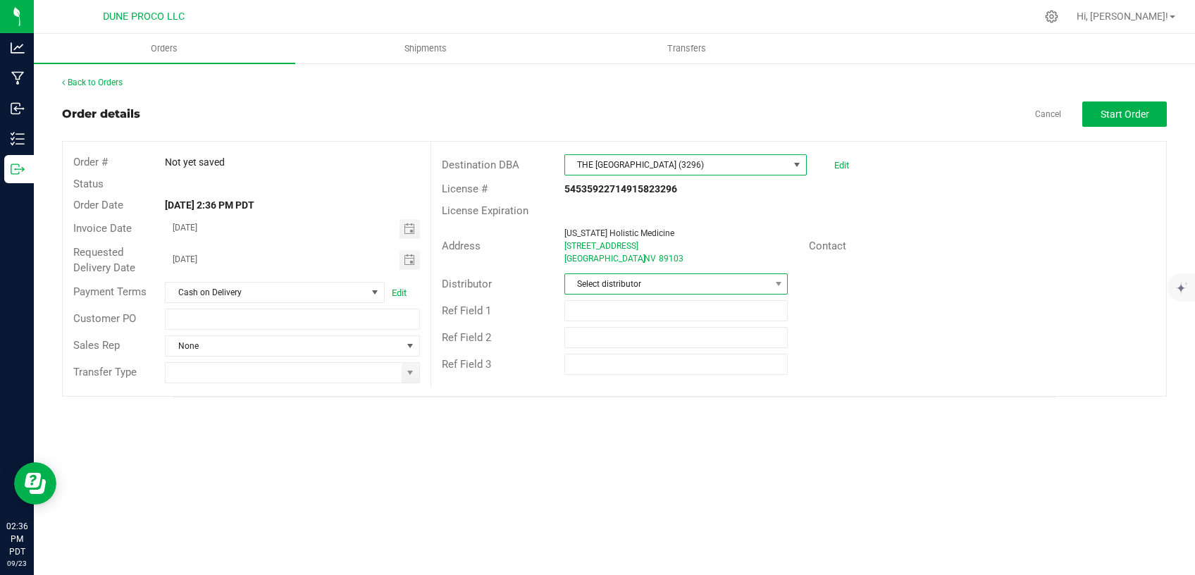
click at [624, 288] on span "Select distributor" at bounding box center [667, 284] width 205 height 20
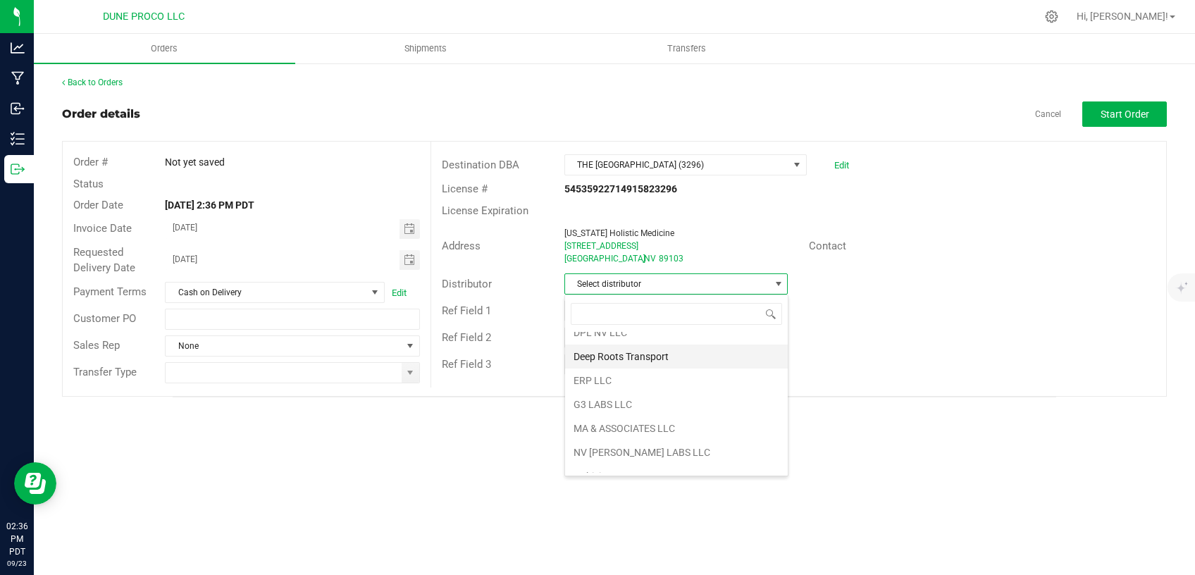
scroll to position [119, 0]
click at [626, 471] on li "ARARAT WINE AND LIQUOR" at bounding box center [676, 464] width 223 height 24
click at [403, 228] on span "Toggle calendar" at bounding box center [410, 229] width 20 height 20
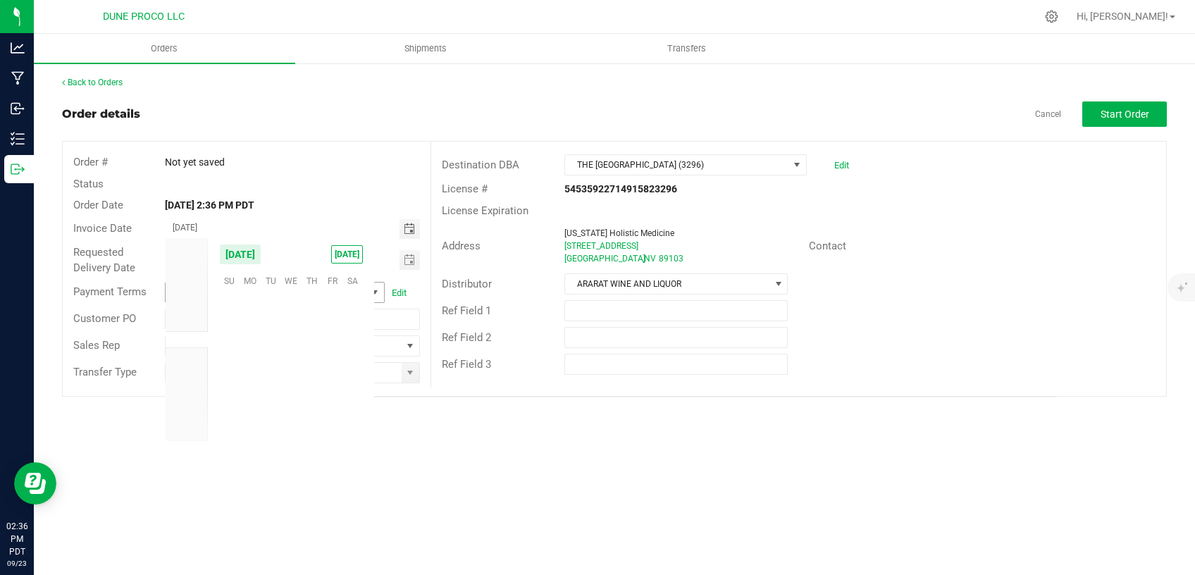
scroll to position [228603, 0]
click at [335, 374] on span "26" at bounding box center [332, 369] width 20 height 22
click at [409, 264] on span "Toggle calendar" at bounding box center [409, 259] width 11 height 11
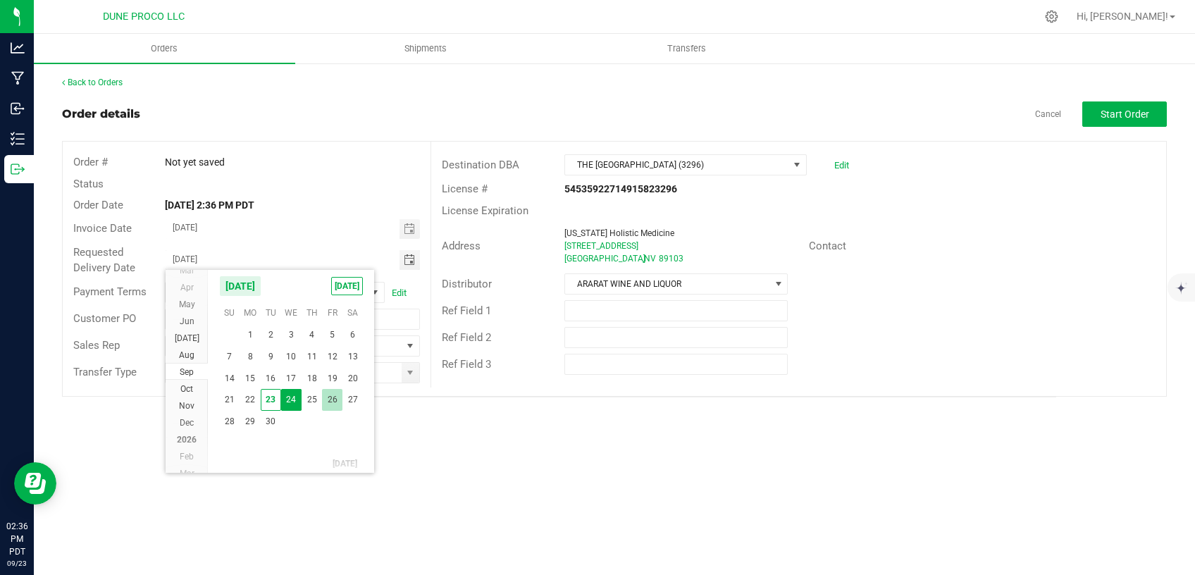
click at [338, 393] on span "26" at bounding box center [332, 400] width 20 height 22
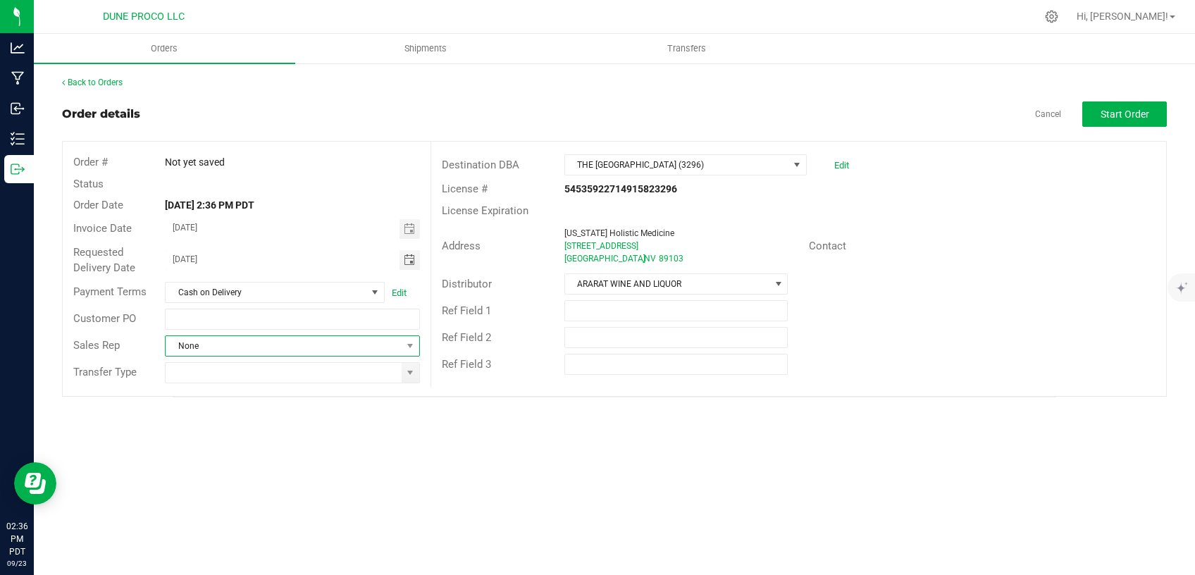
click at [278, 350] on span "None" at bounding box center [283, 346] width 235 height 20
click at [280, 345] on span "None" at bounding box center [283, 346] width 235 height 20
click at [414, 371] on span at bounding box center [410, 372] width 11 height 11
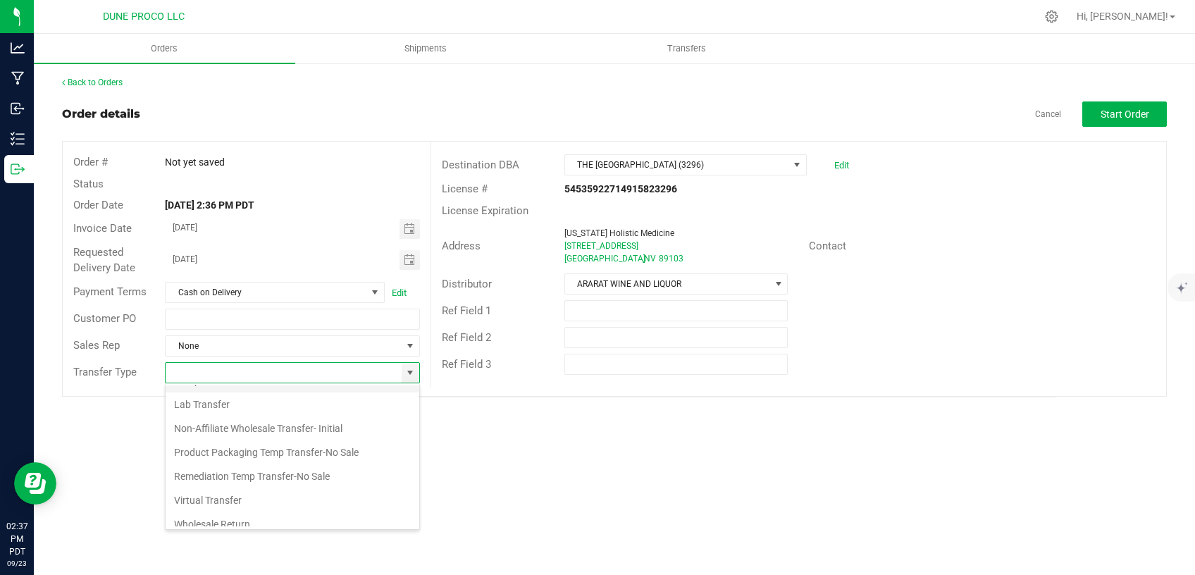
scroll to position [59, 0]
click at [290, 418] on li "Non-Affiliate Wholesale Transfer- Initial" at bounding box center [293, 410] width 254 height 24
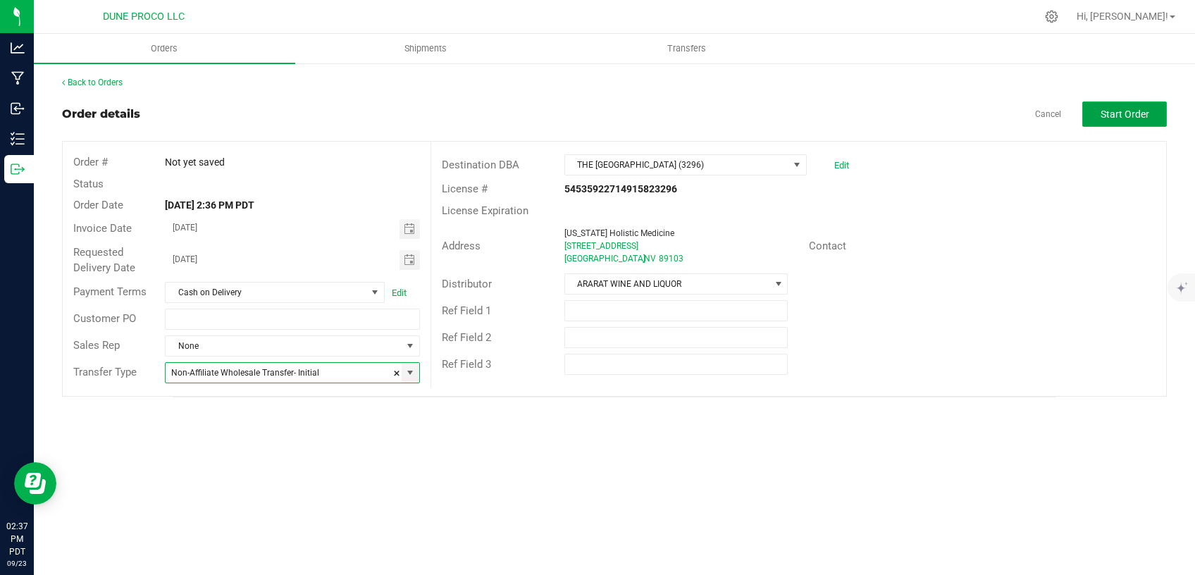
click at [1139, 111] on span "Start Order" at bounding box center [1125, 114] width 49 height 11
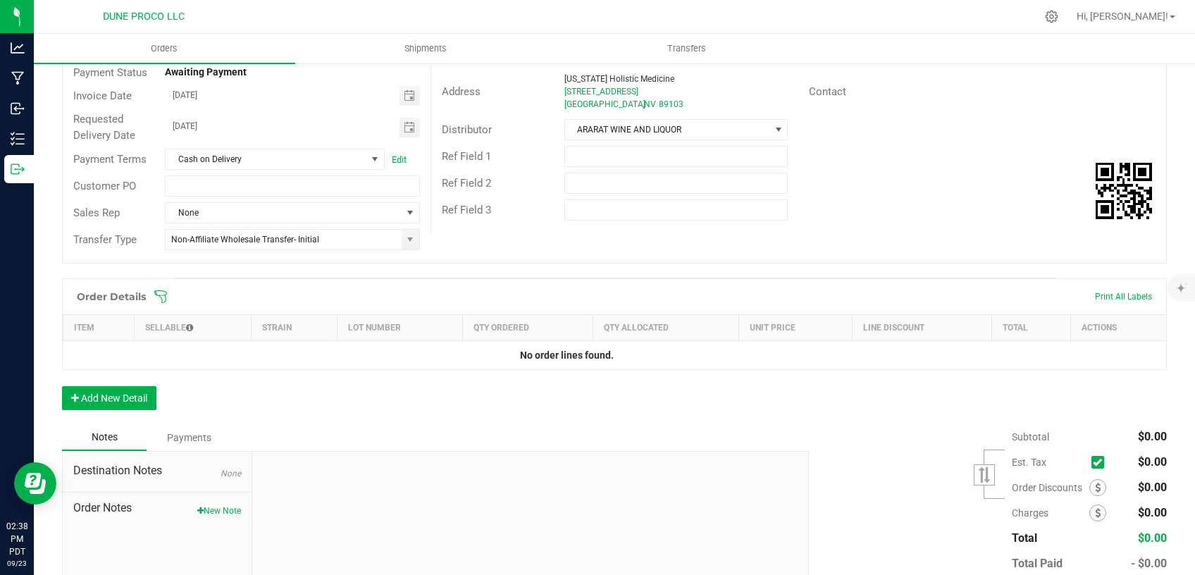
scroll to position [179, 0]
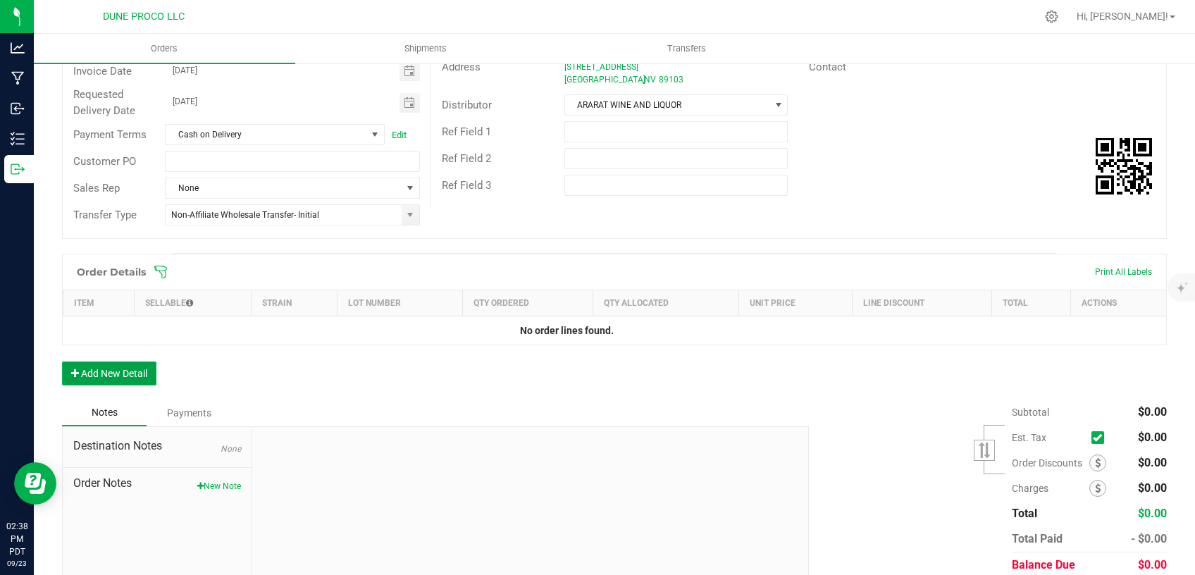
click at [109, 378] on button "Add New Detail" at bounding box center [109, 374] width 94 height 24
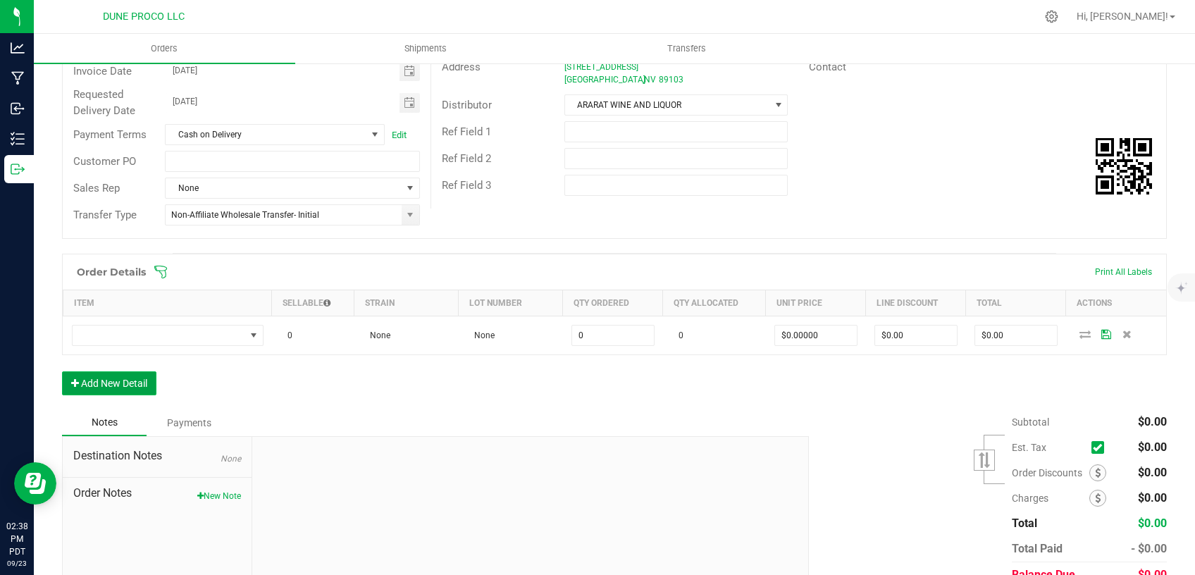
click at [128, 390] on button "Add New Detail" at bounding box center [109, 383] width 94 height 24
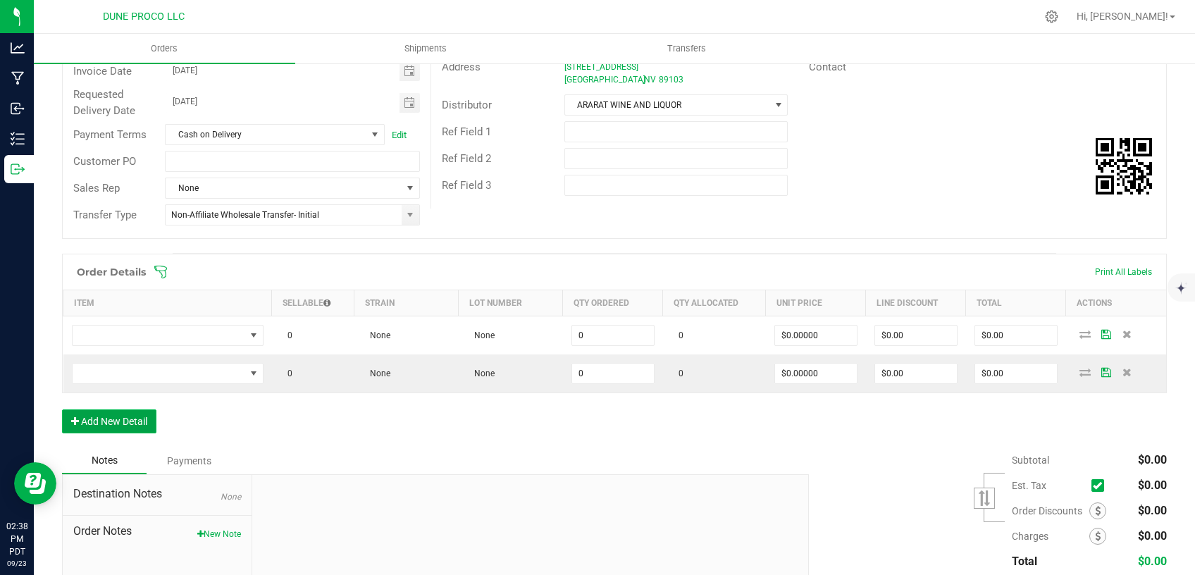
click at [131, 414] on button "Add New Detail" at bounding box center [109, 421] width 94 height 24
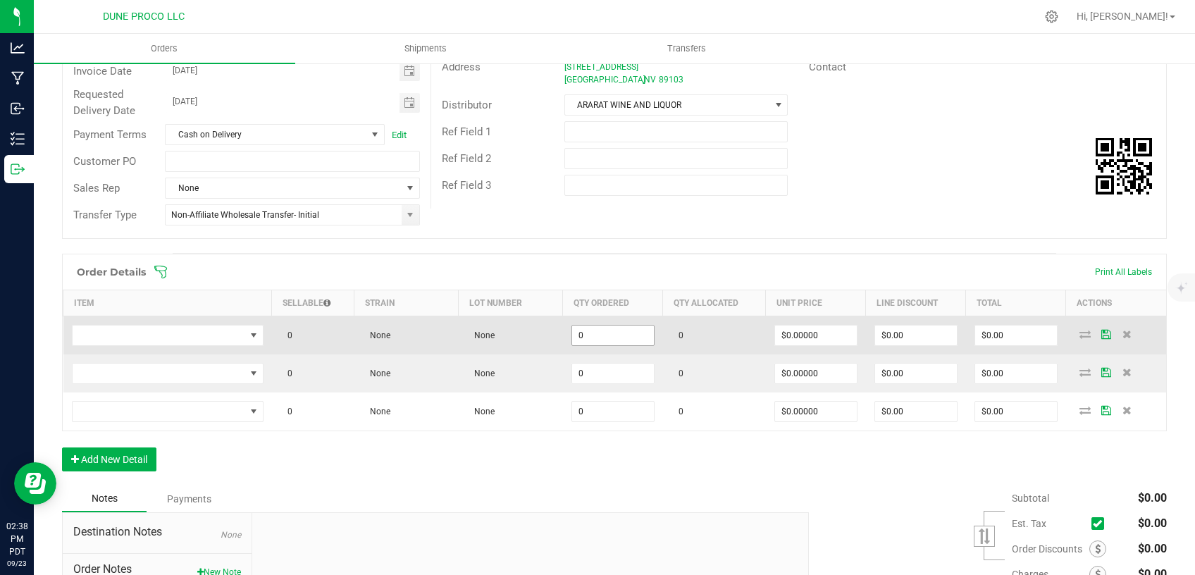
click at [590, 333] on input "0" at bounding box center [613, 336] width 82 height 20
drag, startPoint x: 588, startPoint y: 336, endPoint x: 533, endPoint y: 345, distance: 56.3
click at [572, 341] on input "30" at bounding box center [613, 336] width 82 height 20
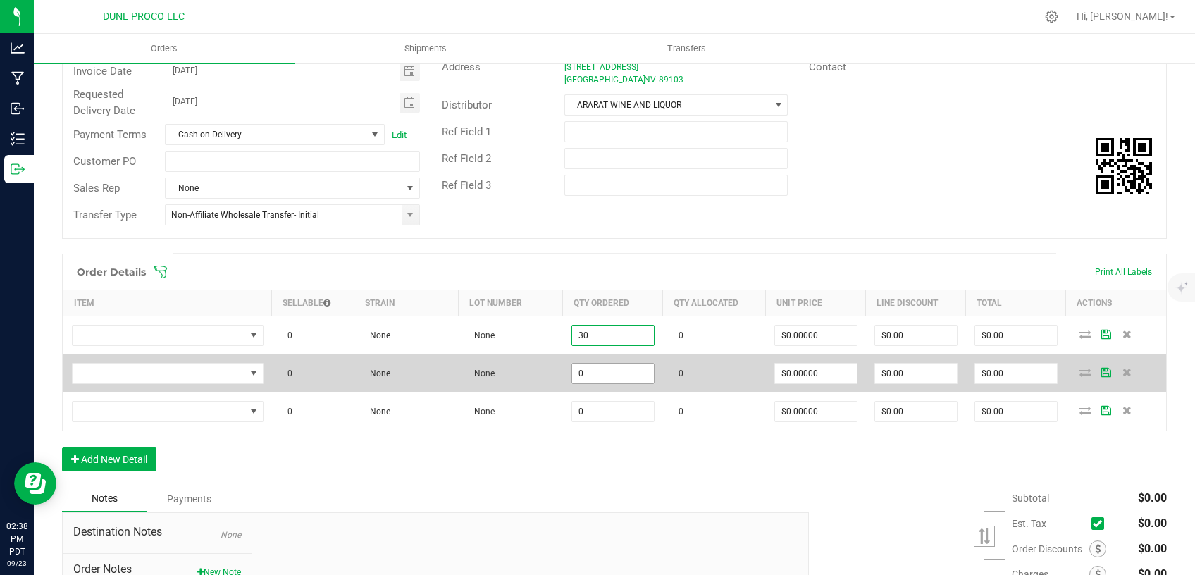
click at [589, 379] on input "0" at bounding box center [613, 374] width 82 height 20
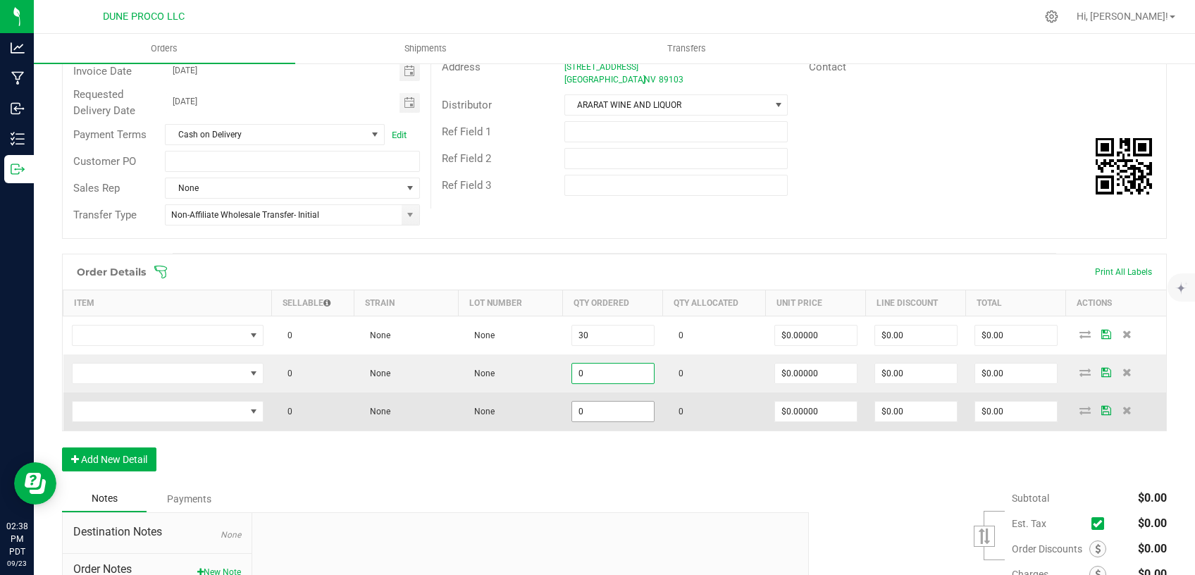
paste input "3"
click at [586, 408] on input "0" at bounding box center [613, 412] width 82 height 20
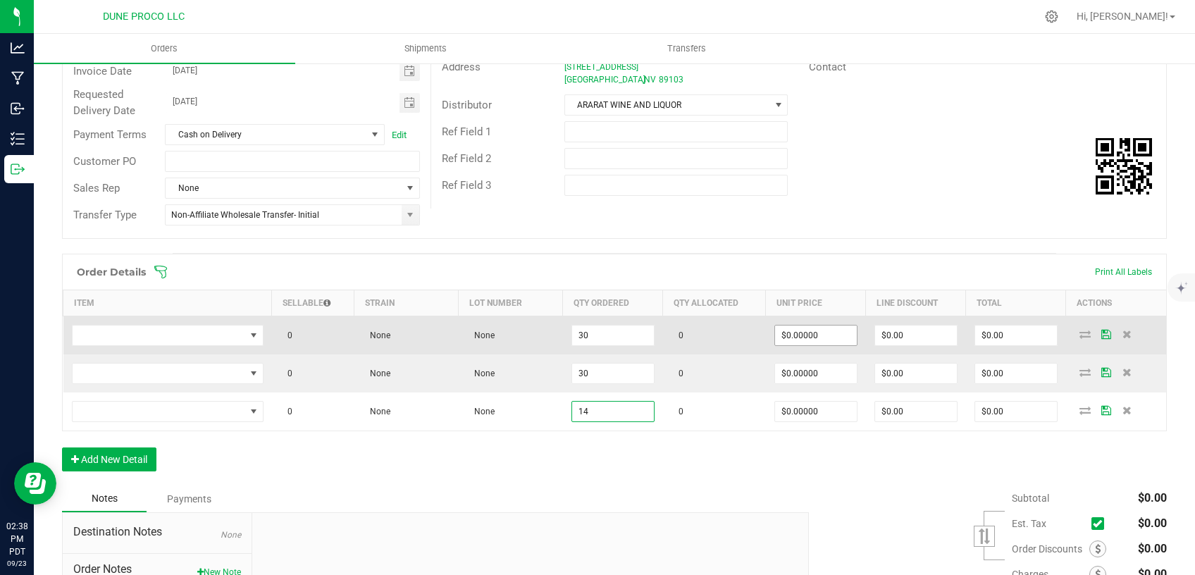
click at [779, 344] on span "$0.00000" at bounding box center [816, 335] width 83 height 21
click at [782, 339] on input "0" at bounding box center [816, 336] width 82 height 20
drag, startPoint x: 816, startPoint y: 333, endPoint x: 691, endPoint y: 355, distance: 126.6
click at [775, 345] on input "18.50" at bounding box center [816, 336] width 82 height 20
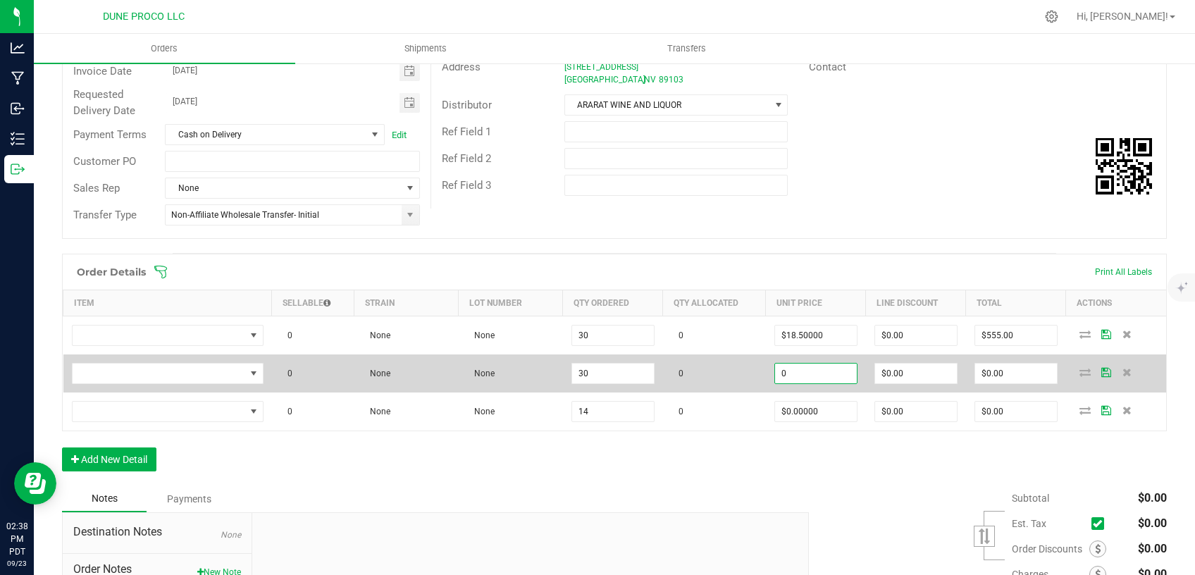
click at [782, 371] on input "0" at bounding box center [816, 374] width 82 height 20
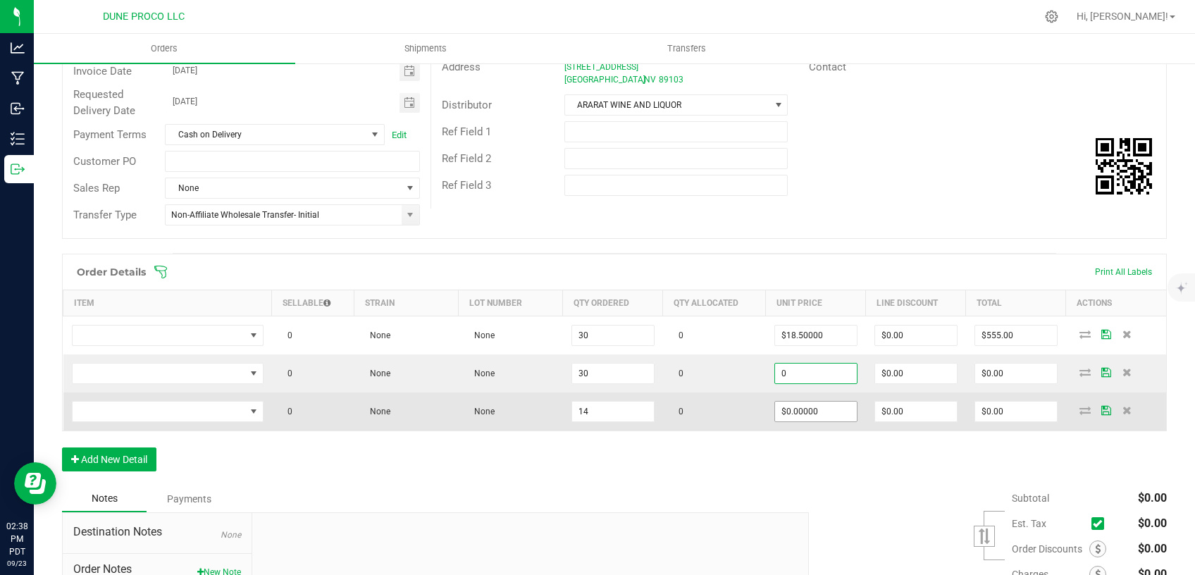
paste input "18.5"
drag, startPoint x: 787, startPoint y: 404, endPoint x: 786, endPoint y: 420, distance: 16.2
click at [787, 409] on input "0" at bounding box center [816, 412] width 82 height 20
paste input "18.5"
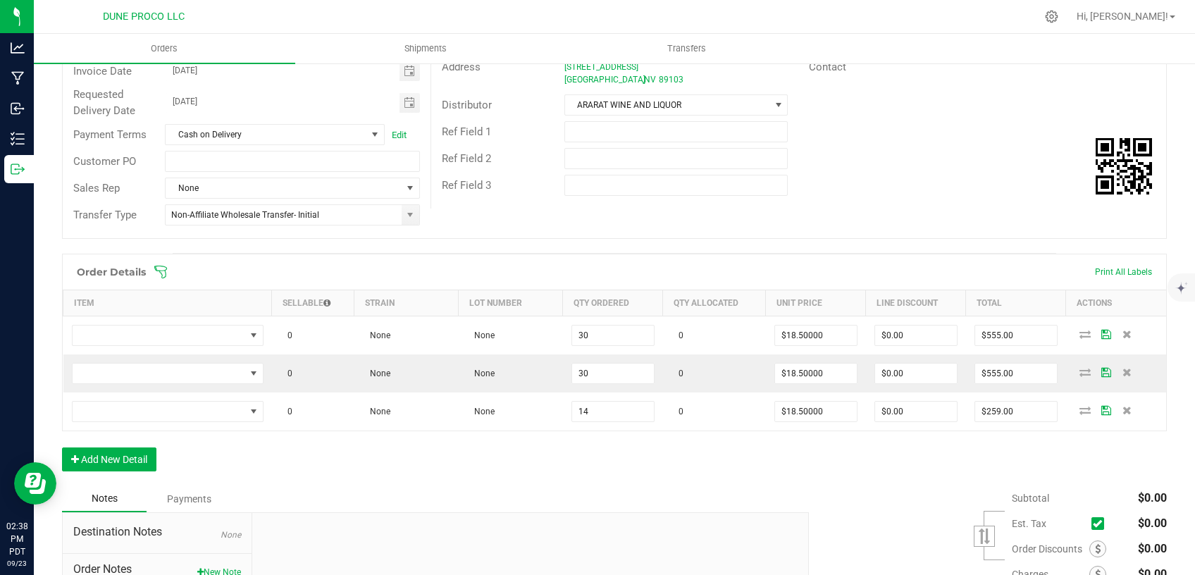
drag, startPoint x: 750, startPoint y: 464, endPoint x: 690, endPoint y: 435, distance: 66.8
click at [747, 462] on div "Order Details Print All Labels Item Sellable Strain Lot Number Qty Ordered Qty …" at bounding box center [614, 370] width 1105 height 232
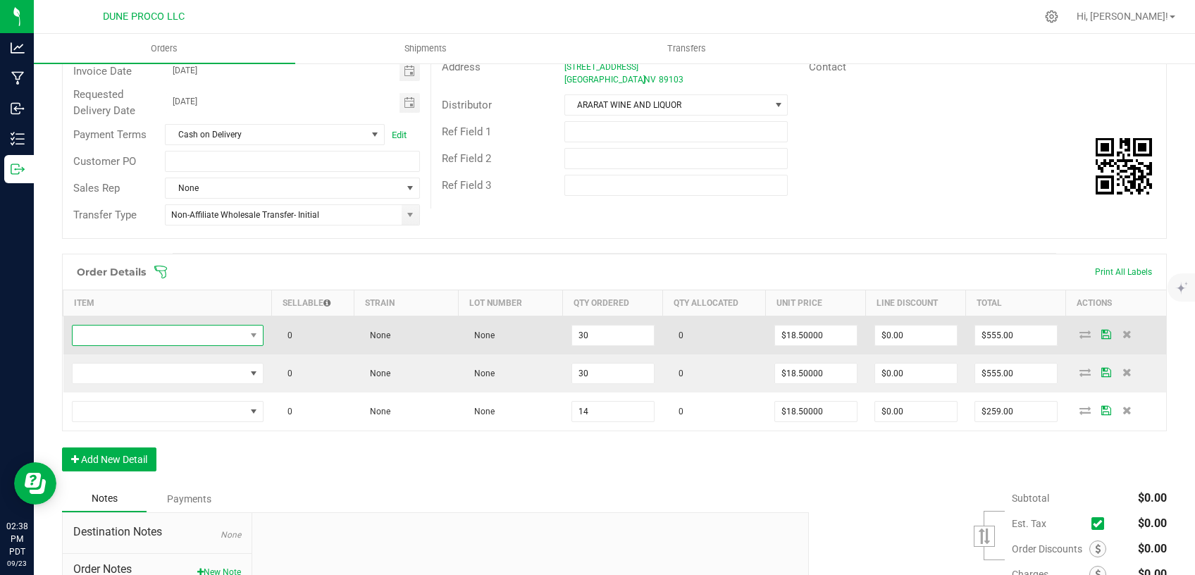
click at [212, 325] on span "NO DATA FOUND" at bounding box center [168, 335] width 192 height 21
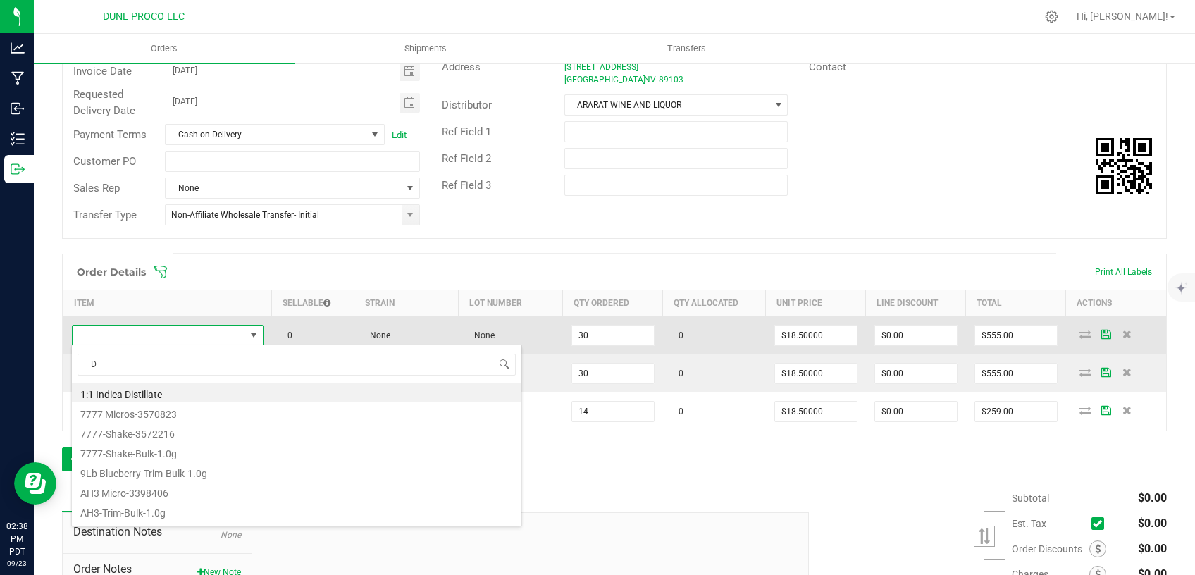
scroll to position [21, 187]
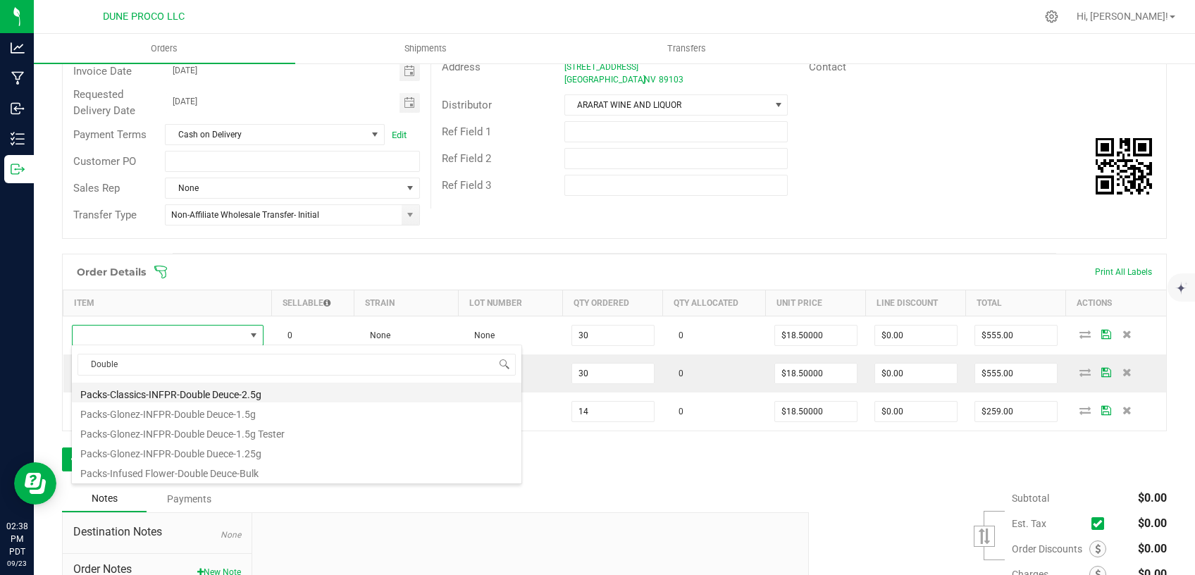
click at [206, 393] on li "Packs-Classics-INFPR-Double Deuce-2.5g" at bounding box center [297, 393] width 450 height 20
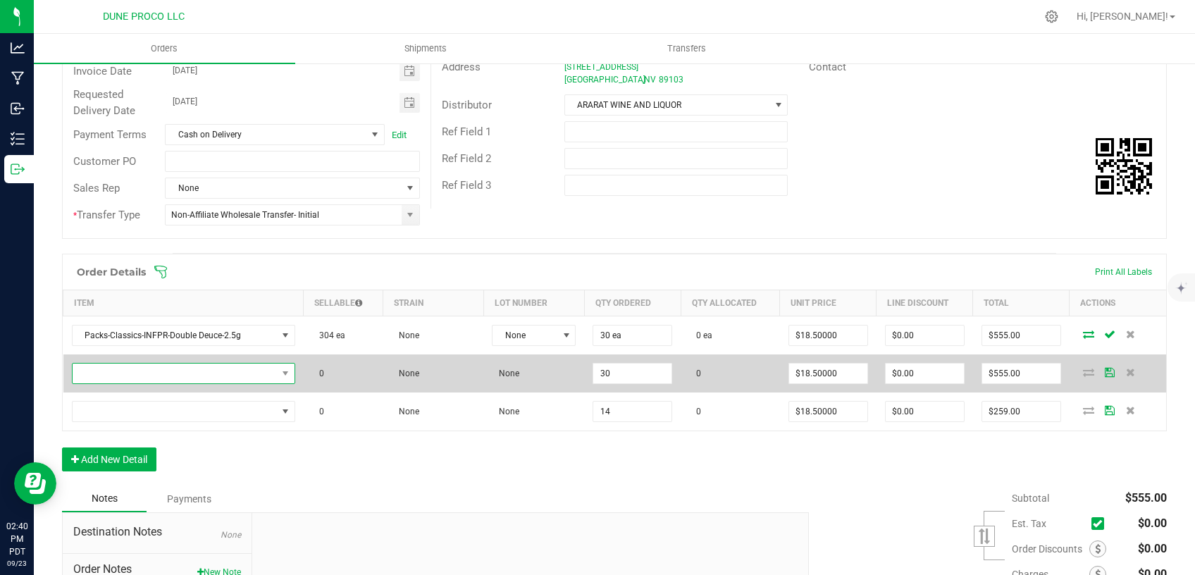
click at [208, 381] on span "NO DATA FOUND" at bounding box center [175, 374] width 204 height 20
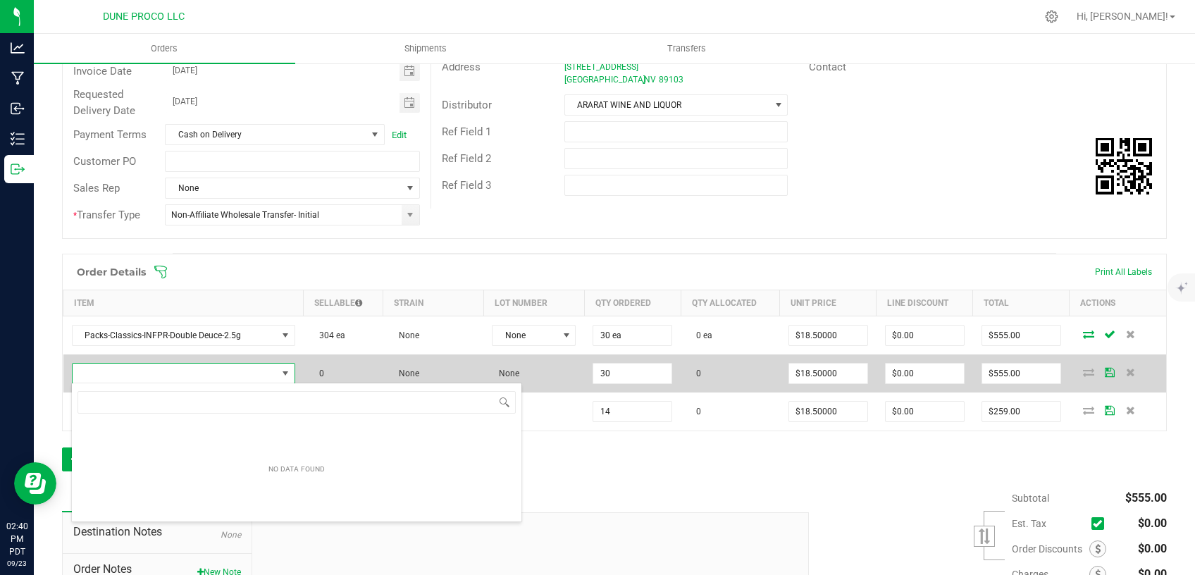
scroll to position [20, 216]
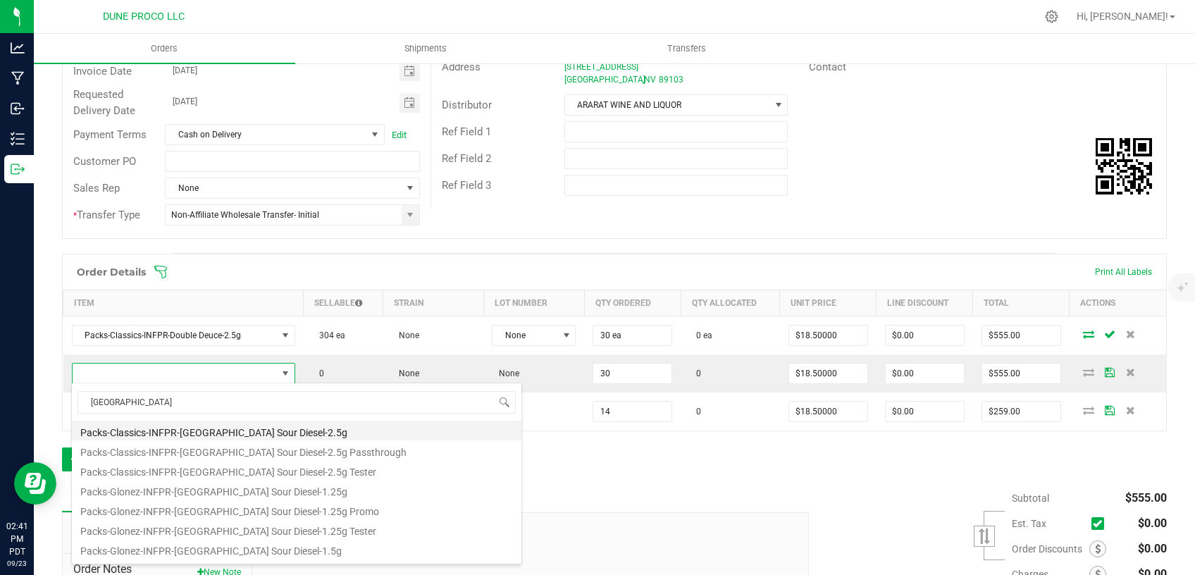
click at [185, 430] on li "Packs-Classics-INFPR-[GEOGRAPHIC_DATA] Sour Diesel-2.5g" at bounding box center [297, 431] width 450 height 20
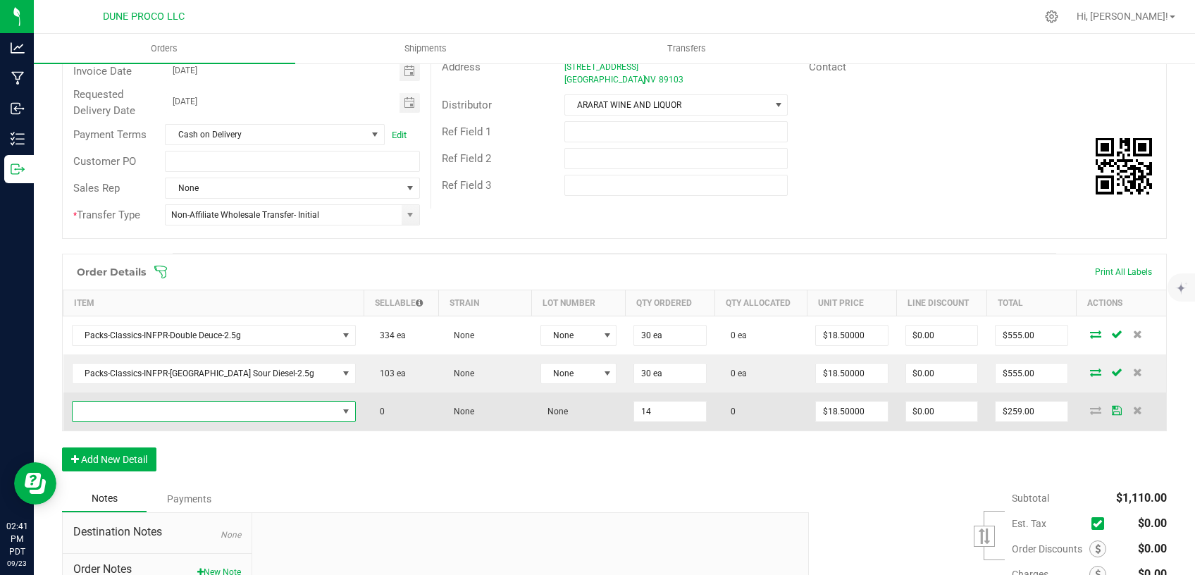
click at [236, 415] on span "NO DATA FOUND" at bounding box center [205, 412] width 265 height 20
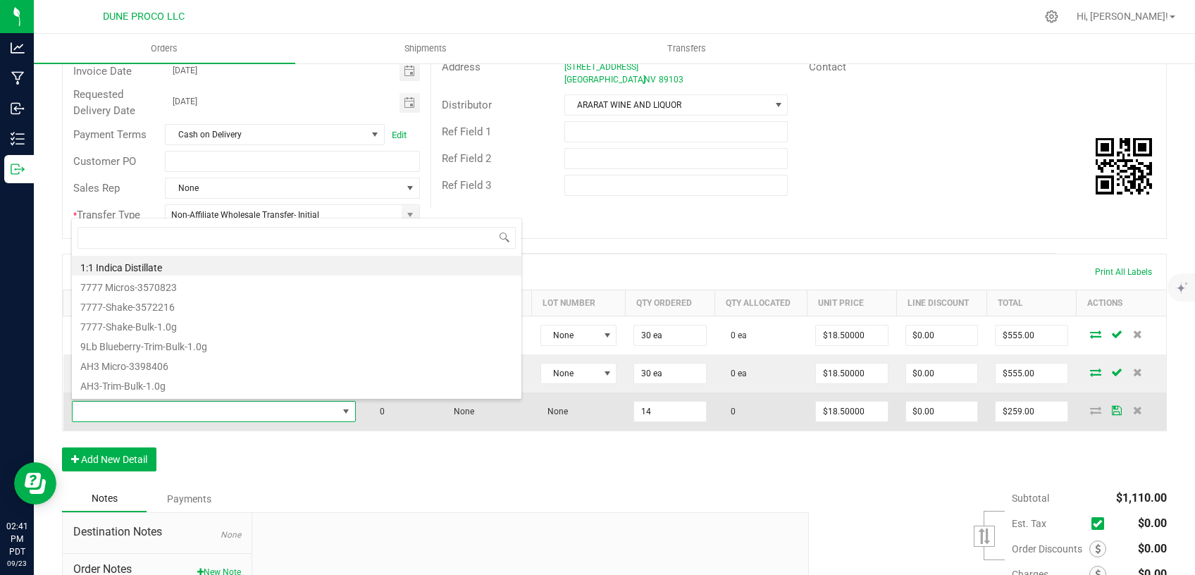
scroll to position [20, 224]
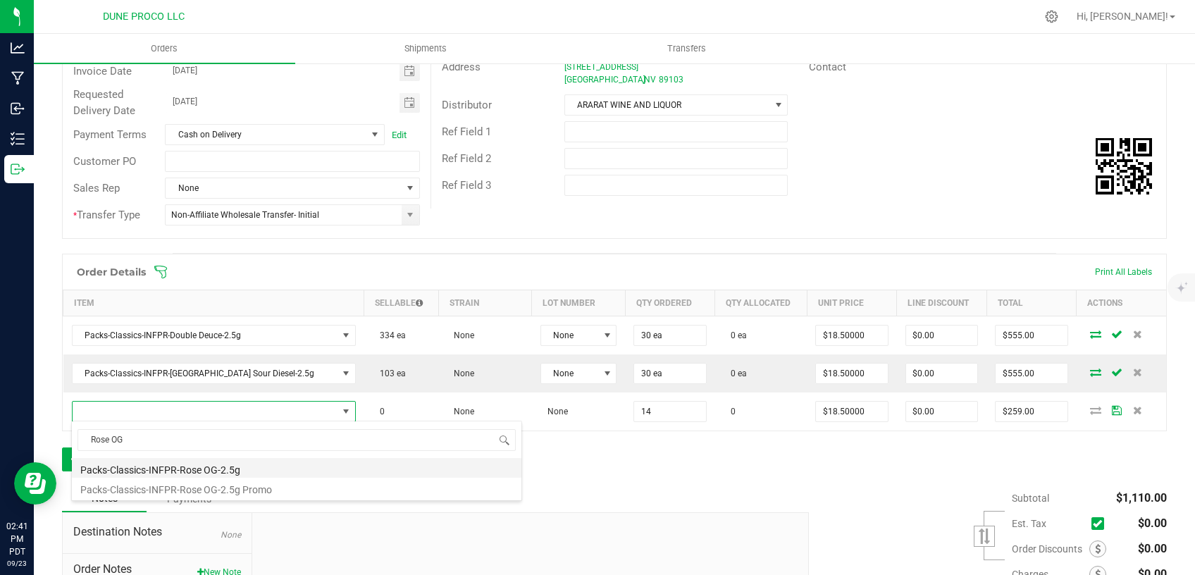
click at [197, 471] on li "Packs-Classics-INFPR-Rose OG-2.5g" at bounding box center [297, 468] width 450 height 20
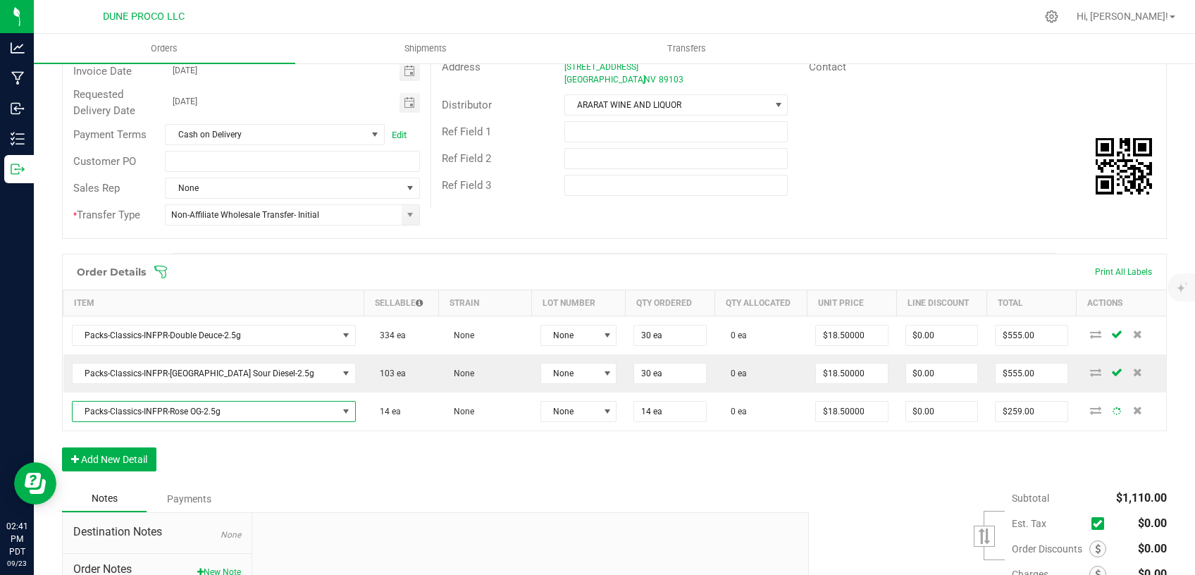
click at [410, 459] on div "Order Details Print All Labels Item Sellable Strain Lot Number Qty Ordered Qty …" at bounding box center [614, 370] width 1105 height 232
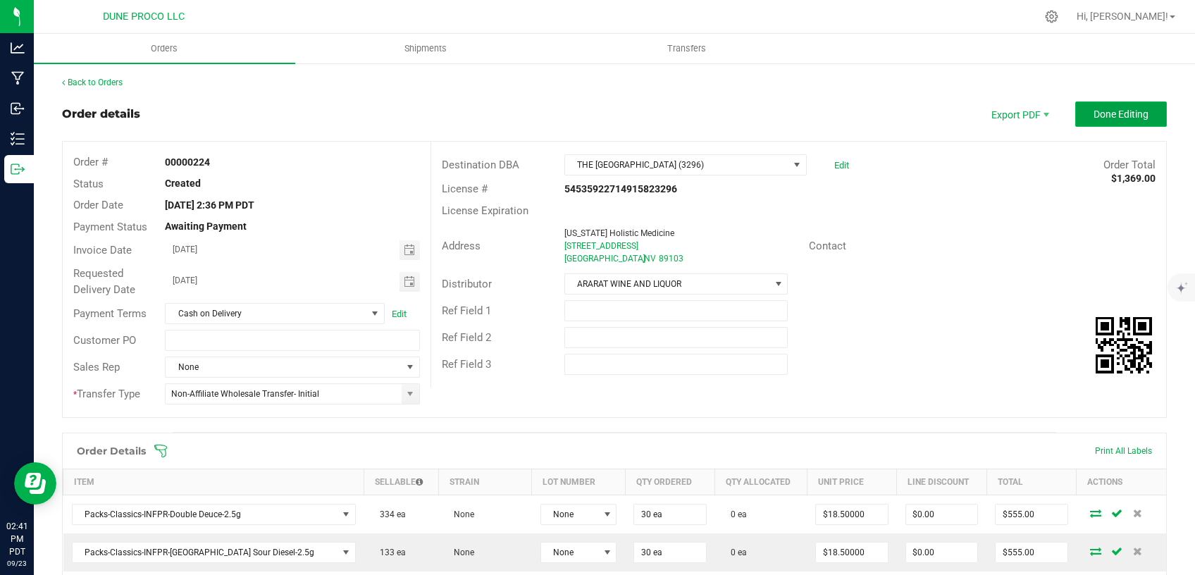
click at [1094, 115] on span "Done Editing" at bounding box center [1121, 114] width 55 height 11
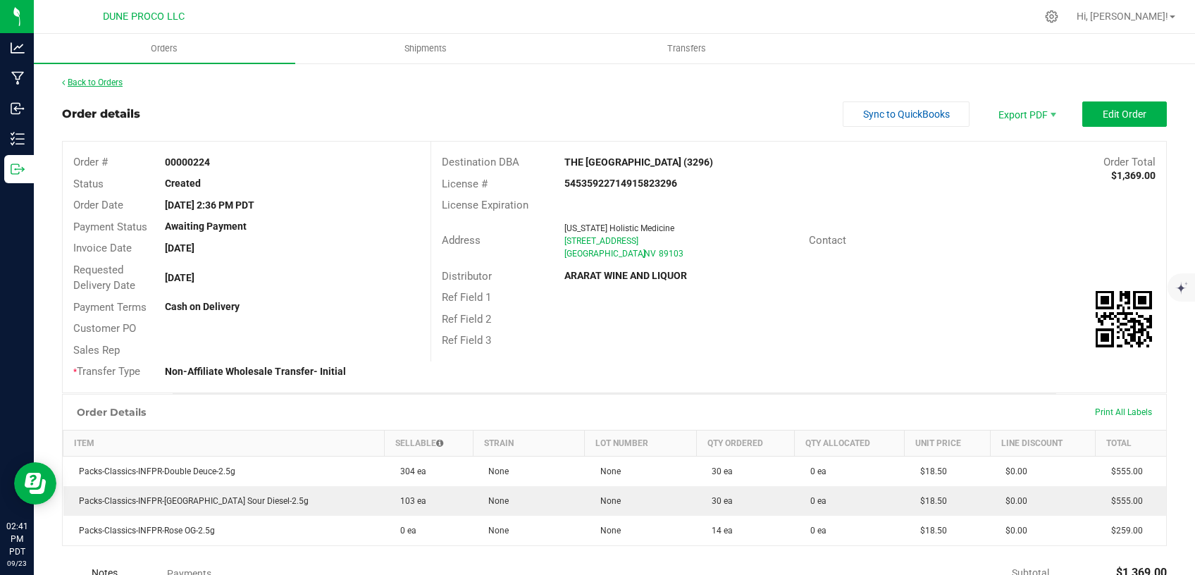
click at [76, 86] on link "Back to Orders" at bounding box center [92, 83] width 61 height 10
